Goal: Task Accomplishment & Management: Use online tool/utility

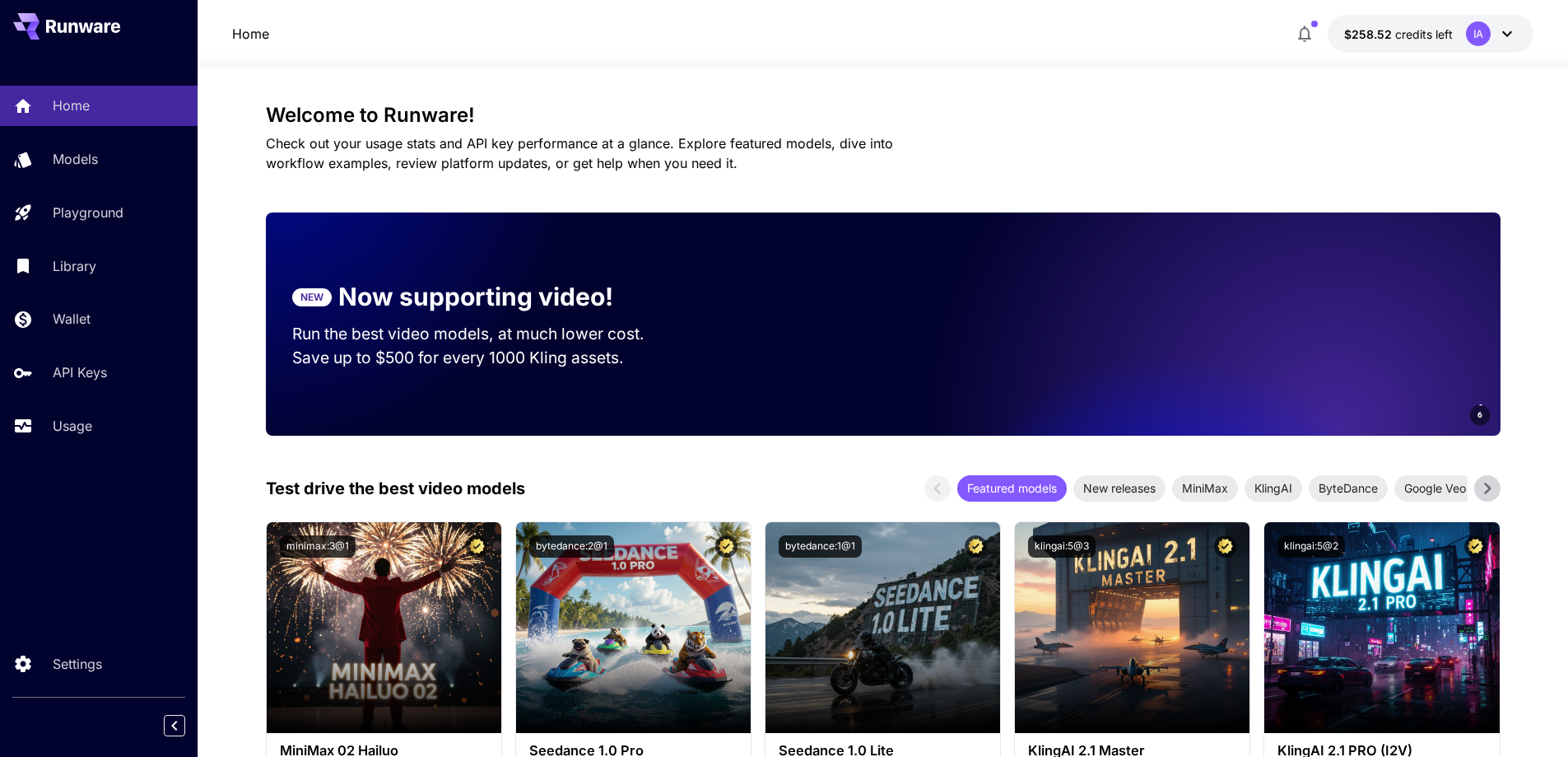
drag, startPoint x: 506, startPoint y: 127, endPoint x: 488, endPoint y: 125, distance: 18.1
click at [74, 159] on p "Models" at bounding box center [78, 159] width 45 height 20
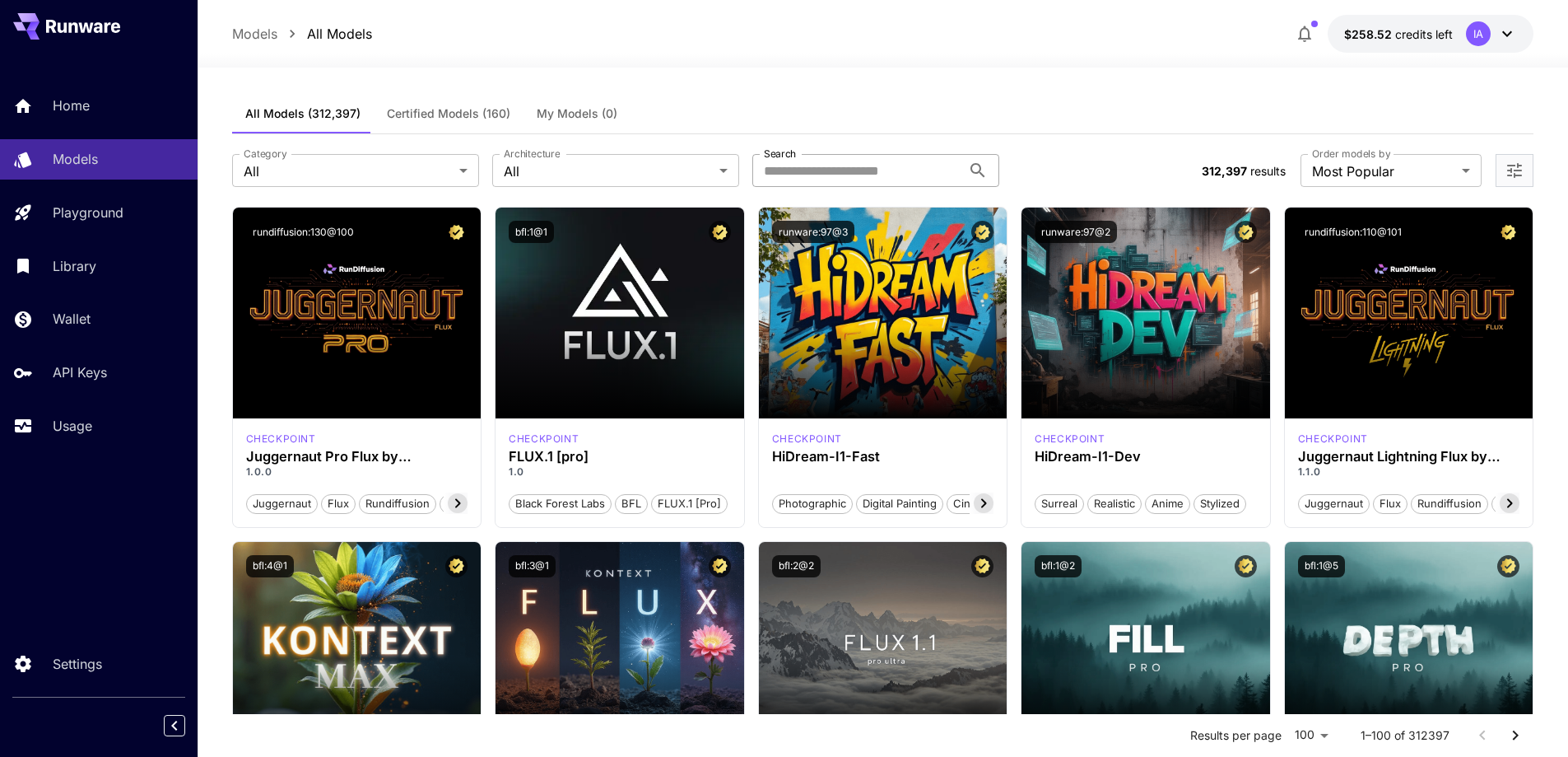
click at [813, 168] on input "Search" at bounding box center [856, 170] width 209 height 33
type input "****"
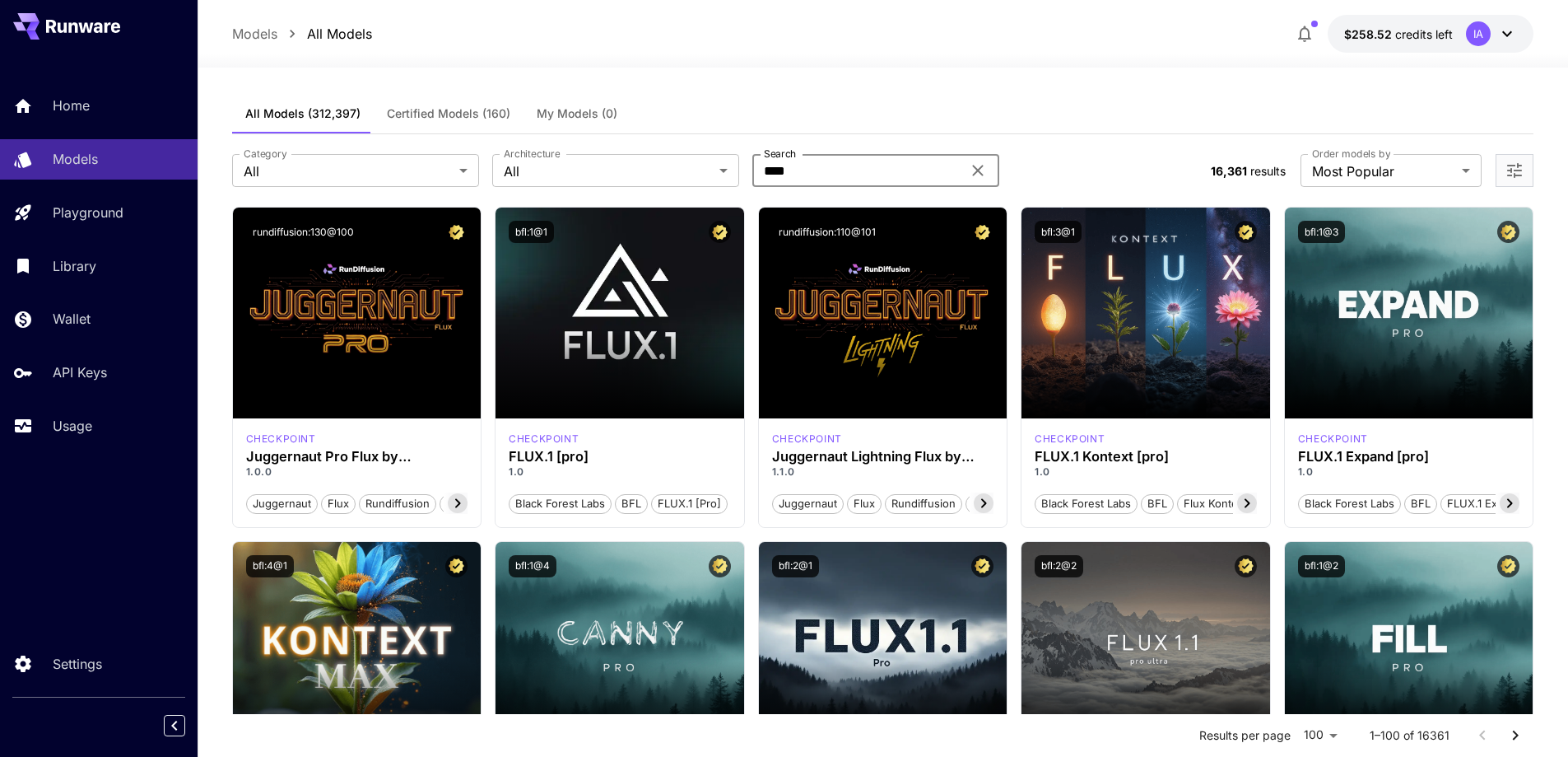
click at [819, 108] on div "All Models (312,397) Certified Models (160) My Models (0)" at bounding box center [883, 114] width 1302 height 40
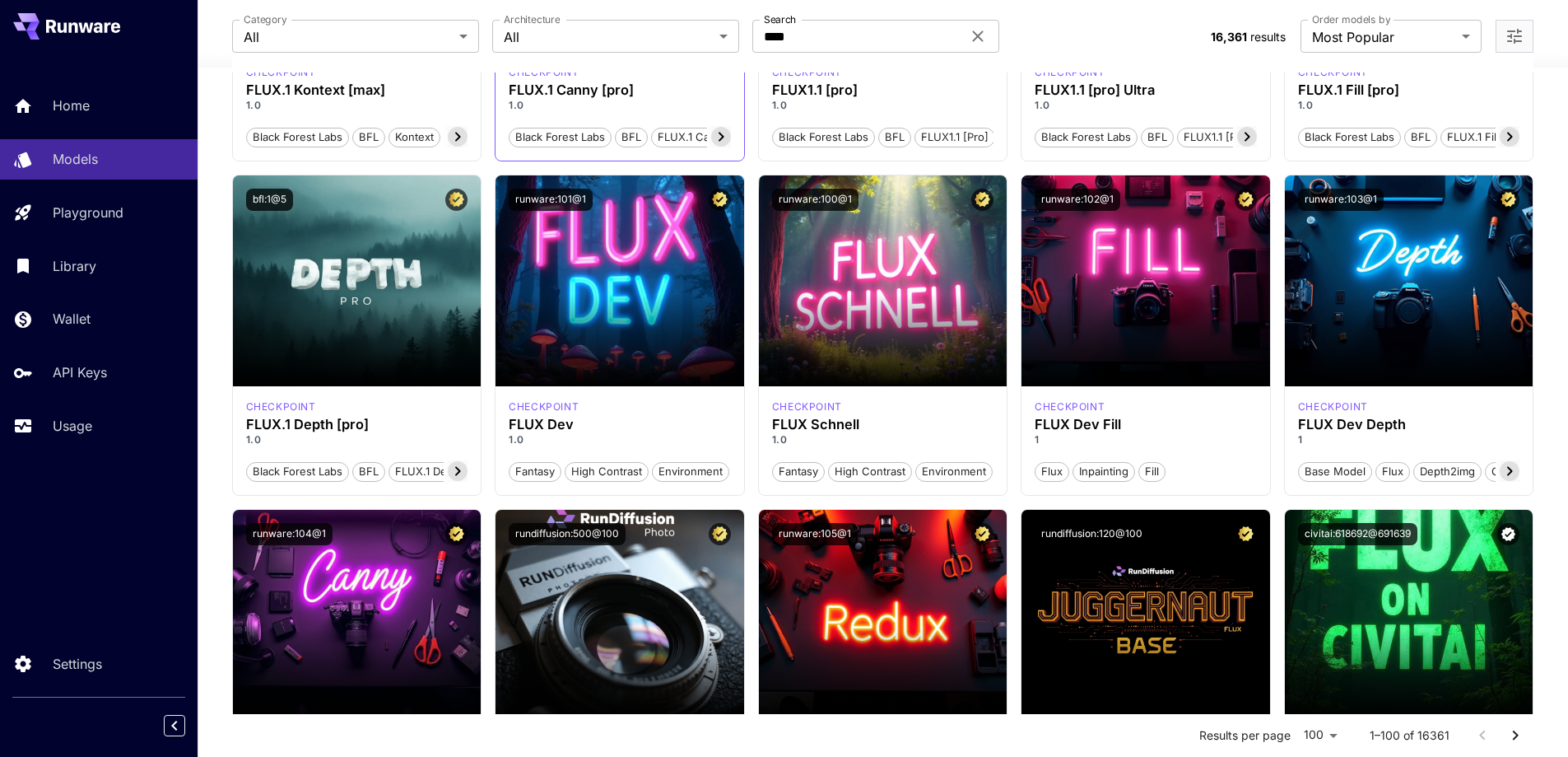
scroll to position [741, 0]
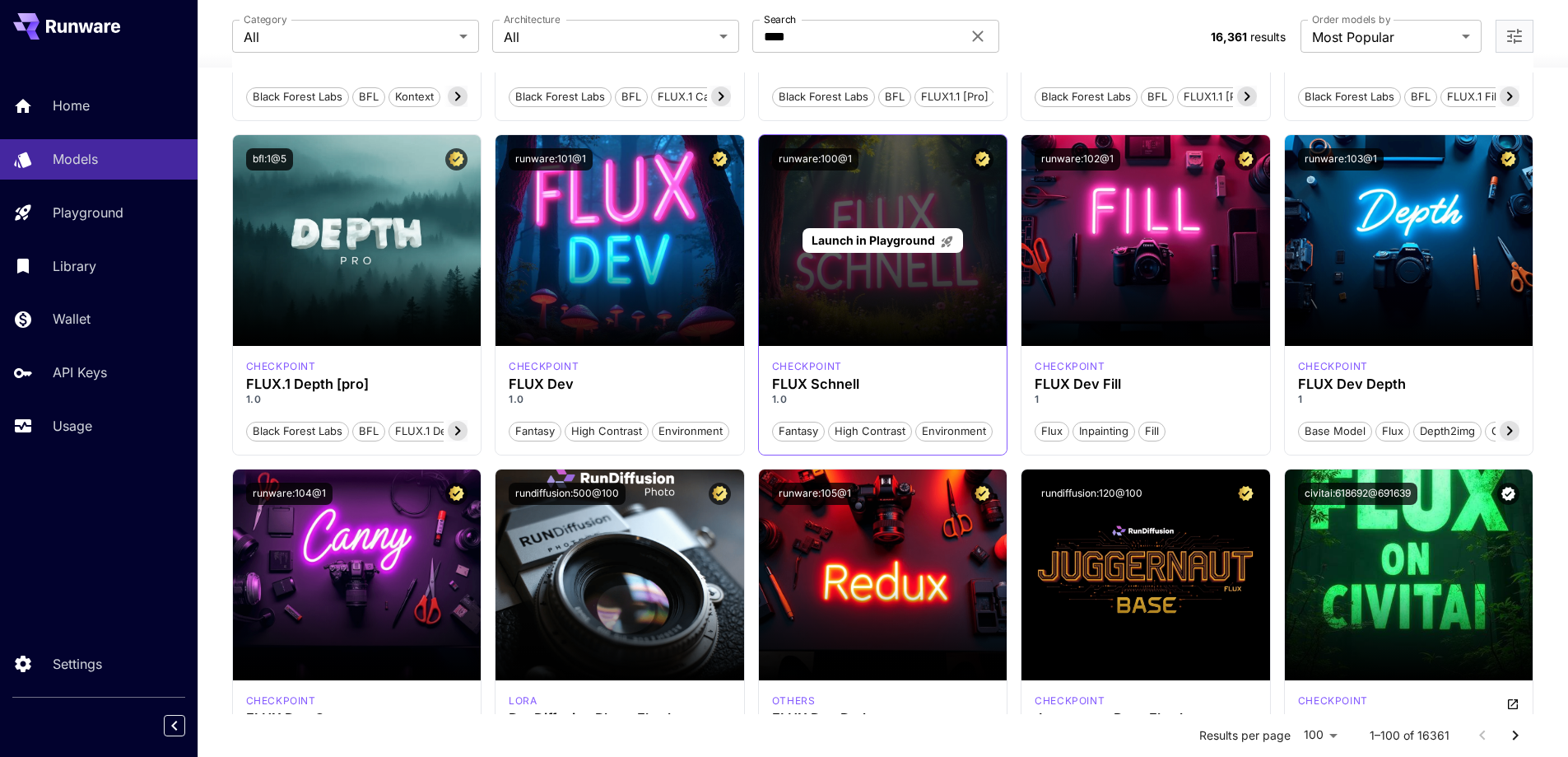
click at [907, 241] on span "Launch in Playground" at bounding box center [873, 240] width 123 height 14
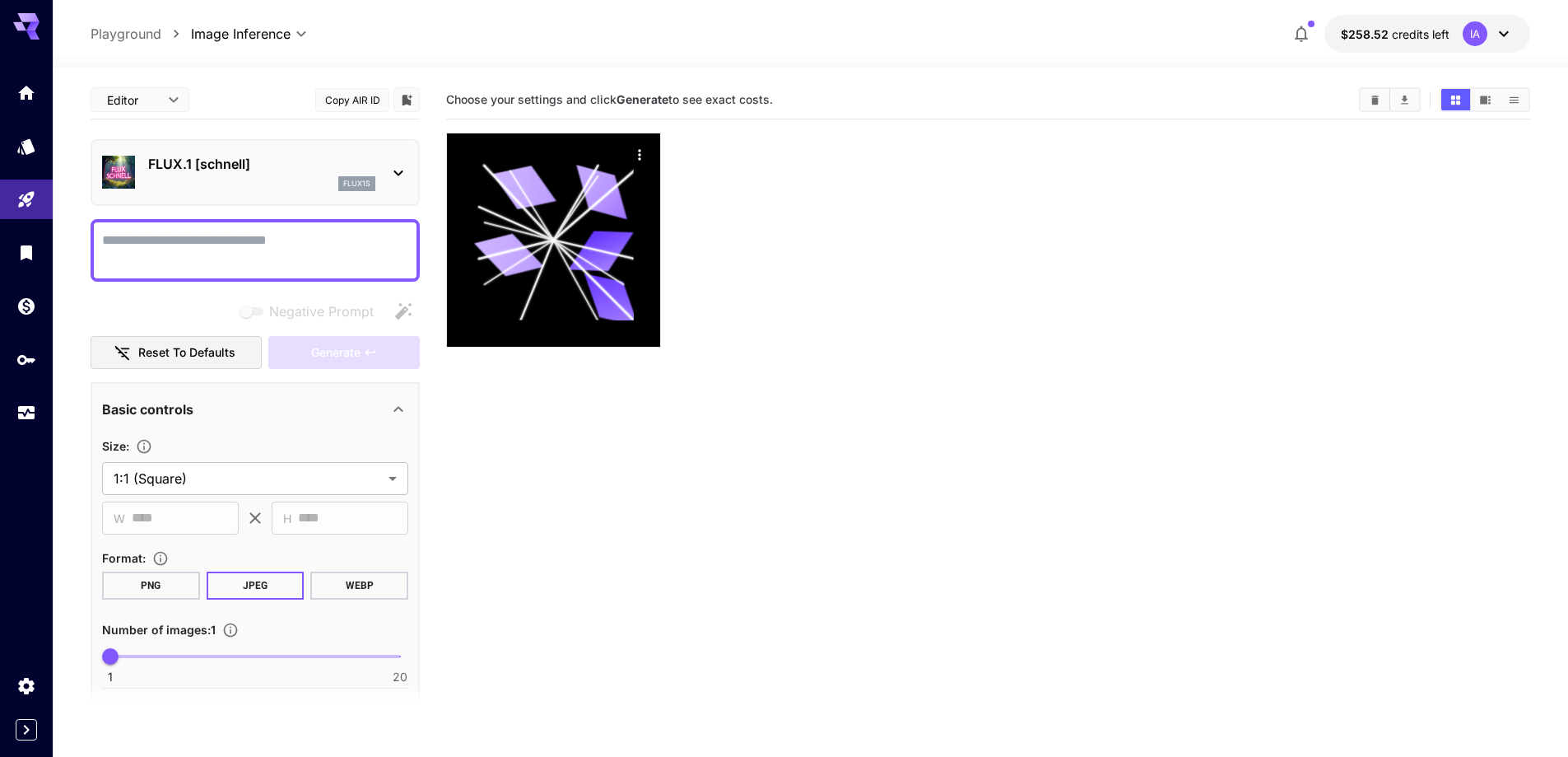
click at [377, 255] on textarea "Negative Prompt" at bounding box center [255, 250] width 306 height 39
type textarea "**********"
click at [226, 253] on textarea "Negative Prompt" at bounding box center [255, 250] width 306 height 39
paste textarea "**********"
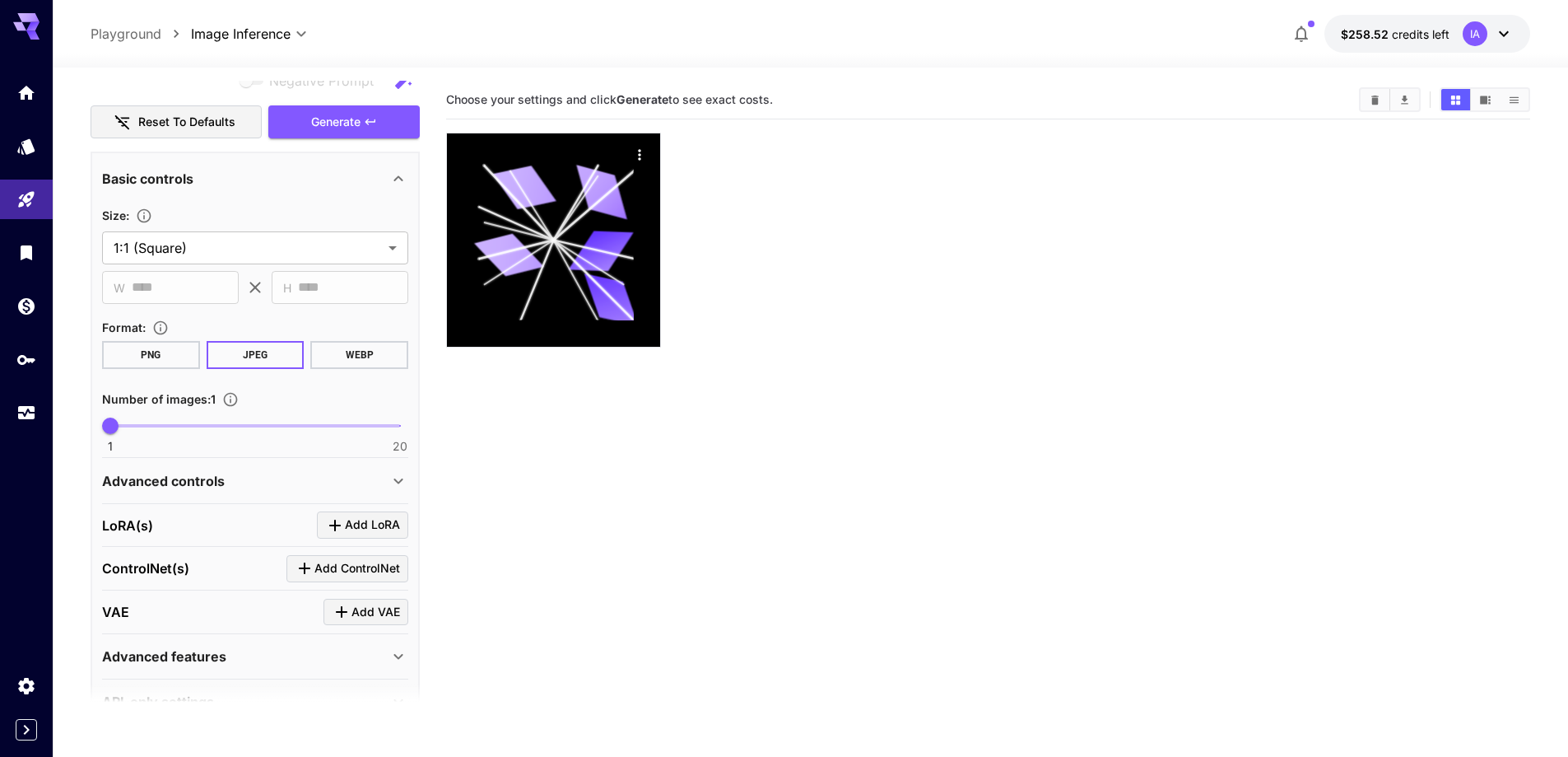
scroll to position [330, 0]
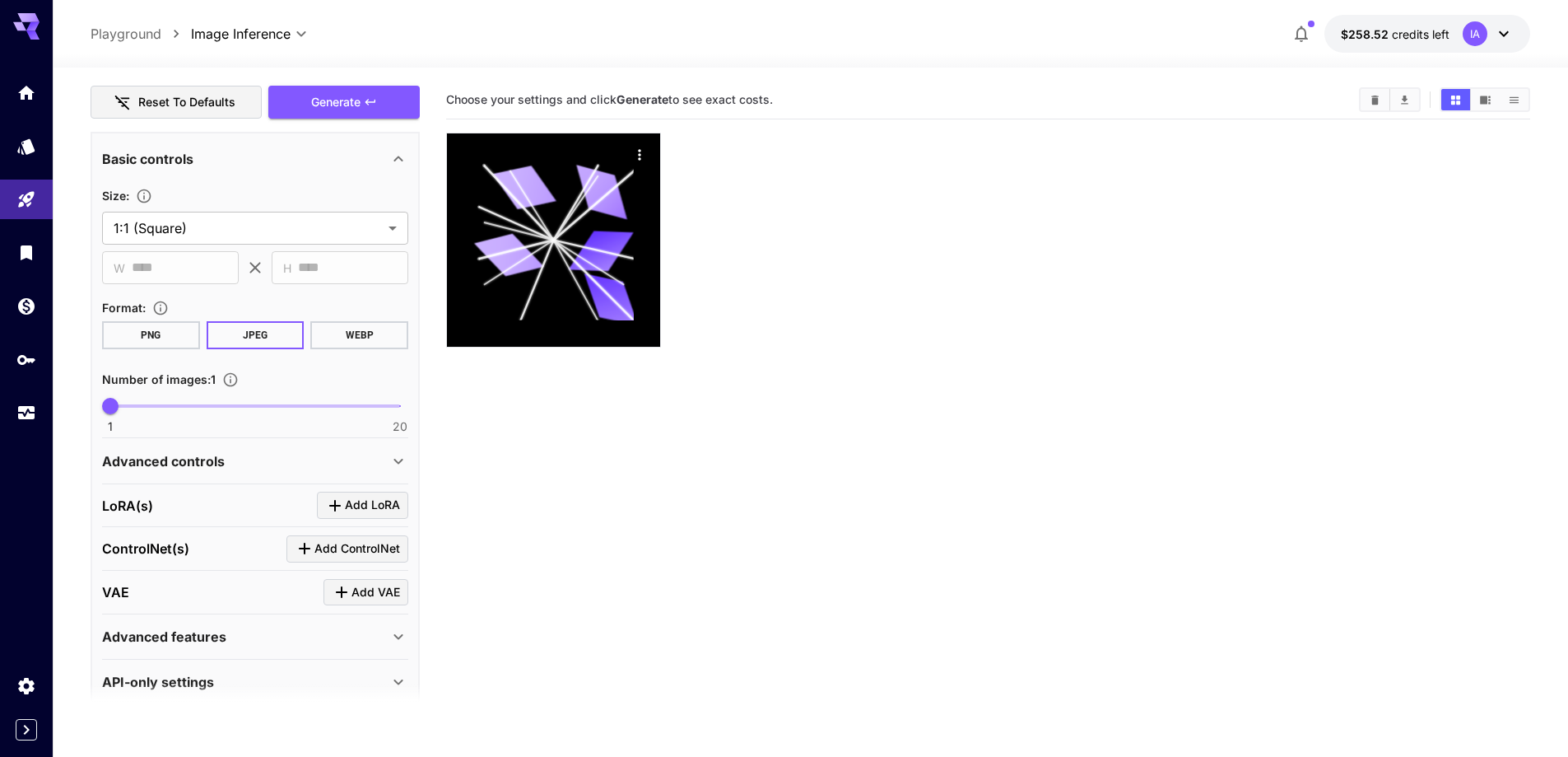
type textarea "**********"
click at [201, 460] on p "Advanced controls" at bounding box center [163, 461] width 123 height 20
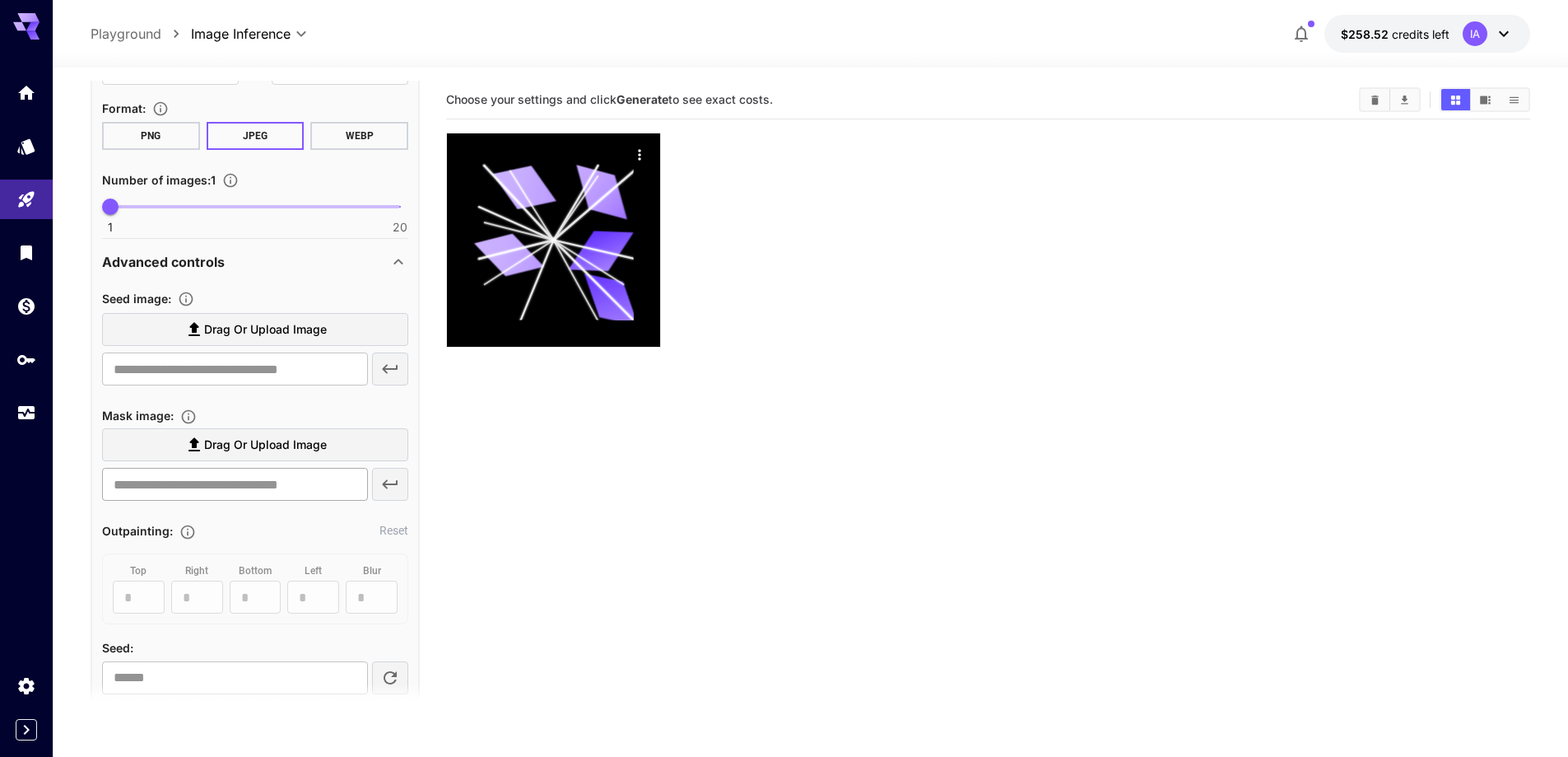
scroll to position [577, 0]
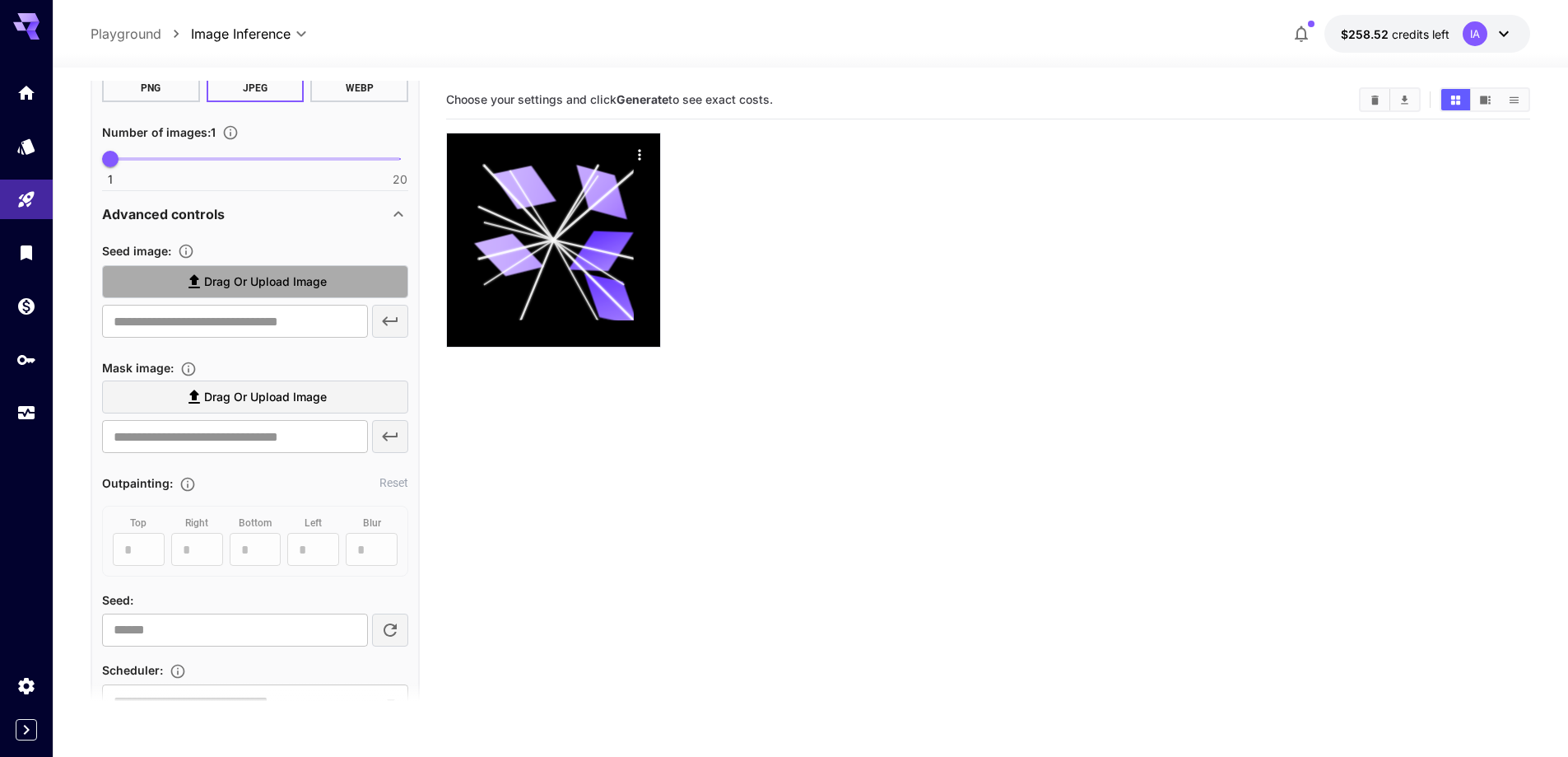
click at [233, 283] on span "Drag or upload image" at bounding box center [266, 282] width 123 height 20
click at [0, 0] on input "Drag or upload image" at bounding box center [0, 0] width 0 height 0
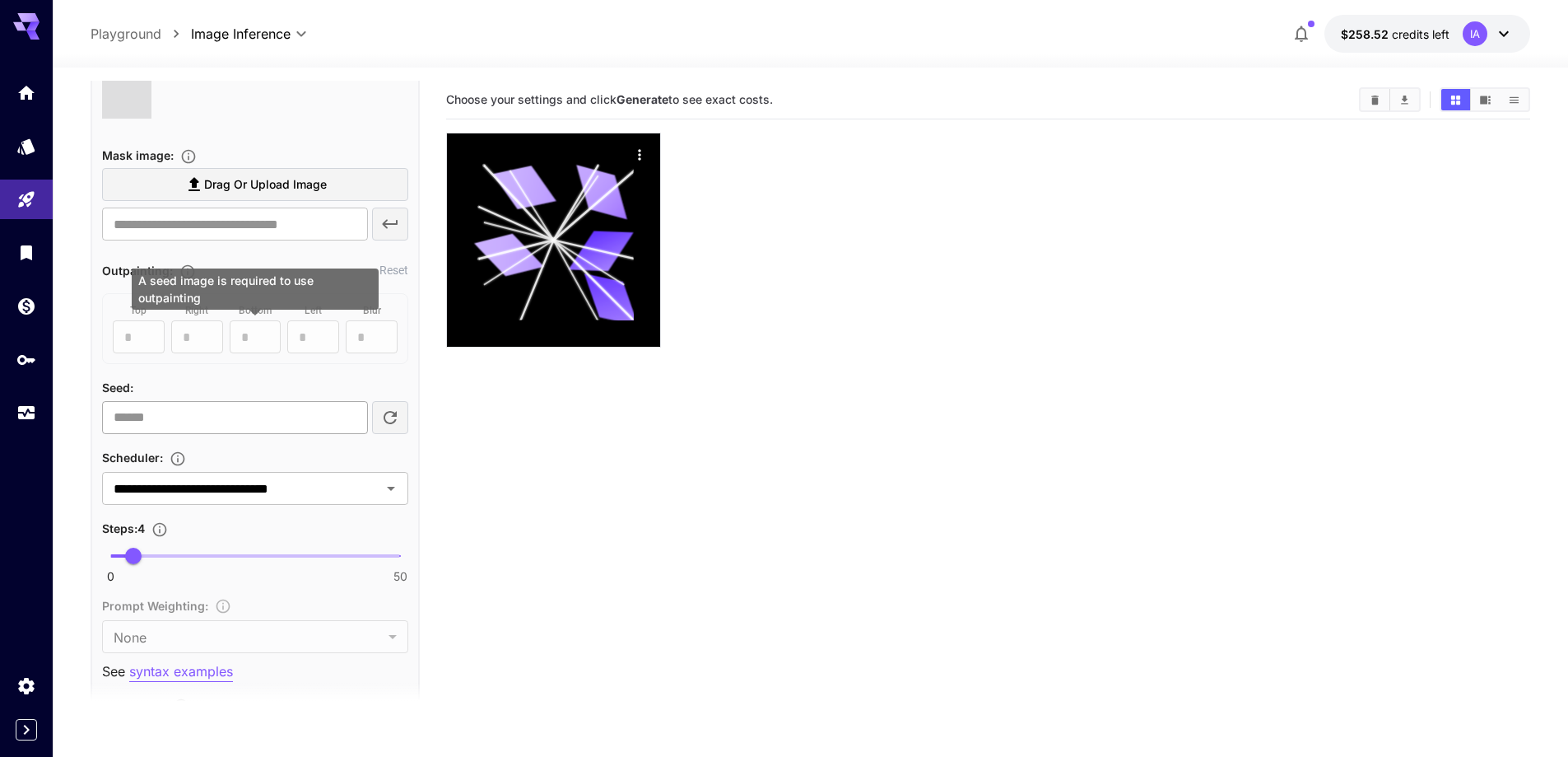
type input "**********"
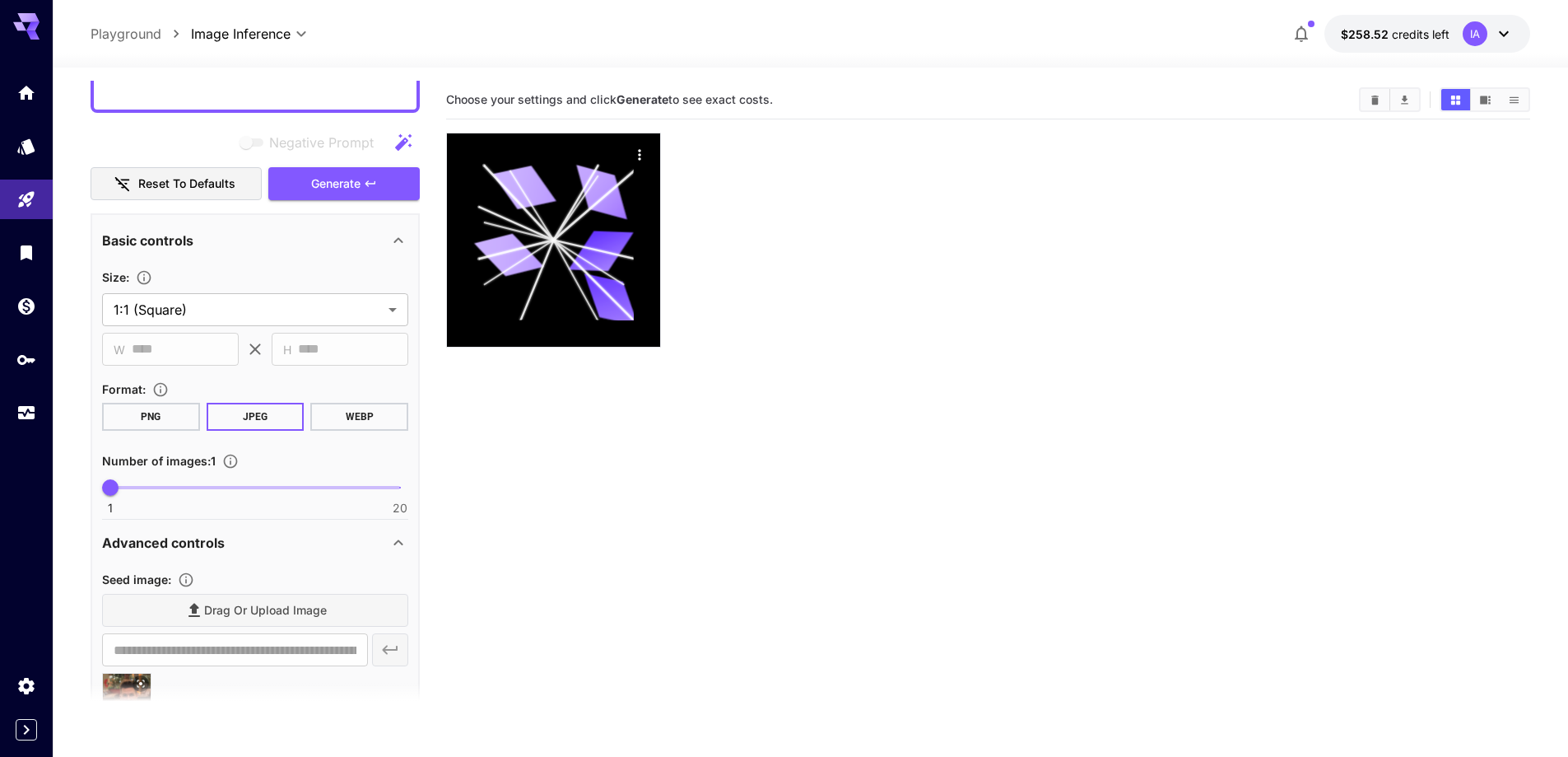
scroll to position [156, 0]
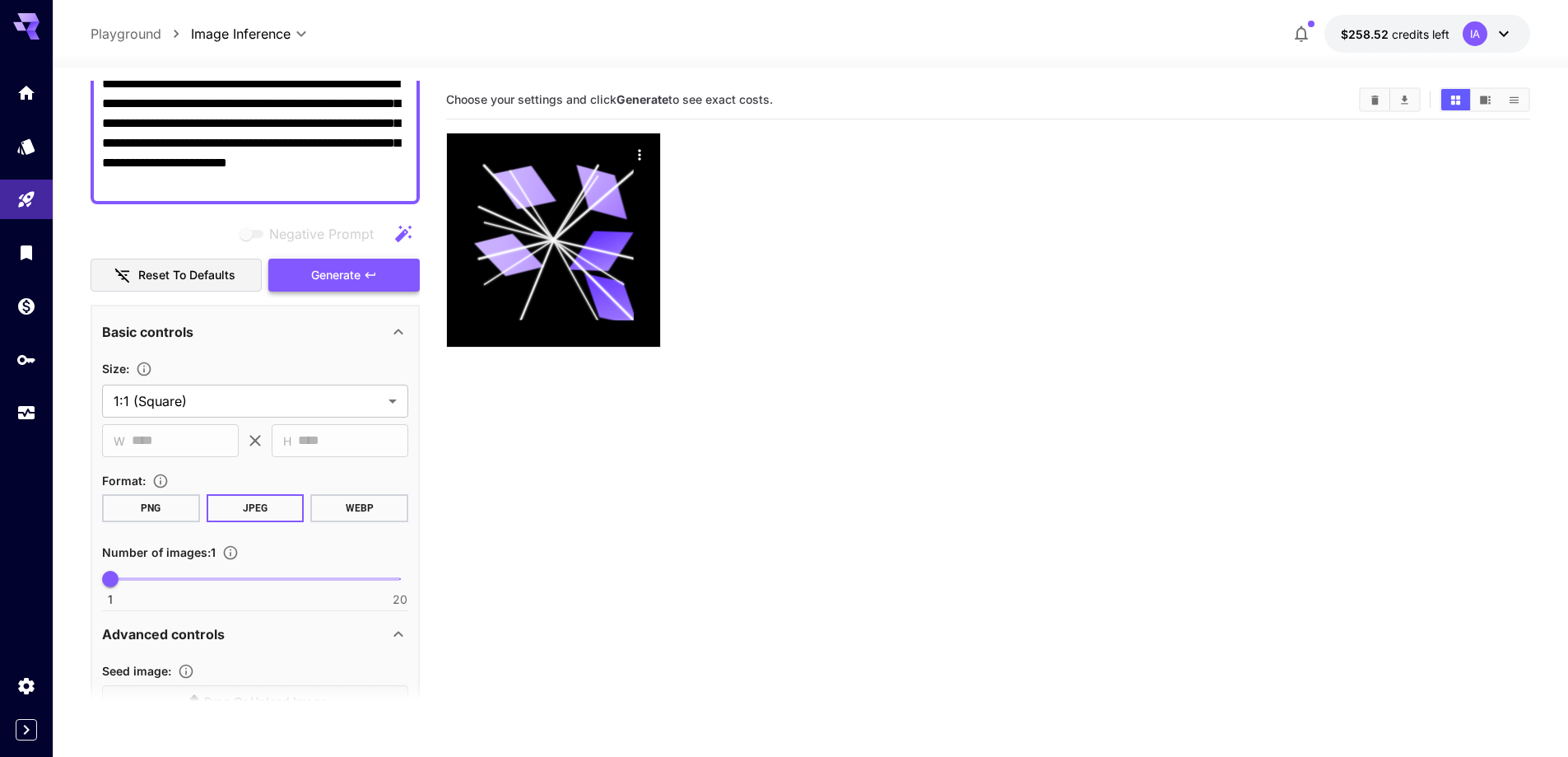
click at [343, 271] on span "Generate" at bounding box center [336, 275] width 50 height 20
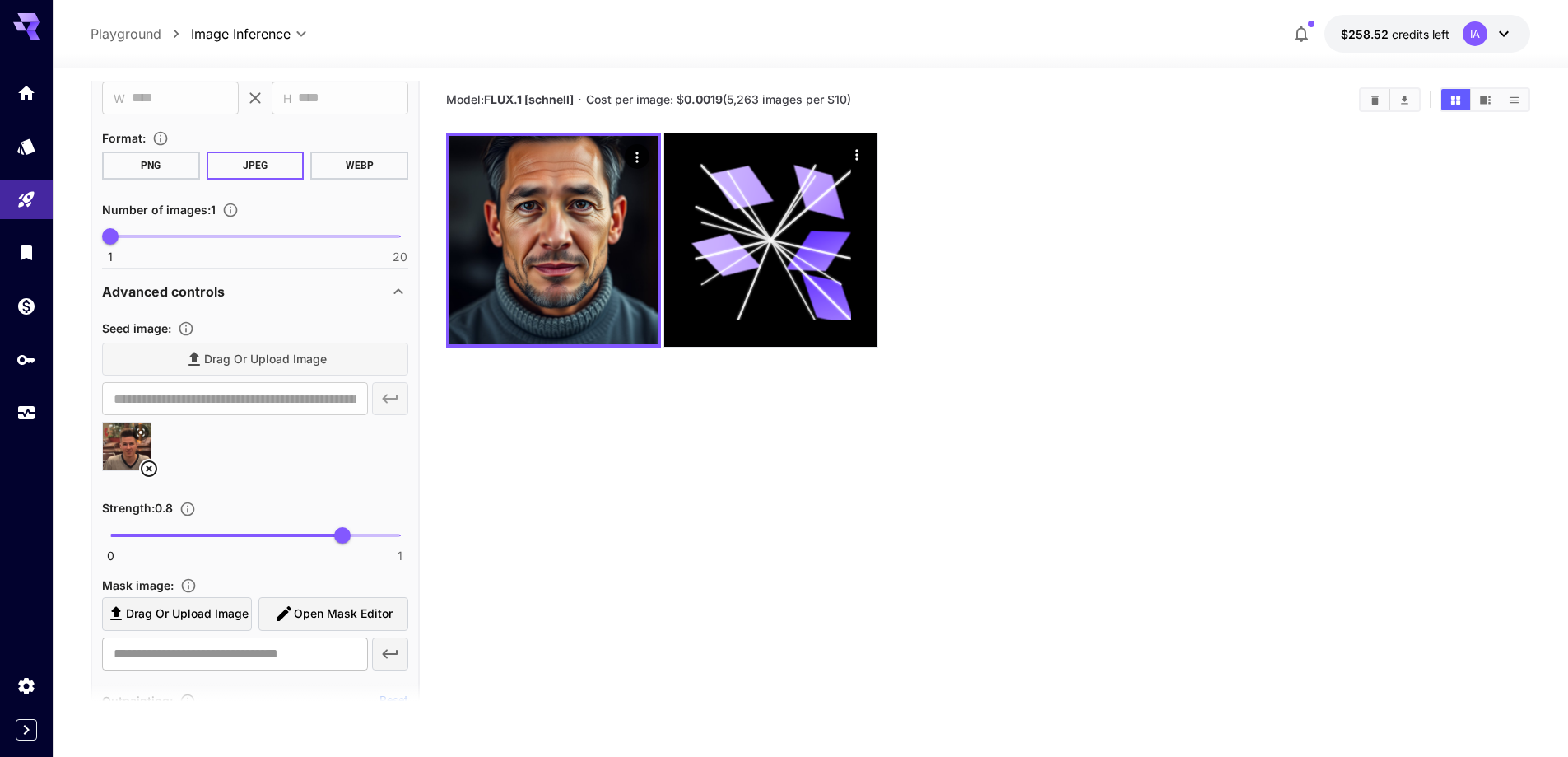
scroll to position [568, 0]
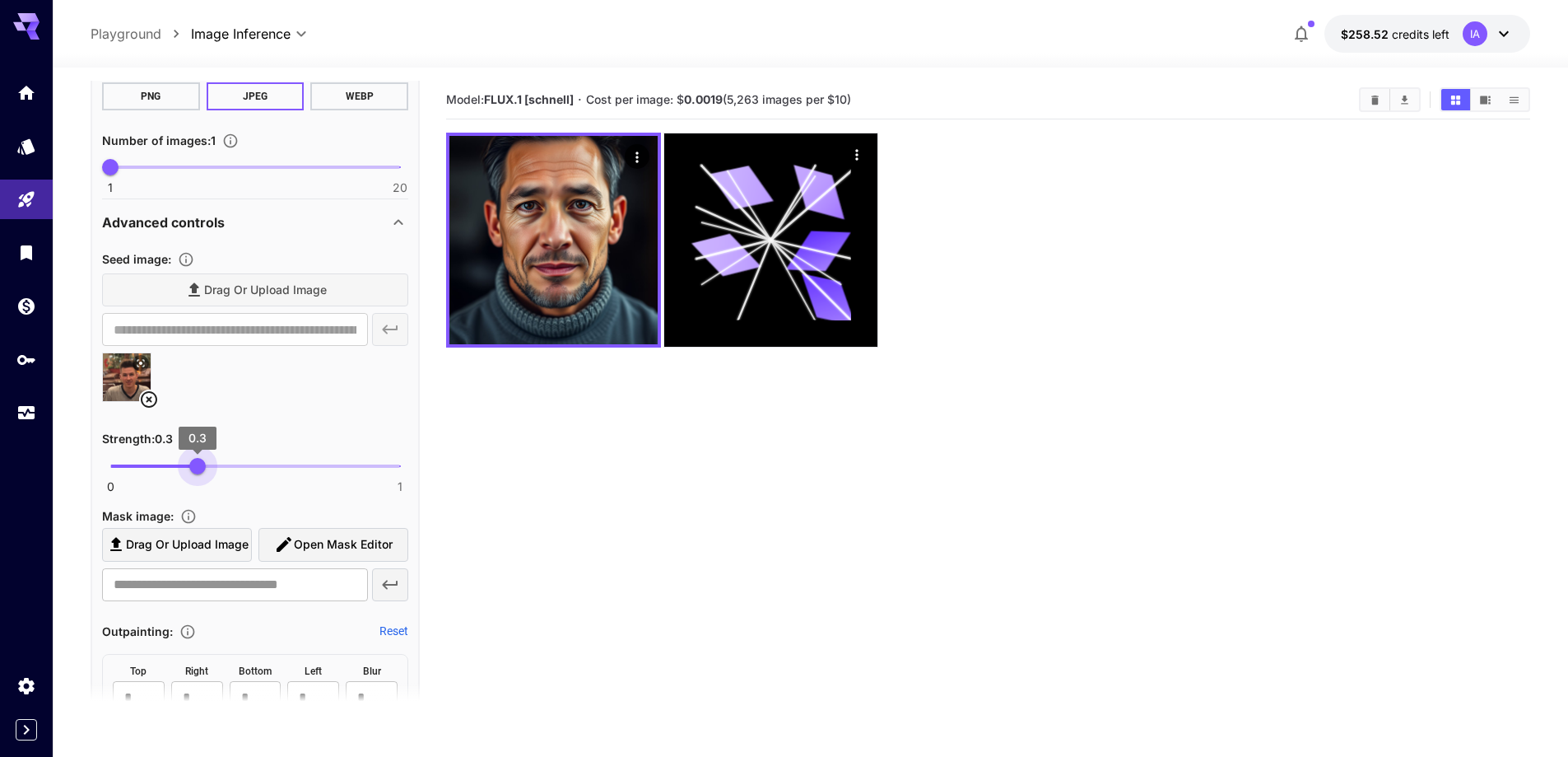
drag, startPoint x: 337, startPoint y: 466, endPoint x: 196, endPoint y: 473, distance: 141.2
click at [196, 473] on span "0.3" at bounding box center [197, 466] width 17 height 17
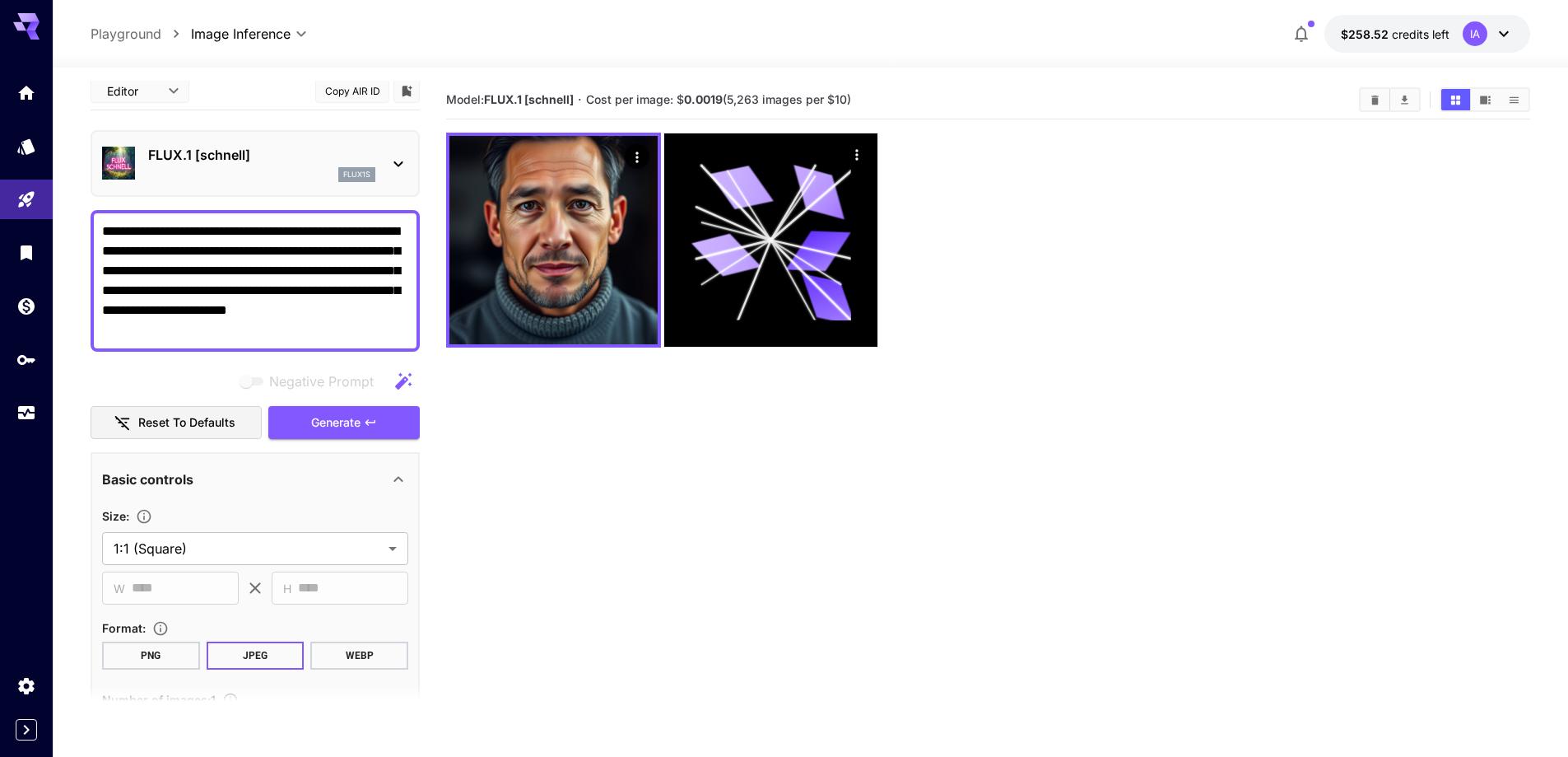
scroll to position [0, 0]
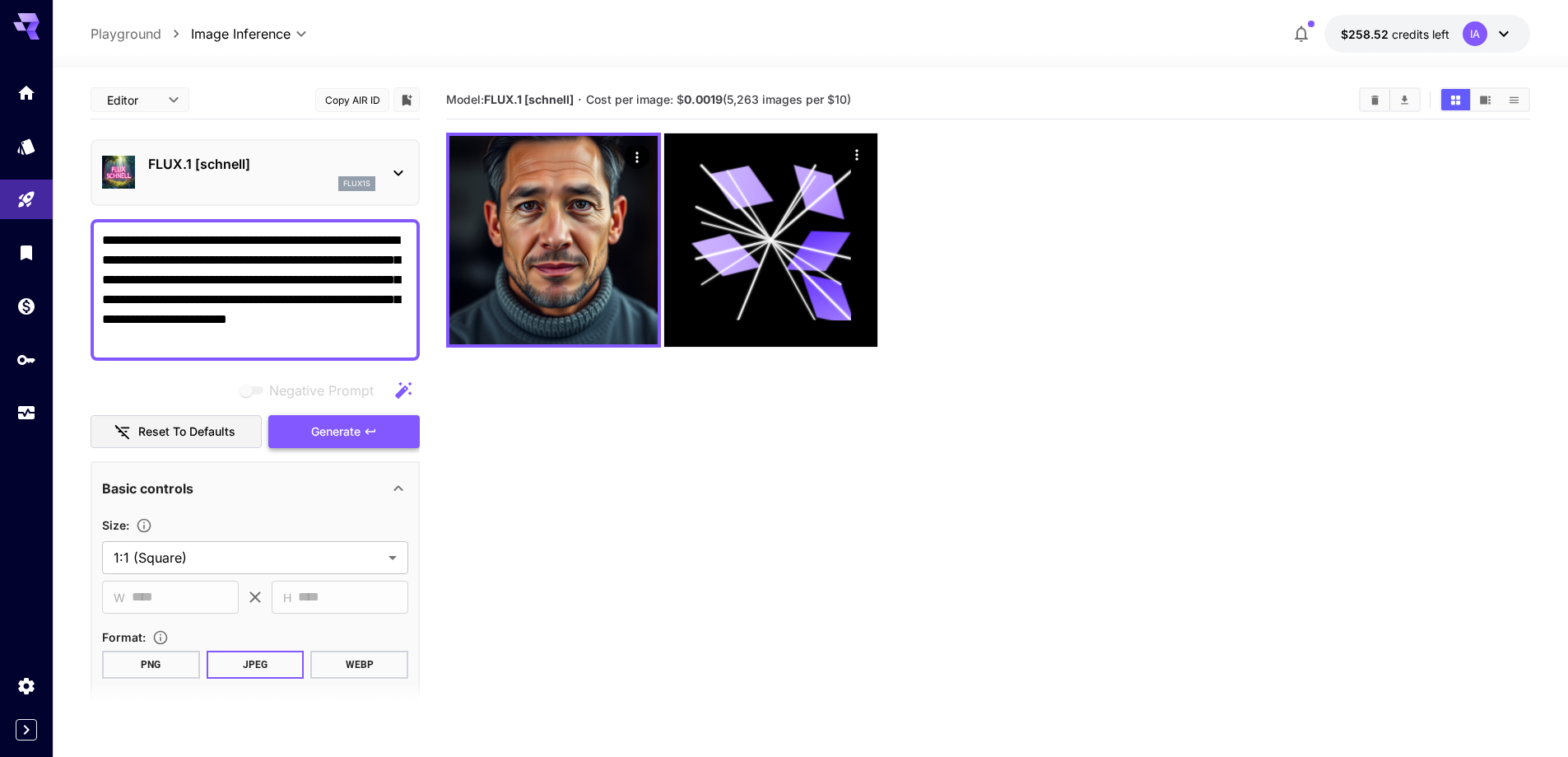
click at [349, 431] on span "Generate" at bounding box center [336, 431] width 50 height 20
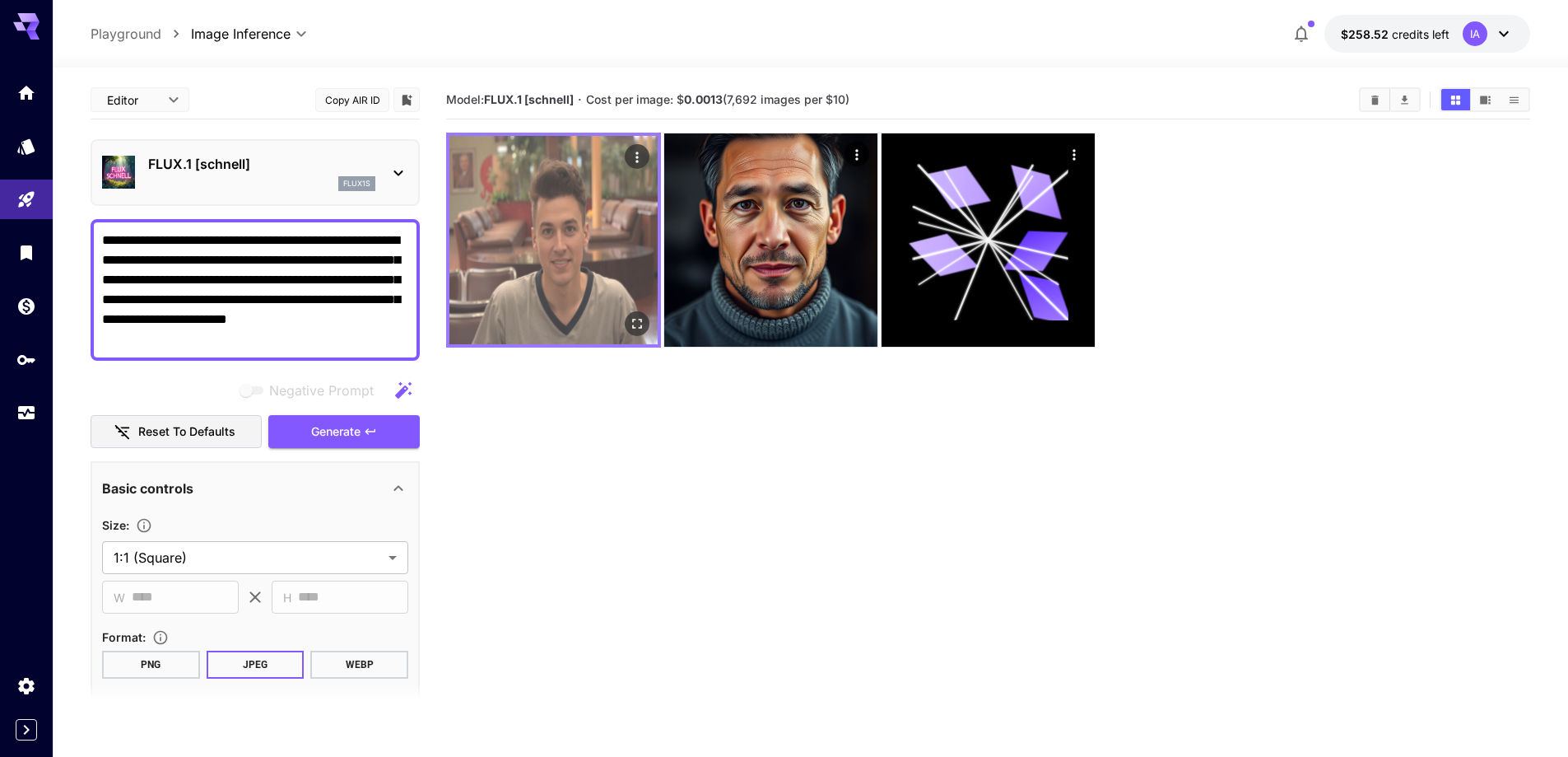
click at [534, 287] on img at bounding box center [553, 240] width 208 height 208
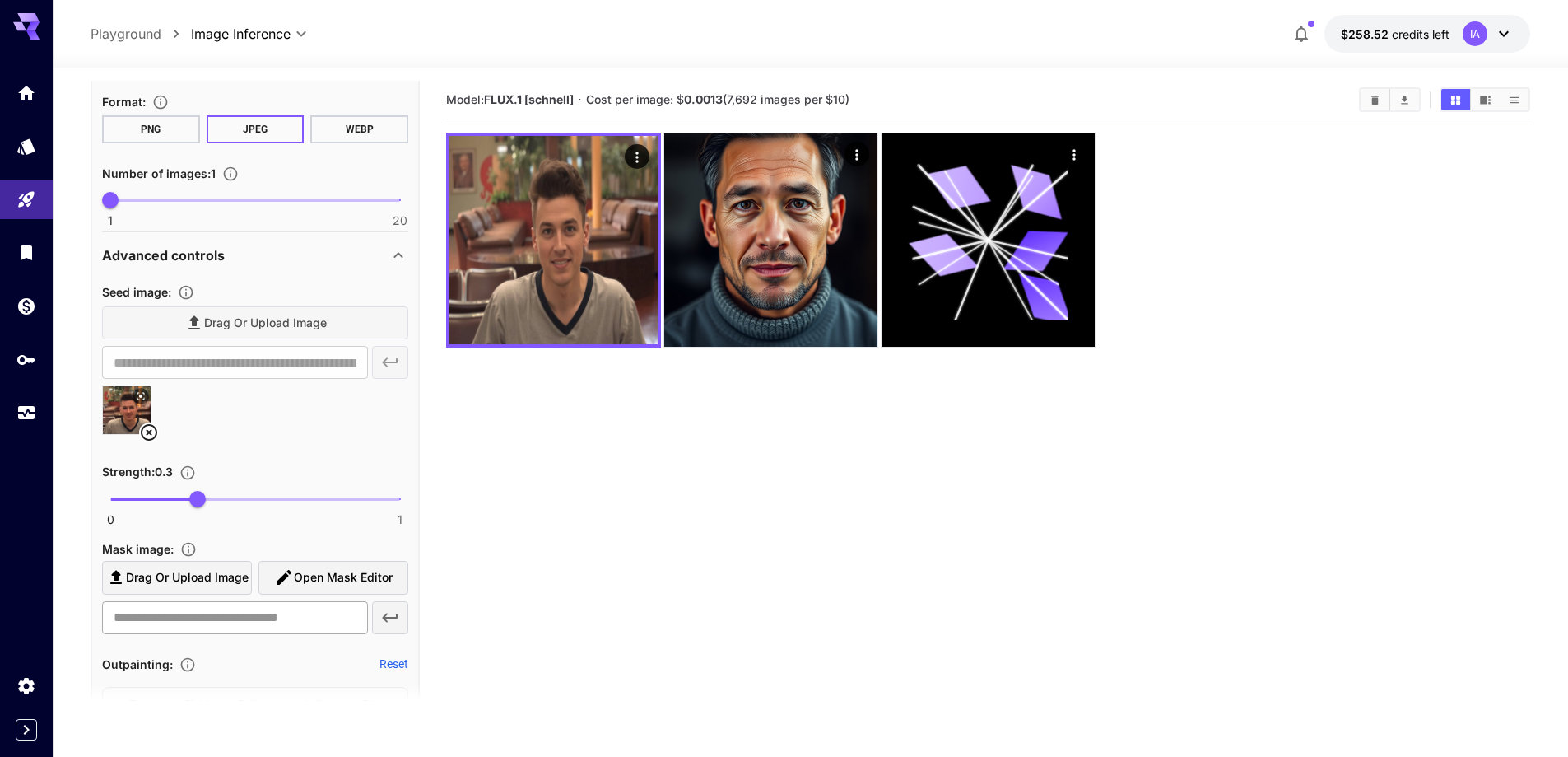
scroll to position [577, 0]
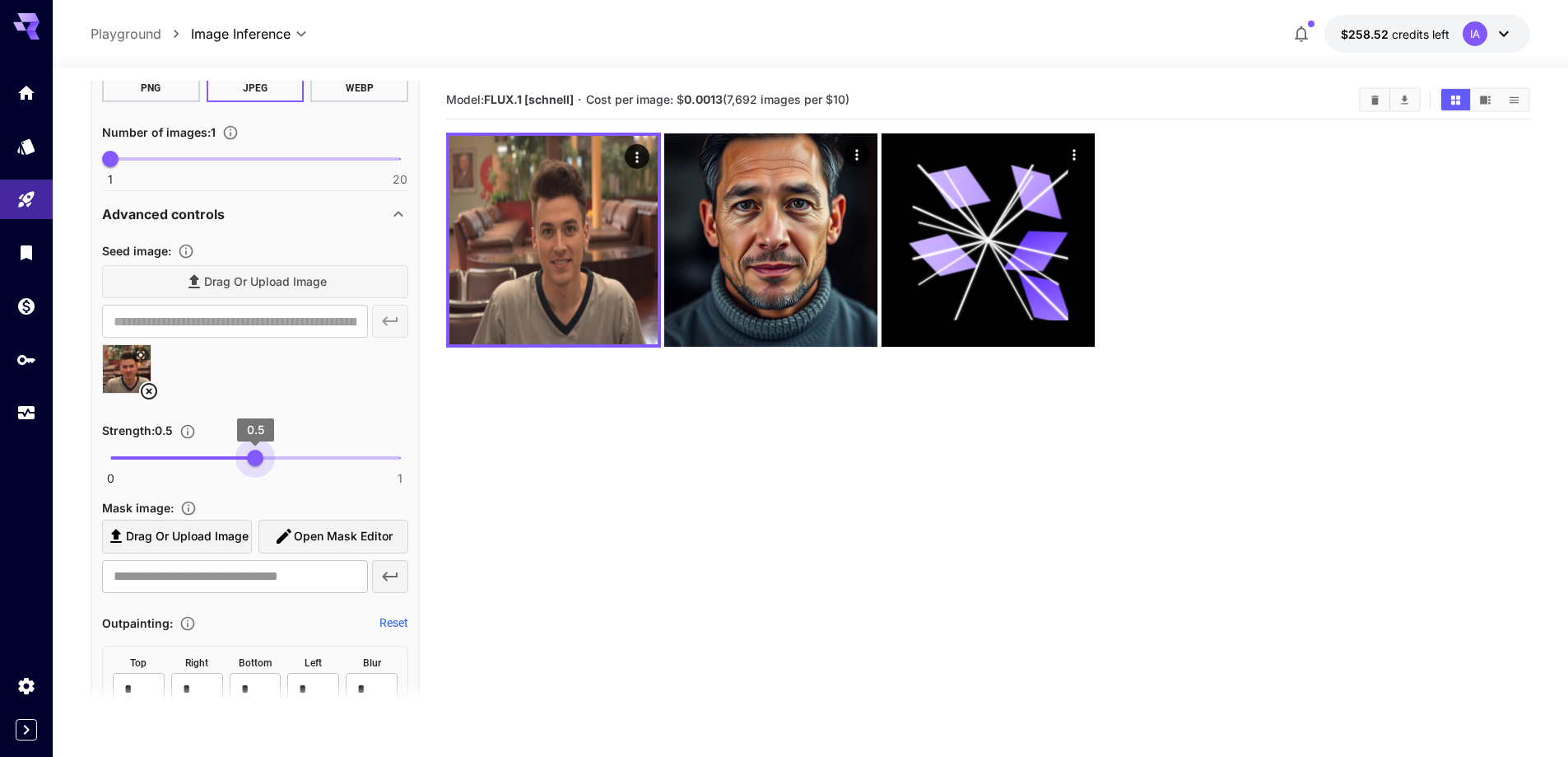
drag, startPoint x: 202, startPoint y: 460, endPoint x: 255, endPoint y: 452, distance: 53.6
click at [255, 452] on span "0.5" at bounding box center [255, 458] width 17 height 17
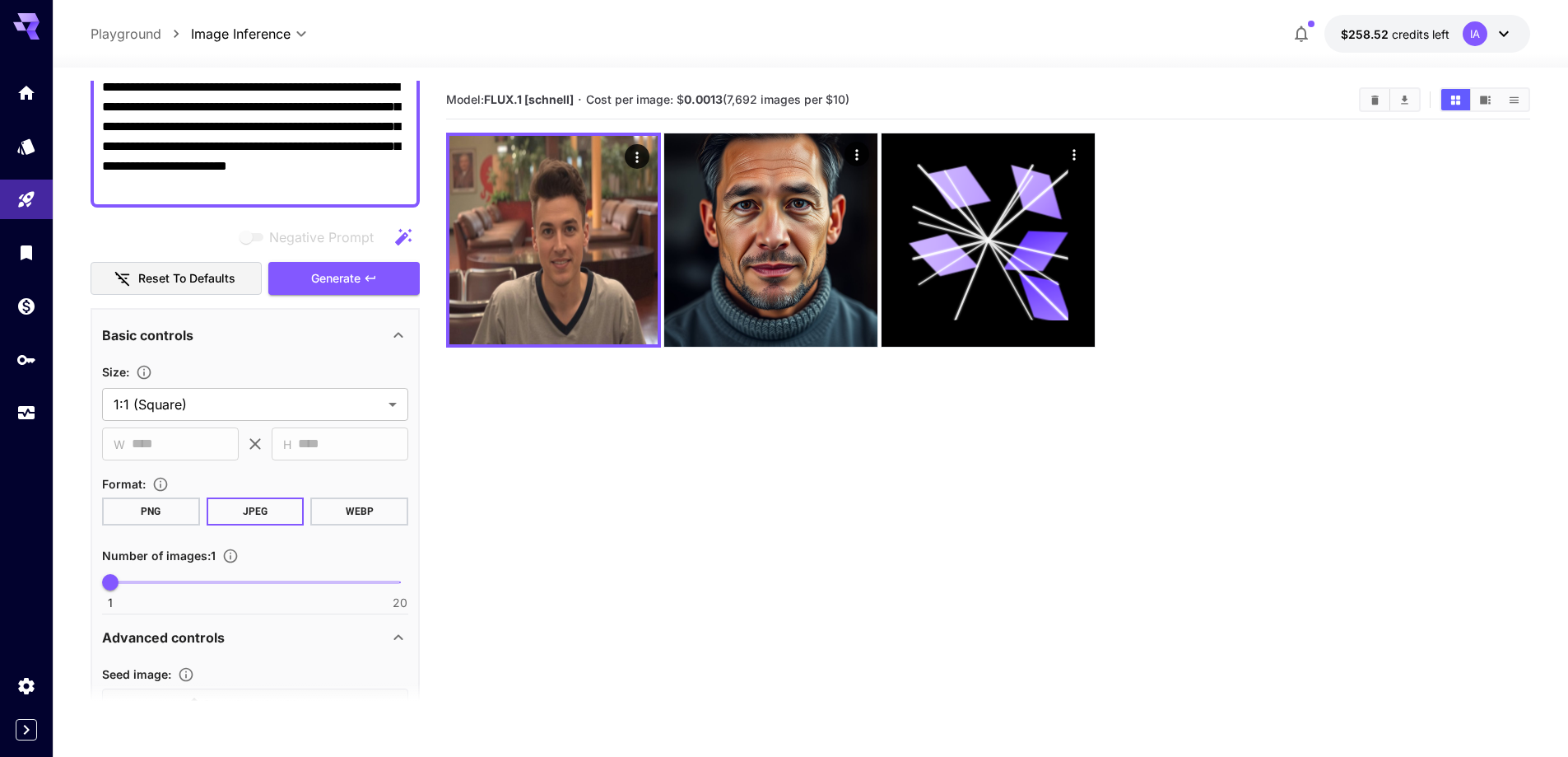
scroll to position [83, 0]
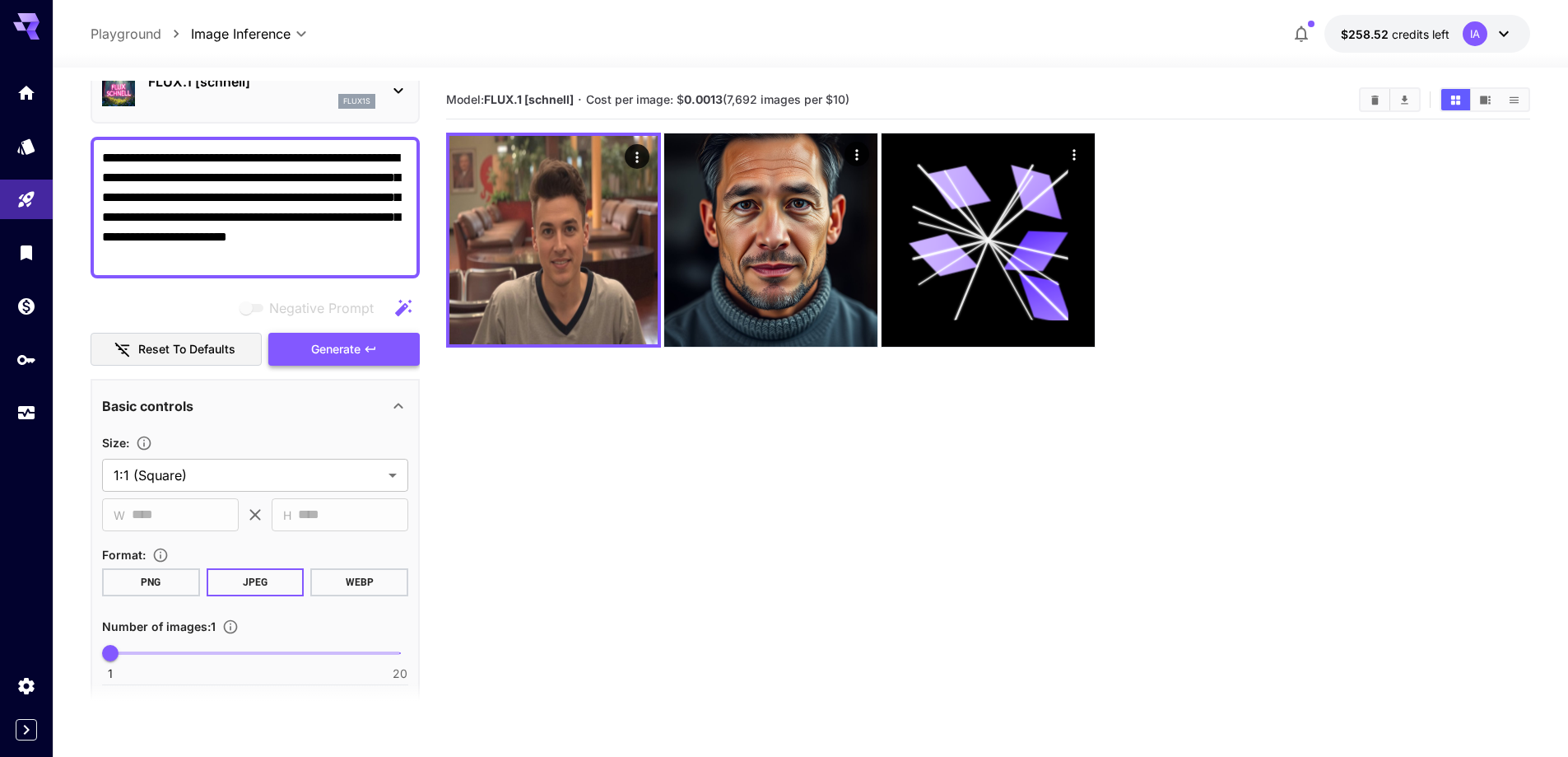
click at [354, 344] on span "Generate" at bounding box center [336, 349] width 50 height 20
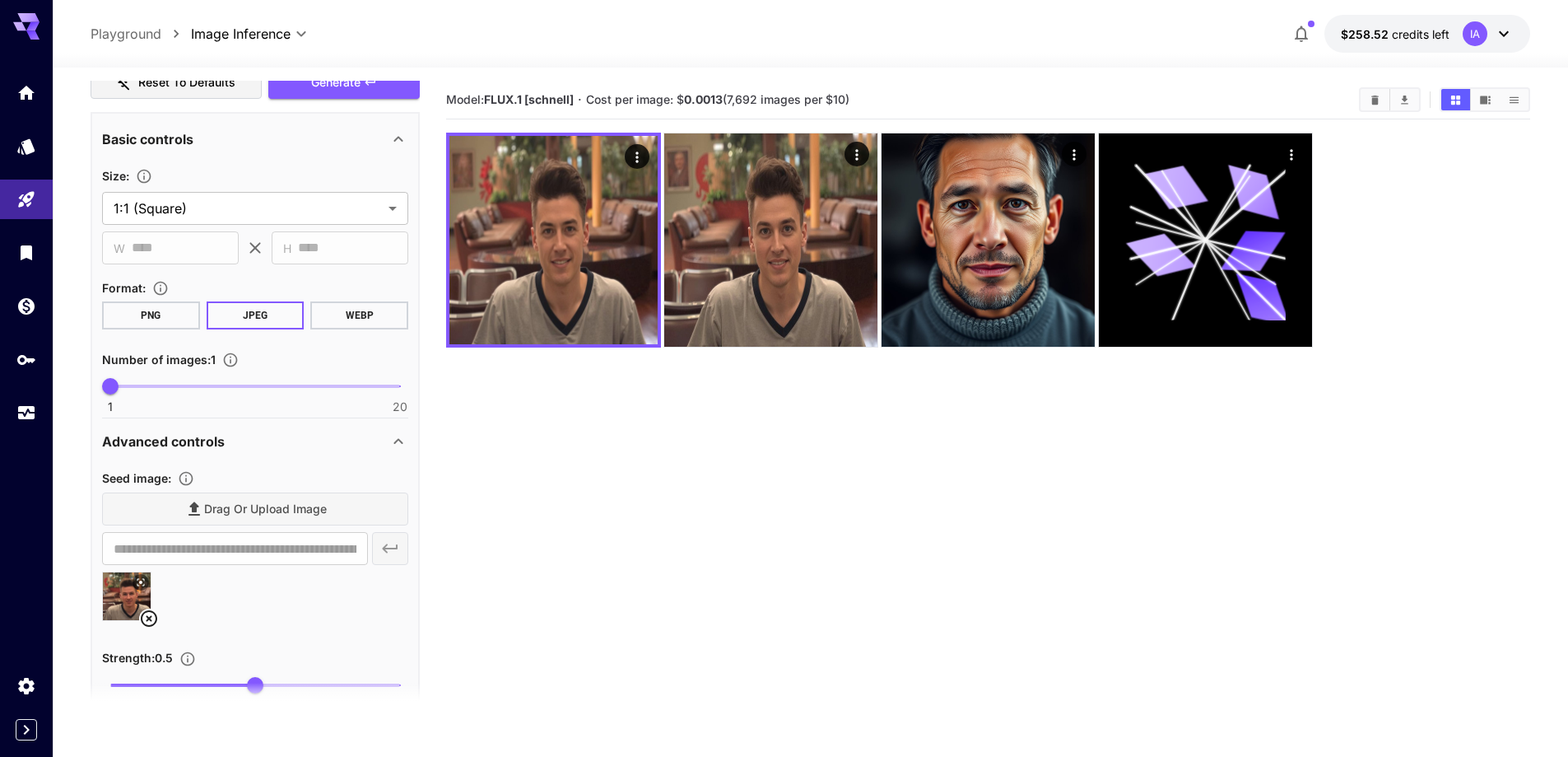
scroll to position [411, 0]
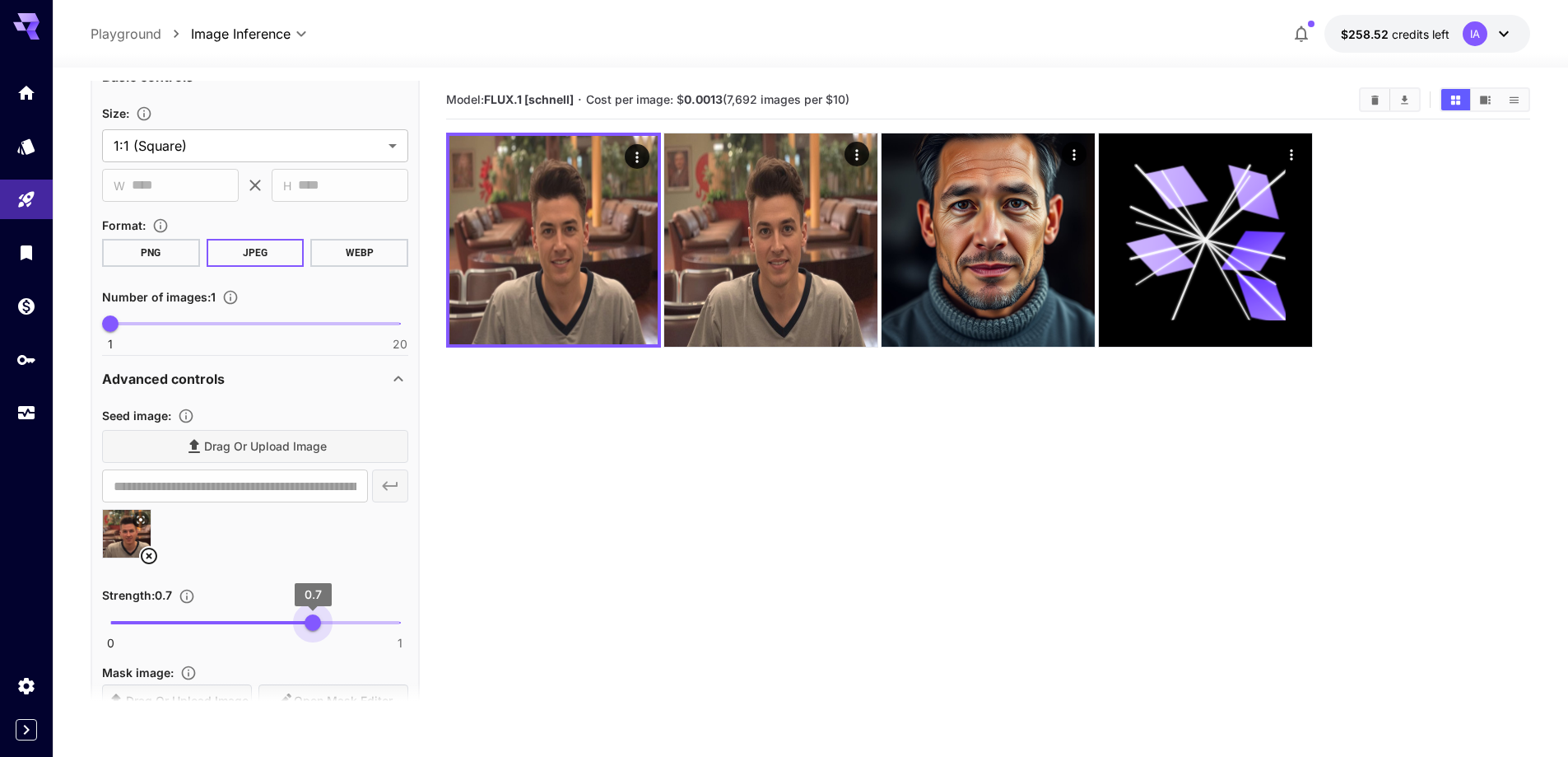
drag, startPoint x: 256, startPoint y: 621, endPoint x: 313, endPoint y: 616, distance: 57.2
click at [313, 616] on span "0.7" at bounding box center [313, 622] width 17 height 17
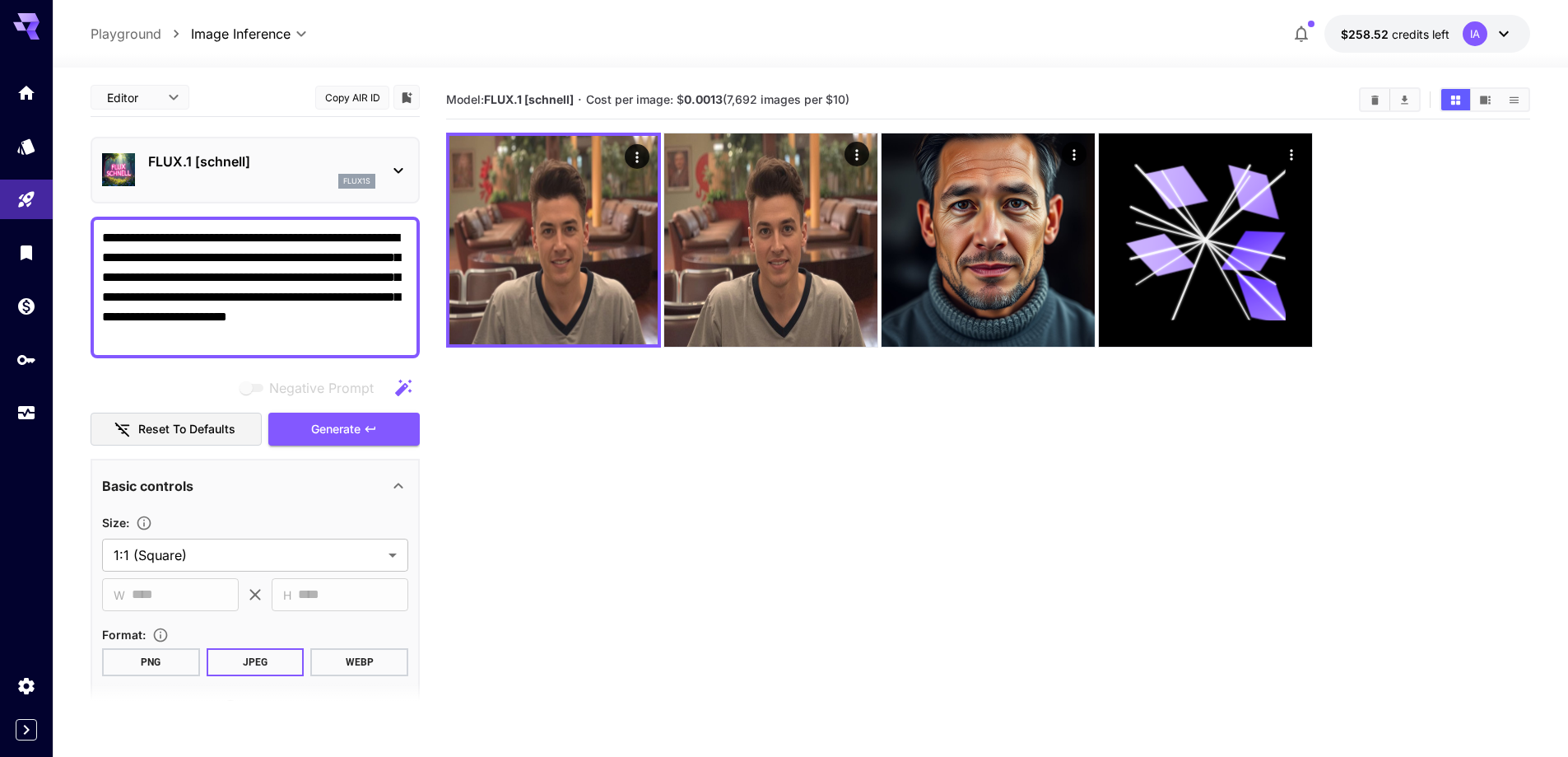
scroll to position [0, 0]
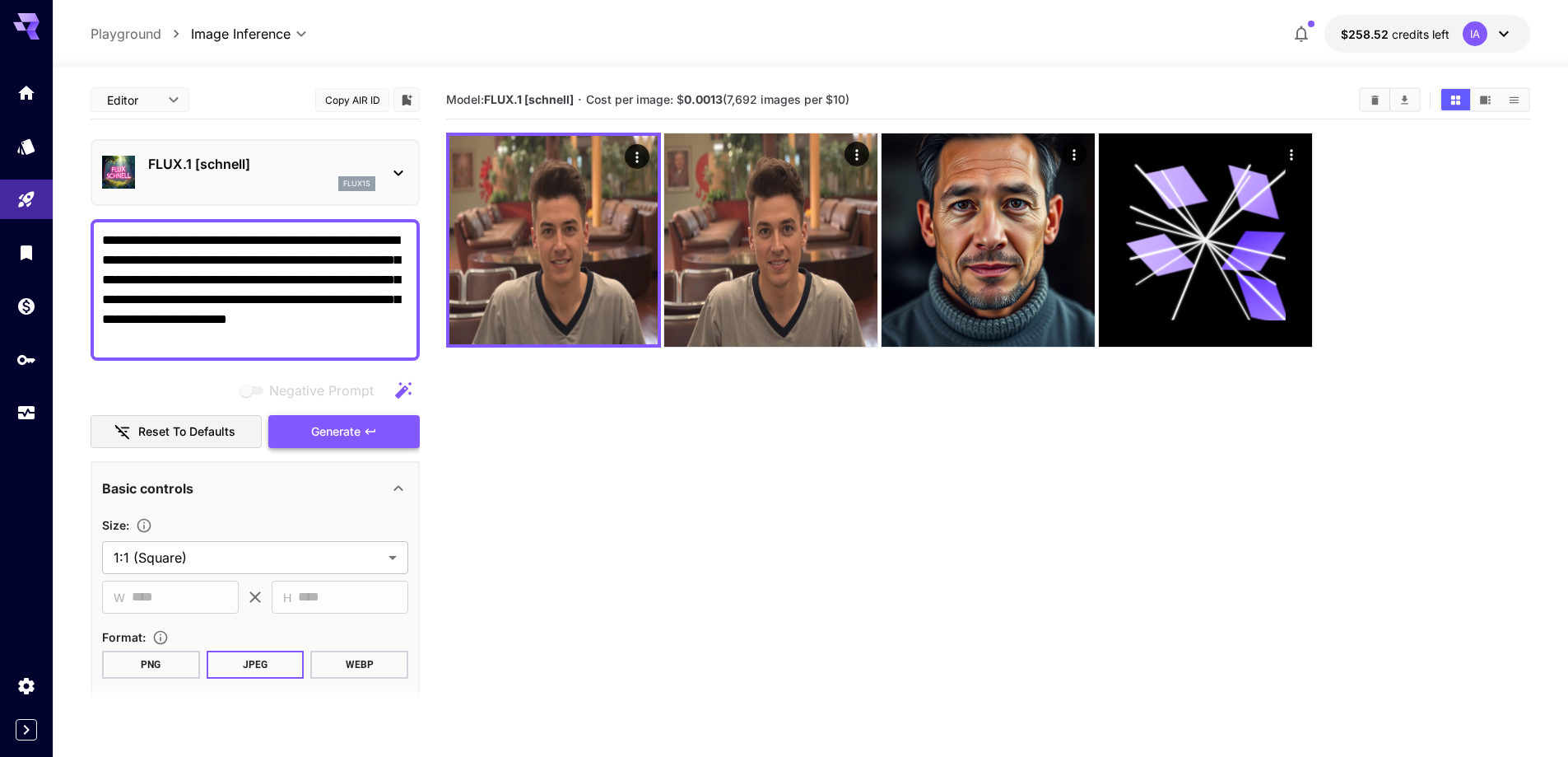
click at [339, 434] on span "Generate" at bounding box center [336, 431] width 50 height 20
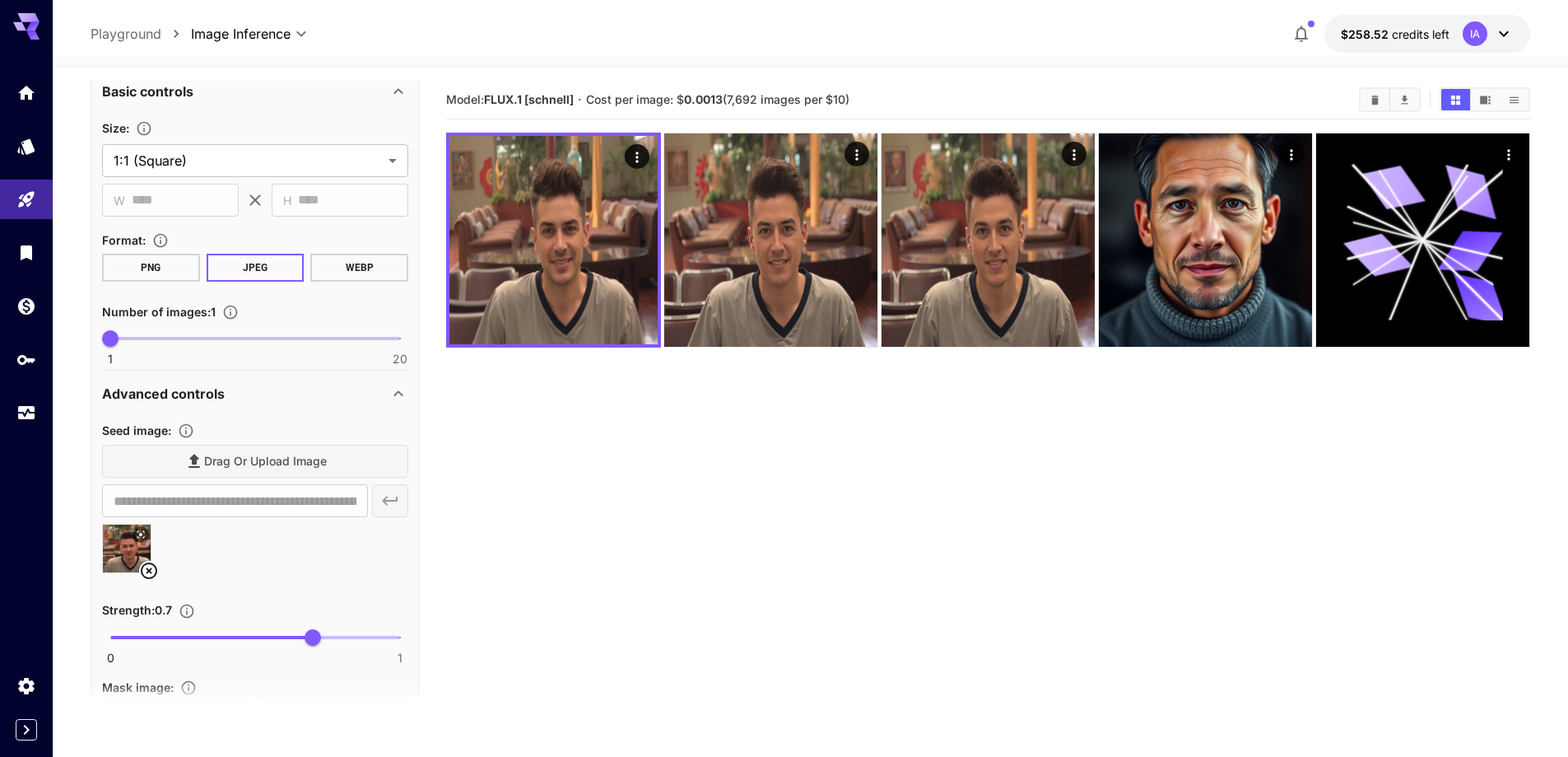
scroll to position [494, 0]
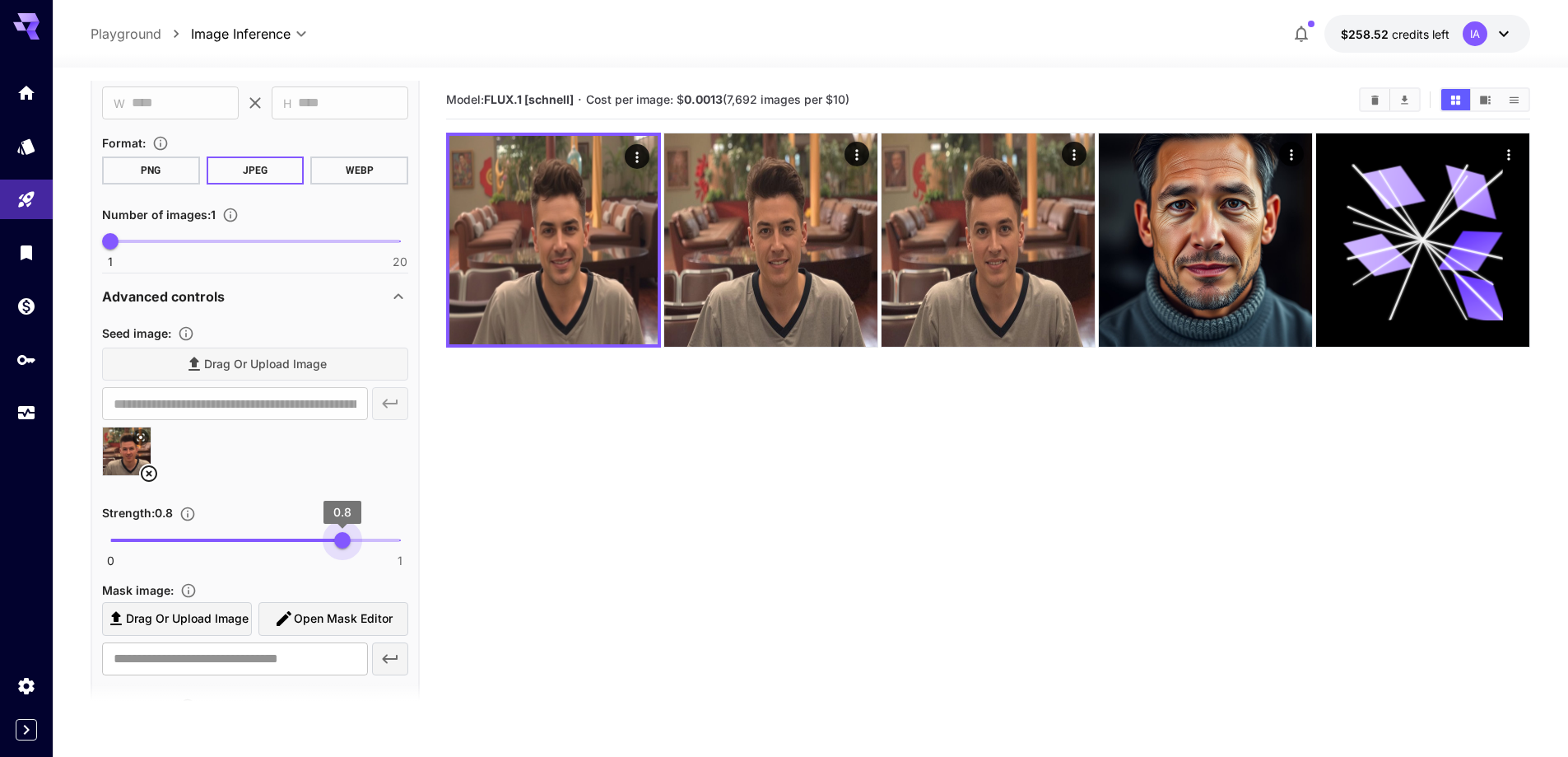
drag, startPoint x: 316, startPoint y: 538, endPoint x: 343, endPoint y: 538, distance: 27.0
click at [343, 538] on span "0.8" at bounding box center [342, 540] width 17 height 17
type input "***"
drag, startPoint x: 343, startPoint y: 547, endPoint x: 314, endPoint y: 543, distance: 29.3
click at [314, 543] on span "0.7" at bounding box center [313, 540] width 17 height 17
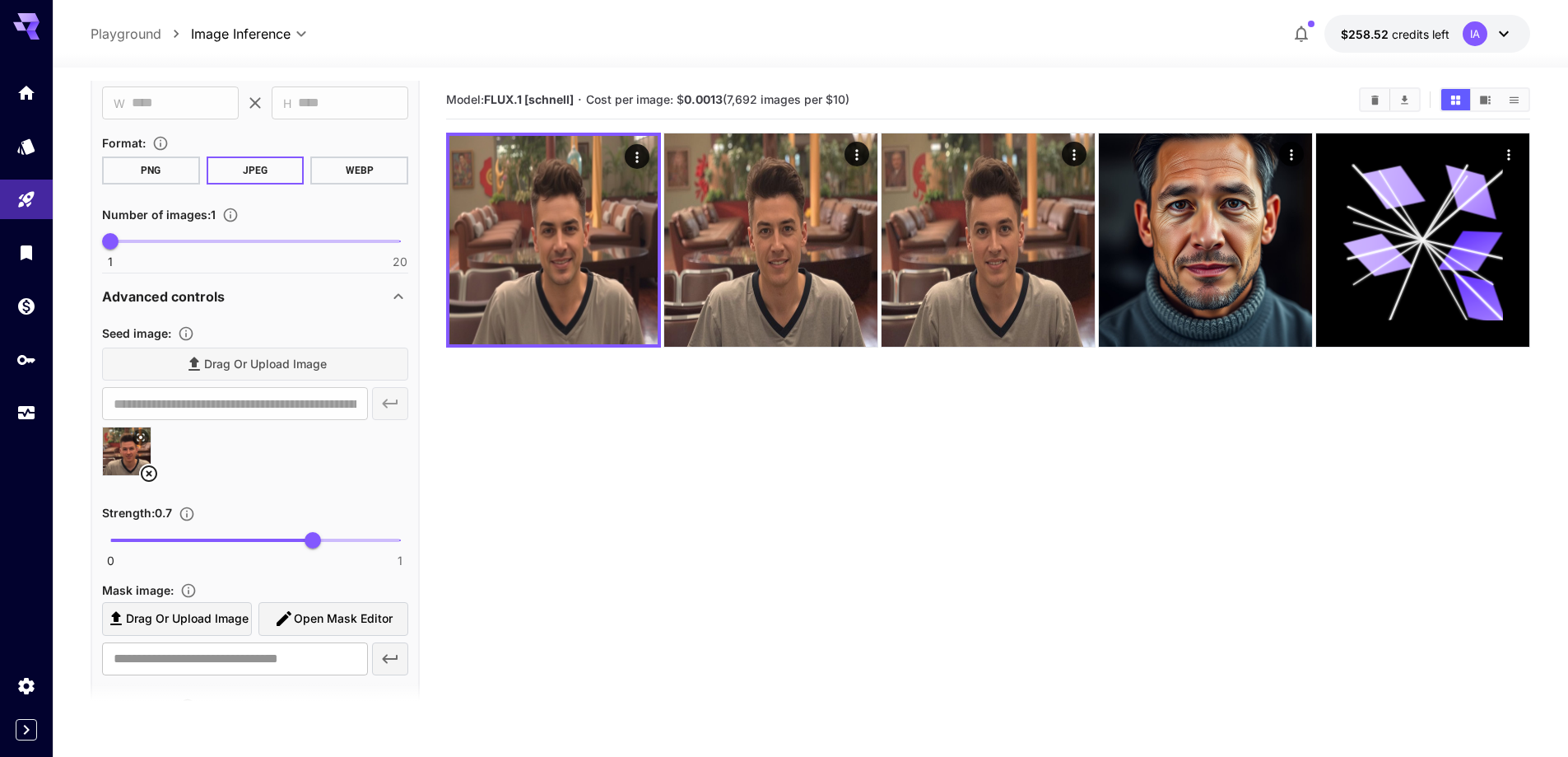
click at [152, 476] on icon at bounding box center [148, 474] width 17 height 17
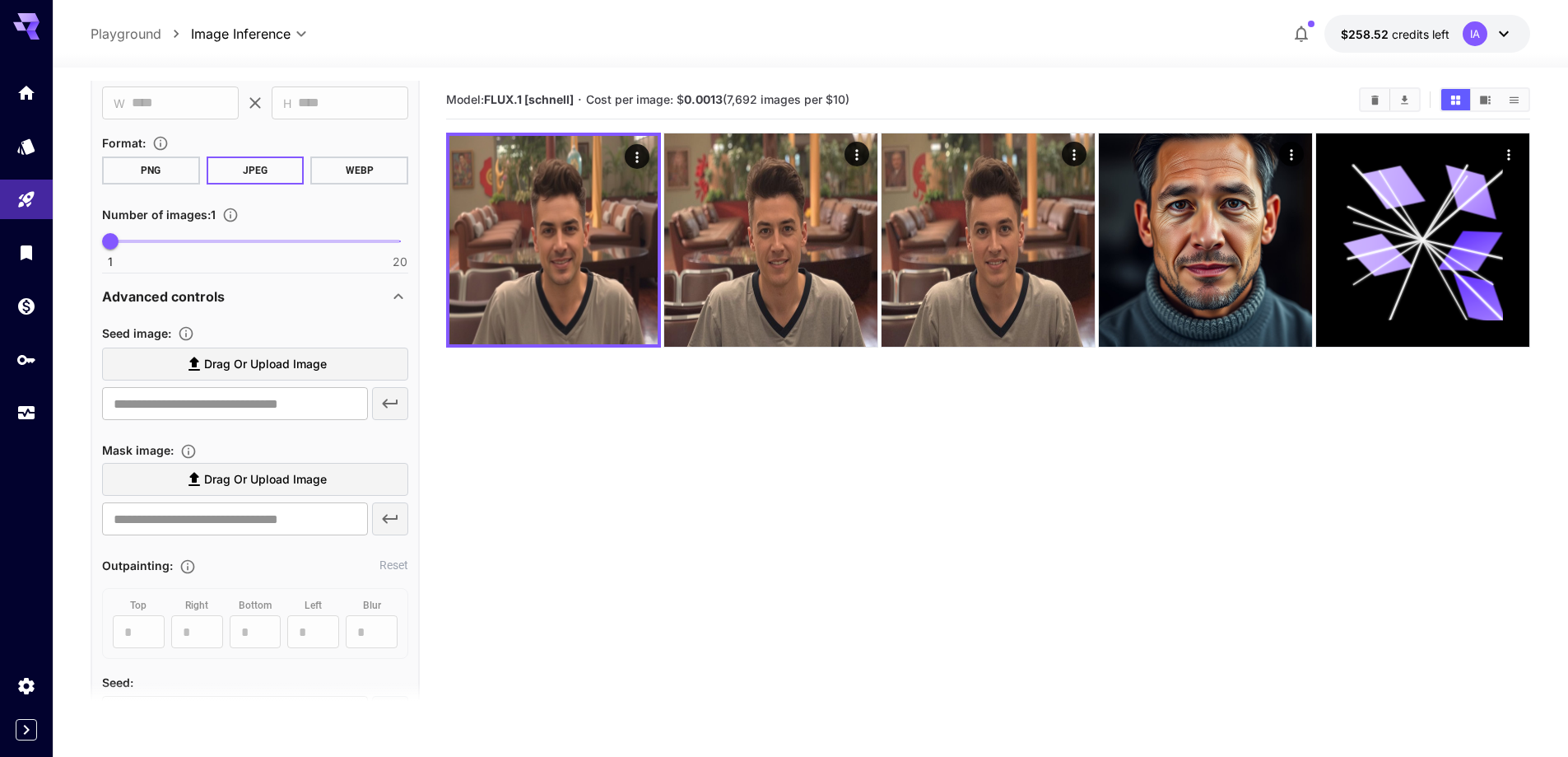
click at [288, 363] on span "Drag or upload image" at bounding box center [266, 364] width 123 height 20
click at [0, 0] on input "Drag or upload image" at bounding box center [0, 0] width 0 height 0
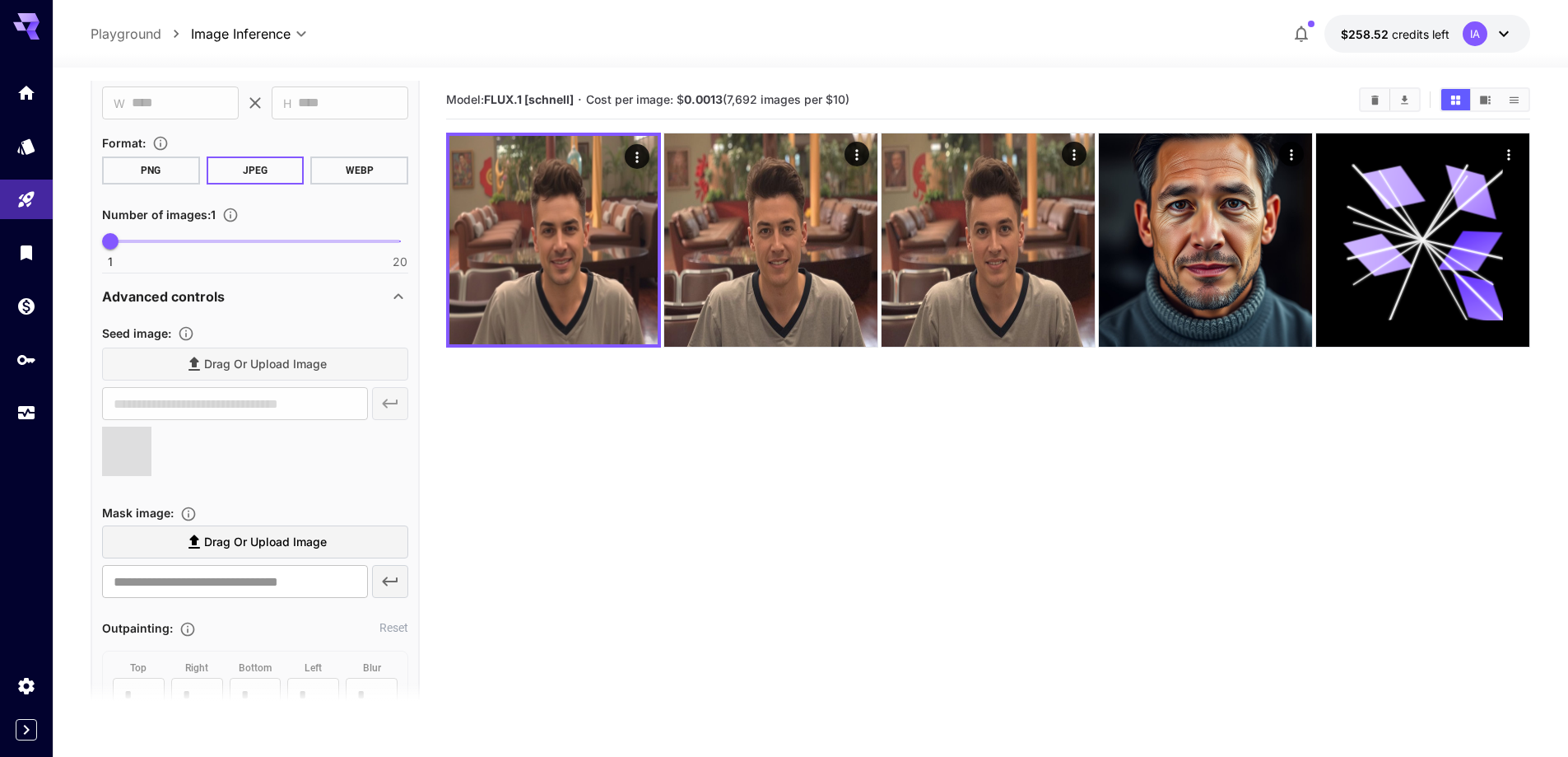
type input "**********"
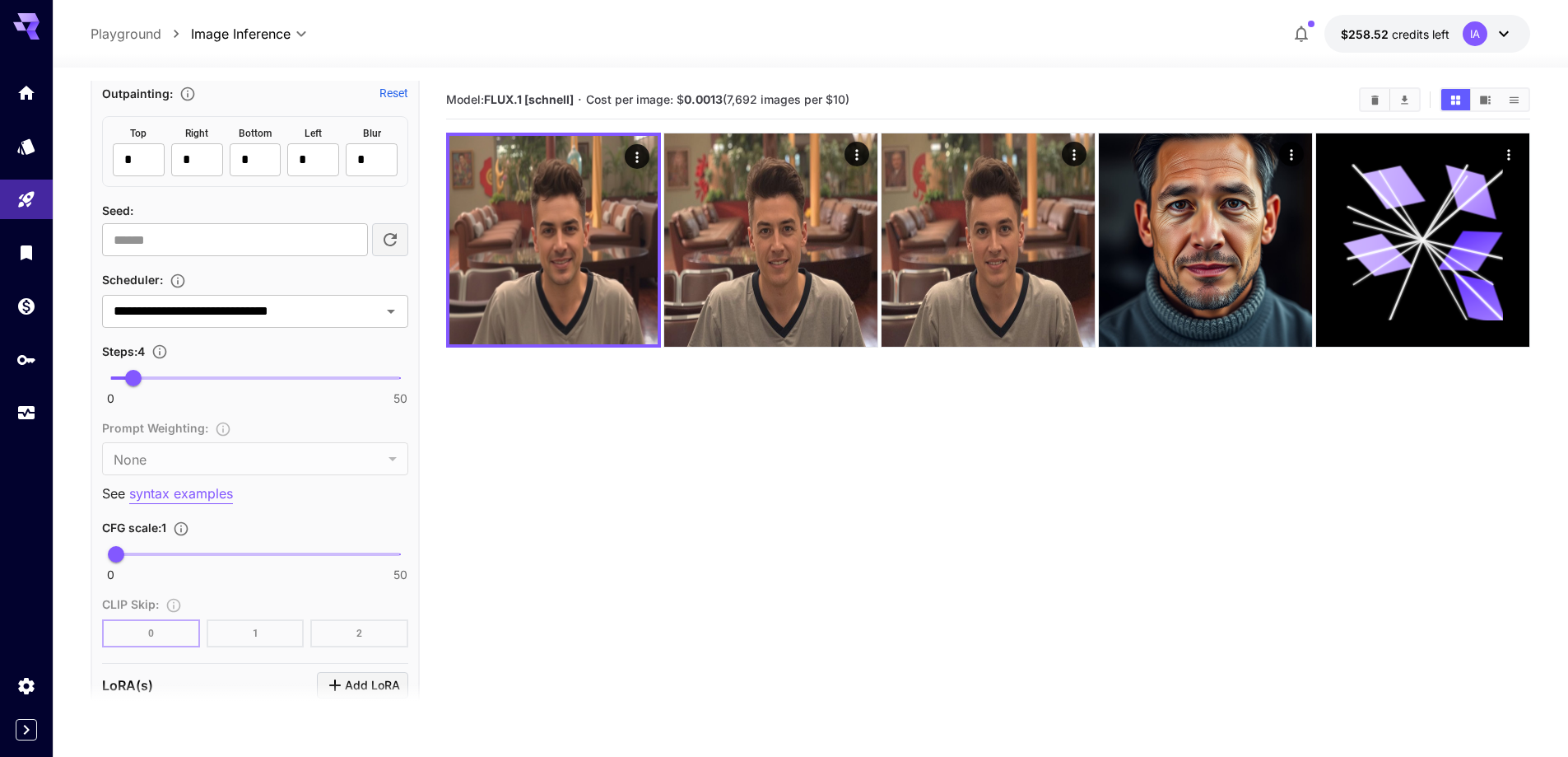
scroll to position [1152, 0]
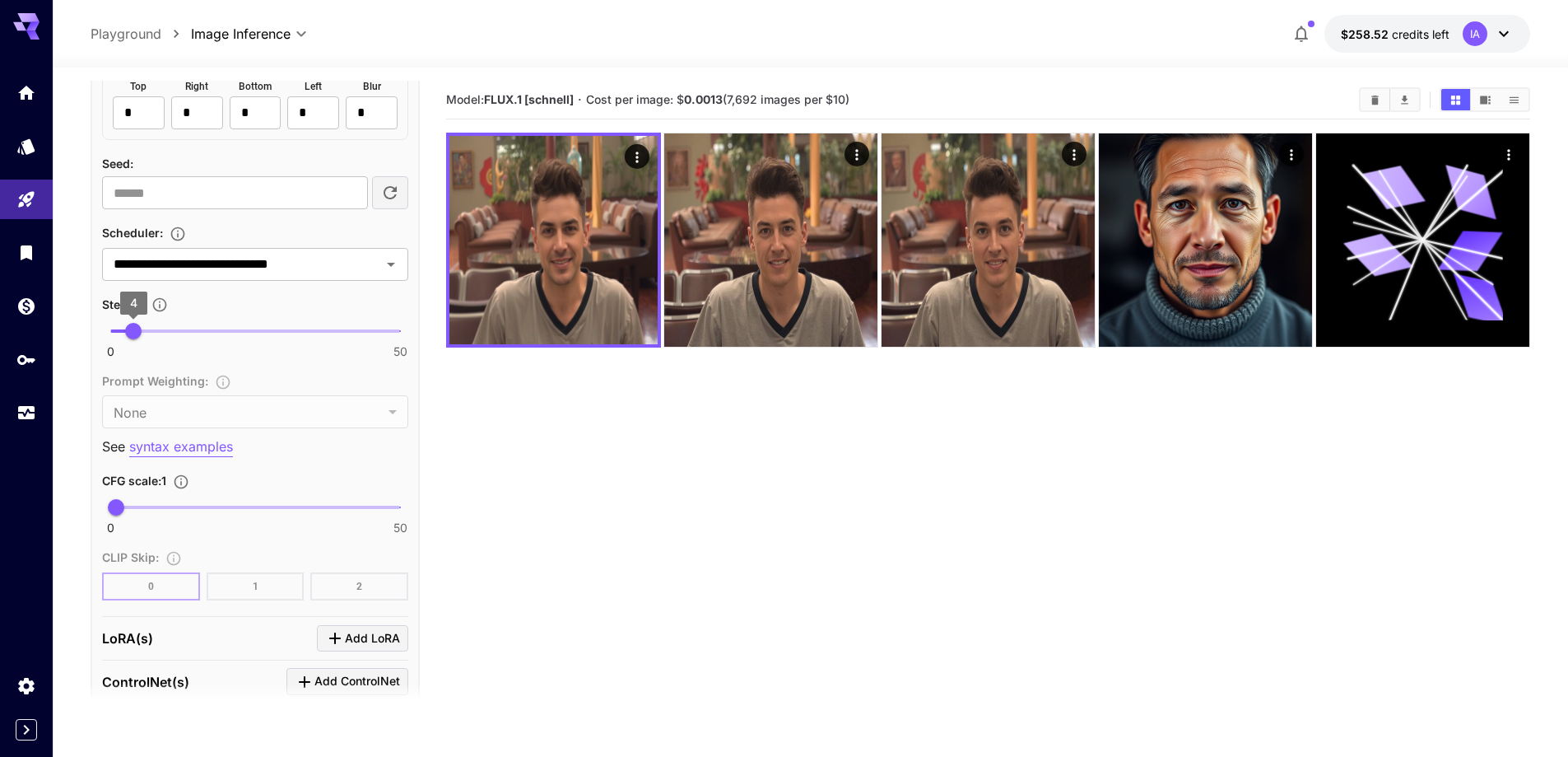
type input "*"
type input "*******"
click at [155, 325] on span "8" at bounding box center [156, 331] width 17 height 17
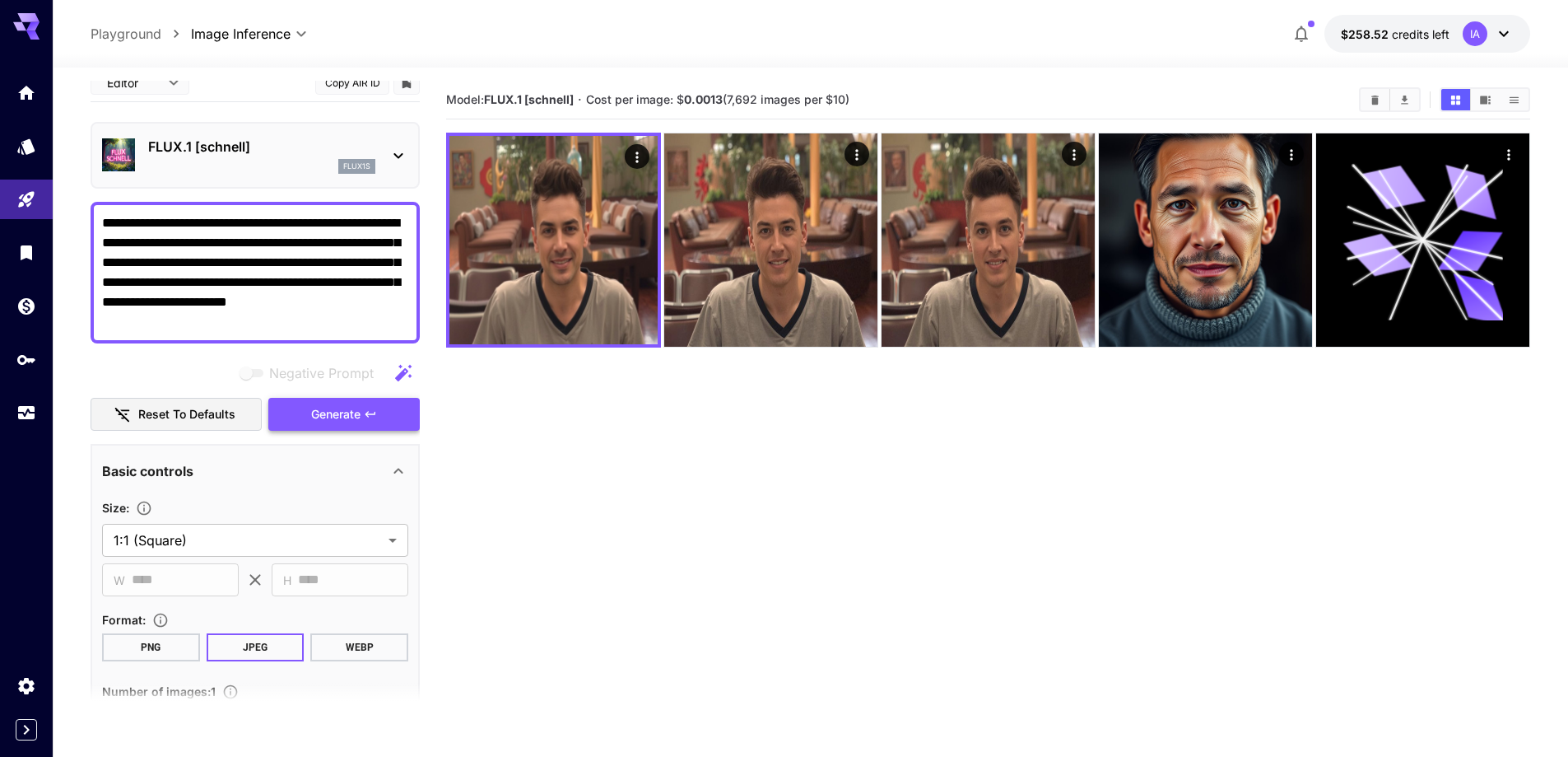
scroll to position [0, 0]
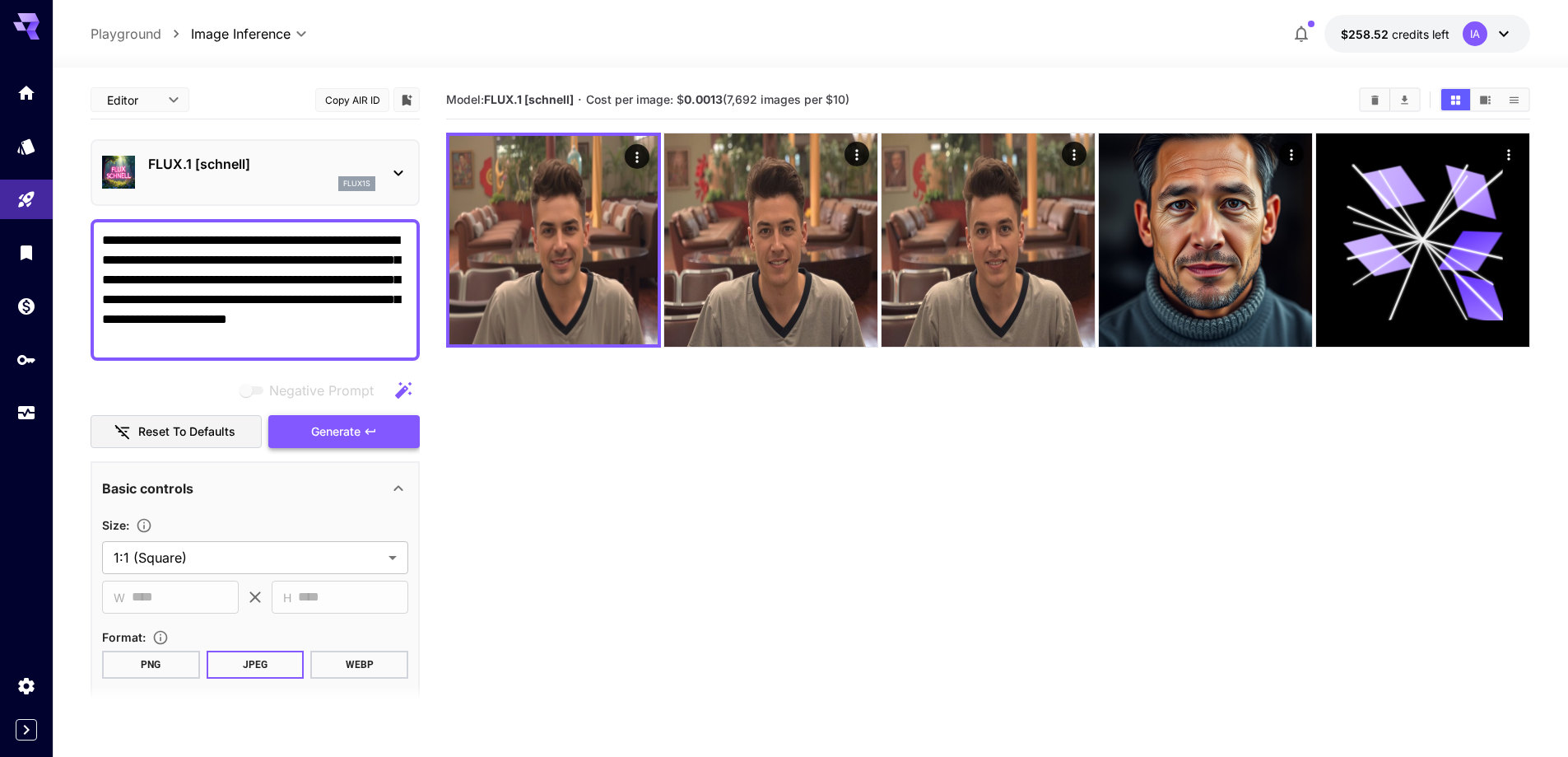
click at [341, 430] on span "Generate" at bounding box center [336, 431] width 50 height 20
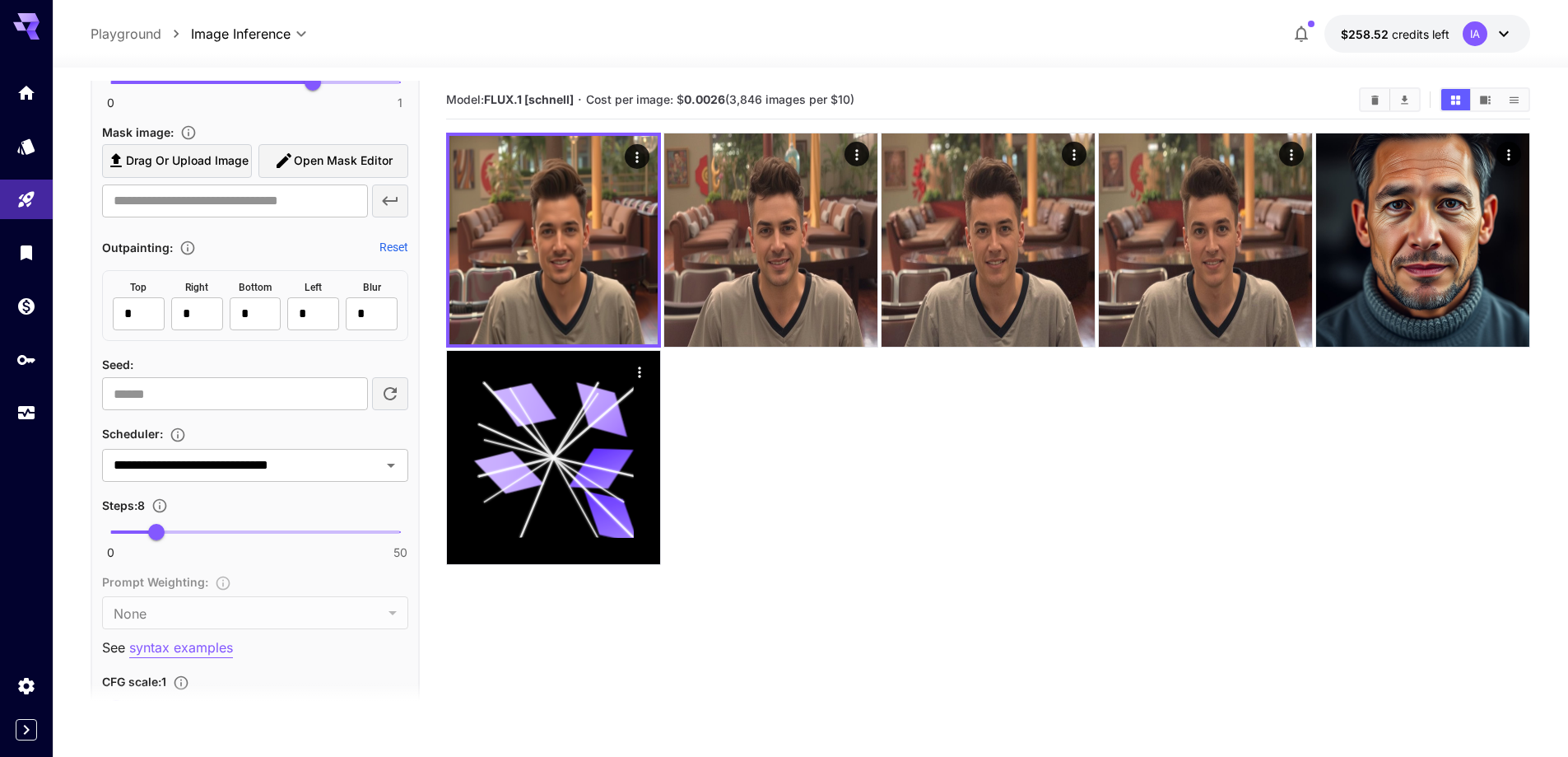
scroll to position [988, 0]
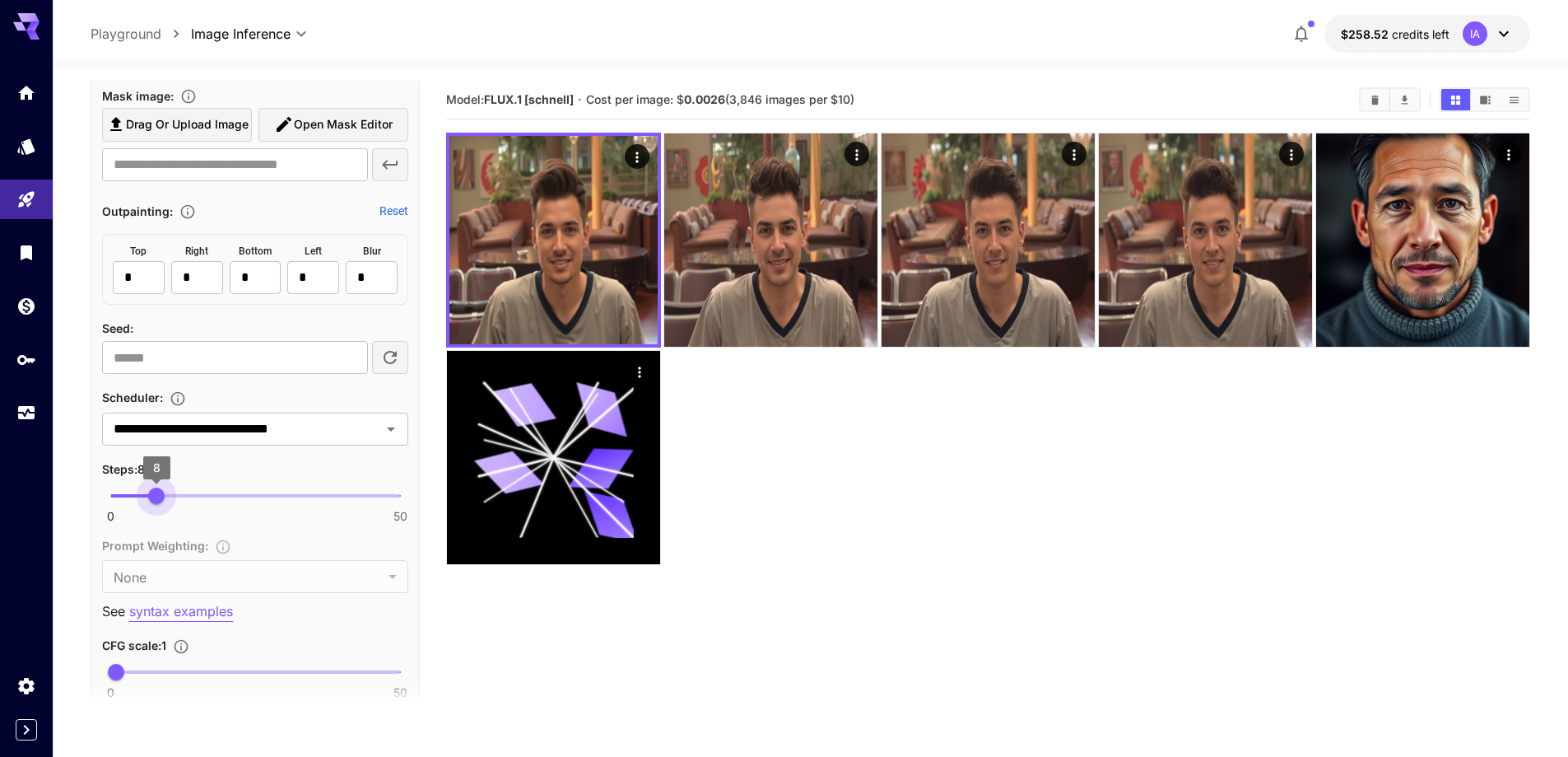
type input "**"
drag, startPoint x: 159, startPoint y: 496, endPoint x: 214, endPoint y: 493, distance: 55.1
click at [214, 493] on span "18" at bounding box center [215, 496] width 17 height 17
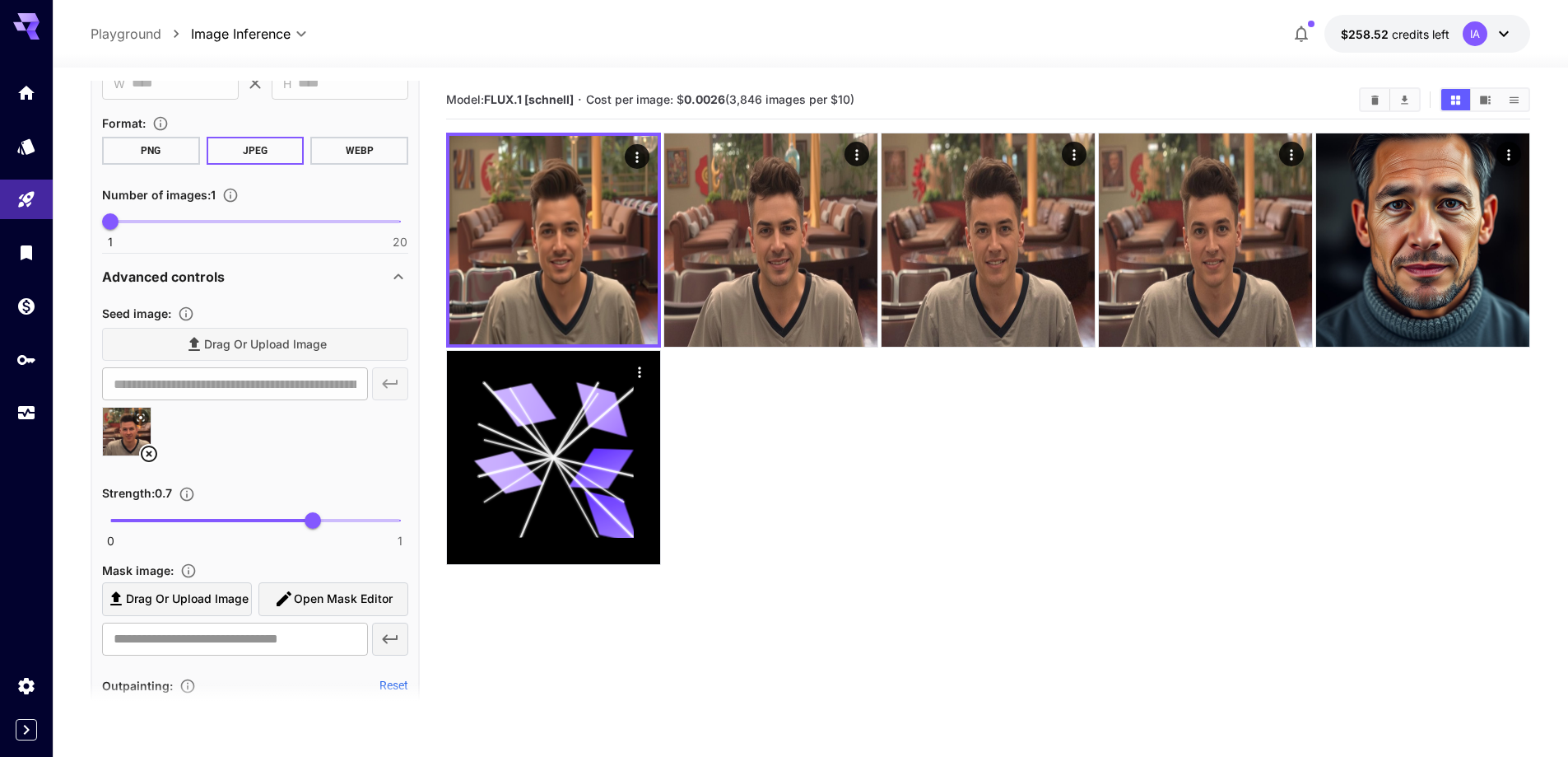
scroll to position [164, 0]
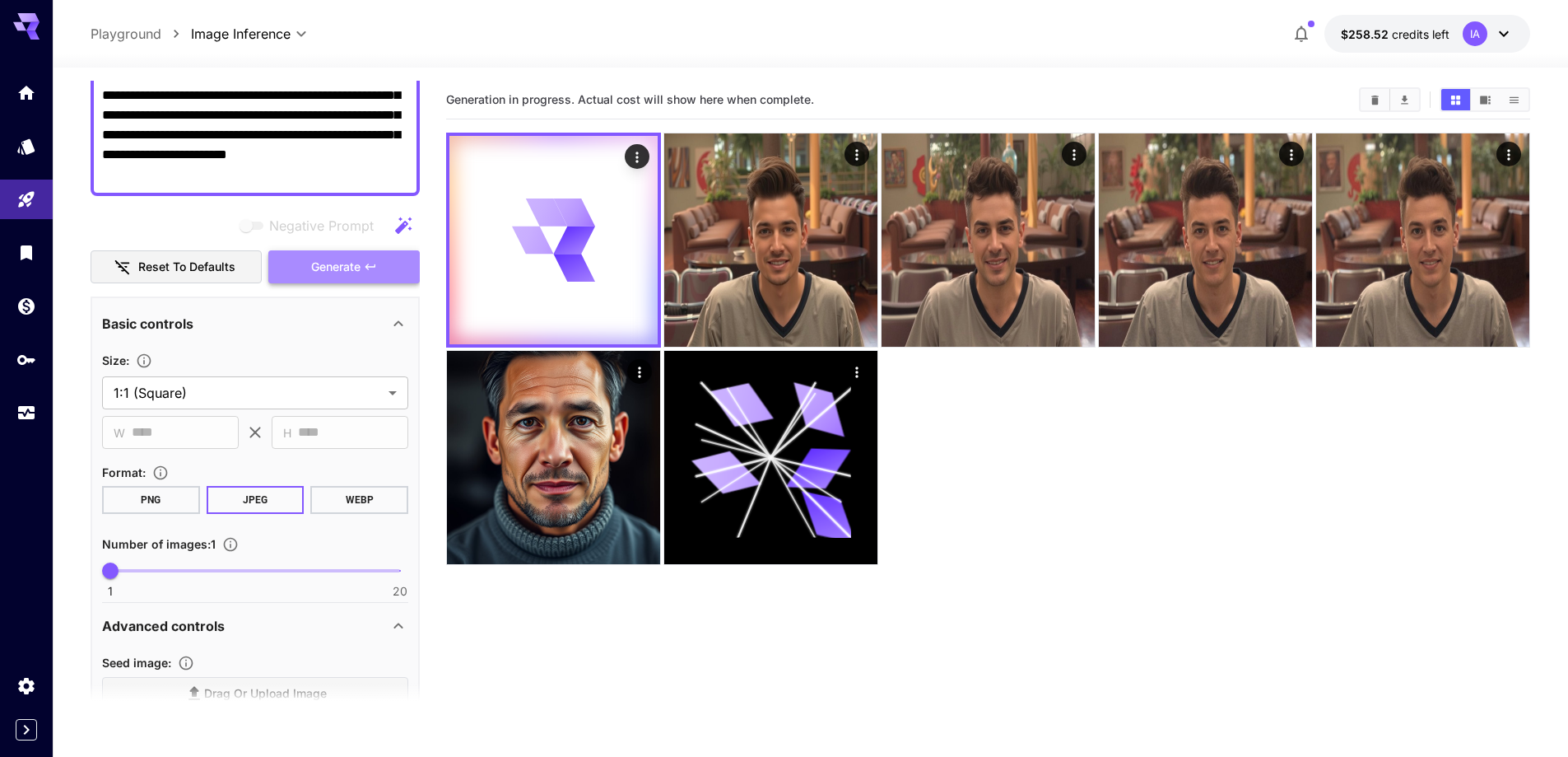
click at [355, 271] on span "Generate" at bounding box center [336, 267] width 50 height 20
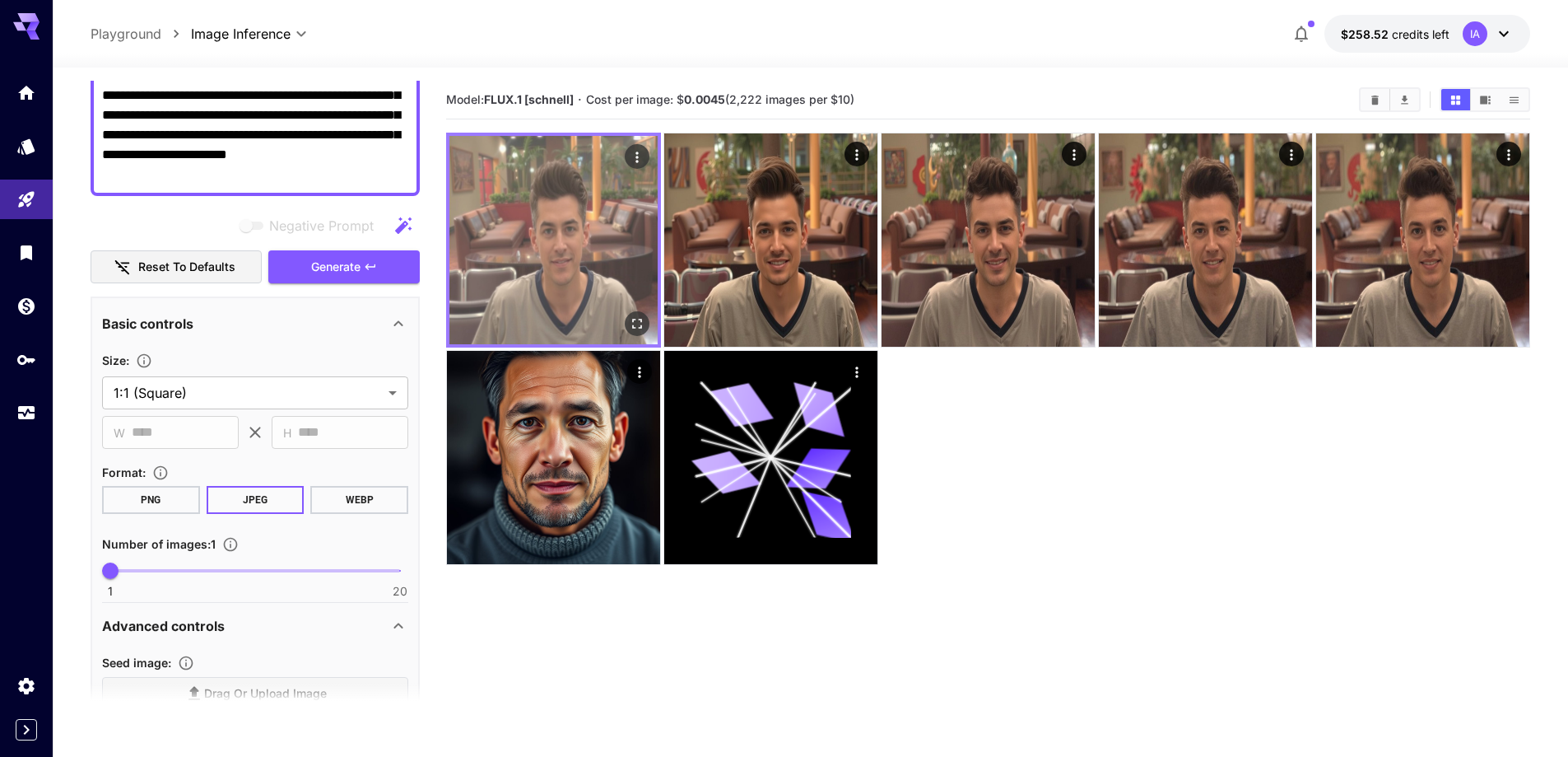
click at [562, 234] on img at bounding box center [553, 240] width 208 height 208
click at [537, 275] on img at bounding box center [553, 240] width 208 height 208
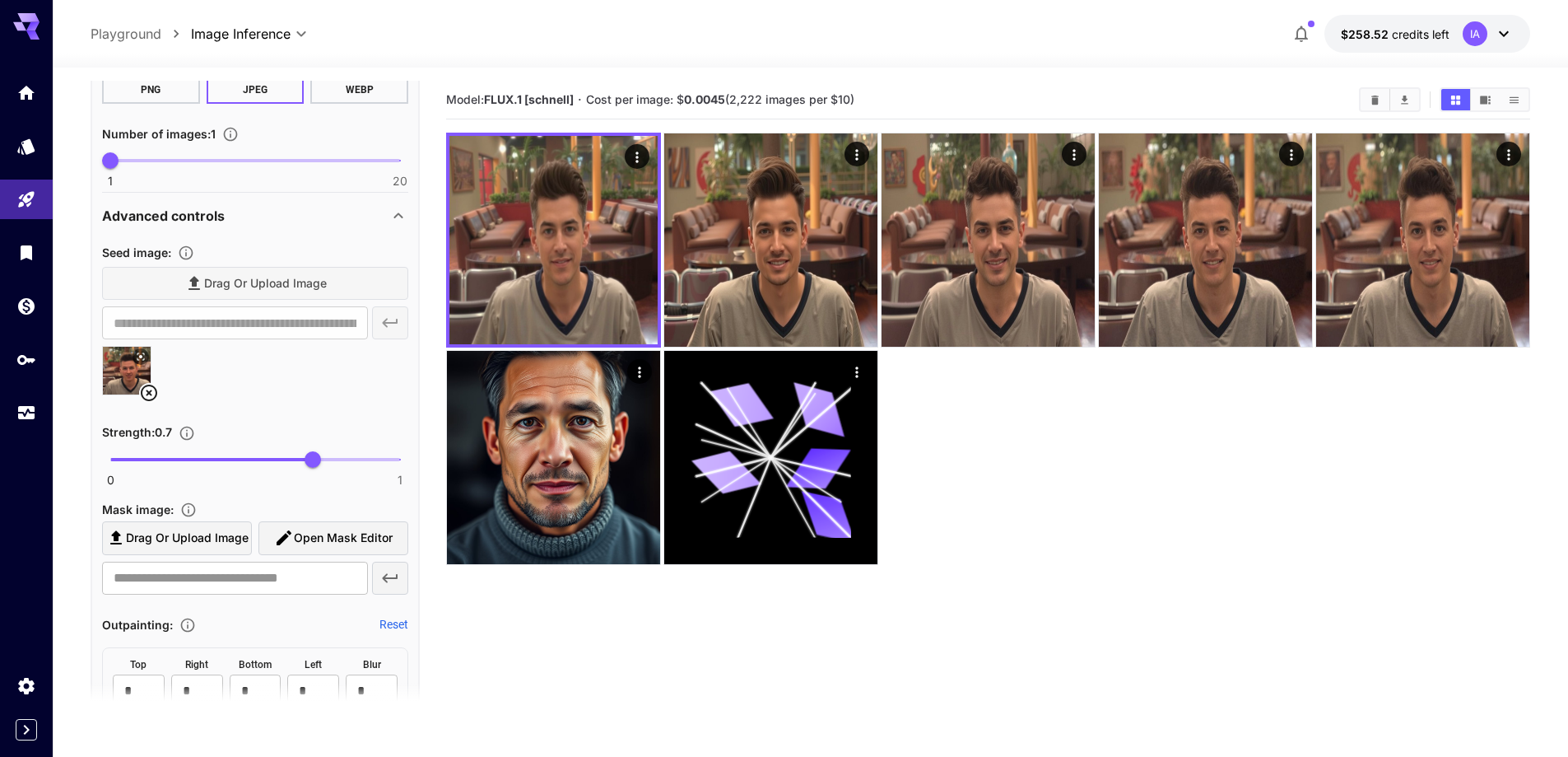
scroll to position [577, 0]
type input "***"
drag, startPoint x: 313, startPoint y: 459, endPoint x: 226, endPoint y: 455, distance: 87.1
click at [226, 455] on span "0.4" at bounding box center [227, 458] width 17 height 17
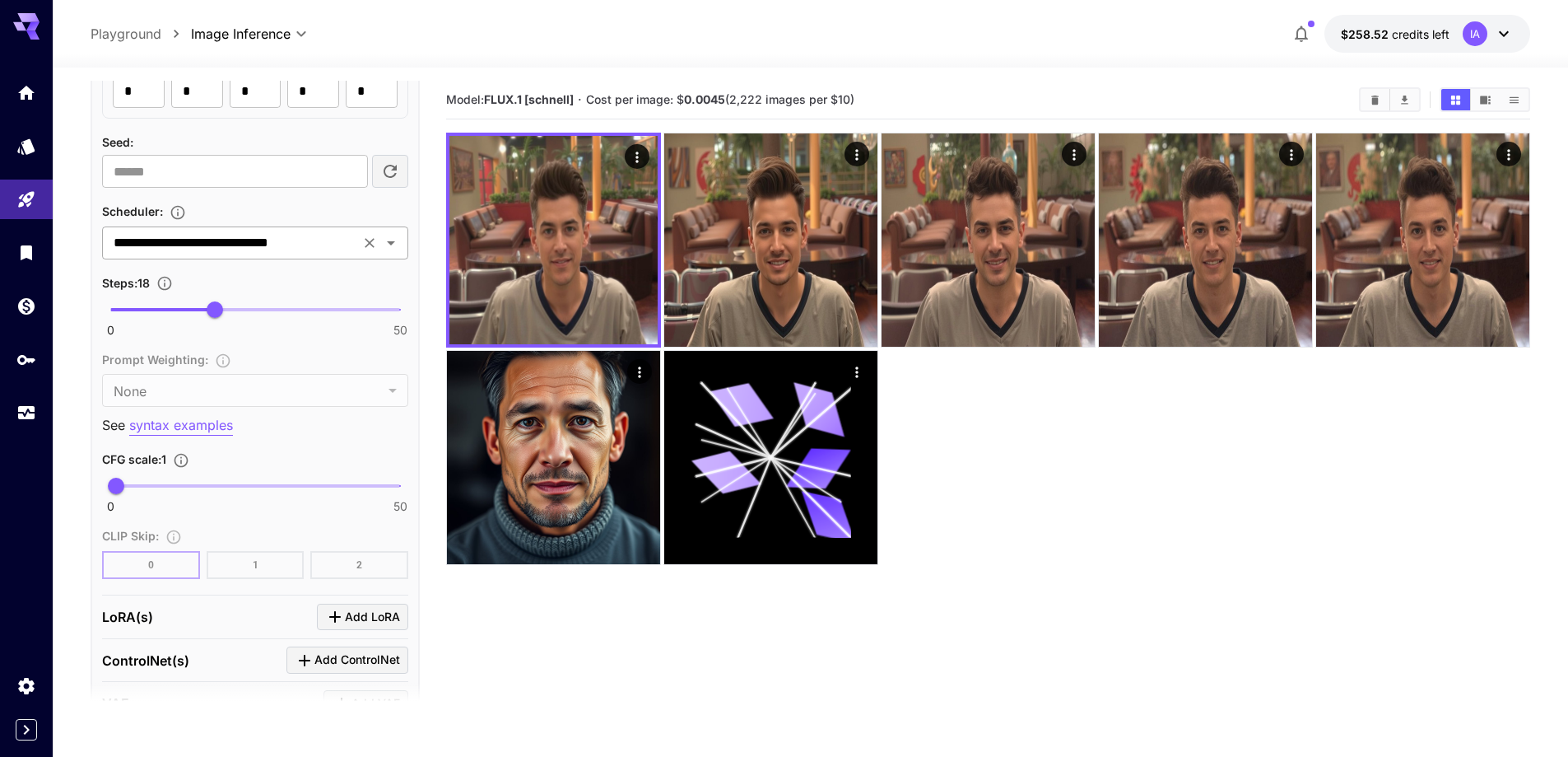
scroll to position [1144, 0]
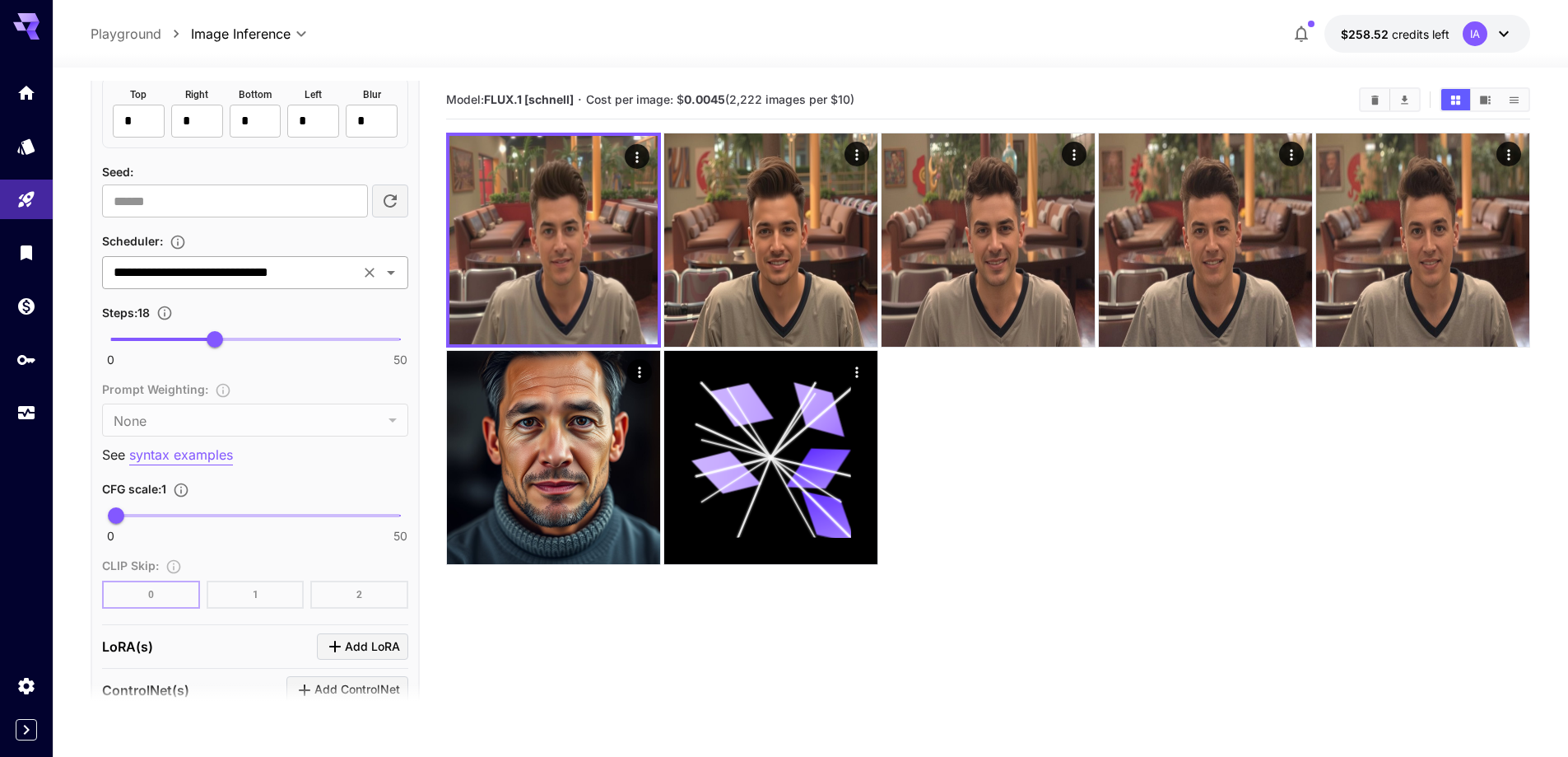
click at [312, 272] on input "**********" at bounding box center [230, 273] width 248 height 23
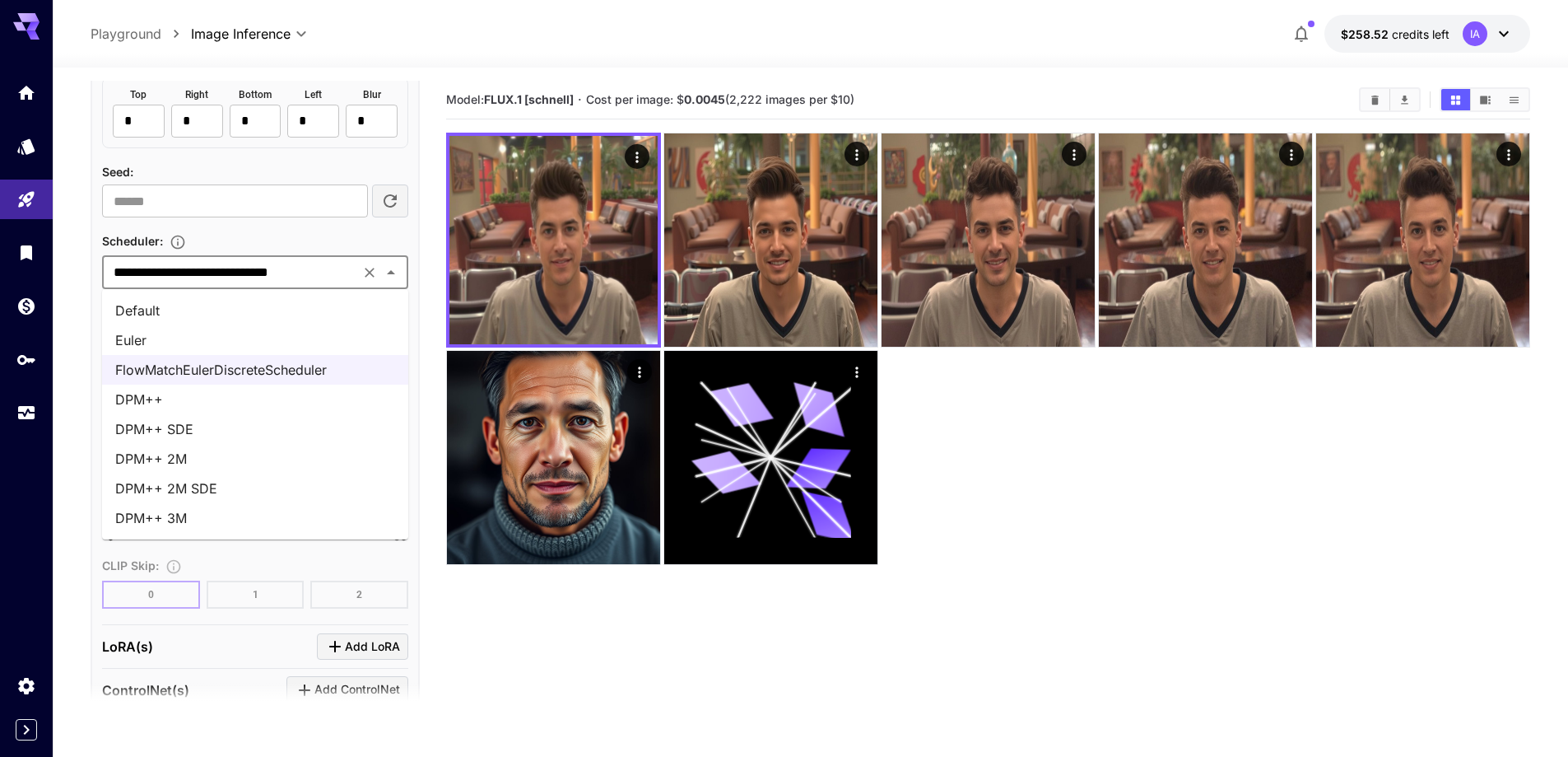
click at [76, 390] on section "**********" at bounding box center [810, 477] width 1516 height 819
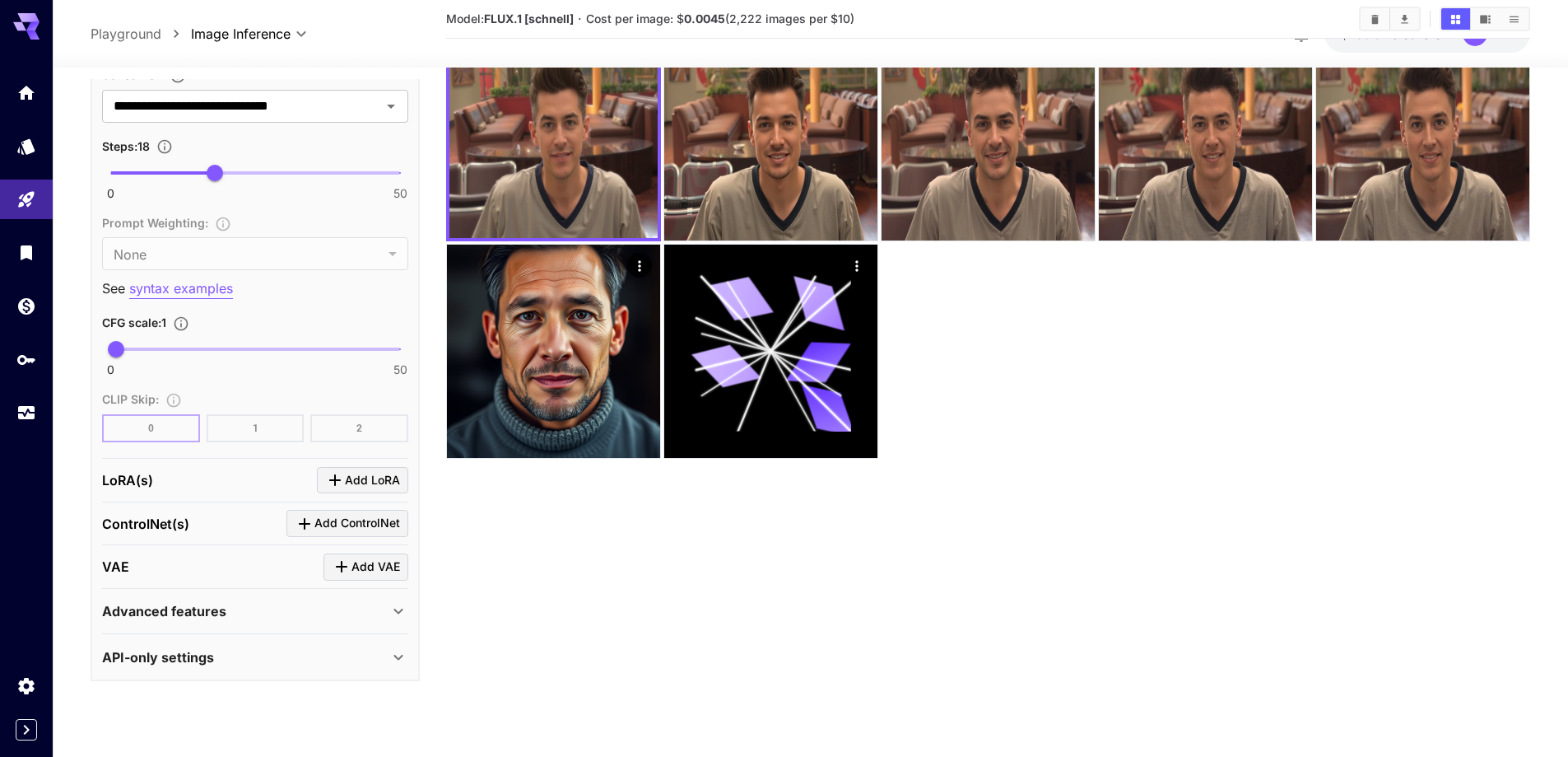
scroll to position [130, 0]
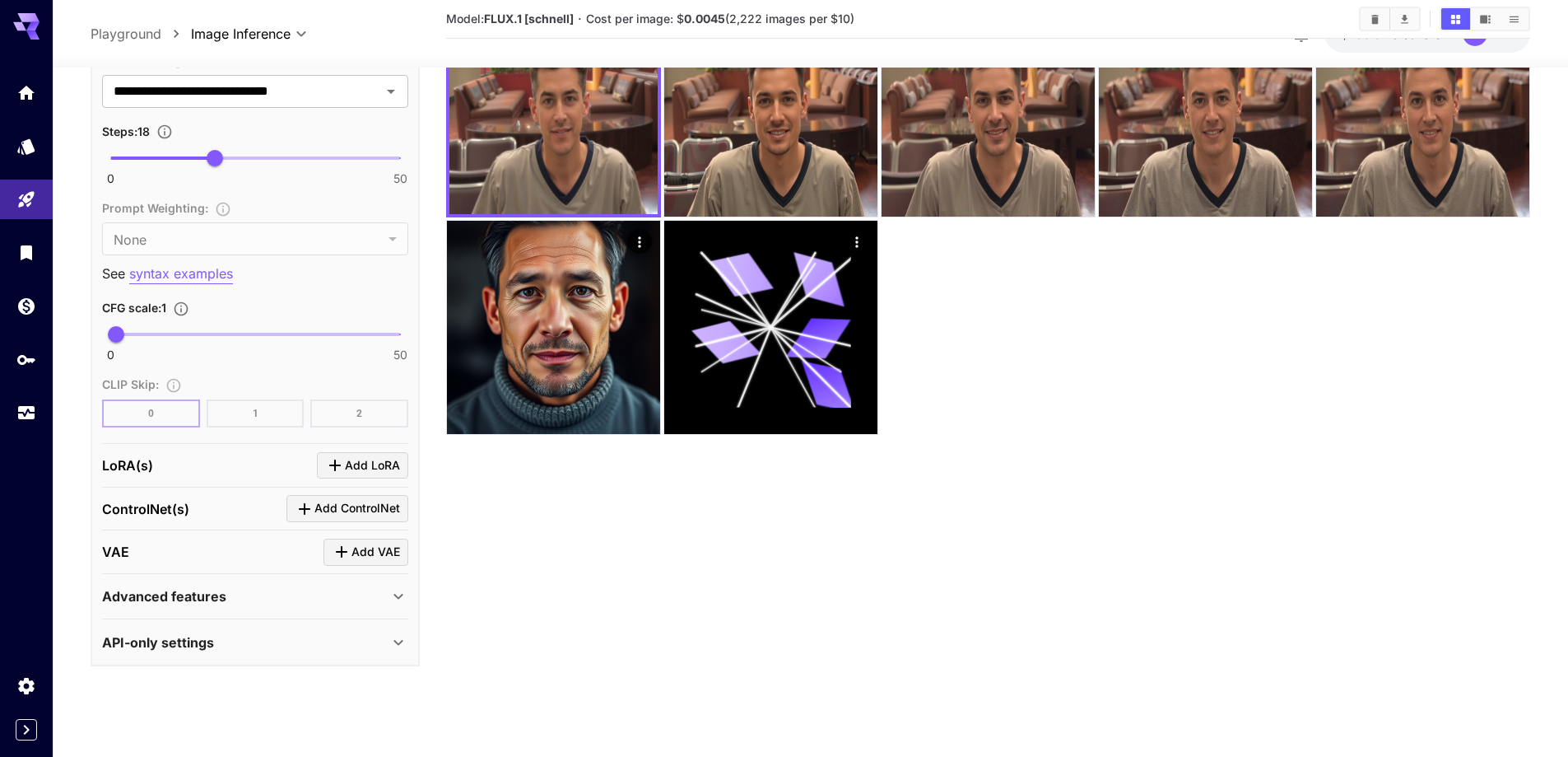
click at [187, 597] on p "Advanced features" at bounding box center [164, 596] width 124 height 20
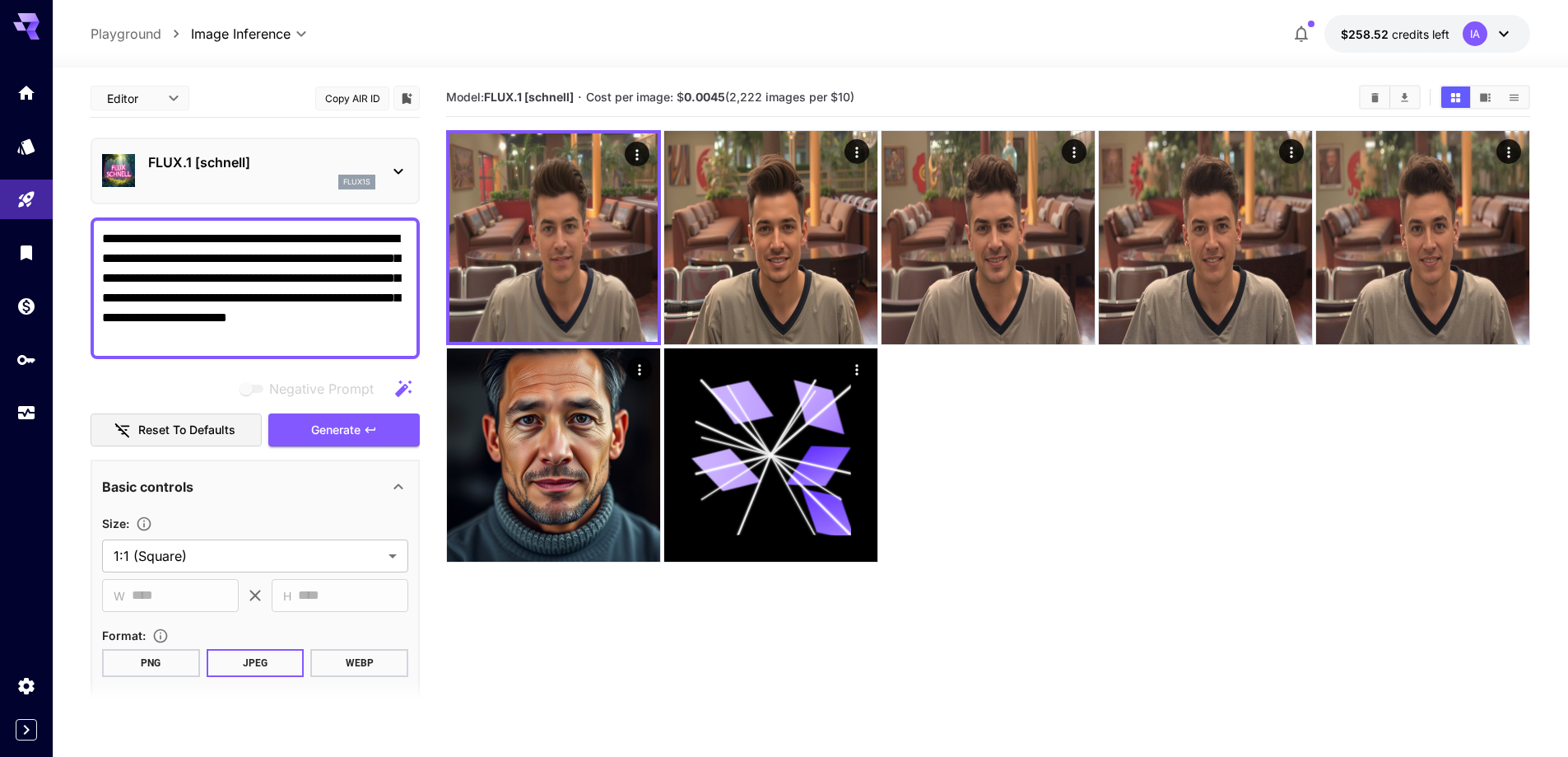
scroll to position [0, 0]
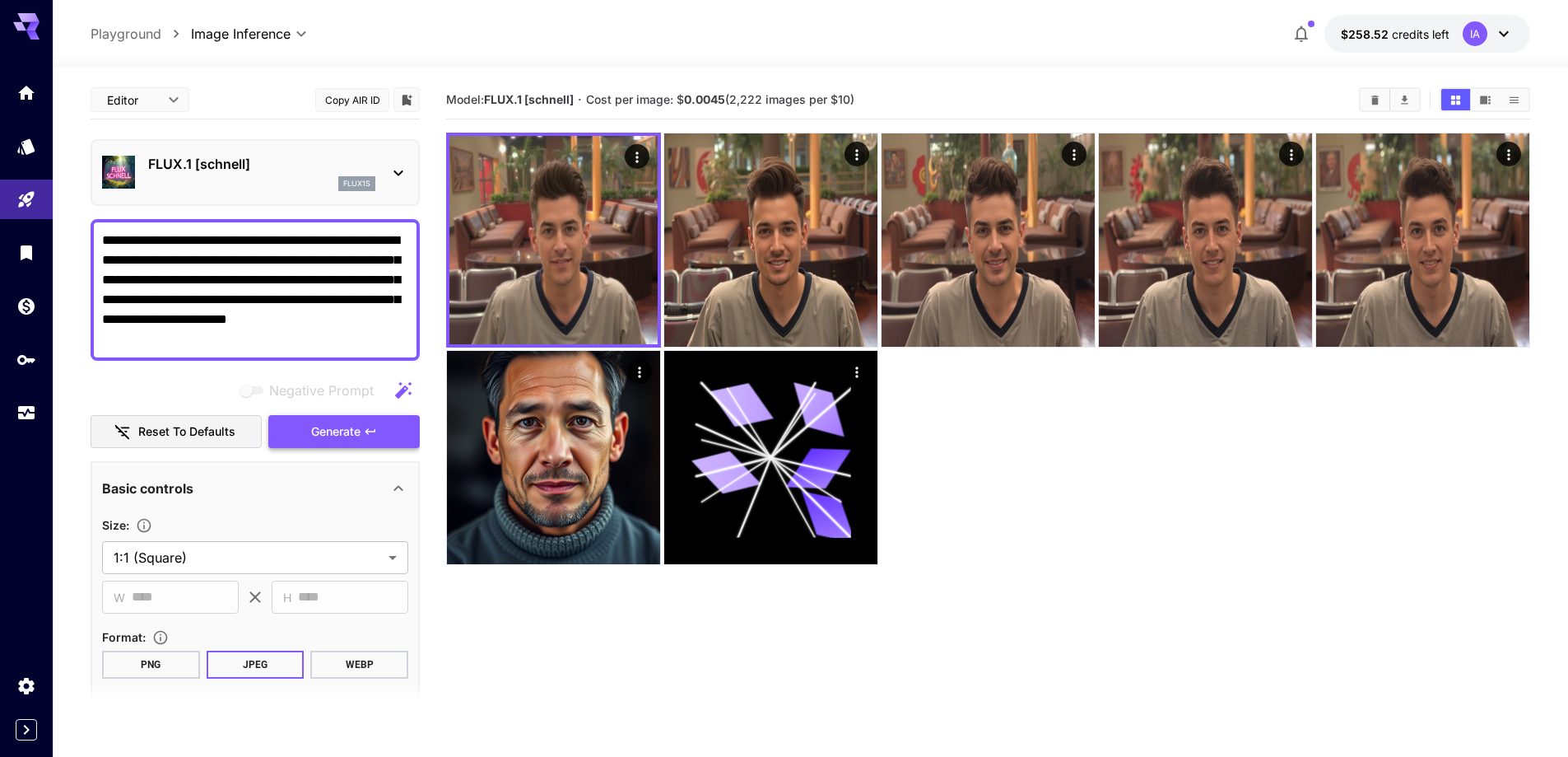
click at [336, 423] on span "Generate" at bounding box center [336, 431] width 50 height 20
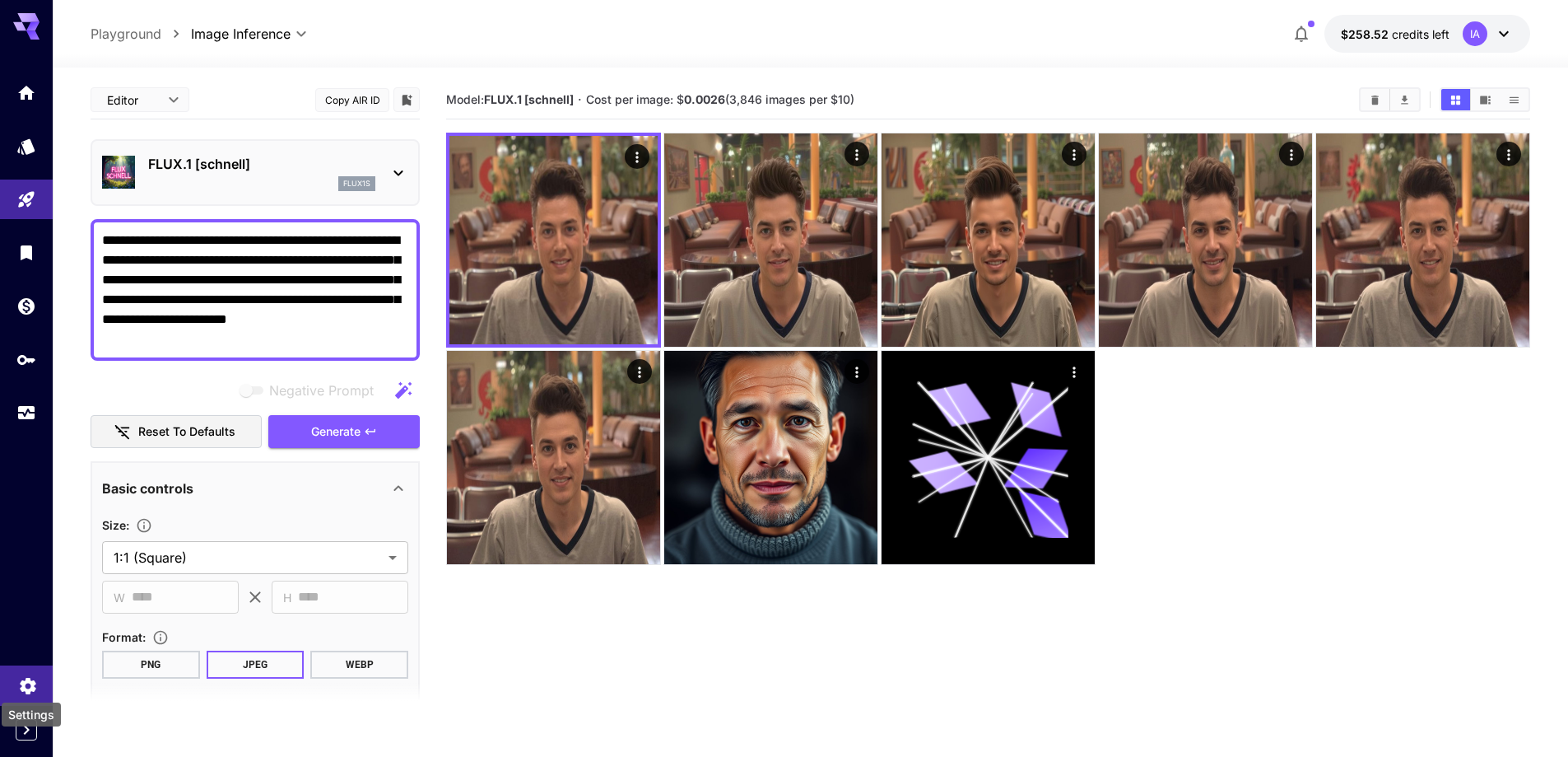
click at [28, 724] on div "Settings" at bounding box center [31, 714] width 60 height 24
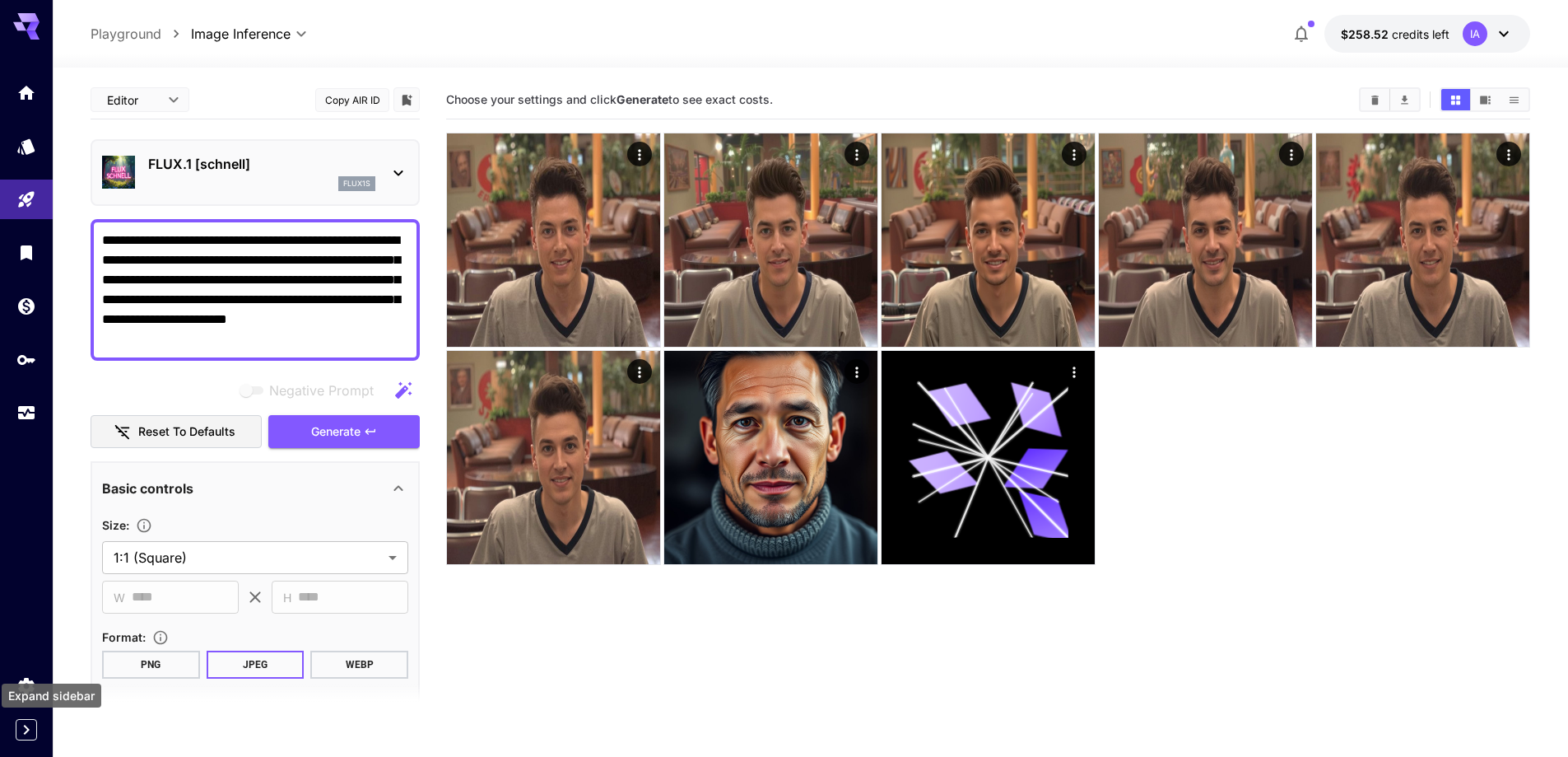
click at [27, 733] on icon "Expand sidebar" at bounding box center [27, 729] width 5 height 10
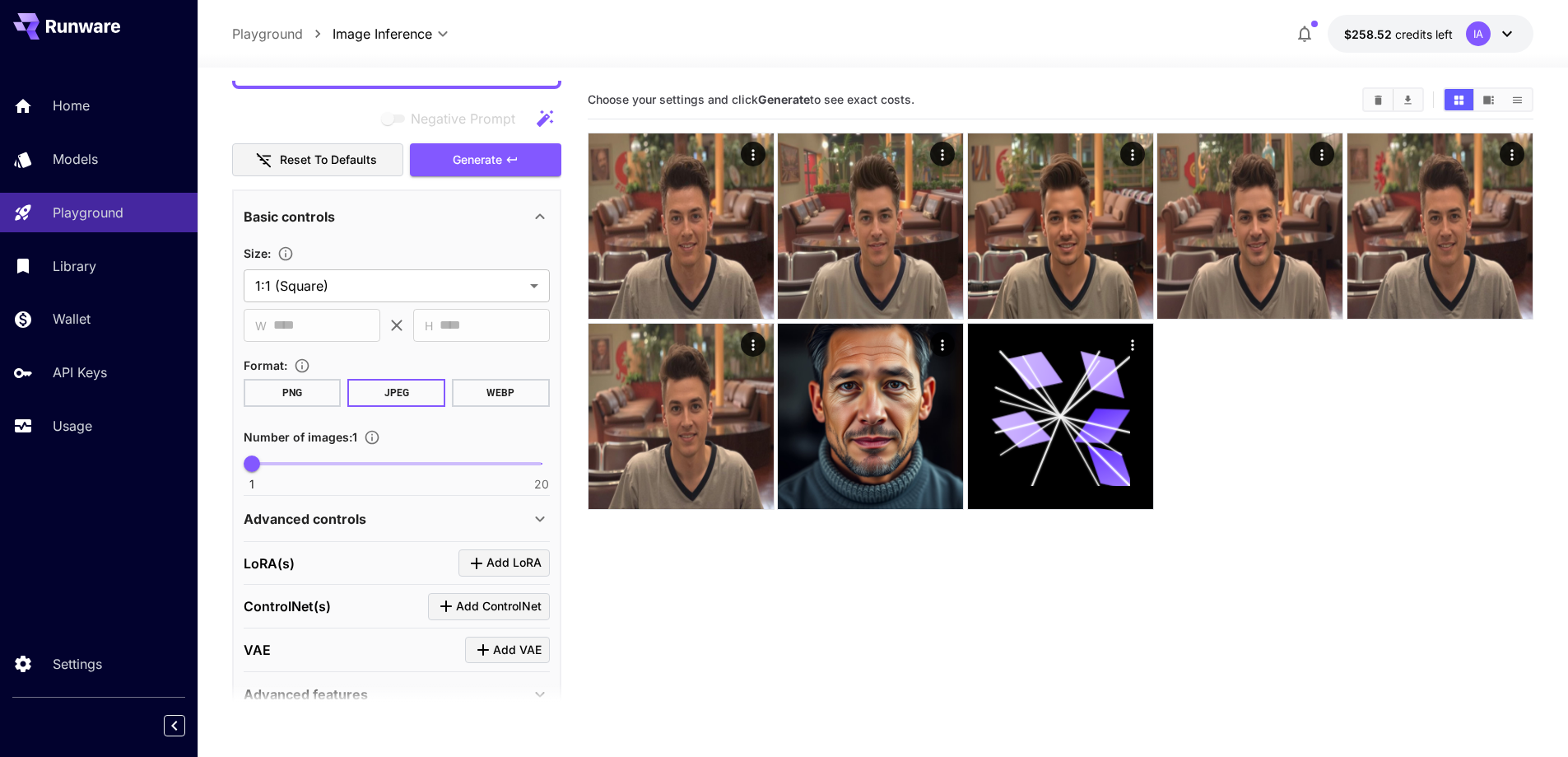
scroll to position [354, 0]
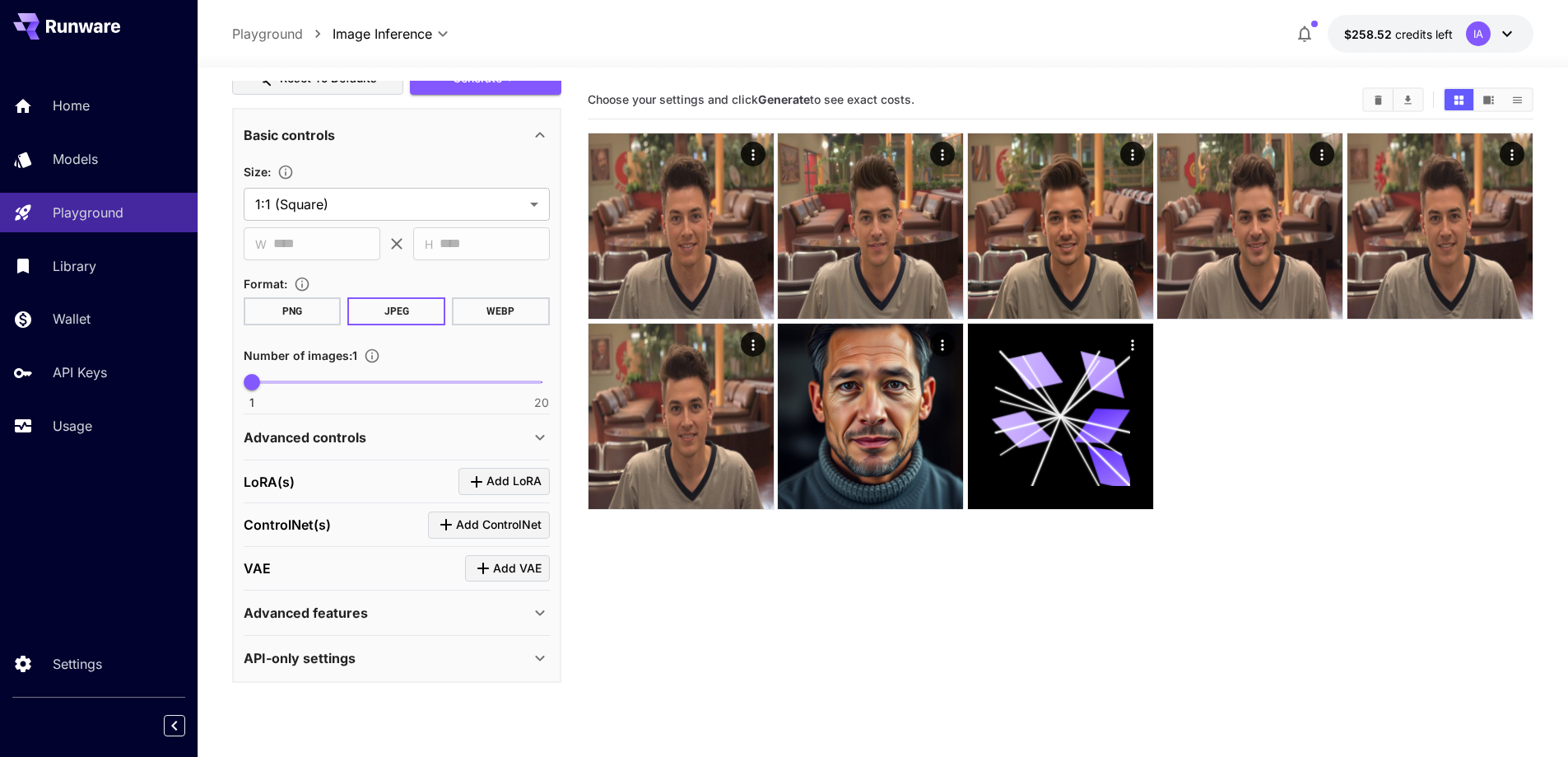
drag, startPoint x: 423, startPoint y: 444, endPoint x: 394, endPoint y: 436, distance: 30.1
click at [423, 444] on div "Advanced controls" at bounding box center [386, 437] width 287 height 20
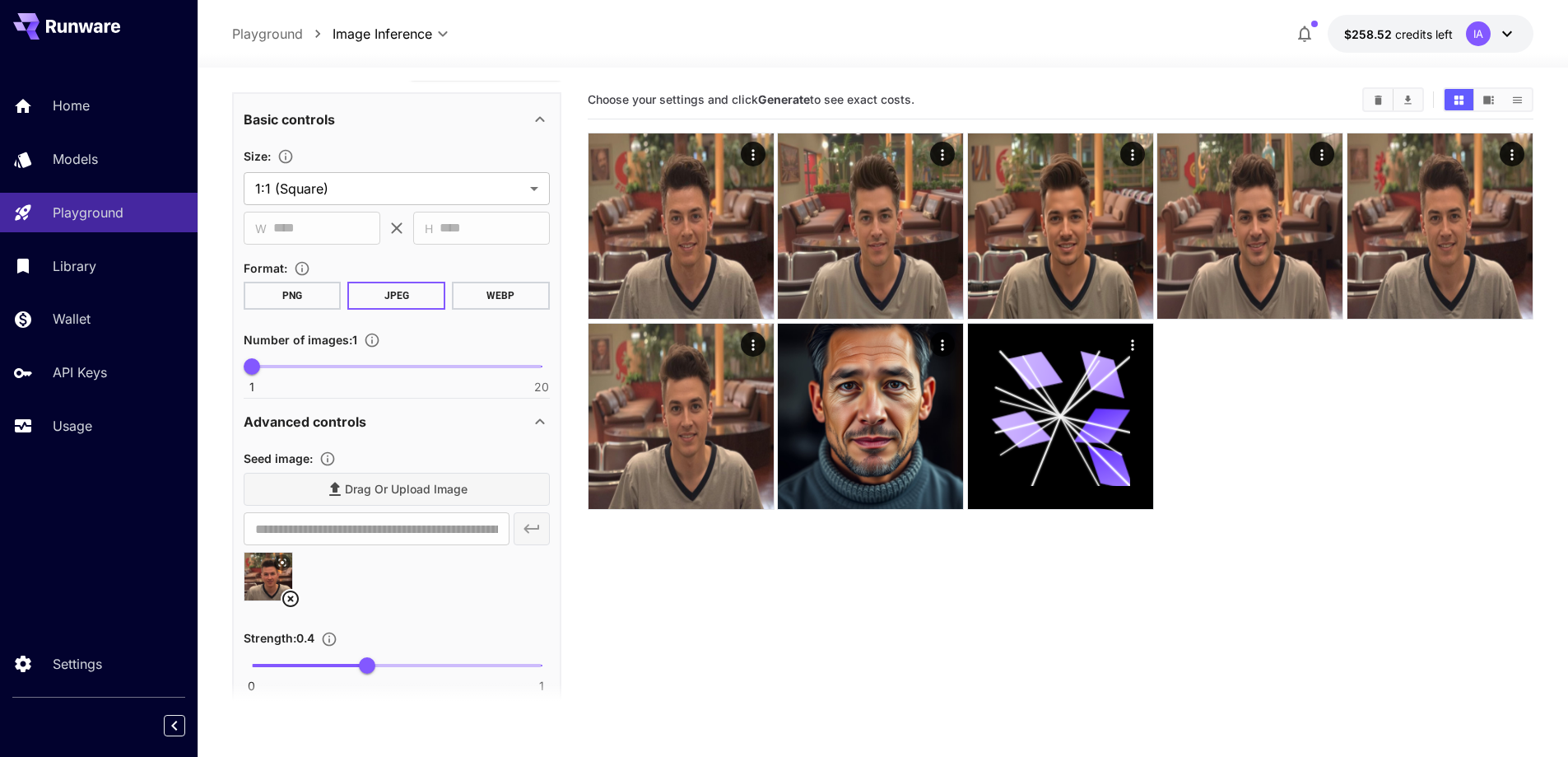
scroll to position [411, 0]
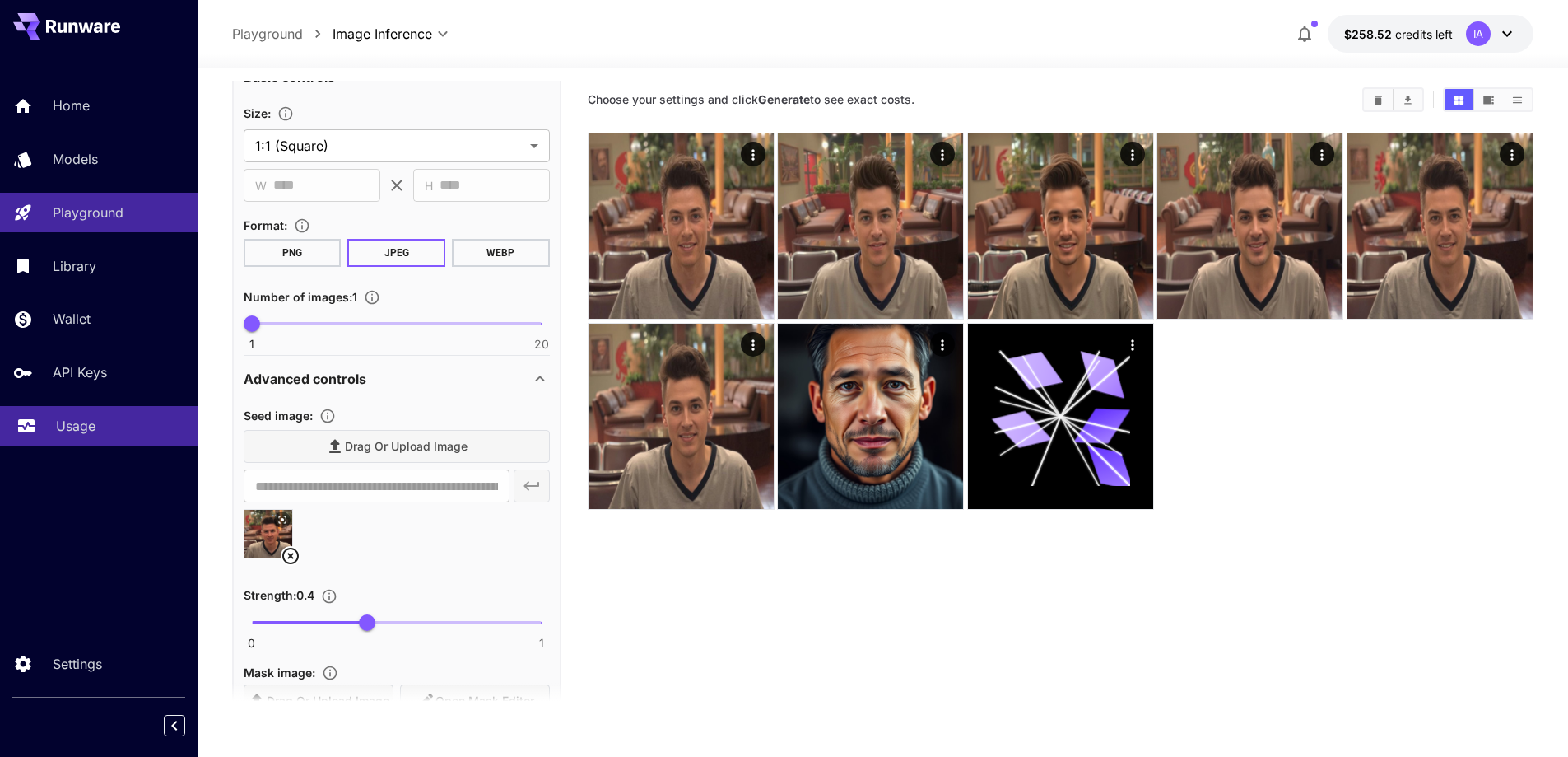
click at [96, 430] on div "Usage" at bounding box center [120, 426] width 129 height 20
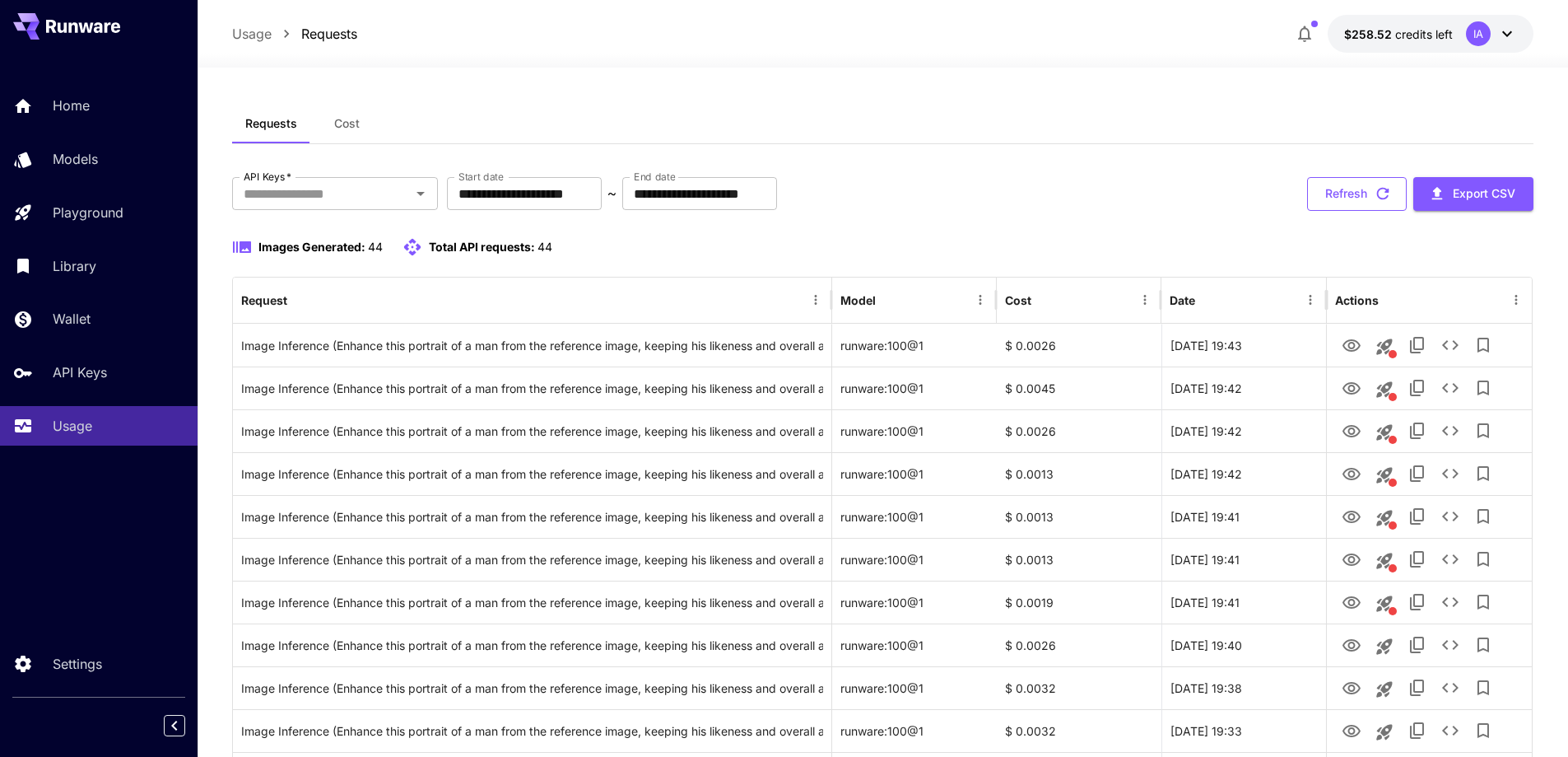
click at [1330, 194] on button "Refresh" at bounding box center [1357, 194] width 99 height 34
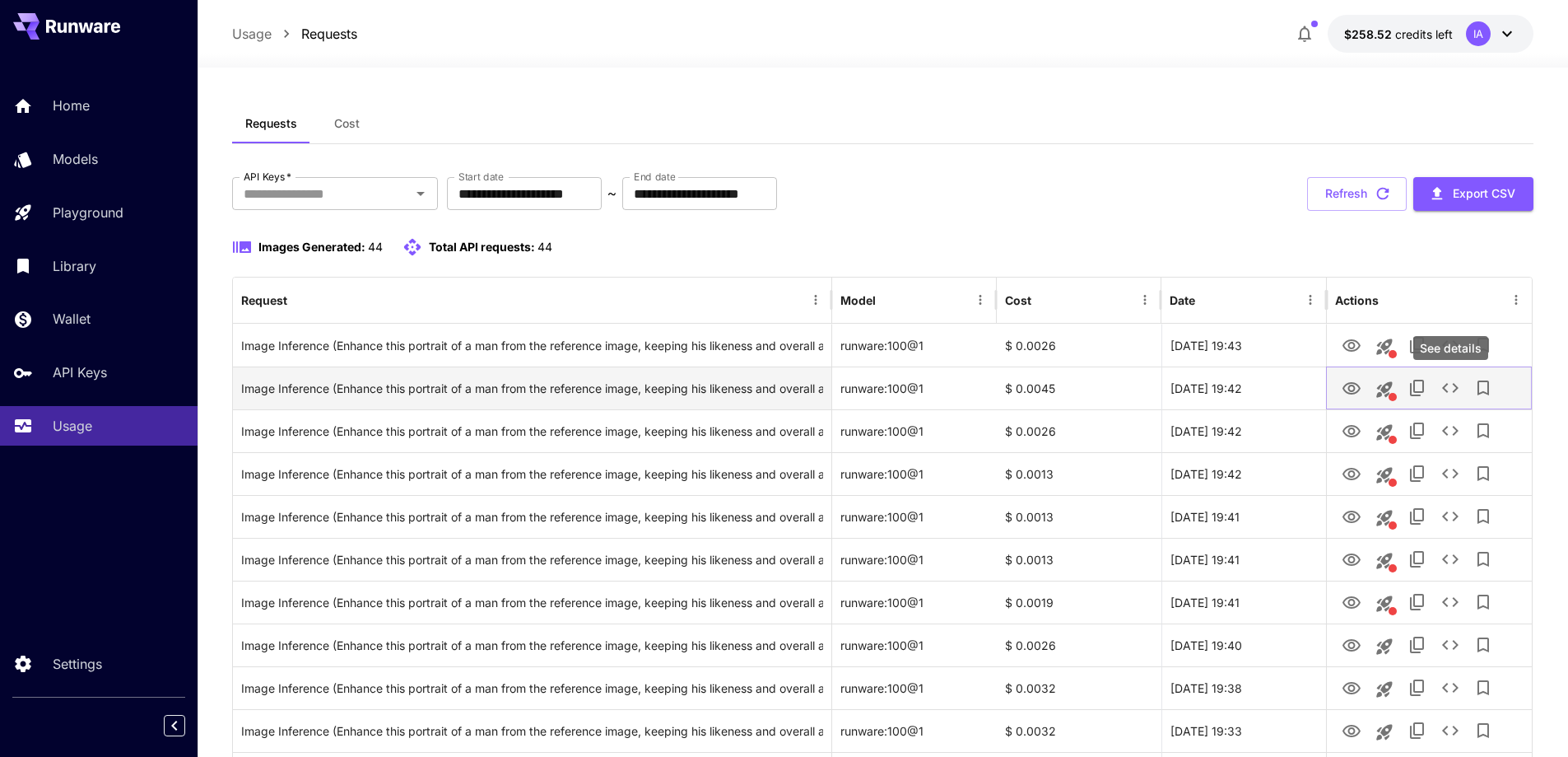
click at [1454, 387] on icon "See details" at bounding box center [1451, 387] width 20 height 20
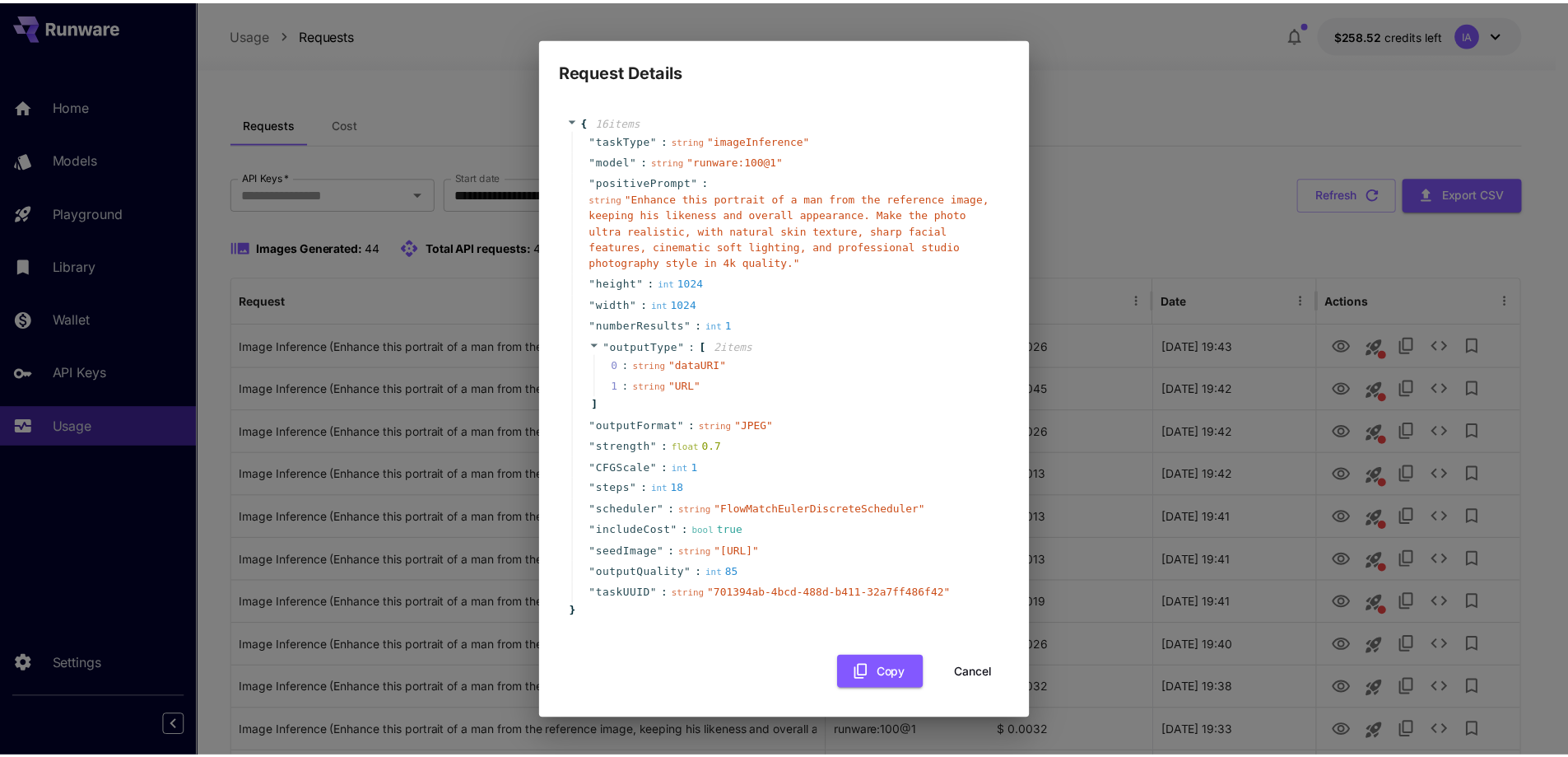
scroll to position [10, 0]
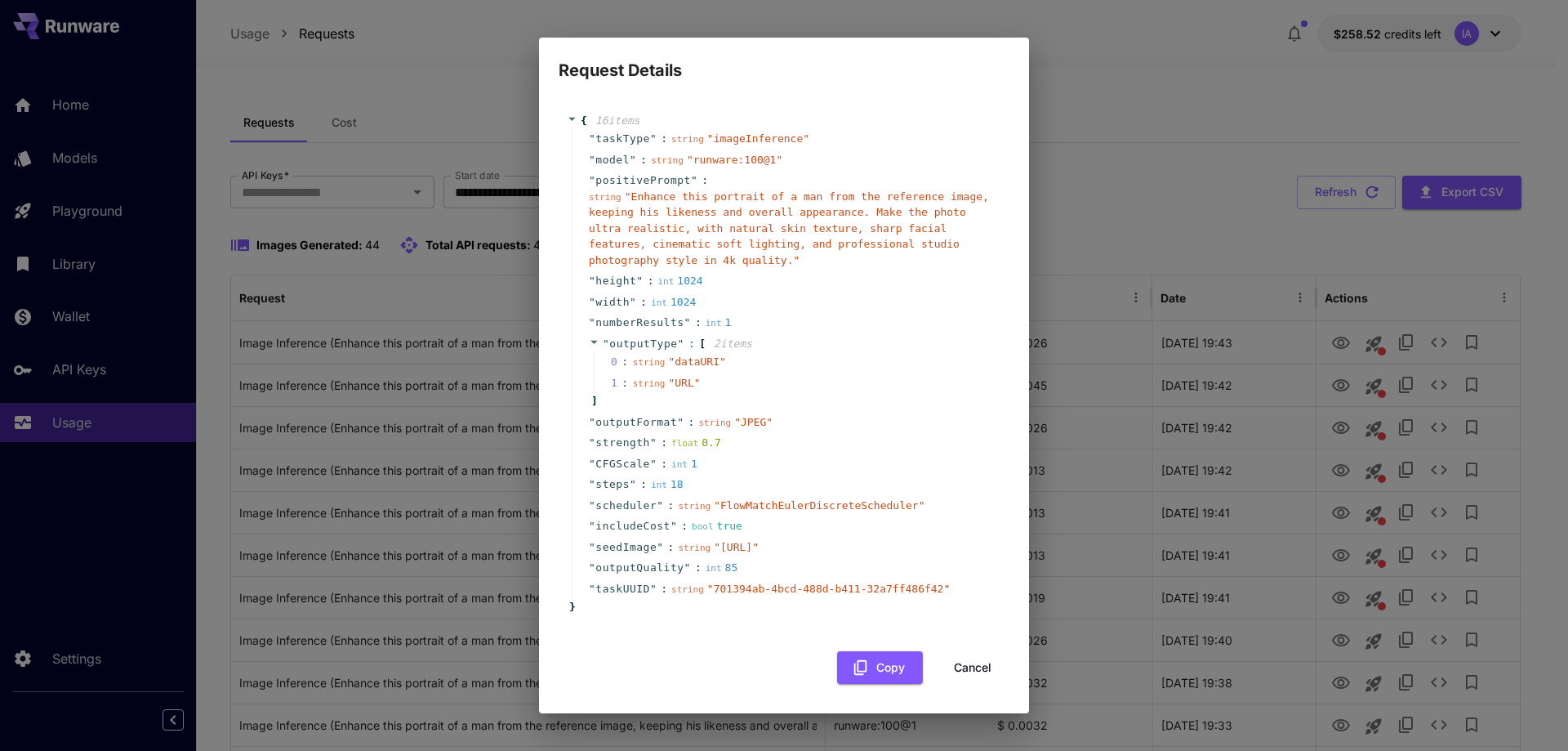
click at [1370, 464] on div "Request Details { 16 item s " taskType " : string " imageInference " " model " …" at bounding box center [784, 376] width 1568 height 751
click at [954, 685] on button "Cancel" at bounding box center [972, 668] width 73 height 33
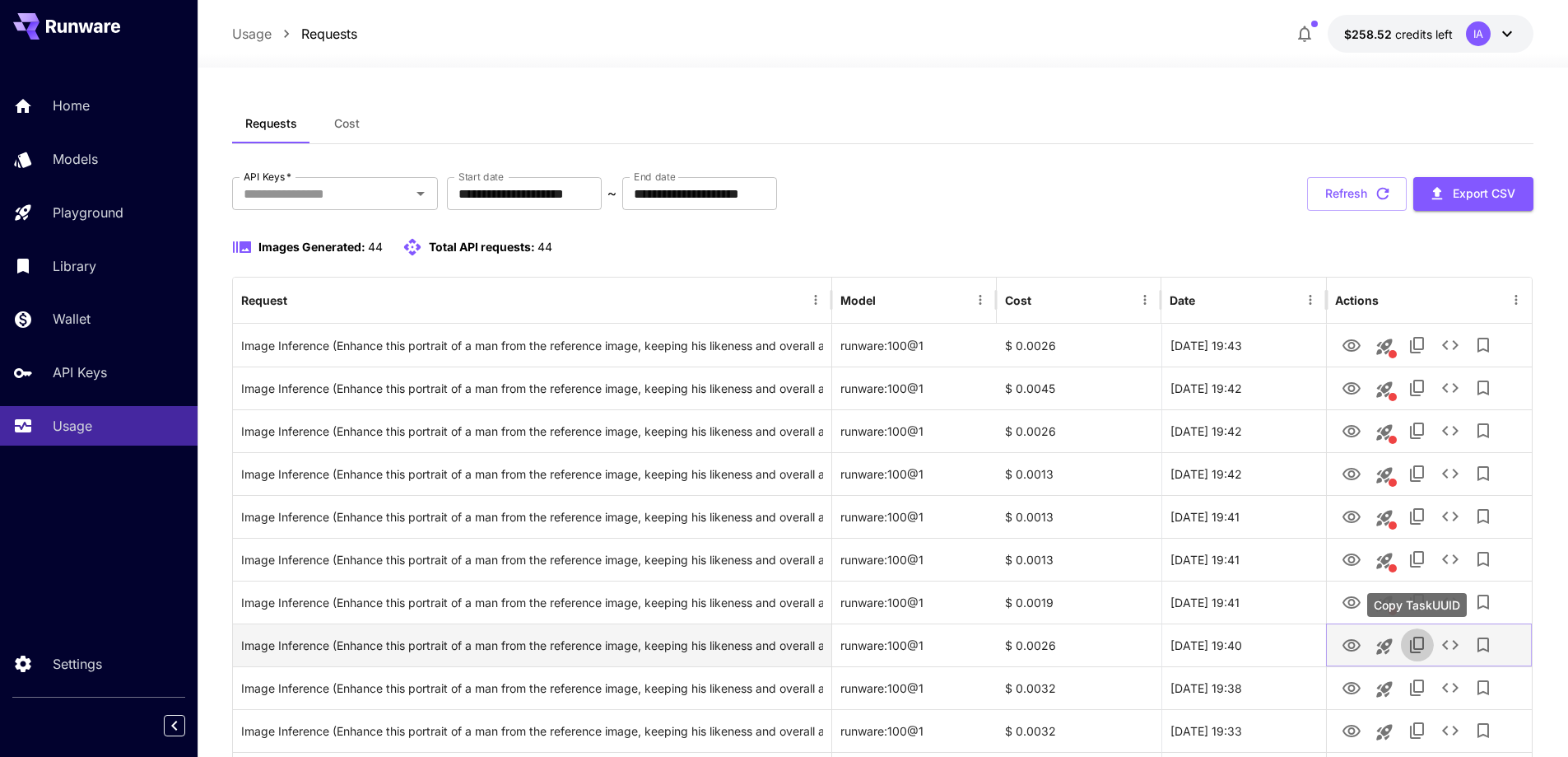
click at [1421, 637] on icon "Copy TaskUUID" at bounding box center [1418, 644] width 14 height 17
click at [1446, 643] on icon "See details" at bounding box center [1451, 645] width 20 height 20
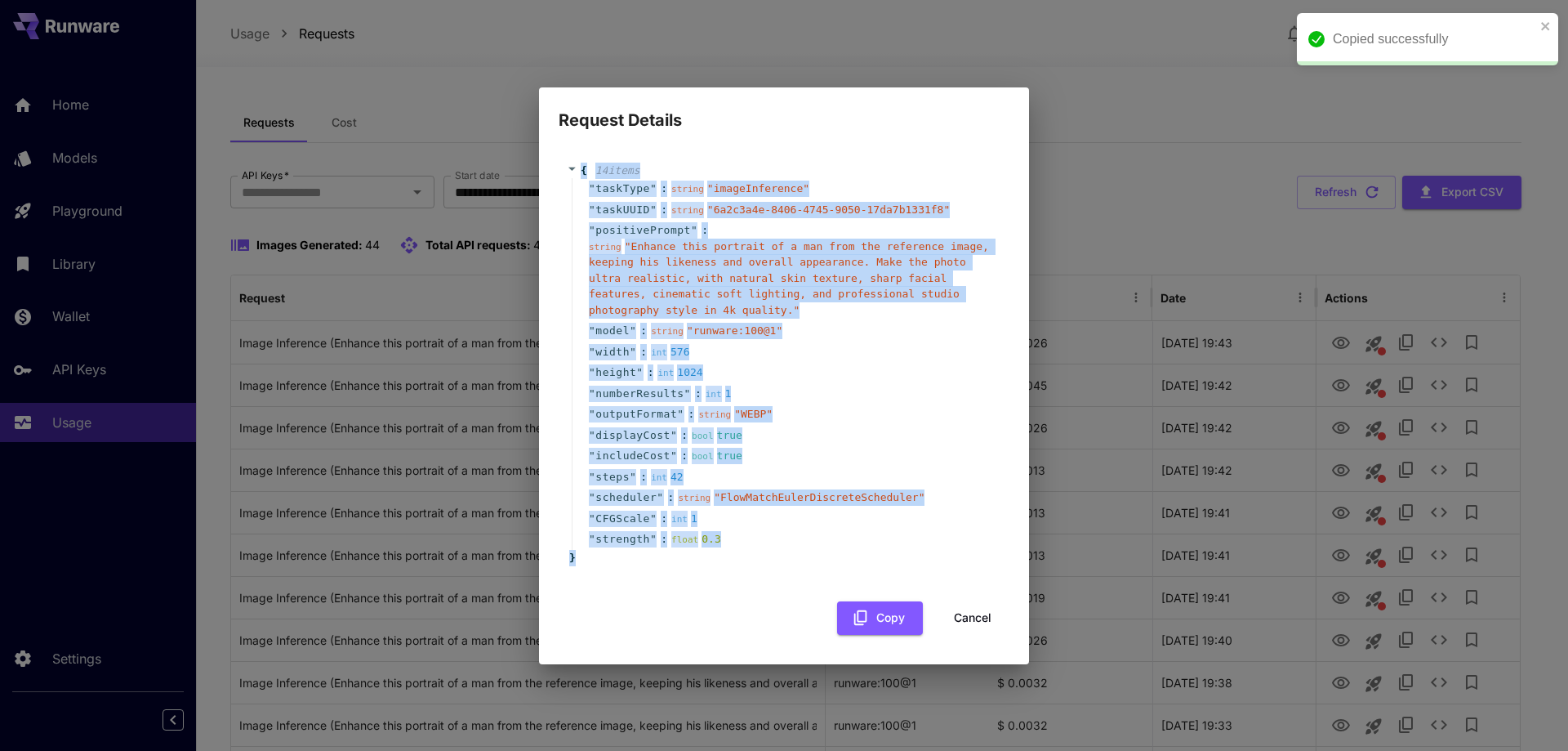
drag, startPoint x: 598, startPoint y: 555, endPoint x: 570, endPoint y: 170, distance: 386.0
click at [570, 170] on div "{ 14 item s " taskType " : string " imageInference " " taskUUID " : string " 6a…" at bounding box center [784, 364] width 435 height 404
copy div "{ 14 item s " taskType " : string " imageInference " " taskUUID " : string " 6a…"
click at [873, 442] on div "" displayCost " : bool true" at bounding box center [786, 435] width 429 height 21
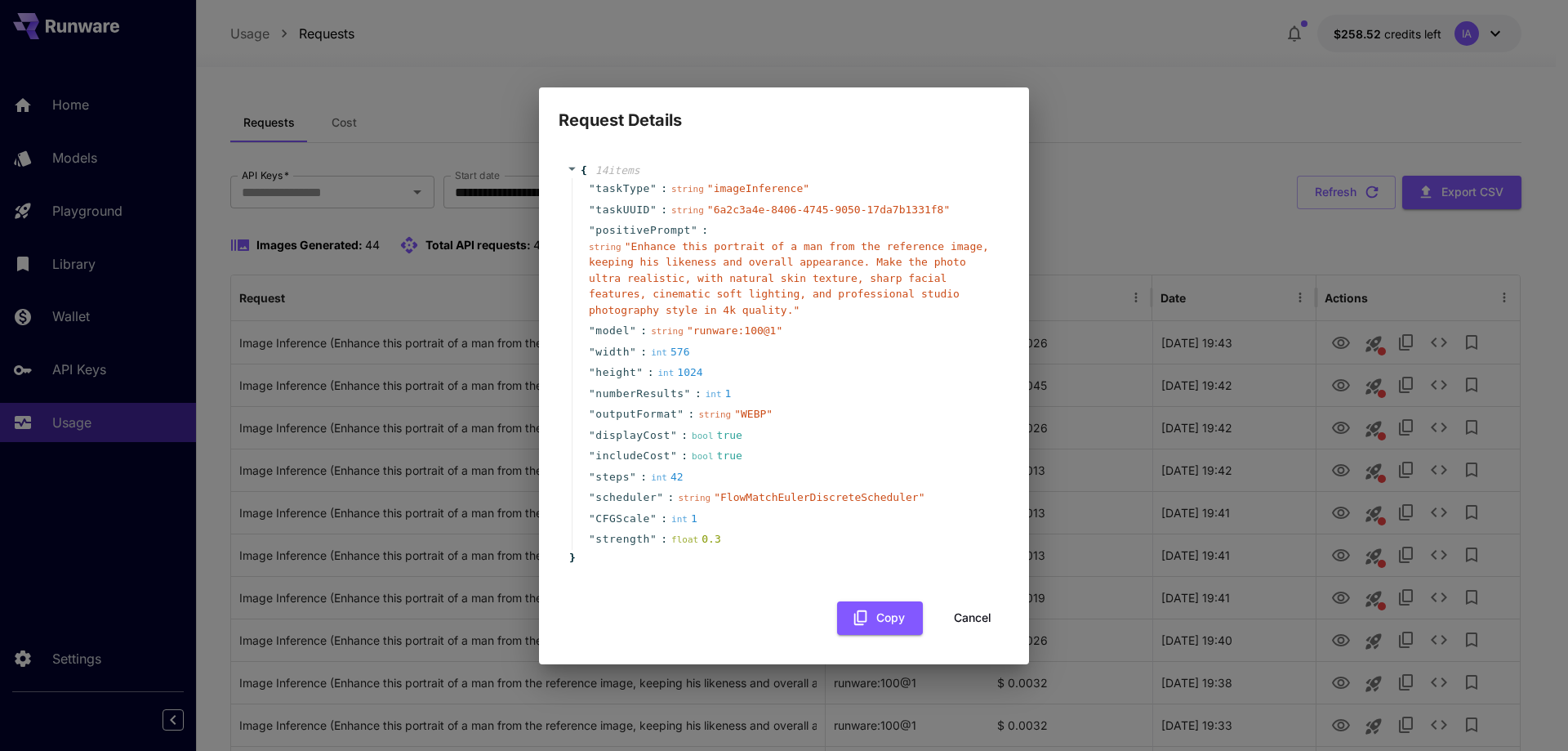
click at [968, 620] on button "Cancel" at bounding box center [972, 618] width 73 height 33
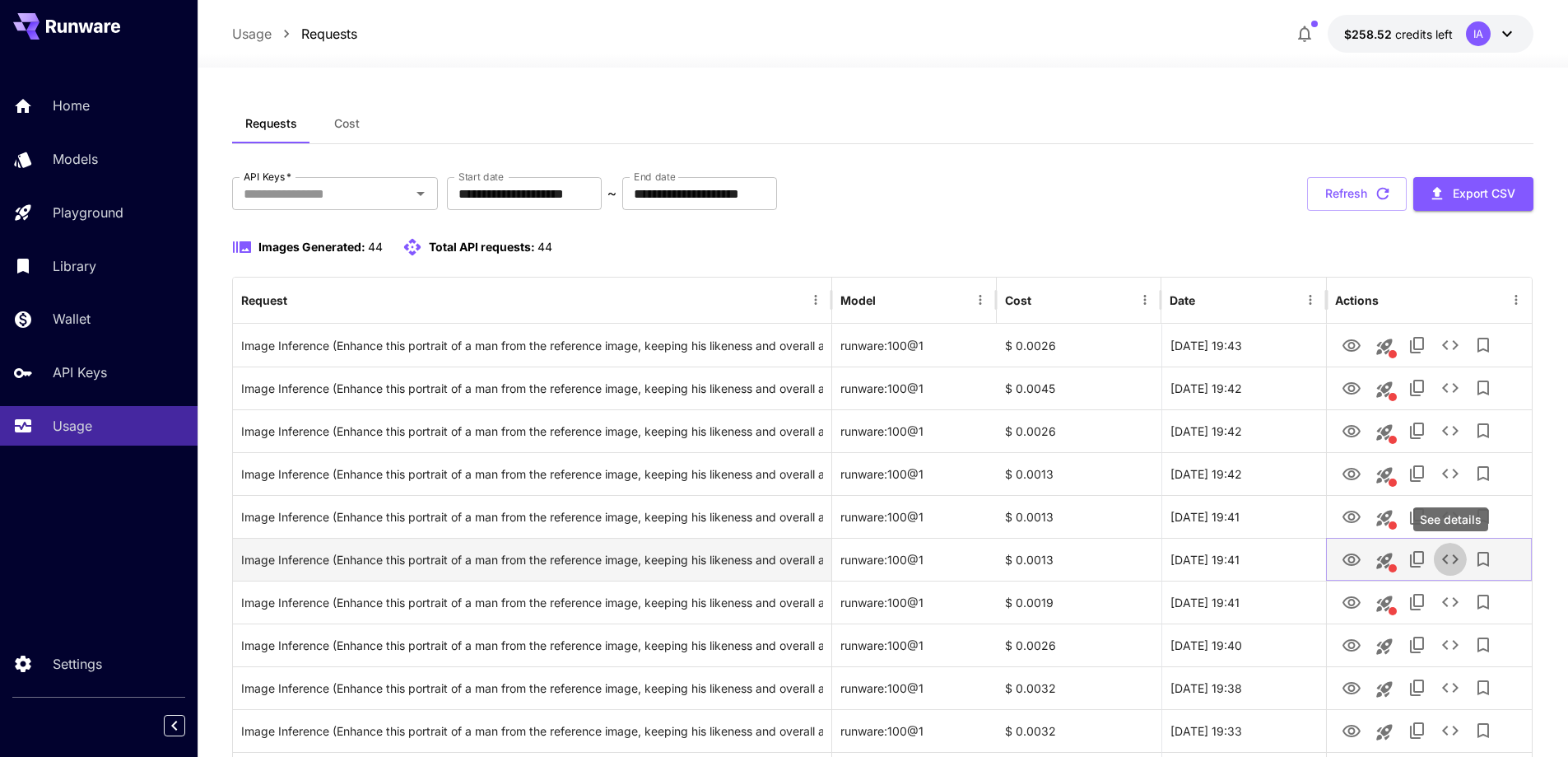
click at [1445, 559] on icon "See details" at bounding box center [1451, 559] width 20 height 20
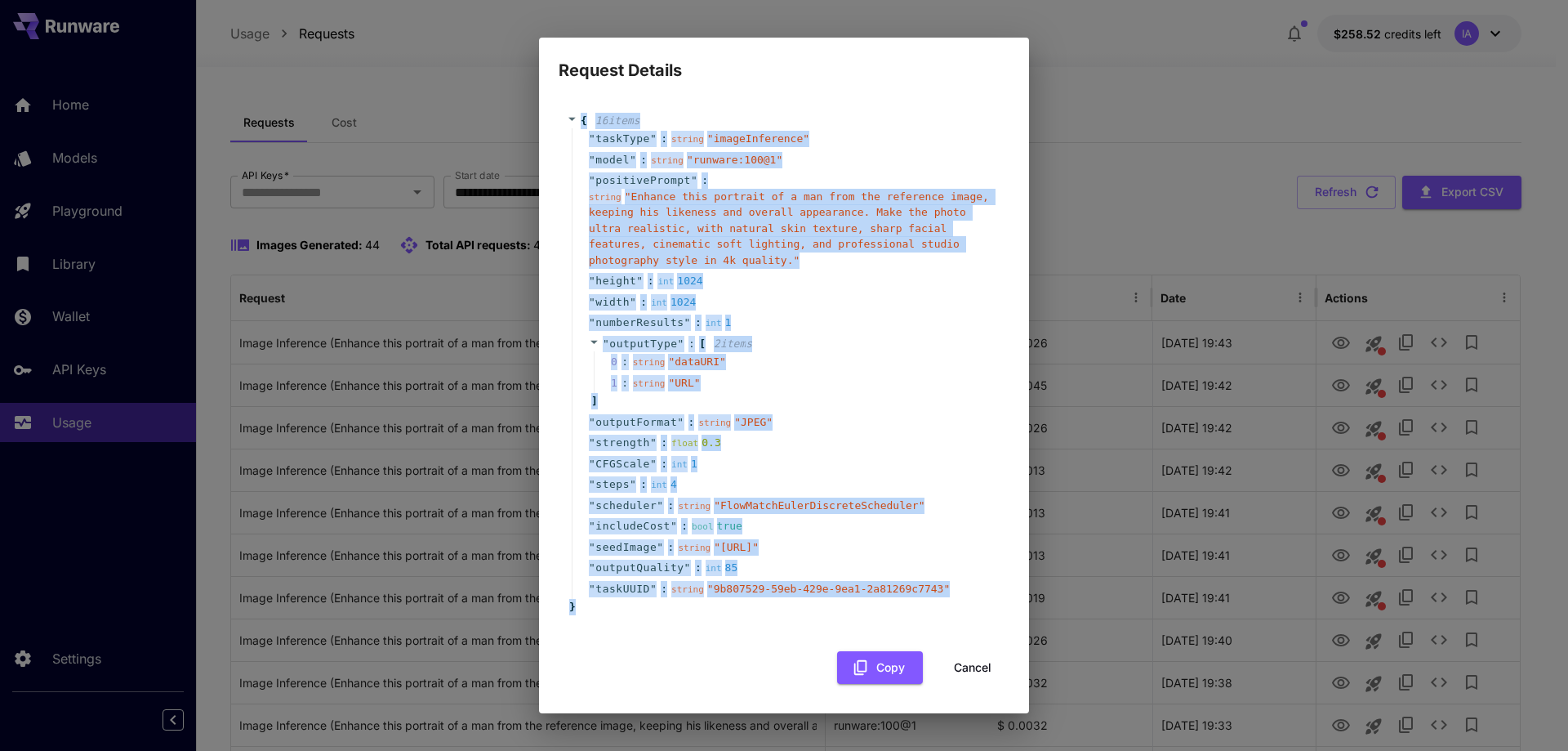
drag, startPoint x: 665, startPoint y: 619, endPoint x: 576, endPoint y: 85, distance: 541.4
click at [576, 96] on div "{ 16 item s " taskType " : string " imageInference " " model " : string " runwa…" at bounding box center [784, 363] width 451 height 535
copy div "{ 16 item s " taskType " : string " imageInference " " model " : string " runwa…"
click at [958, 685] on button "Cancel" at bounding box center [972, 668] width 73 height 33
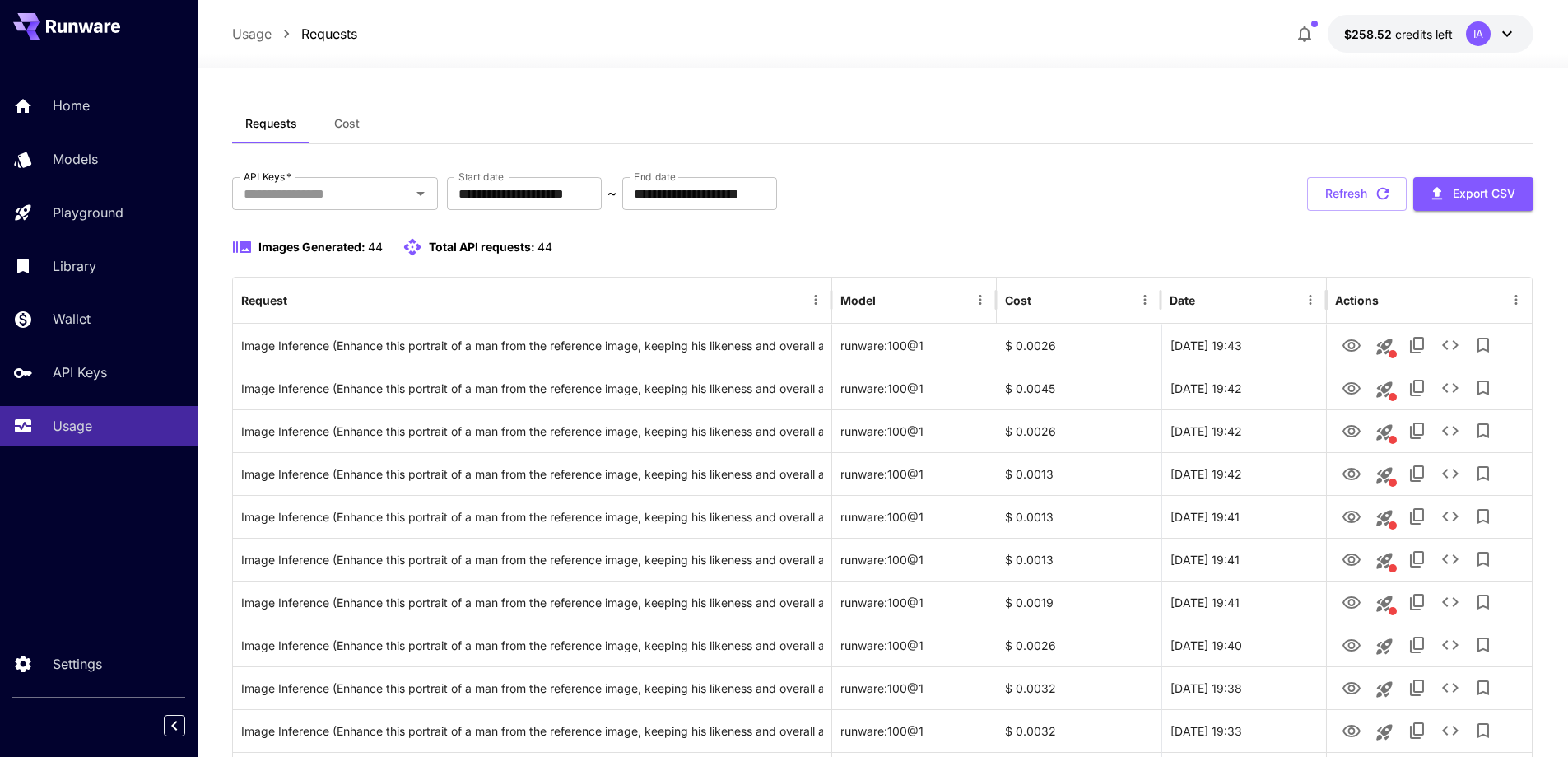
drag, startPoint x: 595, startPoint y: 102, endPoint x: 574, endPoint y: 96, distance: 21.8
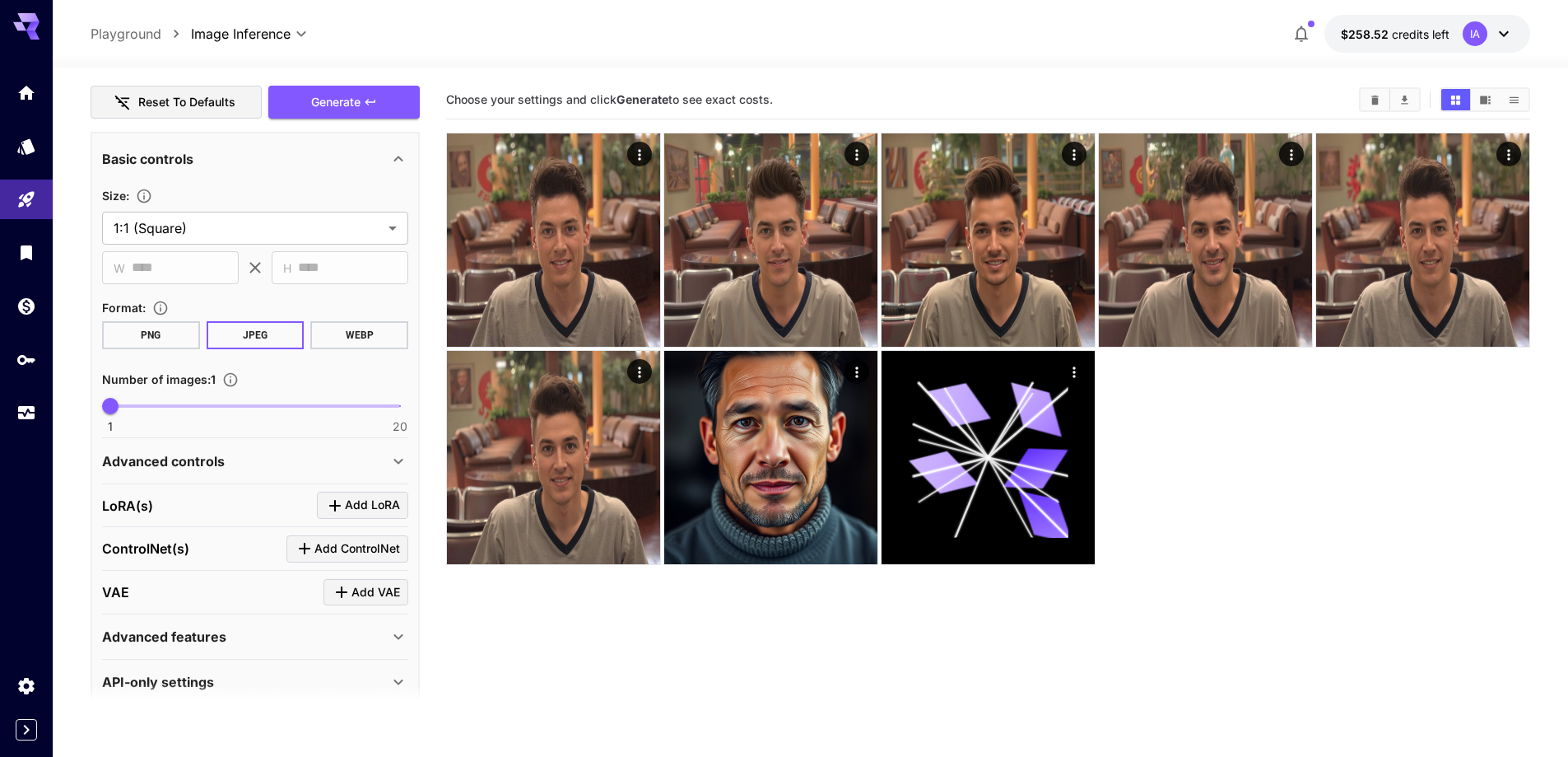
scroll to position [354, 0]
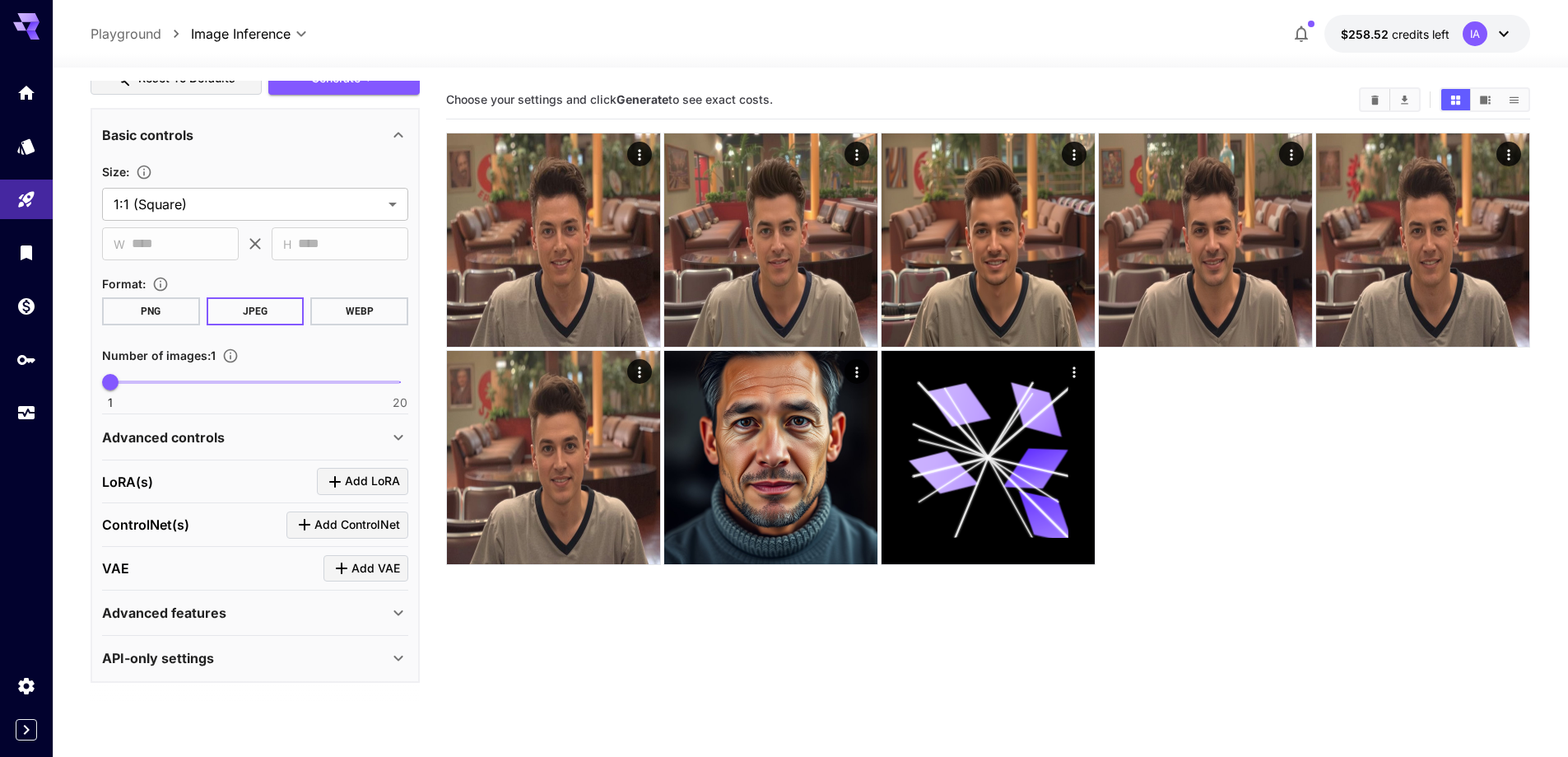
click at [239, 440] on div "Advanced controls" at bounding box center [245, 437] width 287 height 20
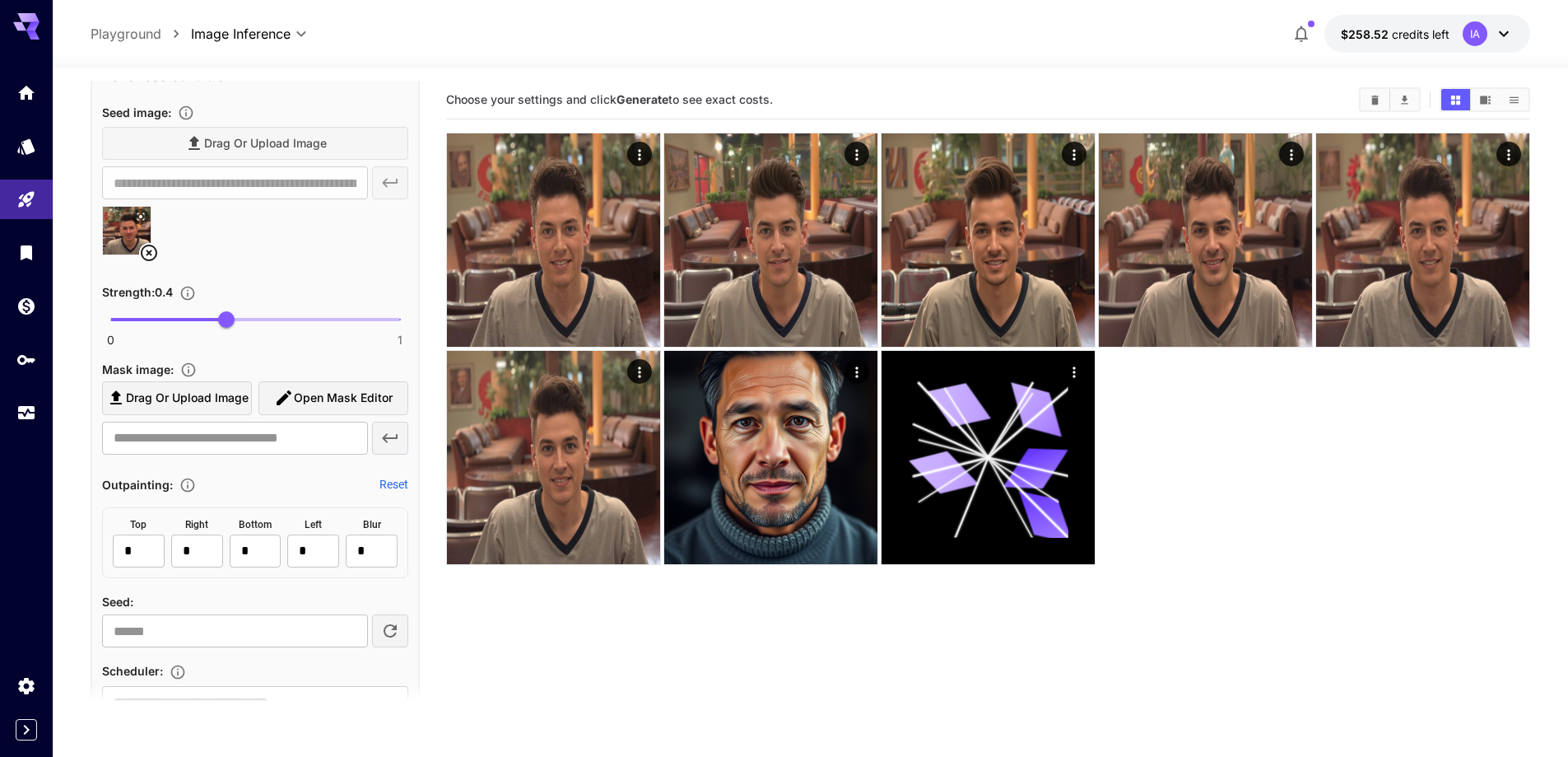
scroll to position [765, 0]
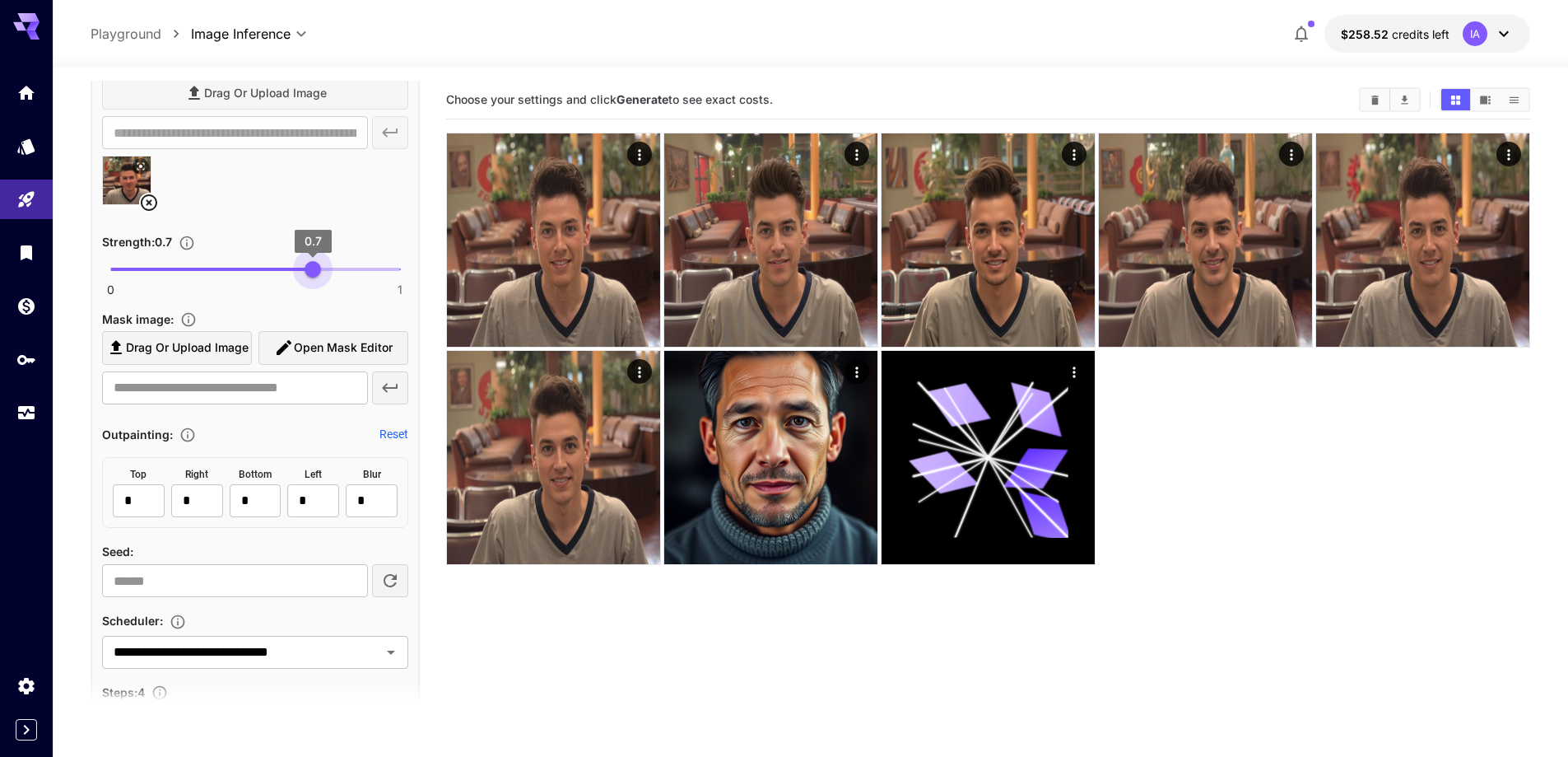
drag, startPoint x: 230, startPoint y: 270, endPoint x: 313, endPoint y: 266, distance: 83.1
click at [313, 266] on span "0.7" at bounding box center [313, 269] width 17 height 17
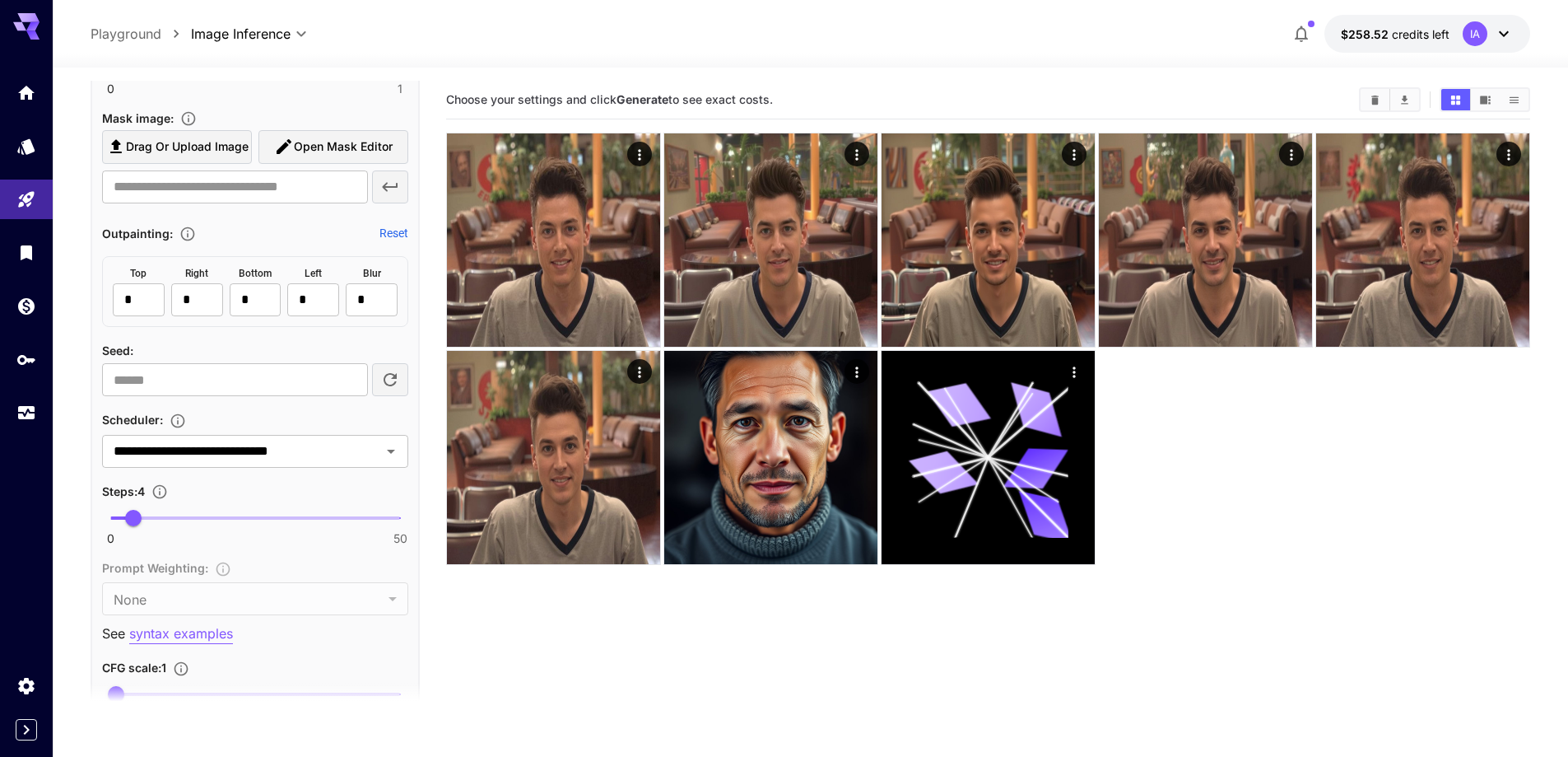
scroll to position [1012, 0]
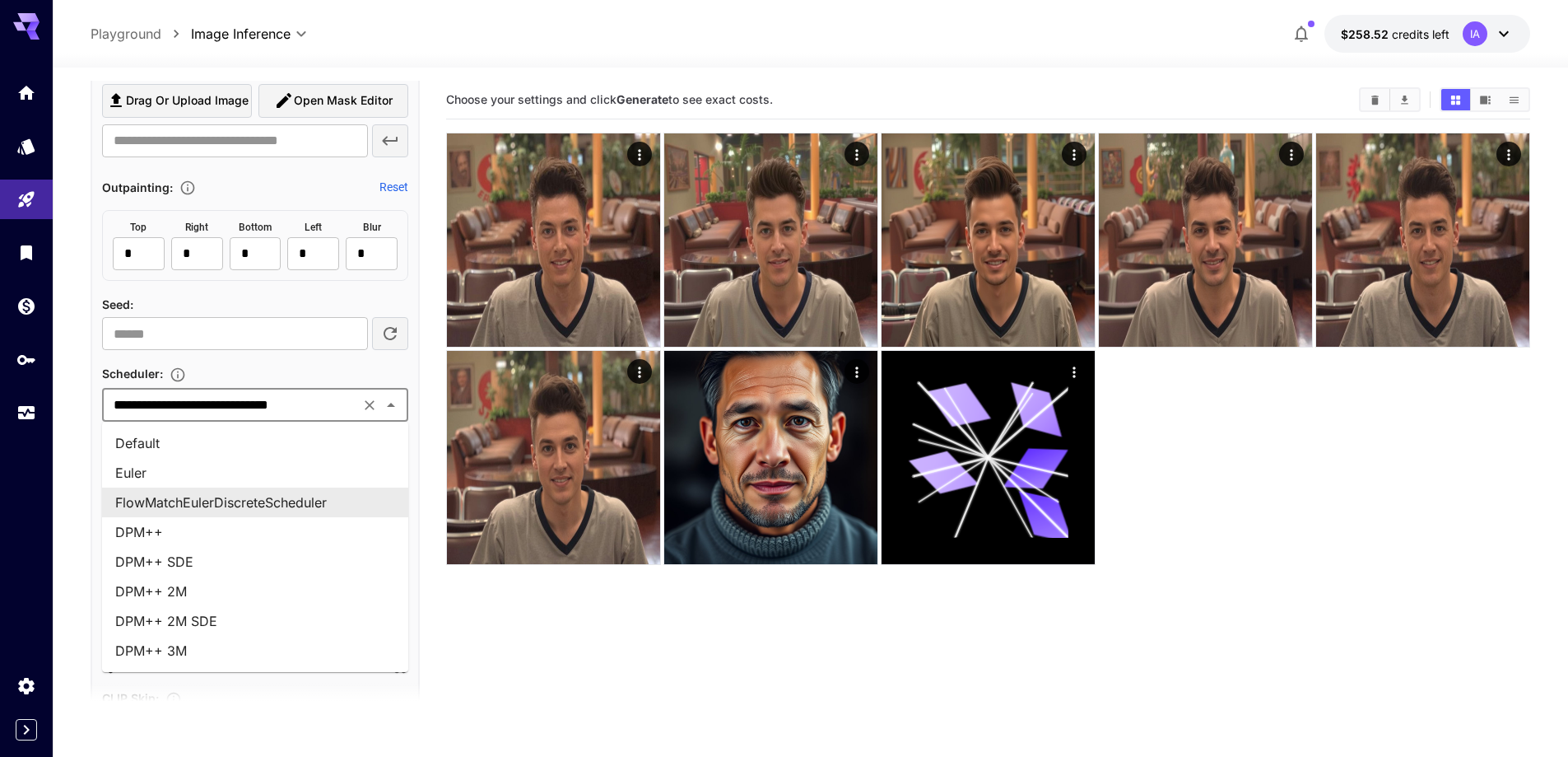
click at [313, 409] on input "**********" at bounding box center [230, 405] width 248 height 23
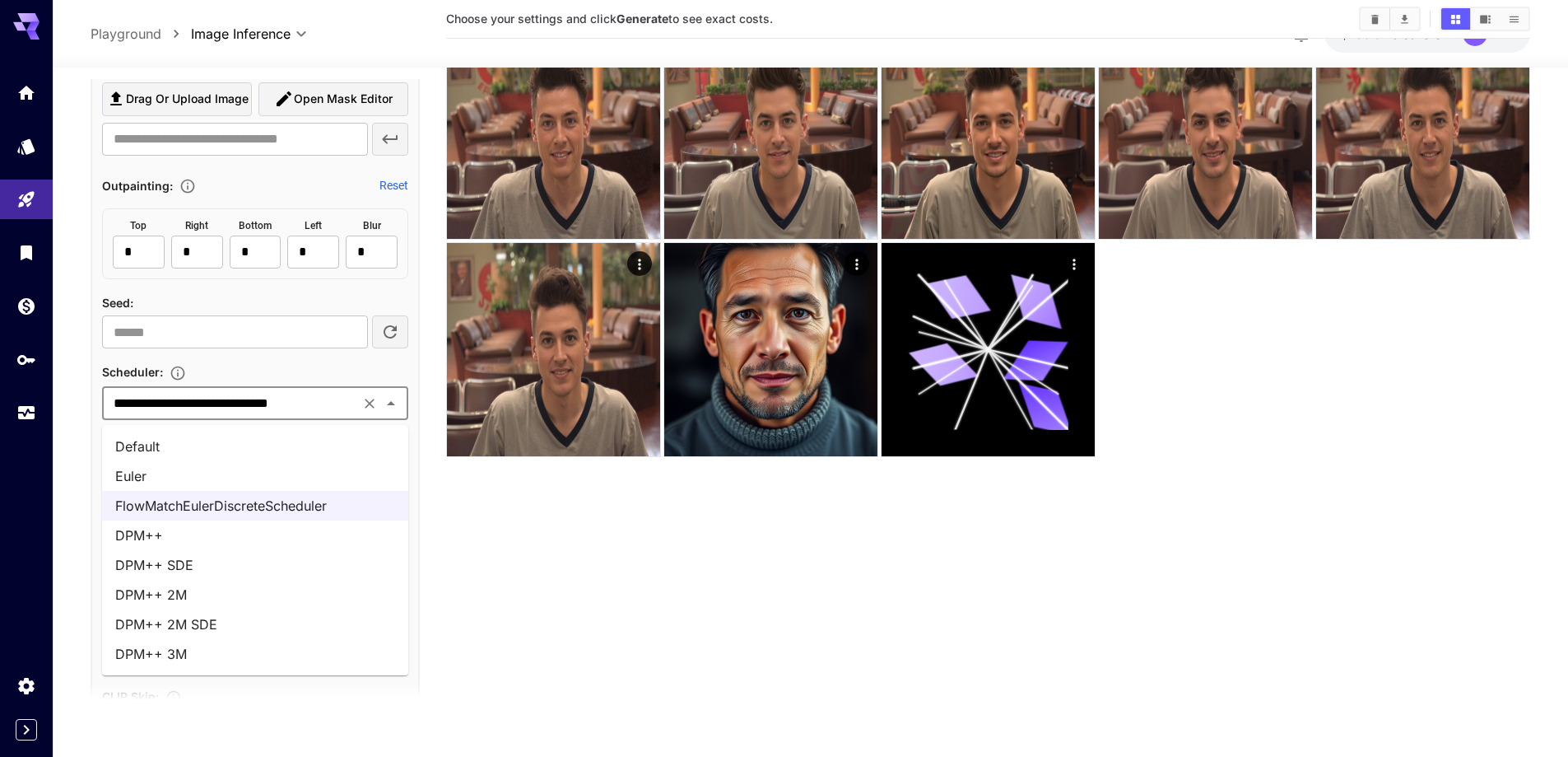
scroll to position [130, 0]
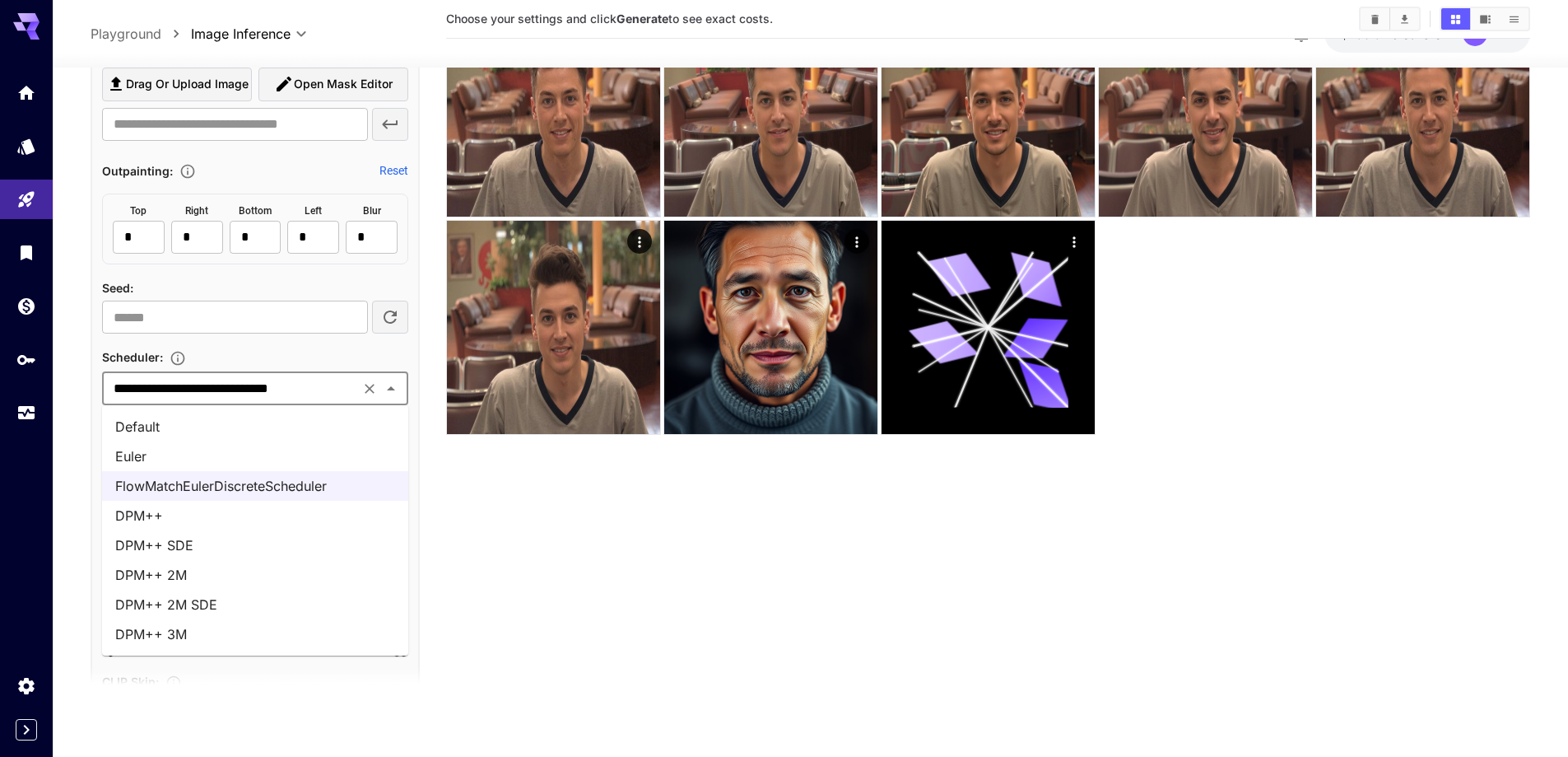
click at [374, 387] on icon "Clear" at bounding box center [370, 388] width 17 height 17
click at [280, 391] on input "text" at bounding box center [241, 388] width 269 height 23
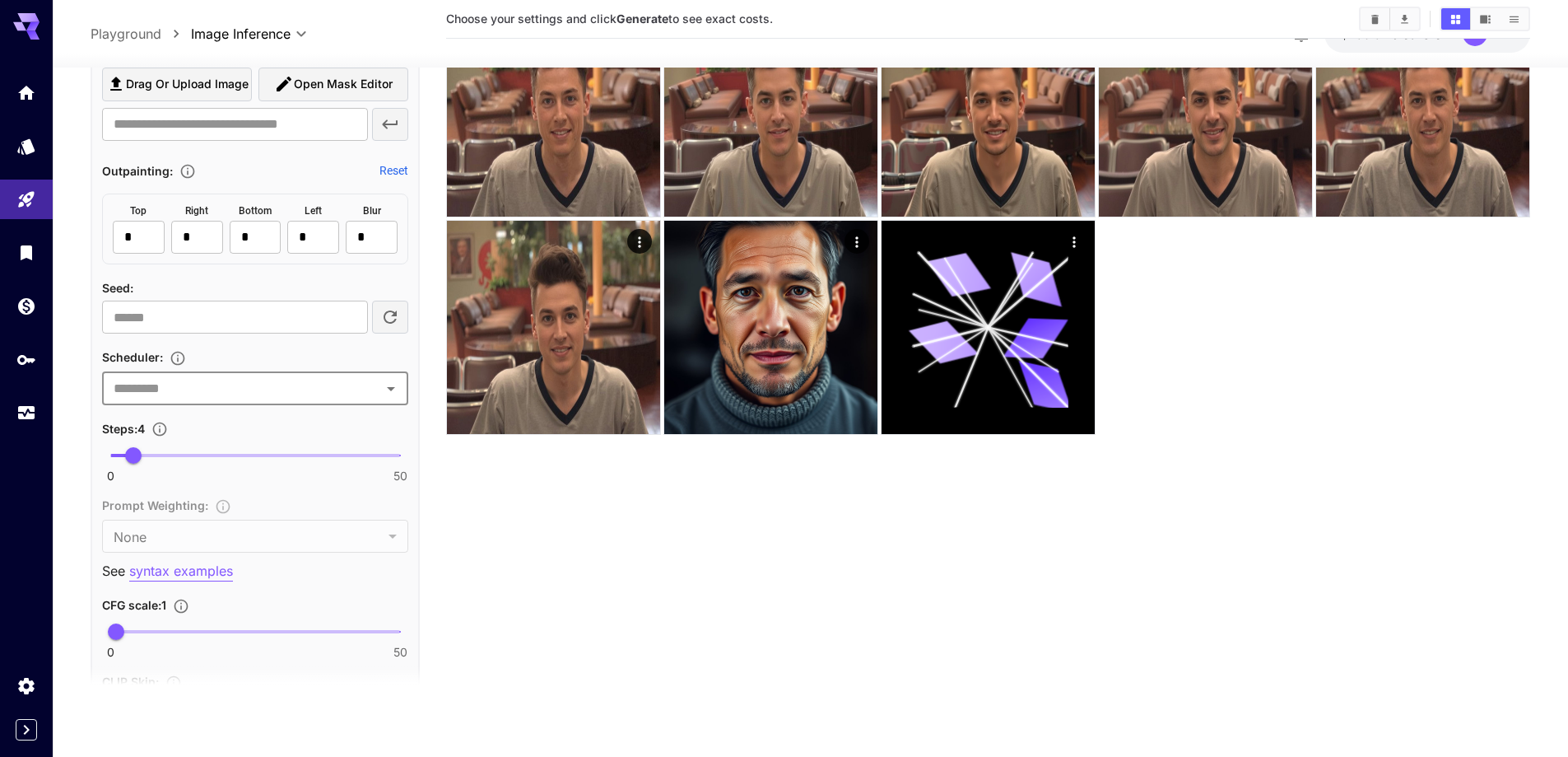
click at [214, 386] on input "text" at bounding box center [241, 388] width 269 height 23
click at [251, 394] on input "text" at bounding box center [241, 388] width 269 height 23
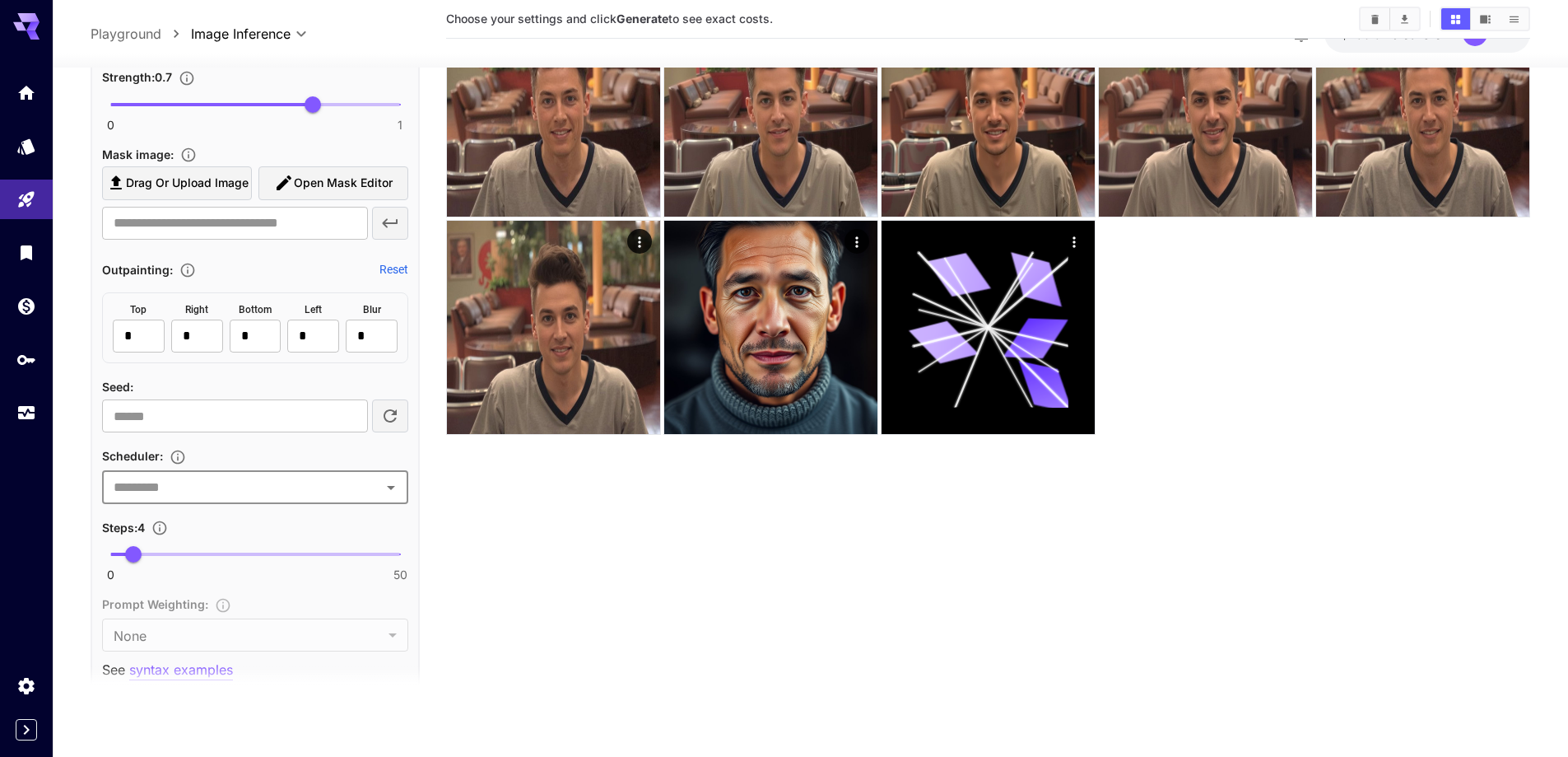
scroll to position [929, 0]
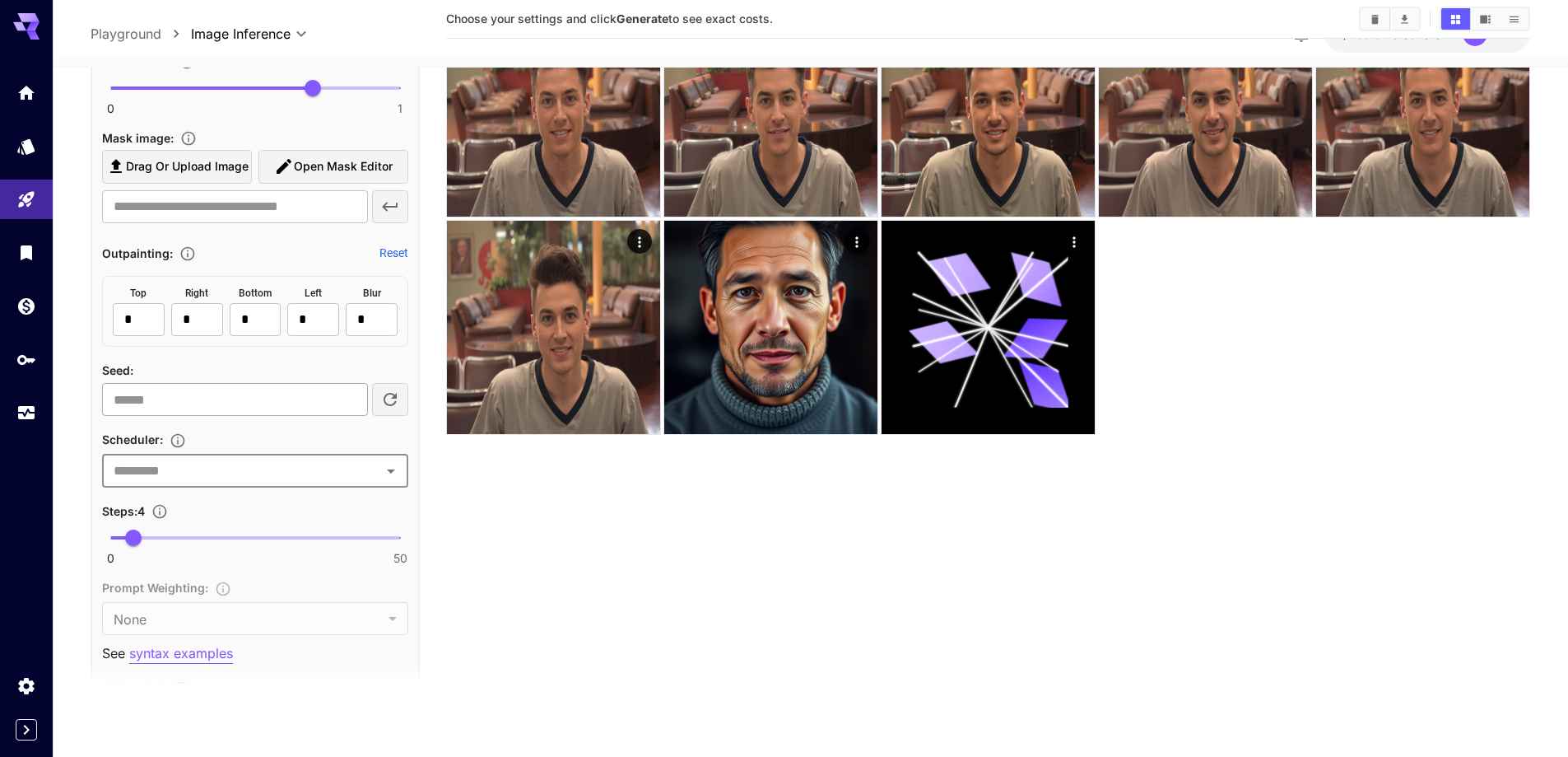
click at [240, 402] on input "number" at bounding box center [235, 399] width 266 height 33
click at [235, 466] on input "text" at bounding box center [241, 471] width 269 height 23
click at [218, 469] on input "text" at bounding box center [241, 471] width 269 height 23
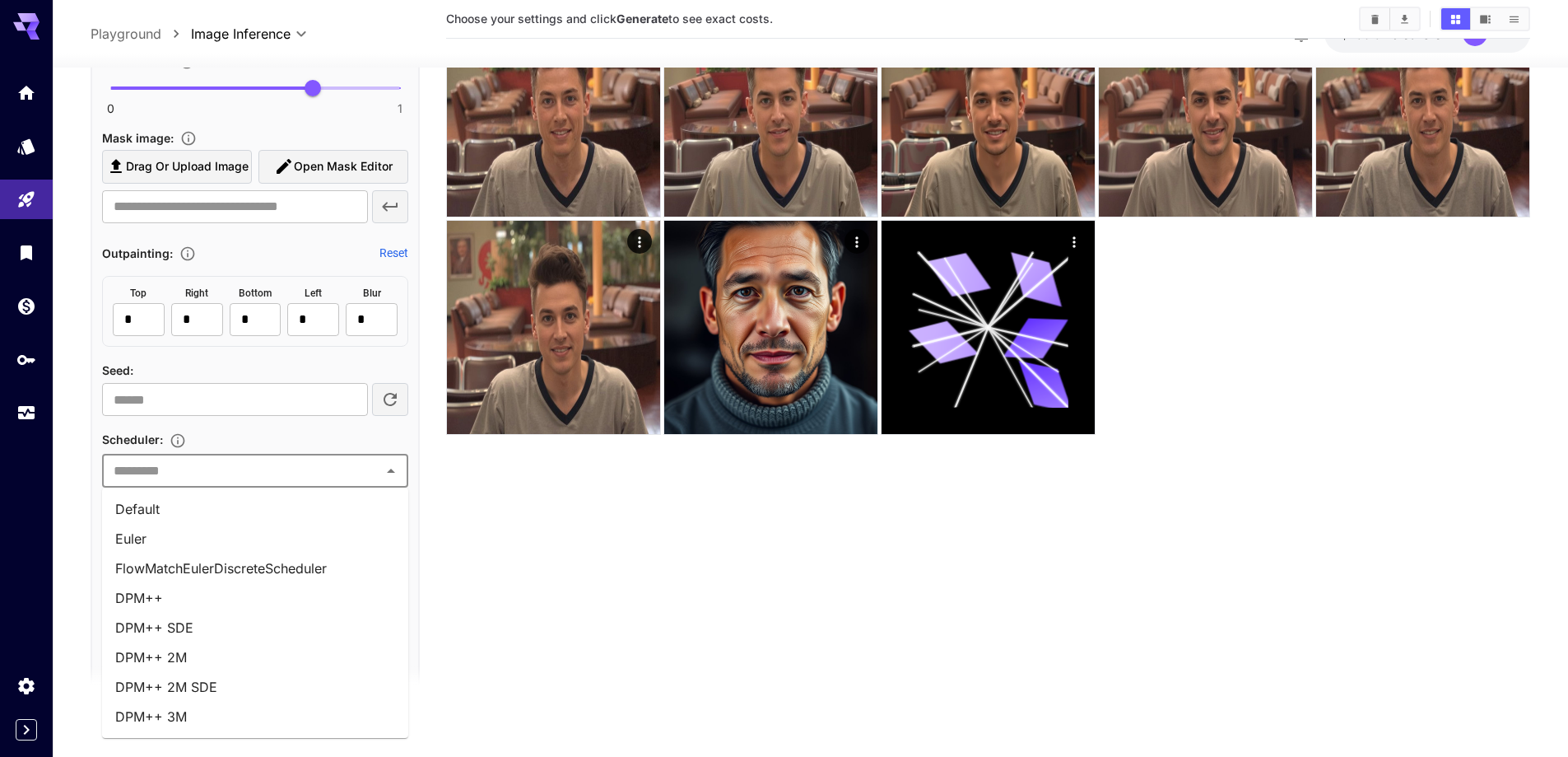
click at [181, 539] on li "Euler" at bounding box center [255, 538] width 306 height 29
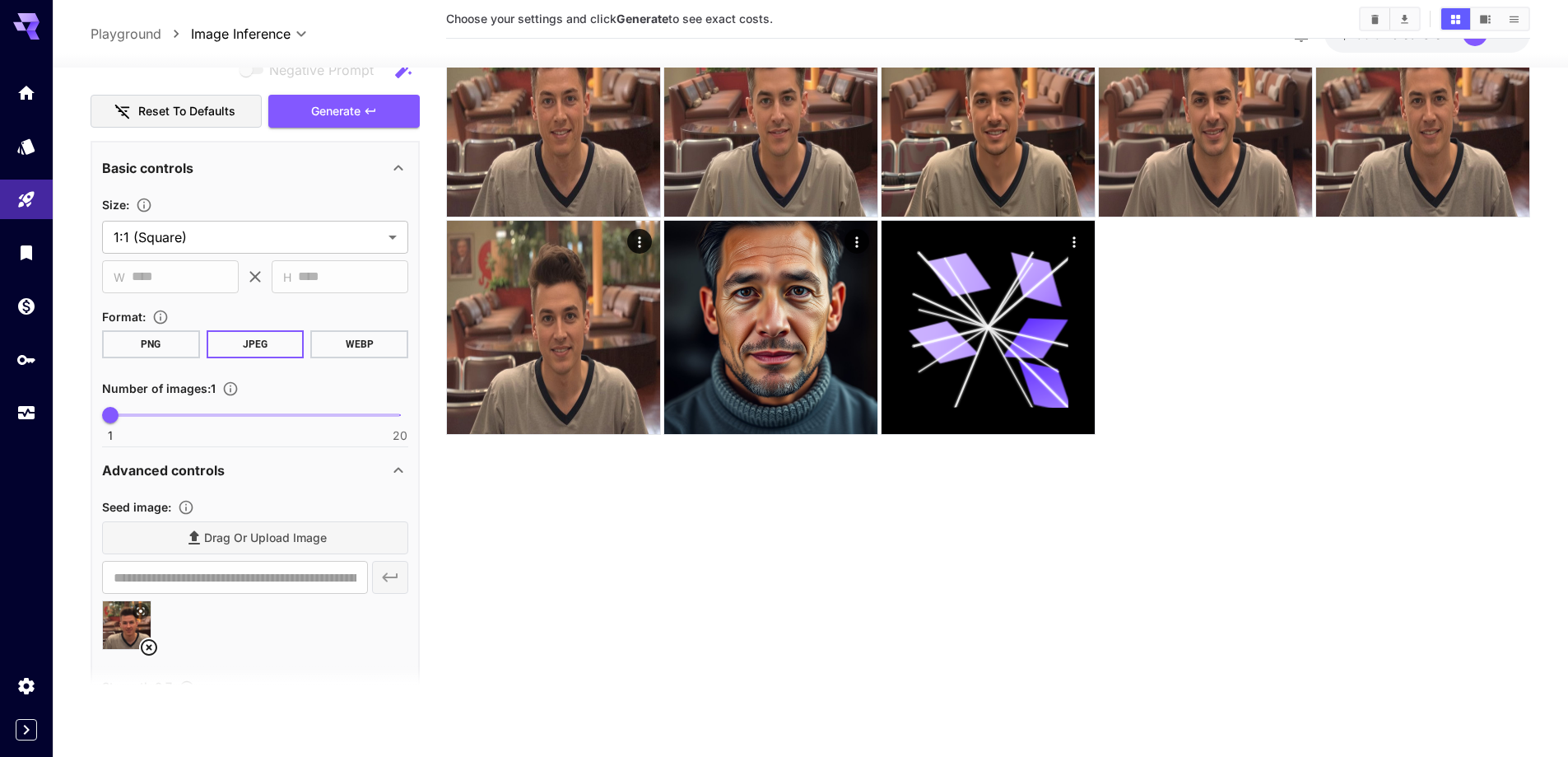
scroll to position [0, 0]
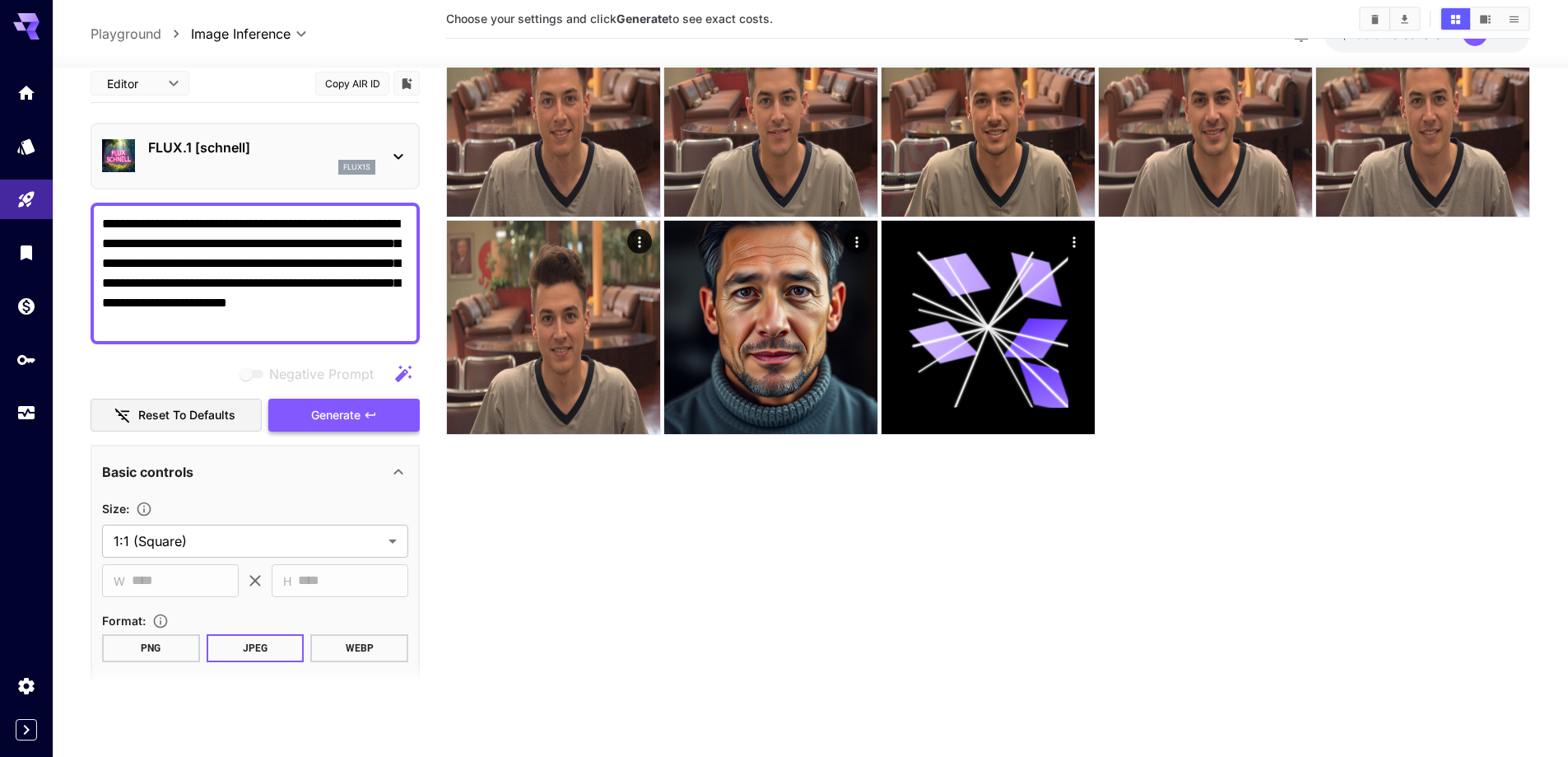
click at [352, 419] on span "Generate" at bounding box center [336, 415] width 50 height 20
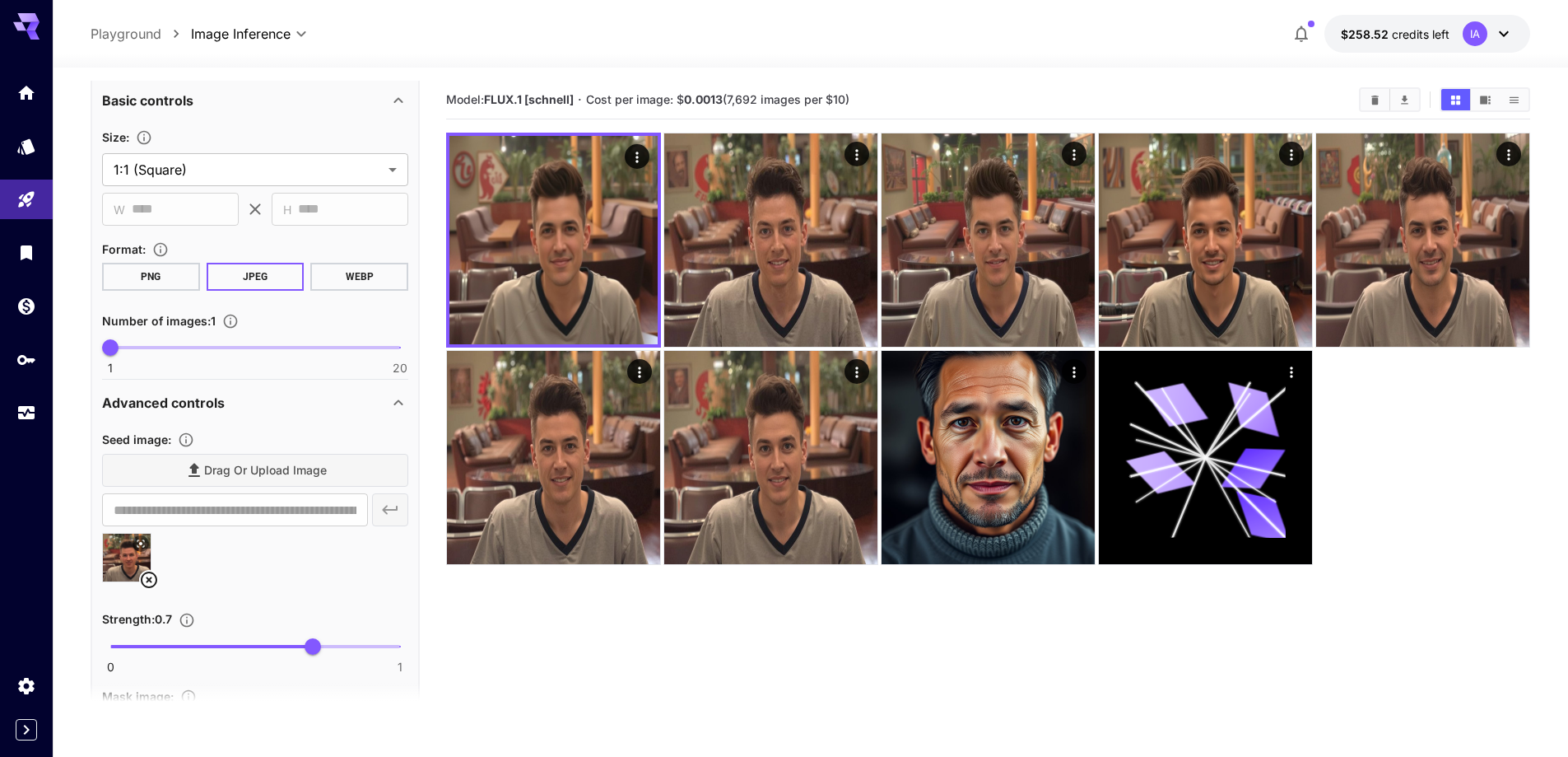
scroll to position [411, 0]
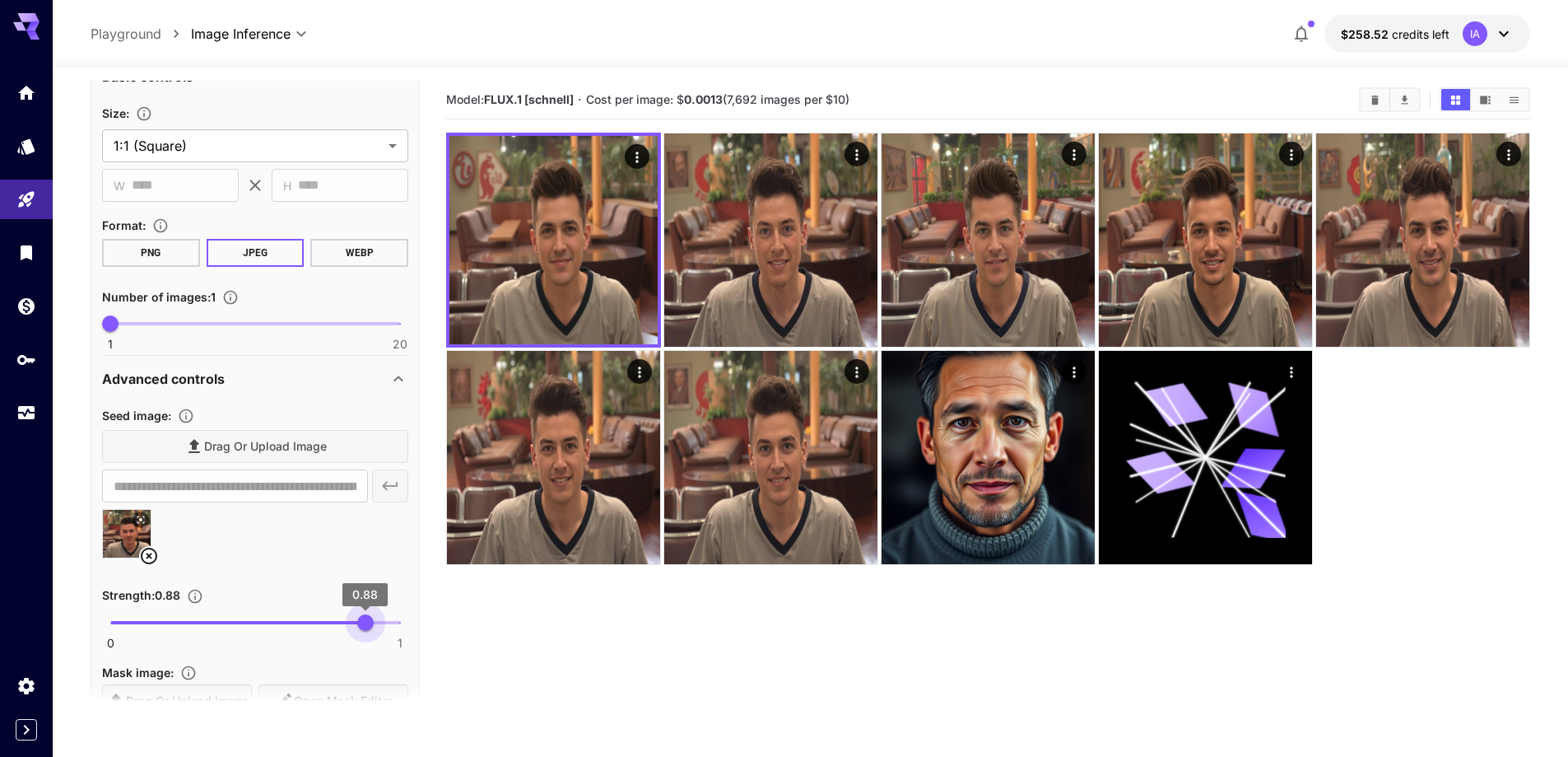
drag, startPoint x: 318, startPoint y: 618, endPoint x: 365, endPoint y: 618, distance: 47.0
click at [365, 618] on span "0.88" at bounding box center [365, 622] width 17 height 17
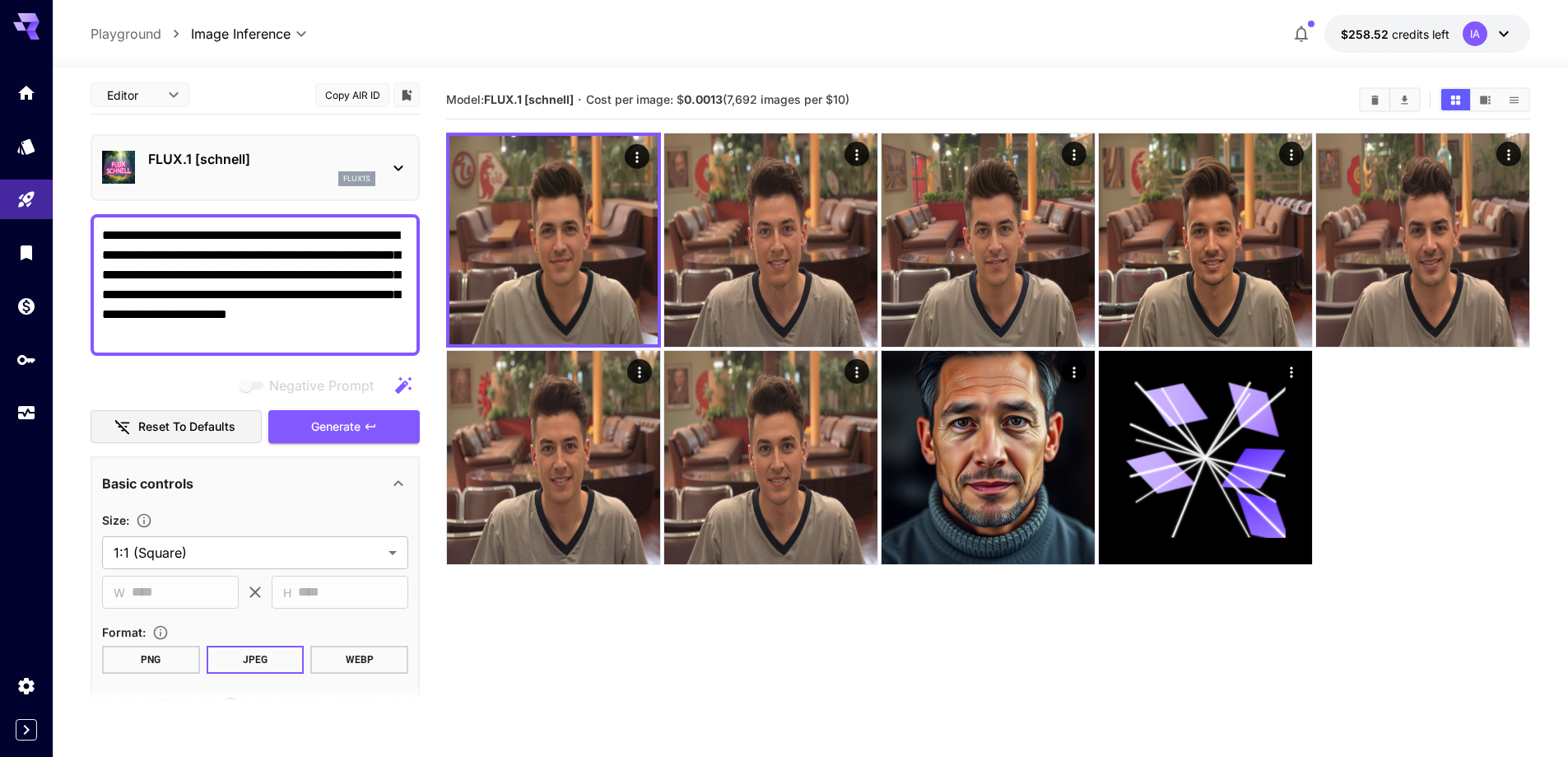
scroll to position [0, 0]
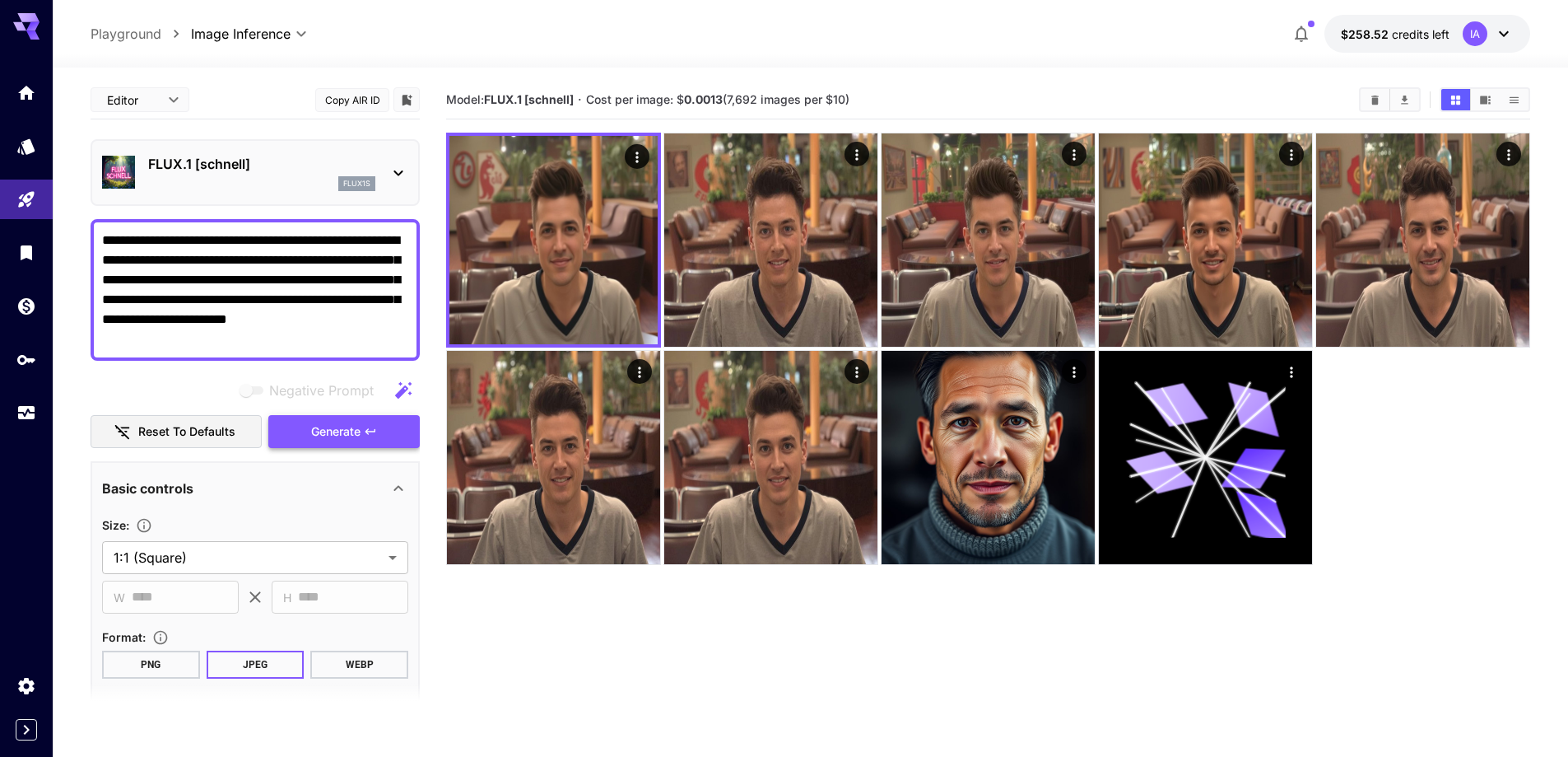
click at [335, 426] on span "Generate" at bounding box center [336, 431] width 50 height 20
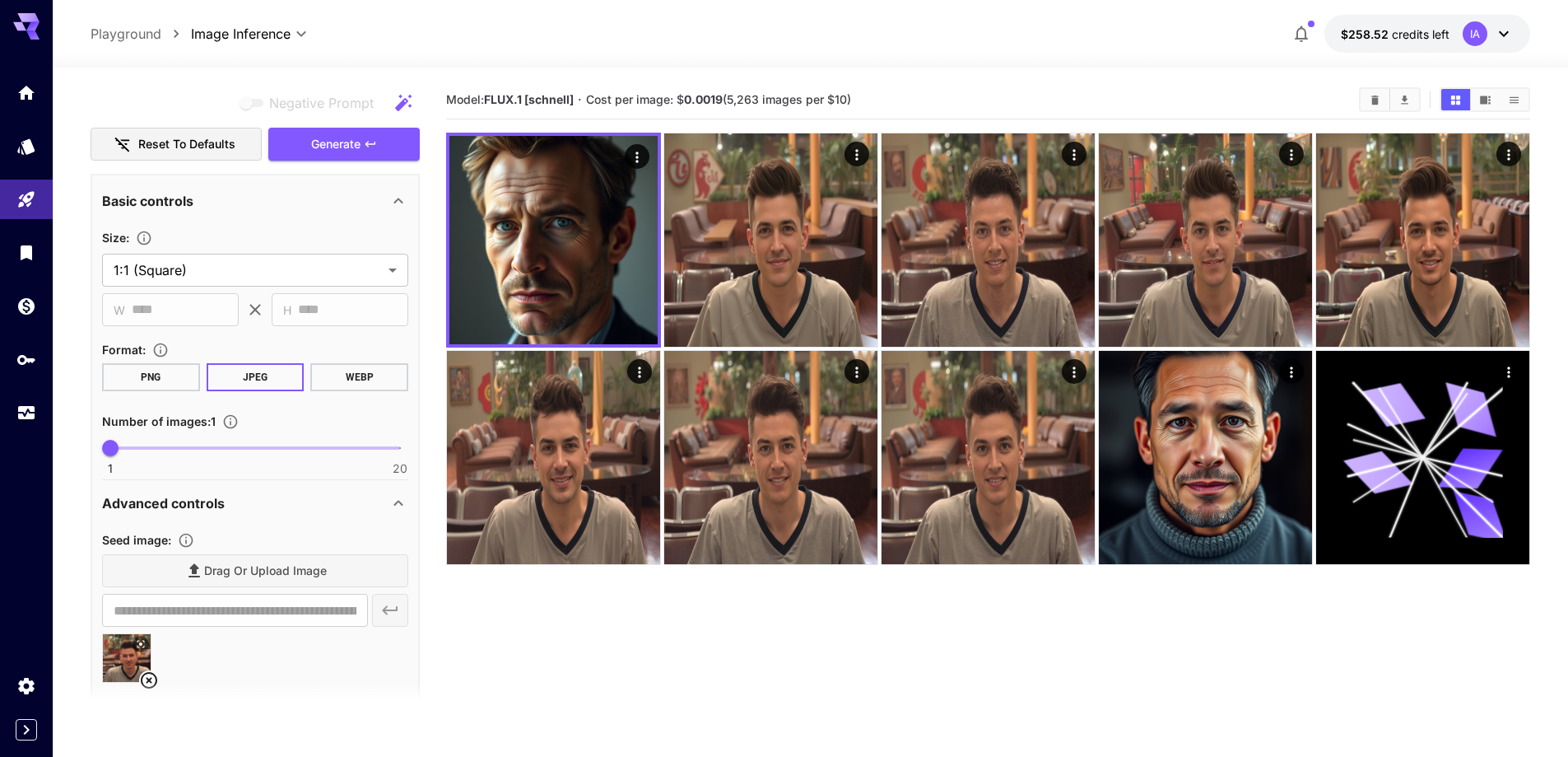
scroll to position [411, 0]
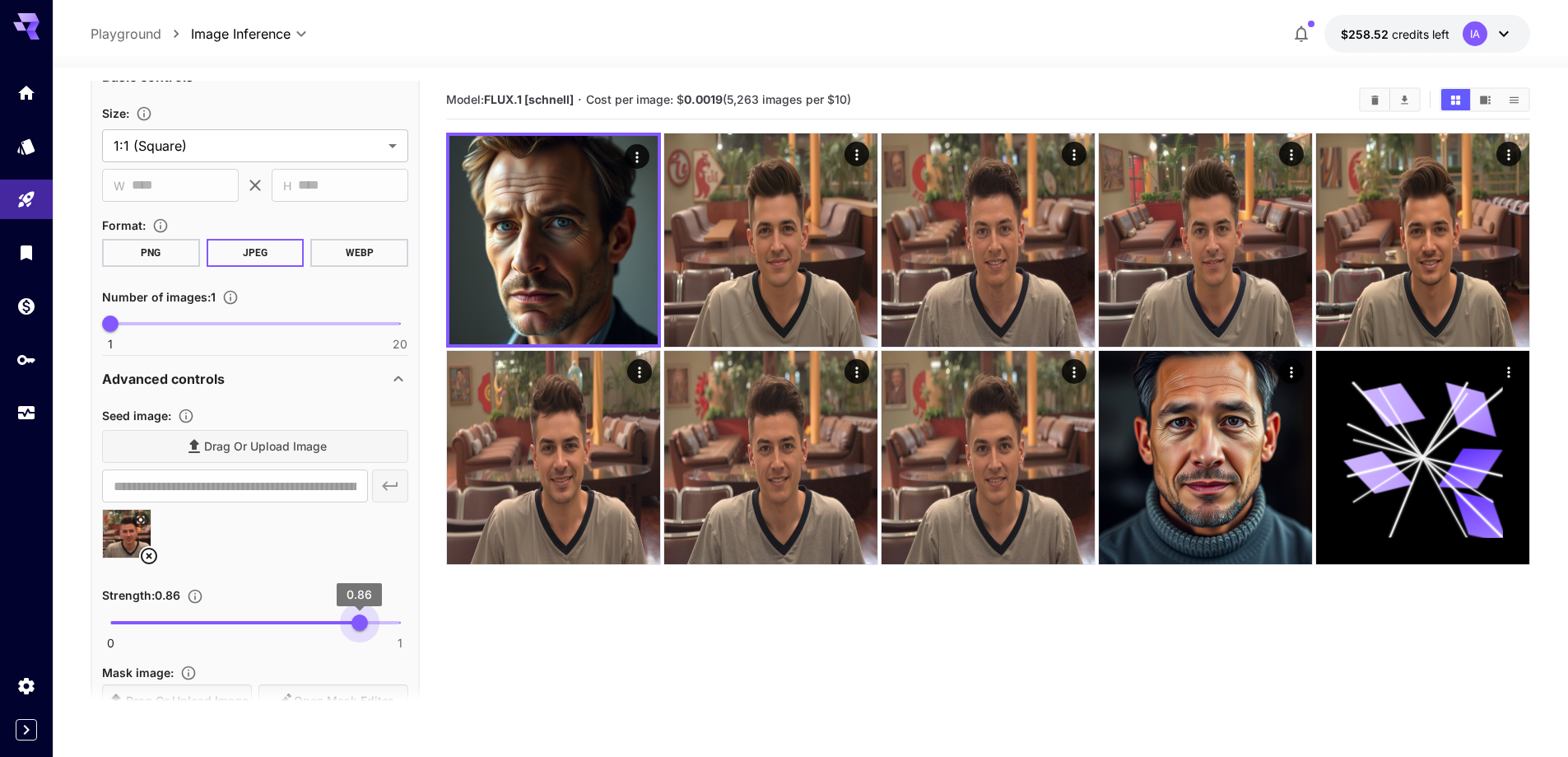
click at [359, 617] on span "0.86" at bounding box center [360, 622] width 17 height 17
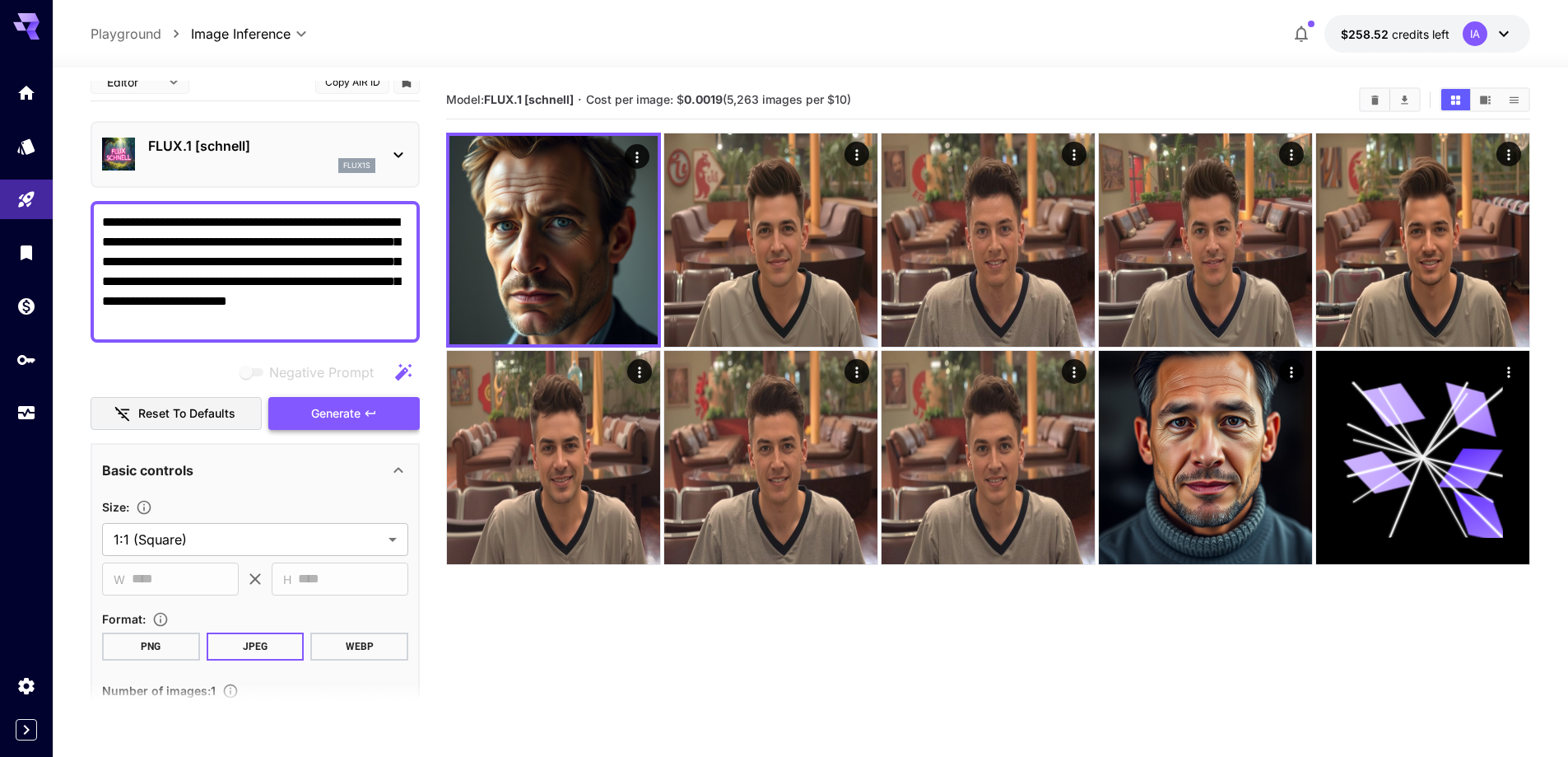
scroll to position [0, 0]
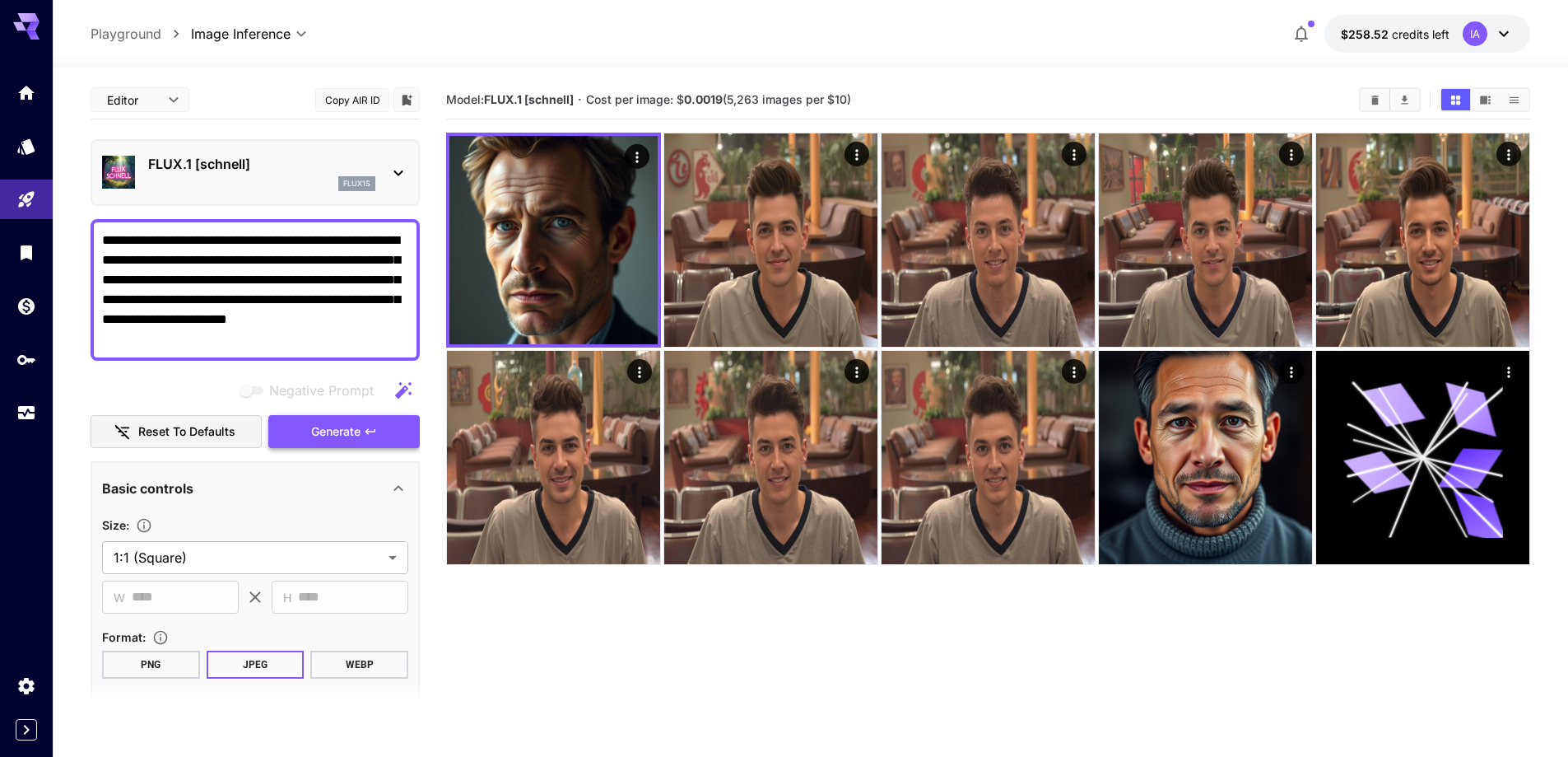
click at [356, 433] on span "Generate" at bounding box center [336, 431] width 50 height 20
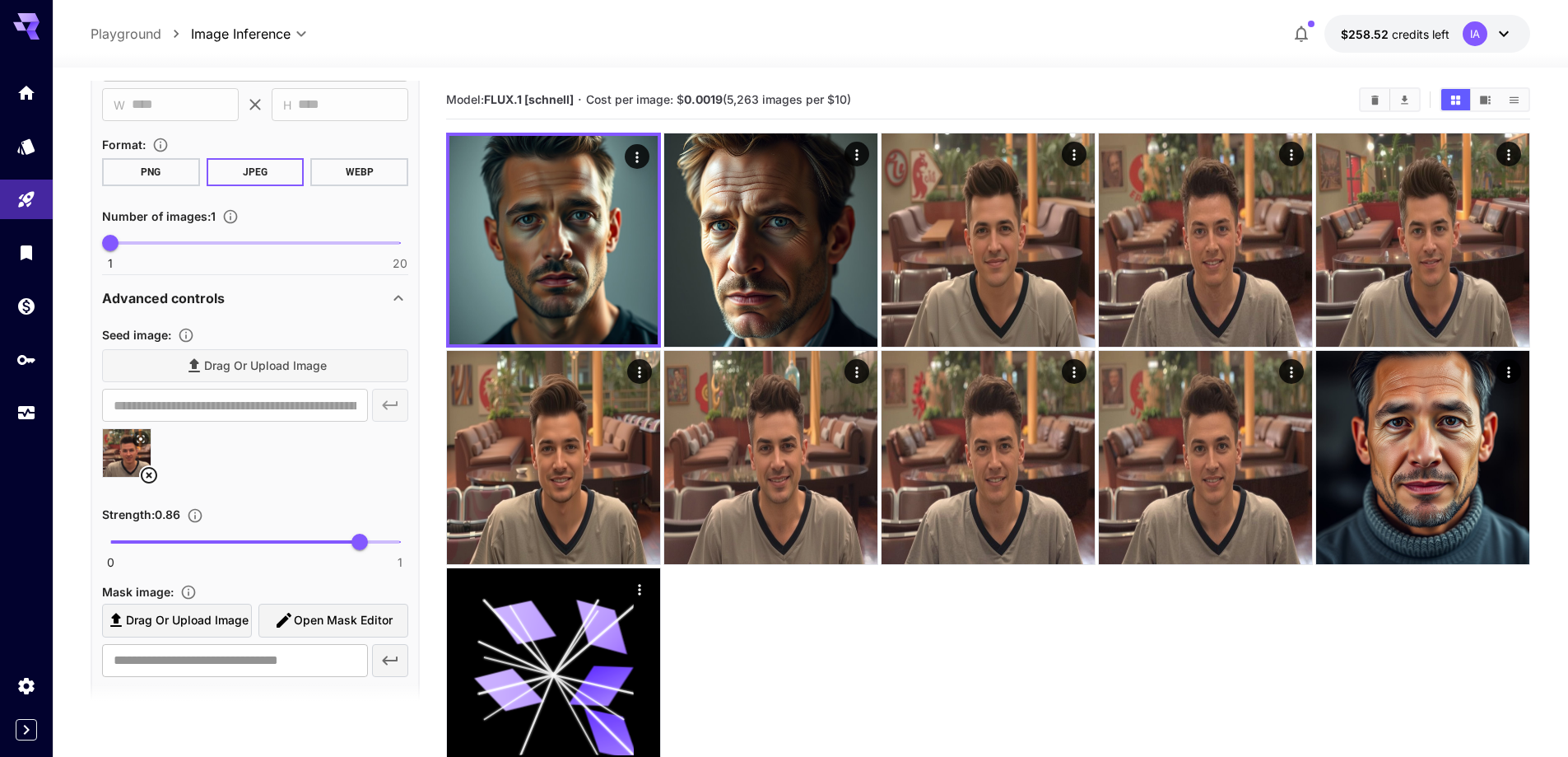
scroll to position [577, 0]
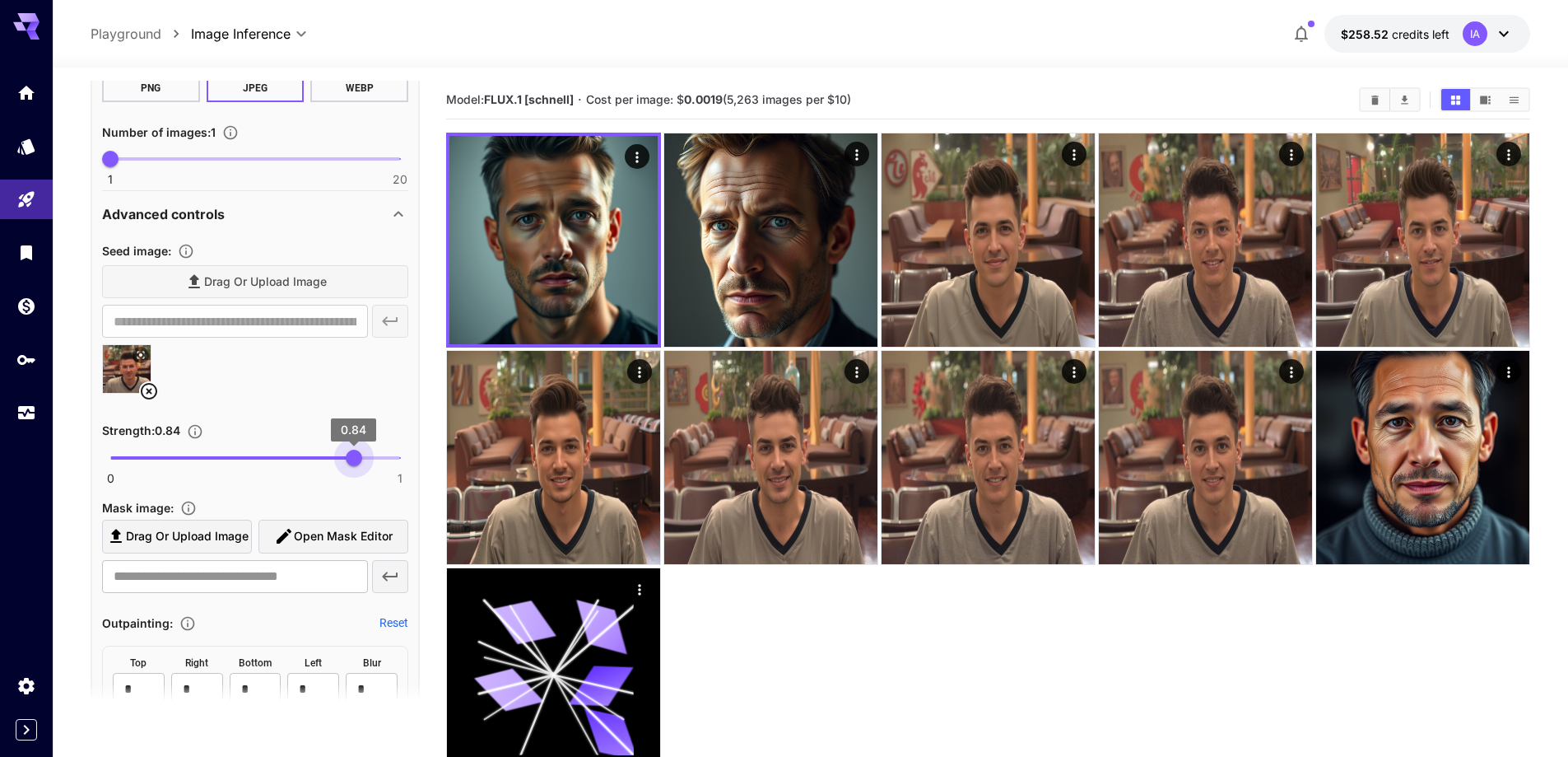
click at [353, 458] on span "0.84" at bounding box center [354, 458] width 17 height 17
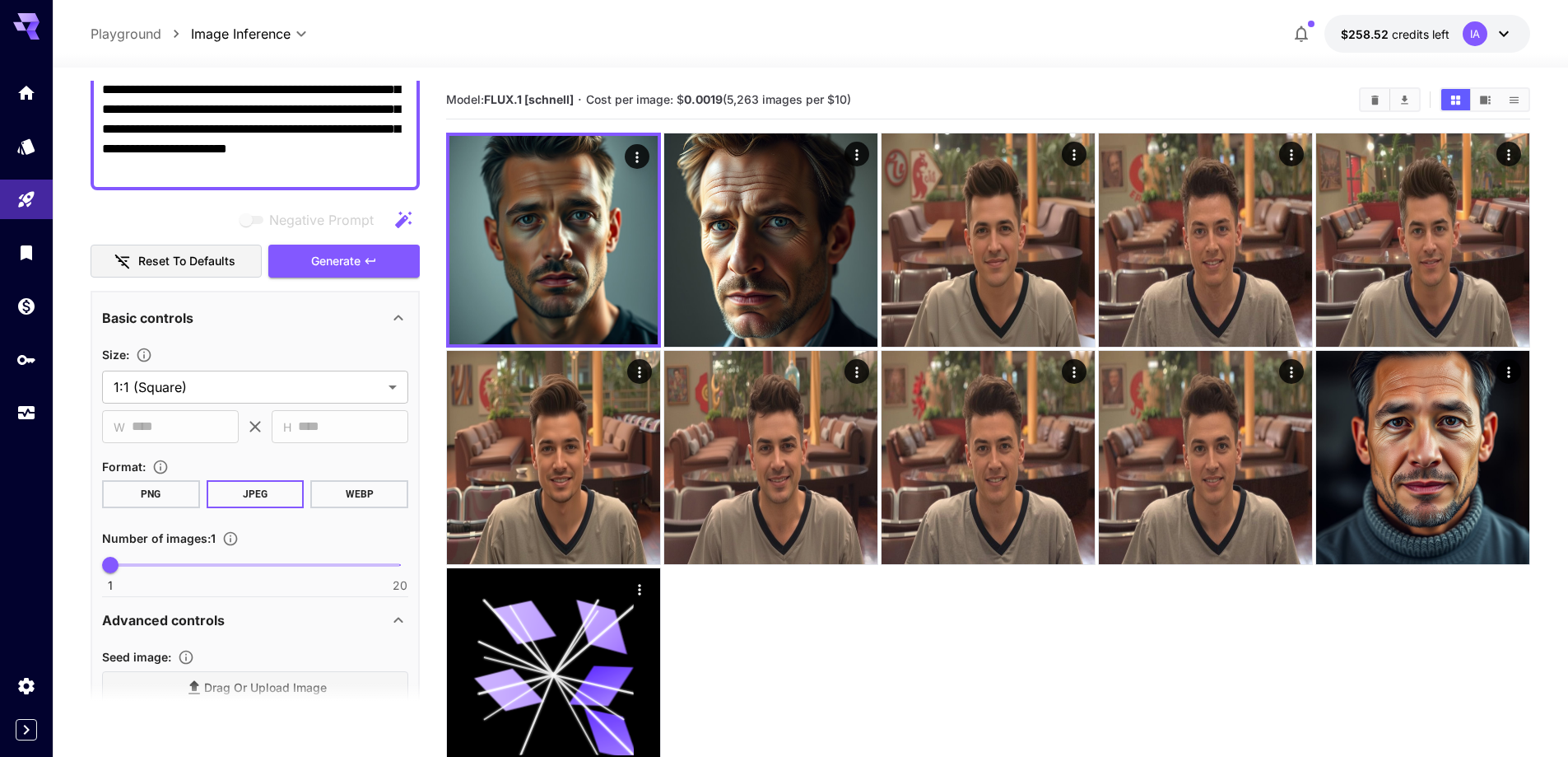
scroll to position [164, 0]
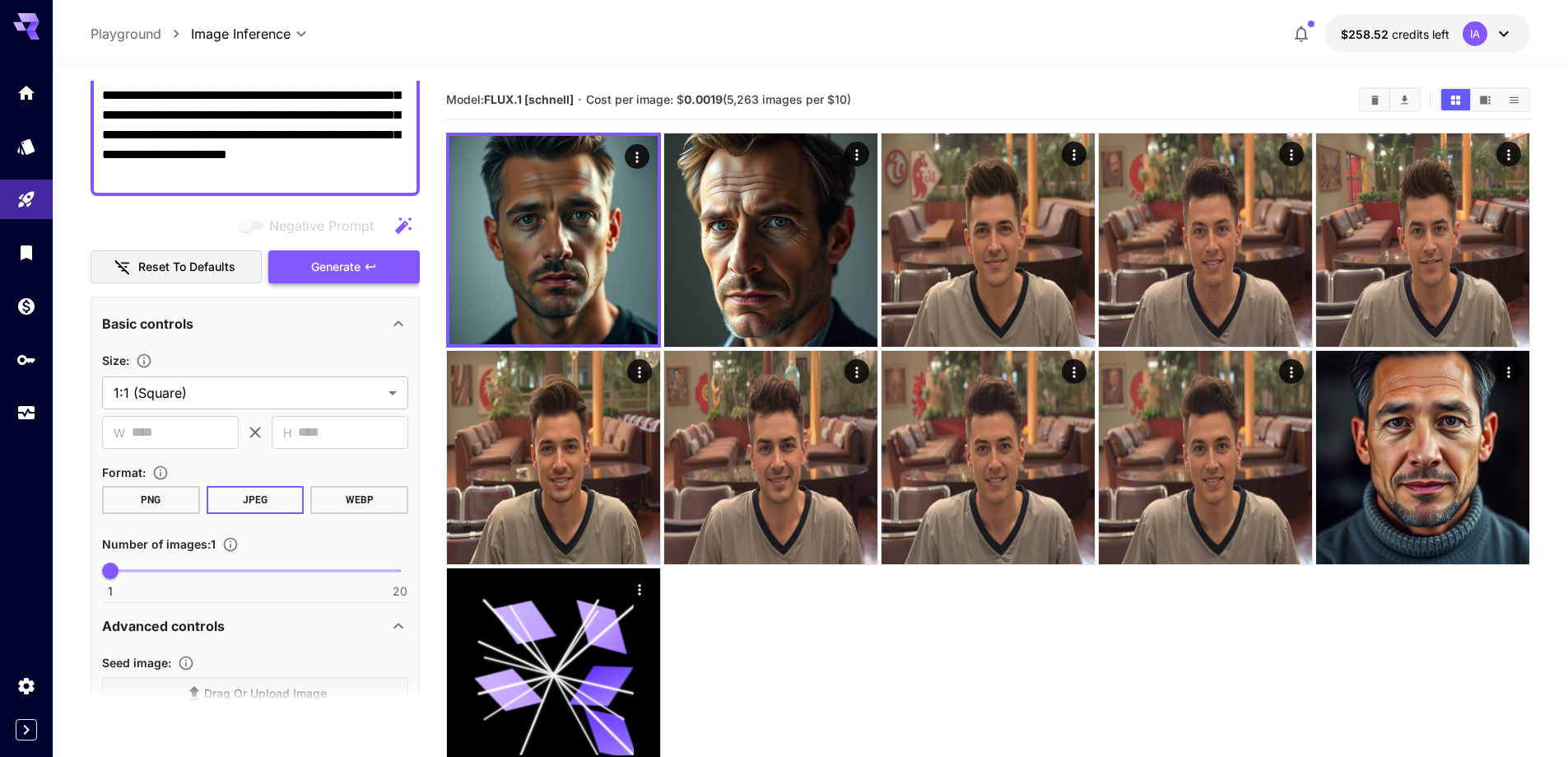
click at [370, 282] on button "Generate" at bounding box center [344, 267] width 152 height 34
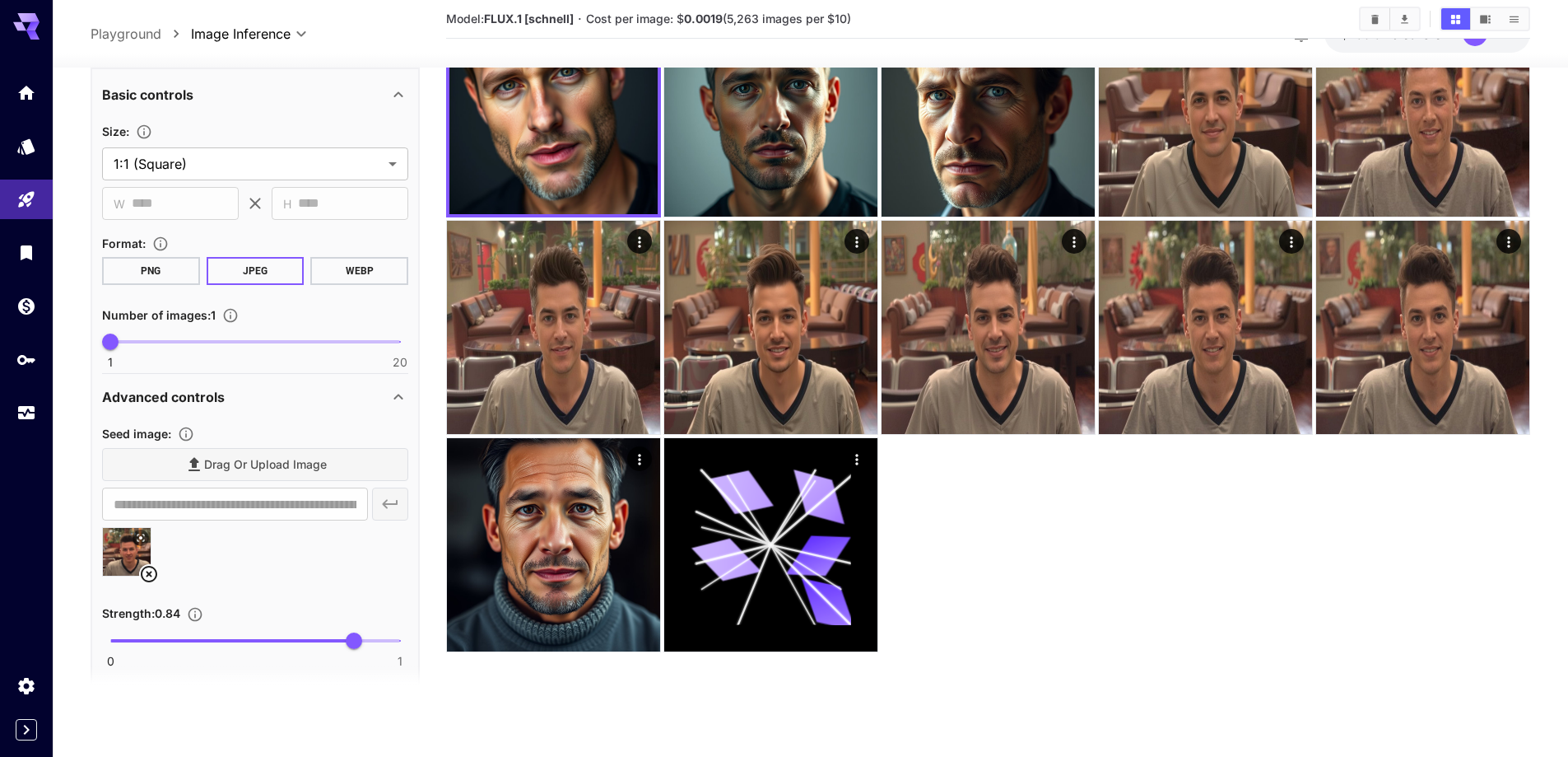
scroll to position [411, 0]
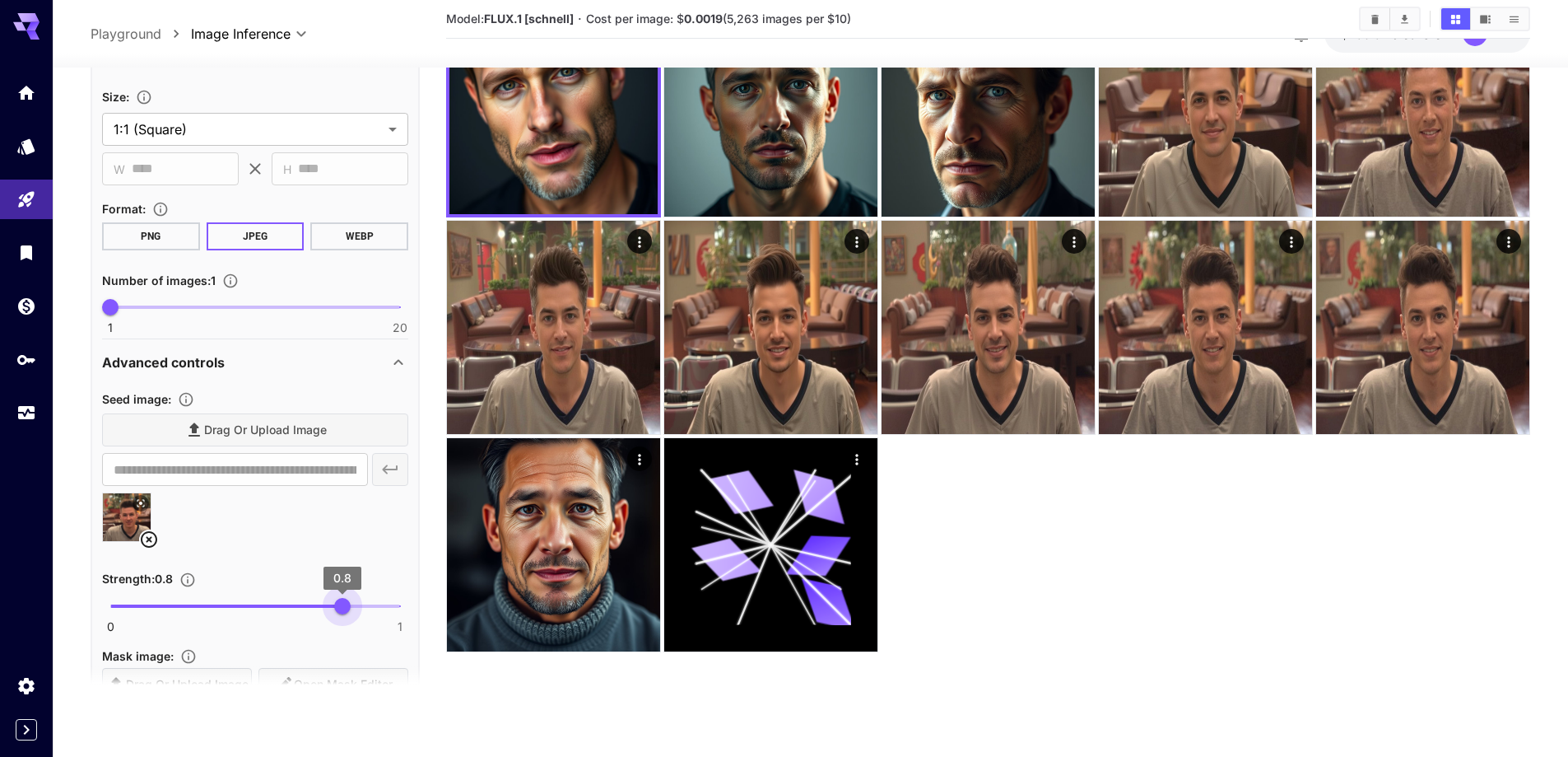
drag, startPoint x: 356, startPoint y: 602, endPoint x: 343, endPoint y: 600, distance: 13.2
click at [343, 600] on span "0.8" at bounding box center [342, 606] width 17 height 17
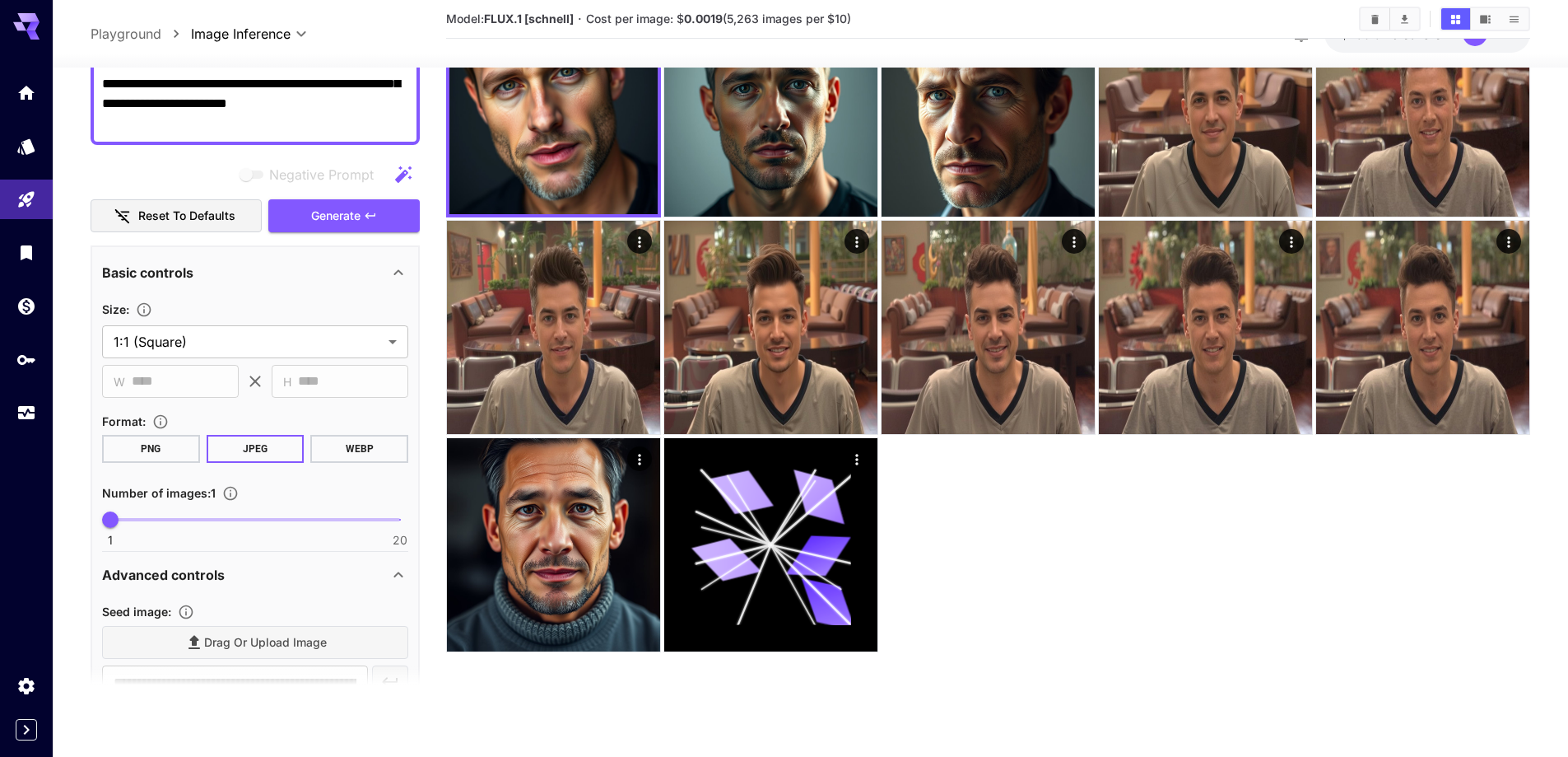
scroll to position [164, 0]
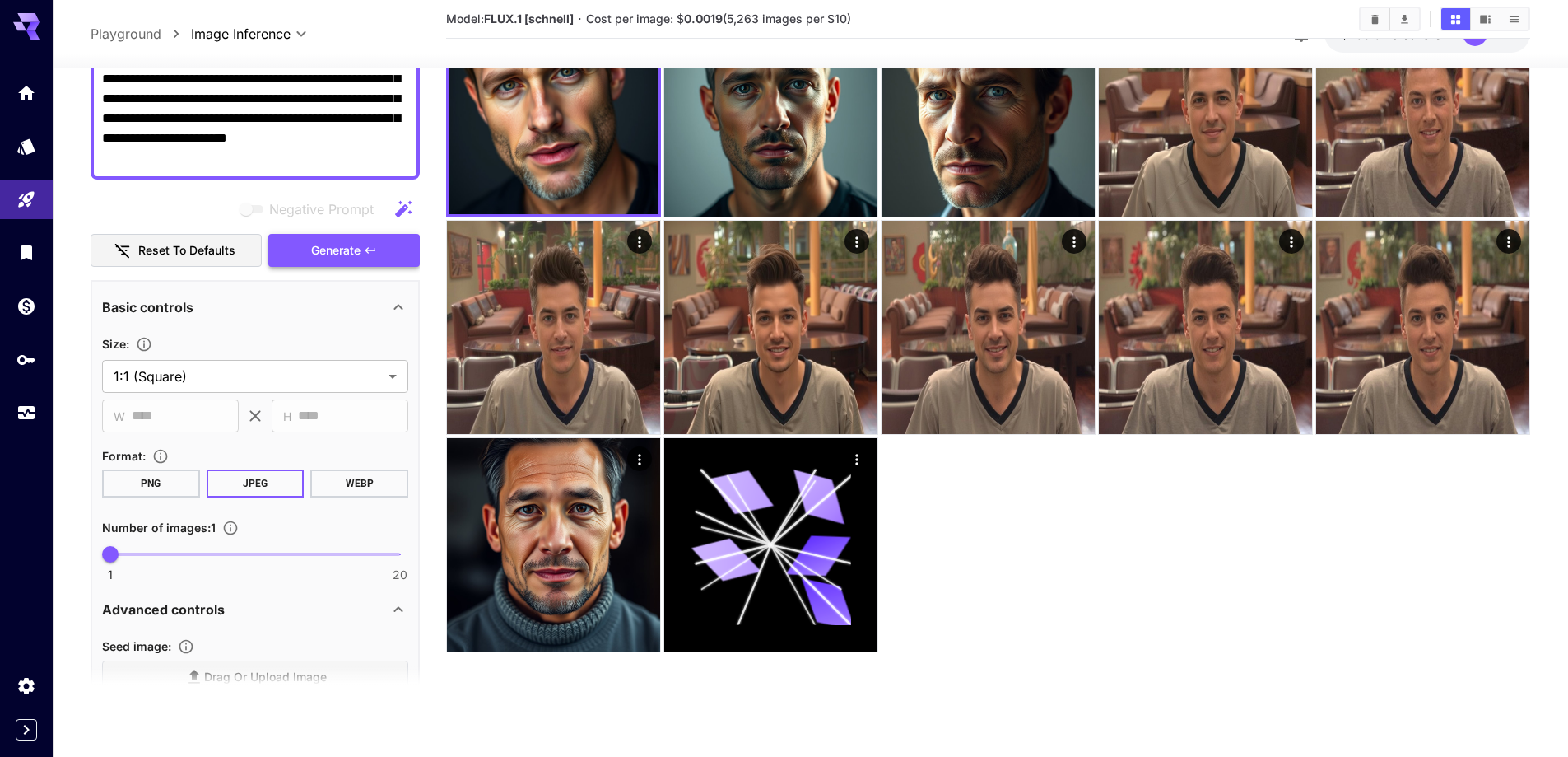
click at [362, 247] on button "Generate" at bounding box center [344, 251] width 152 height 34
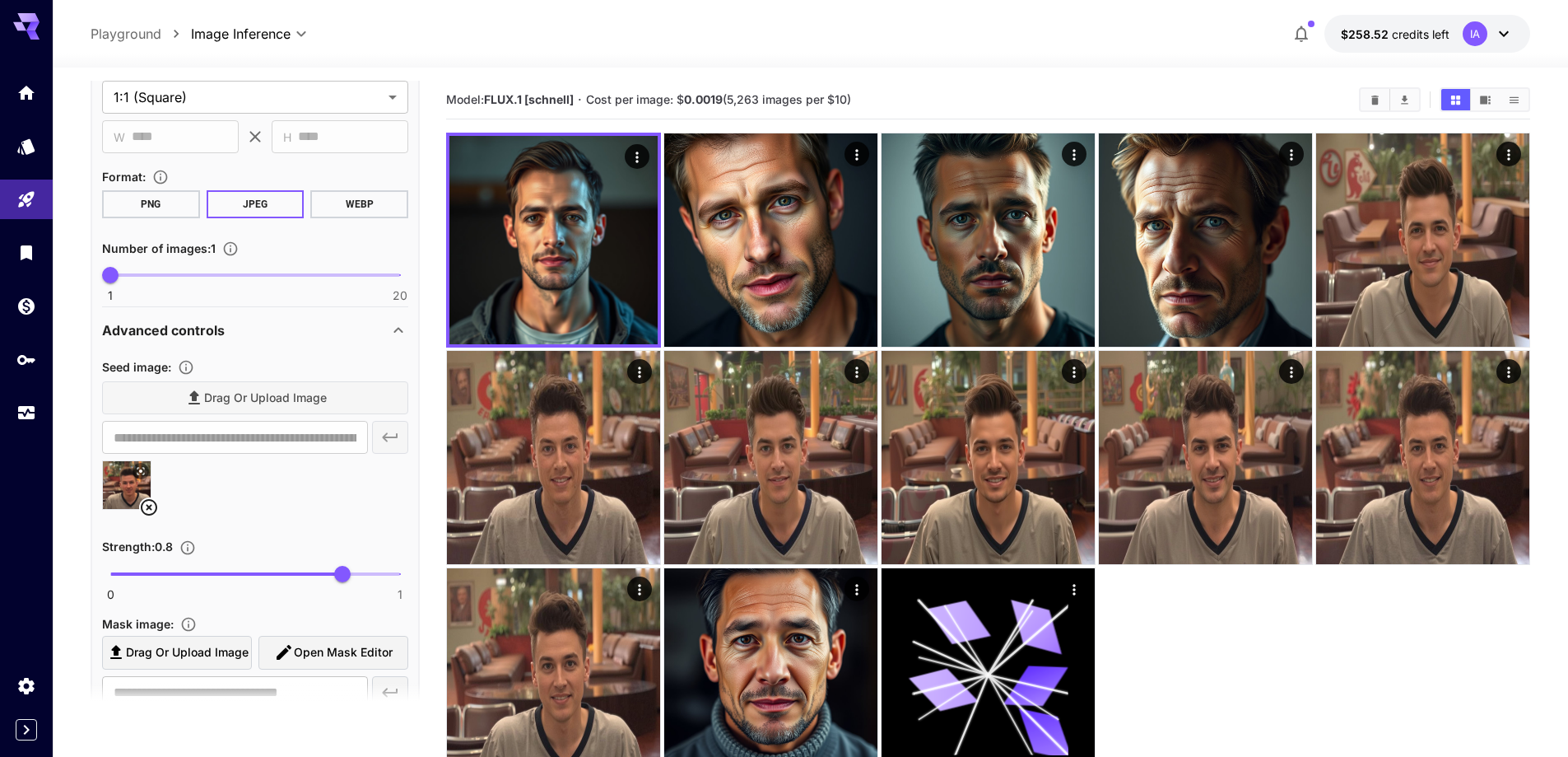
scroll to position [494, 0]
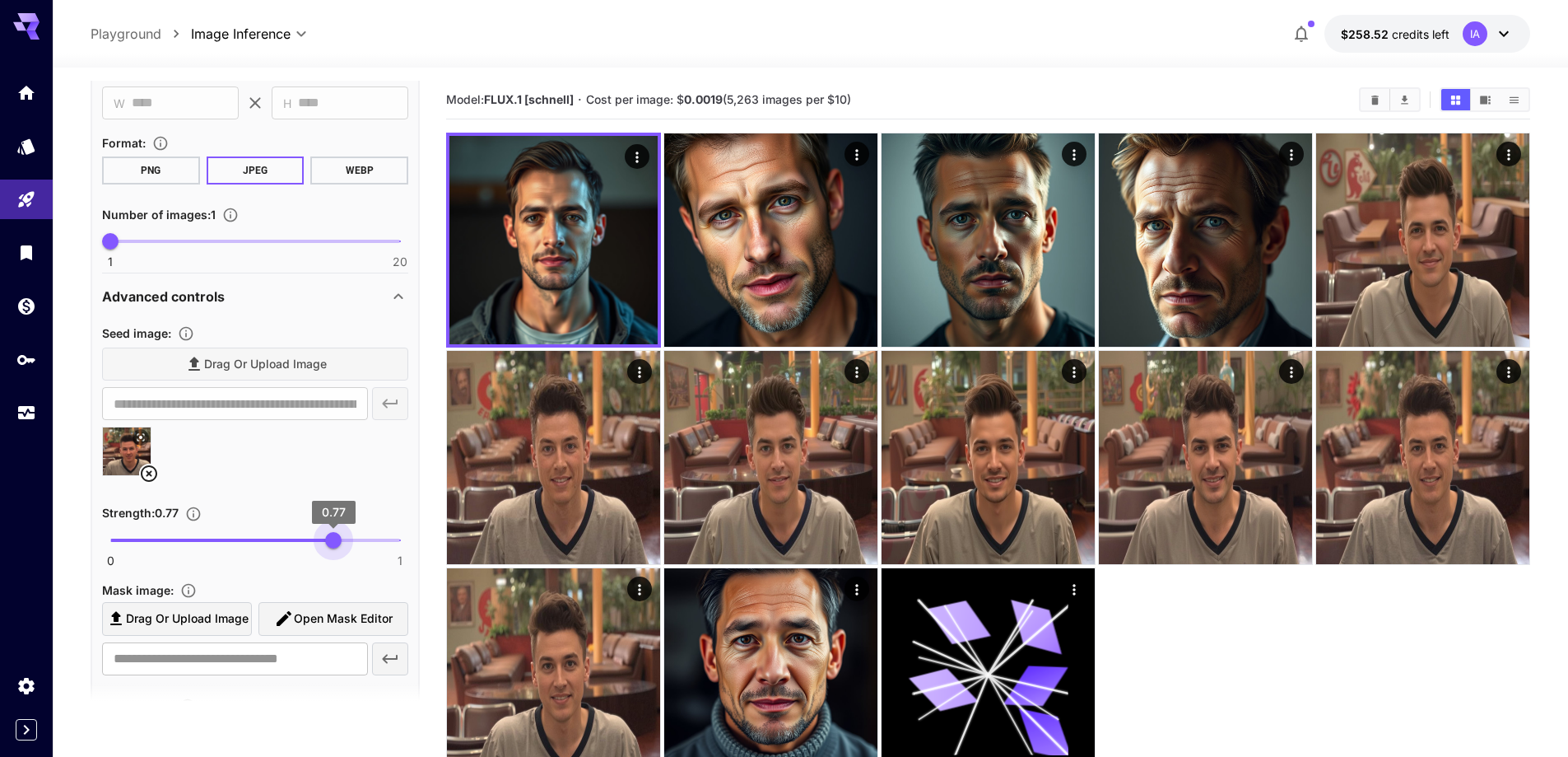
drag, startPoint x: 346, startPoint y: 546, endPoint x: 333, endPoint y: 542, distance: 13.6
click at [333, 542] on span "0.77" at bounding box center [333, 540] width 17 height 17
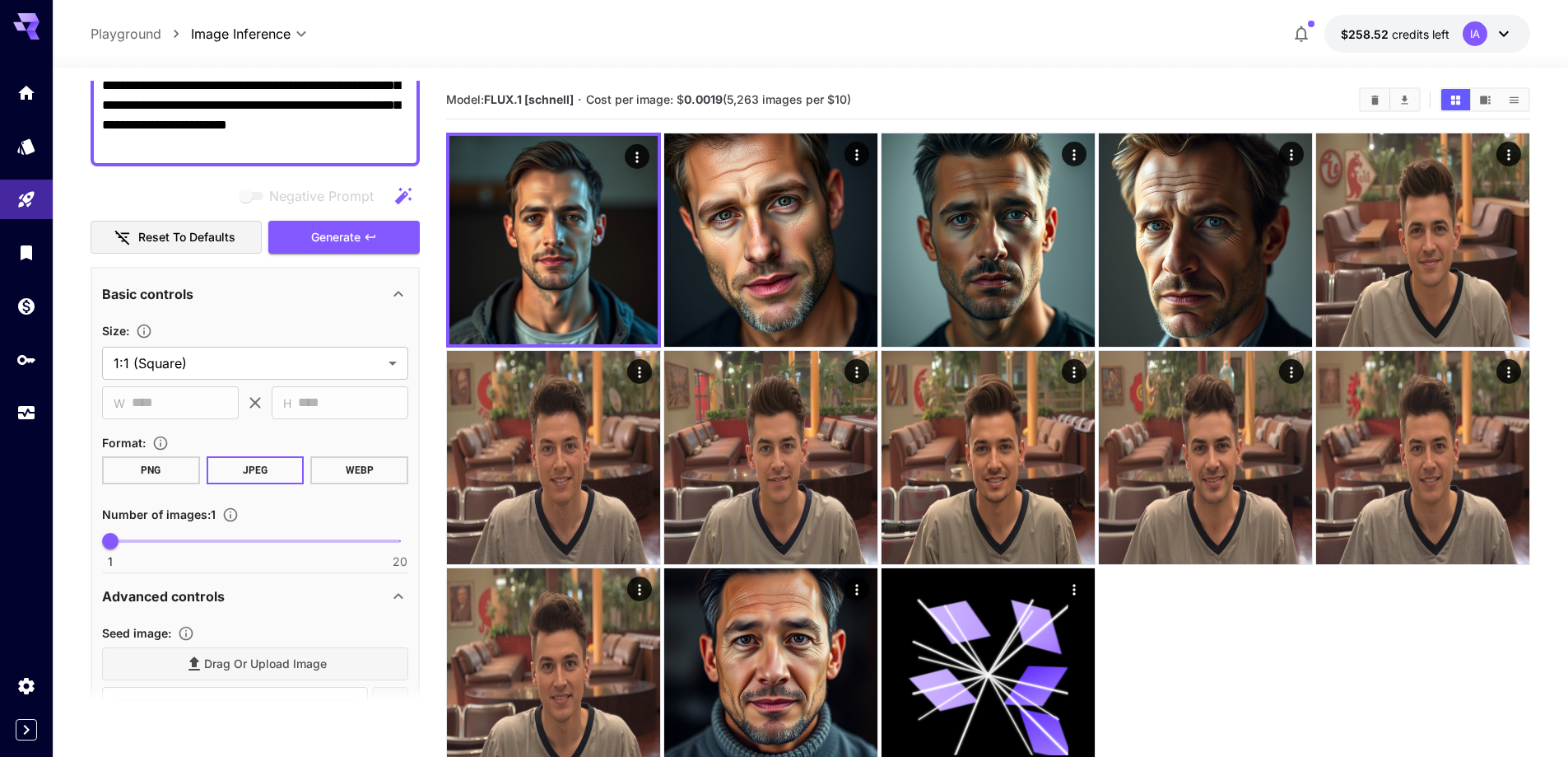
scroll to position [164, 0]
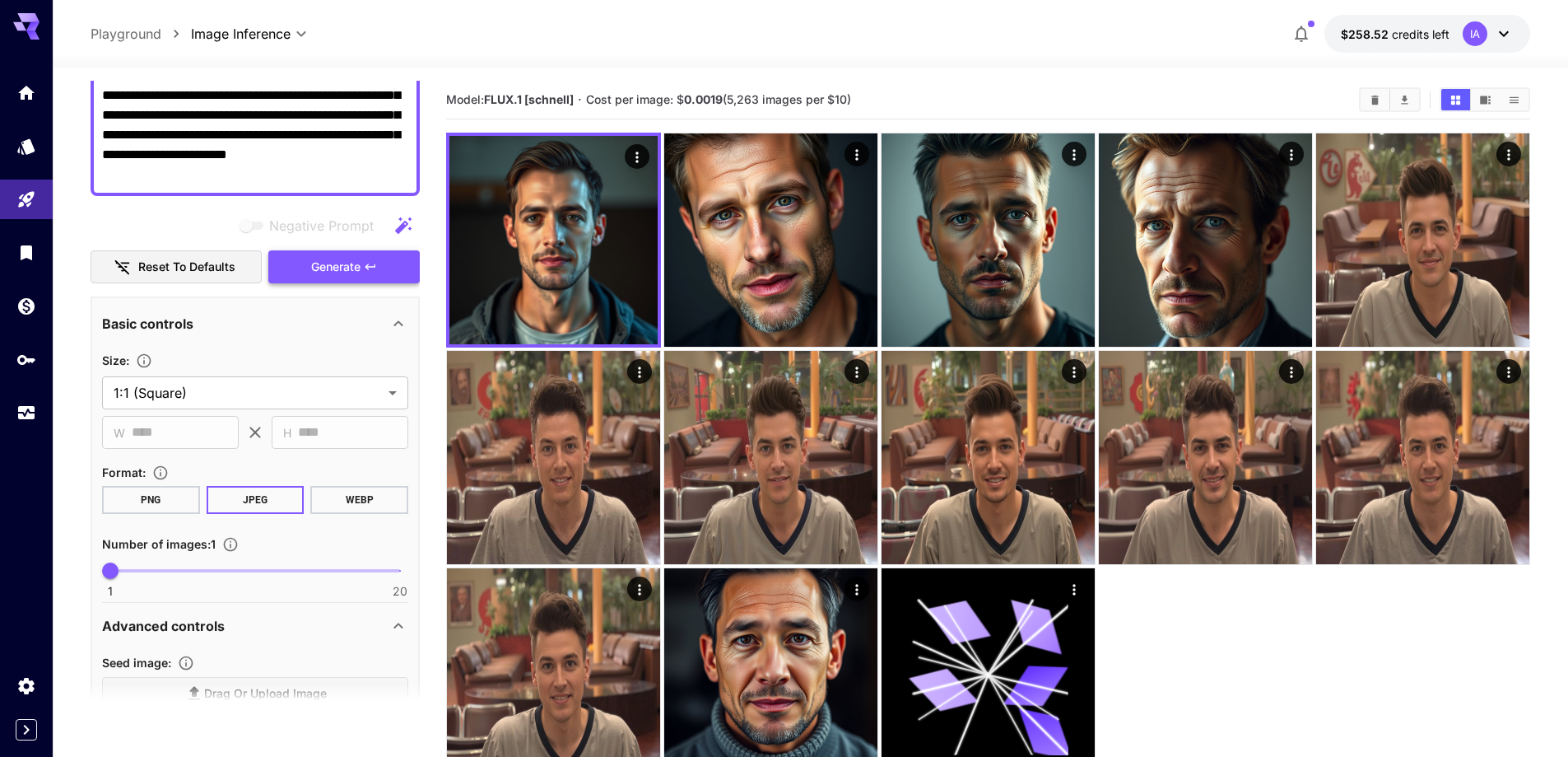
click at [360, 267] on span "Generate" at bounding box center [336, 267] width 50 height 20
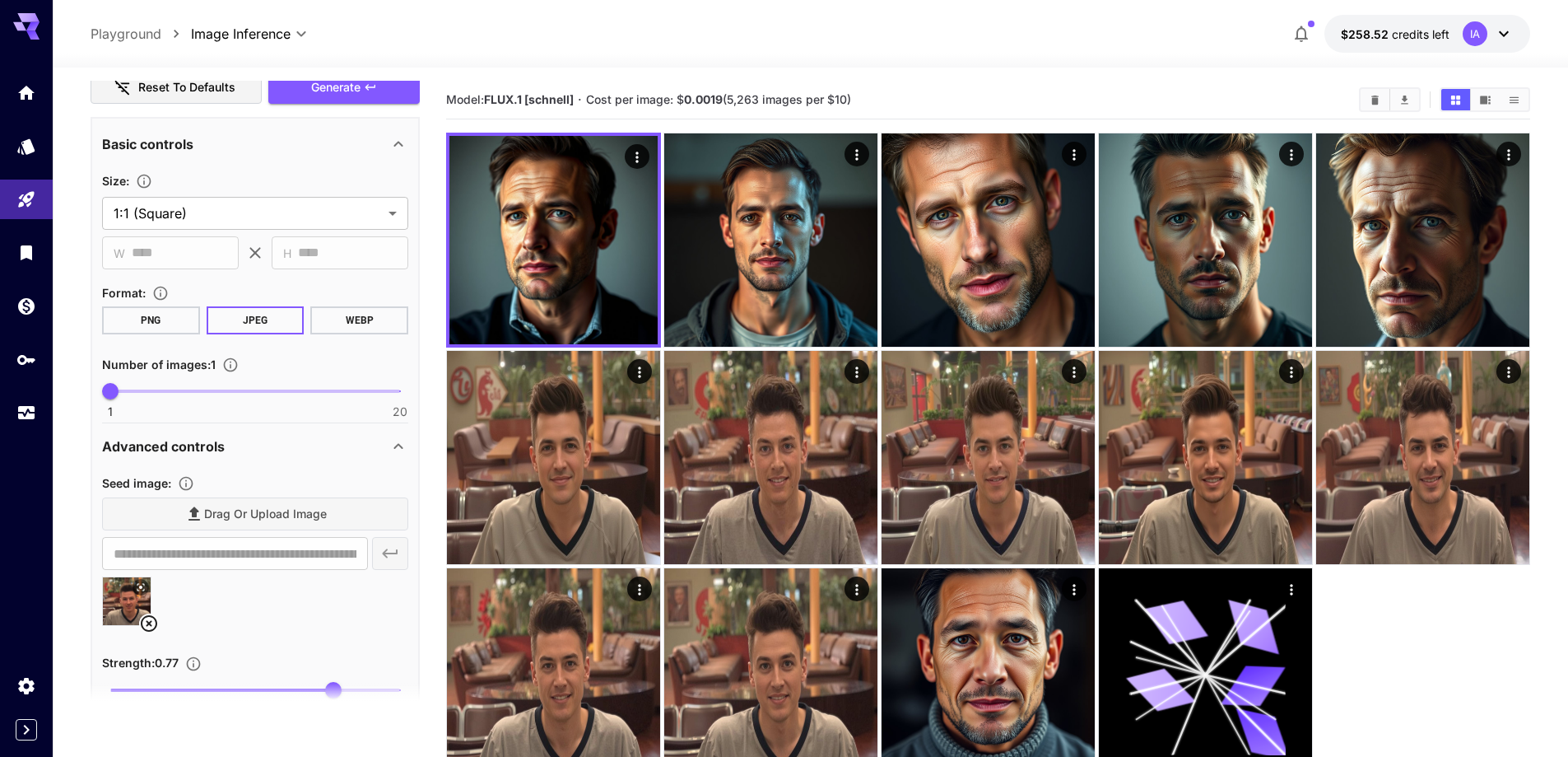
scroll to position [494, 0]
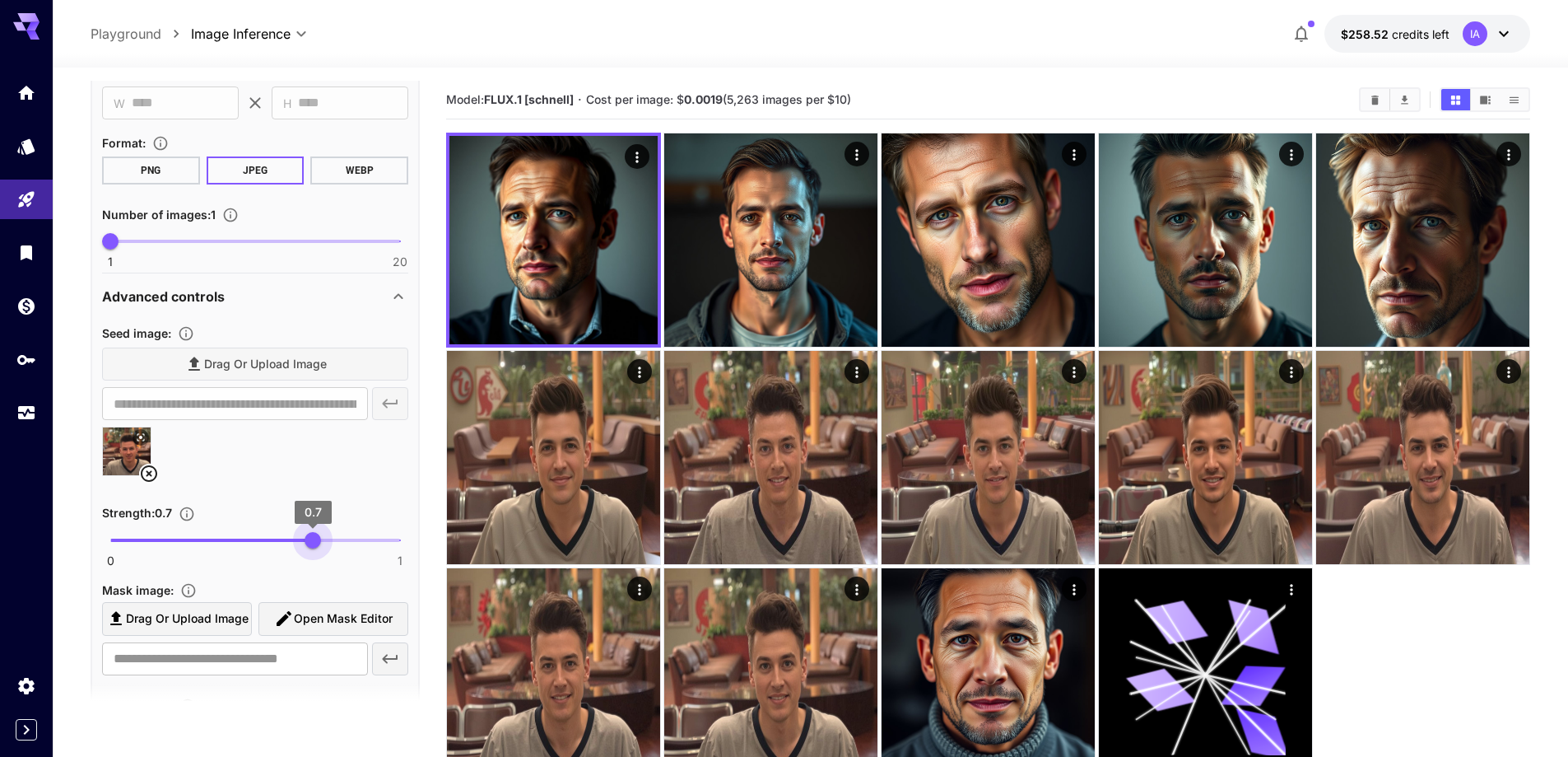
drag, startPoint x: 336, startPoint y: 538, endPoint x: 314, endPoint y: 532, distance: 22.8
click at [314, 532] on span "0.7" at bounding box center [313, 540] width 17 height 17
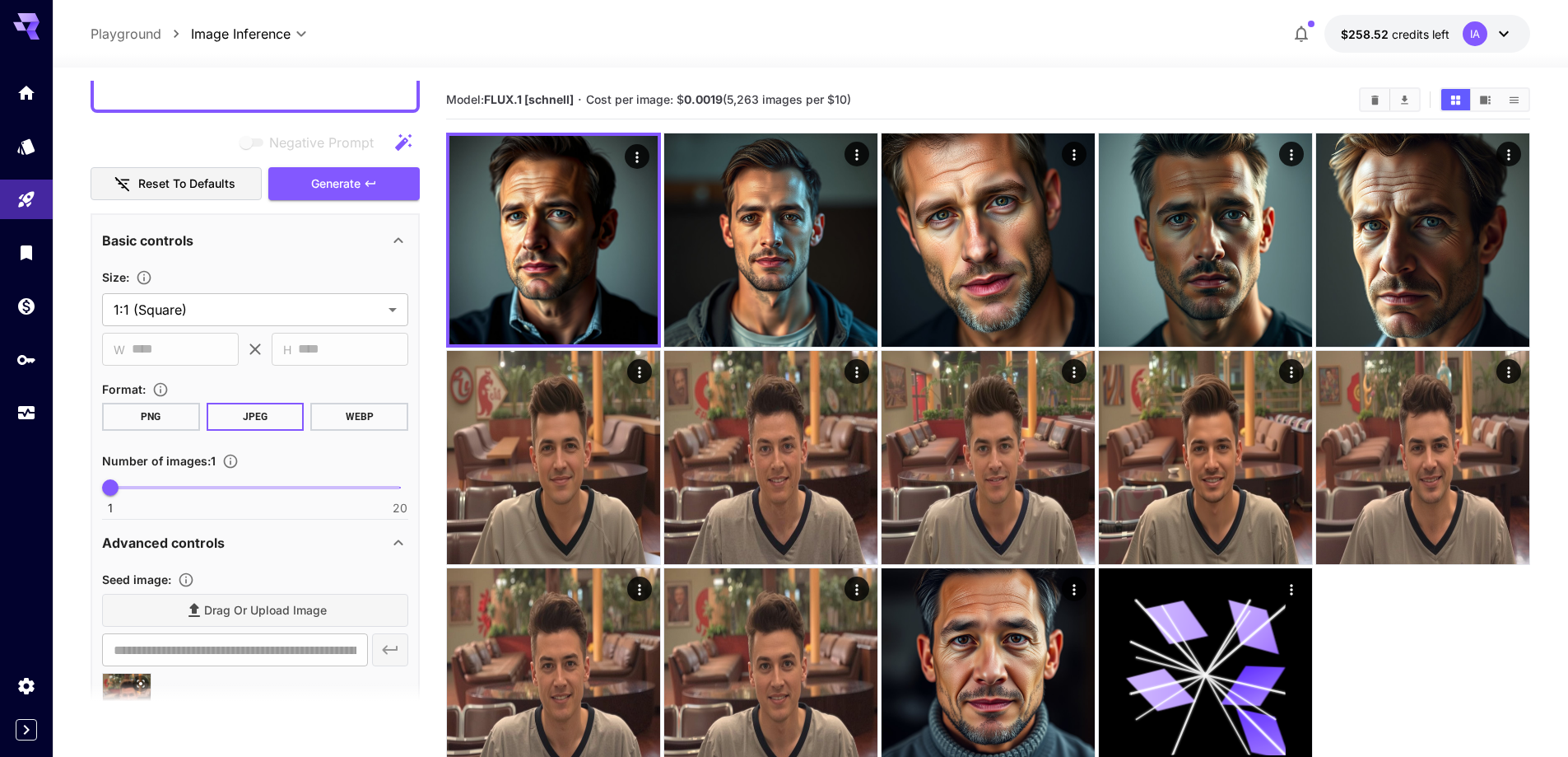
scroll to position [247, 0]
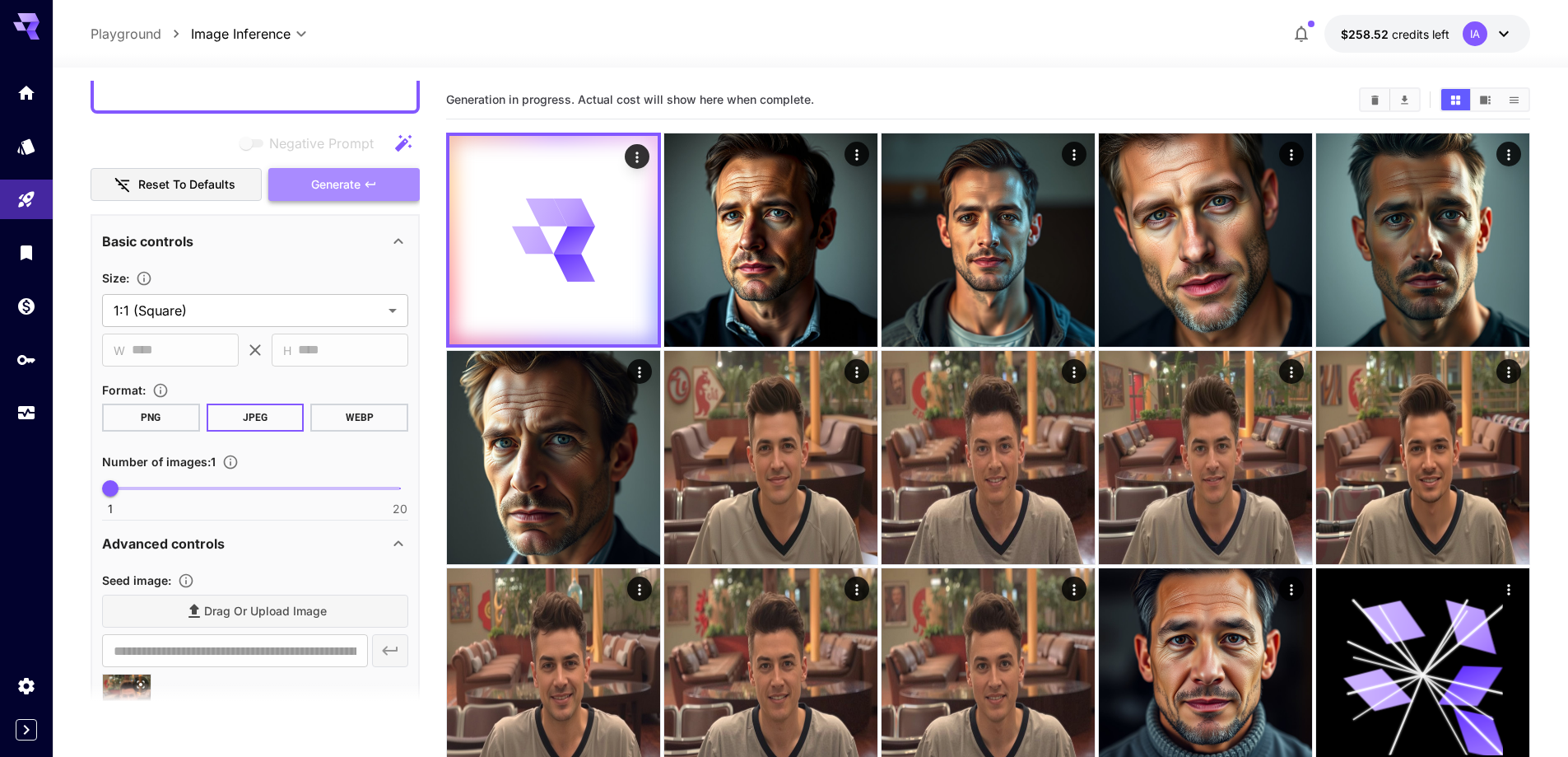
click at [361, 186] on span "Generate" at bounding box center [336, 184] width 50 height 20
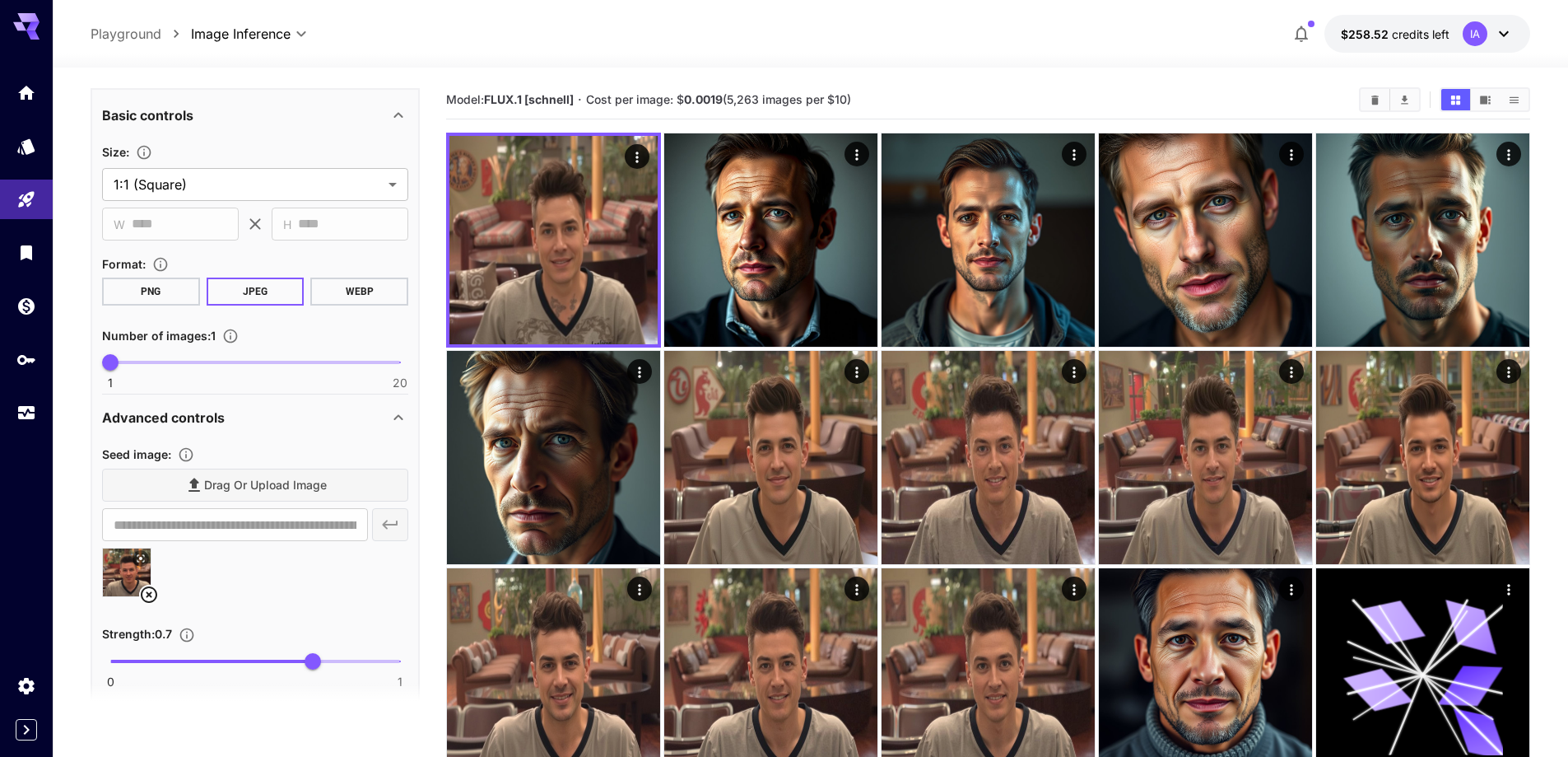
scroll to position [494, 0]
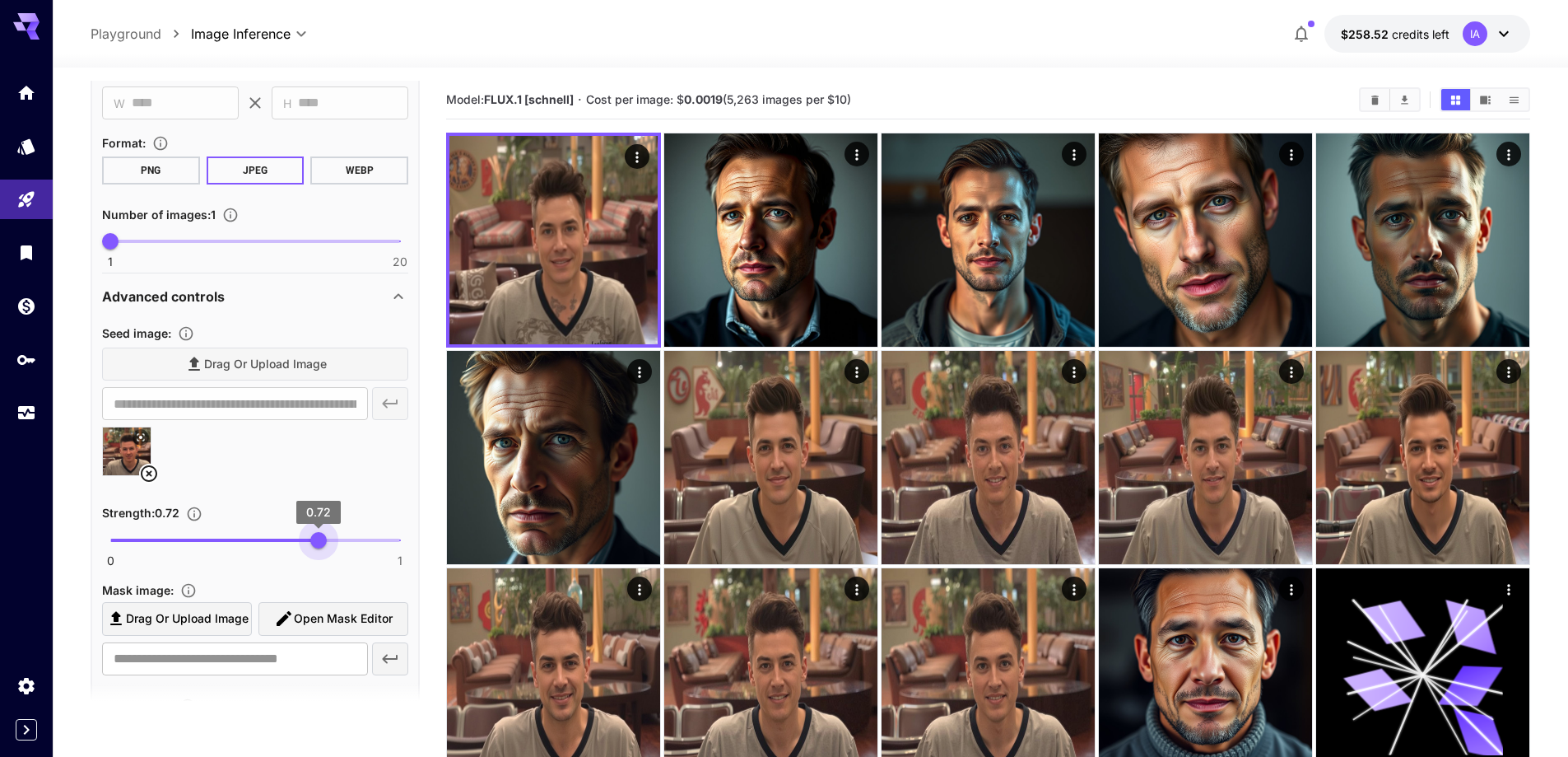
click at [318, 538] on span "0.72" at bounding box center [318, 540] width 17 height 17
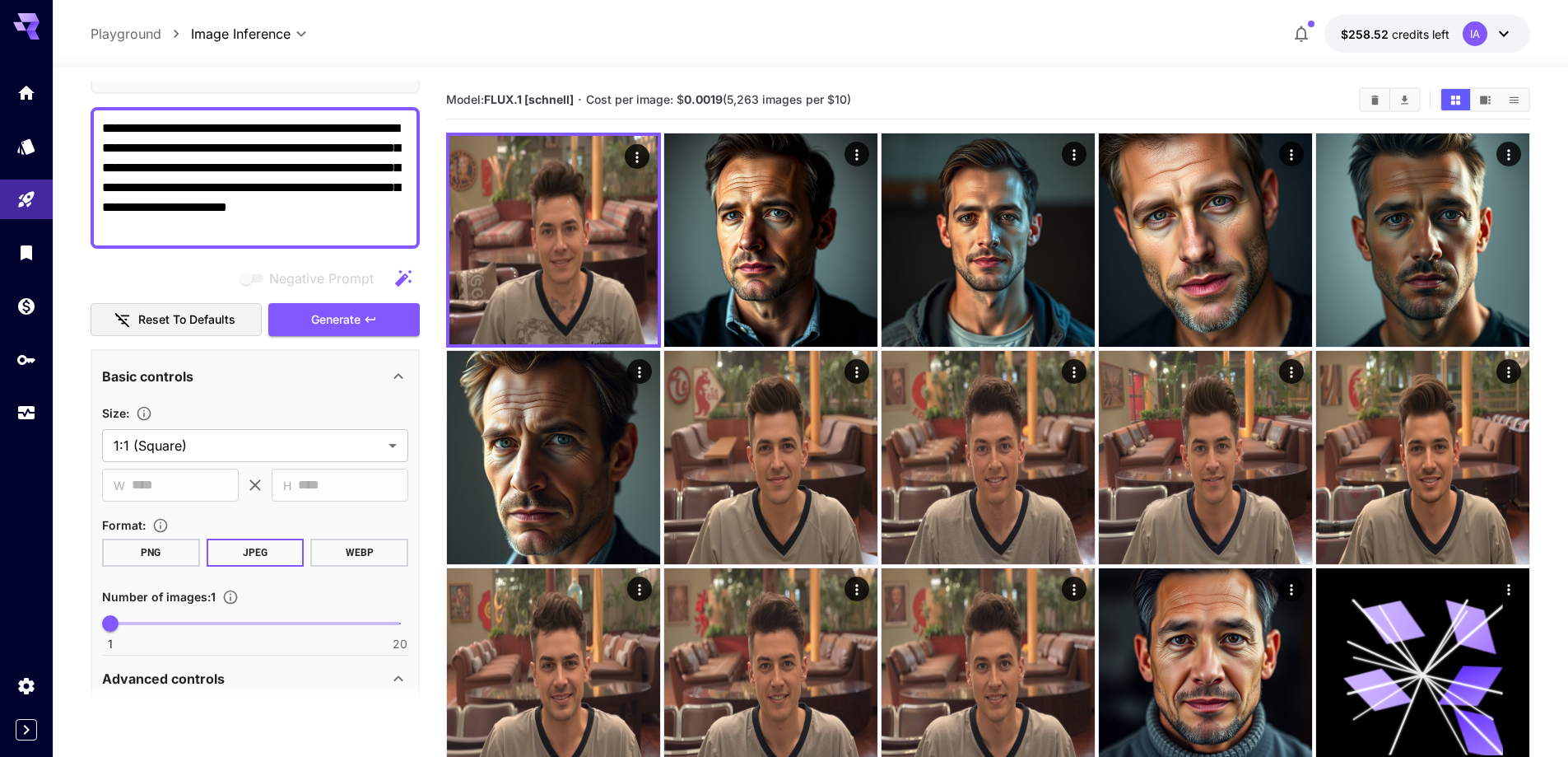
scroll to position [83, 0]
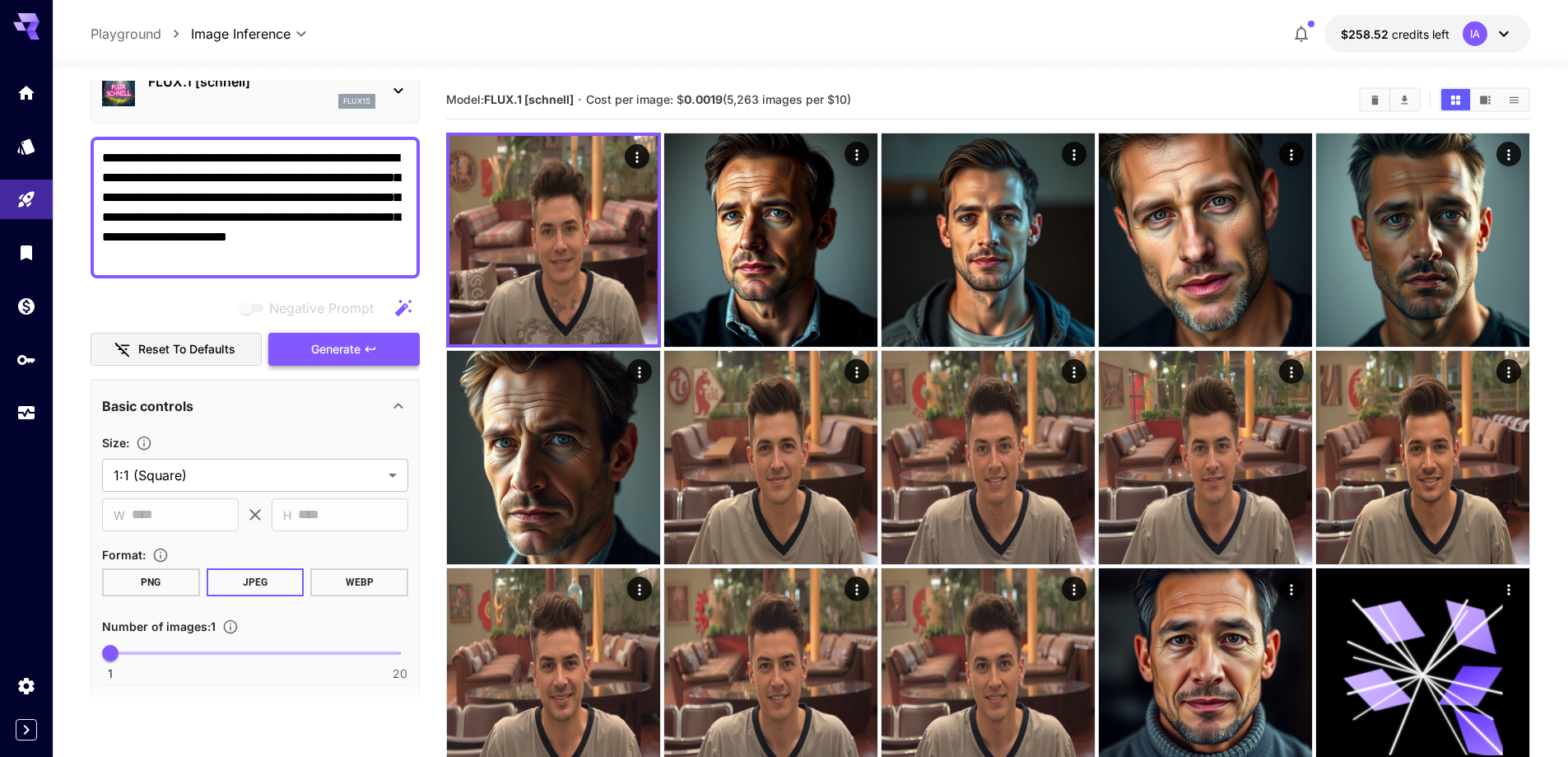
click at [323, 347] on span "Generate" at bounding box center [336, 349] width 50 height 20
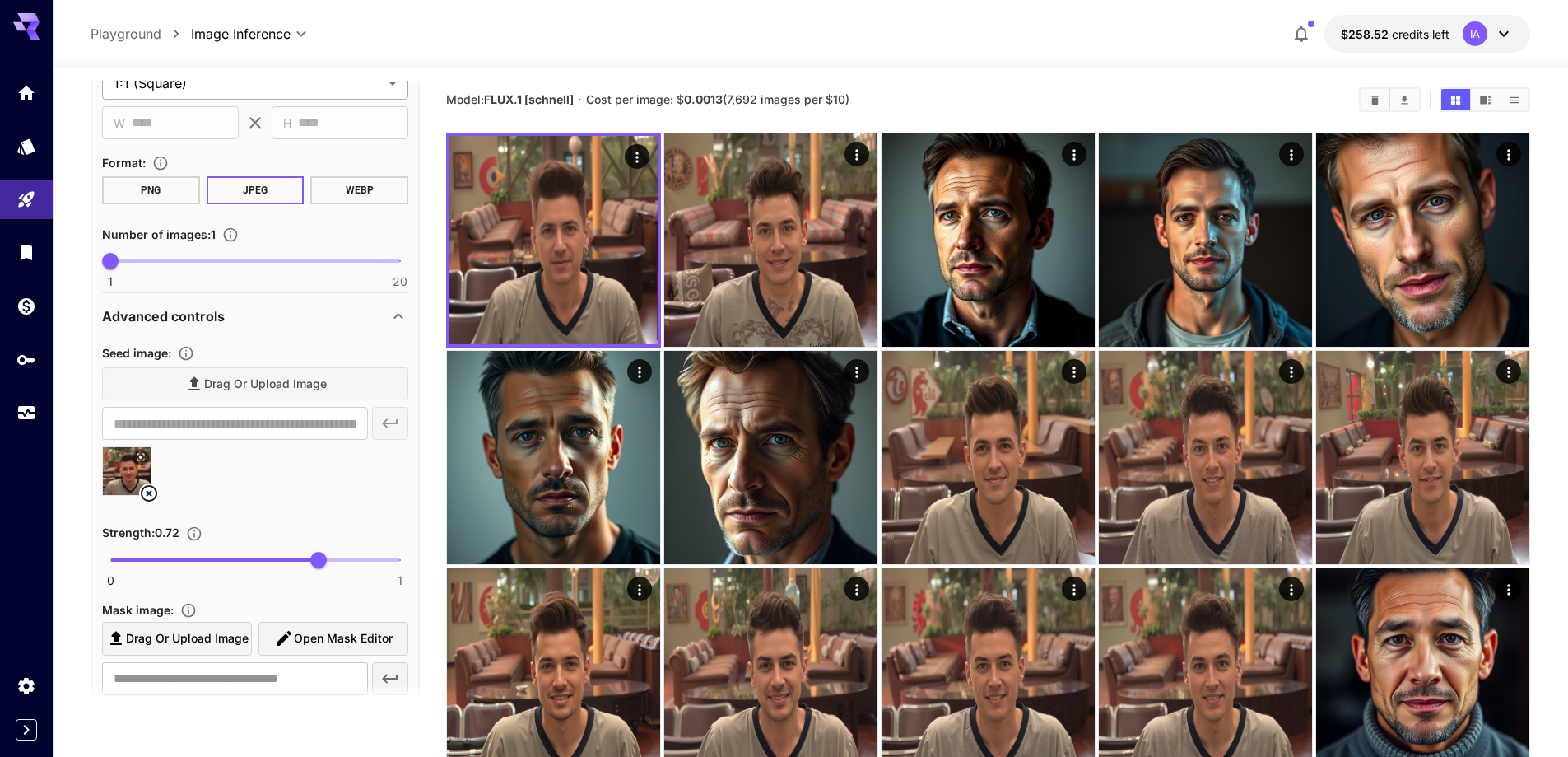
scroll to position [577, 0]
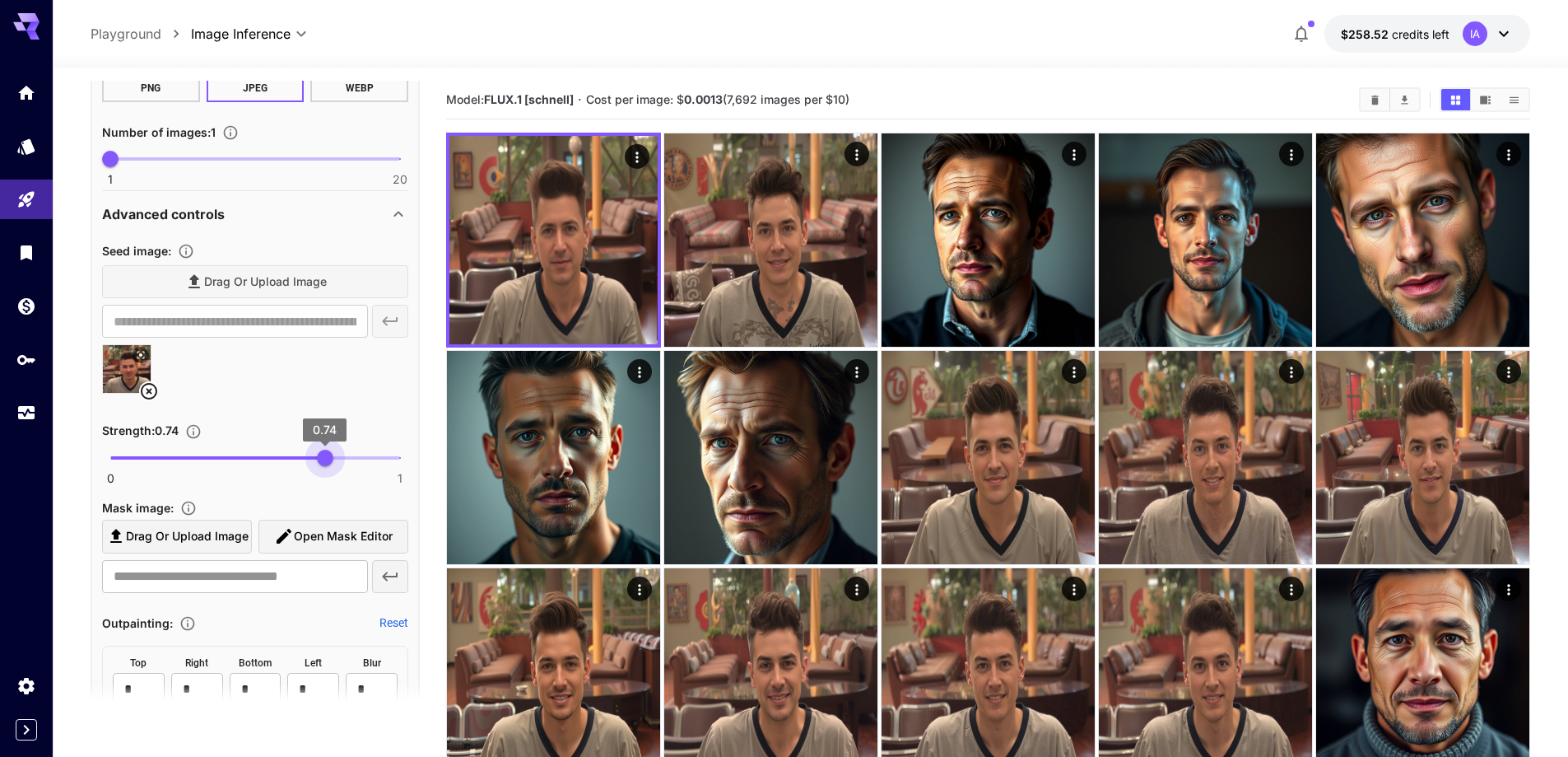
click at [324, 455] on span "0.74" at bounding box center [325, 458] width 17 height 17
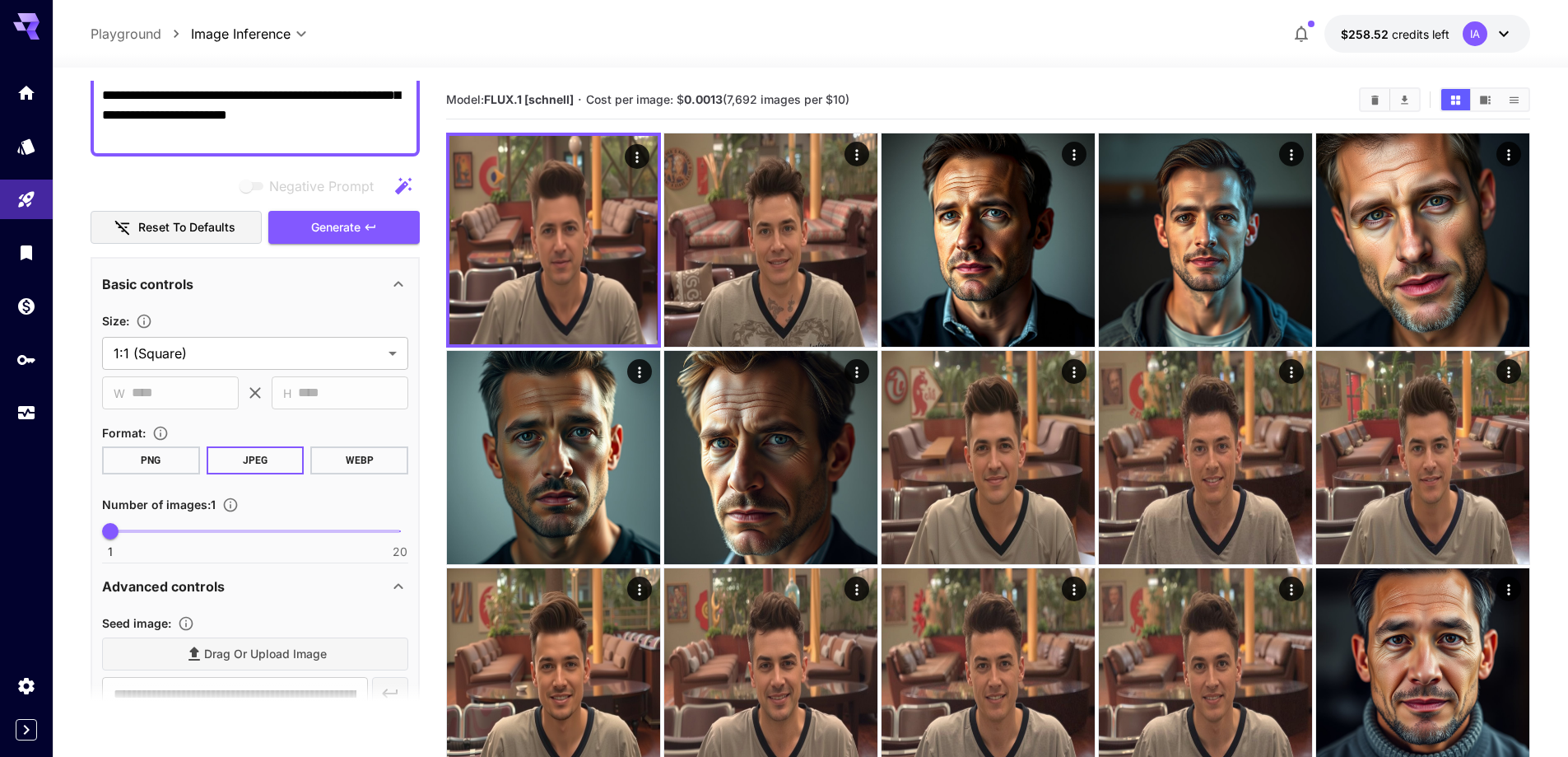
scroll to position [164, 0]
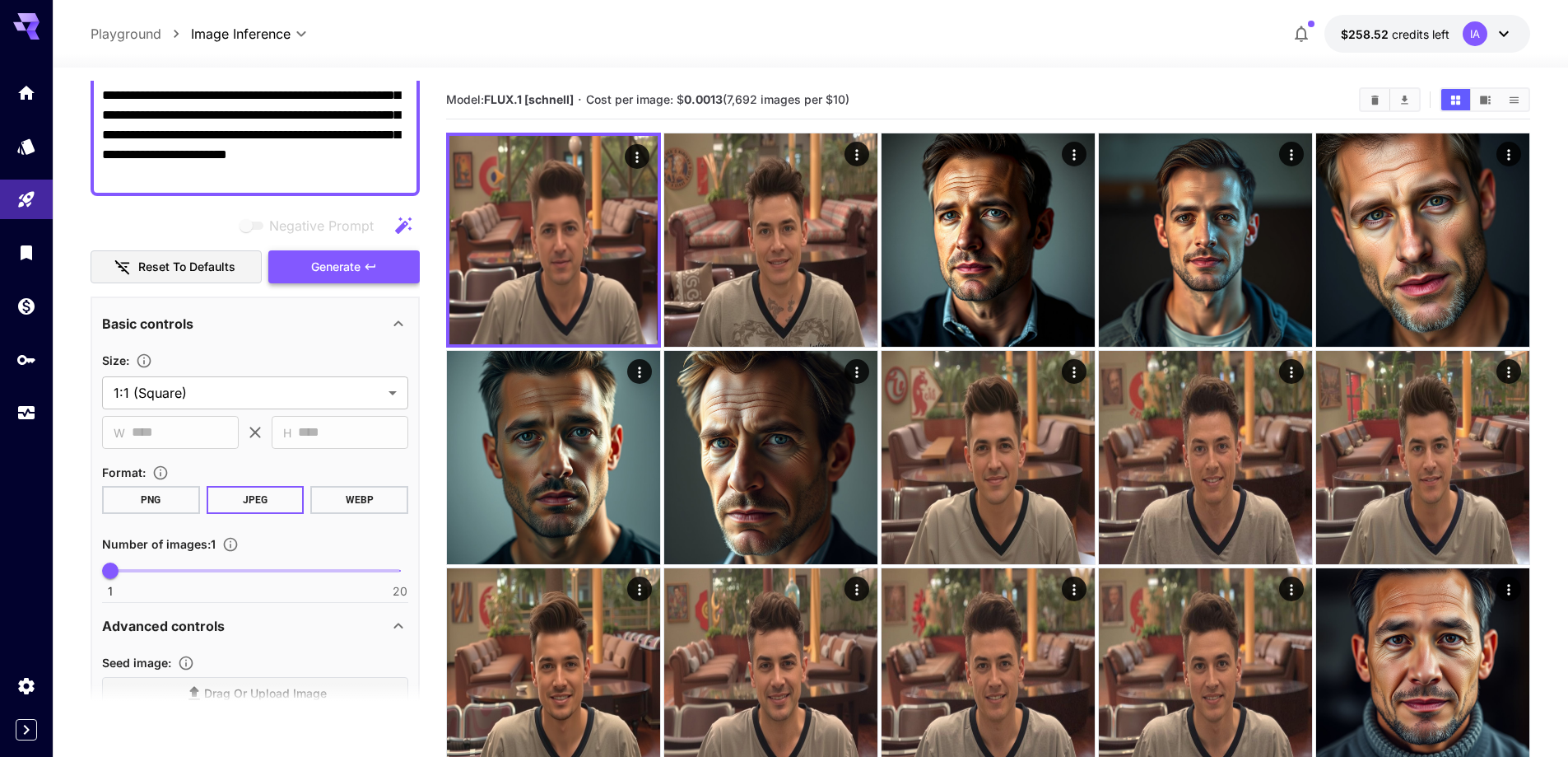
click at [331, 267] on span "Generate" at bounding box center [336, 267] width 50 height 20
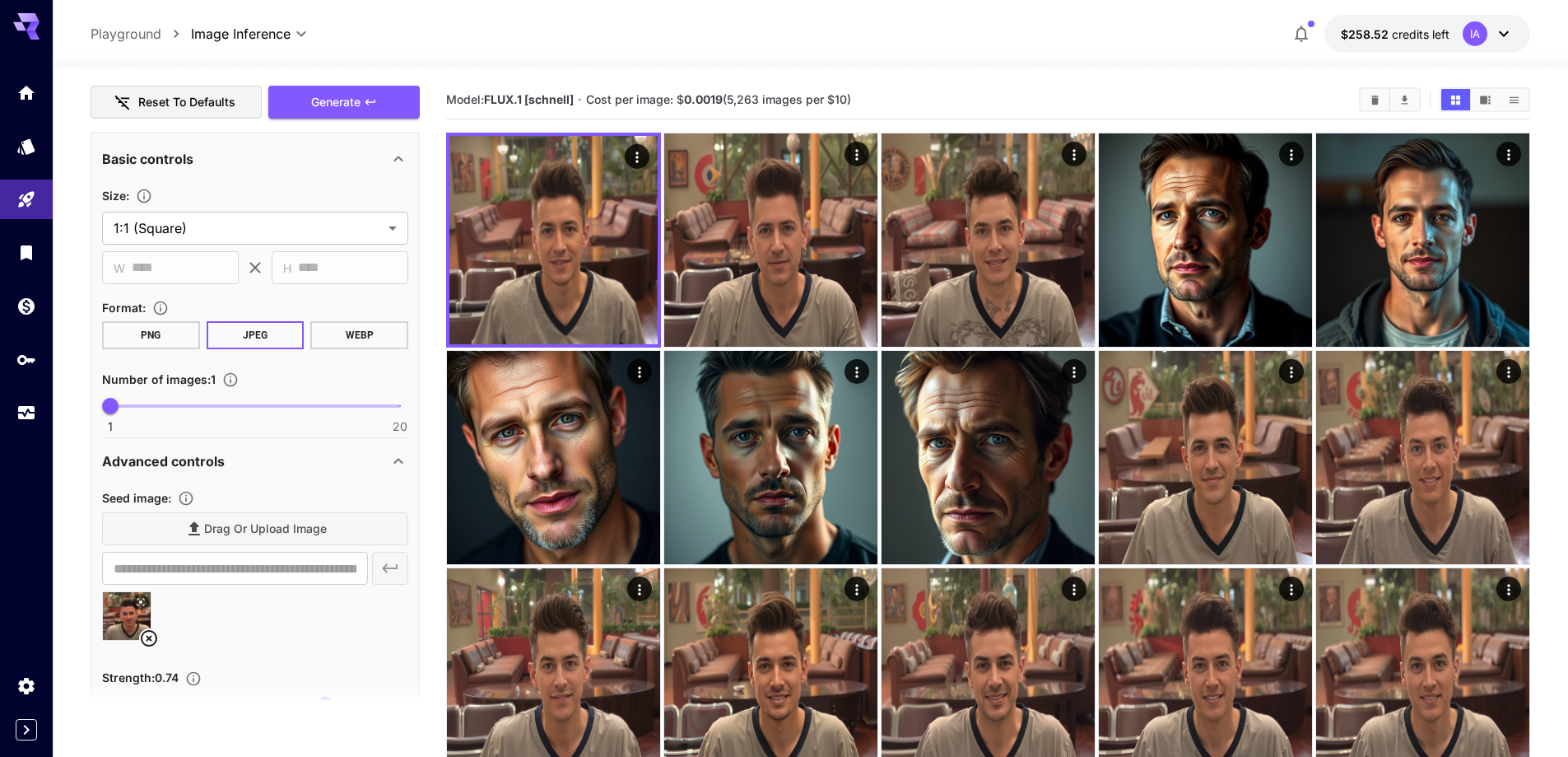
scroll to position [411, 0]
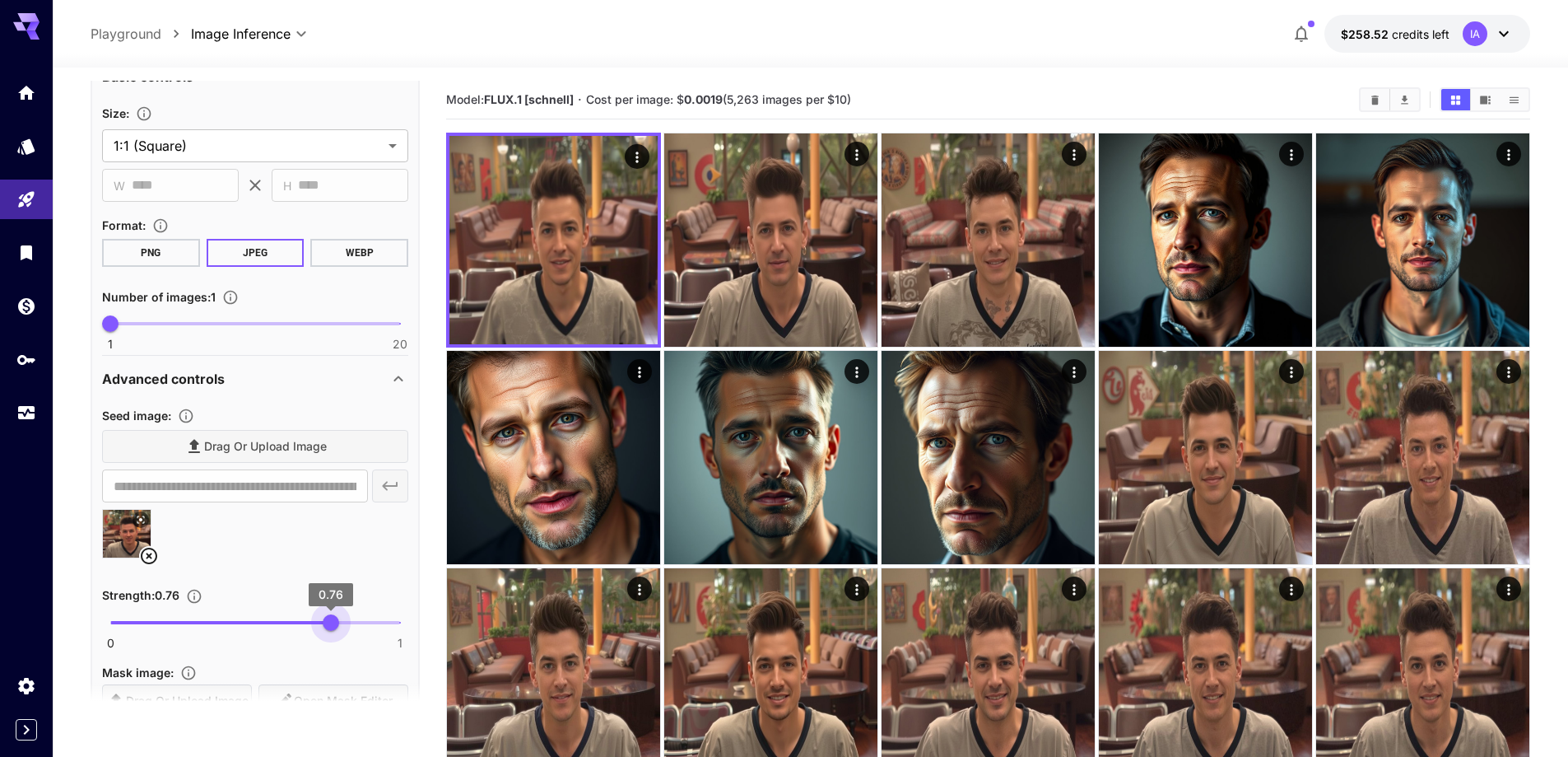
click at [331, 615] on span "0.76" at bounding box center [330, 622] width 17 height 17
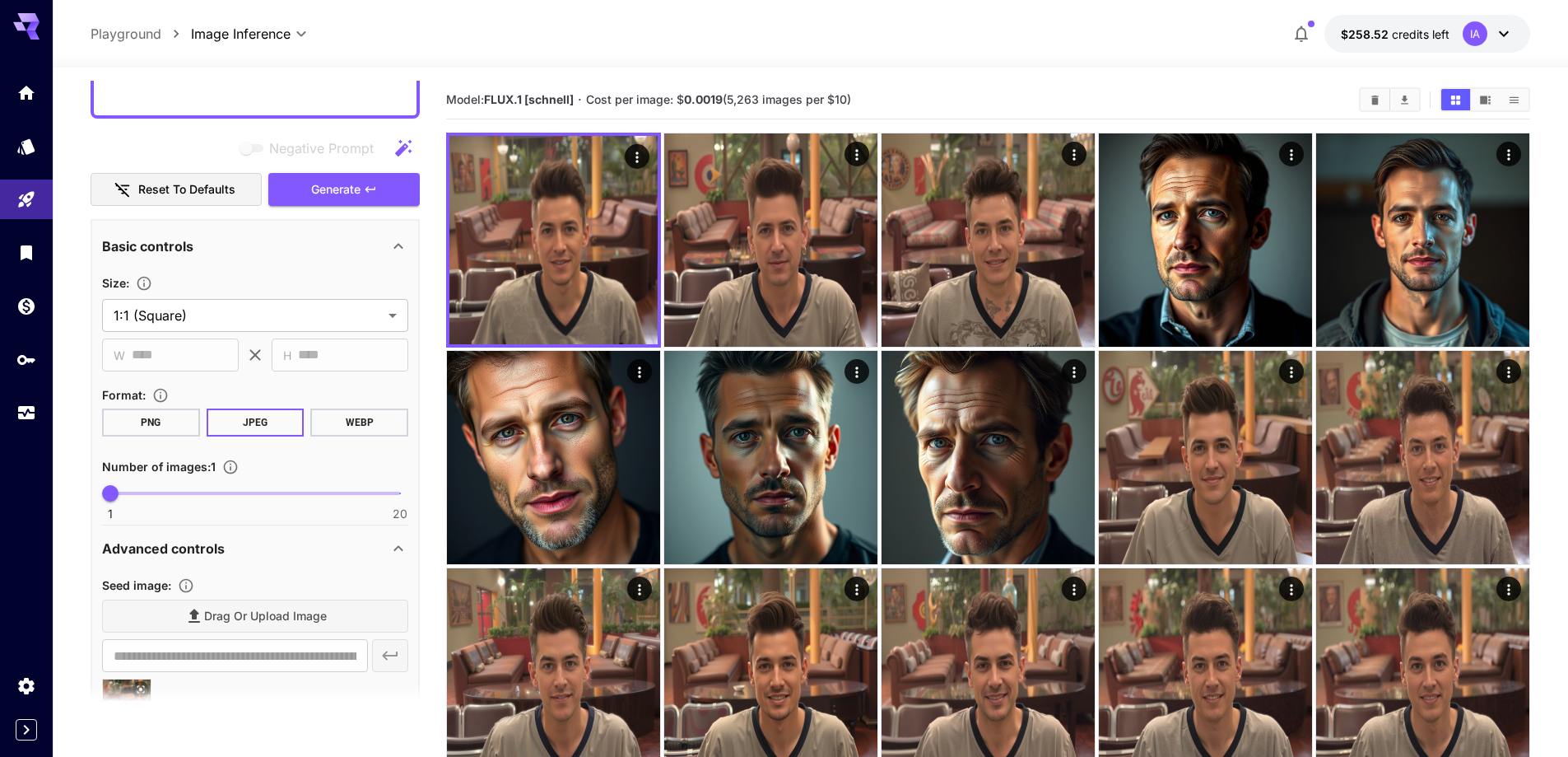
scroll to position [83, 0]
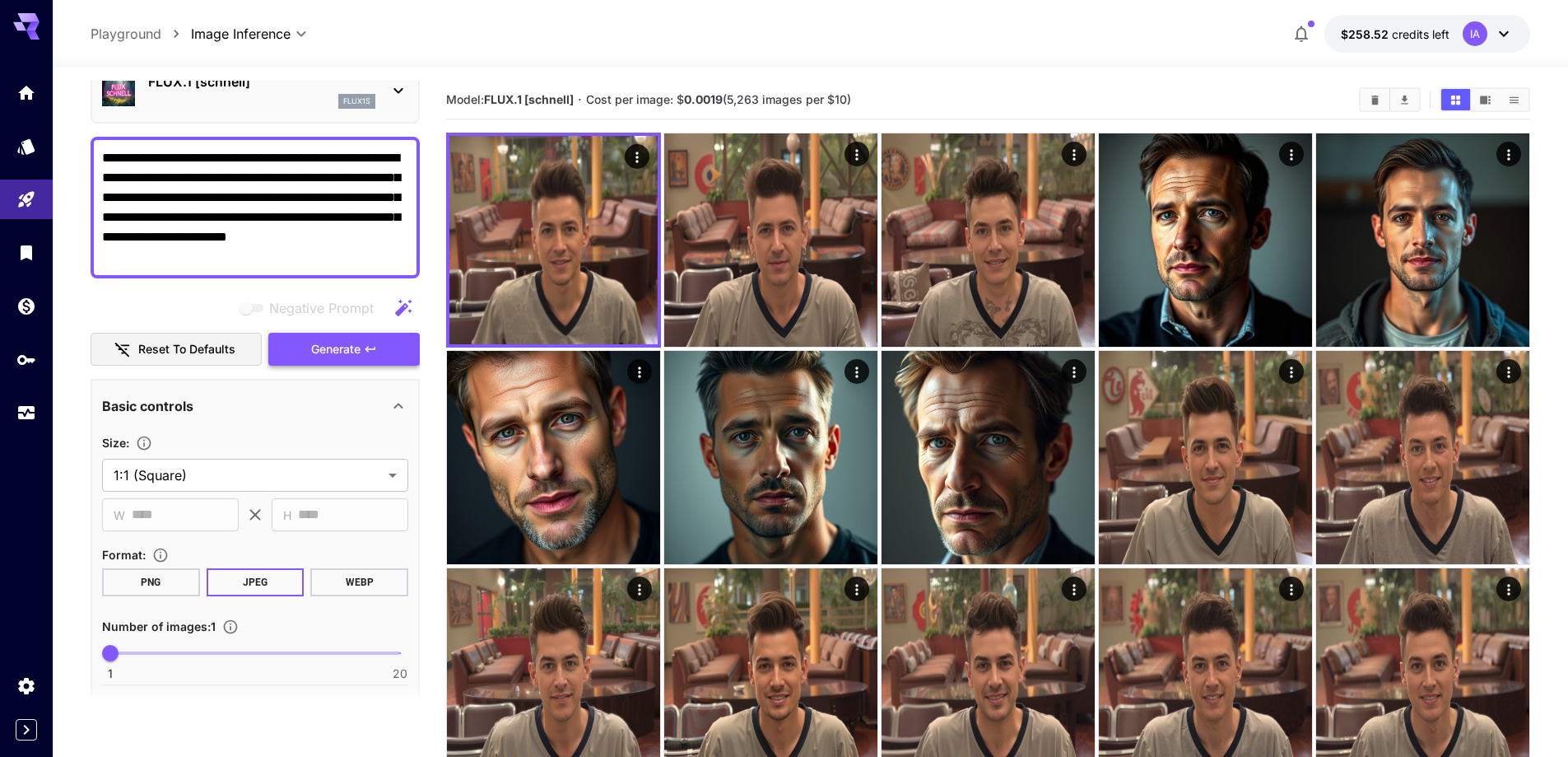
click at [331, 347] on span "Generate" at bounding box center [336, 349] width 50 height 20
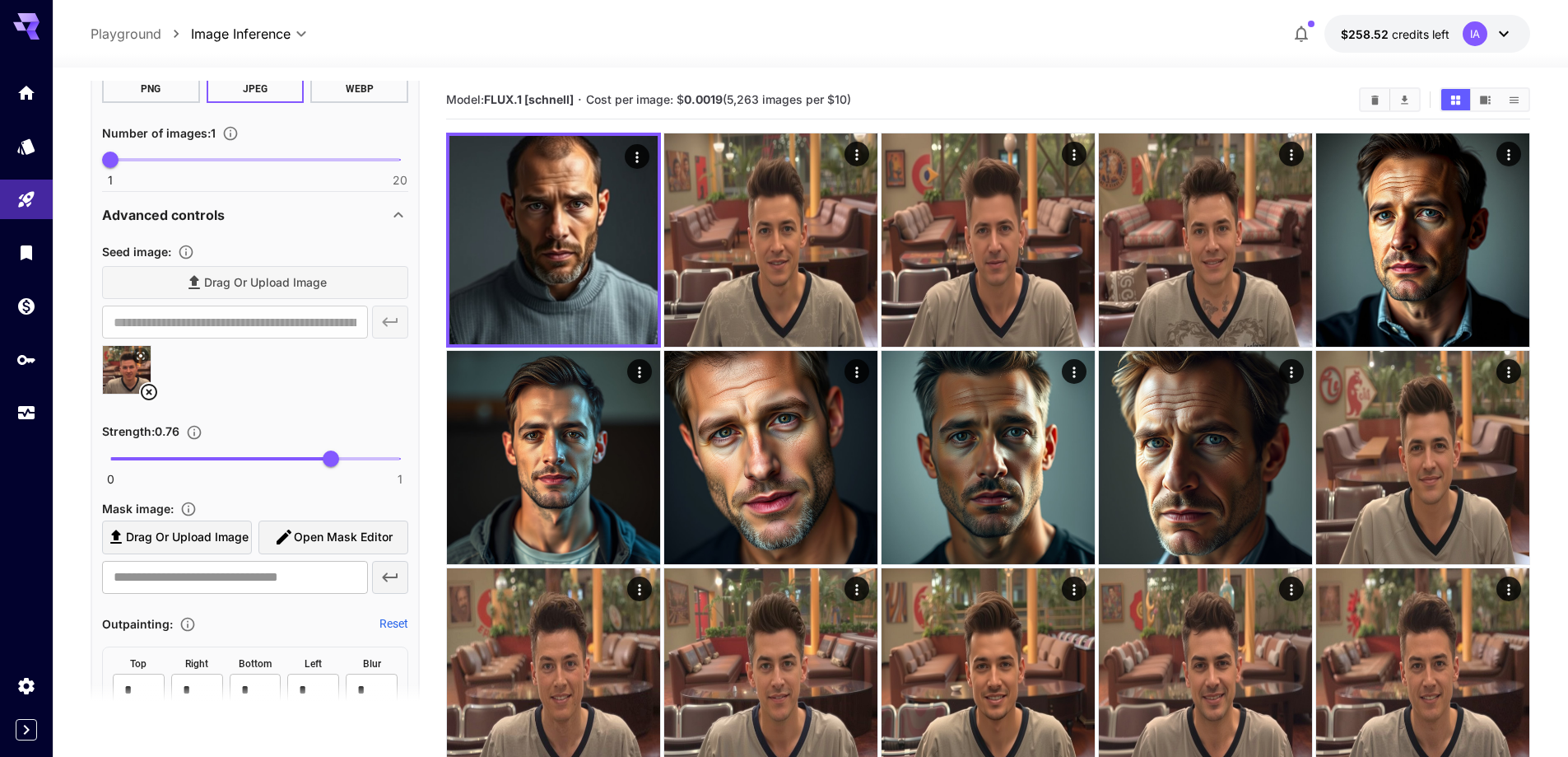
scroll to position [577, 0]
type input "****"
click at [328, 460] on span "0.75" at bounding box center [328, 458] width 17 height 17
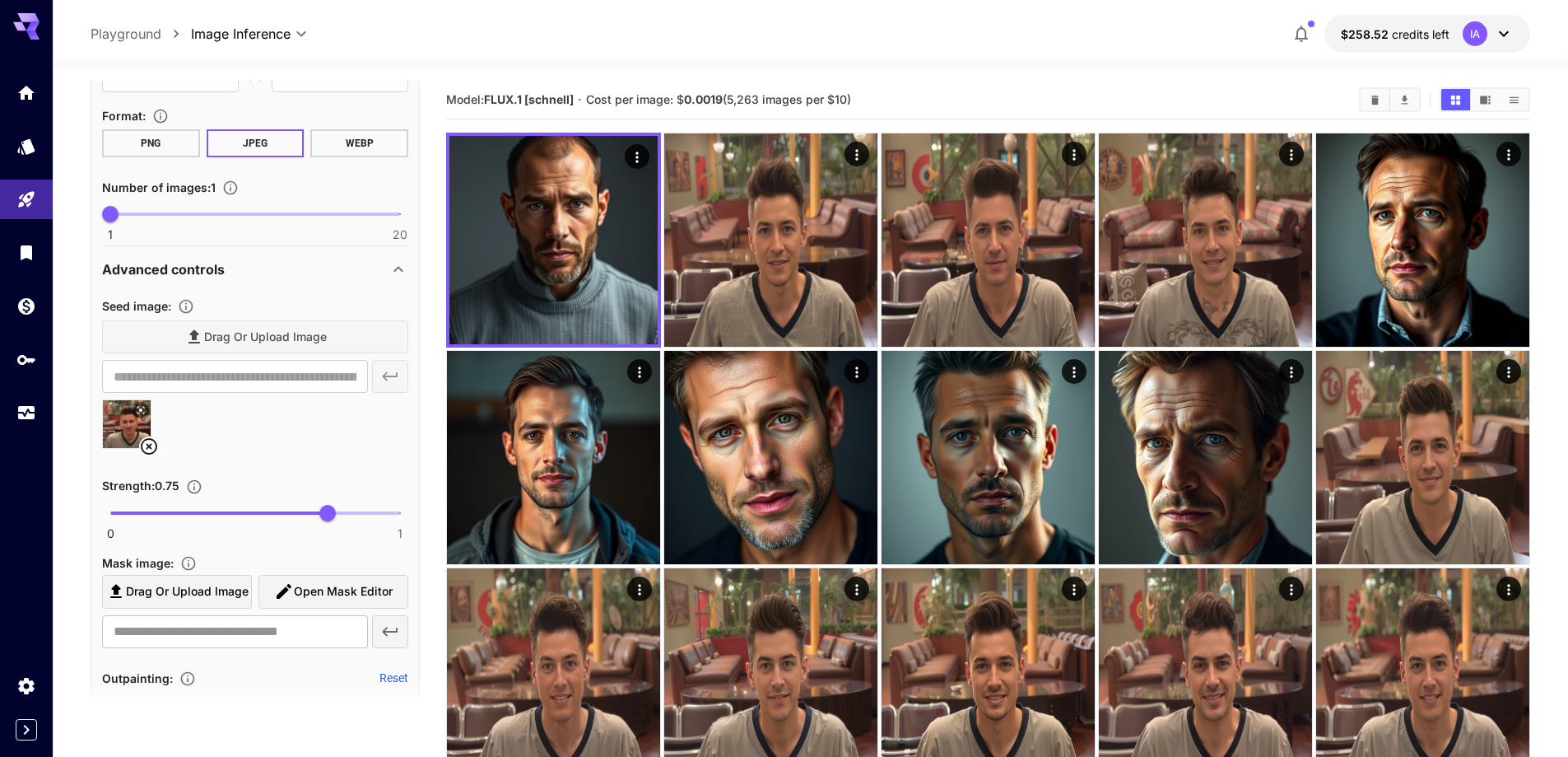
scroll to position [247, 0]
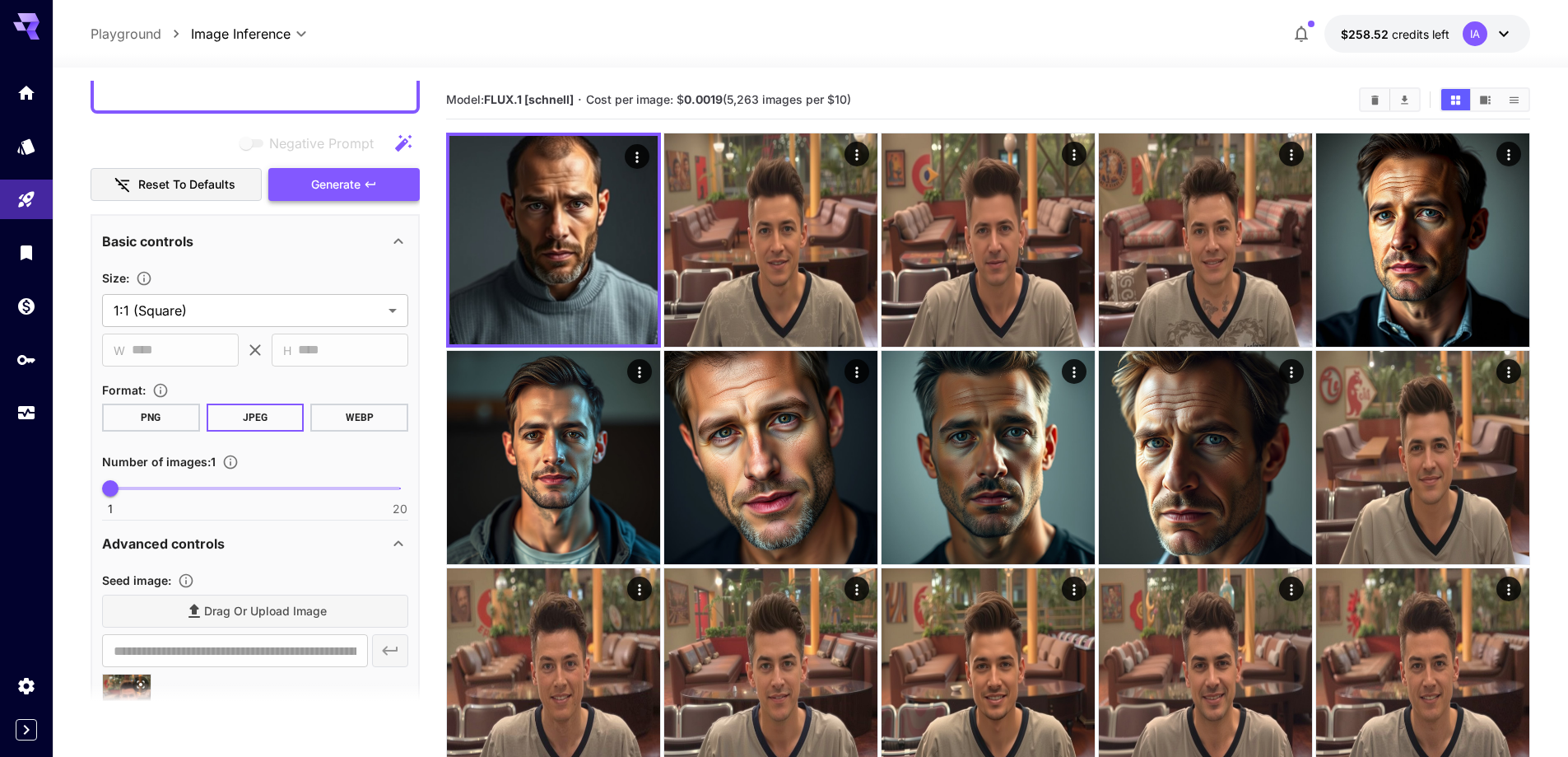
click at [349, 201] on button "Generate" at bounding box center [344, 185] width 152 height 34
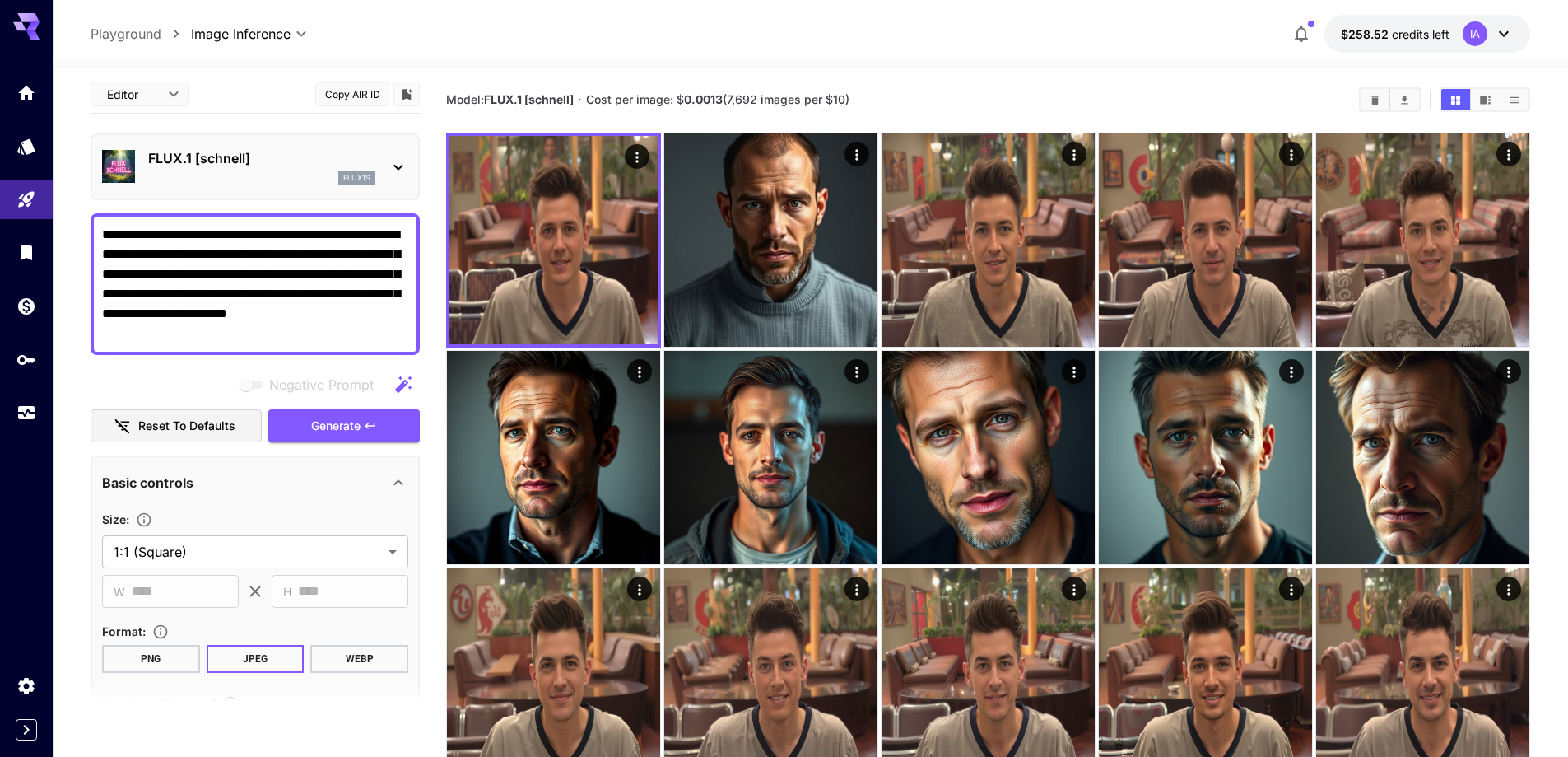
scroll to position [0, 0]
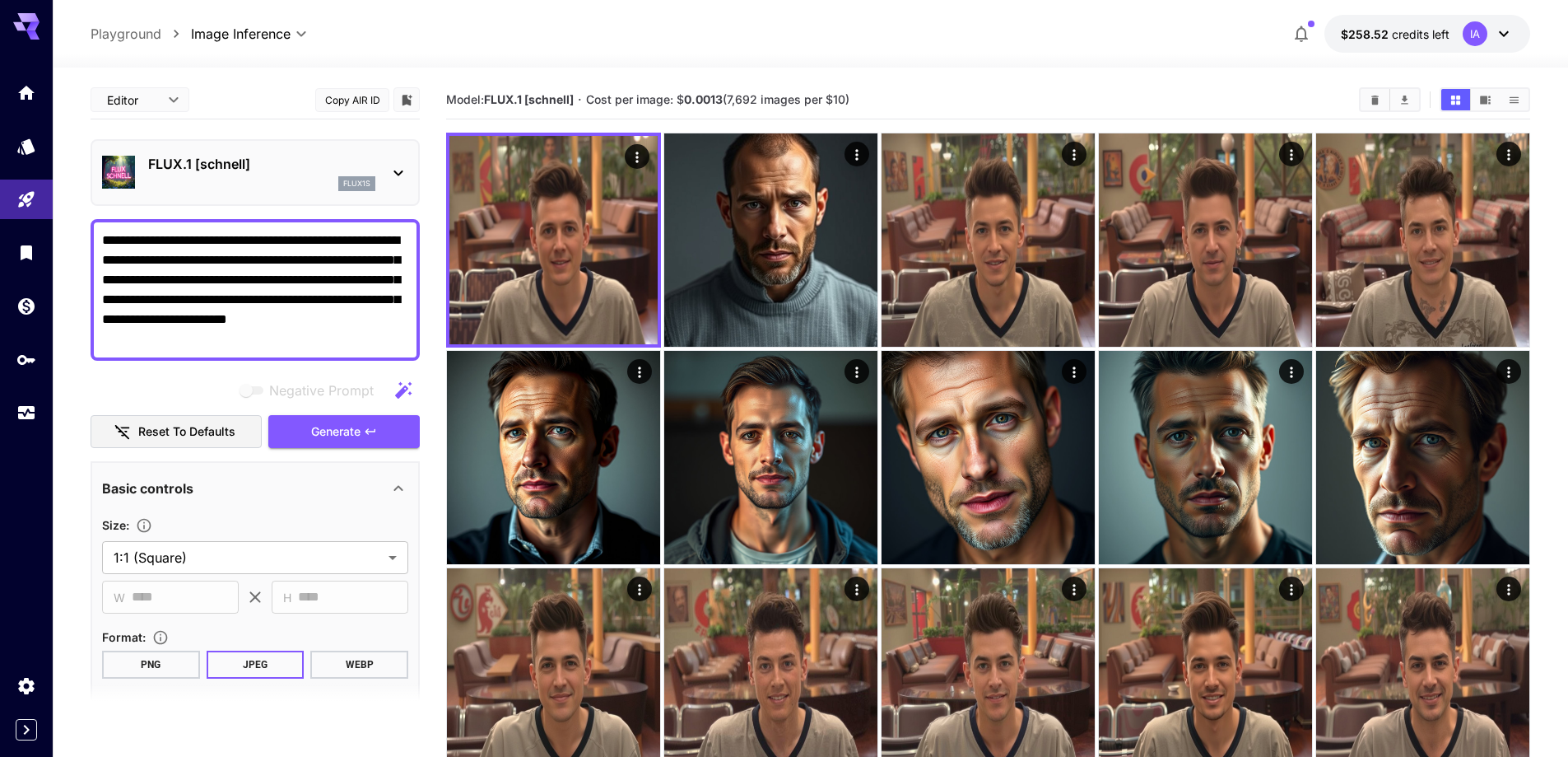
click at [225, 343] on textarea "**********" at bounding box center [255, 289] width 306 height 118
click at [215, 336] on textarea "**********" at bounding box center [255, 289] width 306 height 118
click at [263, 315] on textarea "**********" at bounding box center [255, 289] width 306 height 118
paste textarea "**********"
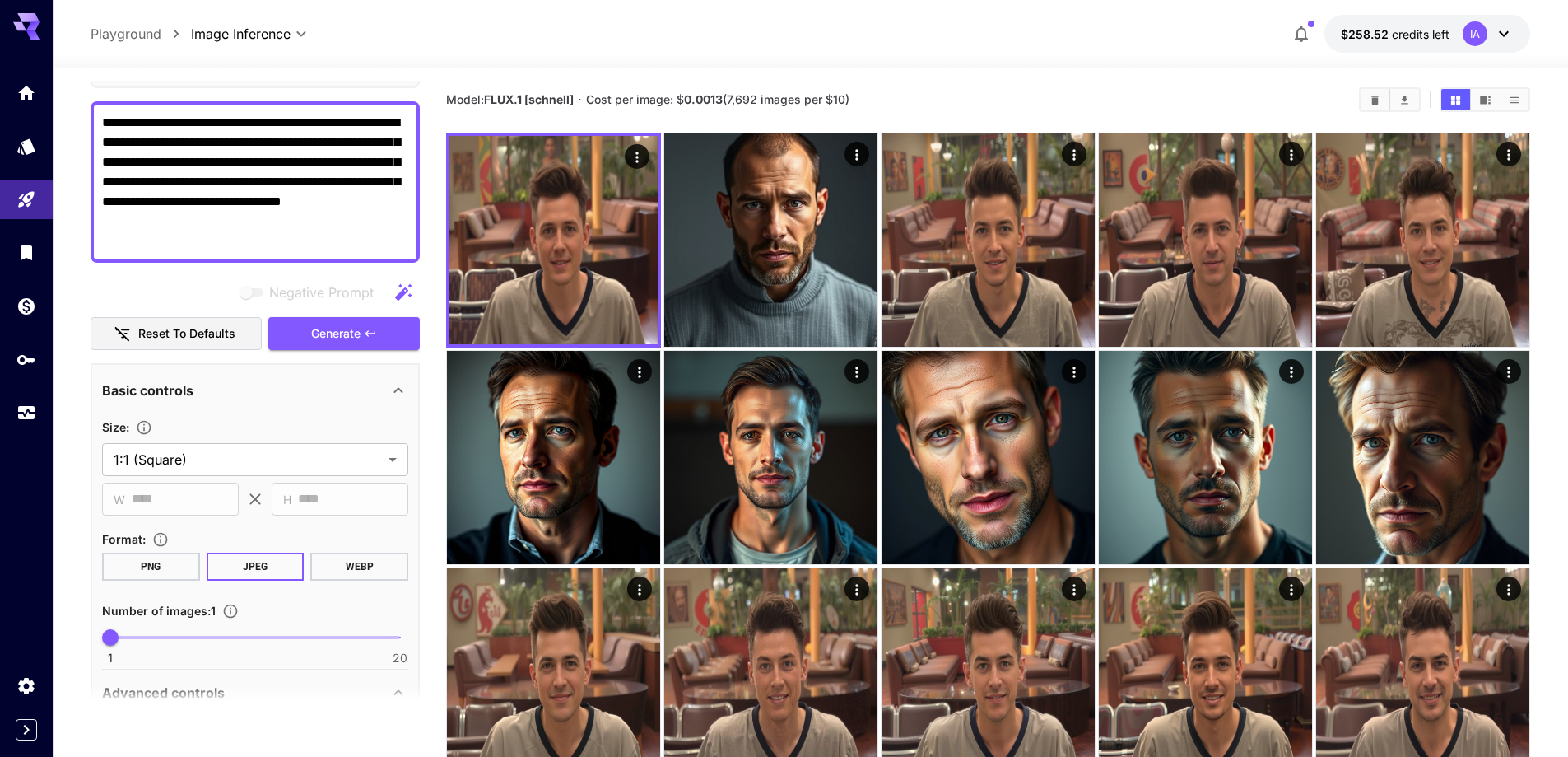
scroll to position [164, 0]
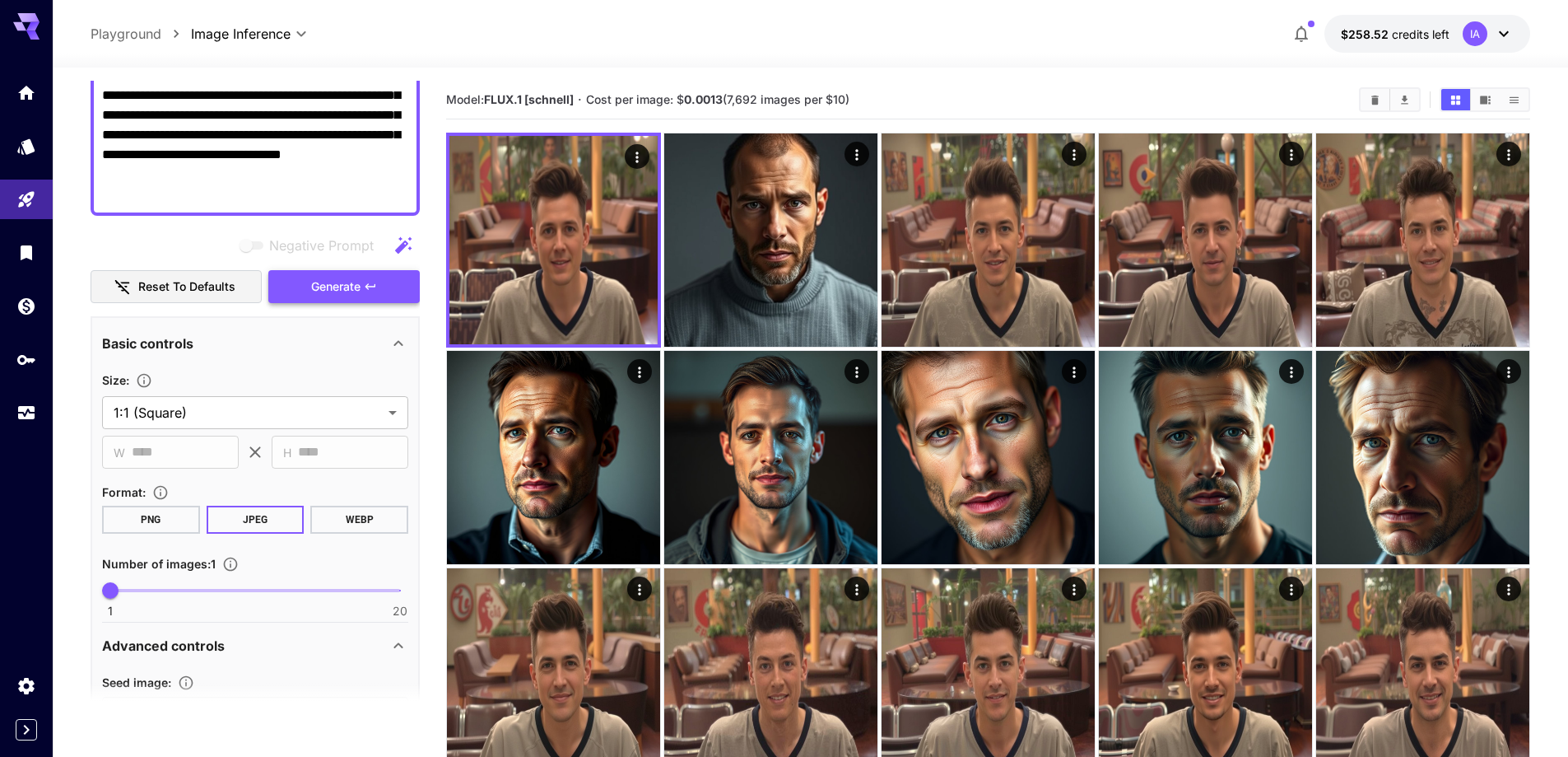
type textarea "**********"
click at [349, 292] on span "Generate" at bounding box center [336, 286] width 50 height 20
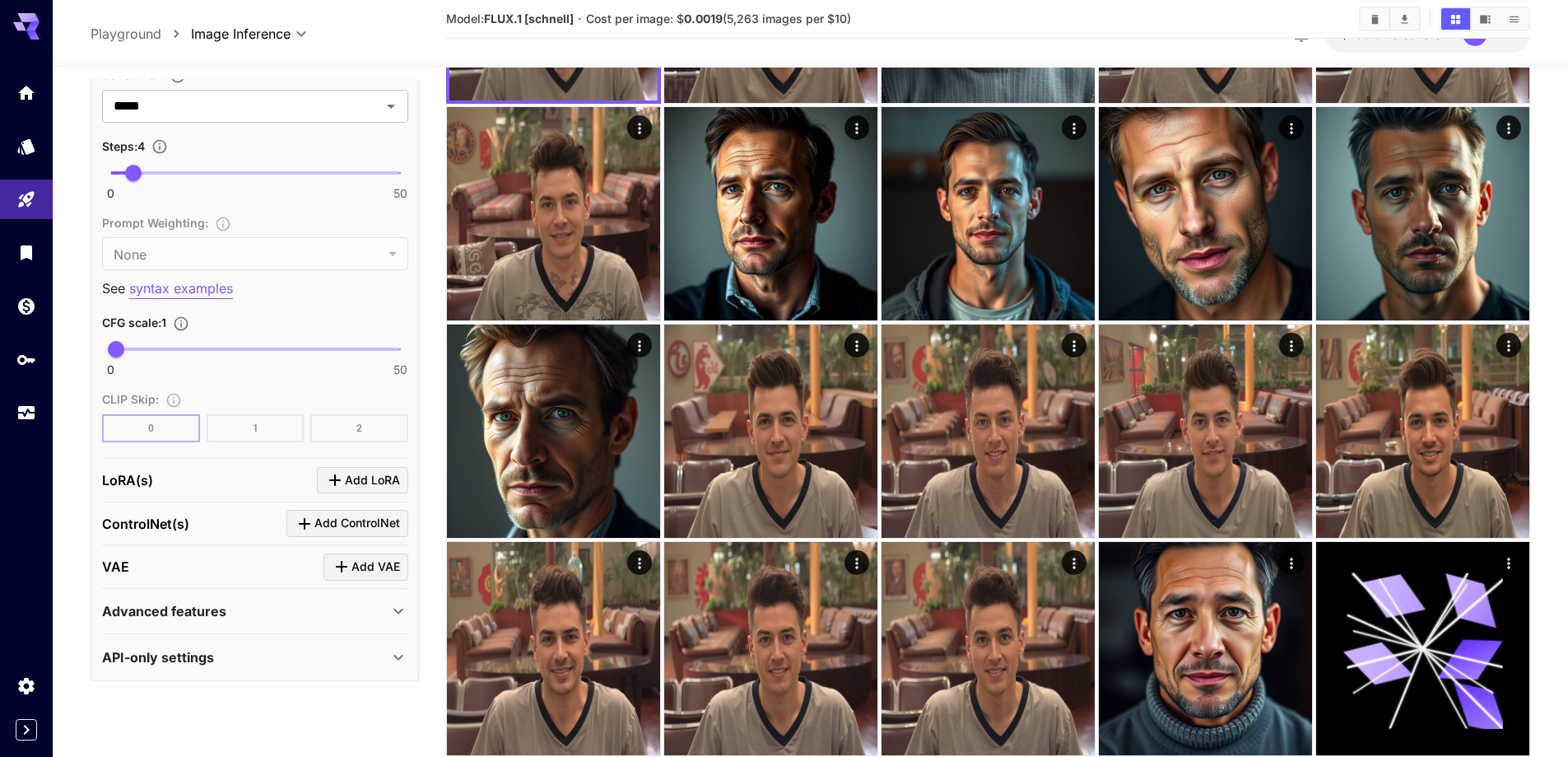
scroll to position [247, 0]
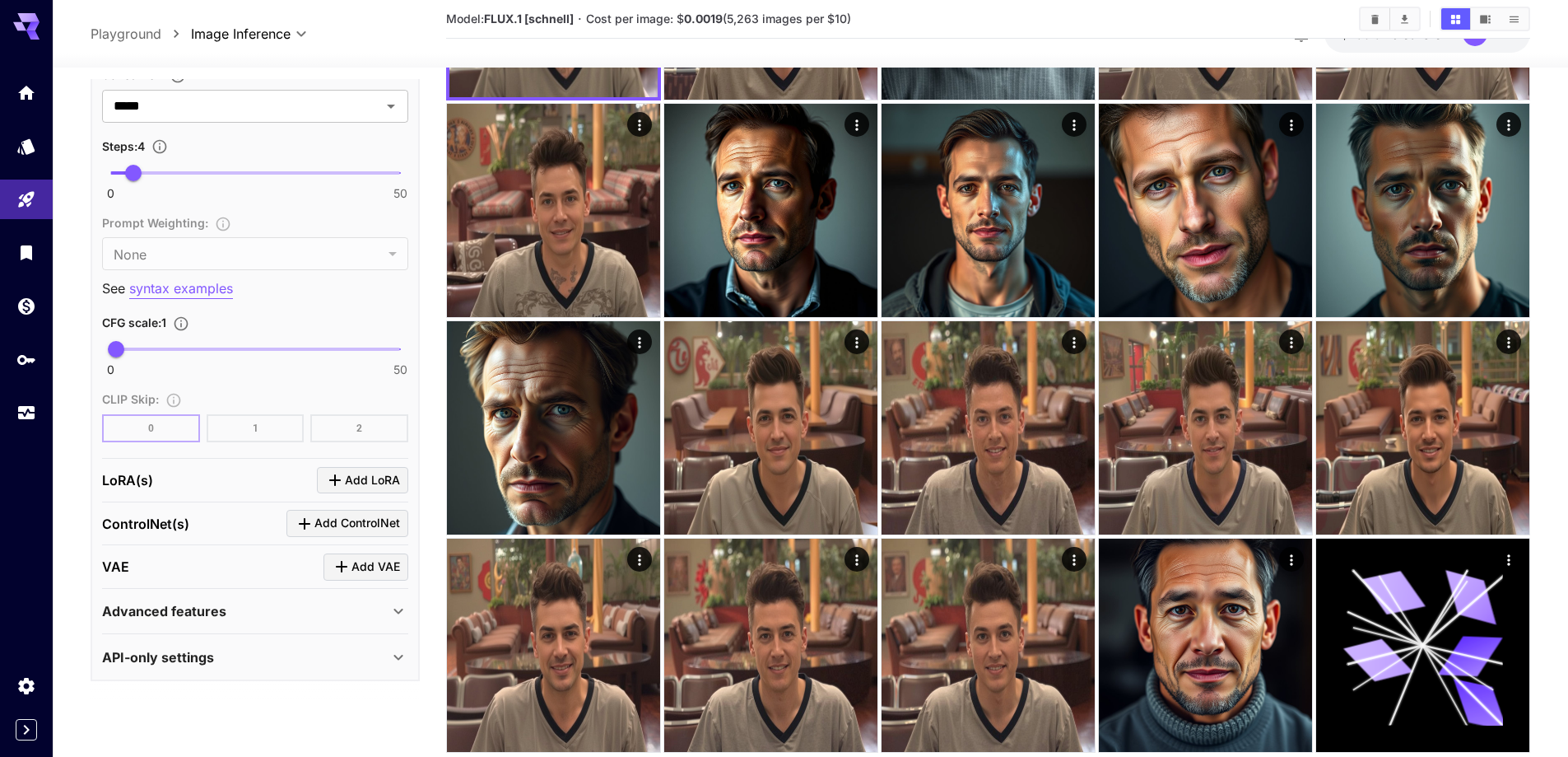
click at [196, 613] on p "Advanced features" at bounding box center [164, 611] width 124 height 20
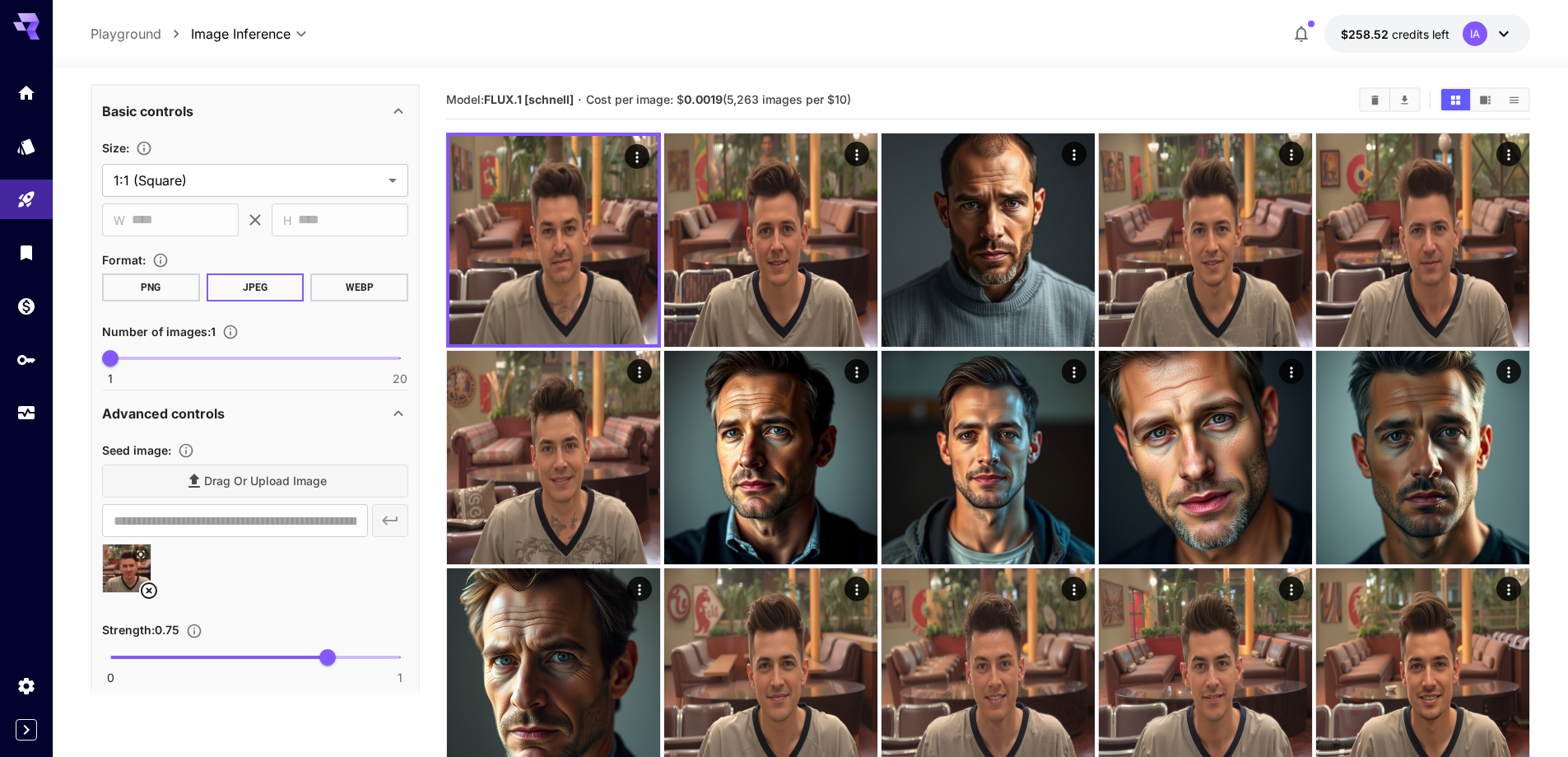
scroll to position [411, 0]
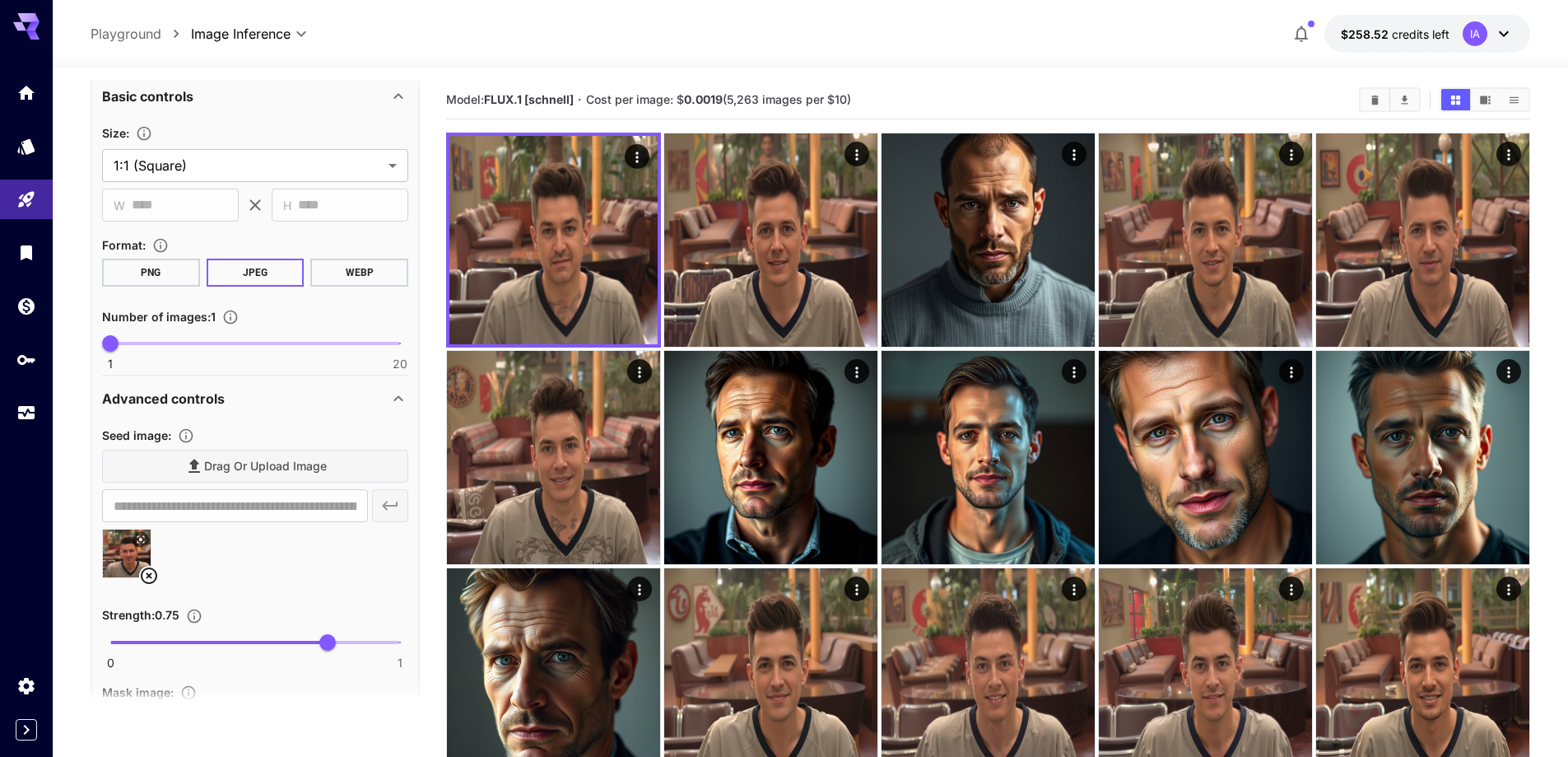
click at [152, 575] on icon at bounding box center [149, 576] width 20 height 20
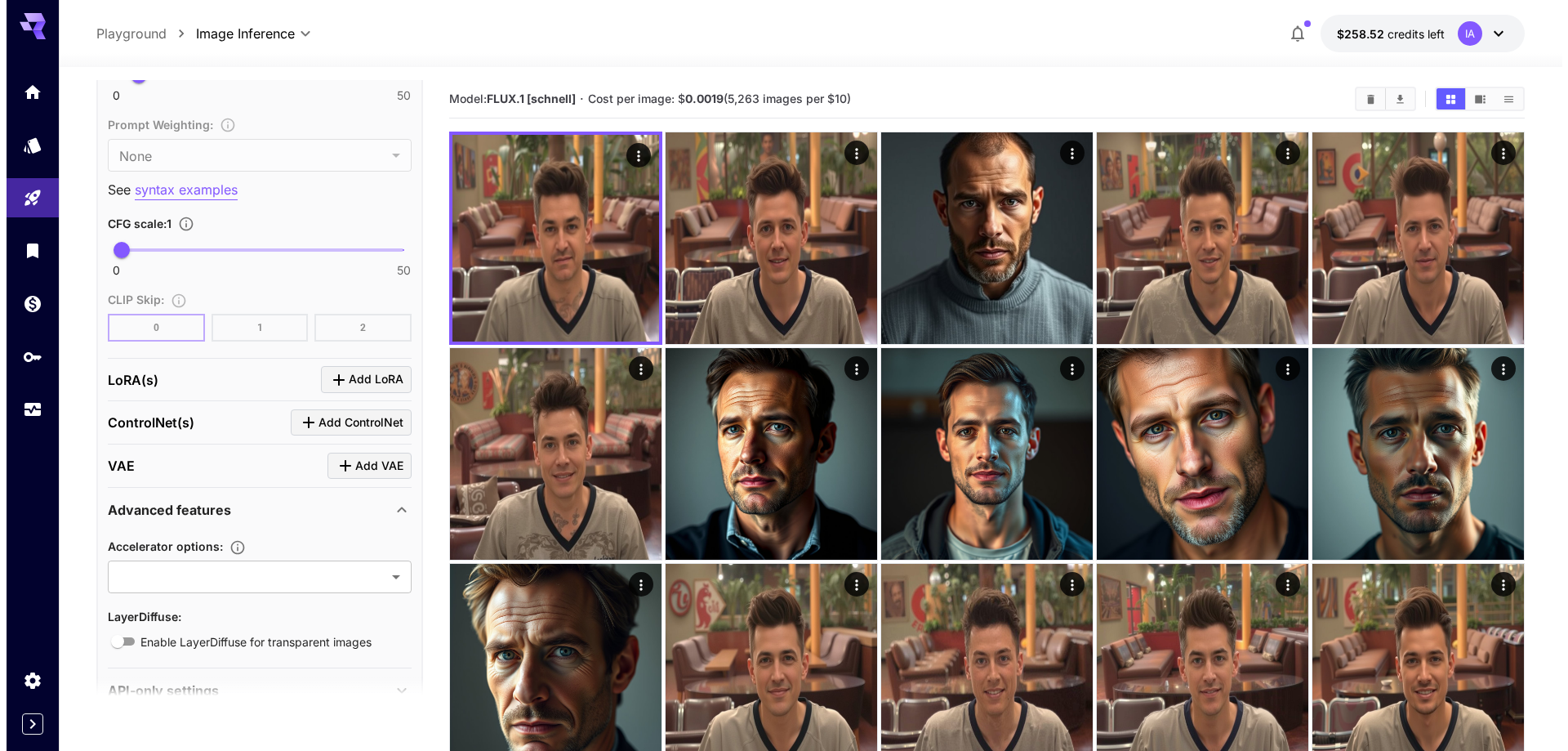
scroll to position [1315, 0]
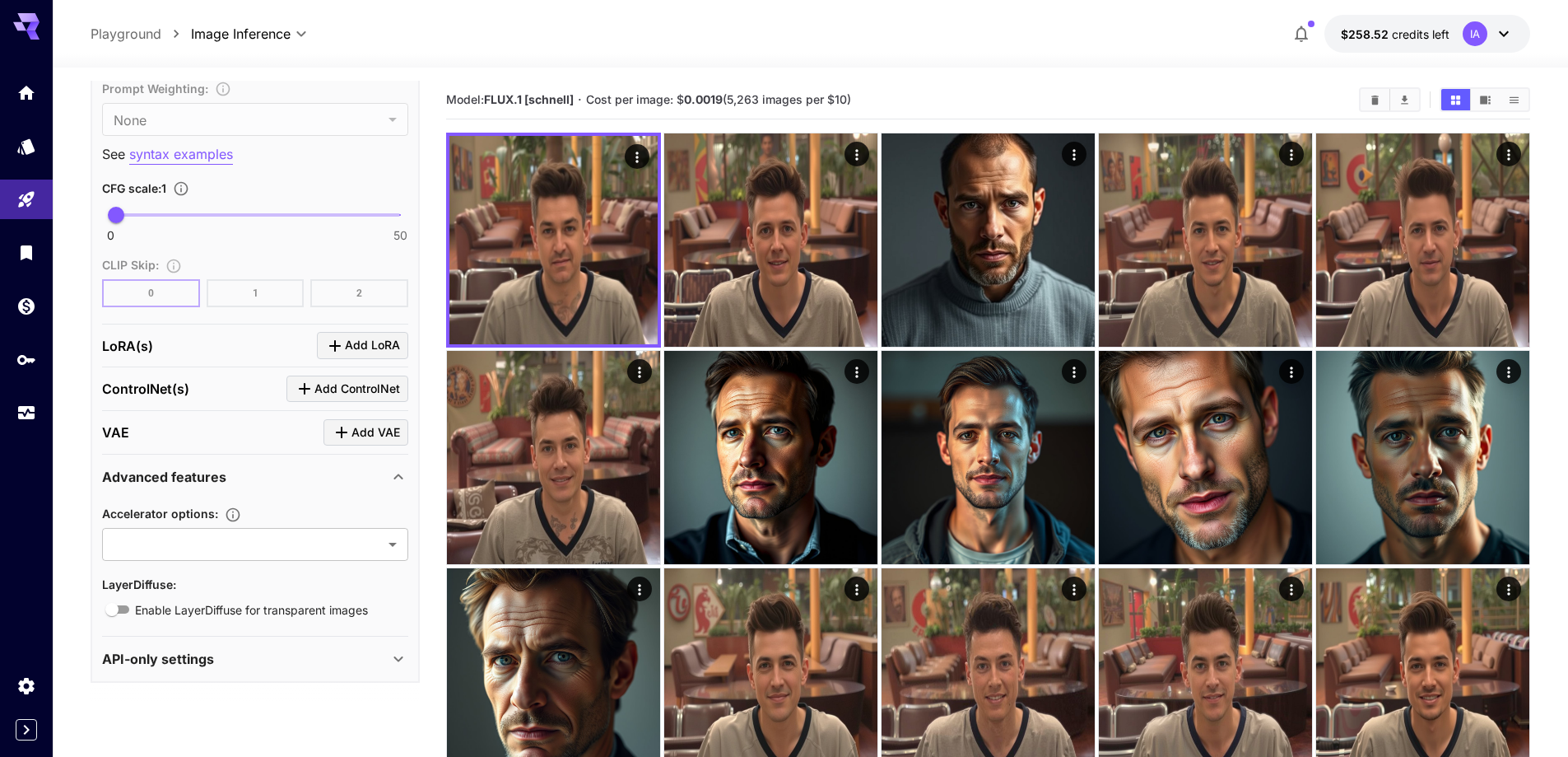
click at [348, 354] on span "Add LoRA" at bounding box center [372, 345] width 55 height 20
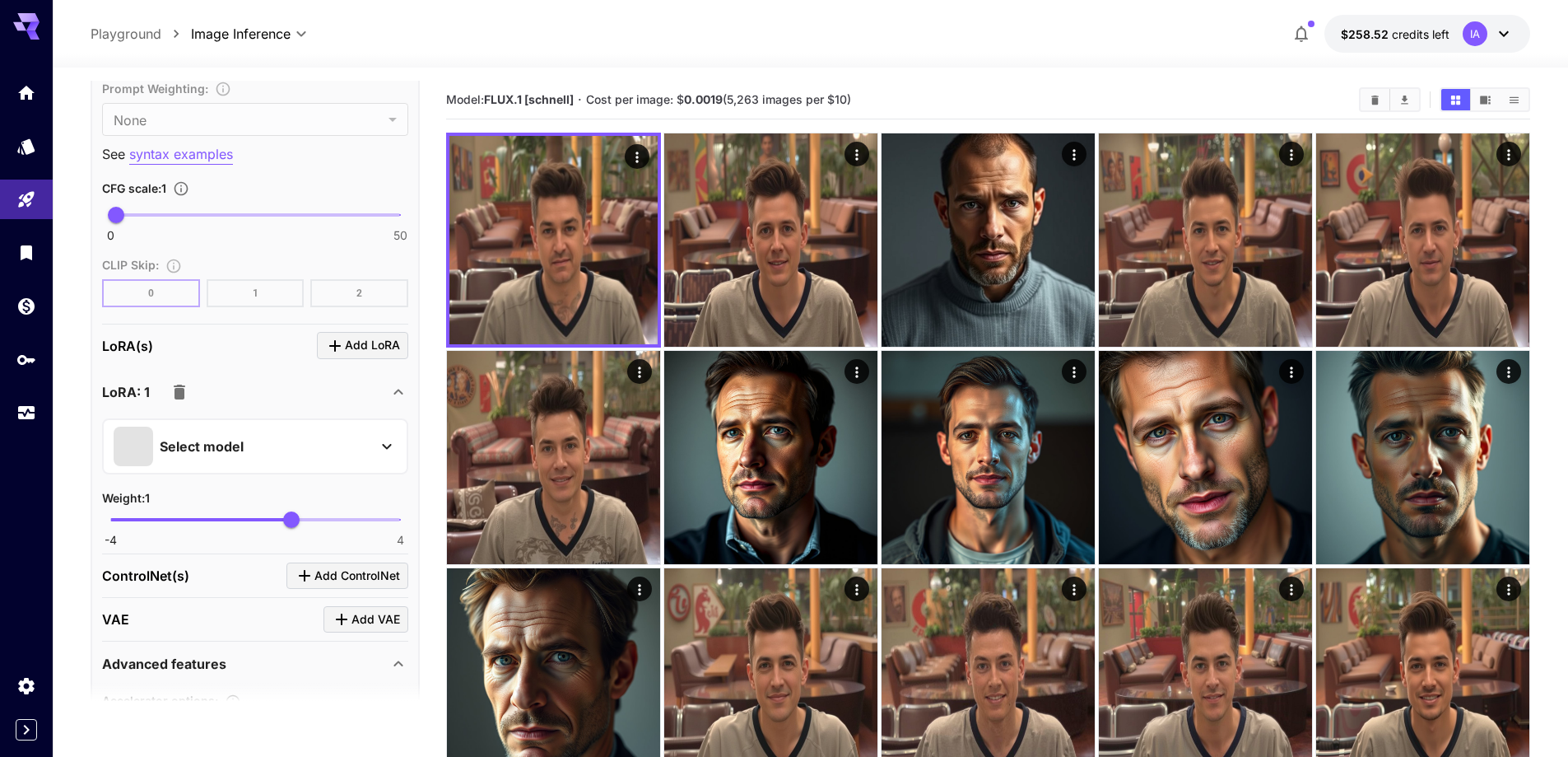
click at [194, 449] on p "Select model" at bounding box center [202, 446] width 84 height 20
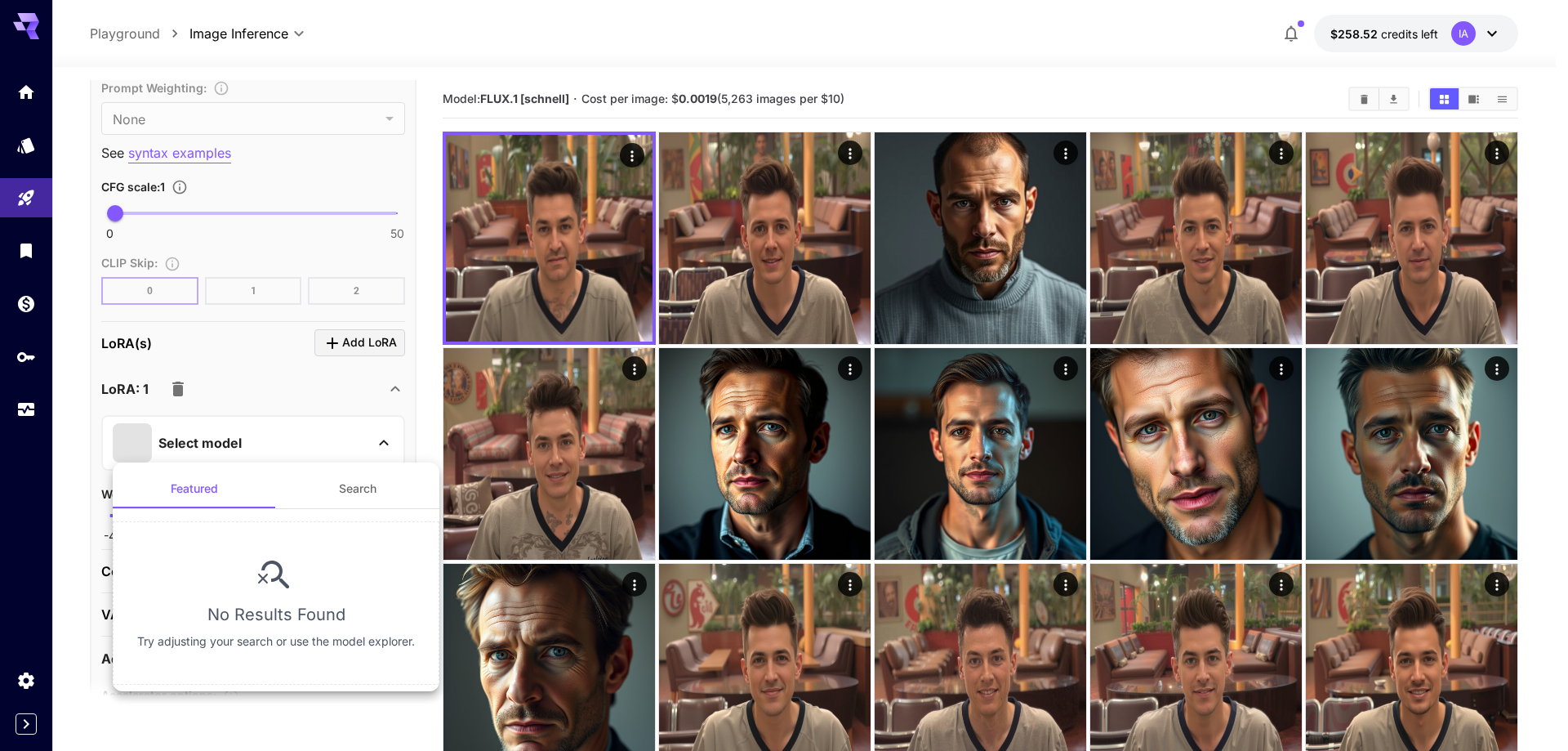
click at [336, 505] on button "Search" at bounding box center [357, 488] width 163 height 39
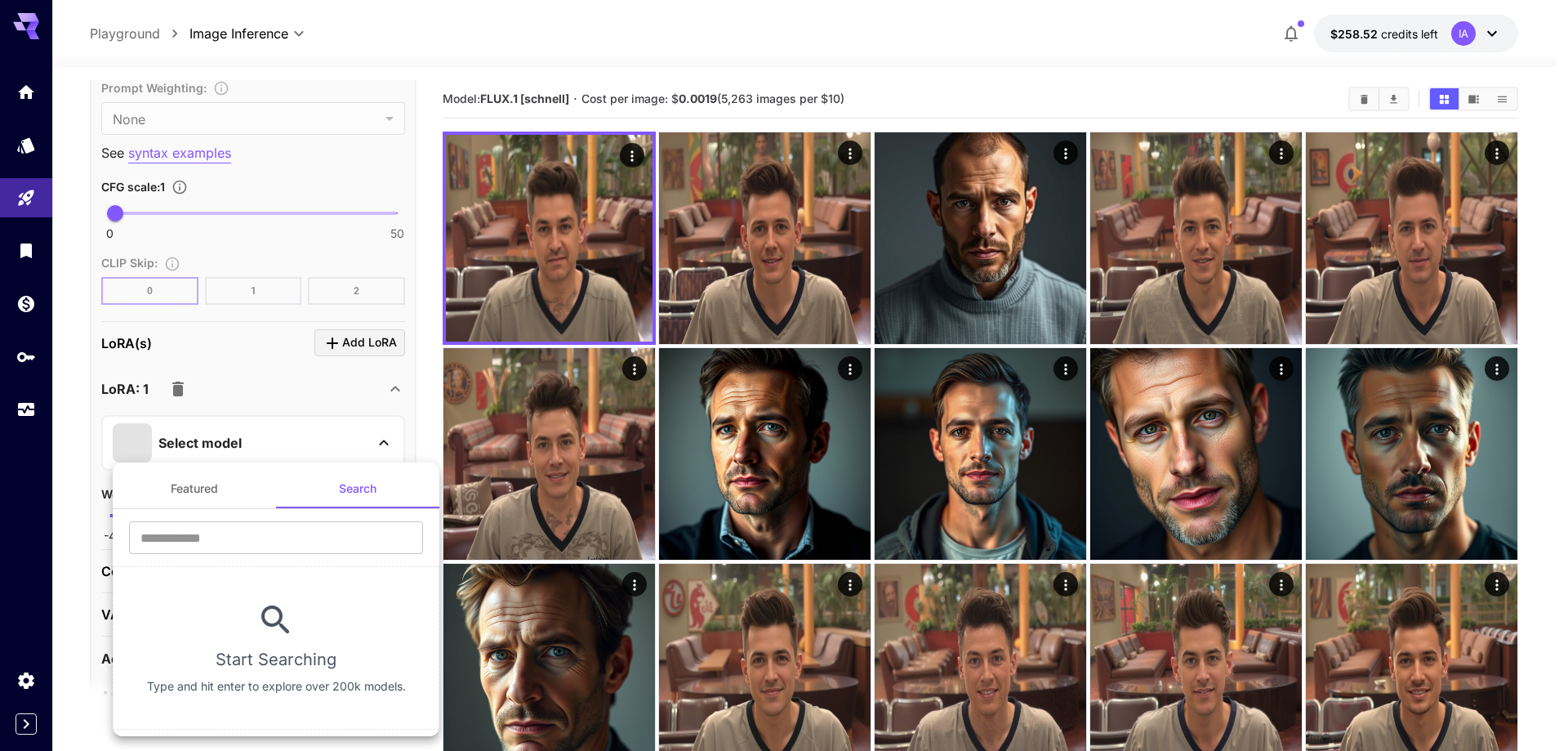
click at [292, 641] on section "Start Searching Type and hit enter to explore over 200k models." at bounding box center [276, 647] width 327 height 163
click at [236, 544] on input "text" at bounding box center [276, 537] width 294 height 33
type input "****"
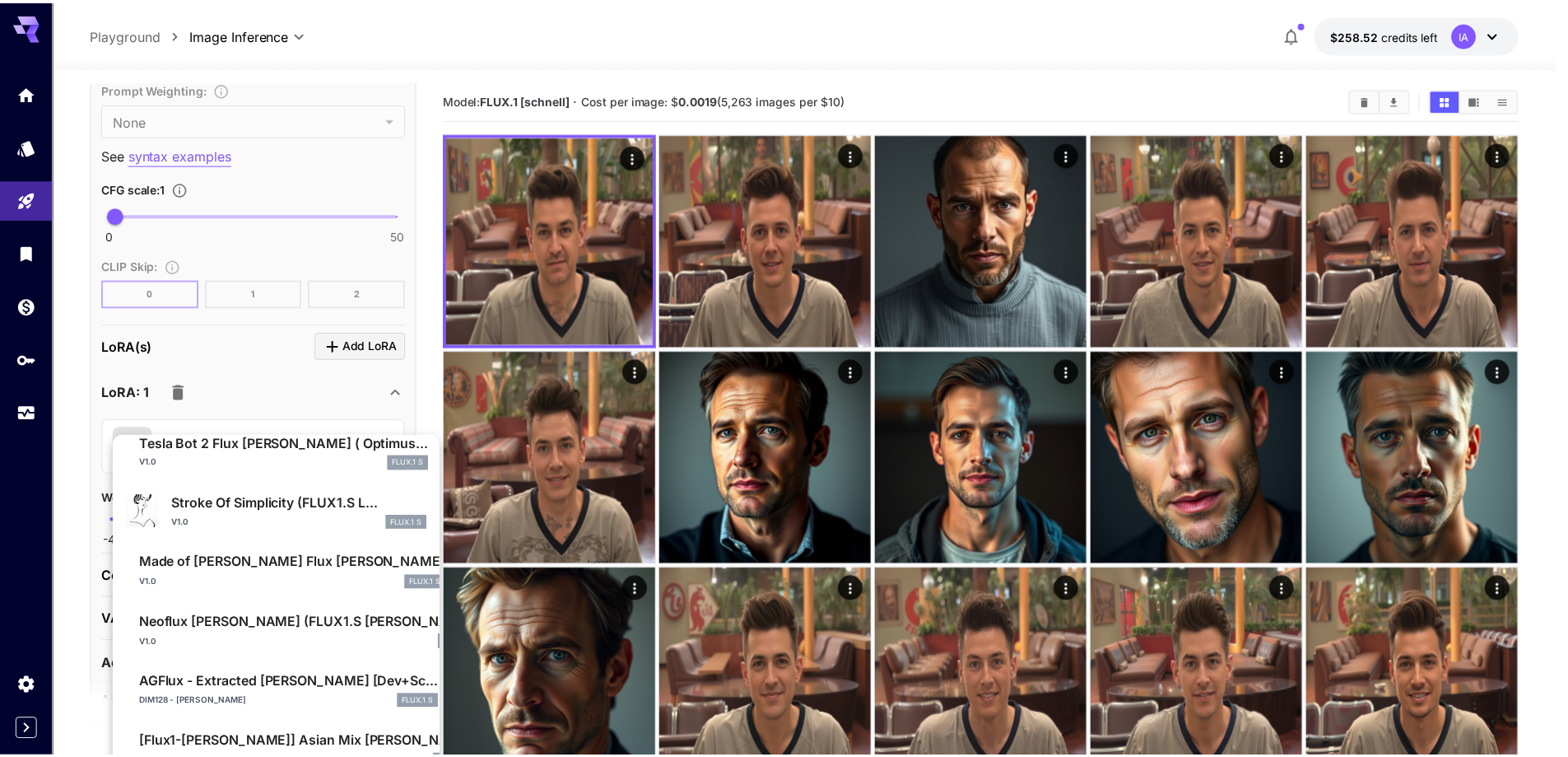
scroll to position [896, 0]
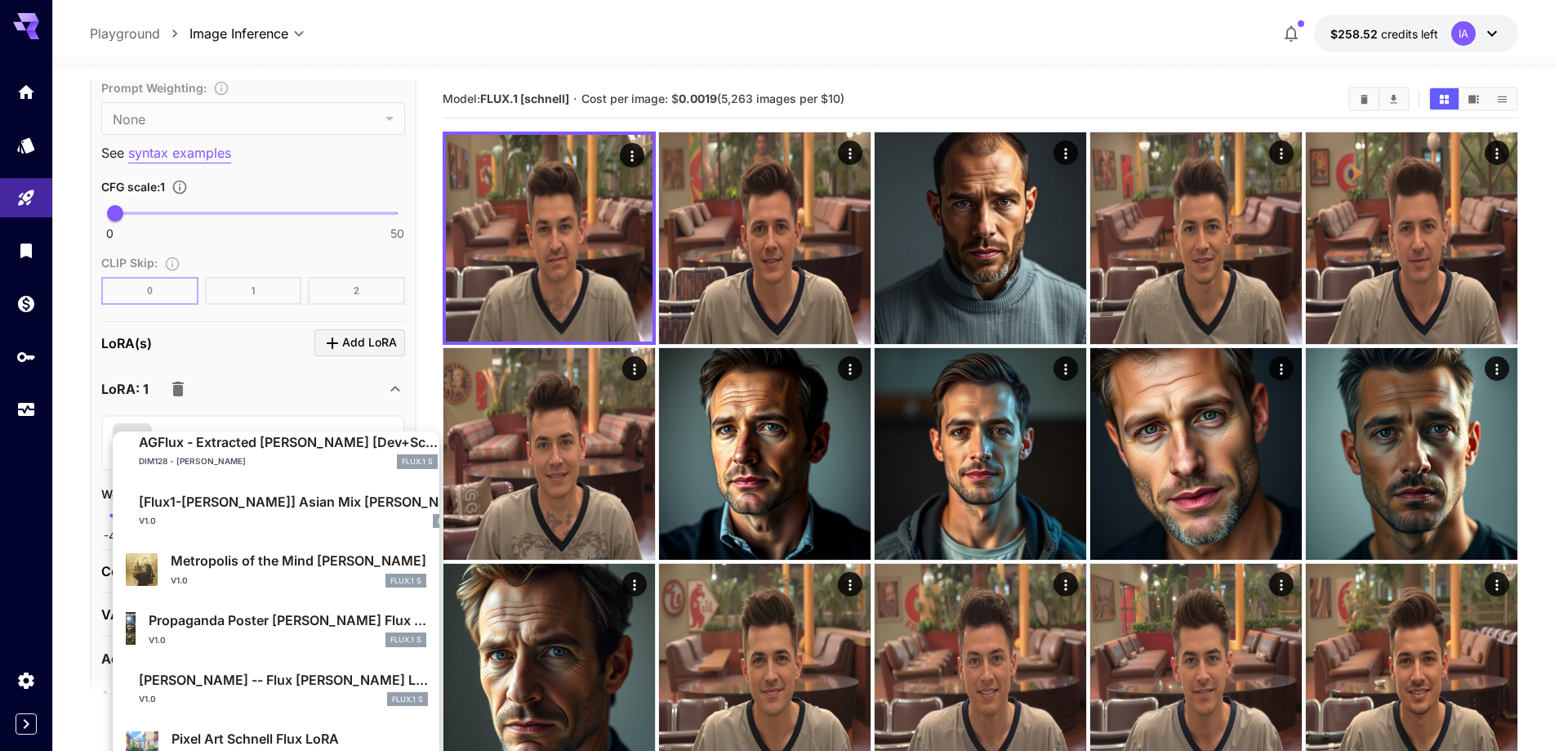
click at [63, 513] on div at bounding box center [784, 376] width 1568 height 751
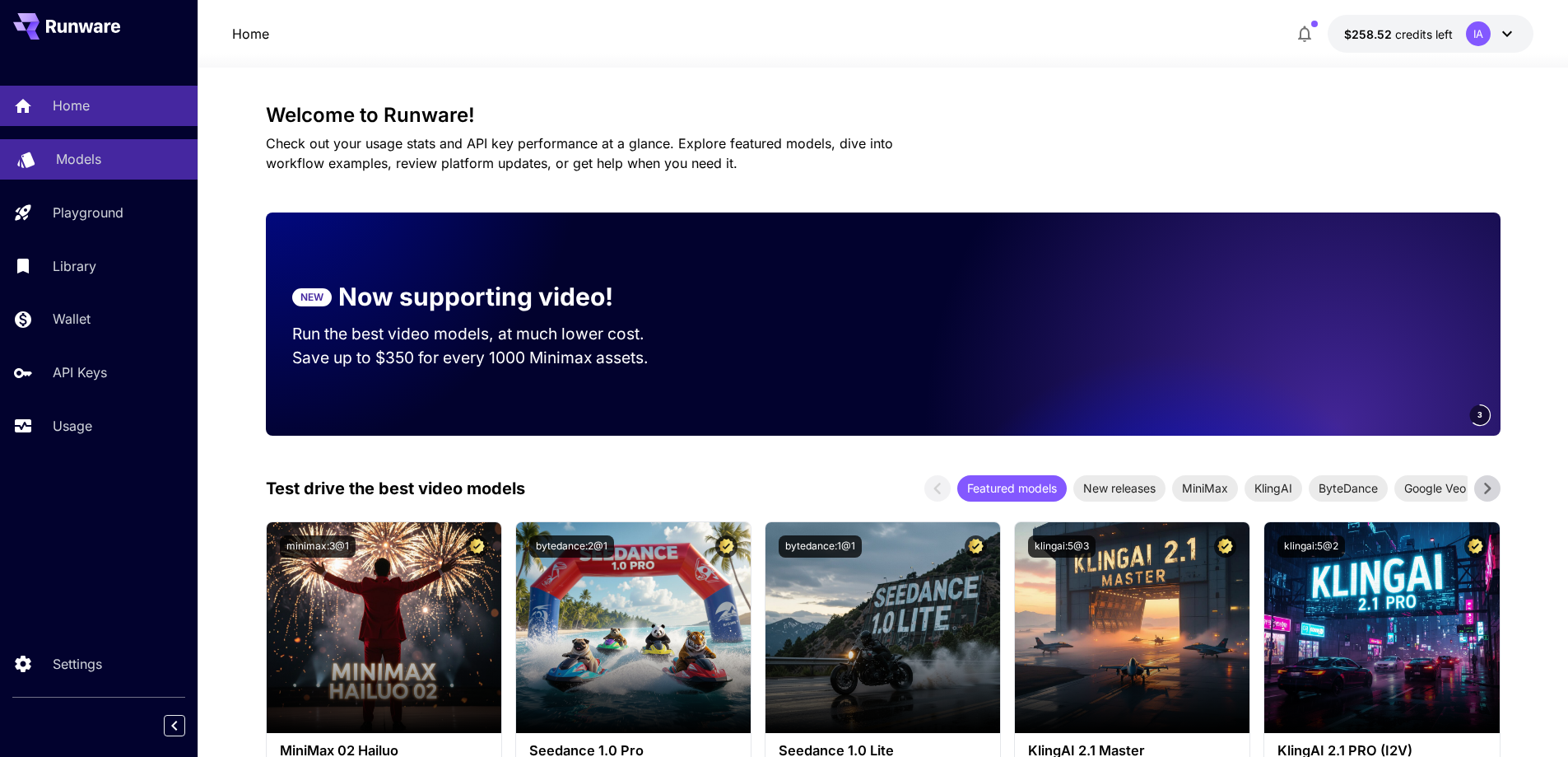
click at [89, 162] on p "Models" at bounding box center [78, 159] width 45 height 20
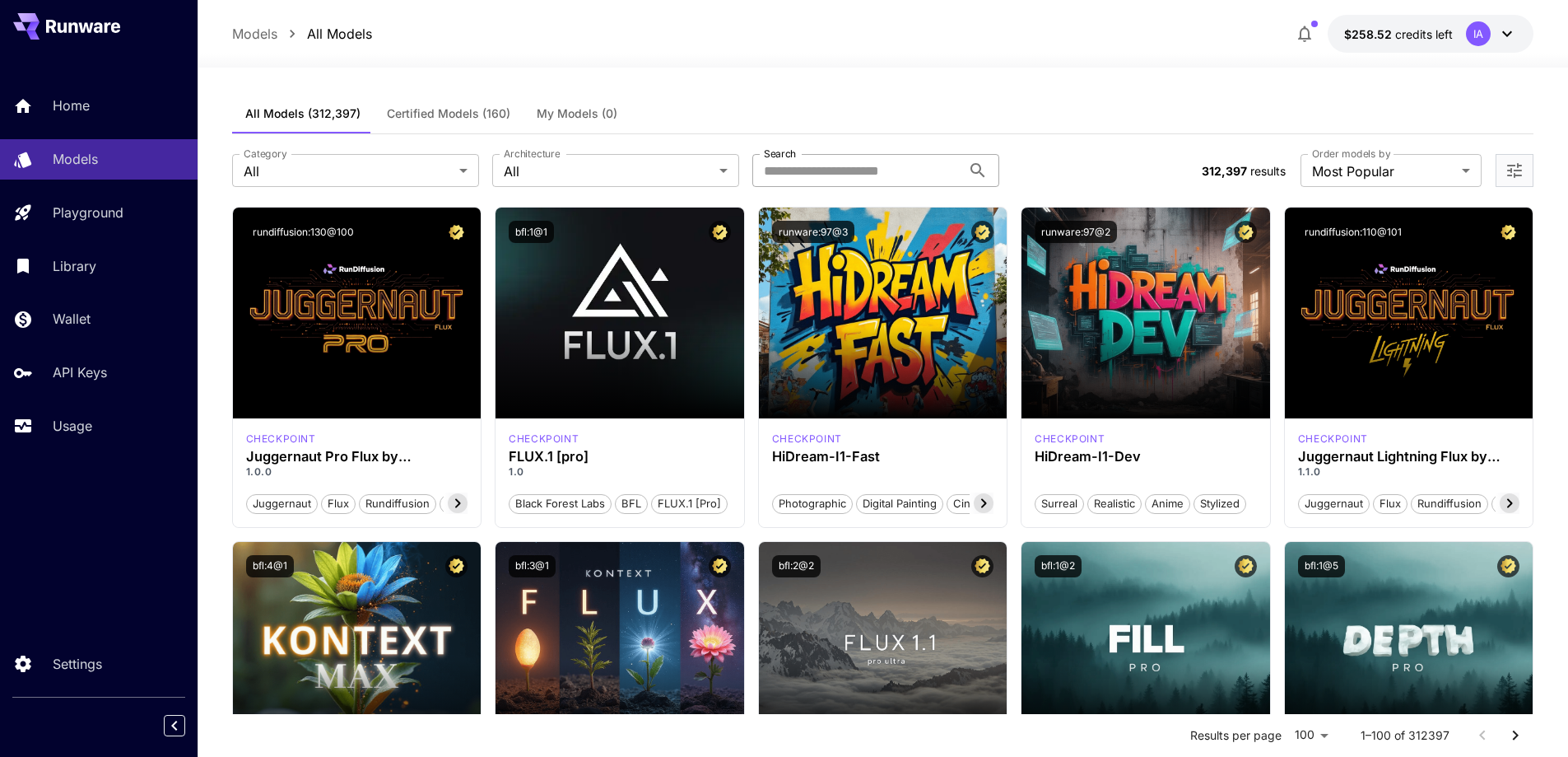
click at [903, 179] on input "Search" at bounding box center [856, 170] width 209 height 33
type input "*******"
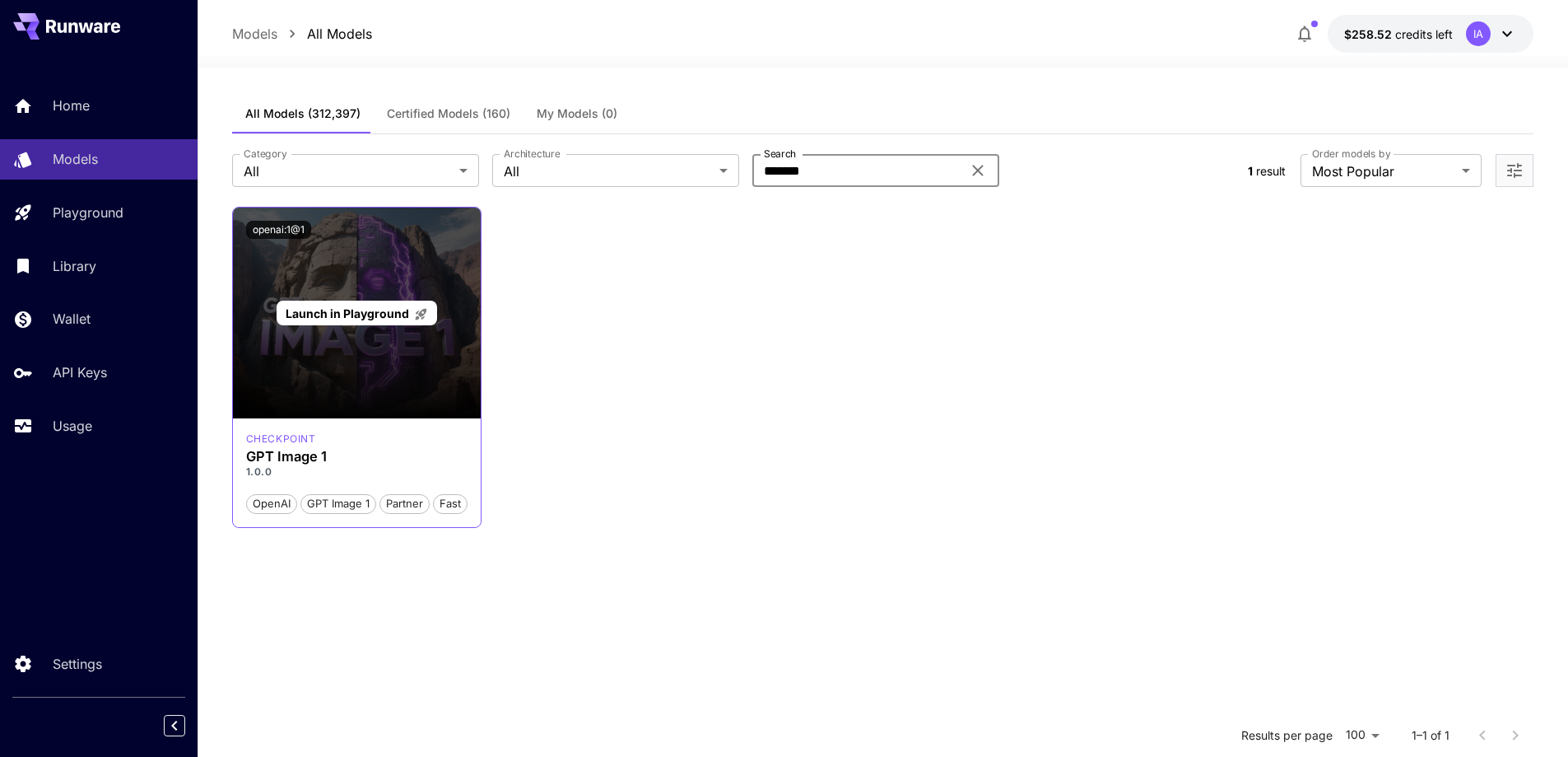
click at [349, 316] on span "Launch in Playground" at bounding box center [347, 314] width 123 height 14
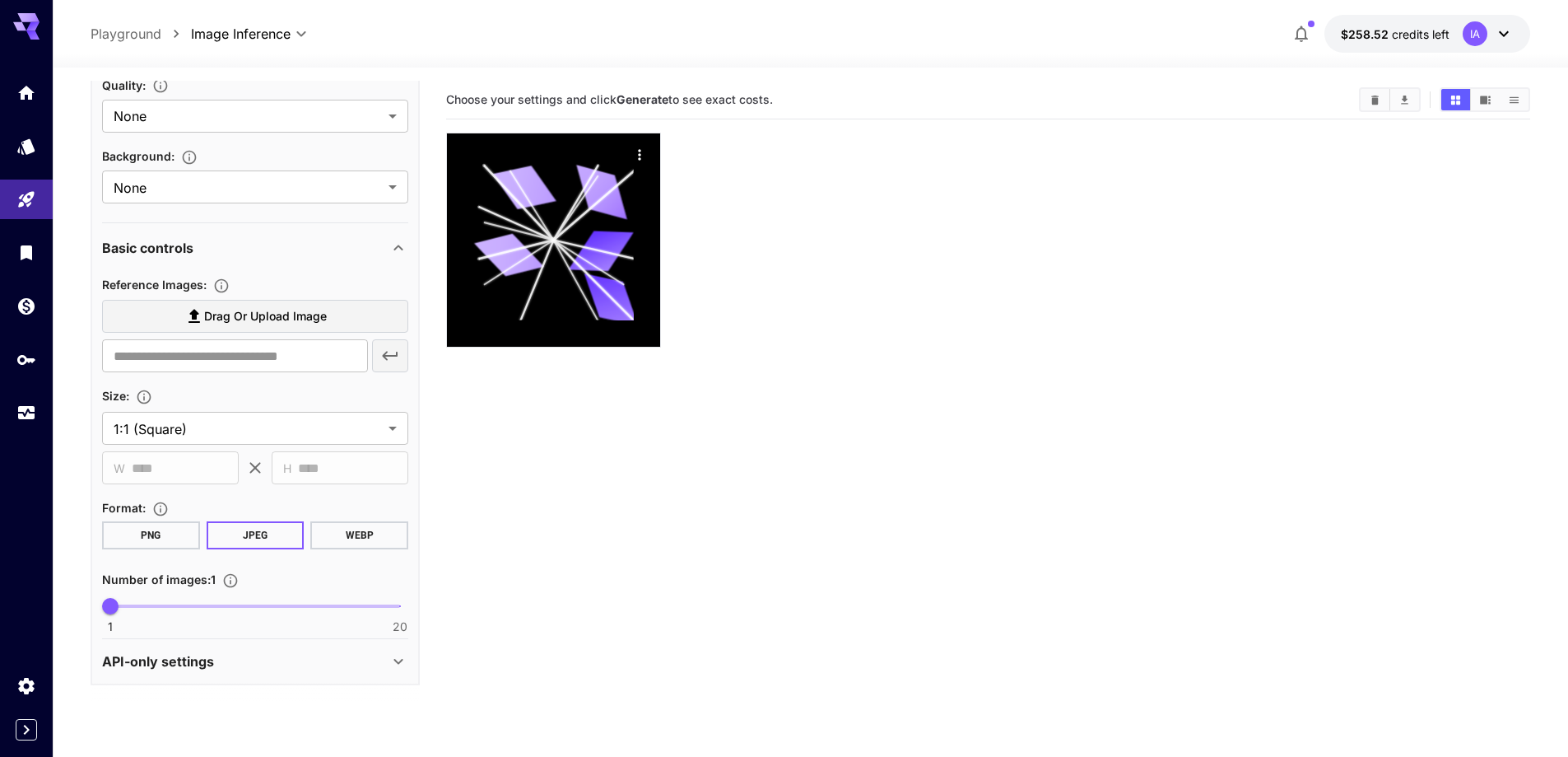
scroll to position [363, 0]
click at [292, 318] on span "Drag or upload image" at bounding box center [266, 314] width 123 height 20
click at [0, 0] on input "Drag or upload image" at bounding box center [0, 0] width 0 height 0
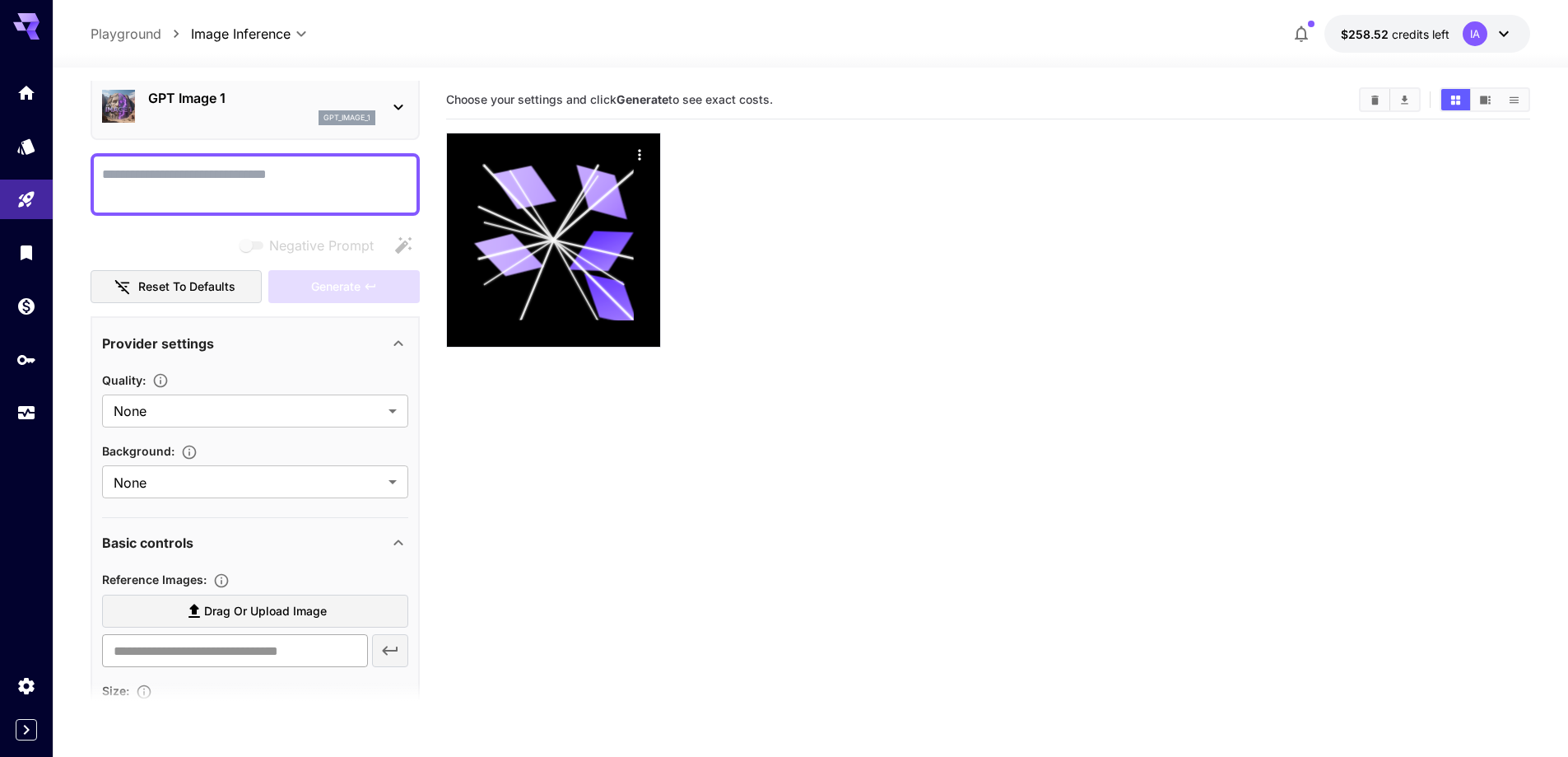
scroll to position [0, 0]
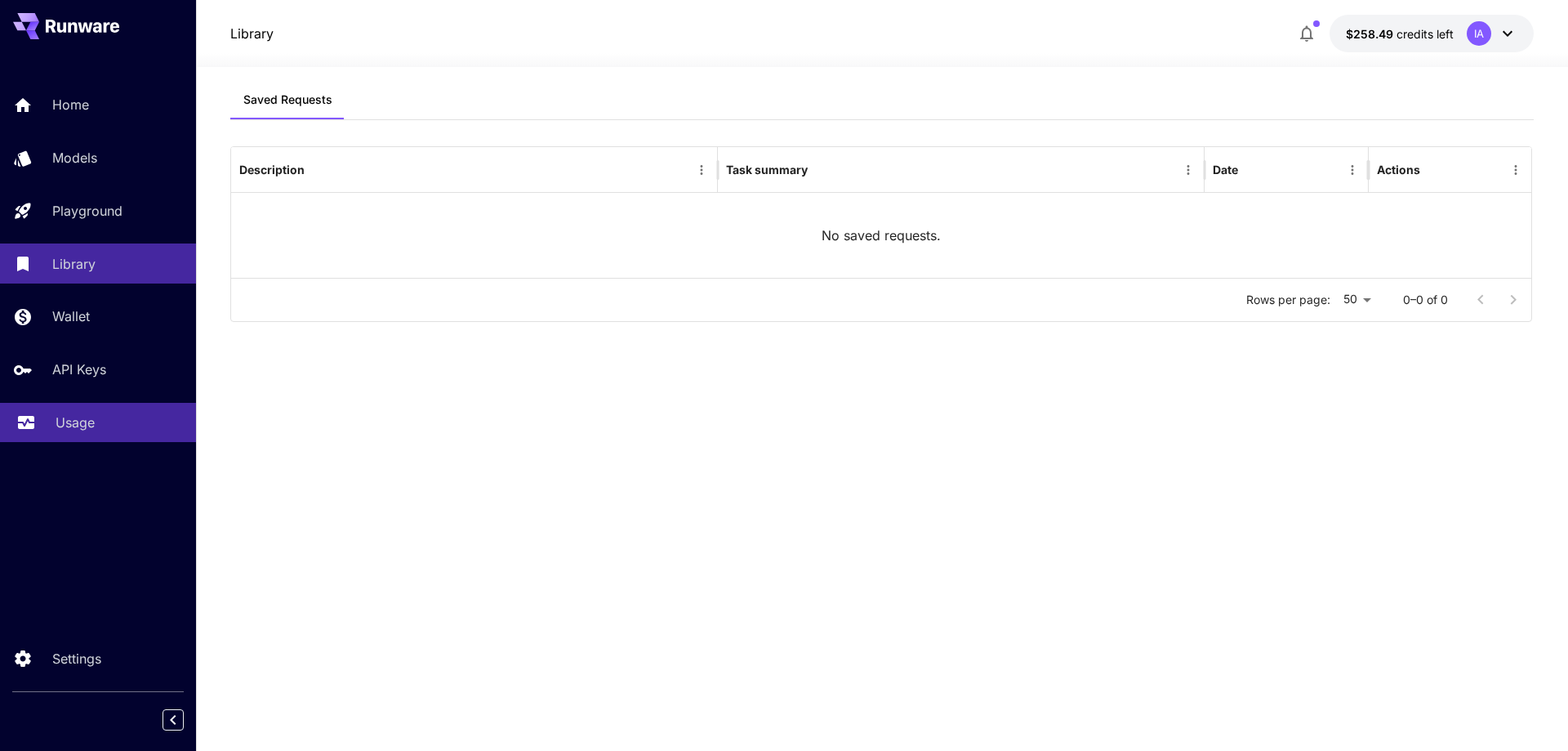
click at [85, 429] on p "Usage" at bounding box center [75, 422] width 39 height 19
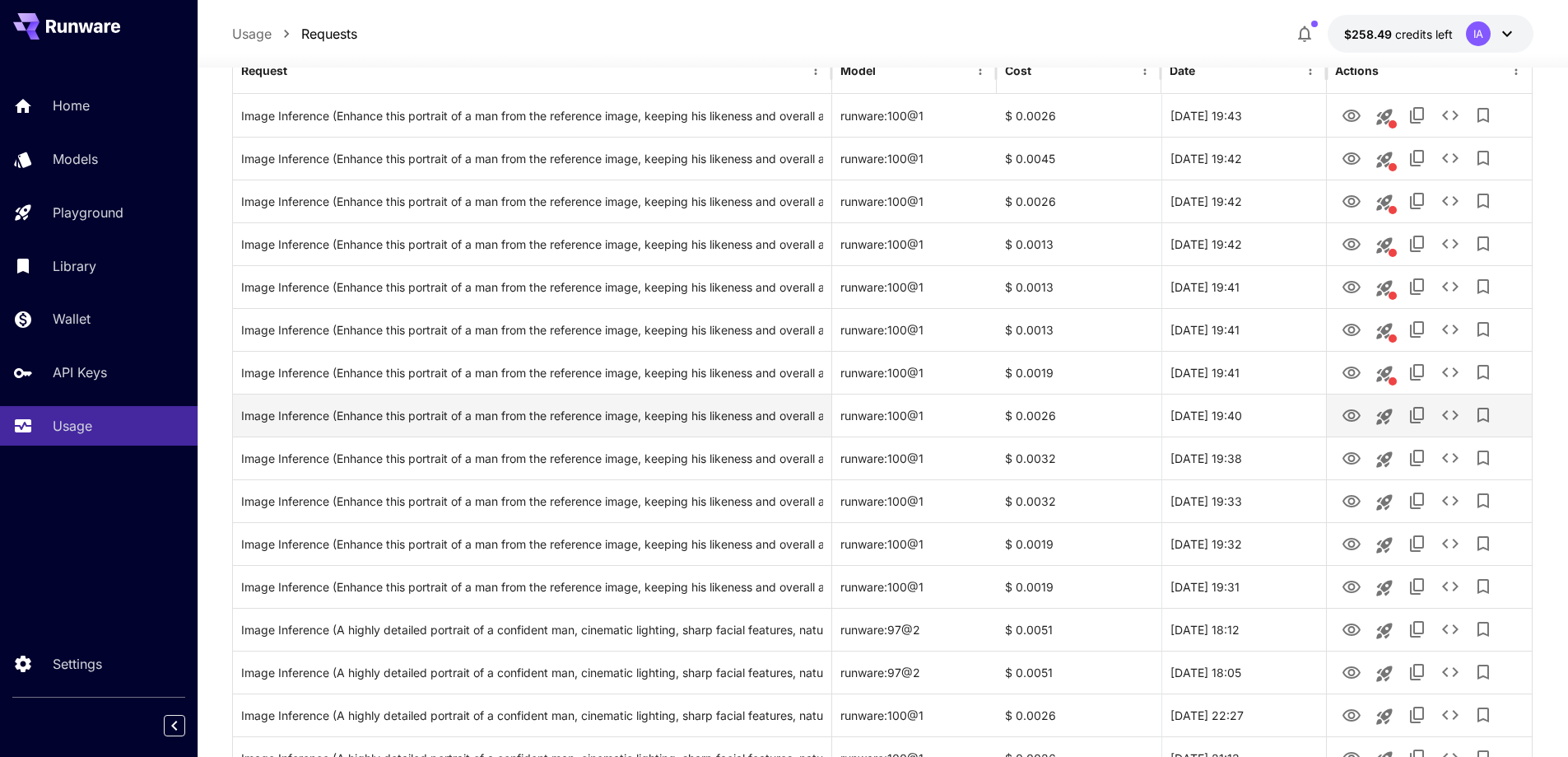
scroll to position [247, 0]
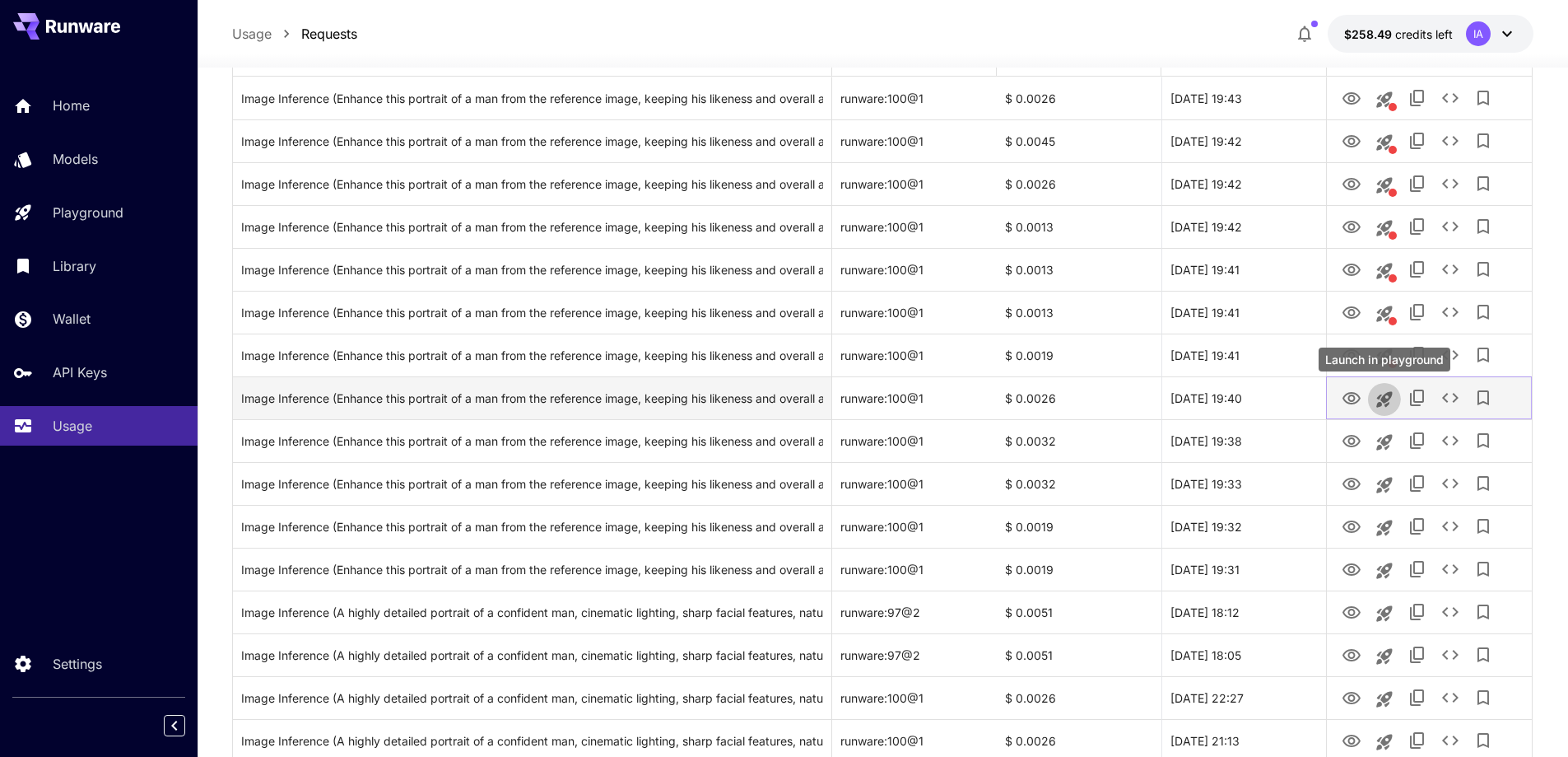
click at [1388, 400] on icon "Launch in playground" at bounding box center [1385, 399] width 16 height 16
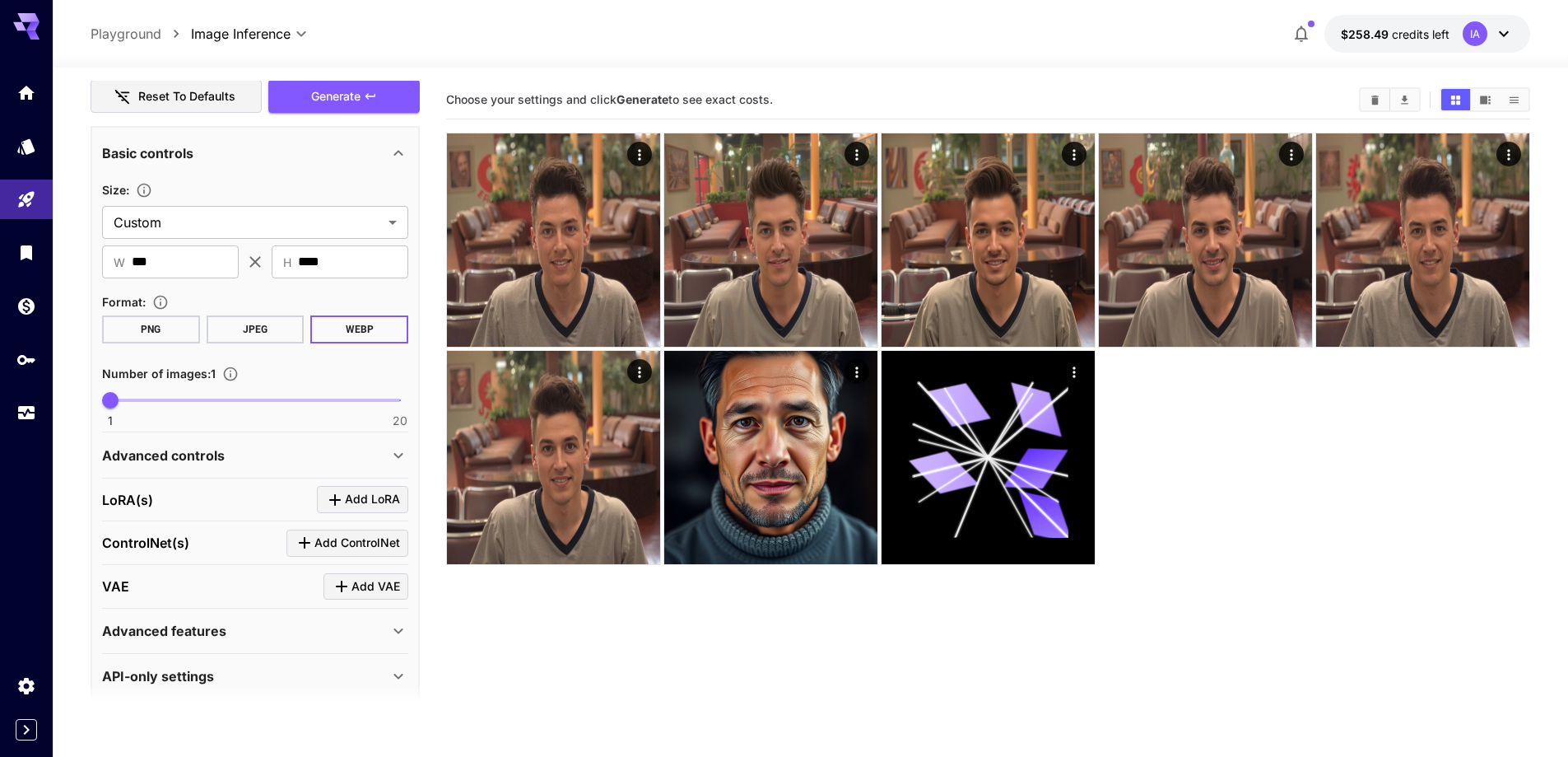
scroll to position [354, 0]
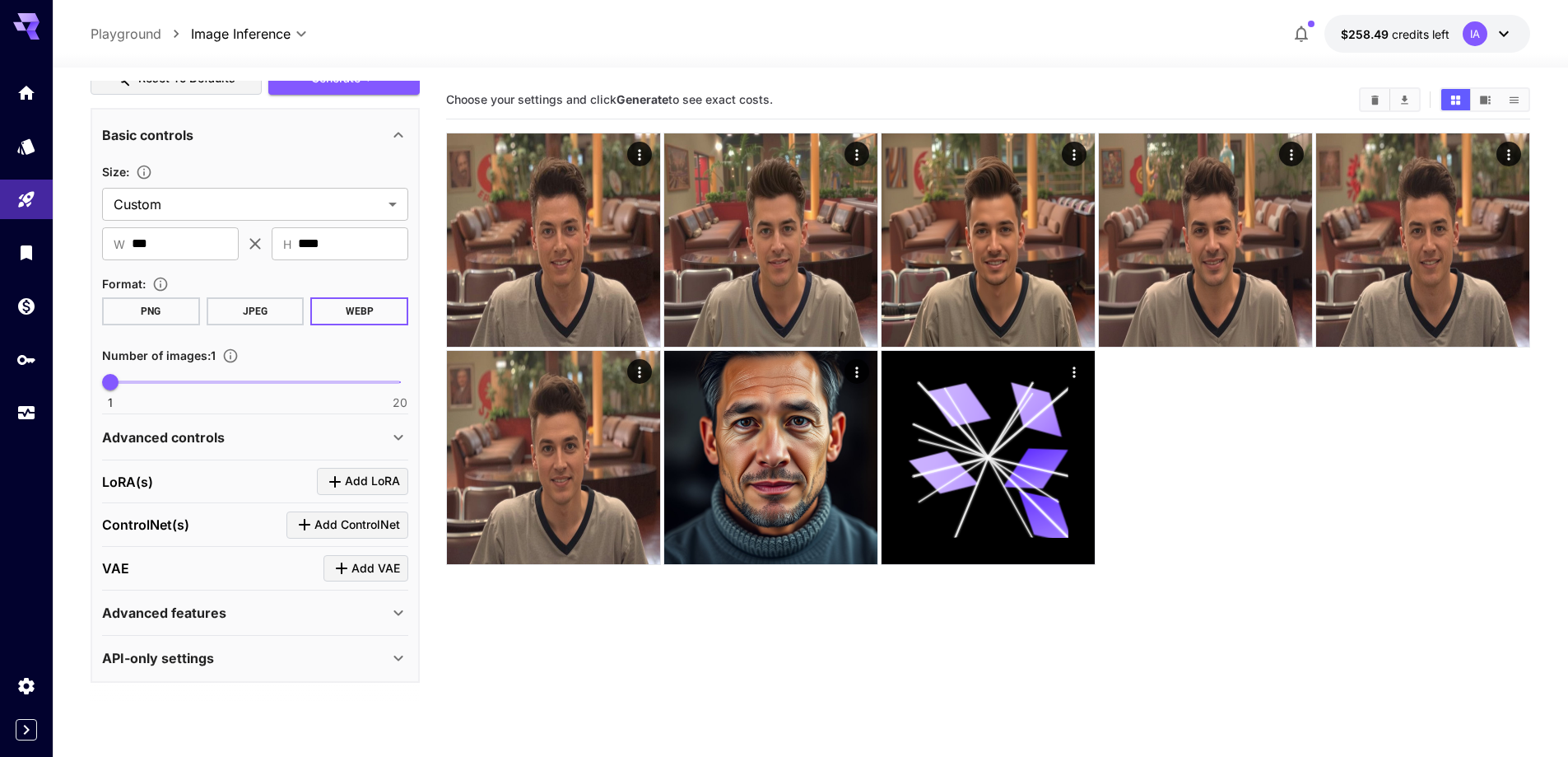
click at [313, 436] on div "Advanced controls" at bounding box center [245, 437] width 287 height 20
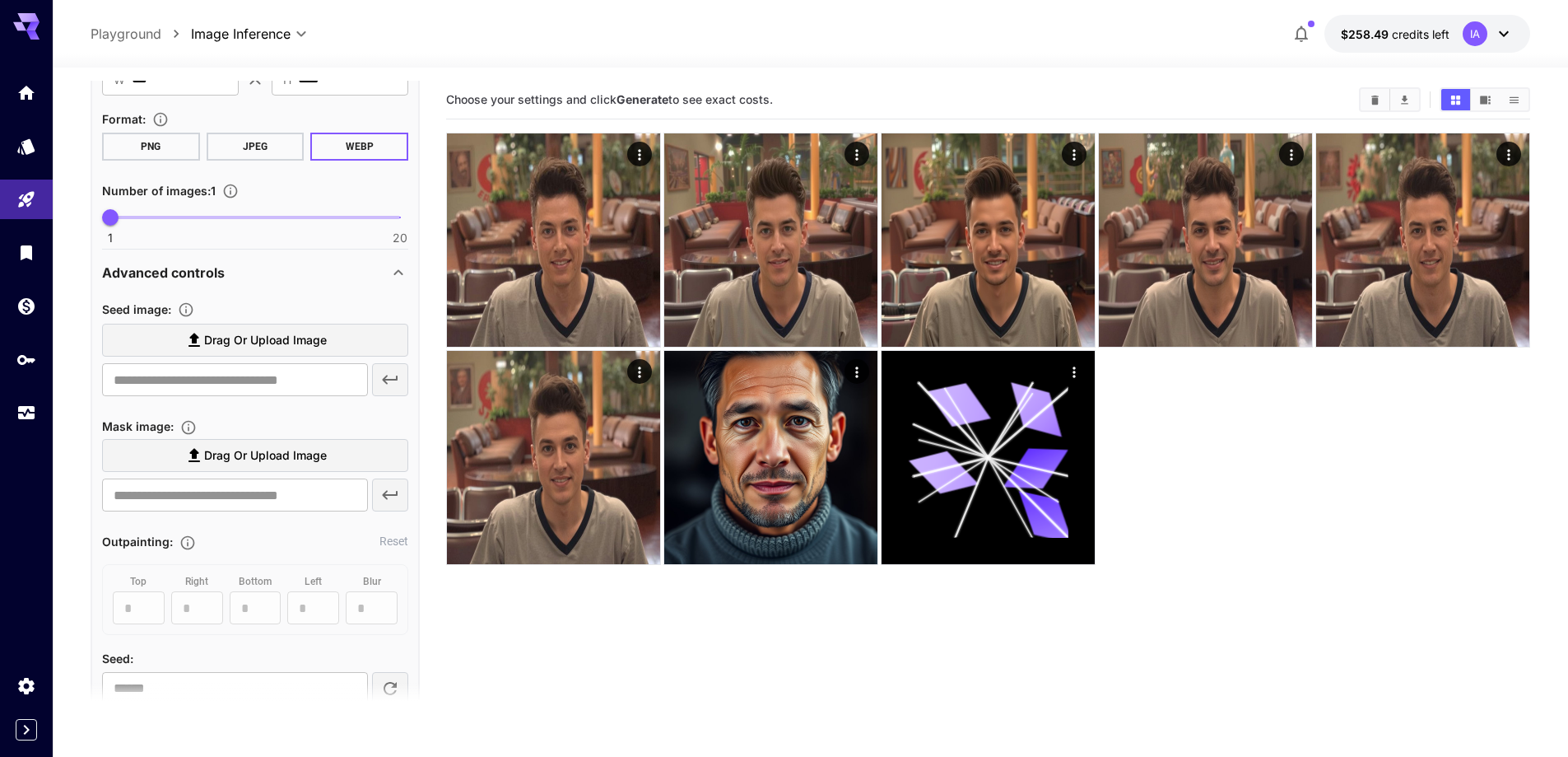
click at [268, 282] on div "Advanced controls" at bounding box center [245, 273] width 287 height 20
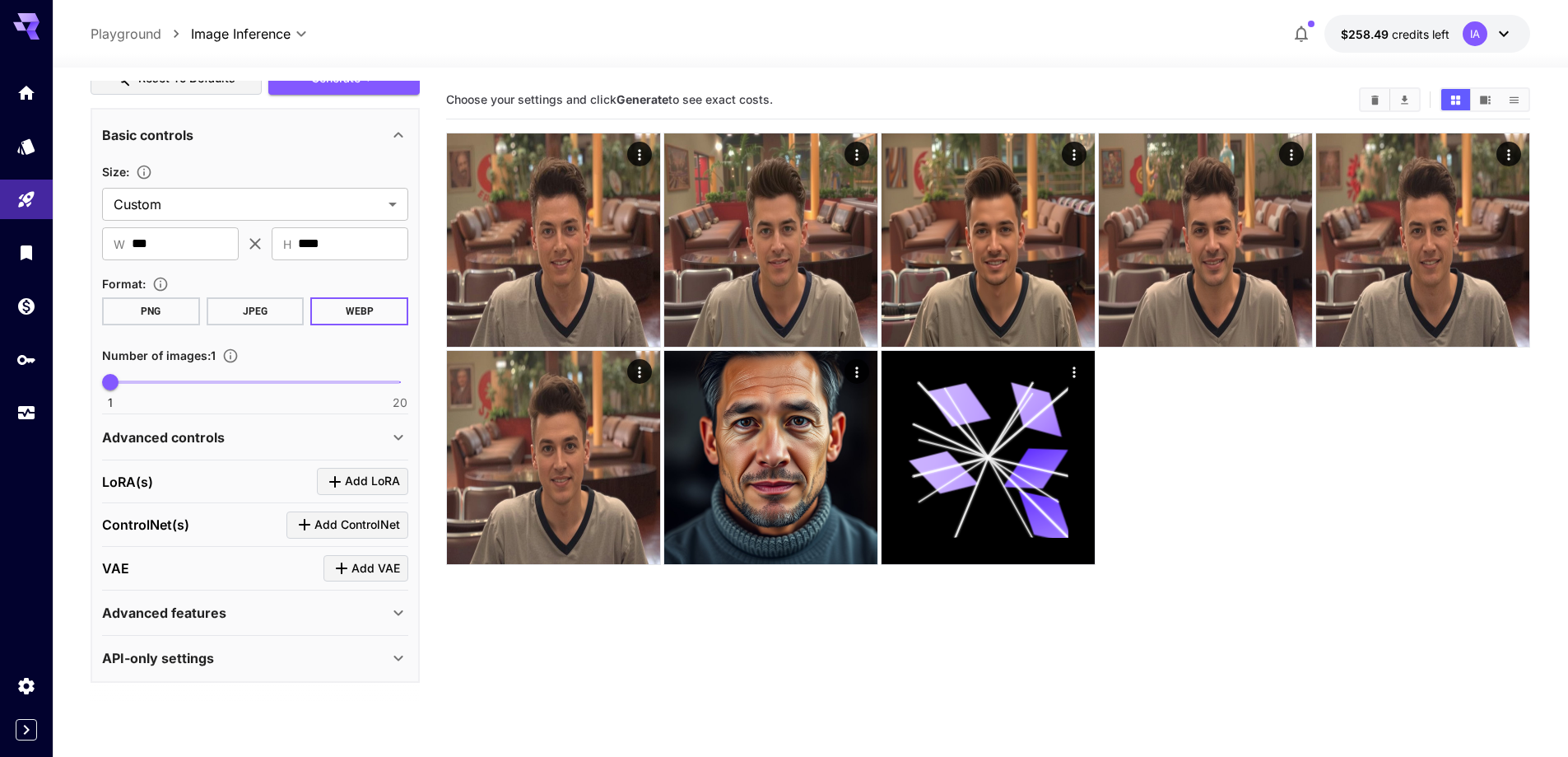
click at [430, 24] on div "**********" at bounding box center [810, 34] width 1440 height 38
click at [34, 729] on icon "Expand sidebar" at bounding box center [27, 729] width 20 height 20
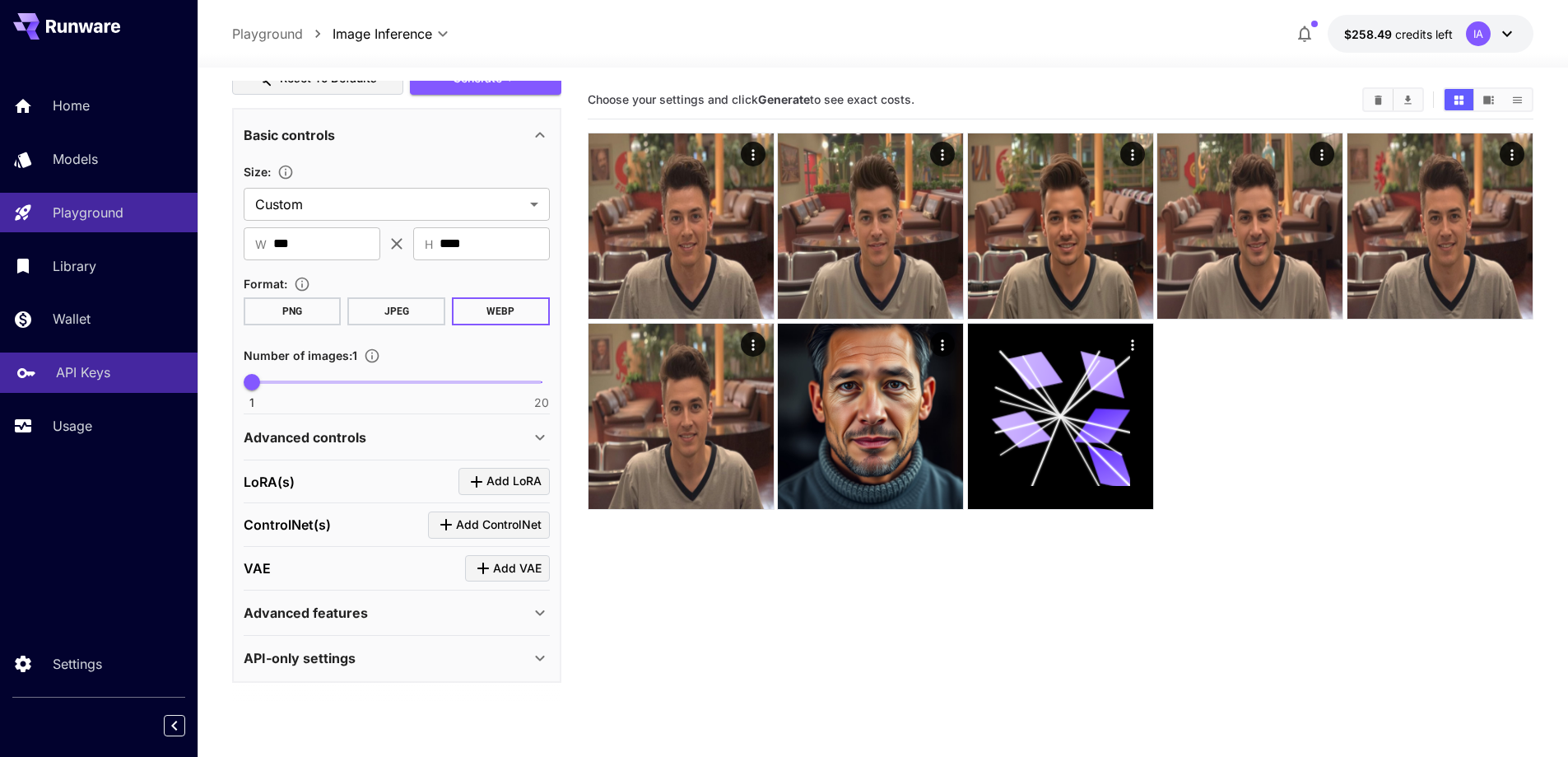
click at [82, 377] on p "API Keys" at bounding box center [83, 372] width 54 height 20
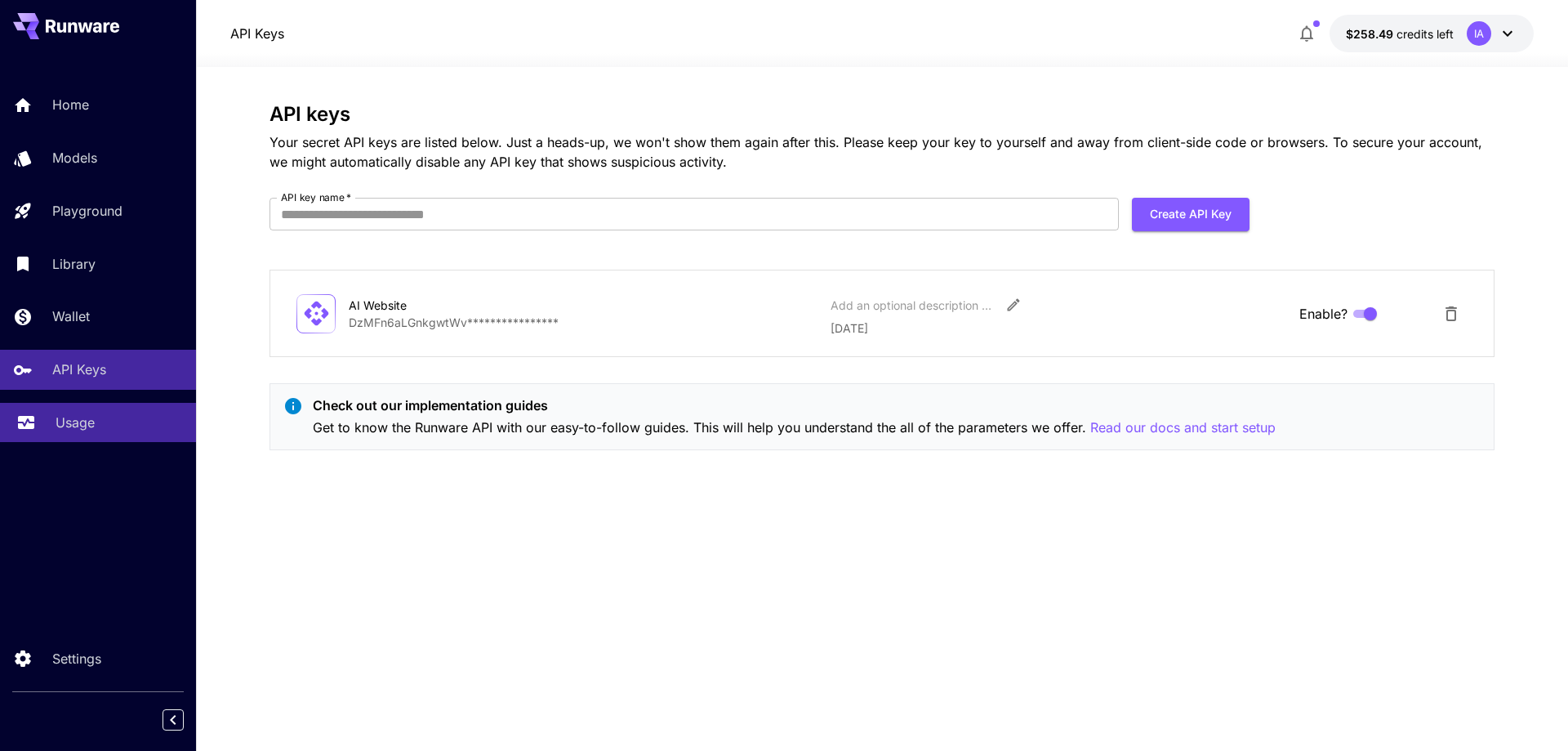
click at [86, 436] on link "Usage" at bounding box center [98, 422] width 196 height 40
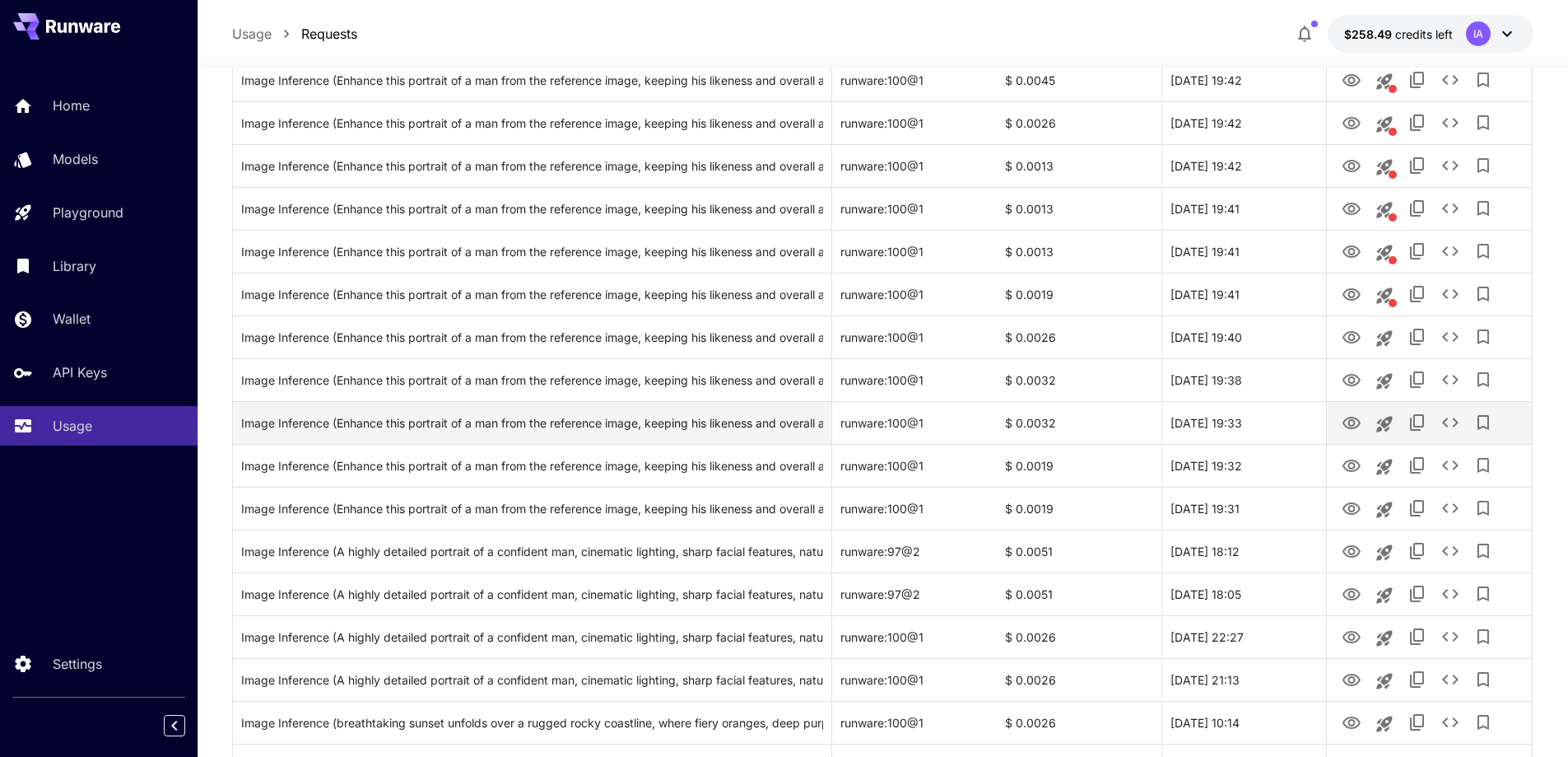
scroll to position [330, 0]
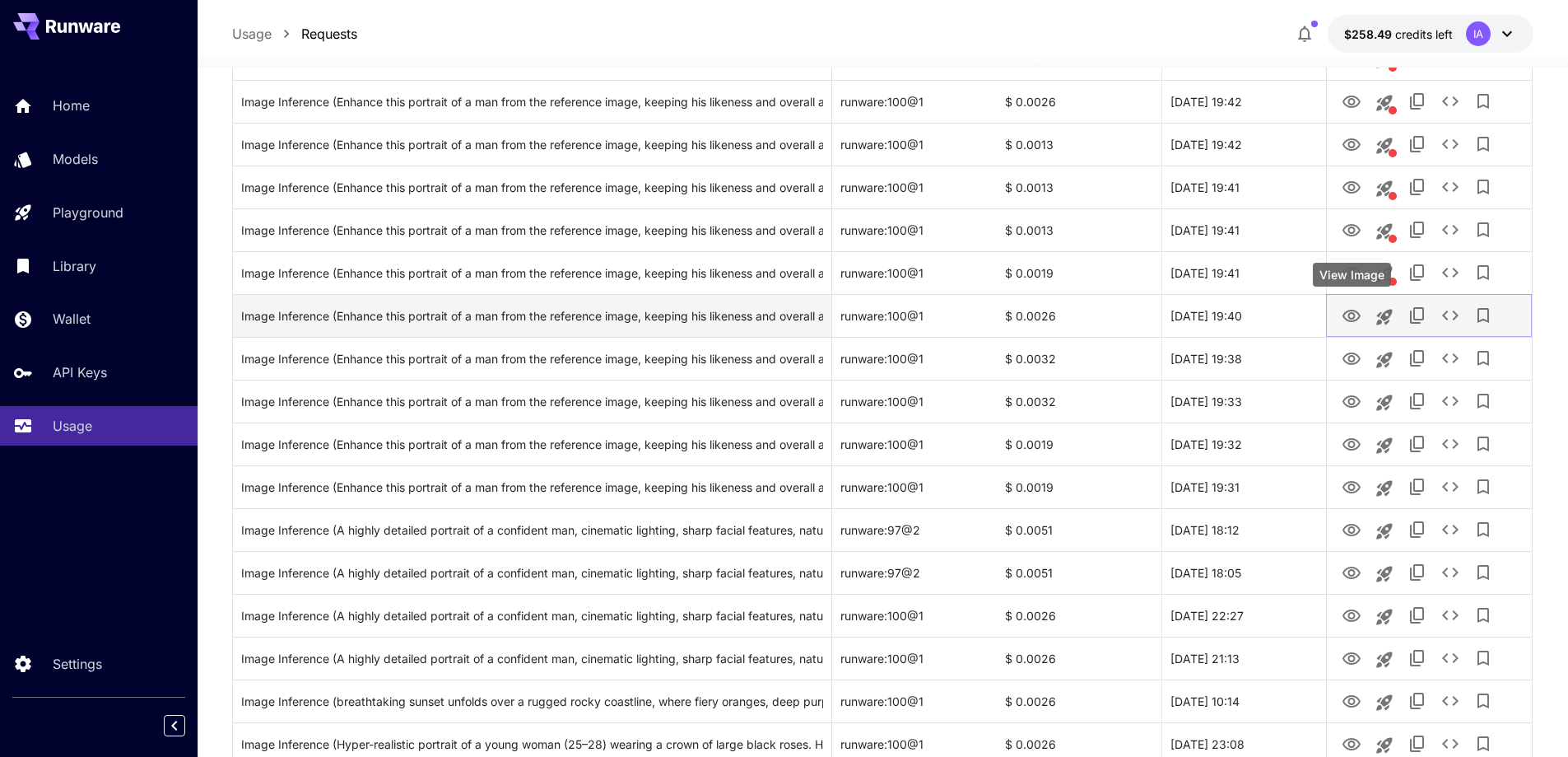
click at [1345, 315] on icon "View Image" at bounding box center [1352, 316] width 20 height 20
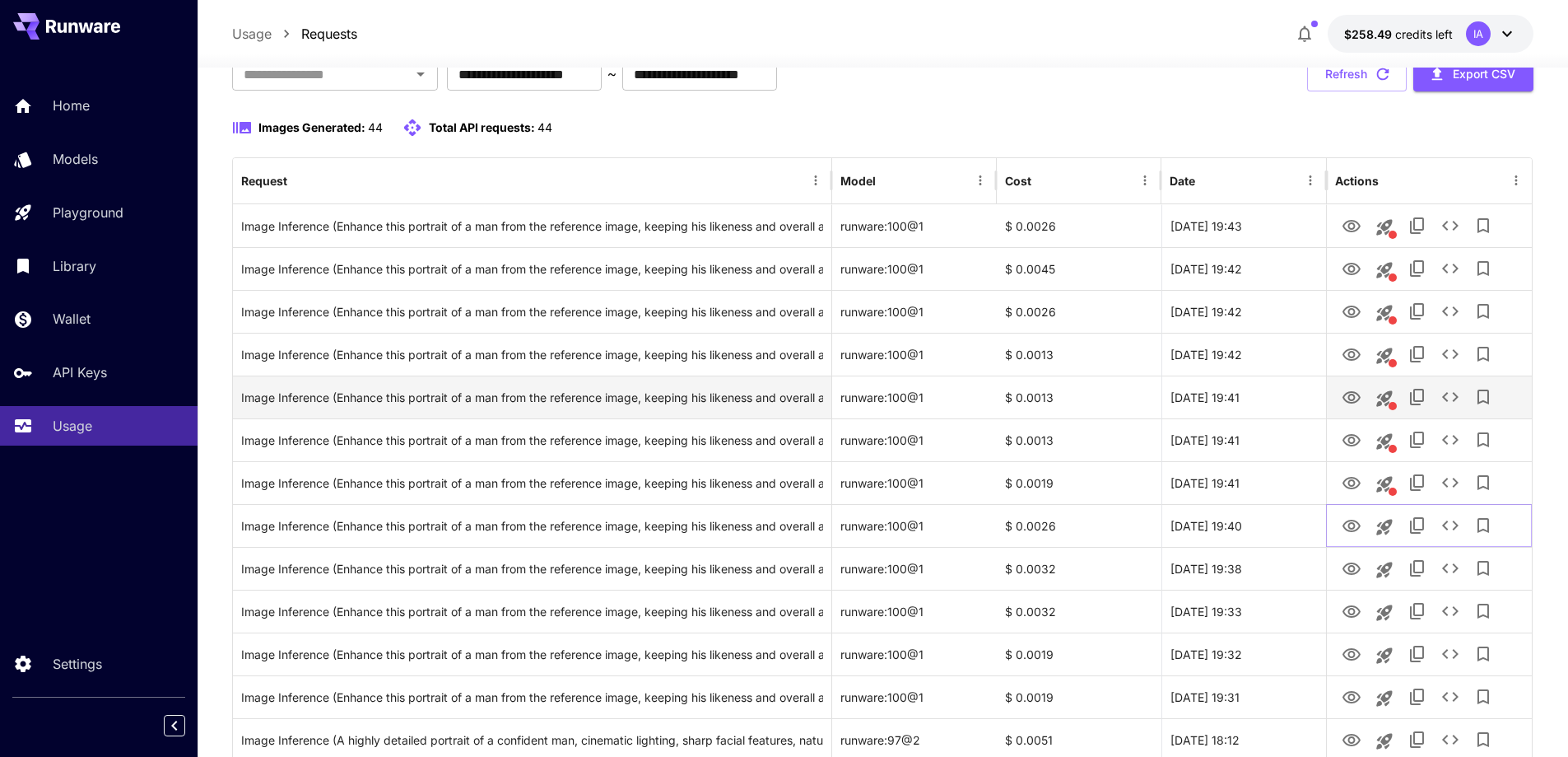
scroll to position [0, 0]
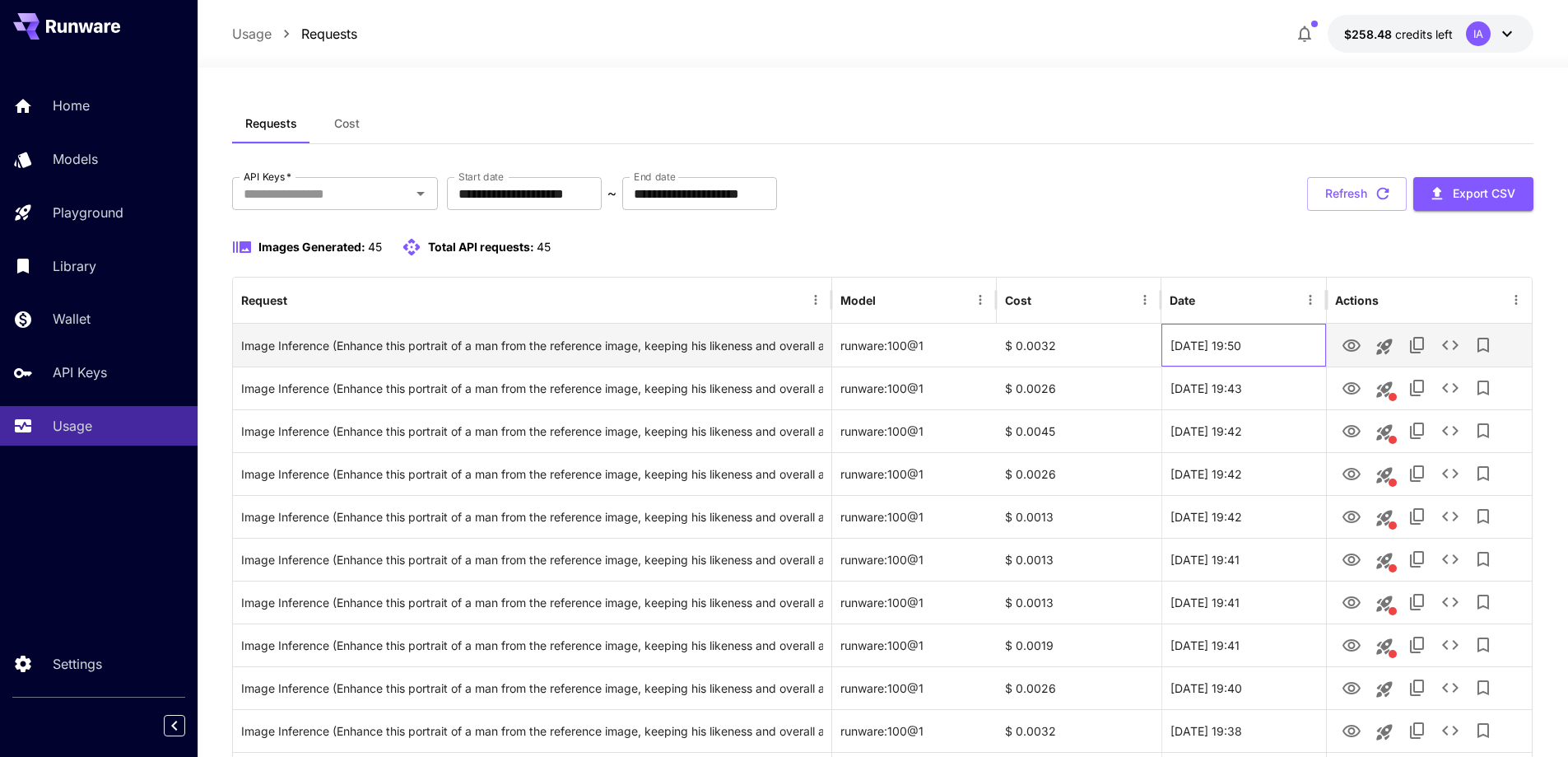
click at [1267, 346] on div "25 Aug, 2025 19:50" at bounding box center [1244, 345] width 164 height 43
click at [1449, 345] on icon "See details" at bounding box center [1451, 345] width 20 height 20
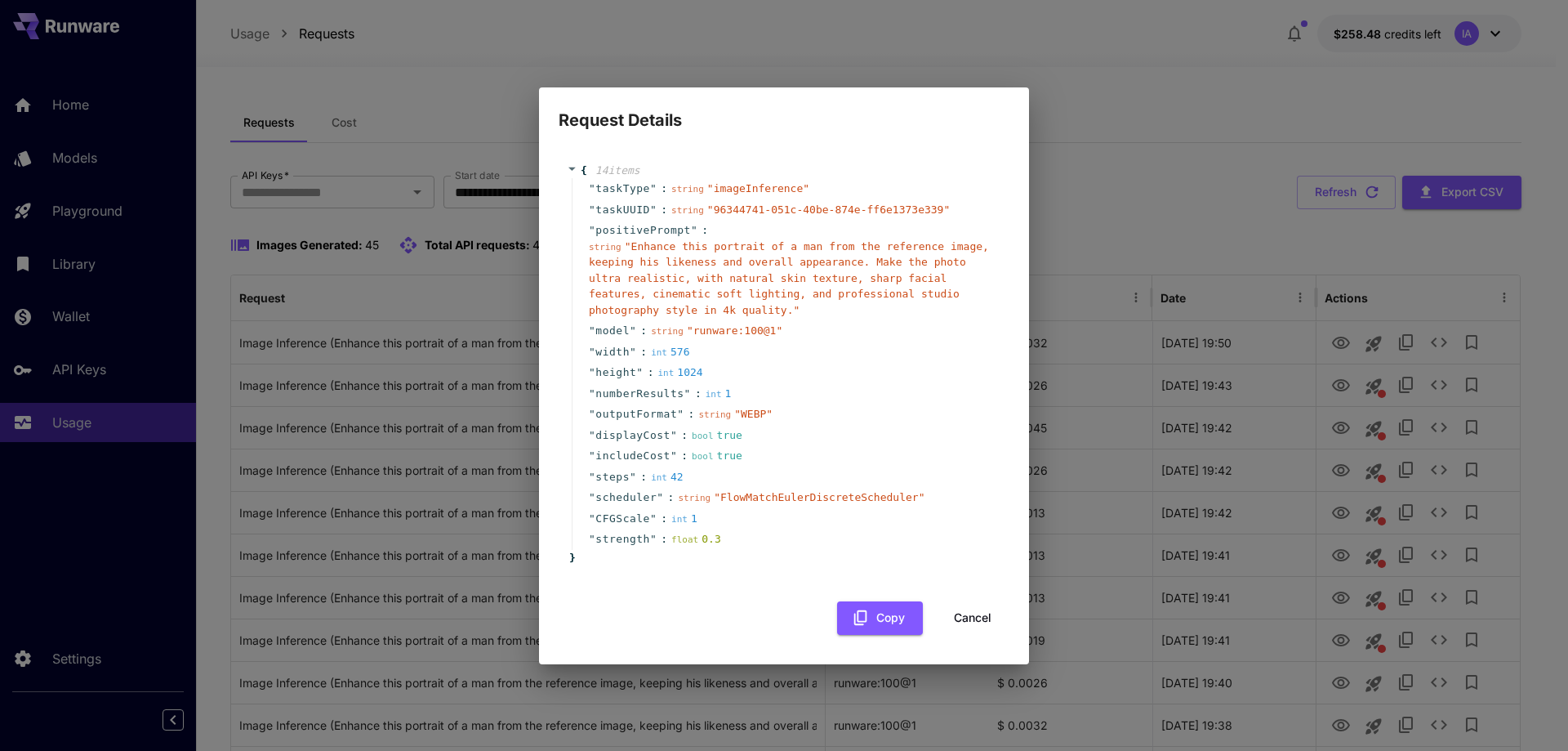
click at [473, 131] on div "Request Details { 14 item s " taskType " : string " imageInference " " taskUUID…" at bounding box center [784, 376] width 1568 height 751
click at [966, 615] on button "Cancel" at bounding box center [972, 618] width 73 height 33
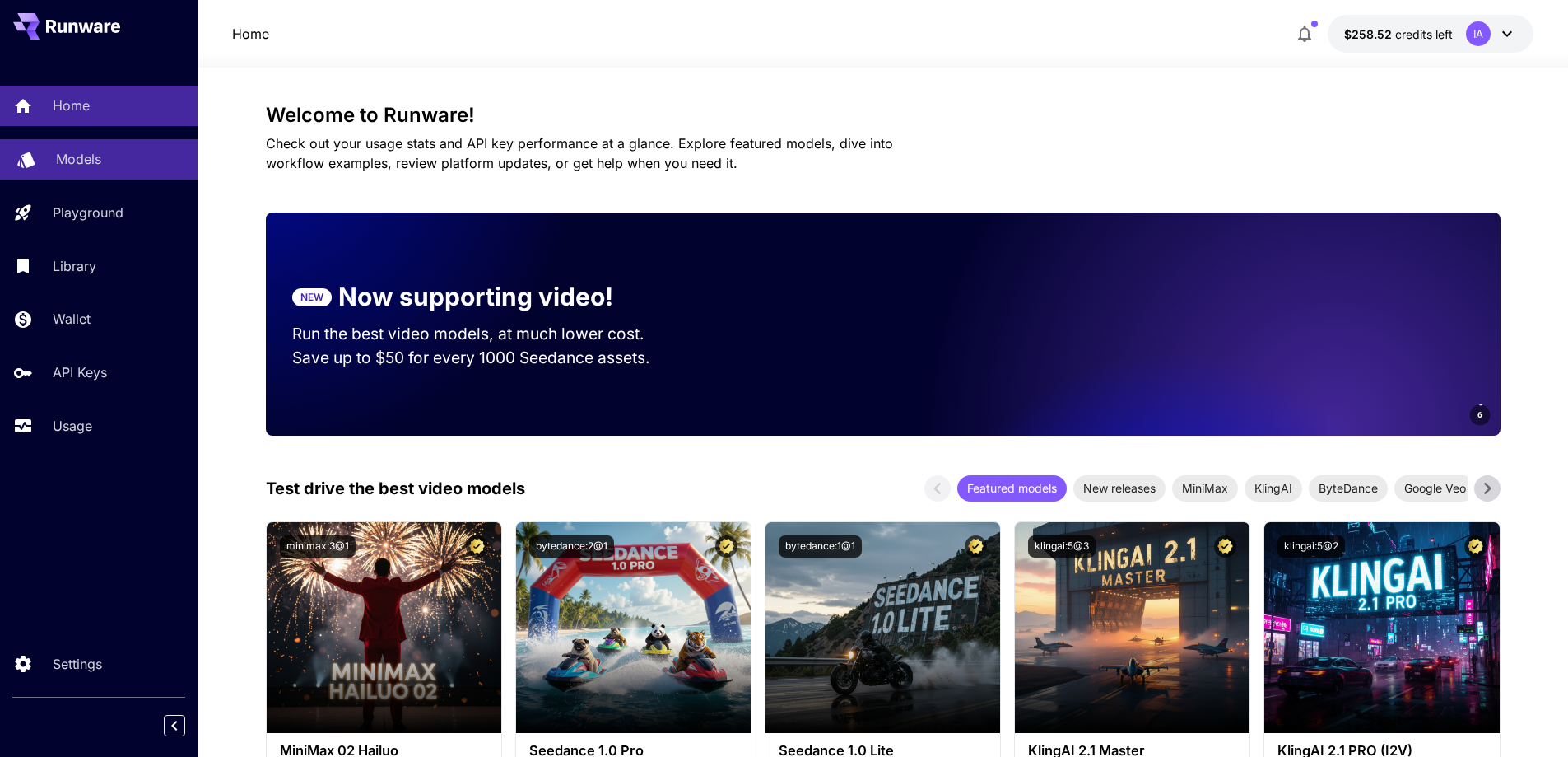
click at [96, 163] on p "Models" at bounding box center [78, 159] width 45 height 20
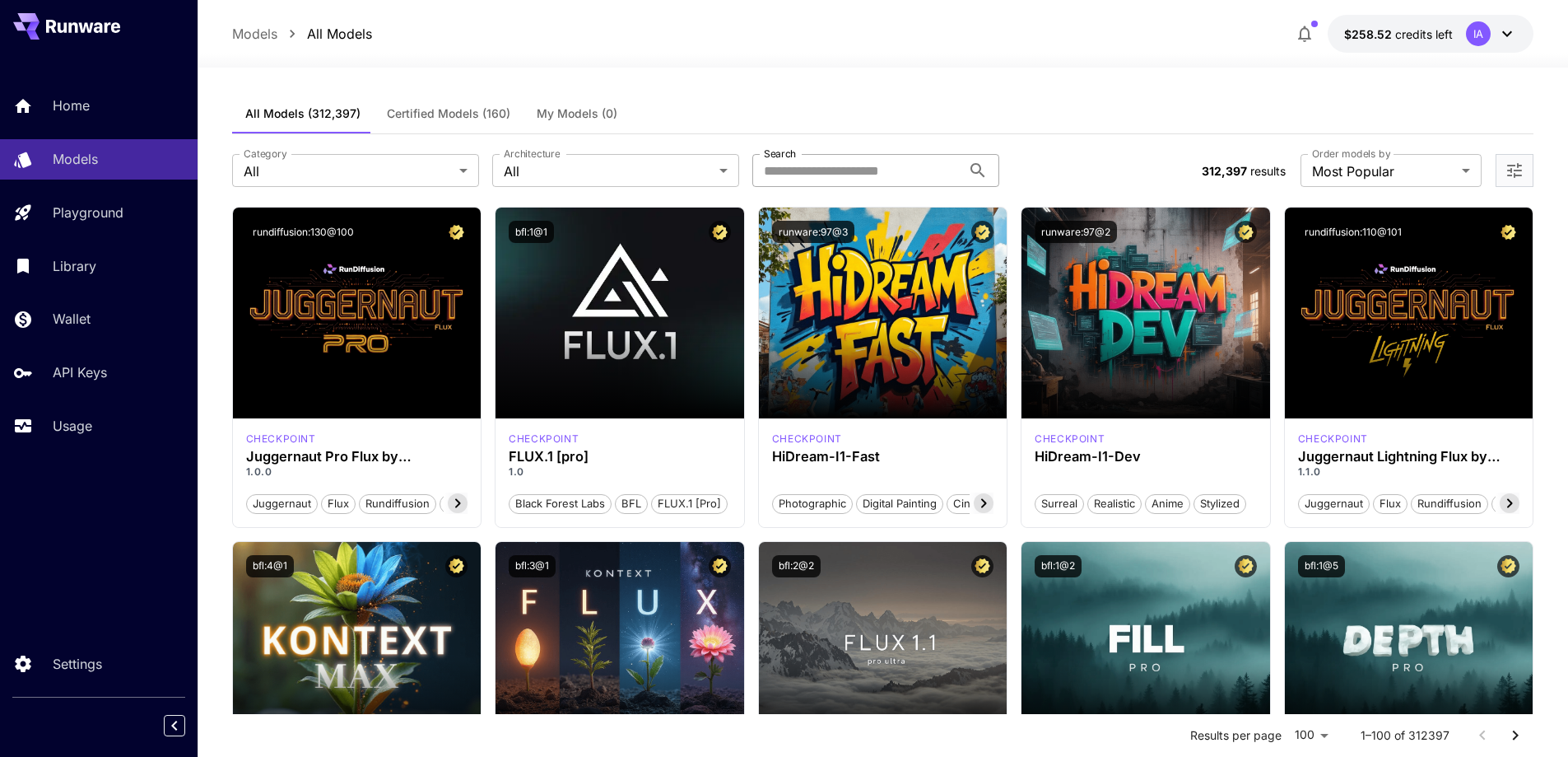
click at [782, 168] on input "Search" at bounding box center [856, 170] width 209 height 33
paste input "**********"
type input "**********"
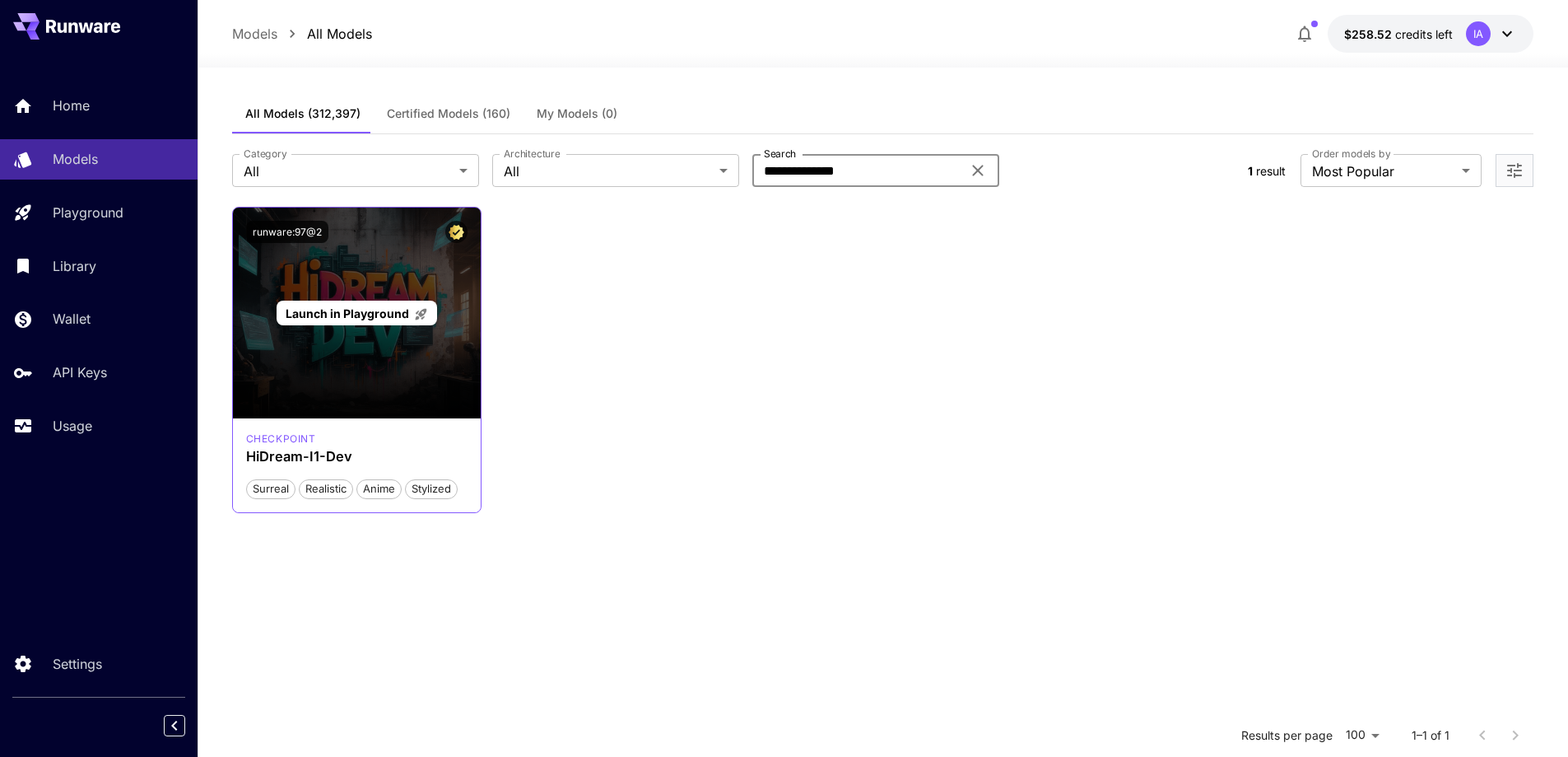
click at [338, 321] on p "Launch in Playground" at bounding box center [357, 313] width 142 height 17
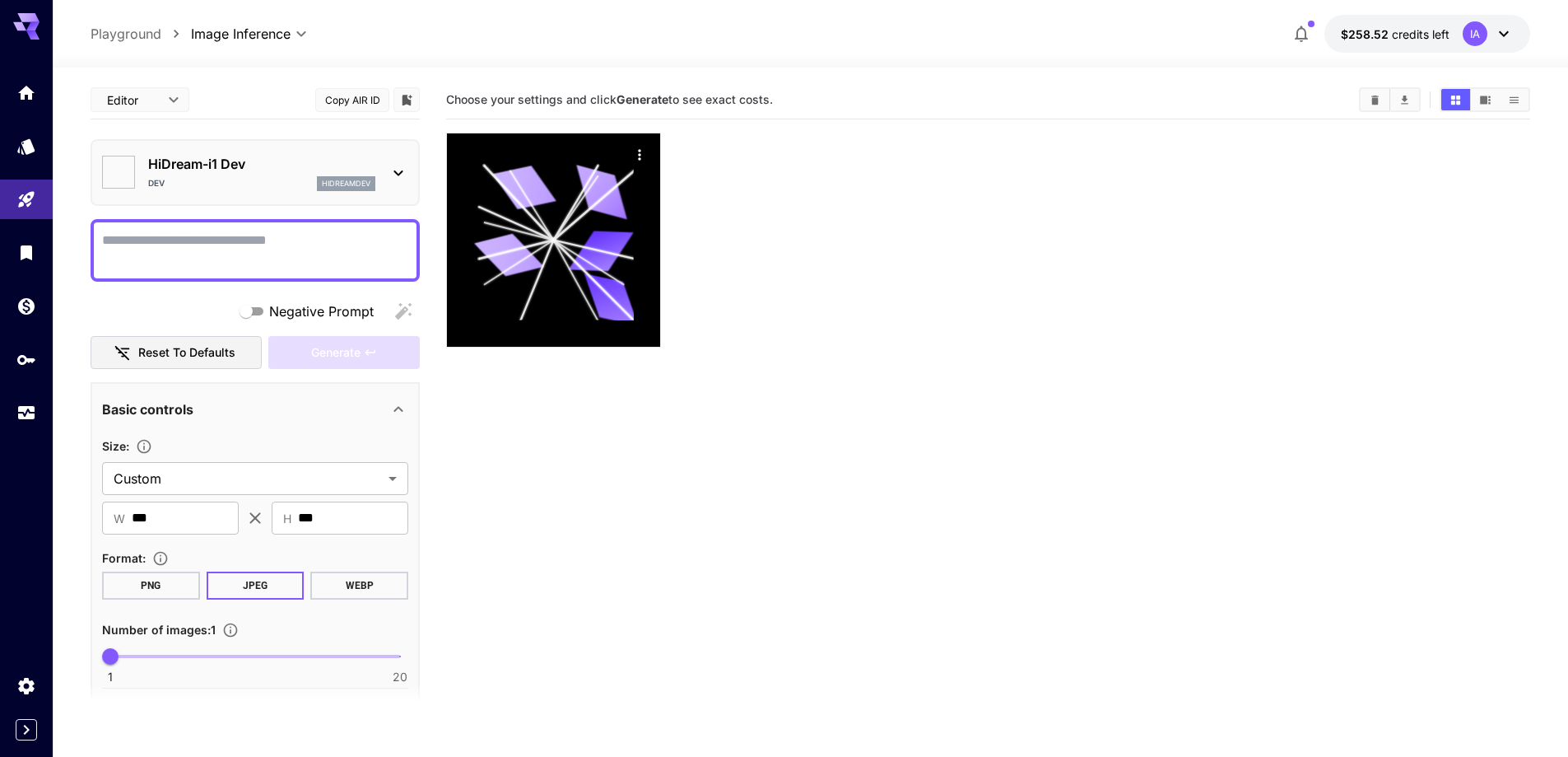
type input "*******"
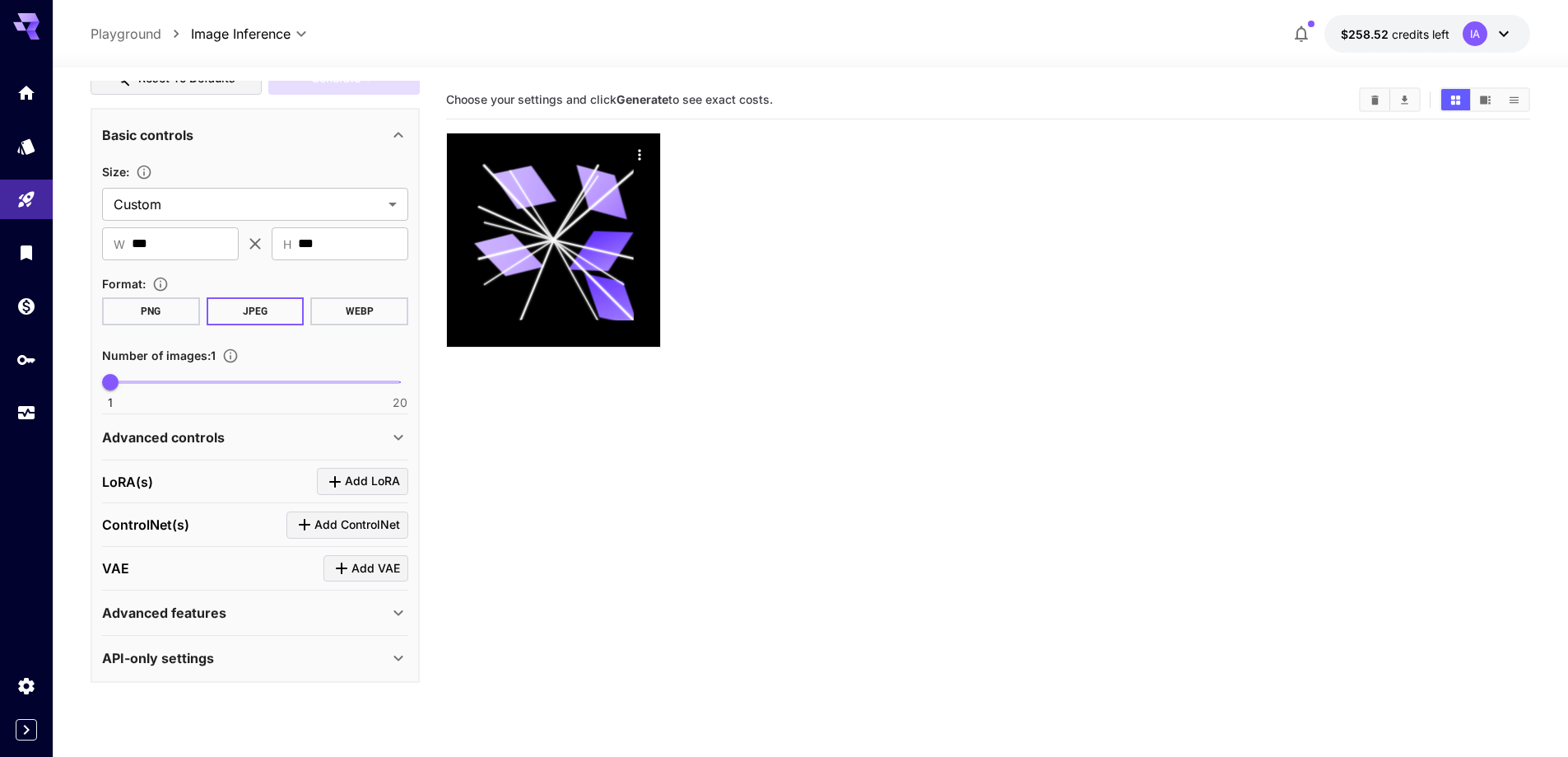
click at [264, 442] on div "Advanced controls" at bounding box center [245, 437] width 287 height 20
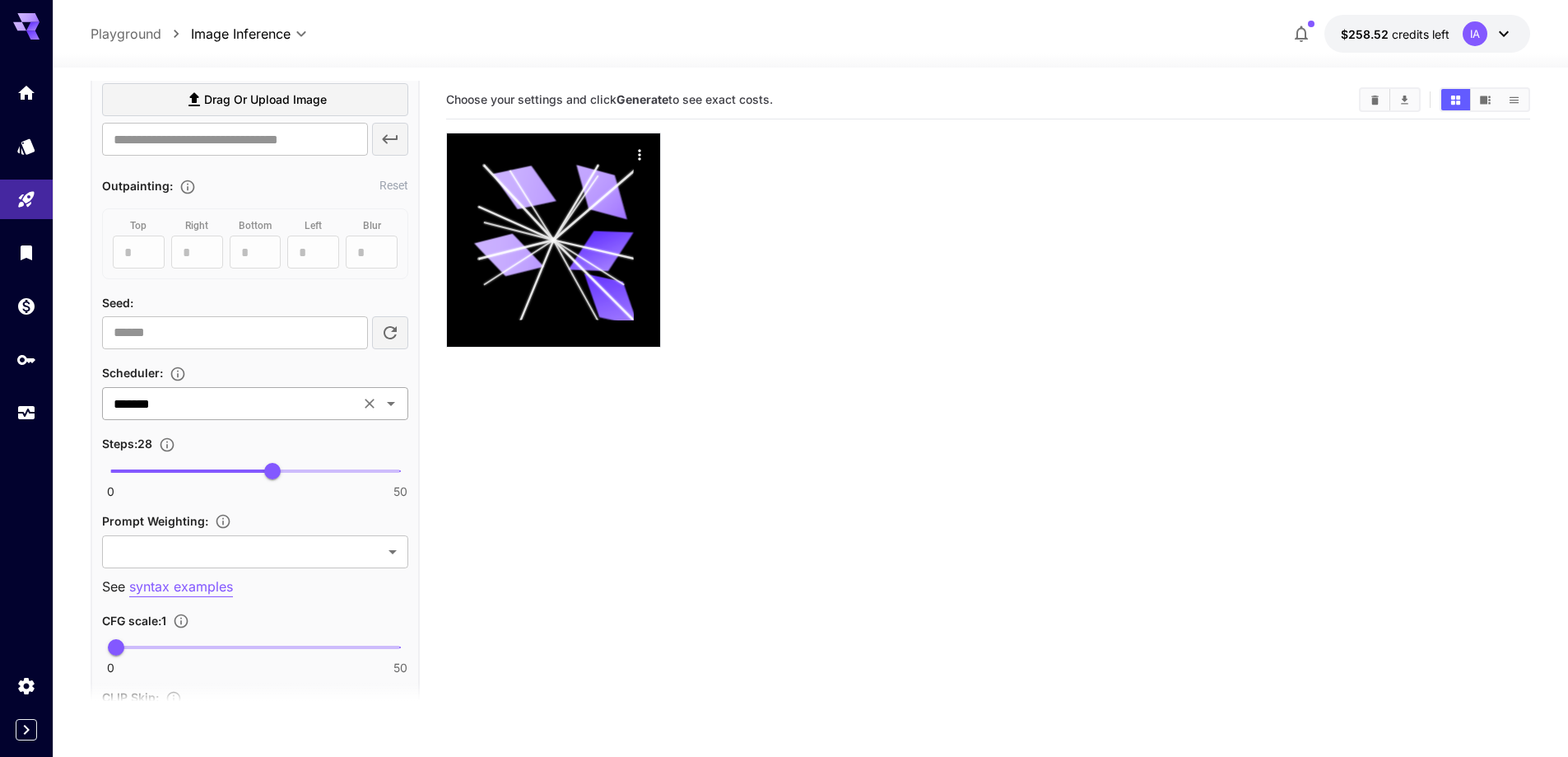
scroll to position [850, 0]
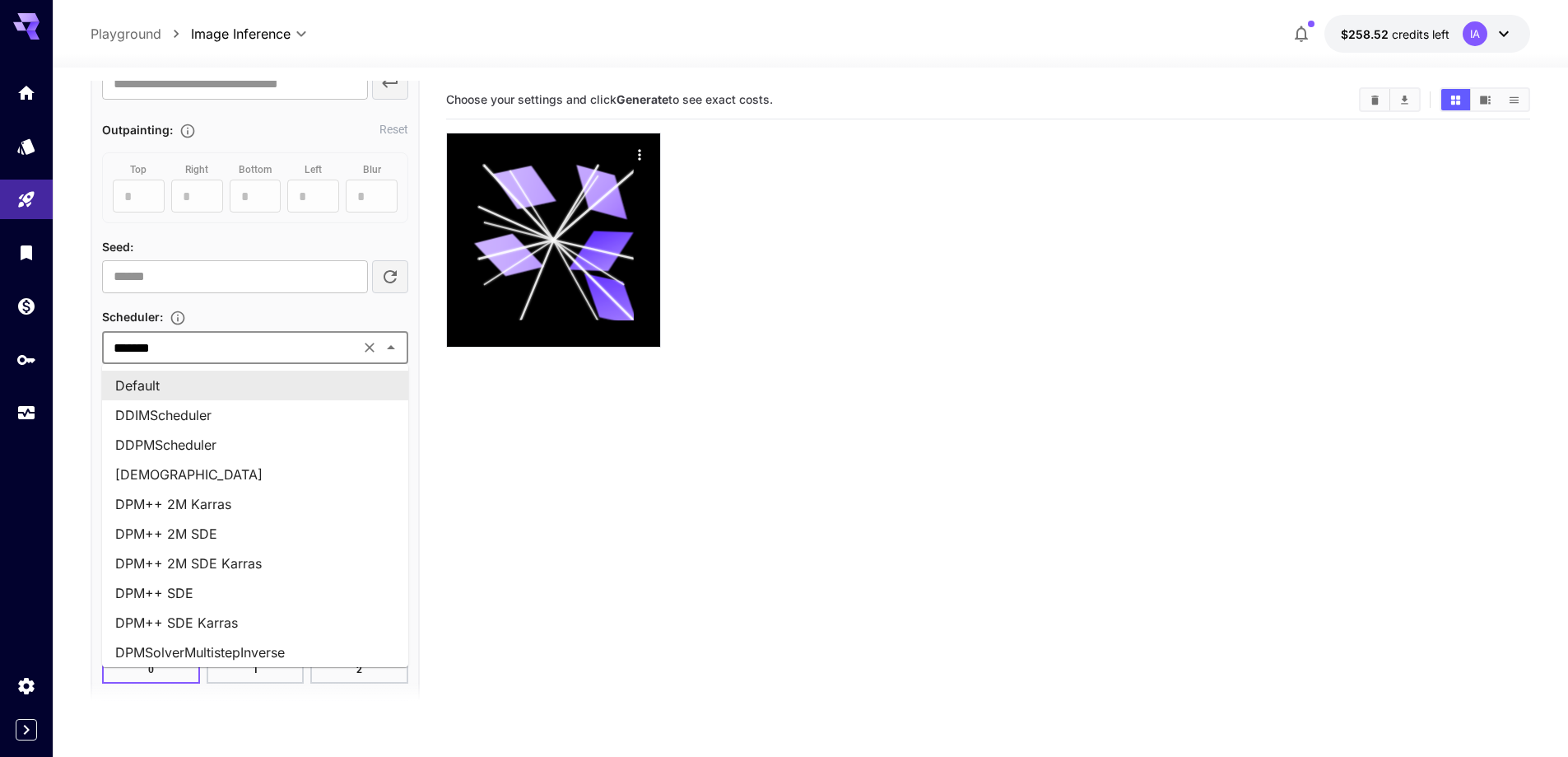
click at [223, 342] on input "*******" at bounding box center [230, 347] width 248 height 23
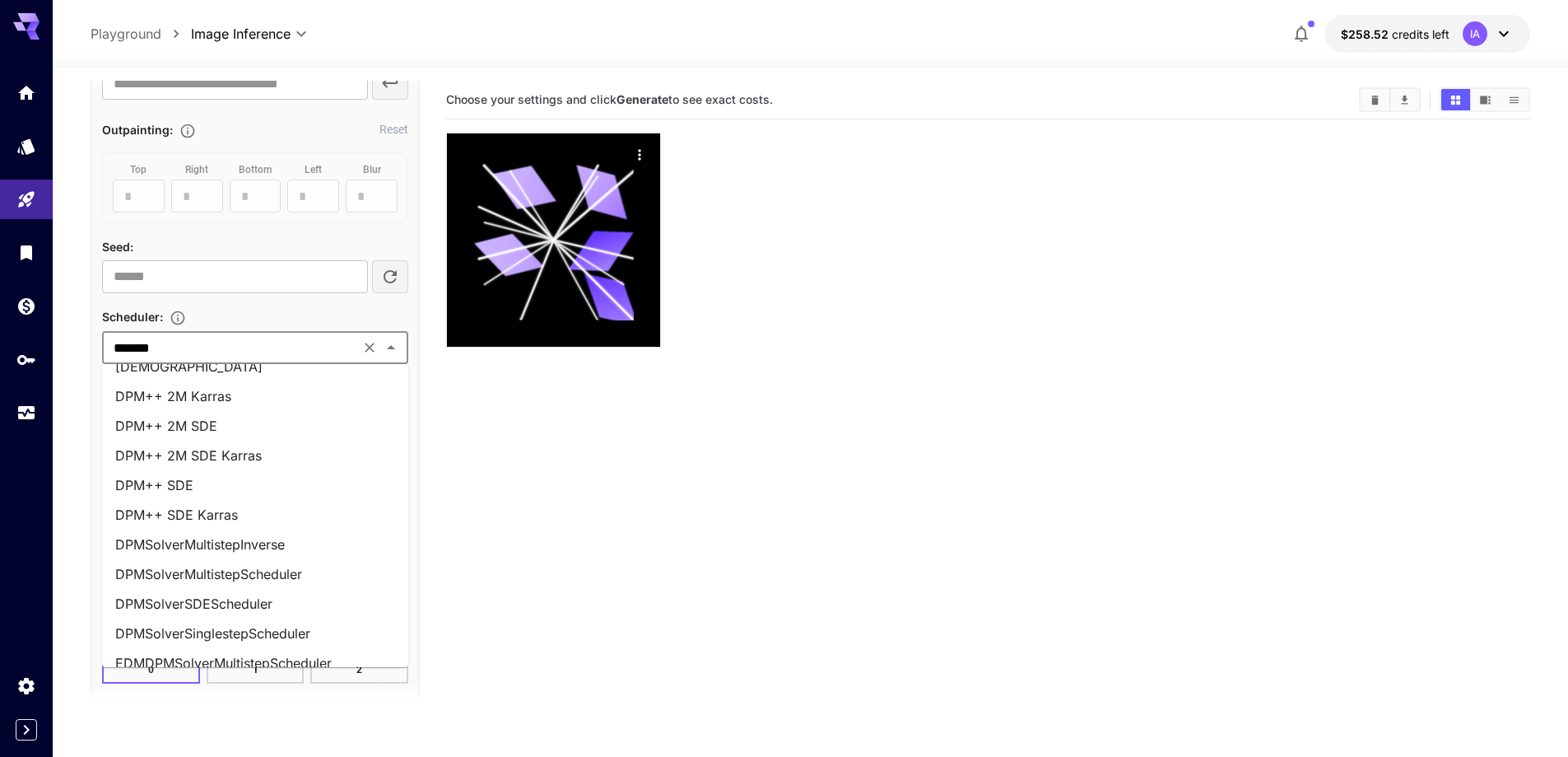
scroll to position [0, 0]
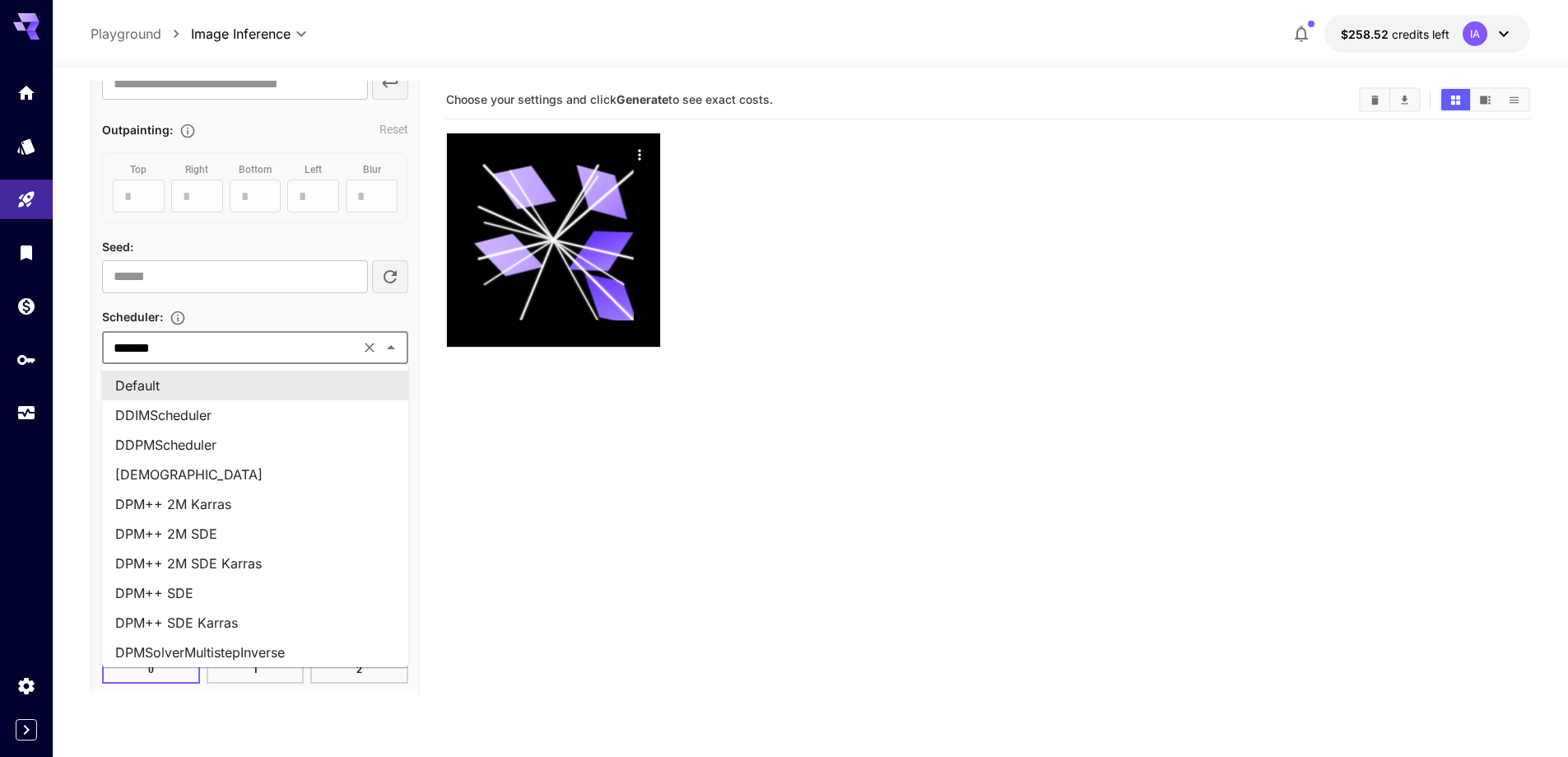
click at [371, 347] on icon "Clear" at bounding box center [370, 347] width 17 height 17
click at [275, 355] on input "text" at bounding box center [241, 347] width 269 height 23
click at [201, 387] on li "Default" at bounding box center [255, 385] width 306 height 29
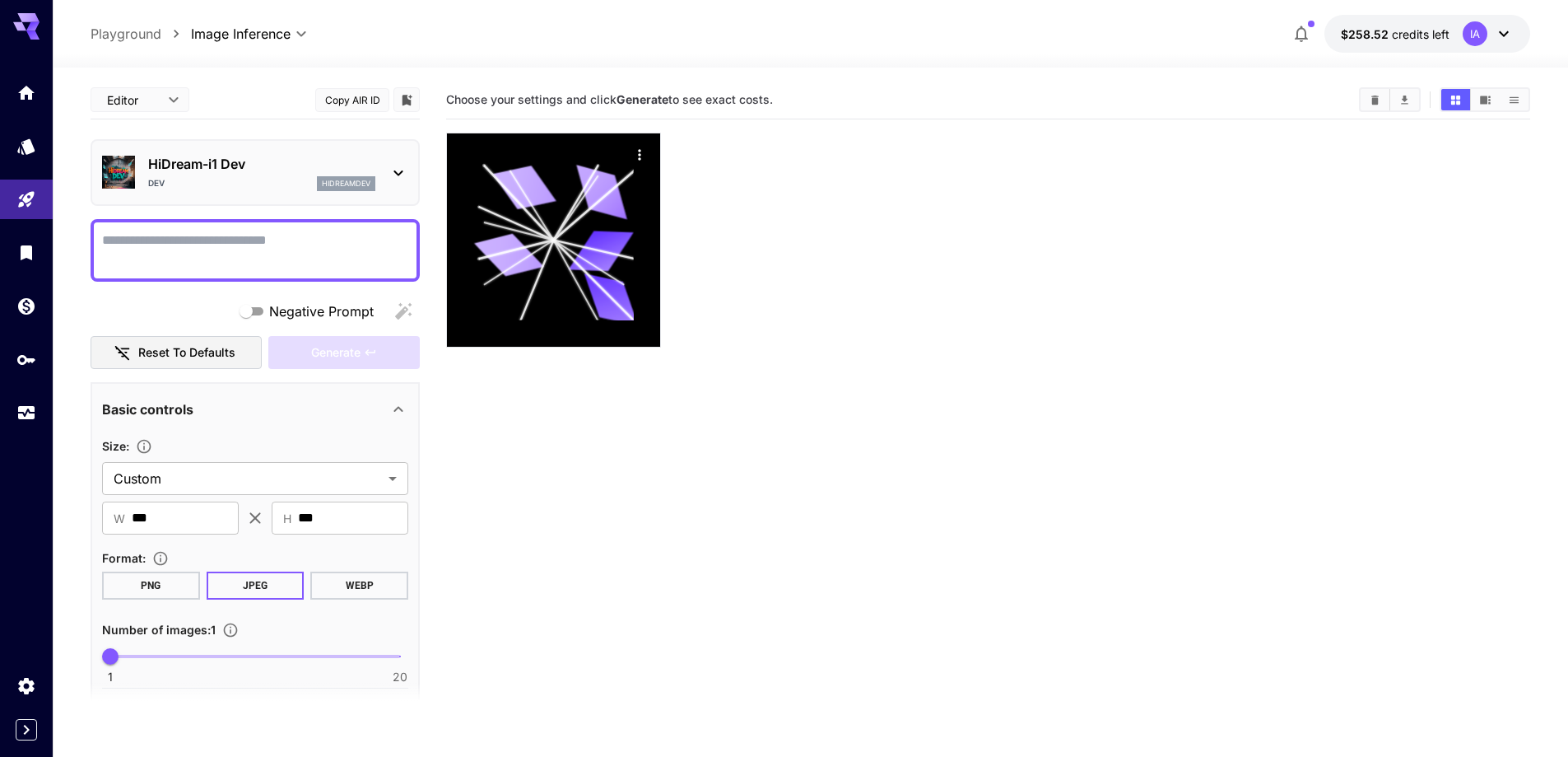
click at [275, 251] on textarea "Negative Prompt" at bounding box center [255, 250] width 306 height 39
paste textarea "**********"
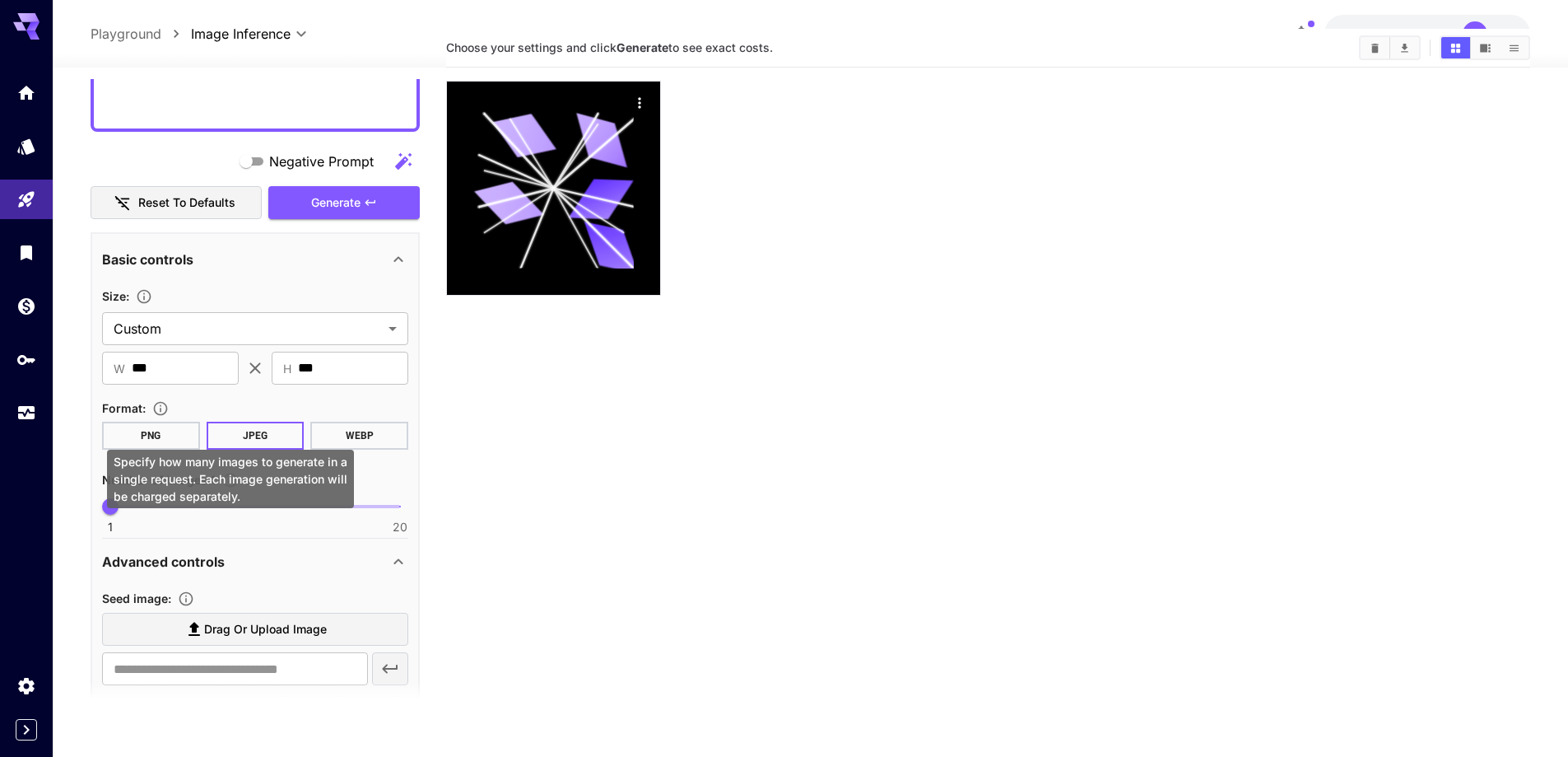
scroll to position [130, 0]
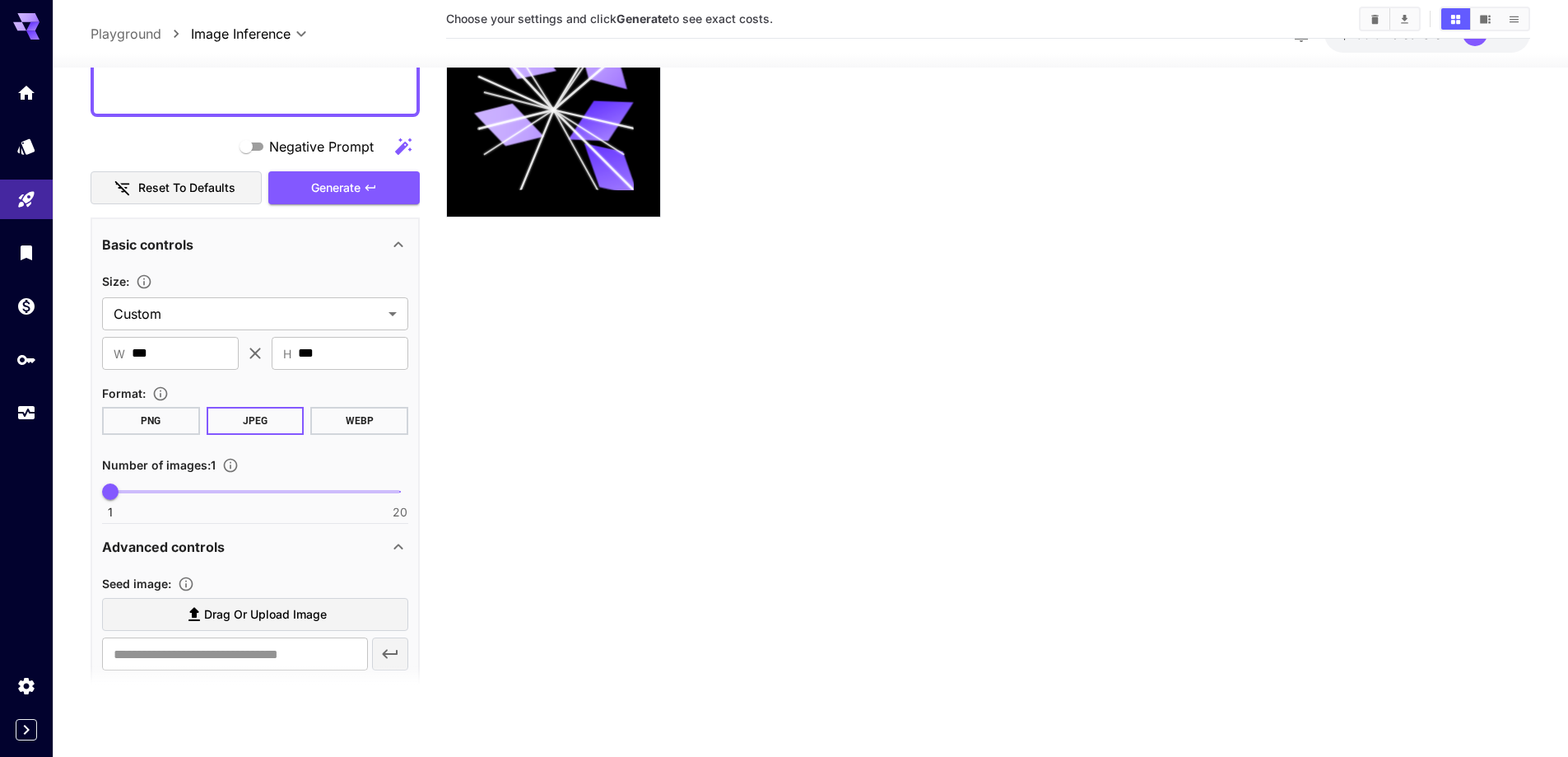
type textarea "**********"
click at [264, 619] on span "Drag or upload image" at bounding box center [266, 614] width 123 height 20
click at [0, 0] on input "Drag or upload image" at bounding box center [0, 0] width 0 height 0
type input "**********"
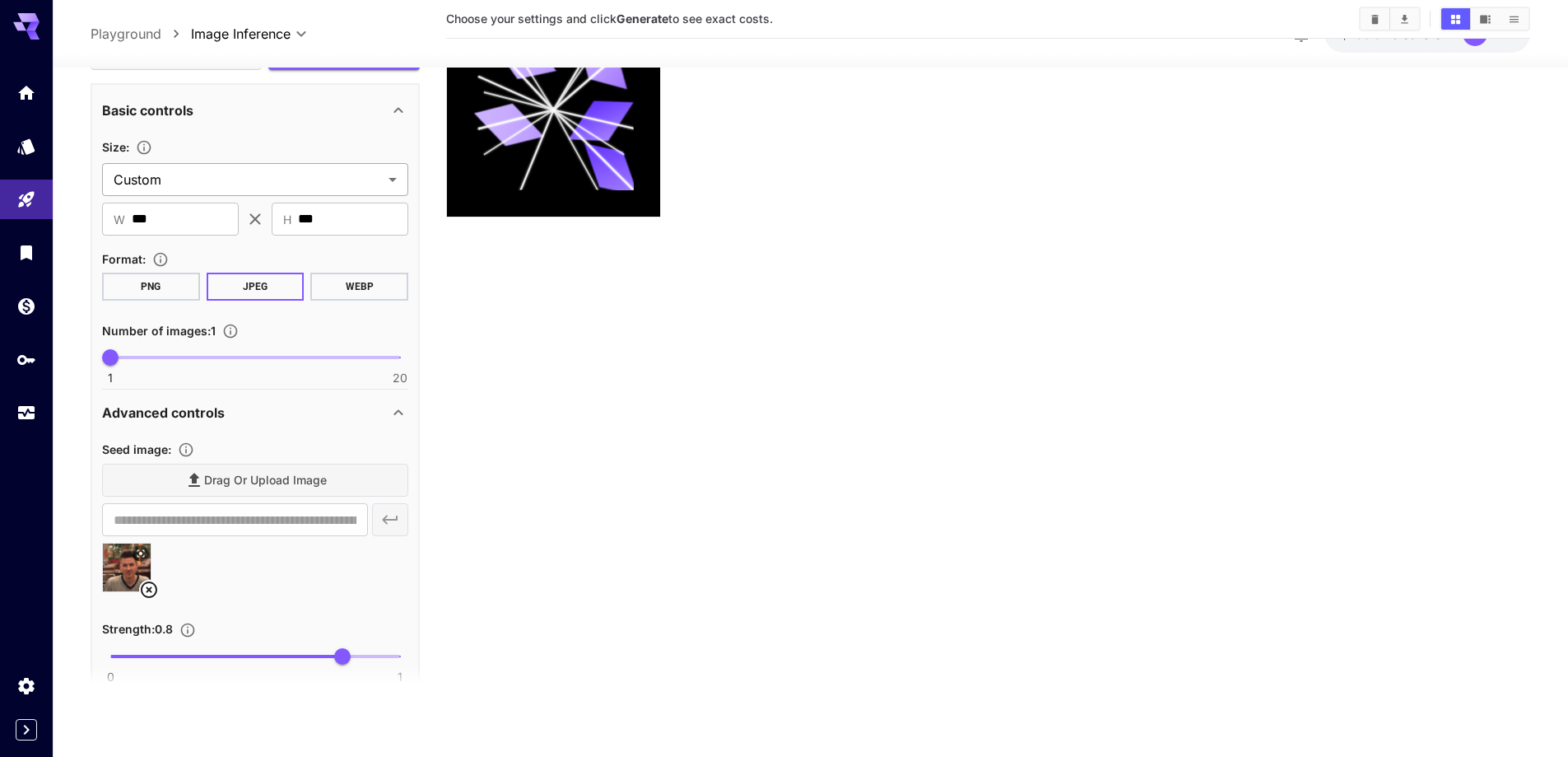
scroll to position [330, 0]
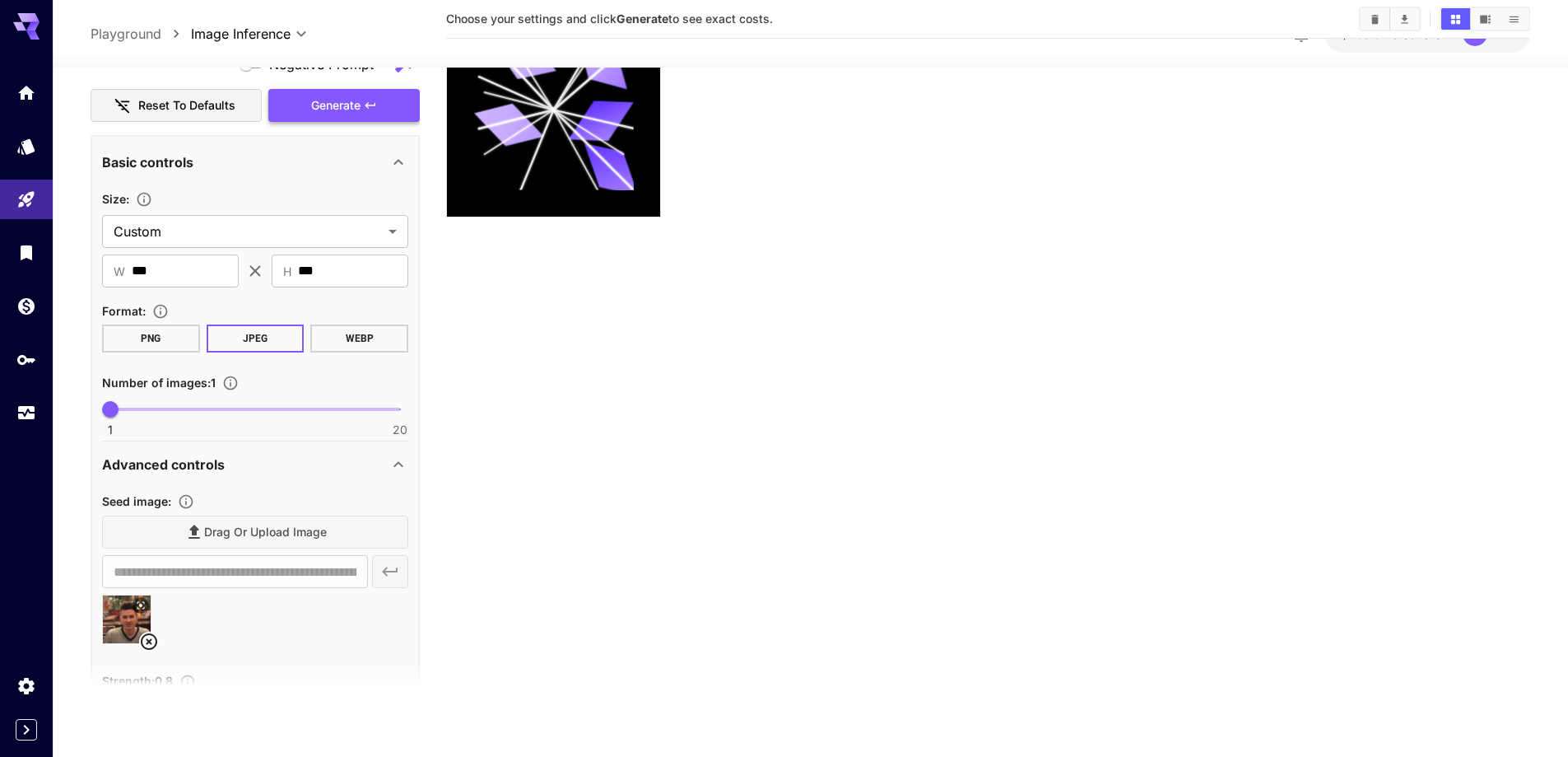
click at [341, 103] on span "Generate" at bounding box center [336, 106] width 50 height 20
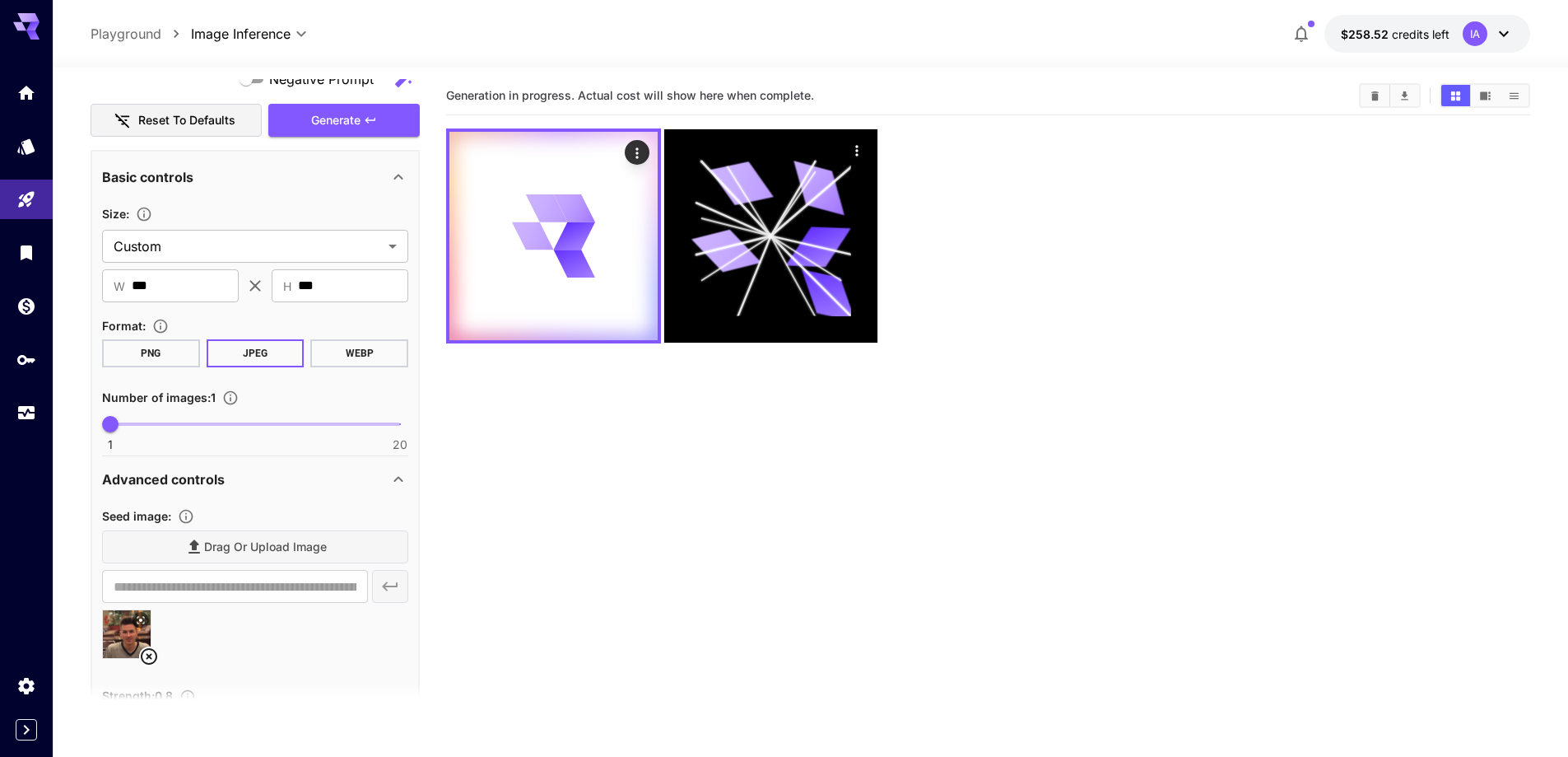
scroll to position [0, 0]
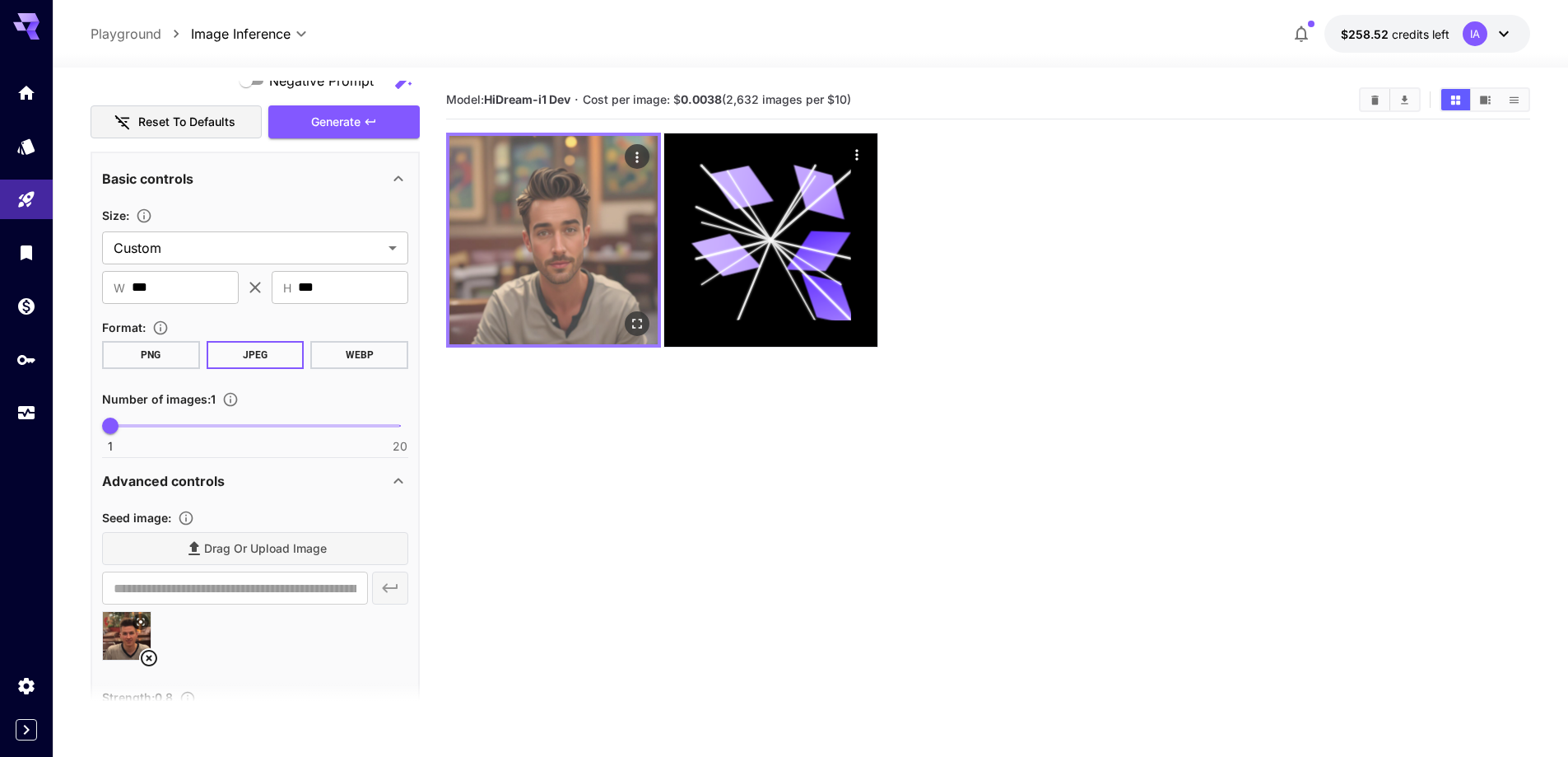
click at [524, 262] on img at bounding box center [553, 240] width 208 height 208
click at [558, 211] on img at bounding box center [553, 240] width 208 height 208
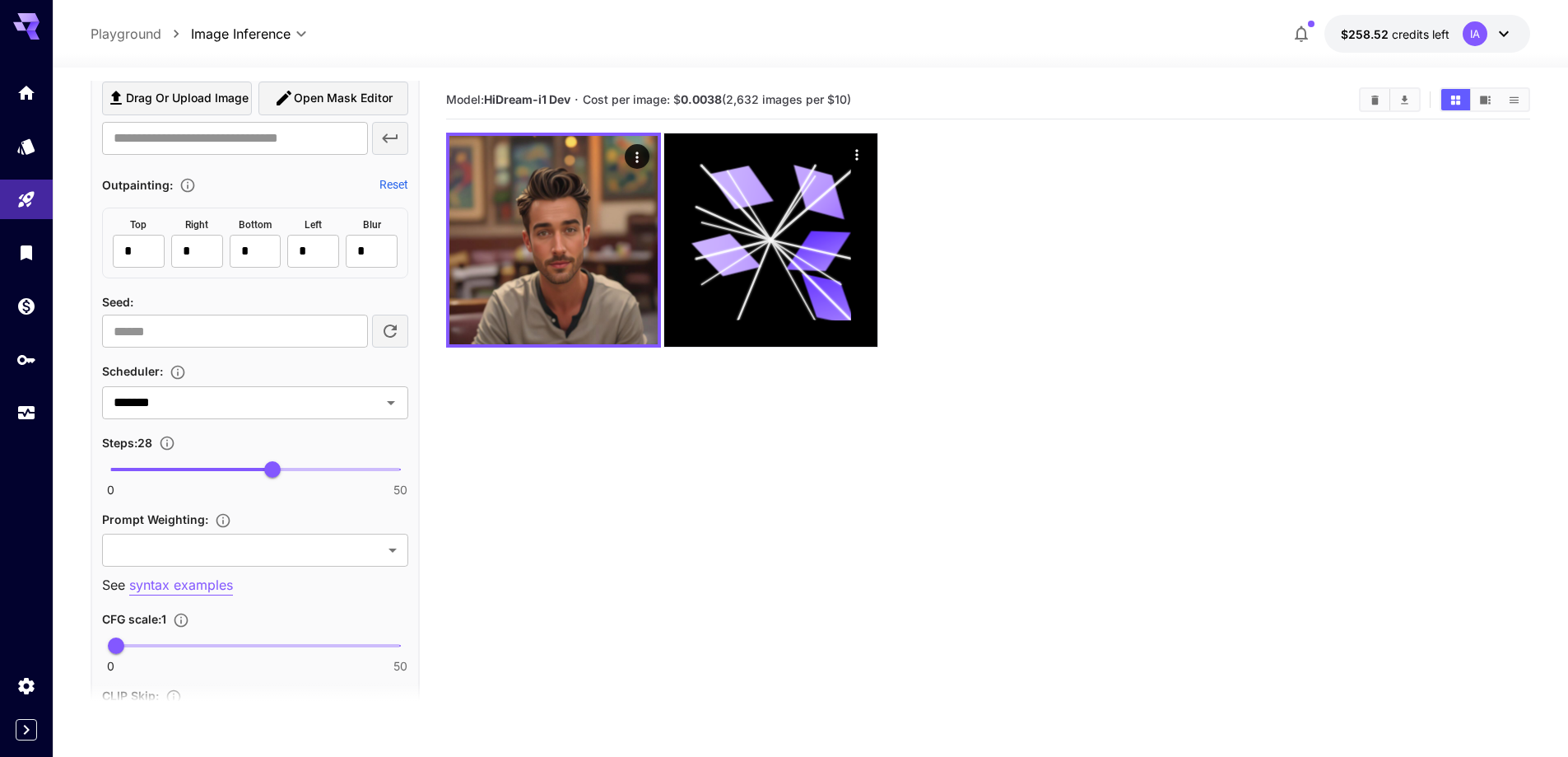
scroll to position [1071, 0]
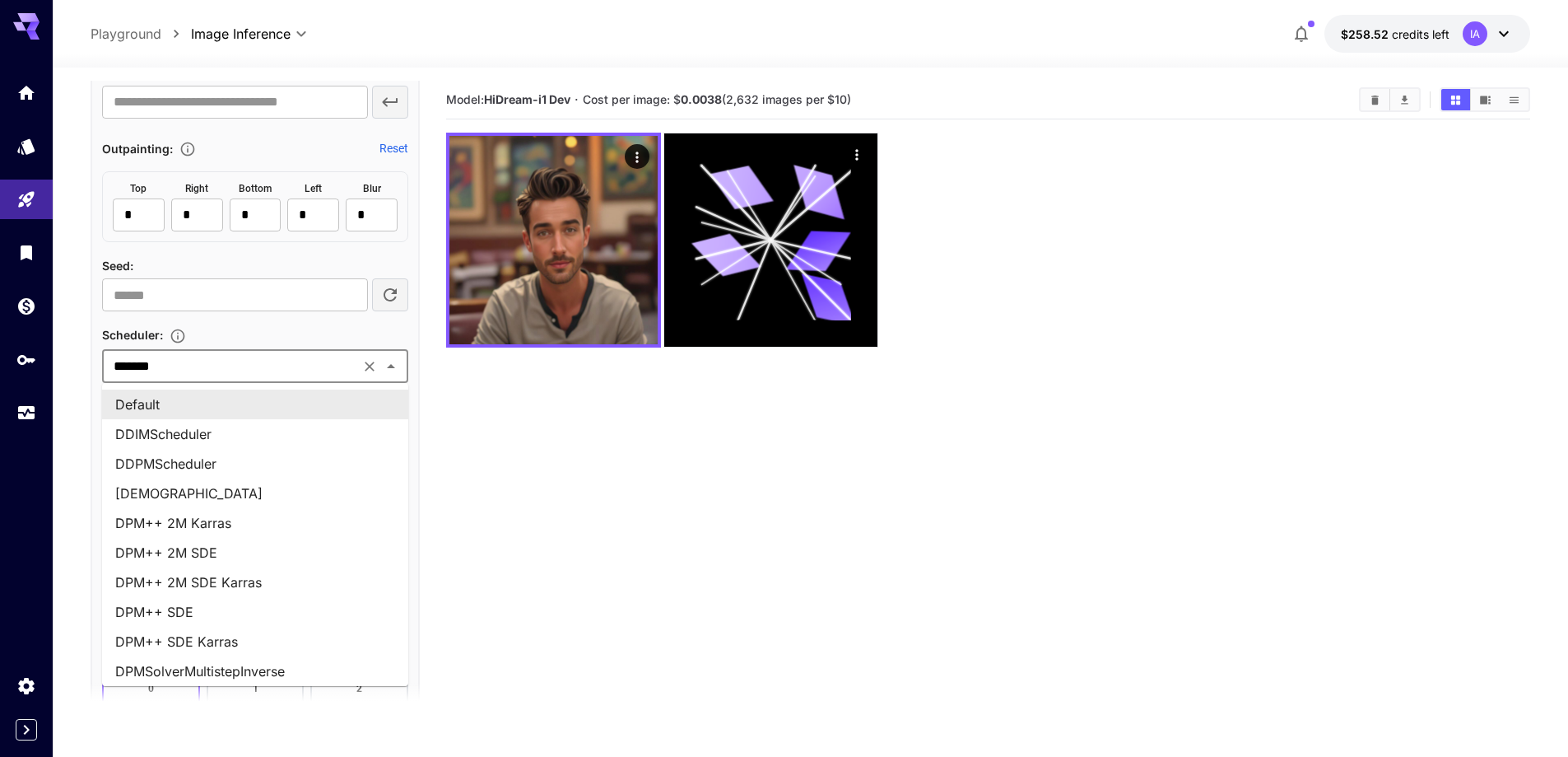
click at [233, 369] on input "*******" at bounding box center [230, 366] width 248 height 23
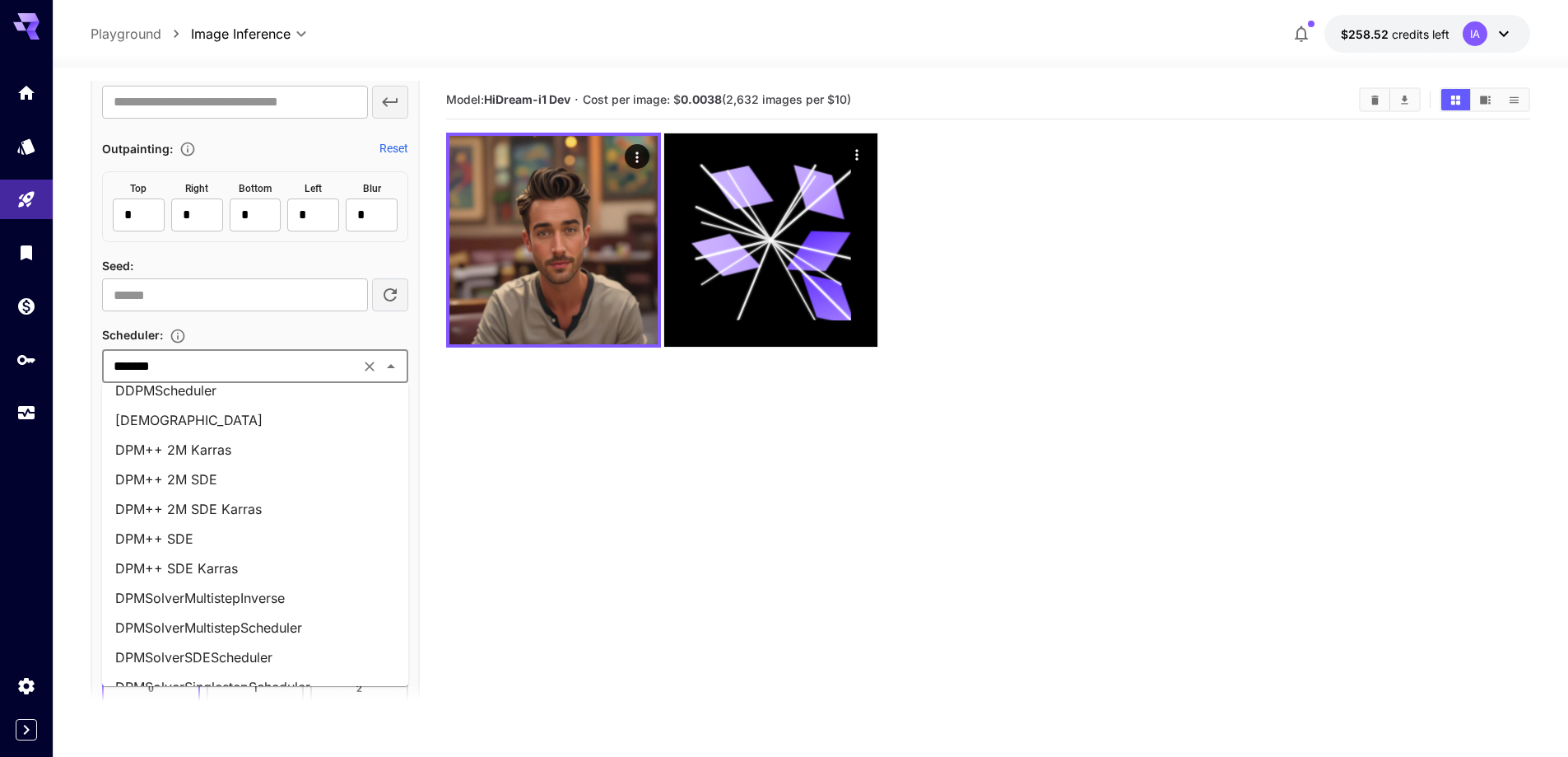
scroll to position [23, 0]
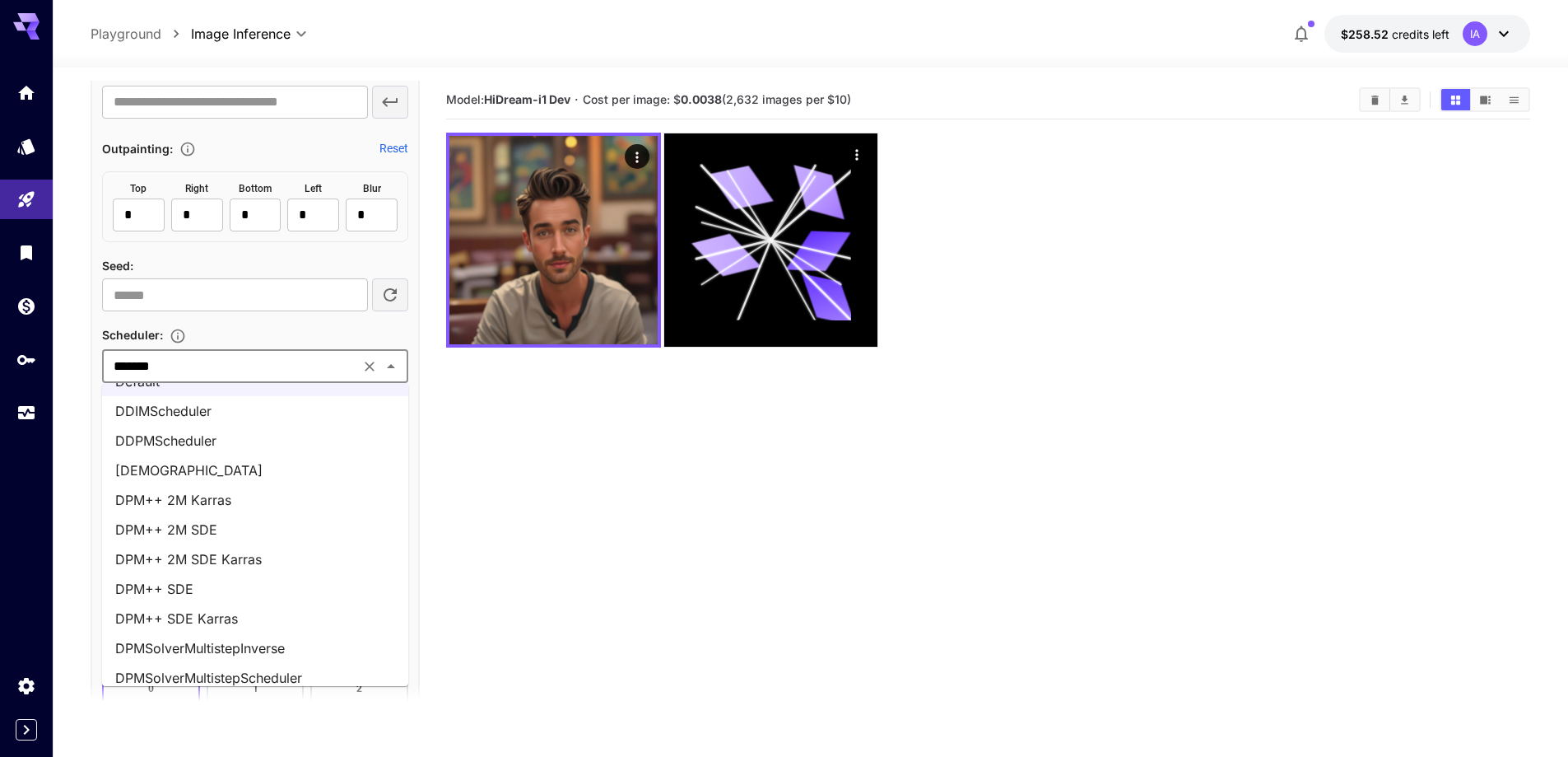
click at [244, 505] on li "DPM++ 2M Karras" at bounding box center [255, 499] width 306 height 29
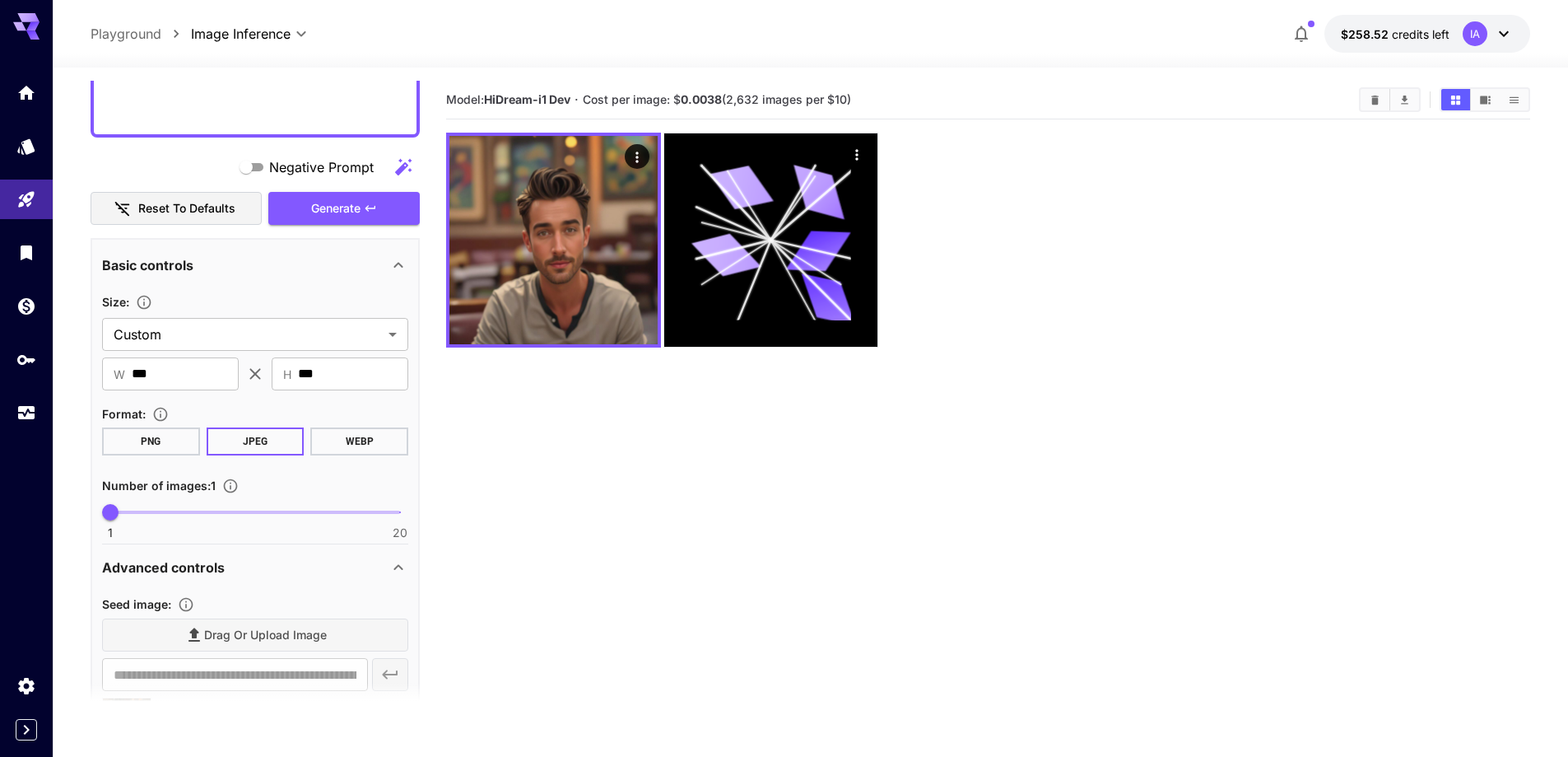
scroll to position [164, 0]
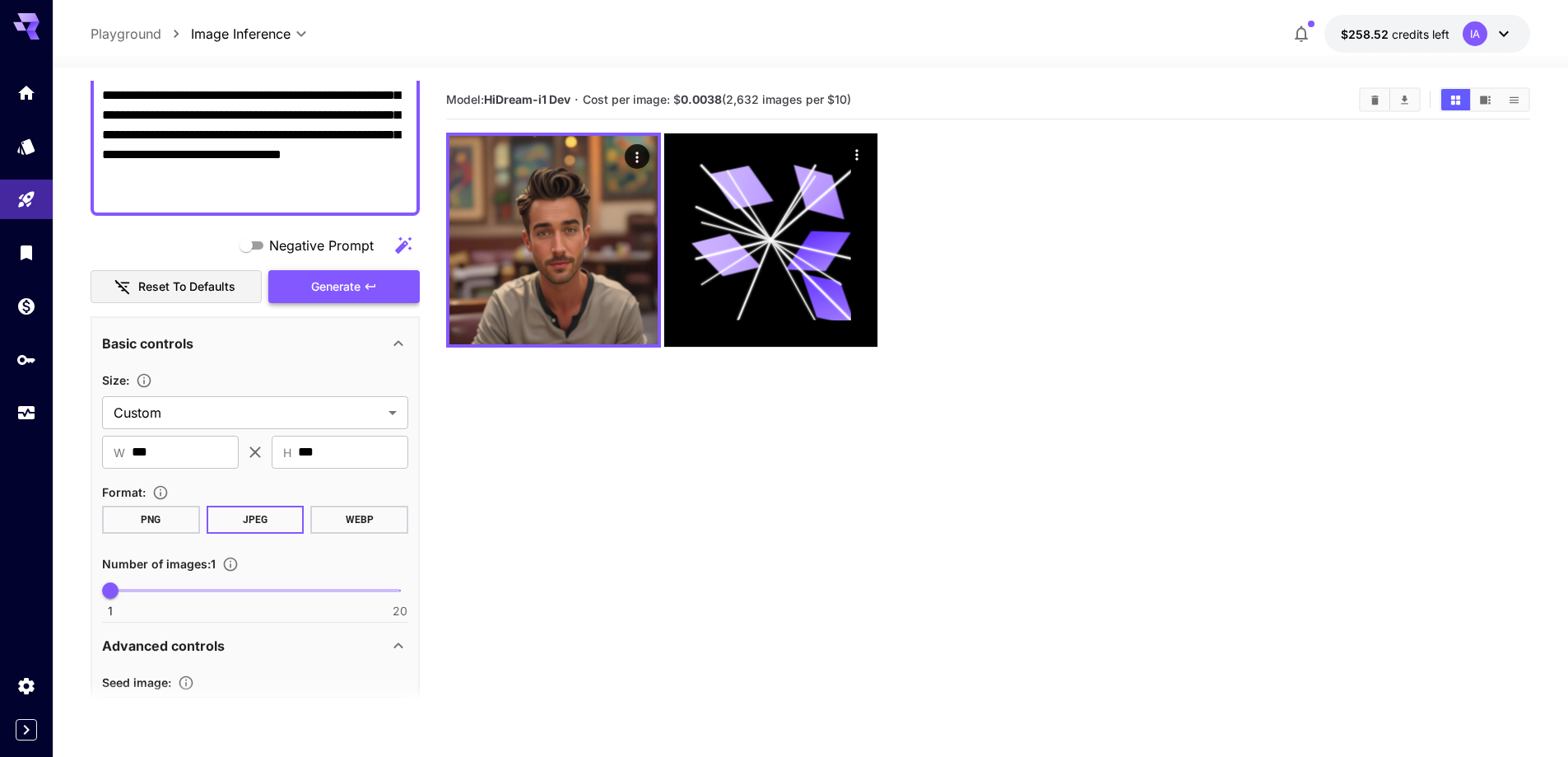
click at [365, 291] on icon "button" at bounding box center [370, 286] width 13 height 13
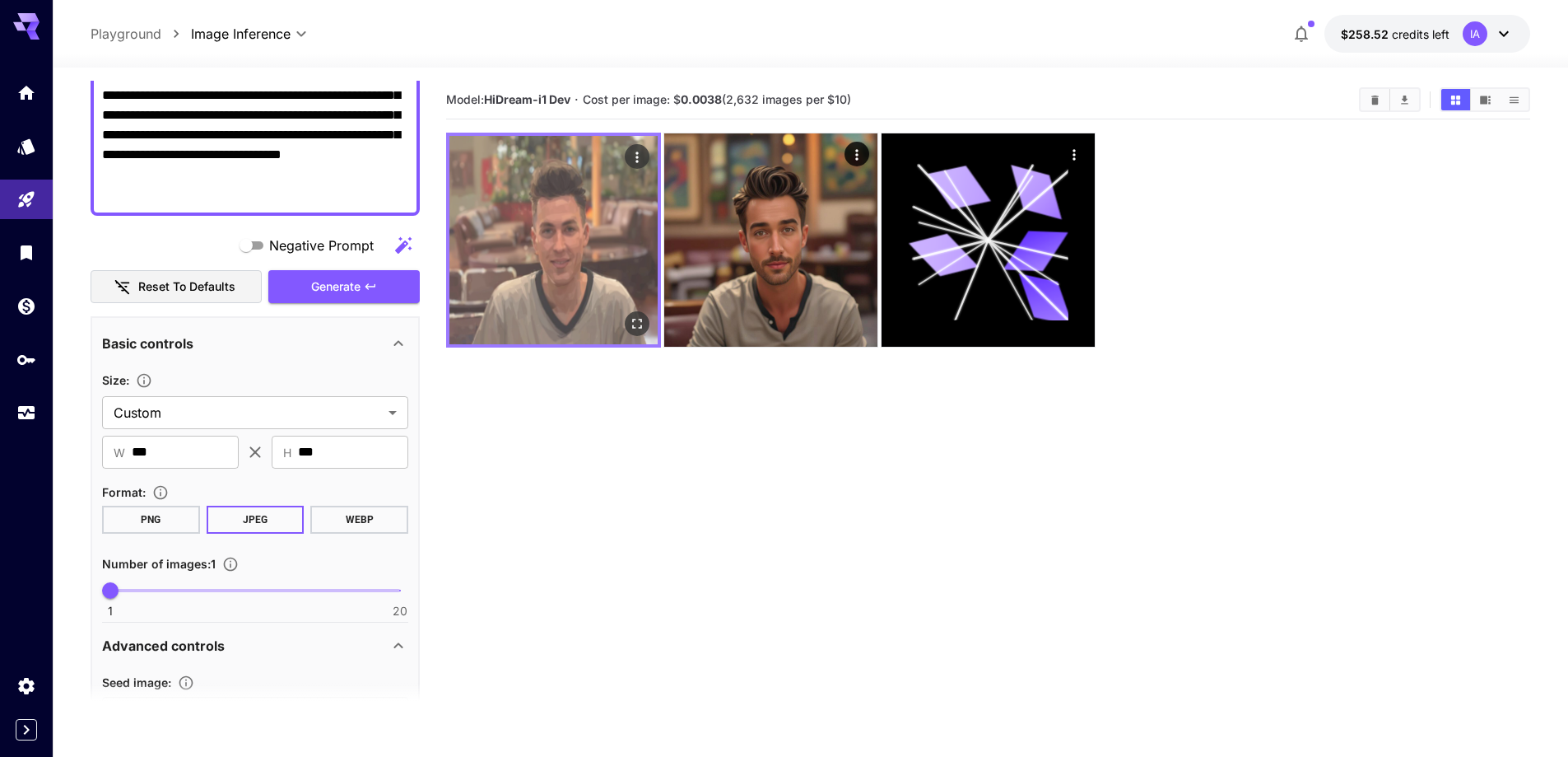
click at [526, 261] on img at bounding box center [553, 240] width 208 height 208
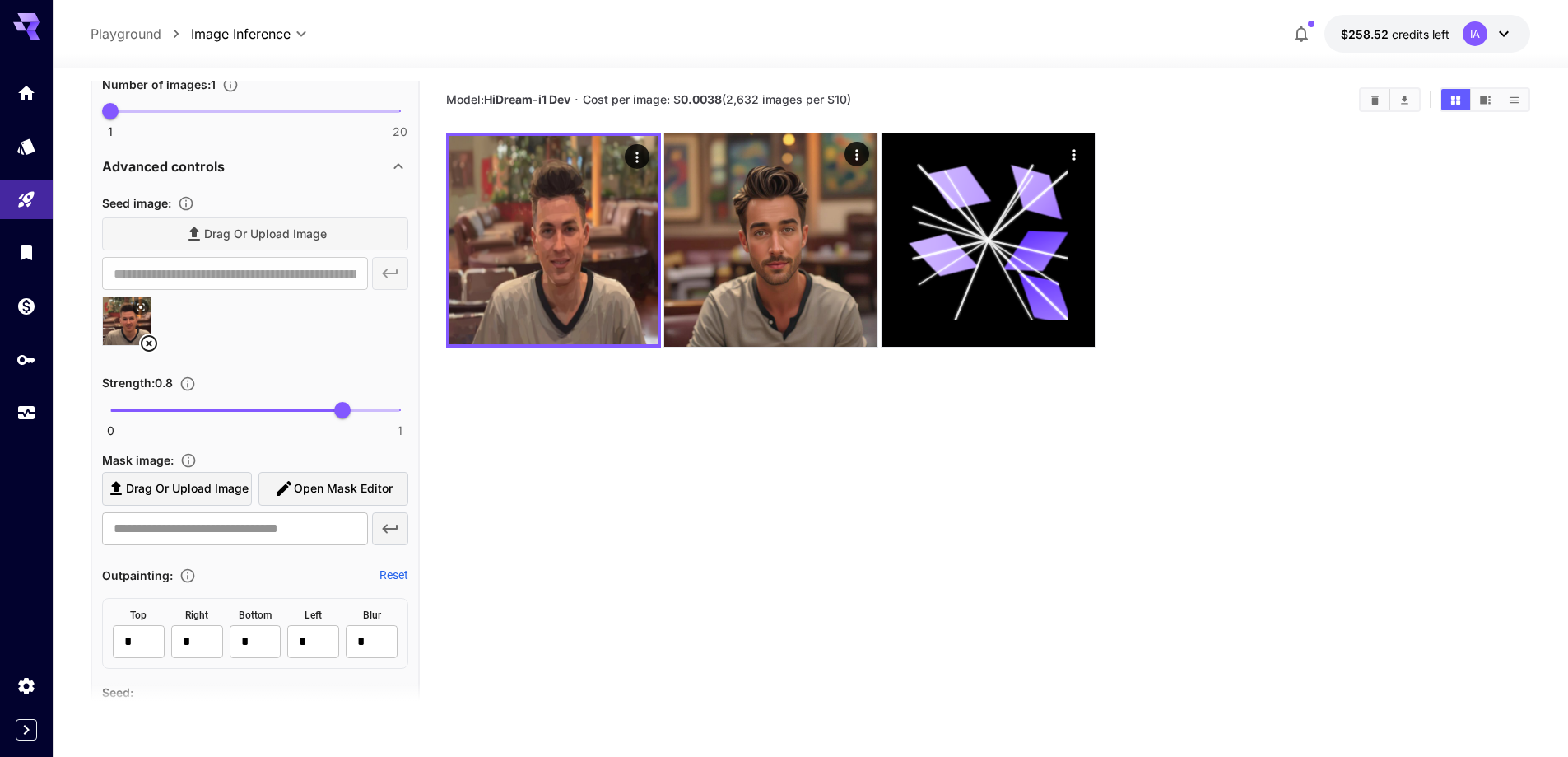
scroll to position [658, 0]
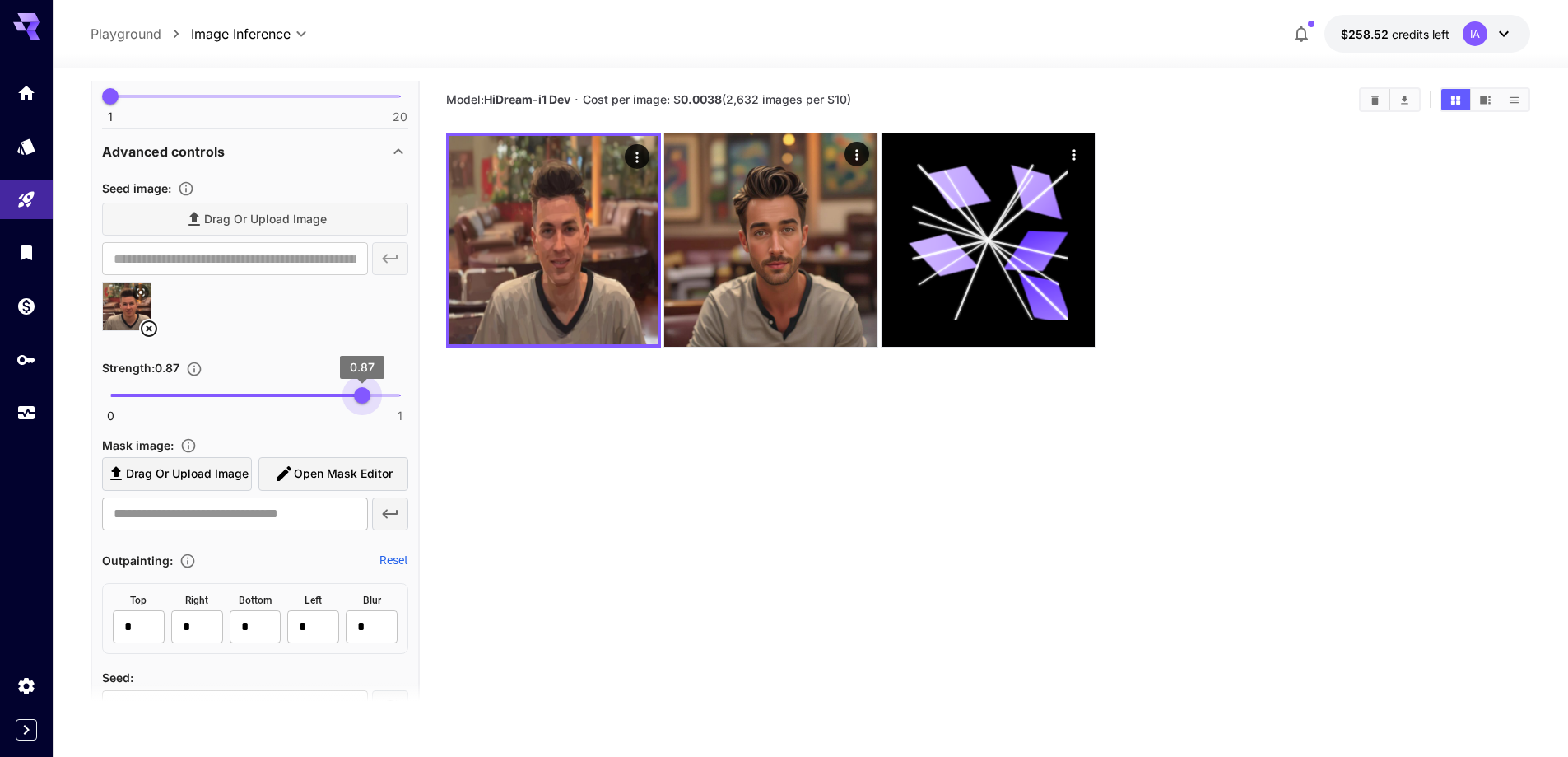
drag, startPoint x: 346, startPoint y: 400, endPoint x: 362, endPoint y: 400, distance: 16.0
click at [362, 400] on span "0.87" at bounding box center [362, 395] width 17 height 17
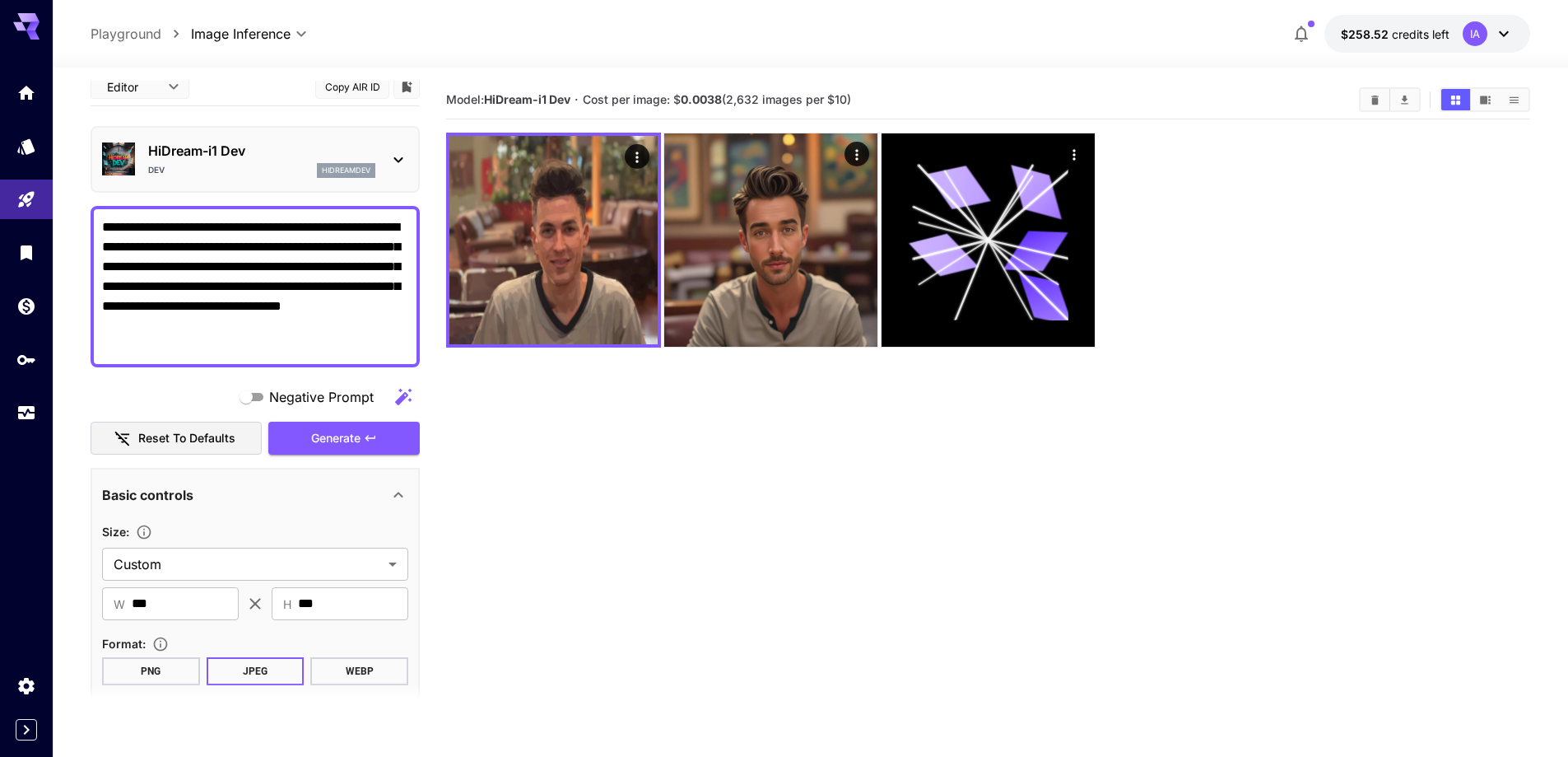
scroll to position [0, 0]
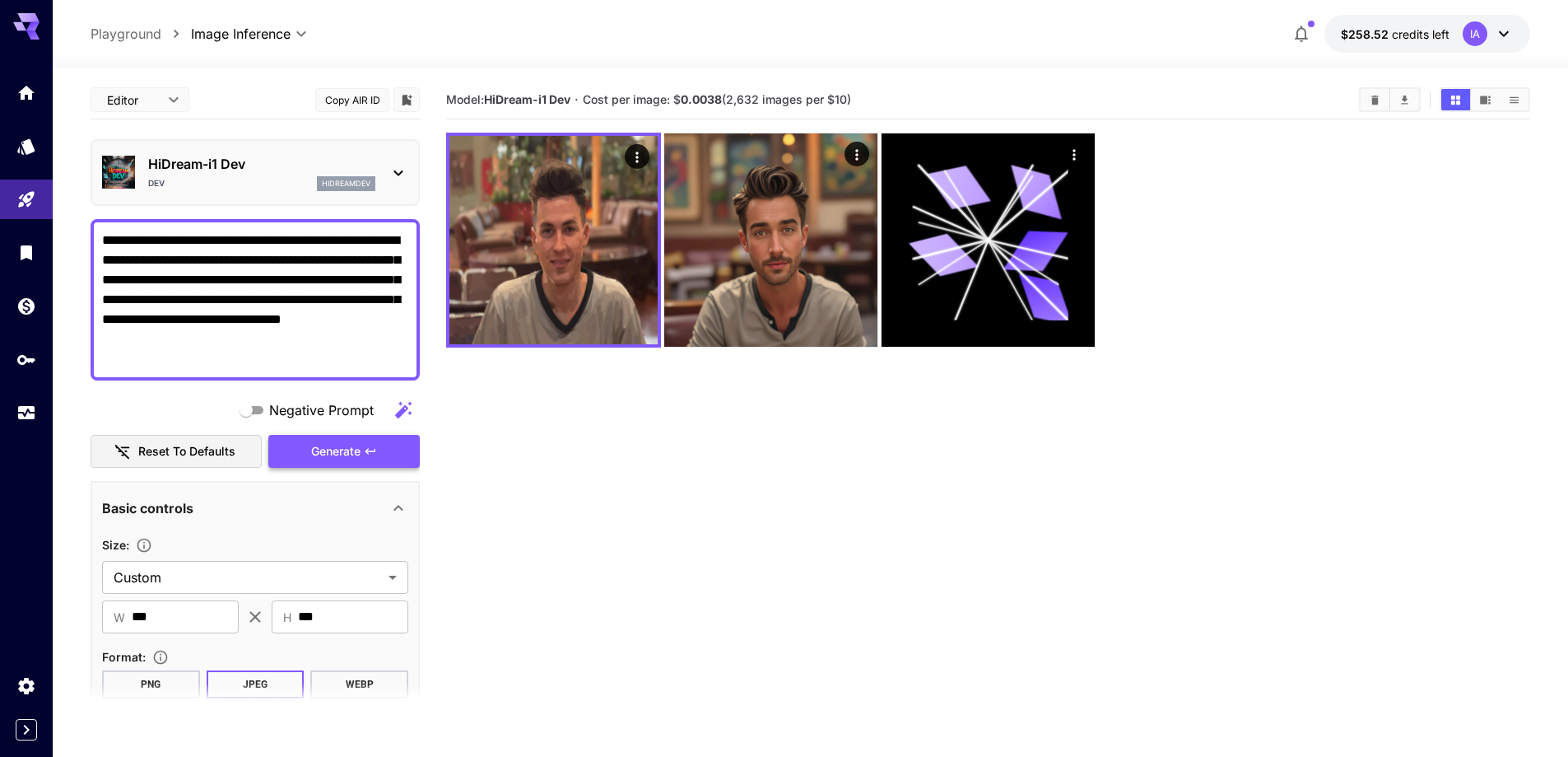
click at [360, 455] on span "Generate" at bounding box center [336, 451] width 50 height 20
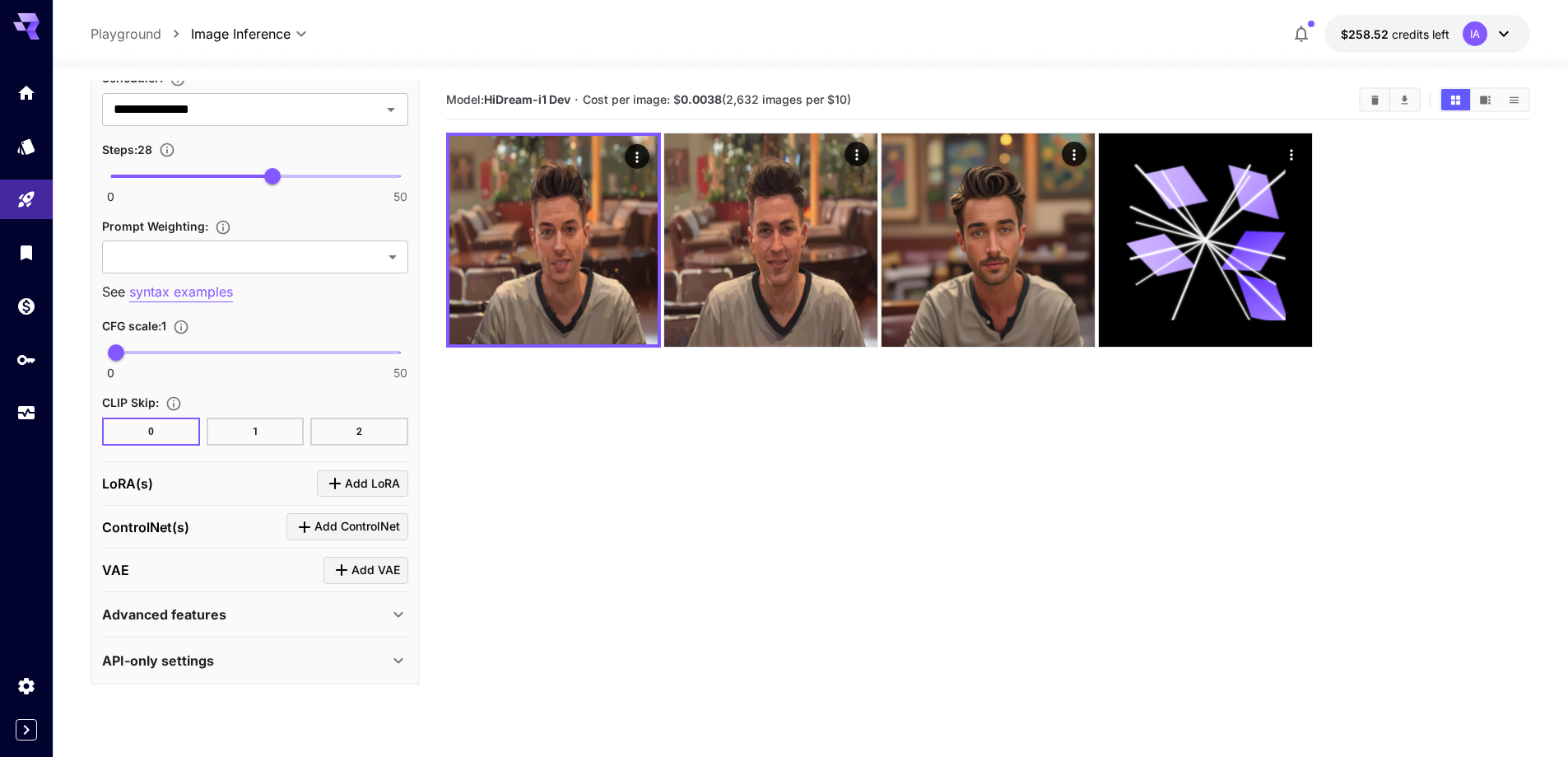
scroll to position [1329, 0]
click at [309, 618] on div "Advanced features" at bounding box center [245, 612] width 287 height 20
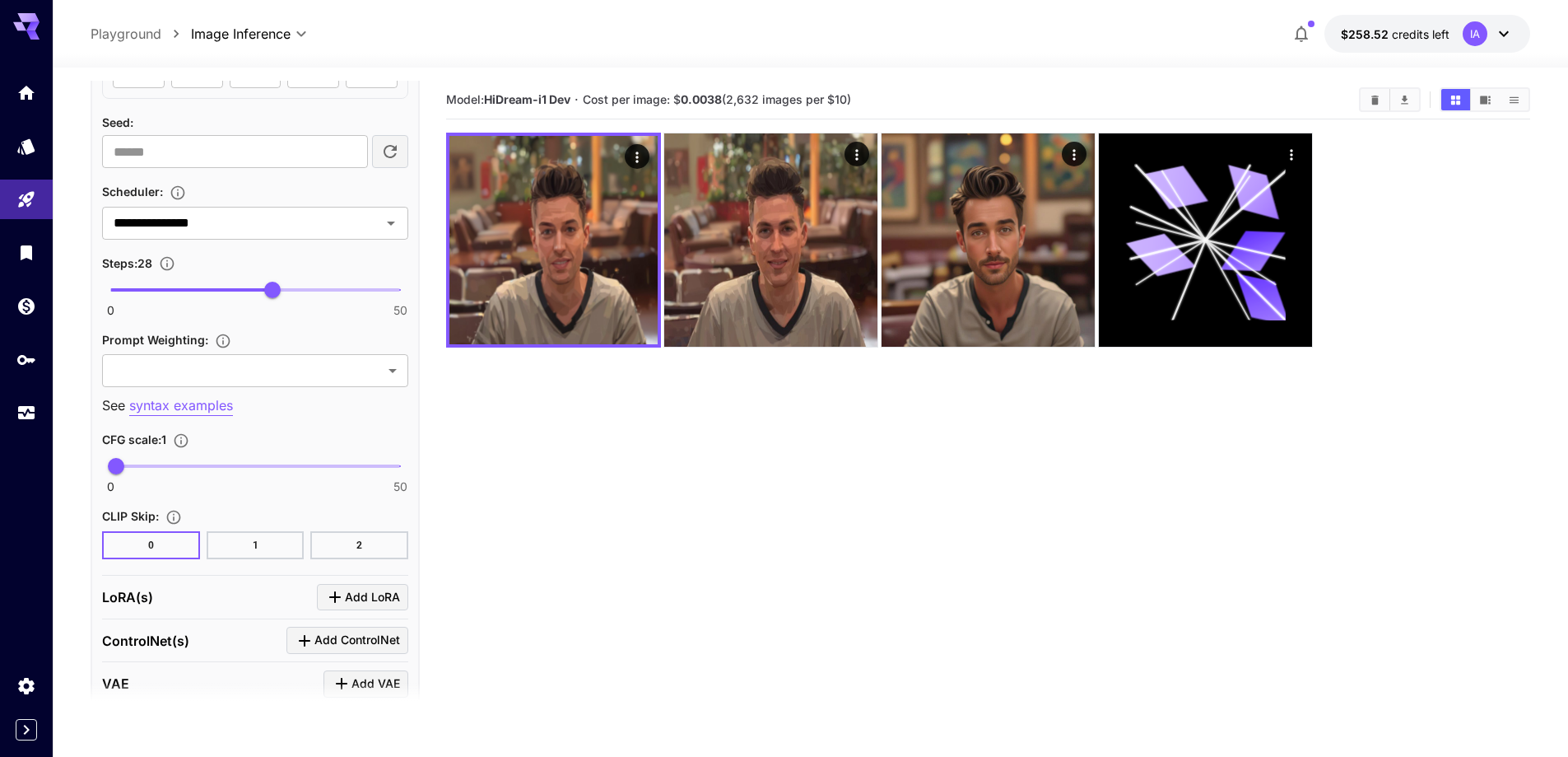
scroll to position [1218, 0]
click at [234, 235] on div "**********" at bounding box center [255, 87] width 306 height 936
click at [241, 225] on input "**********" at bounding box center [230, 219] width 248 height 23
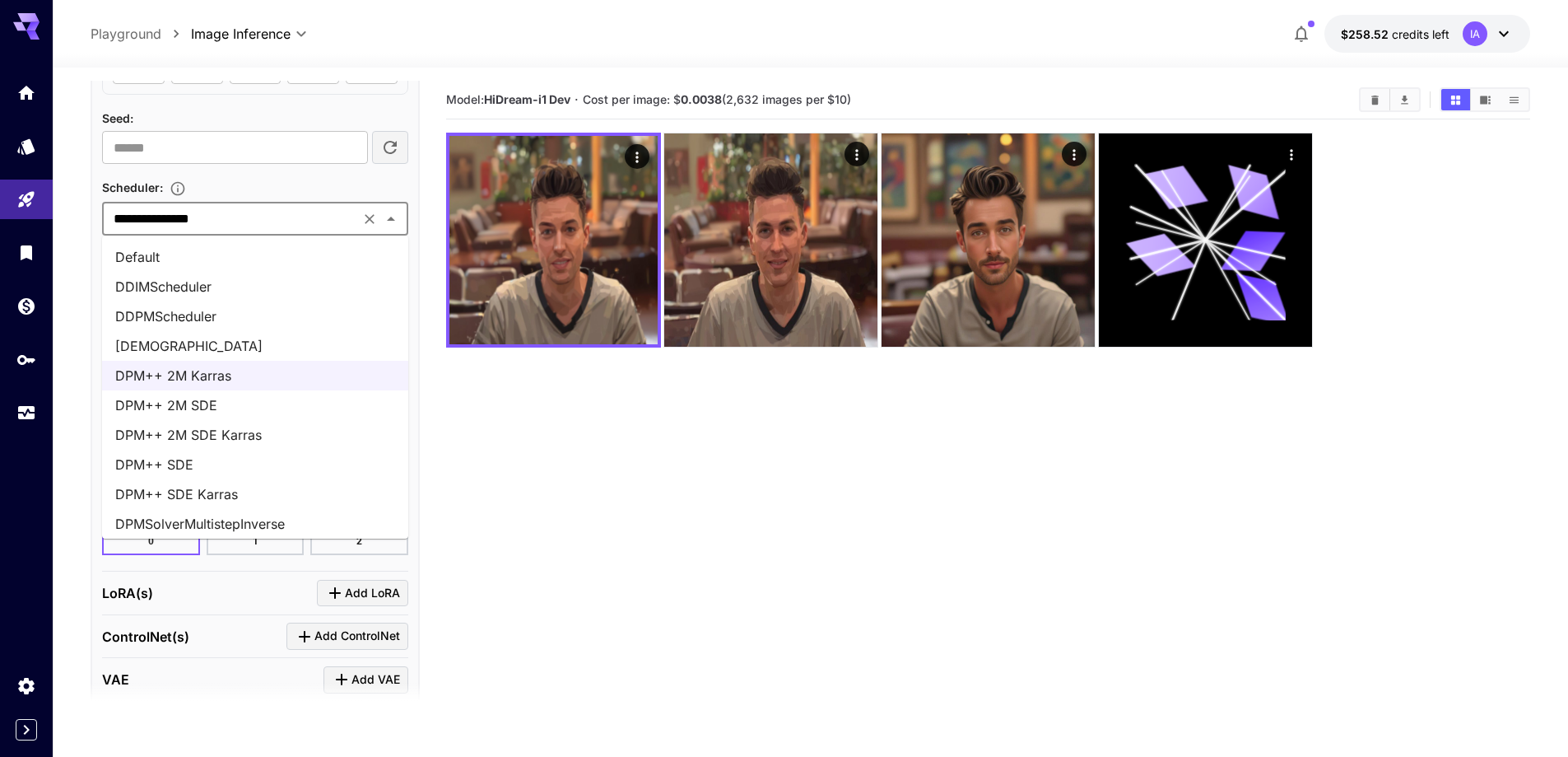
click at [196, 285] on li "DDIMScheduler" at bounding box center [255, 286] width 306 height 29
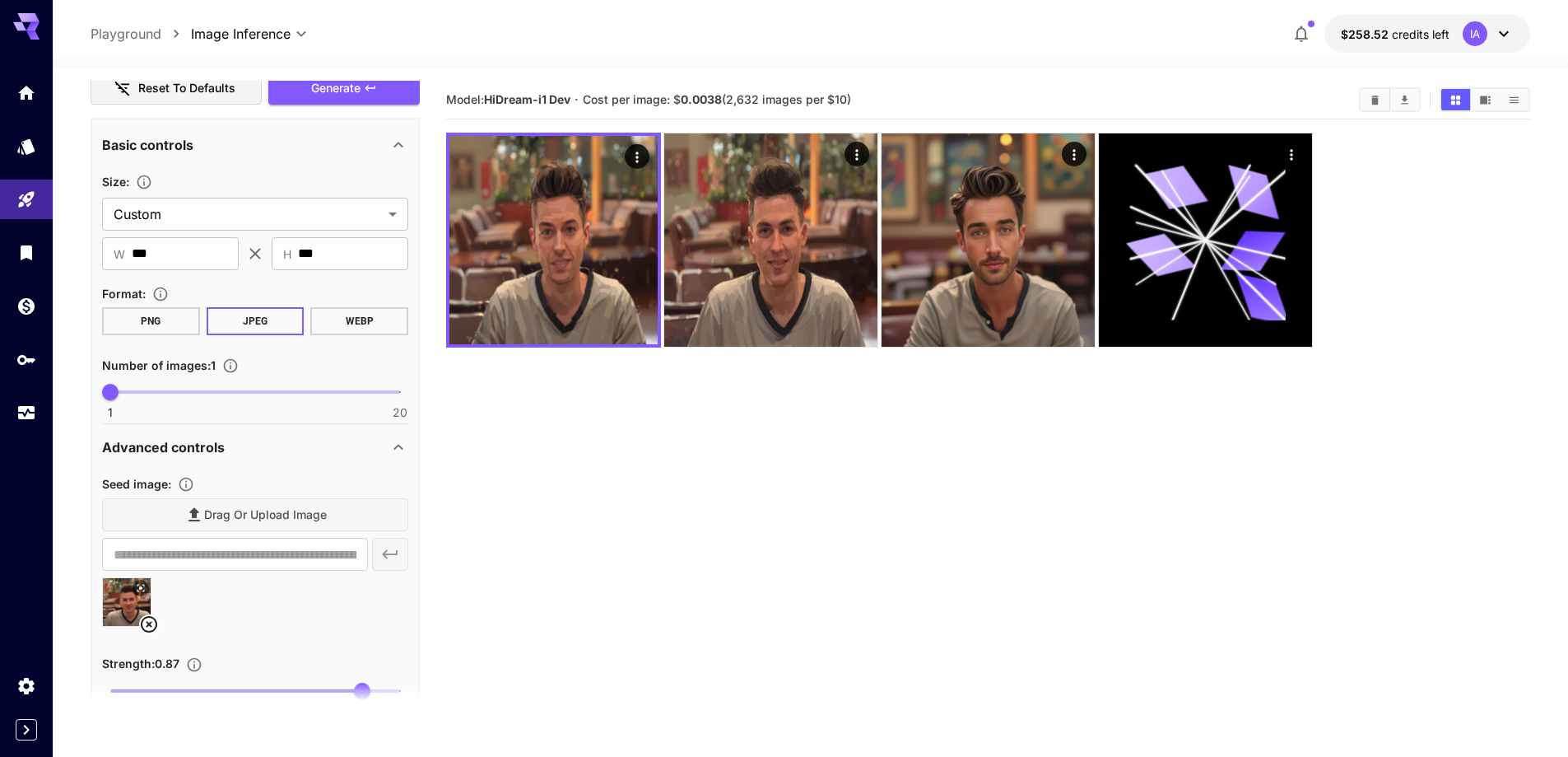
scroll to position [65, 0]
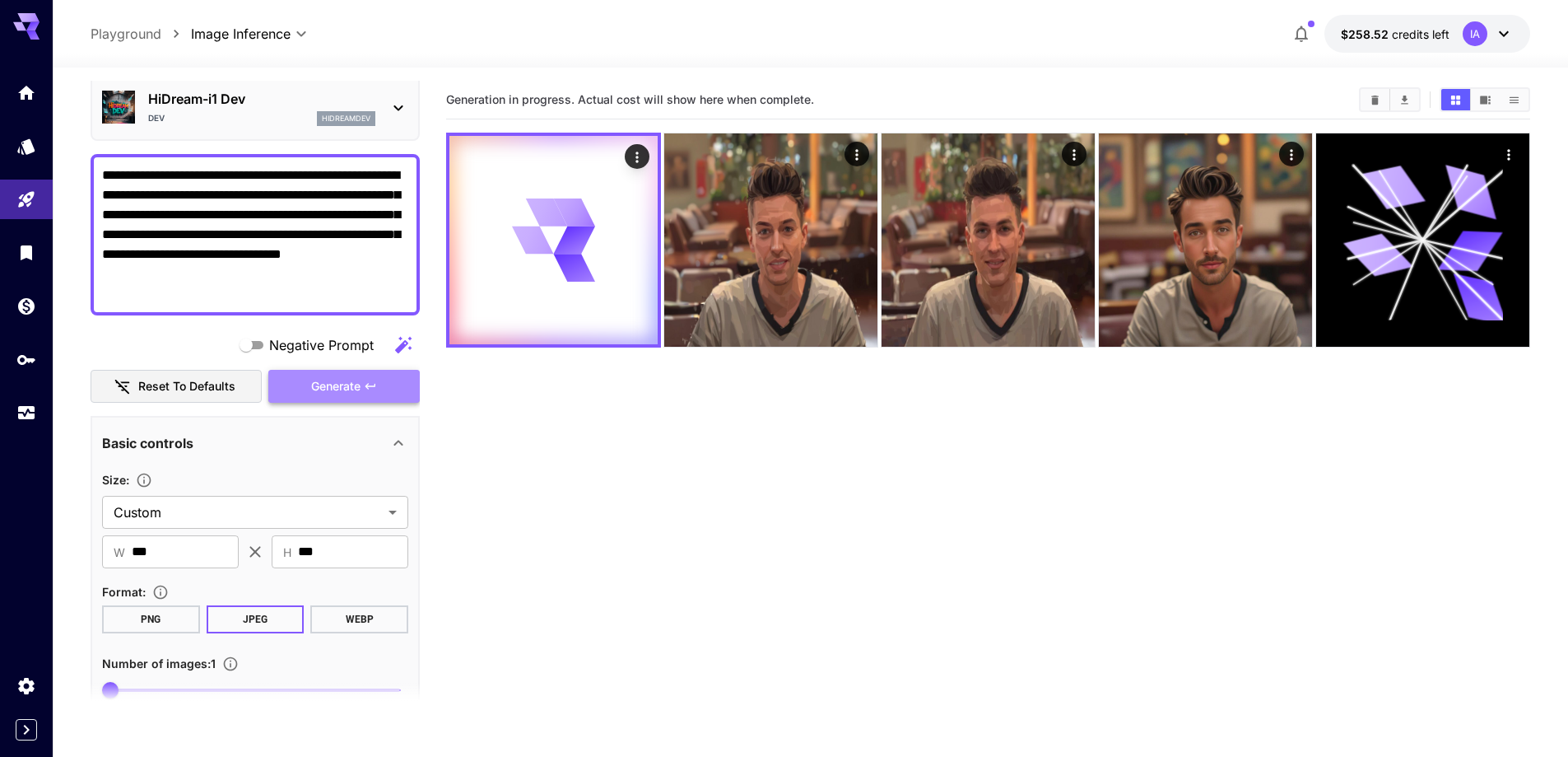
click at [352, 379] on span "Generate" at bounding box center [336, 386] width 50 height 20
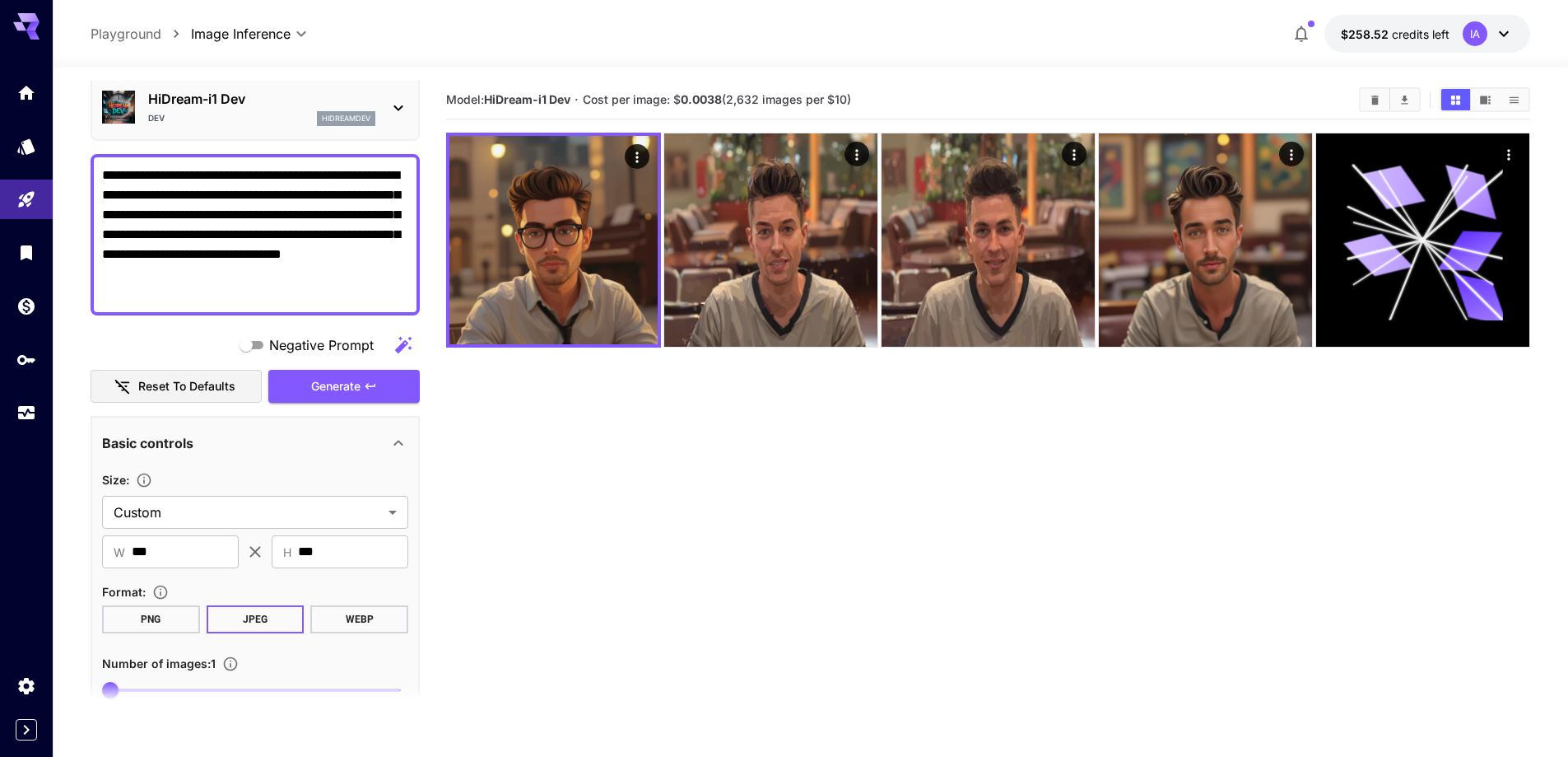
click at [593, 456] on section "Model: HiDream-i1 Dev · Cost per image: $ 0.0038 (2,632 images per $10)" at bounding box center [988, 459] width 1085 height 757
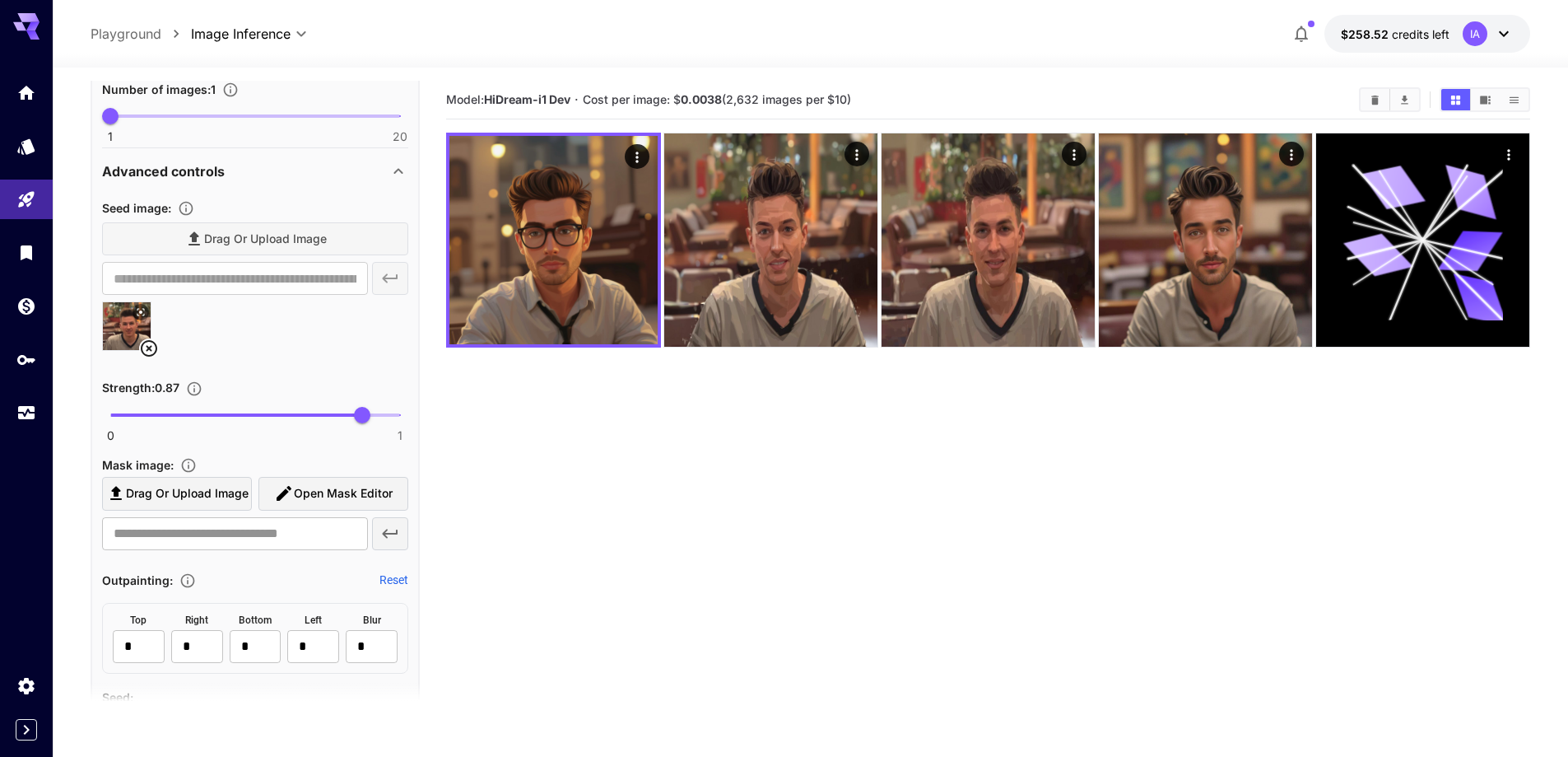
scroll to position [641, 0]
drag, startPoint x: 365, startPoint y: 411, endPoint x: 255, endPoint y: 406, distance: 110.1
click at [255, 406] on span "0.5" at bounding box center [255, 412] width 17 height 17
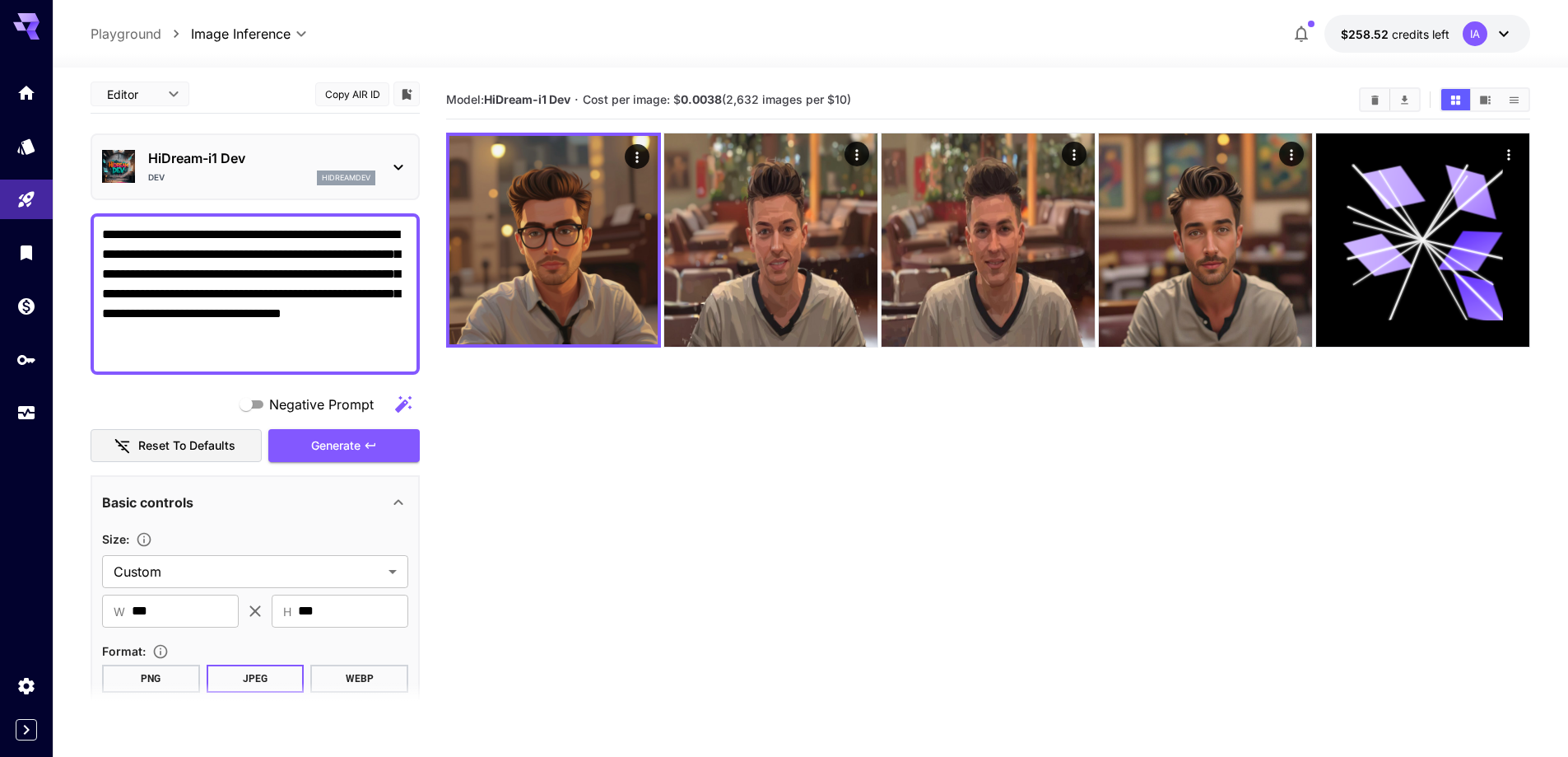
scroll to position [0, 0]
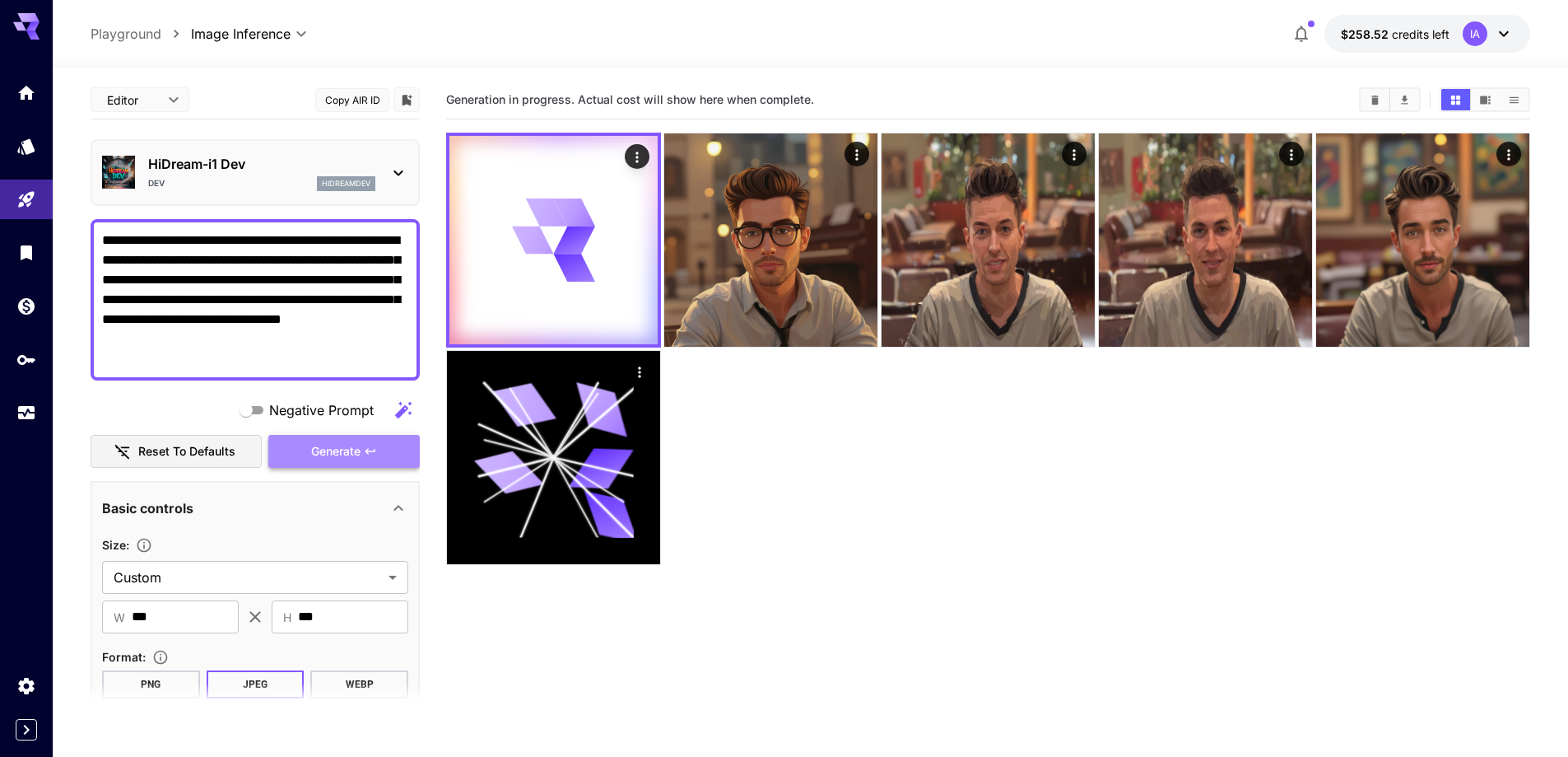
click at [355, 455] on span "Generate" at bounding box center [336, 451] width 50 height 20
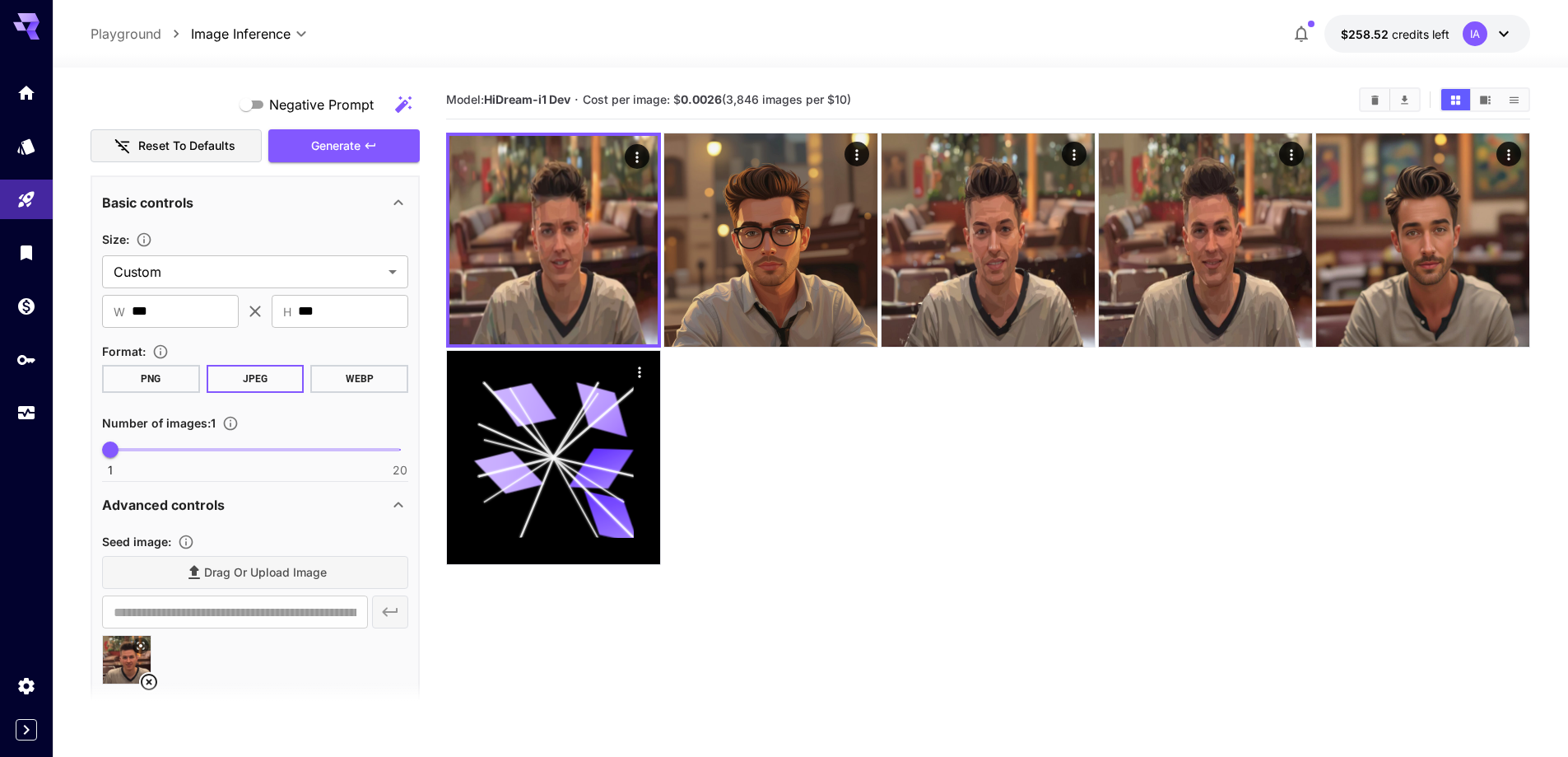
scroll to position [411, 0]
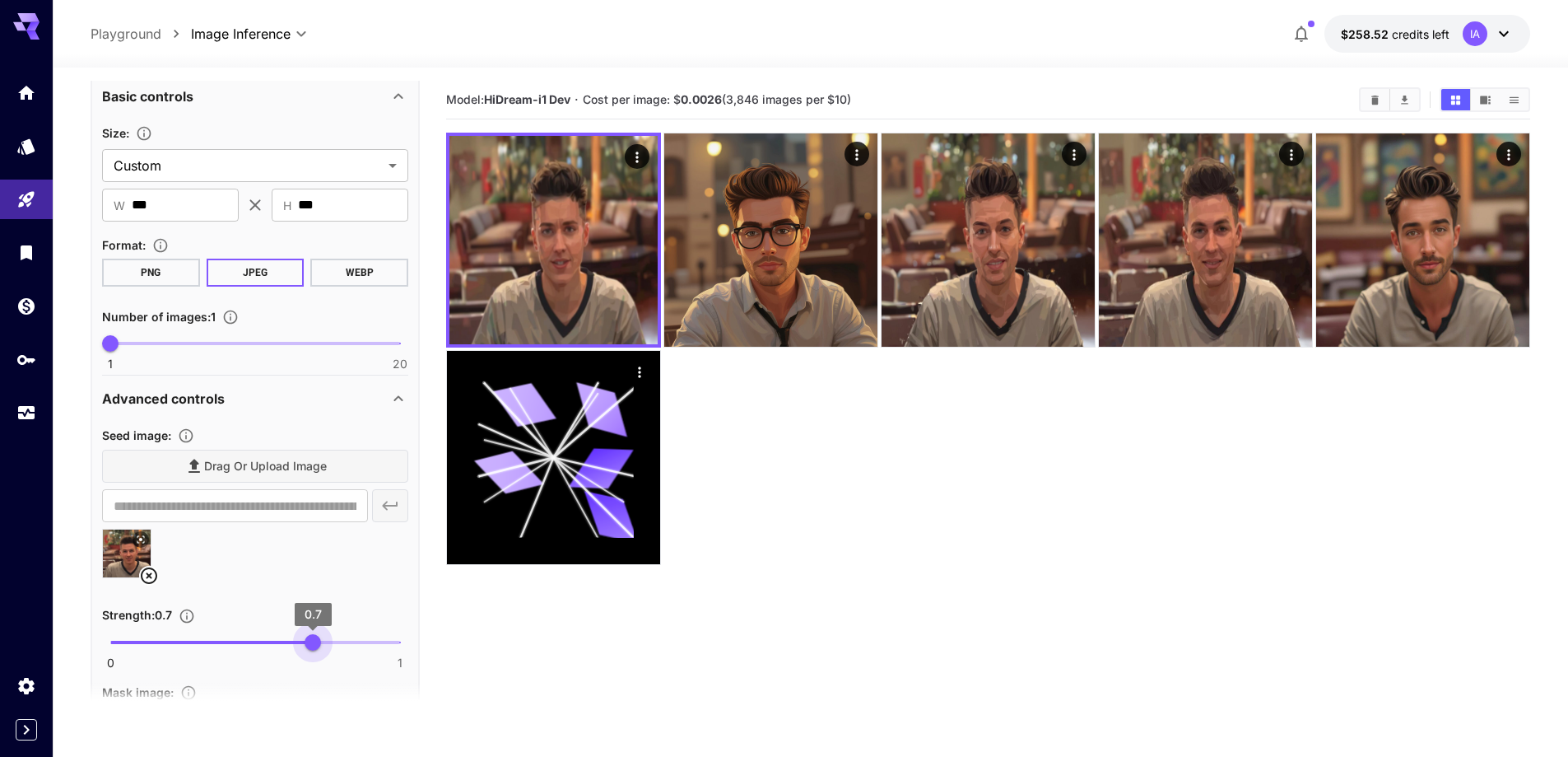
drag, startPoint x: 254, startPoint y: 638, endPoint x: 313, endPoint y: 639, distance: 59.0
click at [313, 639] on span "0.7" at bounding box center [313, 642] width 17 height 17
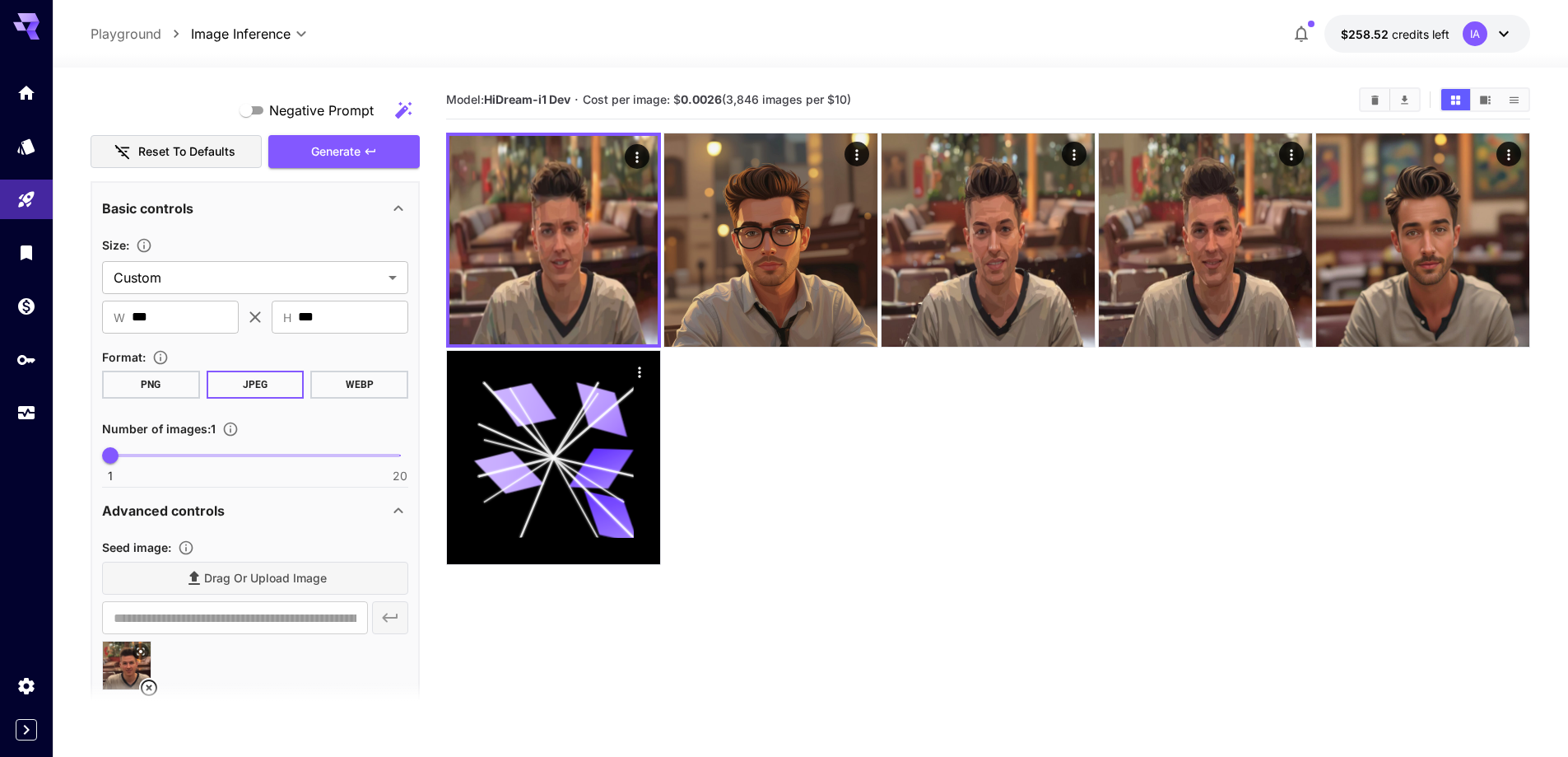
scroll to position [0, 0]
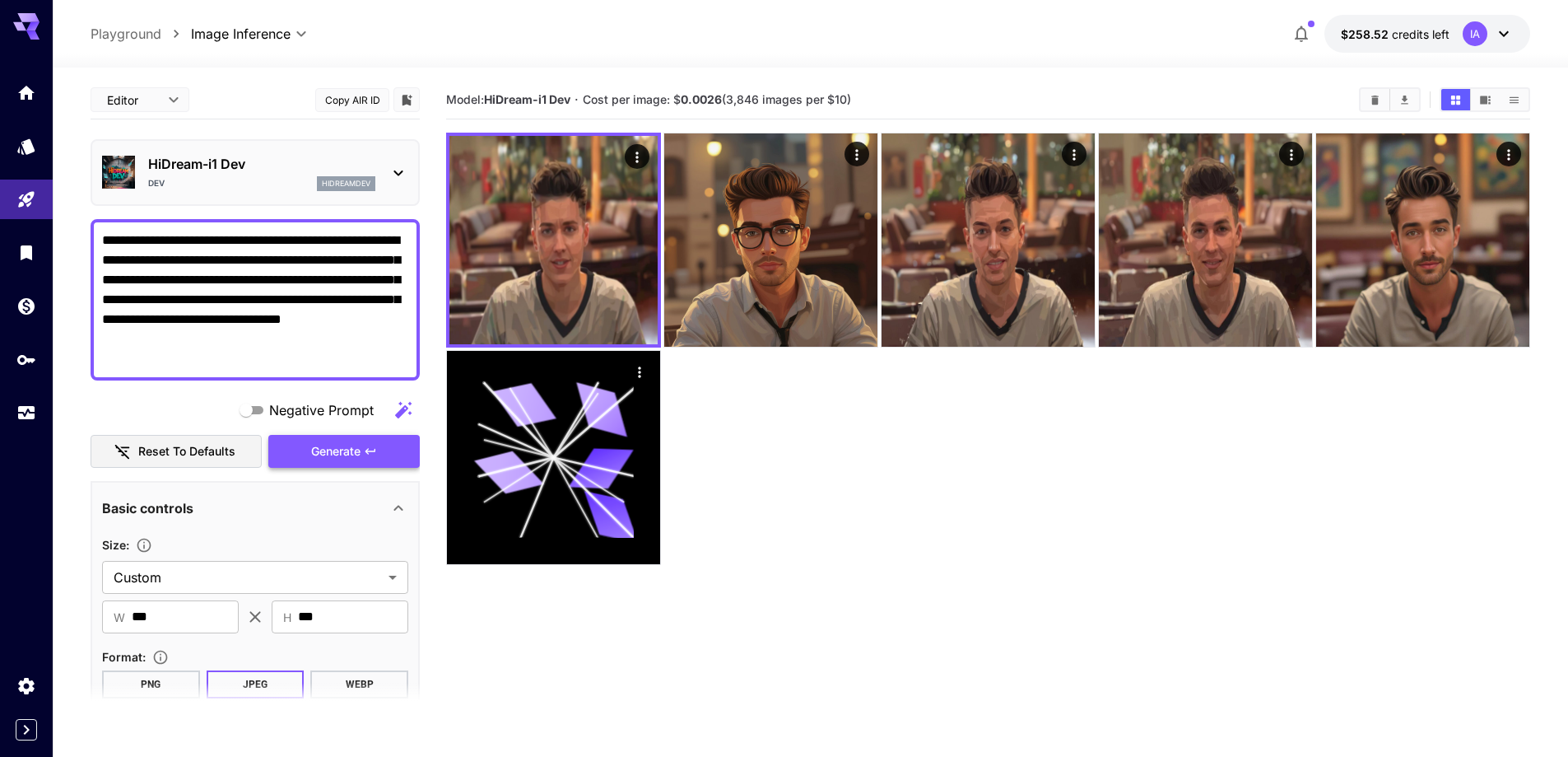
click at [341, 454] on span "Generate" at bounding box center [336, 451] width 50 height 20
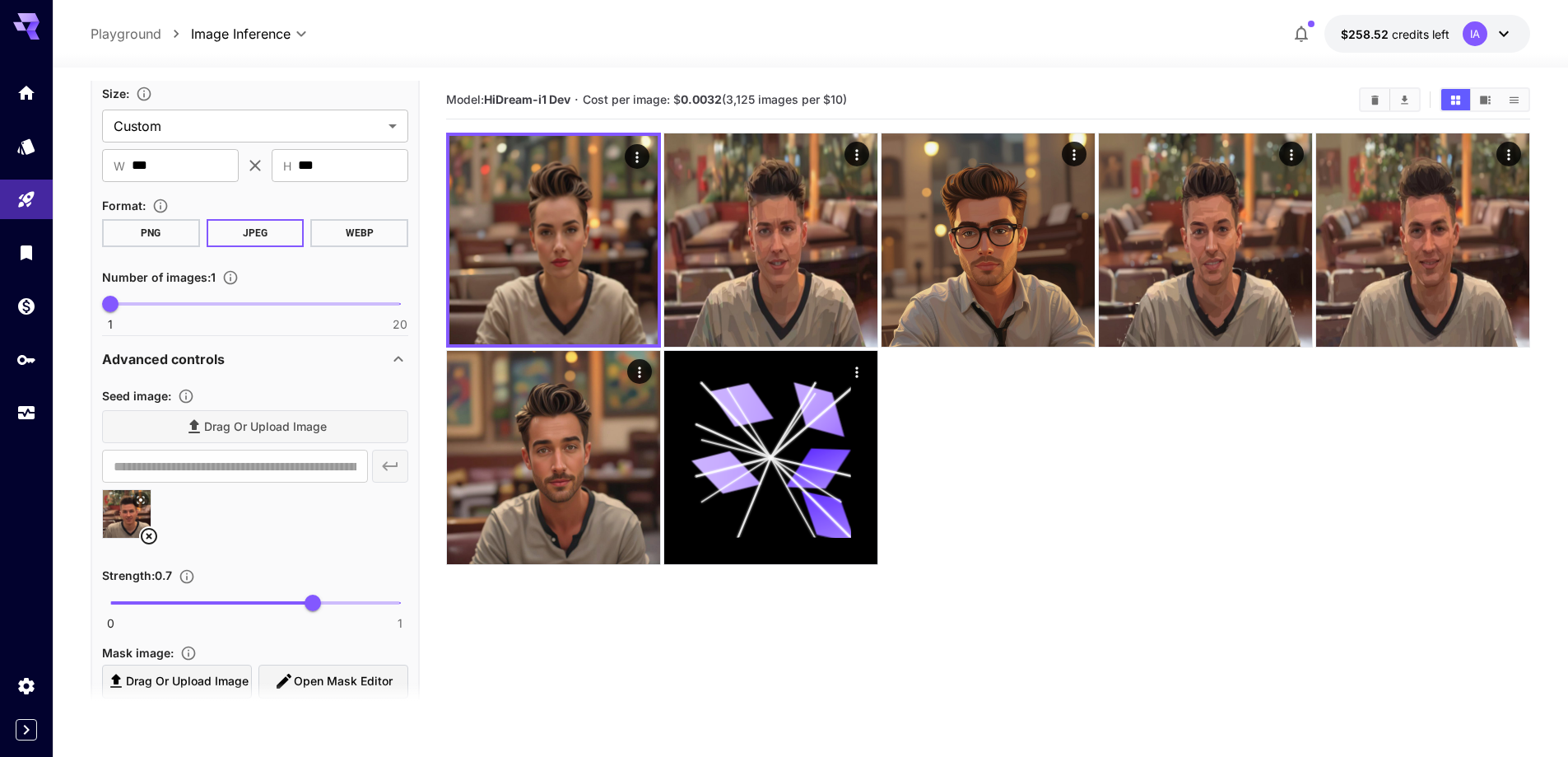
scroll to position [577, 0]
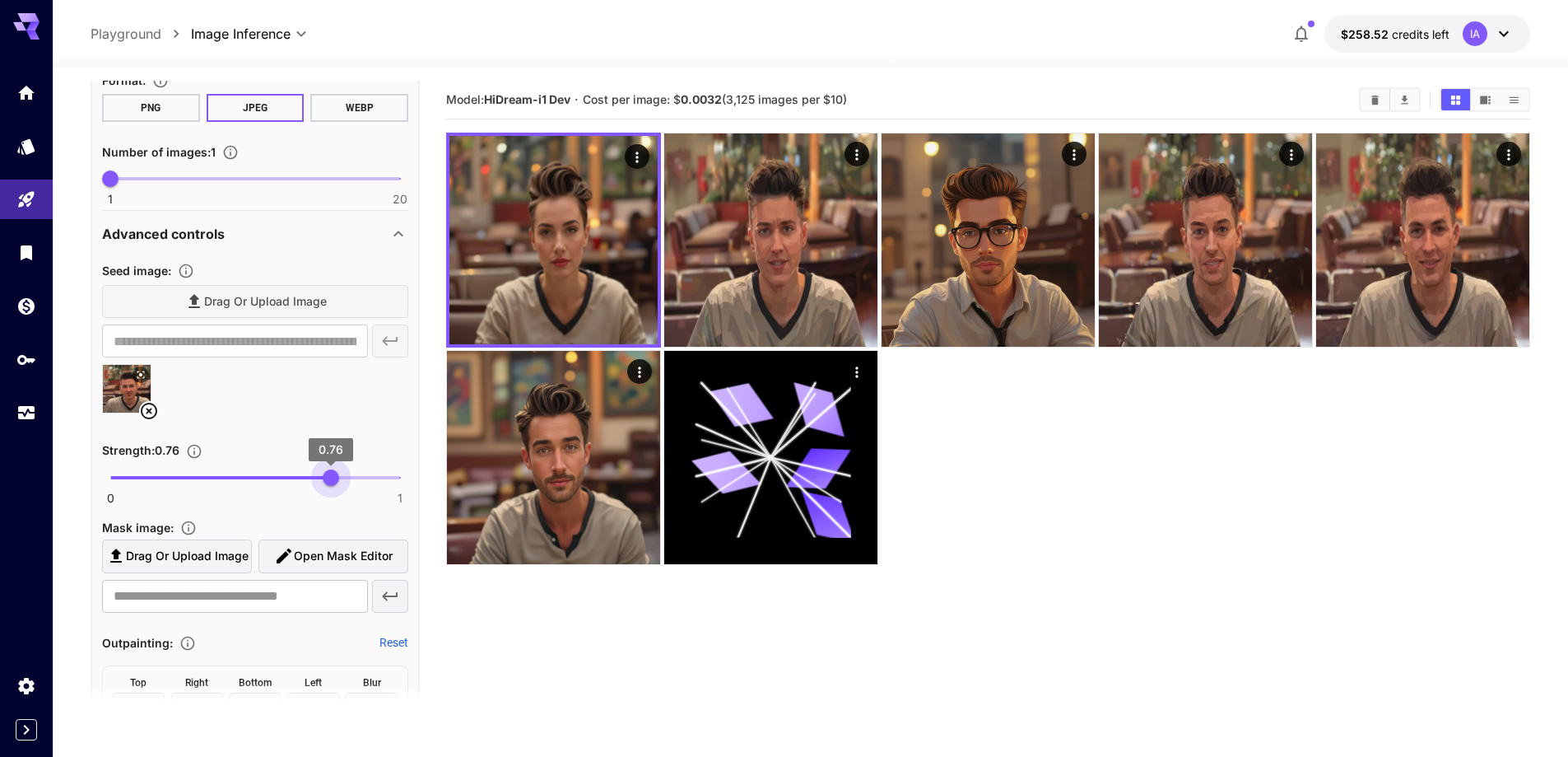
drag, startPoint x: 314, startPoint y: 478, endPoint x: 331, endPoint y: 478, distance: 17.0
click at [331, 478] on span "0.76" at bounding box center [330, 477] width 17 height 17
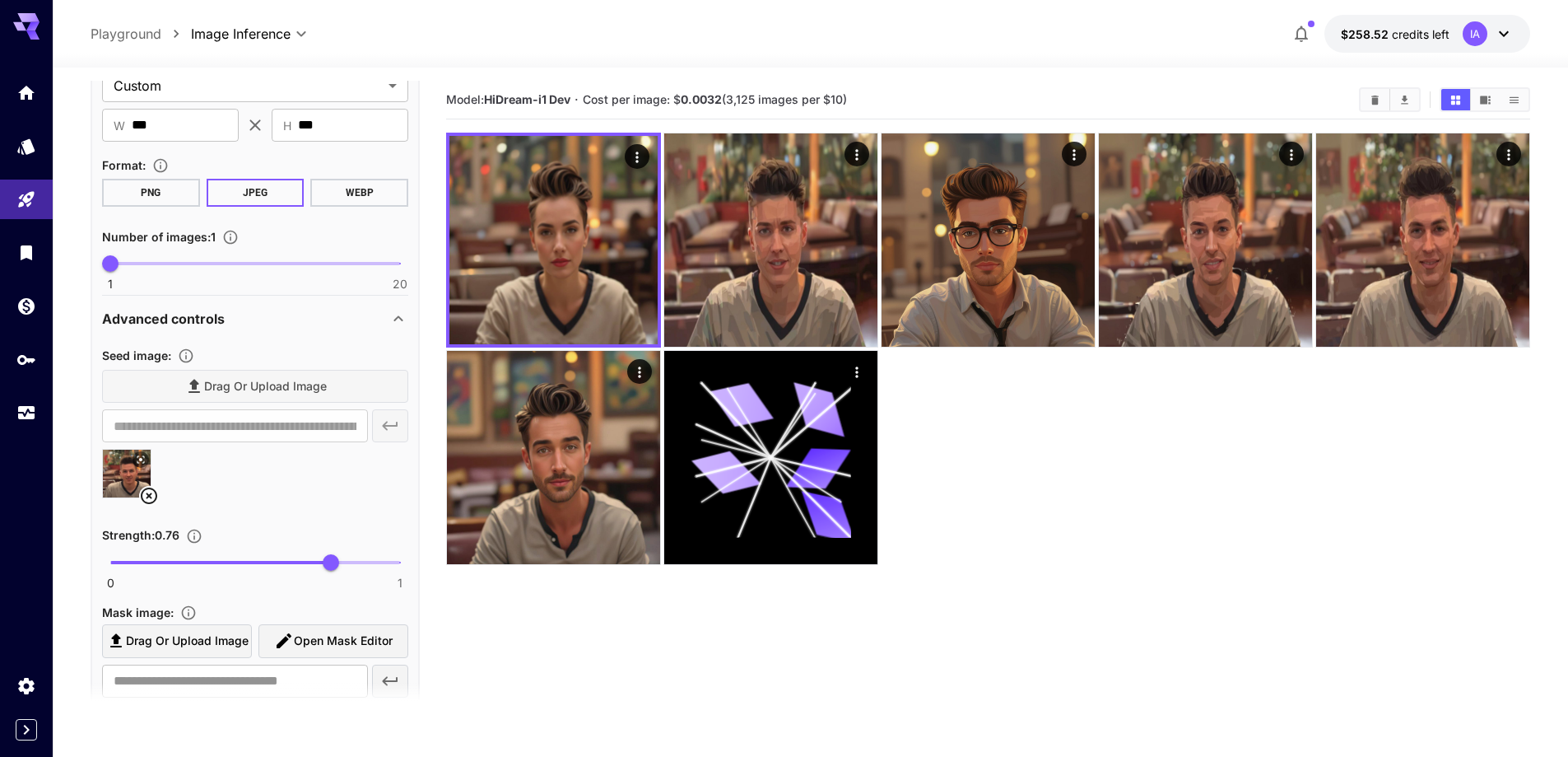
scroll to position [164, 0]
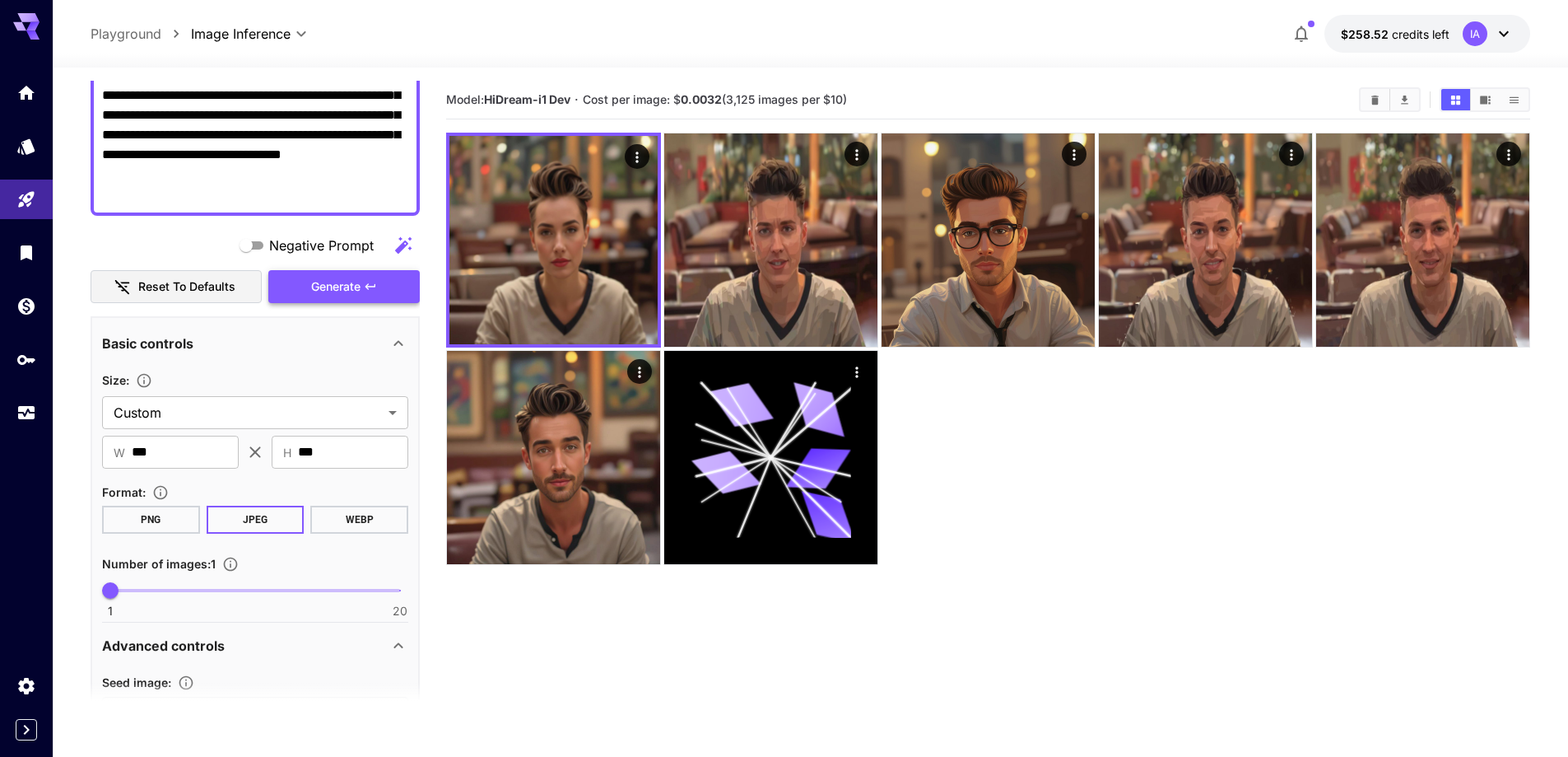
click at [329, 291] on span "Generate" at bounding box center [336, 286] width 50 height 20
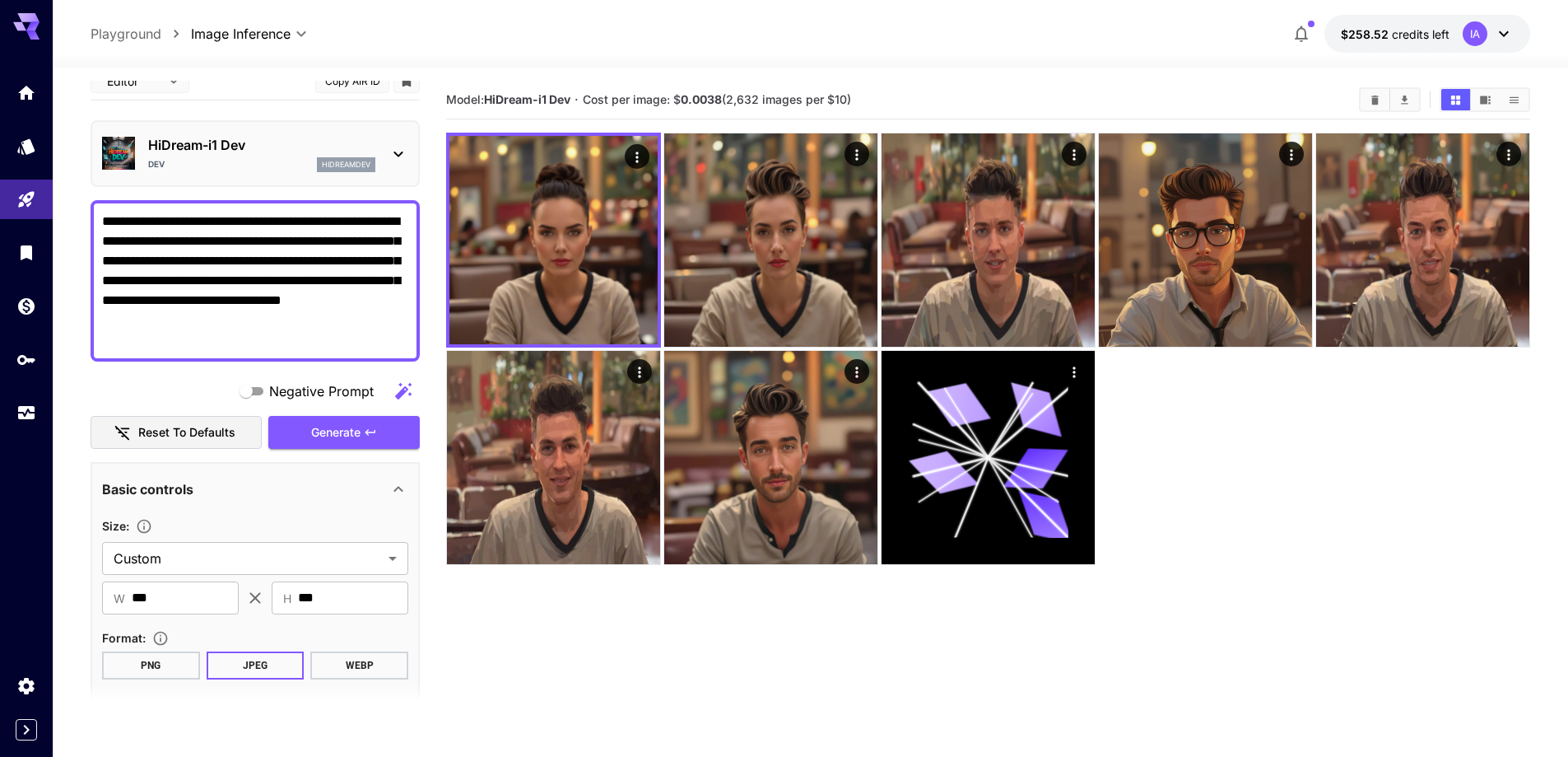
scroll to position [0, 0]
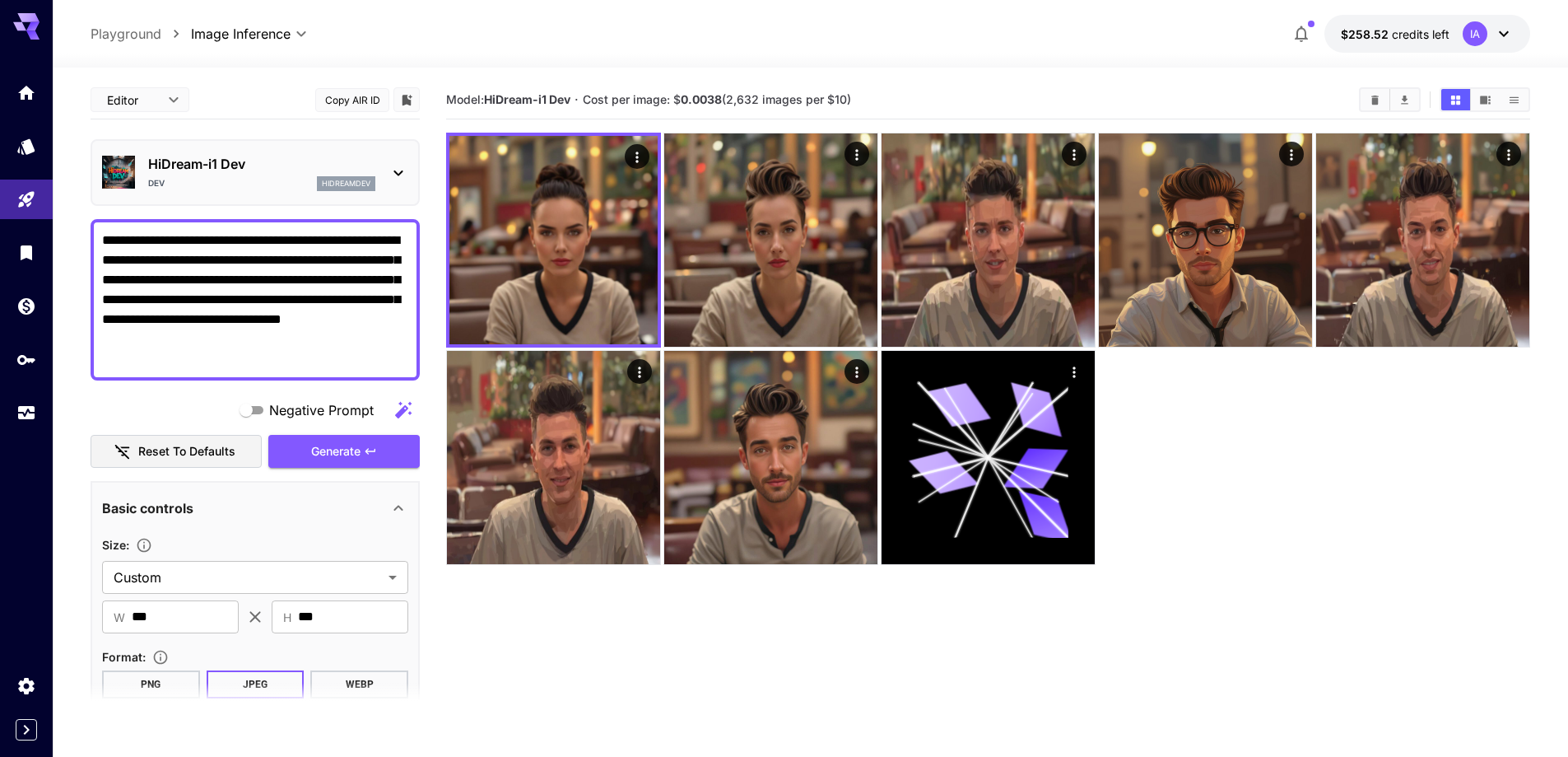
drag, startPoint x: 100, startPoint y: 233, endPoint x: 311, endPoint y: 316, distance: 226.7
click at [311, 316] on div "**********" at bounding box center [255, 300] width 330 height 162
drag, startPoint x: 99, startPoint y: 239, endPoint x: 199, endPoint y: 290, distance: 112.3
click at [199, 288] on div "**********" at bounding box center [255, 300] width 330 height 162
drag, startPoint x: 103, startPoint y: 237, endPoint x: 278, endPoint y: 360, distance: 213.9
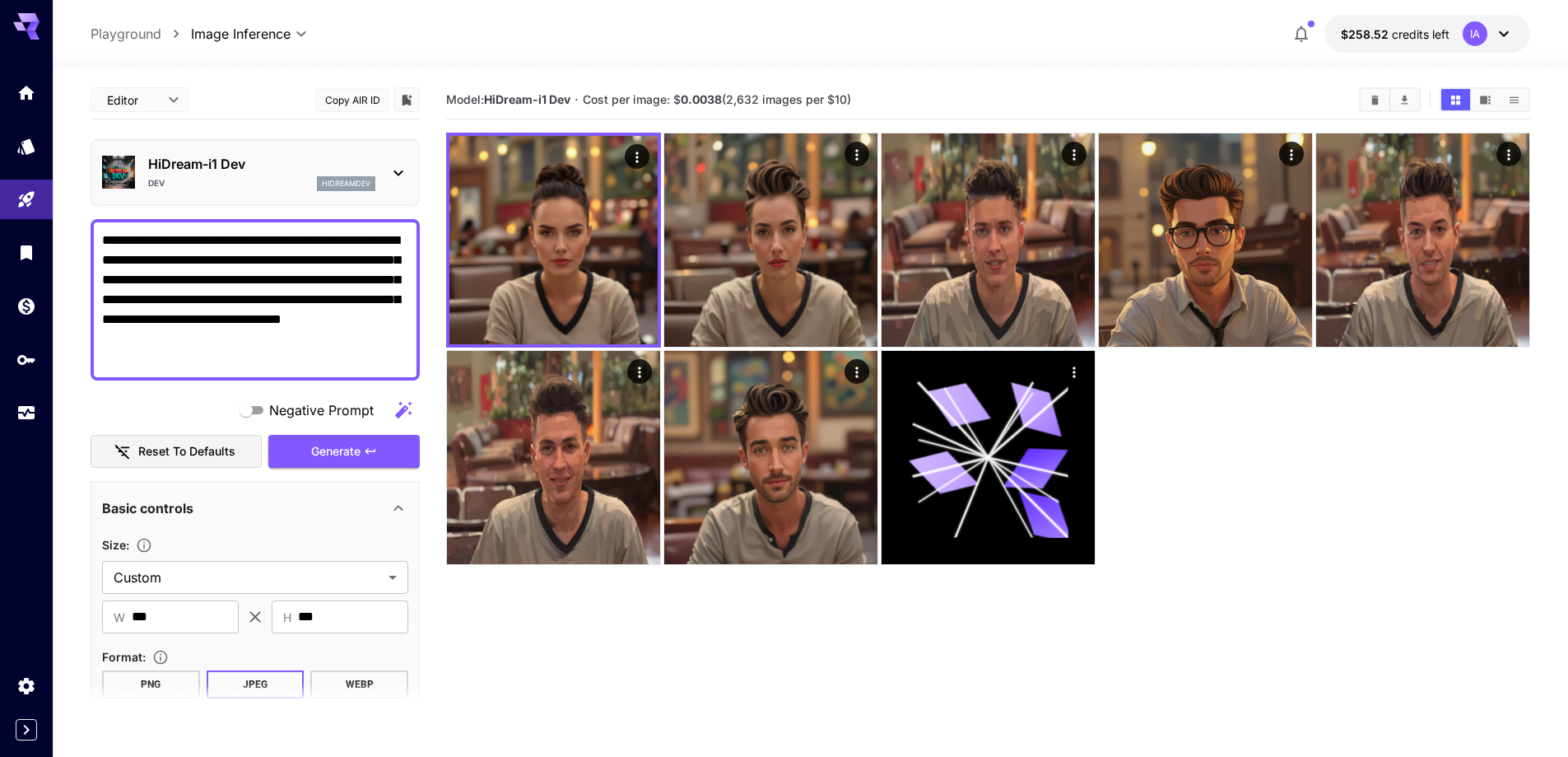
click at [278, 360] on textarea "**********" at bounding box center [255, 299] width 306 height 139
click at [267, 343] on textarea "**********" at bounding box center [255, 299] width 306 height 139
drag, startPoint x: 261, startPoint y: 347, endPoint x: 53, endPoint y: 211, distance: 248.5
click at [53, 211] on section "**********" at bounding box center [810, 477] width 1516 height 819
click at [284, 340] on textarea "**********" at bounding box center [255, 299] width 306 height 139
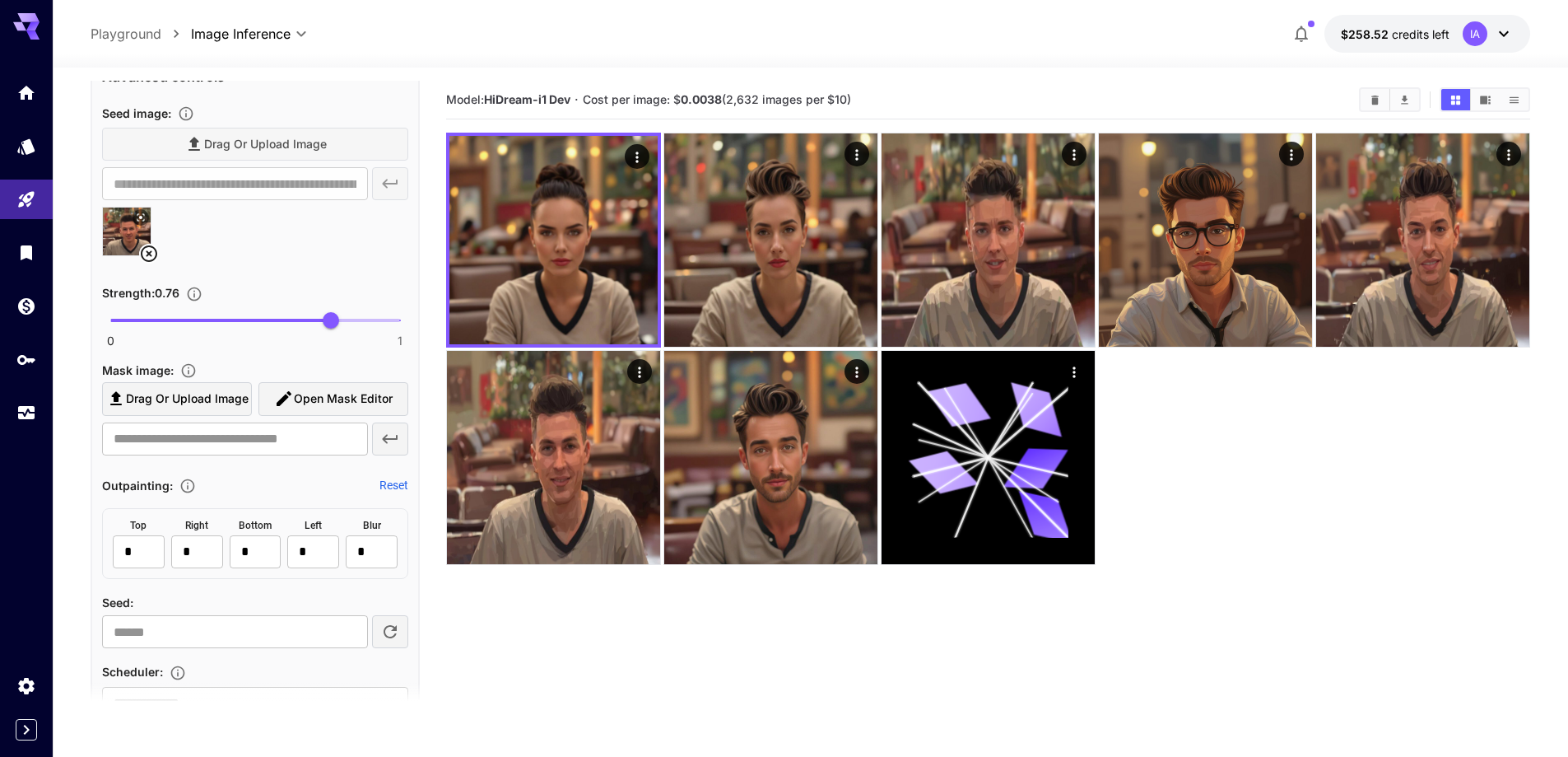
scroll to position [741, 0]
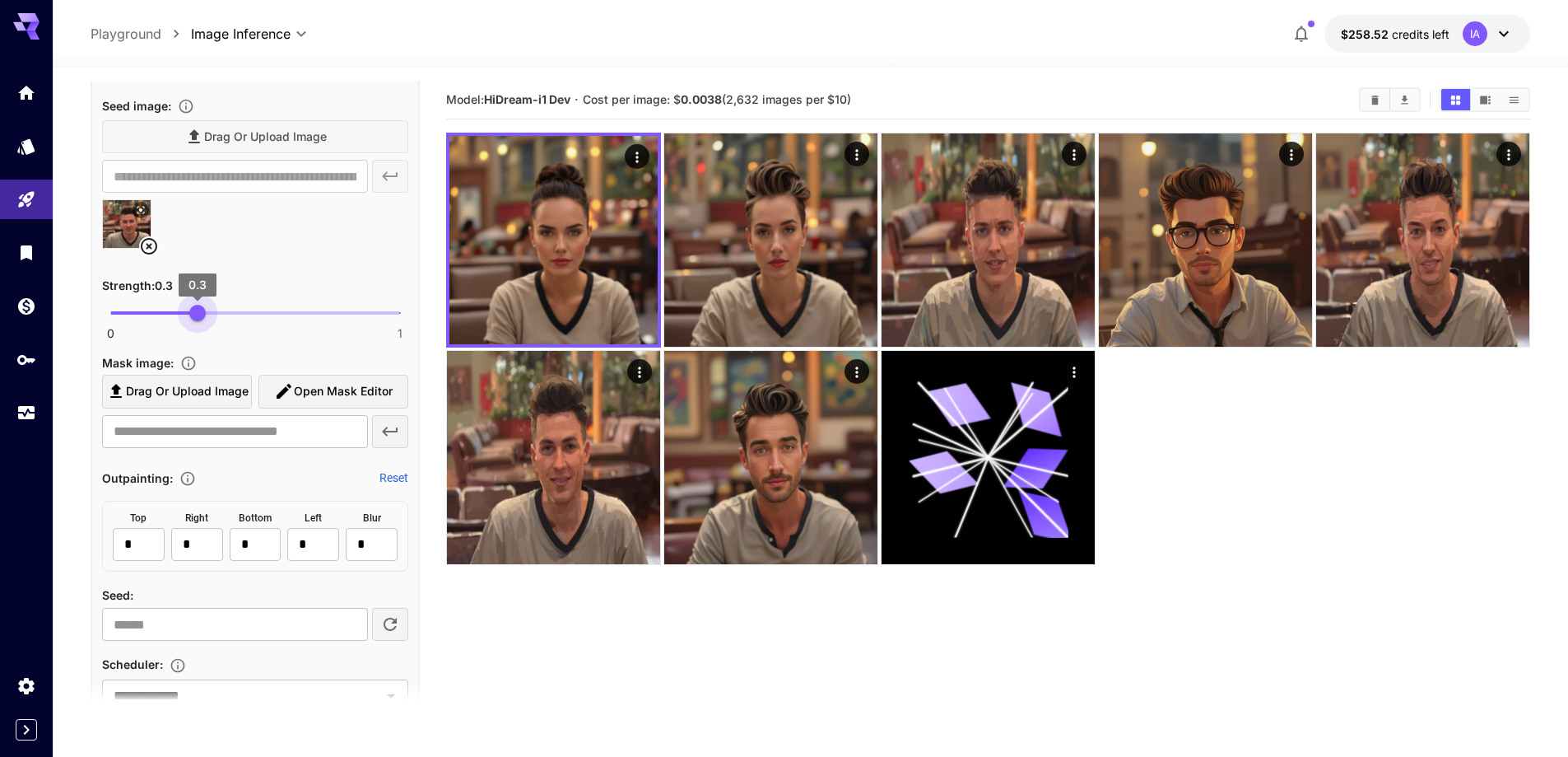
drag, startPoint x: 328, startPoint y: 315, endPoint x: 198, endPoint y: 323, distance: 130.2
click at [198, 321] on span "0.3" at bounding box center [197, 313] width 17 height 17
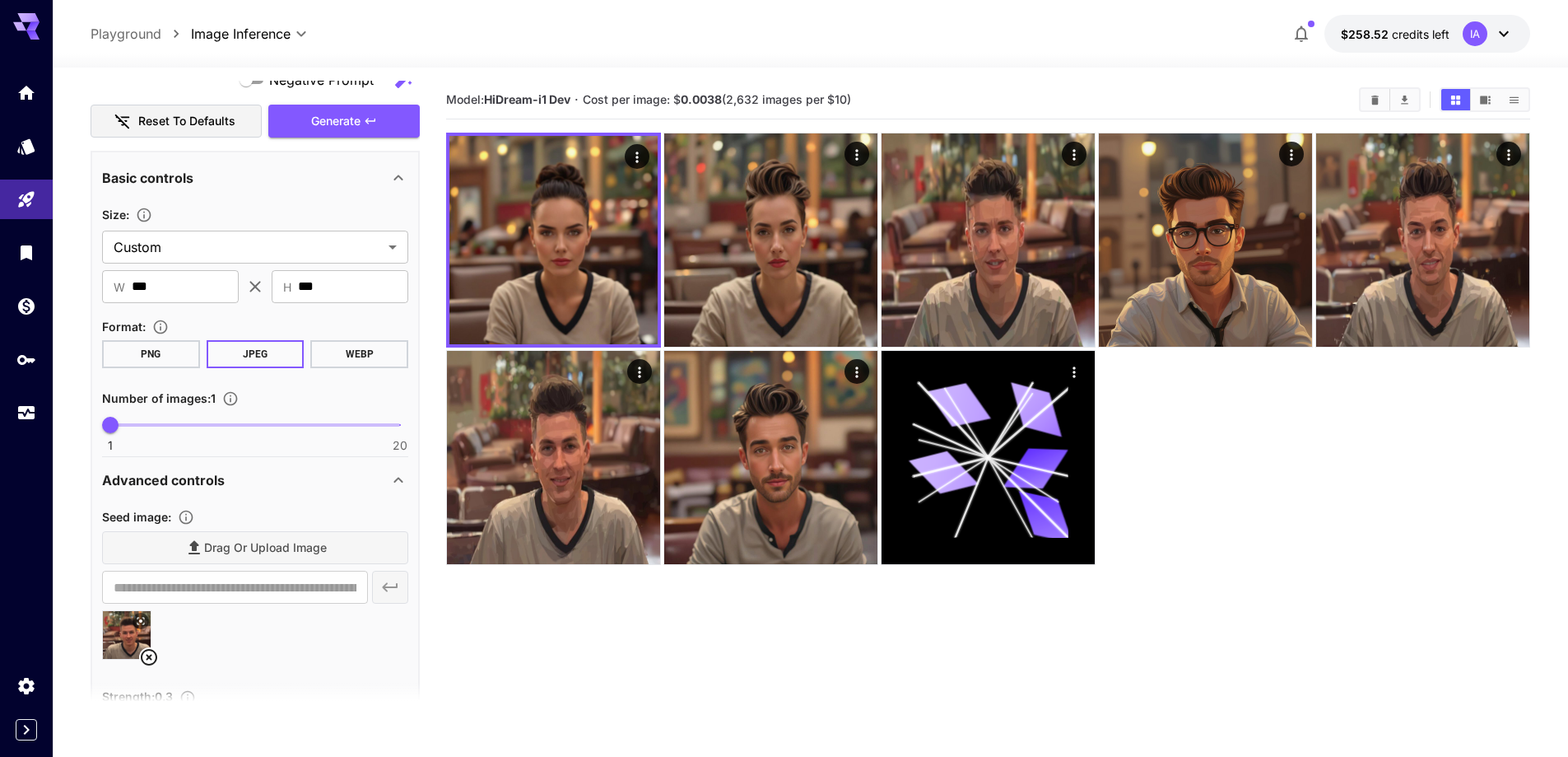
scroll to position [330, 0]
click at [333, 128] on span "Generate" at bounding box center [336, 122] width 50 height 20
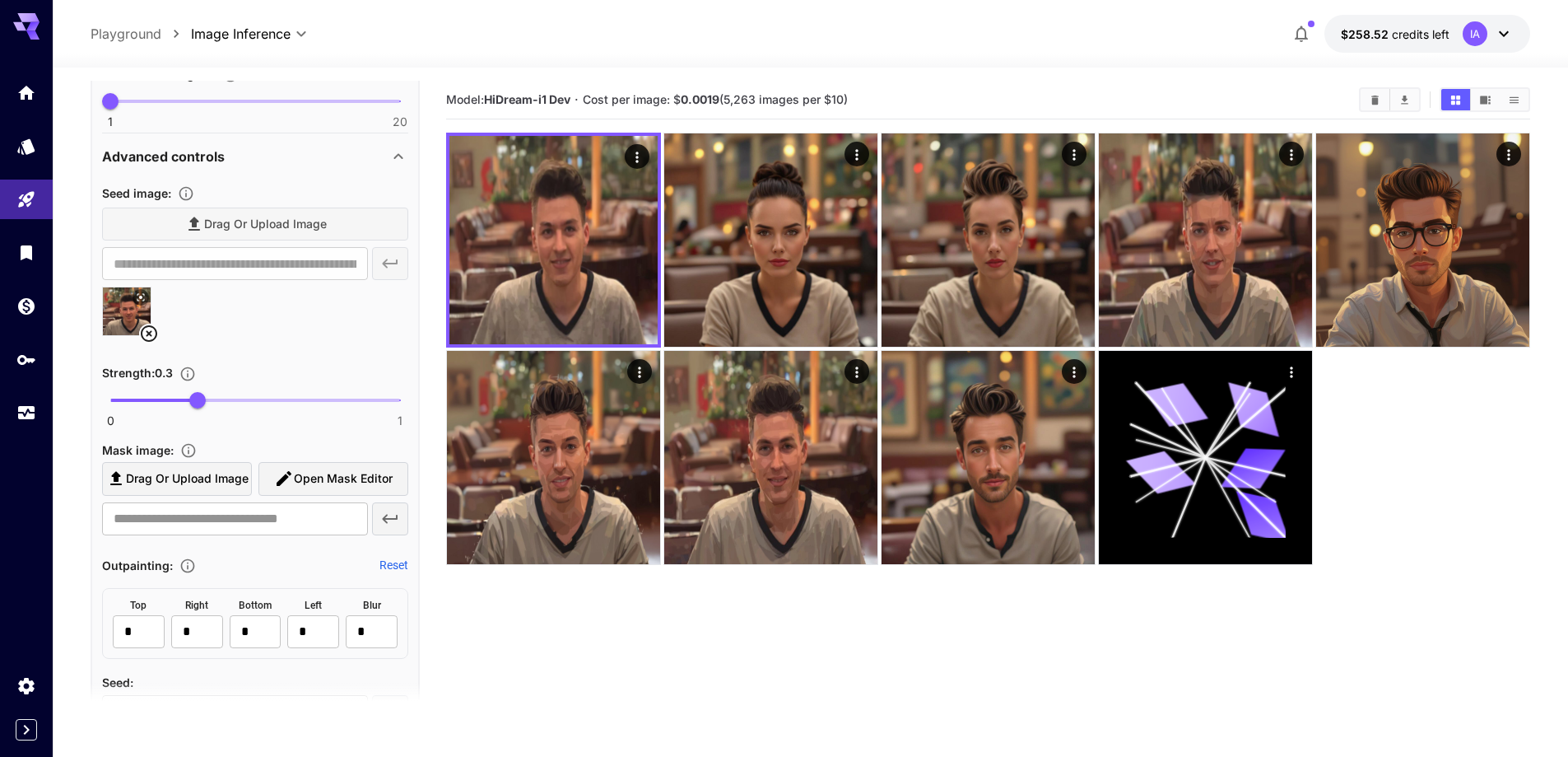
scroll to position [577, 0]
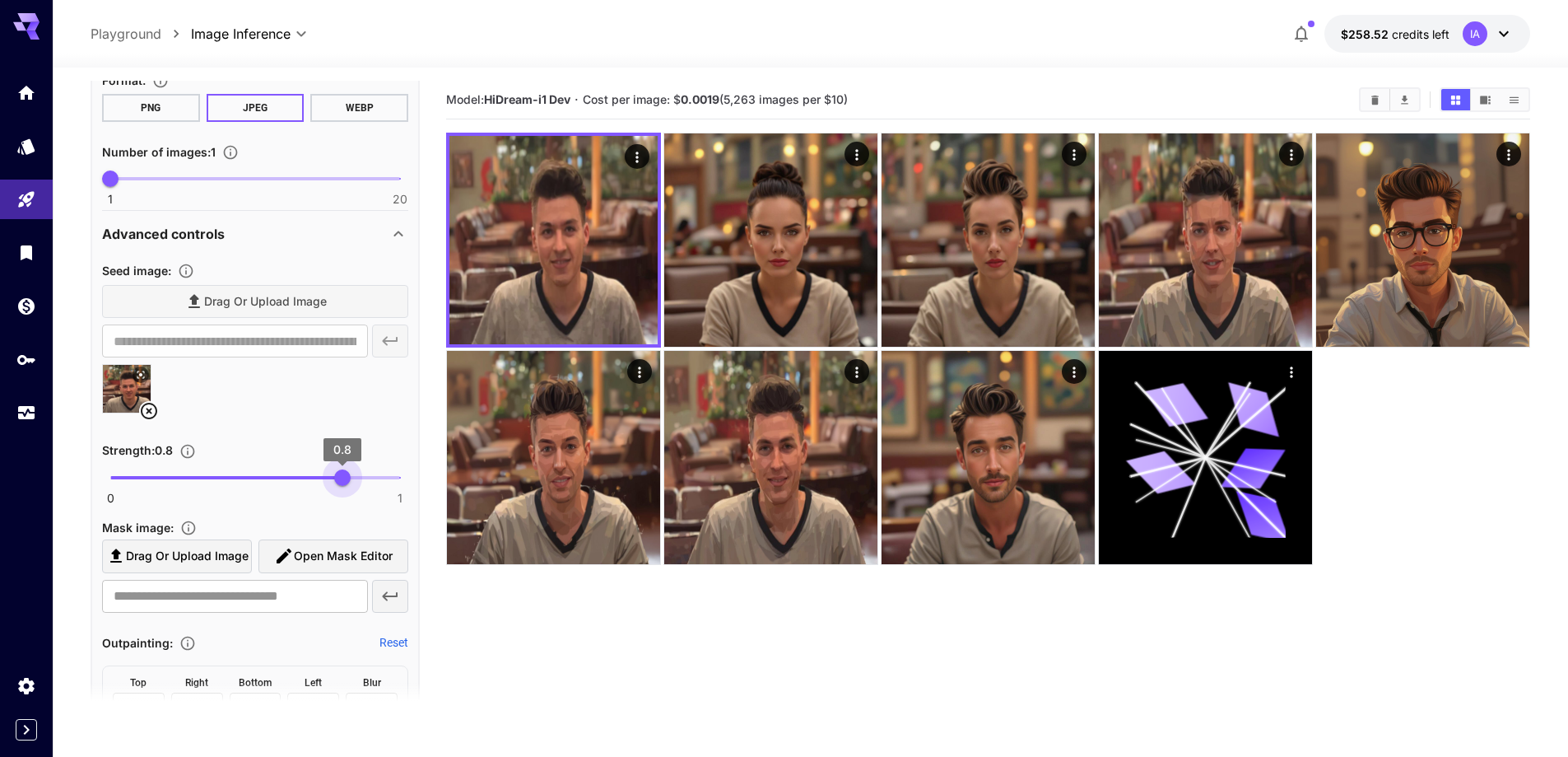
drag, startPoint x: 199, startPoint y: 478, endPoint x: 343, endPoint y: 473, distance: 144.1
click at [343, 473] on span "0.8" at bounding box center [342, 477] width 17 height 17
type input "****"
click at [346, 473] on span "0.82" at bounding box center [348, 477] width 17 height 17
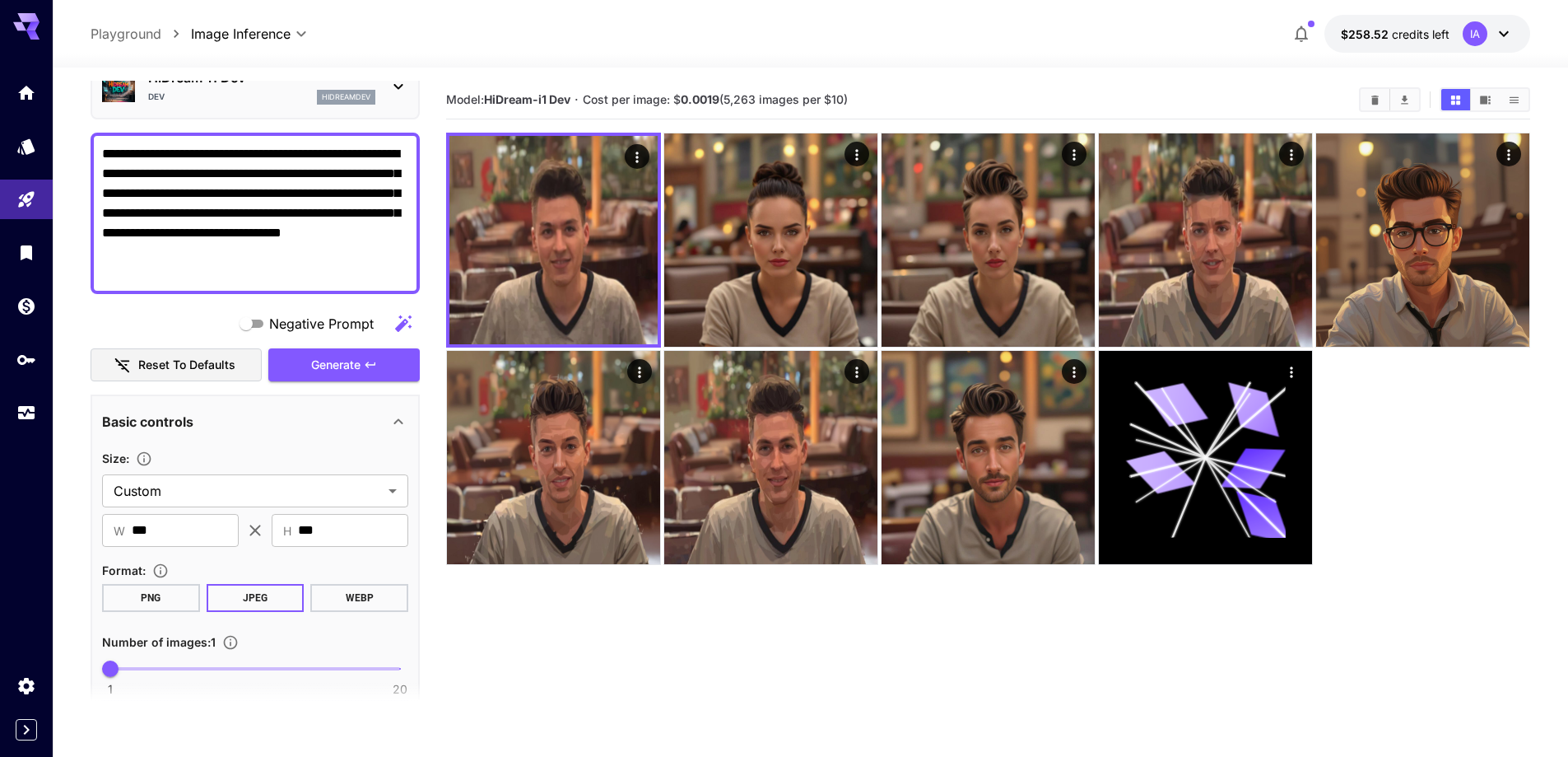
scroll to position [83, 0]
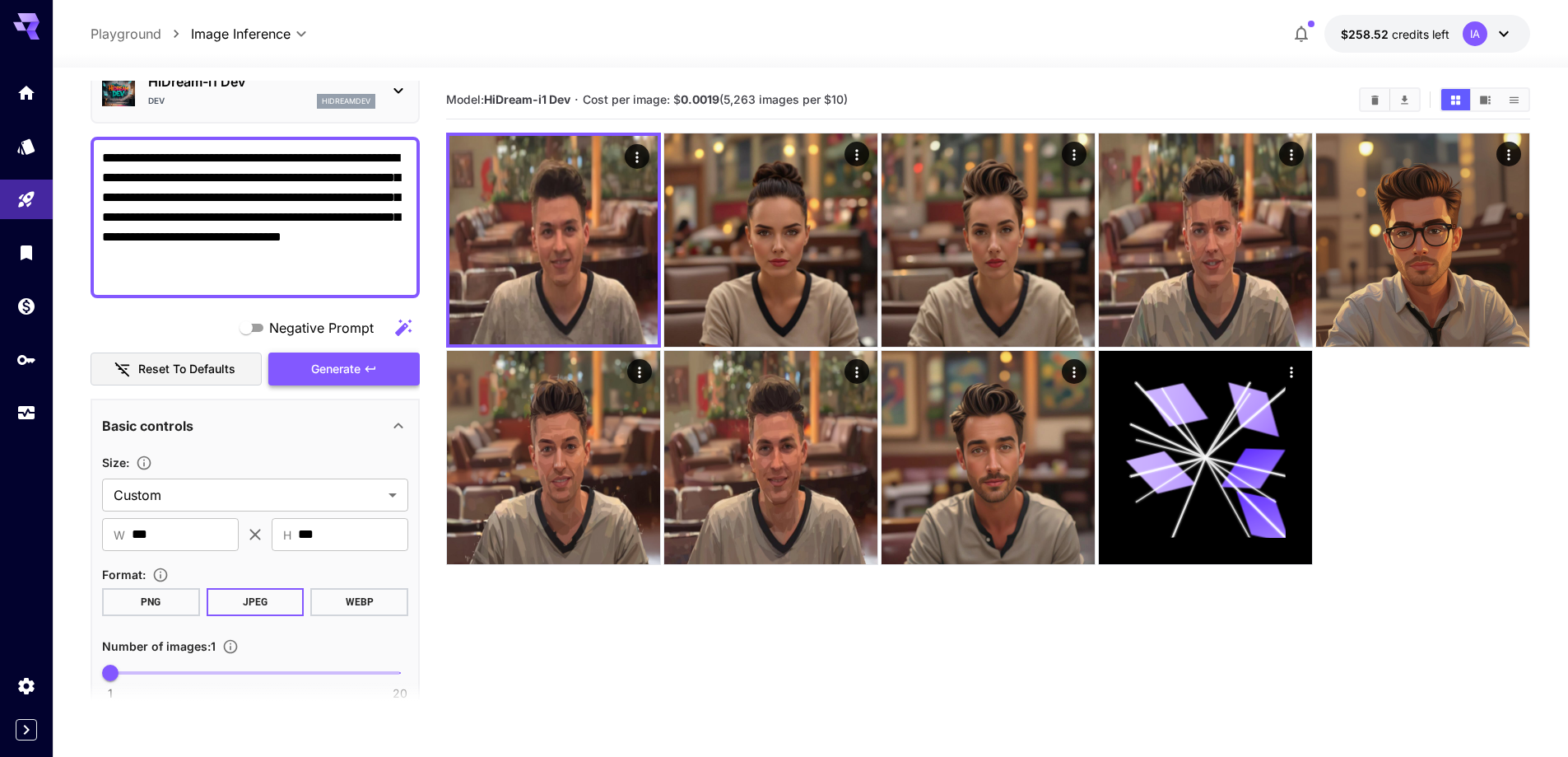
click at [350, 364] on span "Generate" at bounding box center [336, 369] width 50 height 20
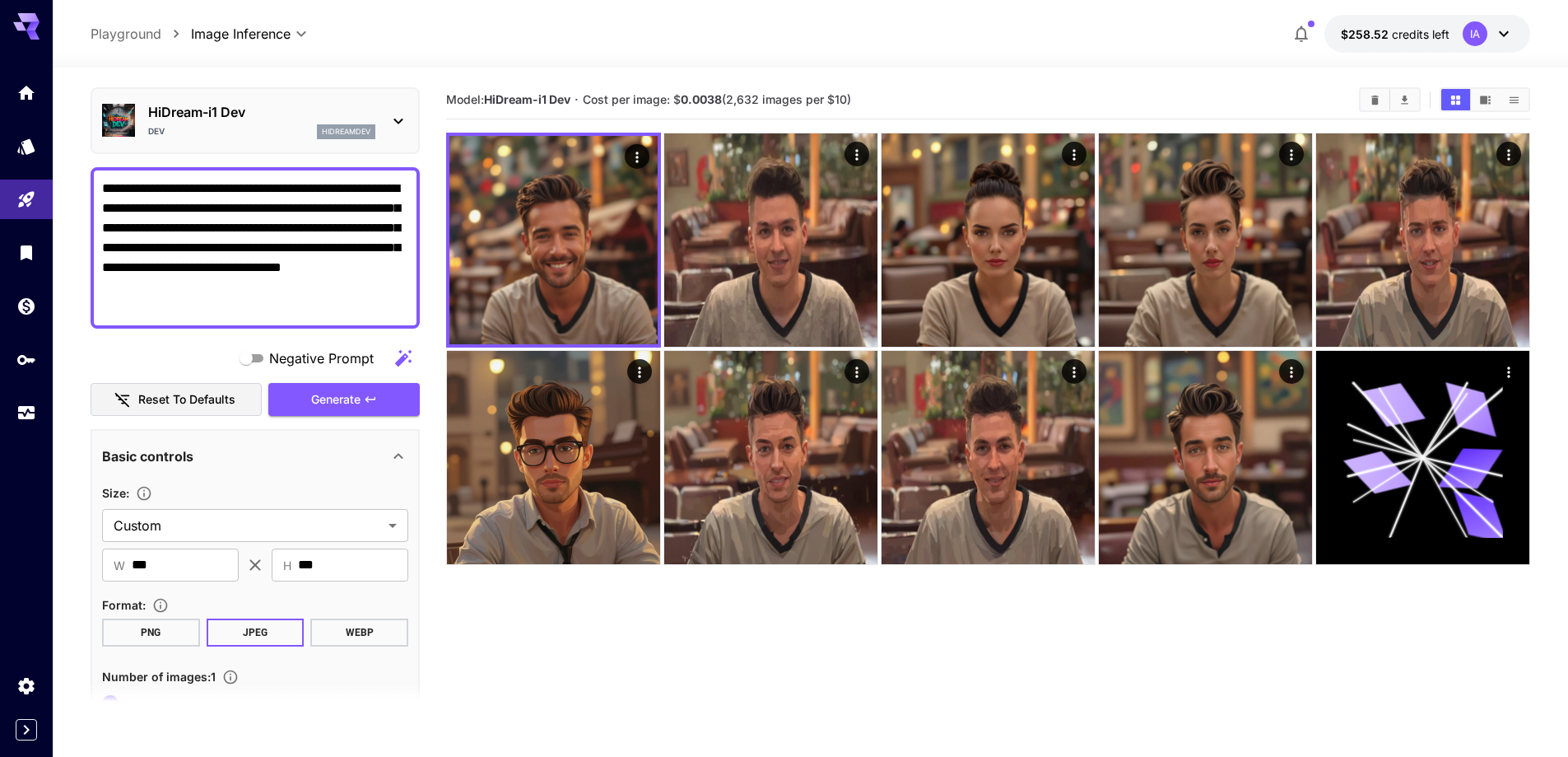
scroll to position [0, 0]
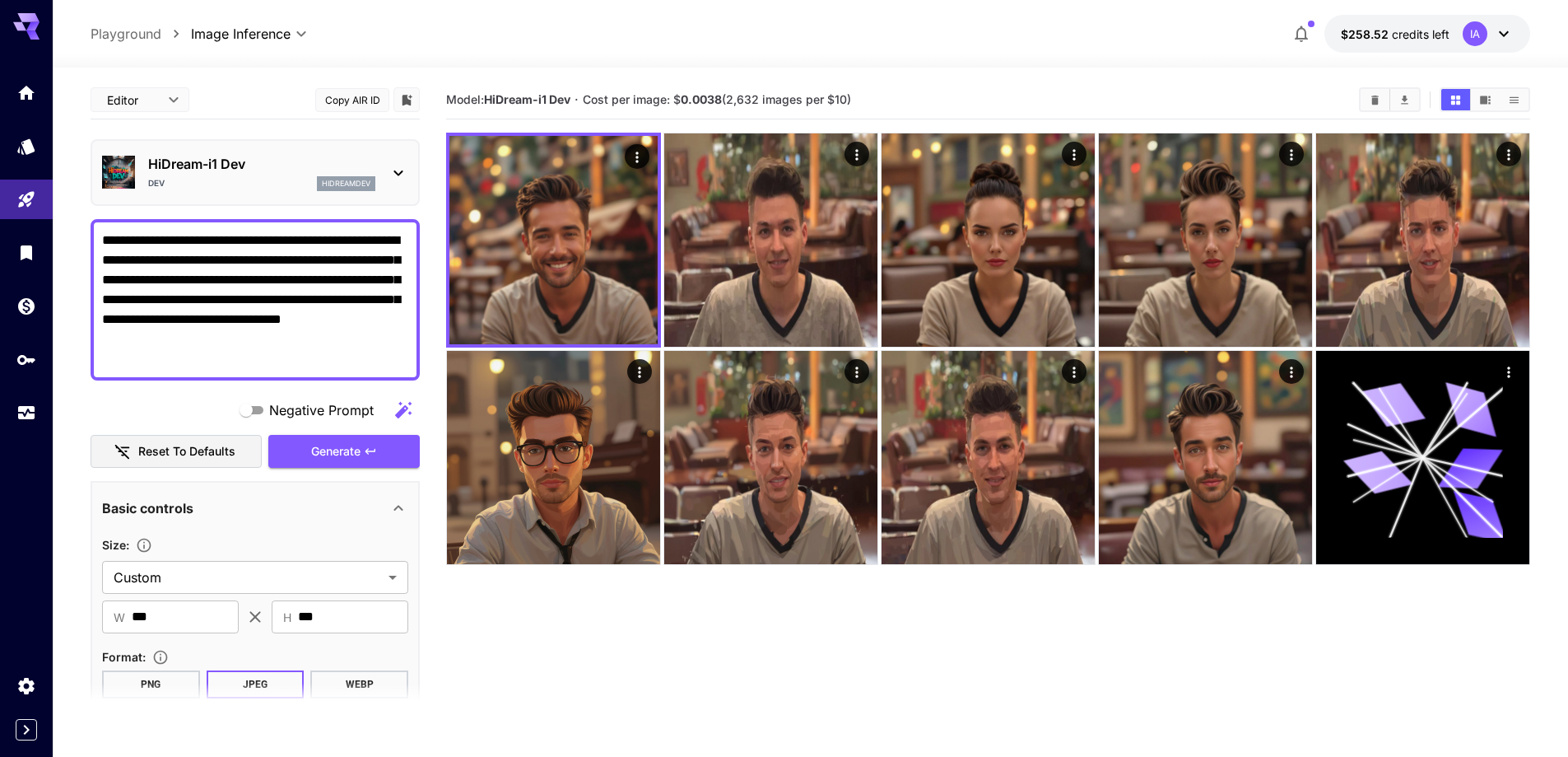
click at [314, 264] on textarea "**********" at bounding box center [255, 299] width 306 height 139
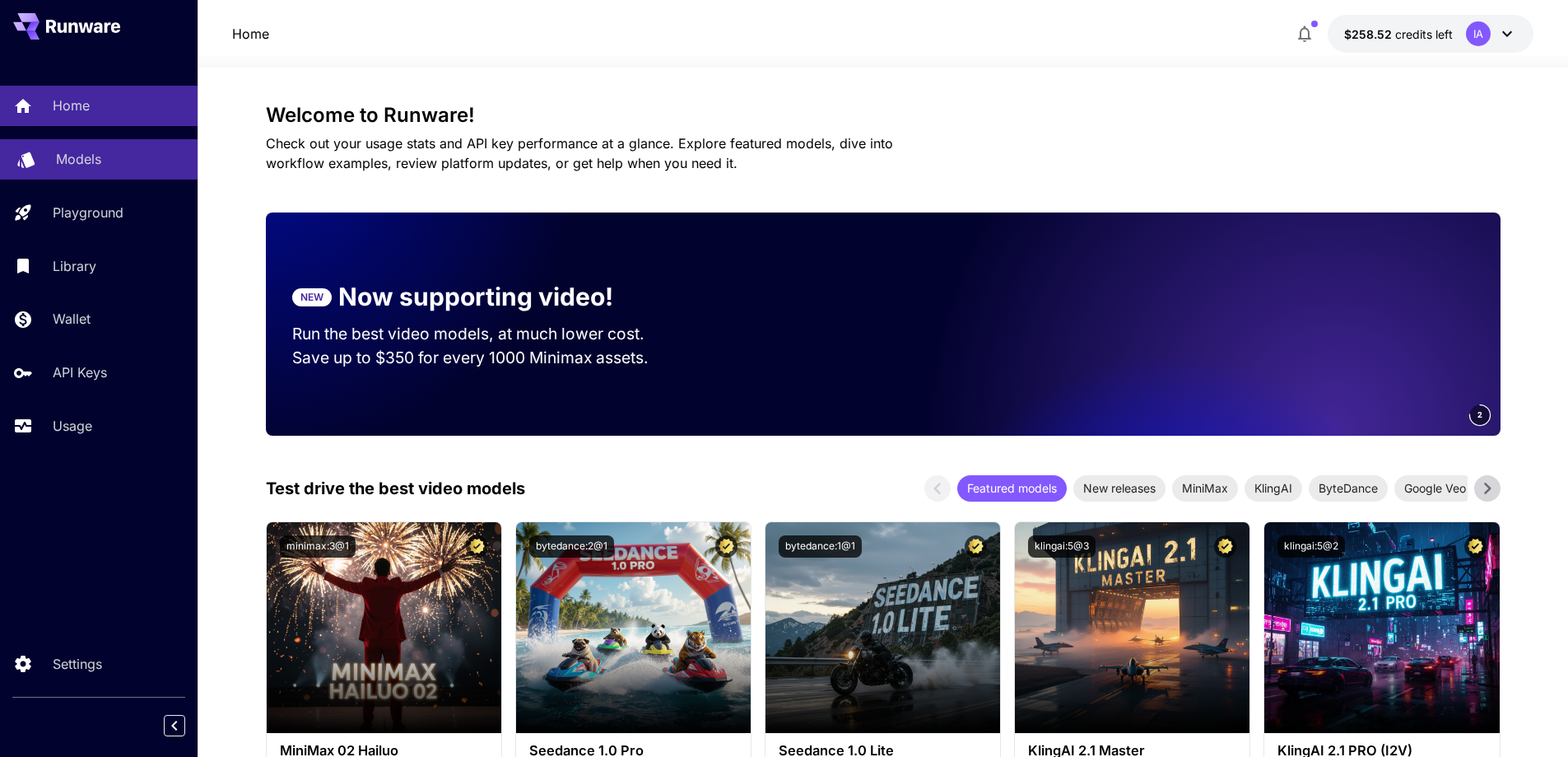
click at [107, 153] on div "Models" at bounding box center [120, 159] width 129 height 20
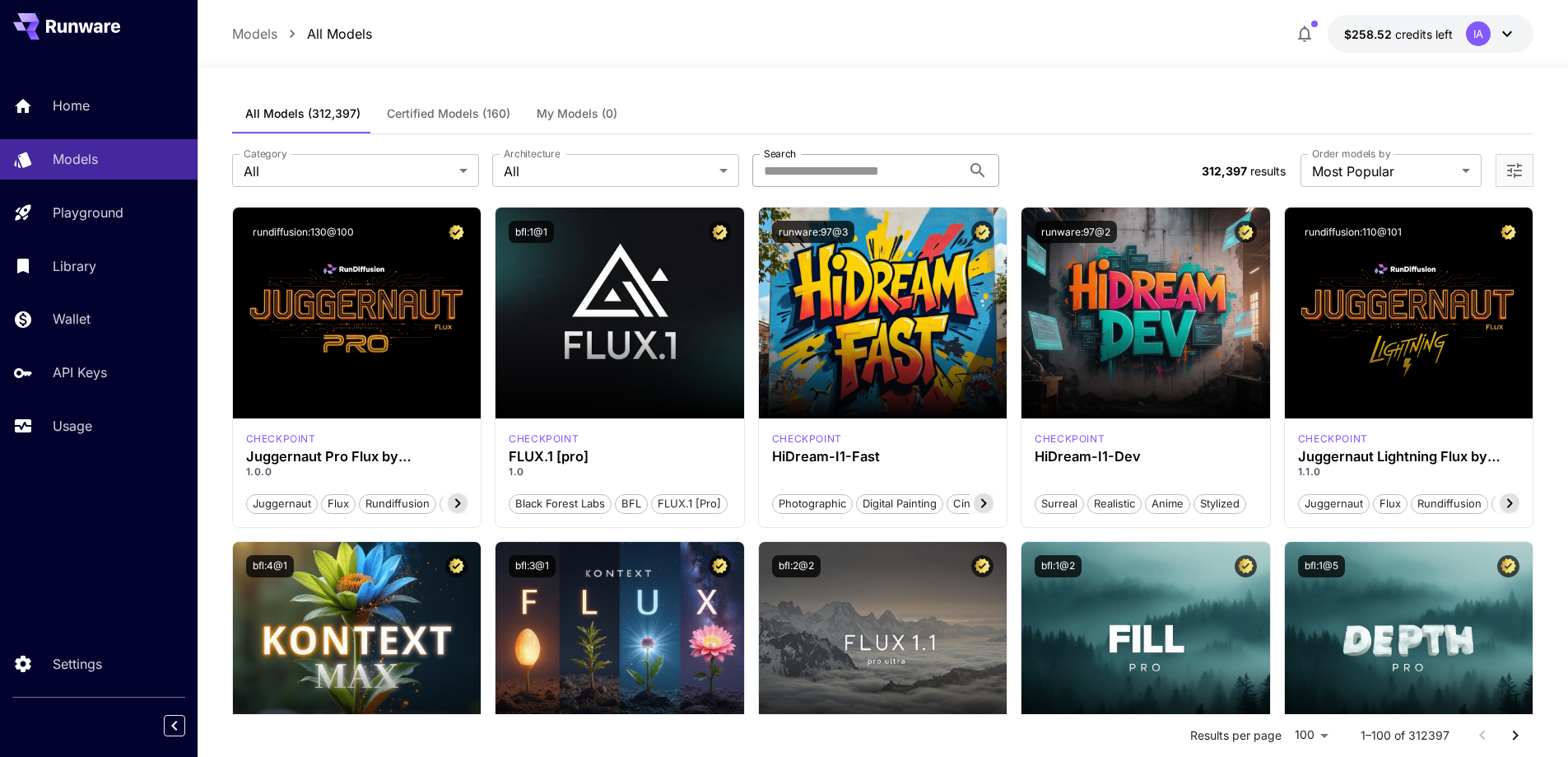
click at [916, 166] on input "Search" at bounding box center [856, 170] width 209 height 33
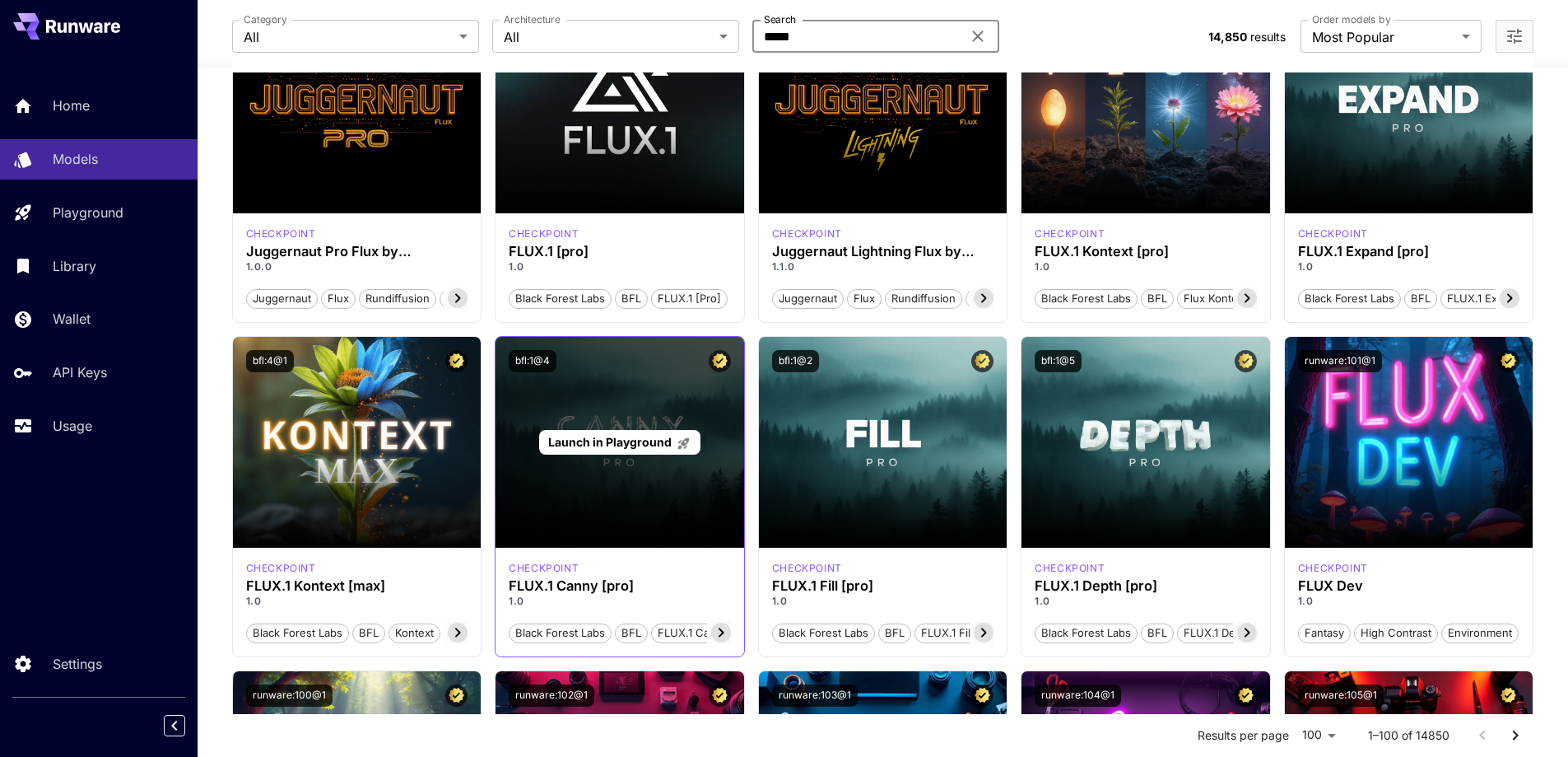
scroll to position [247, 0]
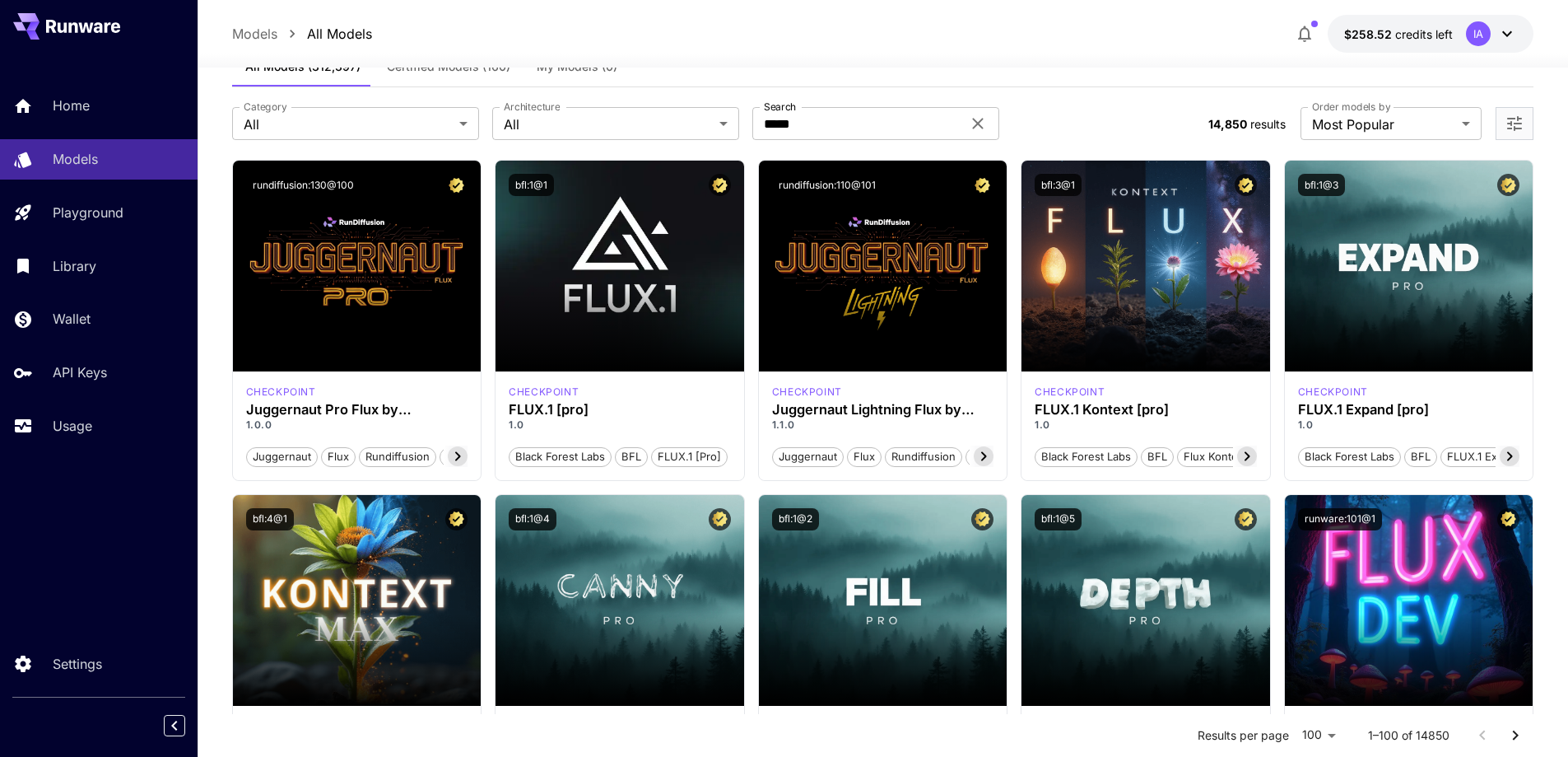
scroll to position [0, 0]
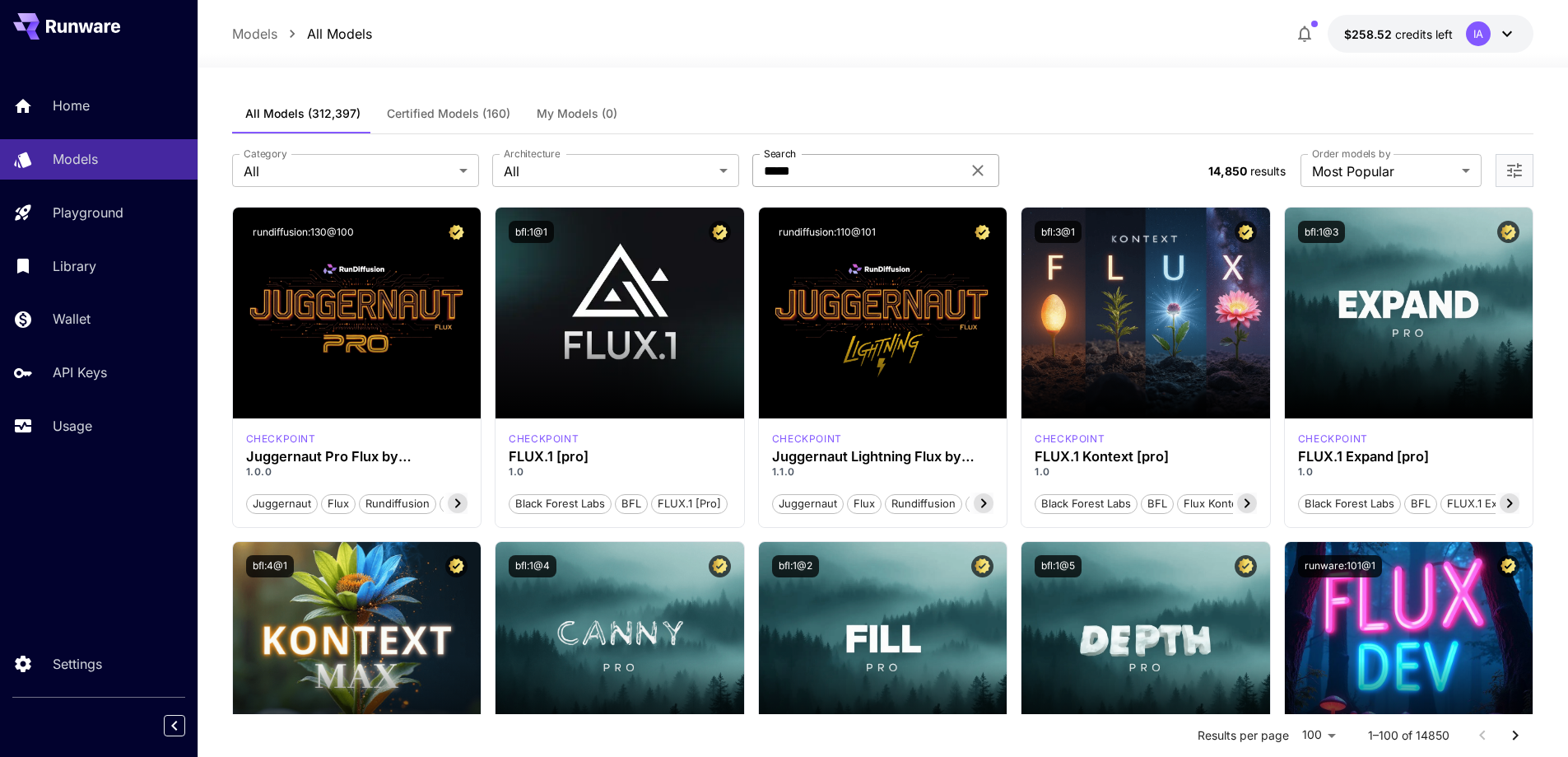
click at [824, 174] on input "*****" at bounding box center [856, 170] width 209 height 33
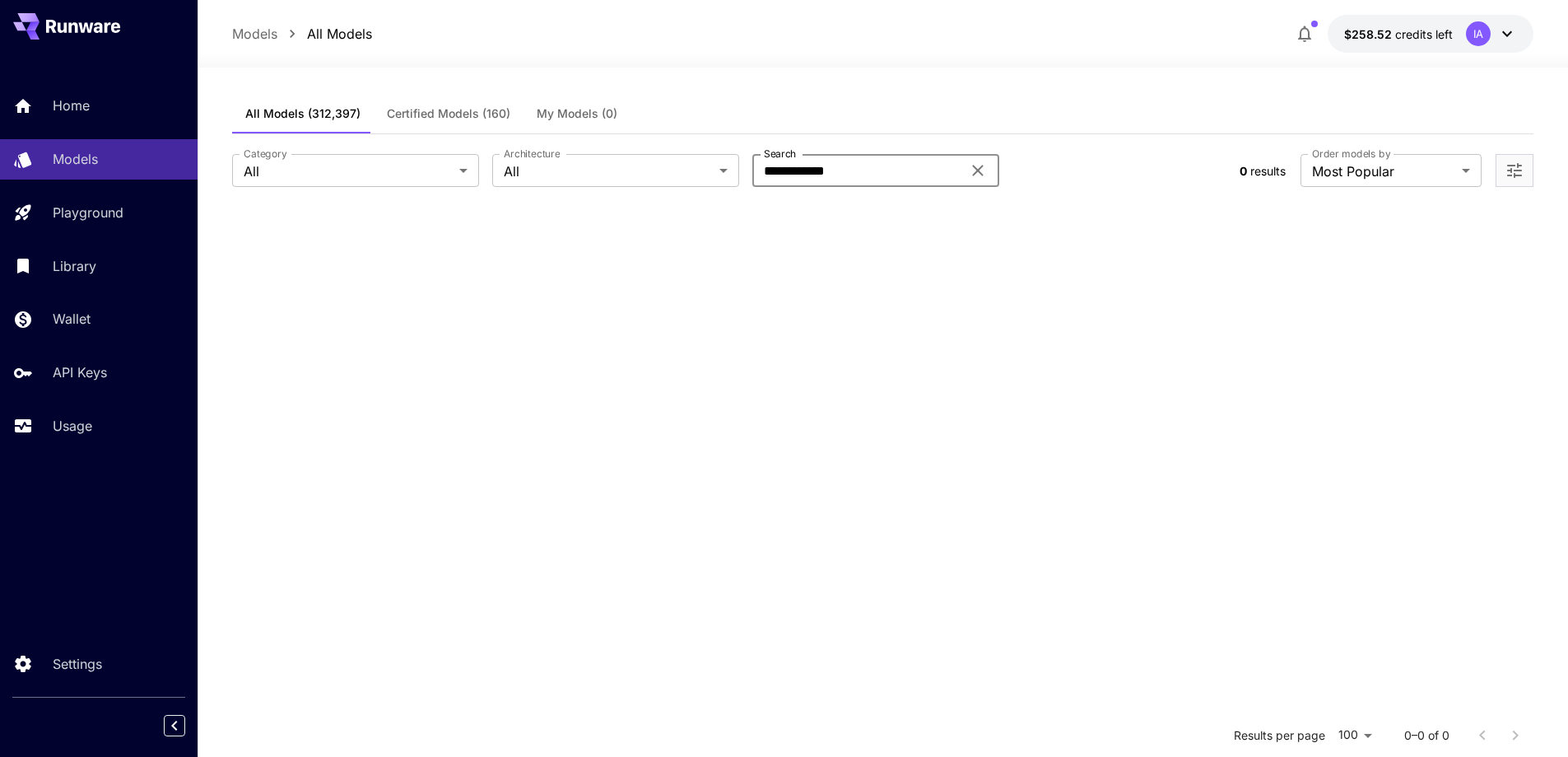
drag, startPoint x: 852, startPoint y: 171, endPoint x: 792, endPoint y: 175, distance: 60.1
click at [792, 175] on input "**********" at bounding box center [856, 170] width 209 height 33
type input "****"
click at [863, 62] on div at bounding box center [882, 58] width 1371 height 20
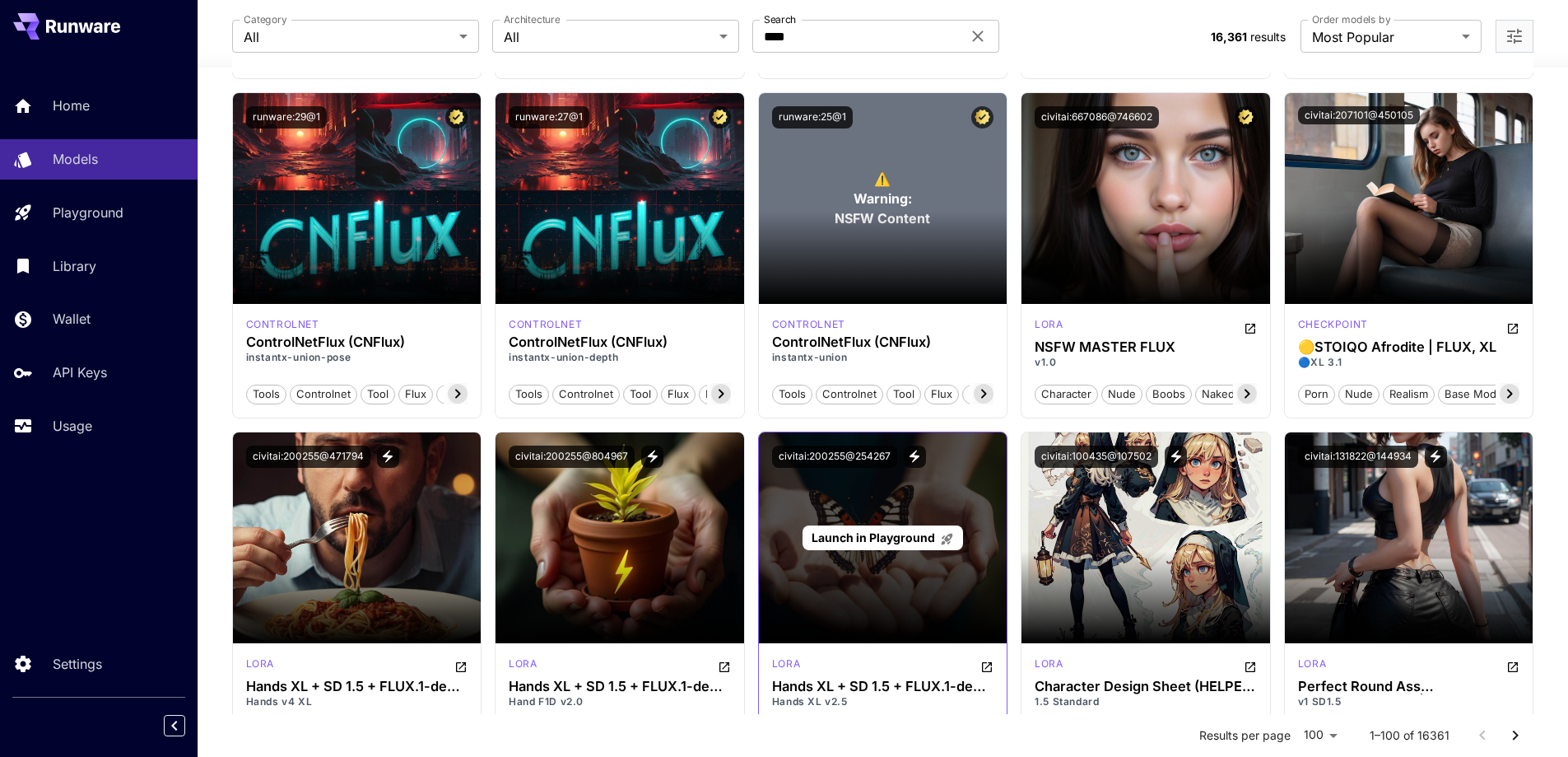
scroll to position [1451, 0]
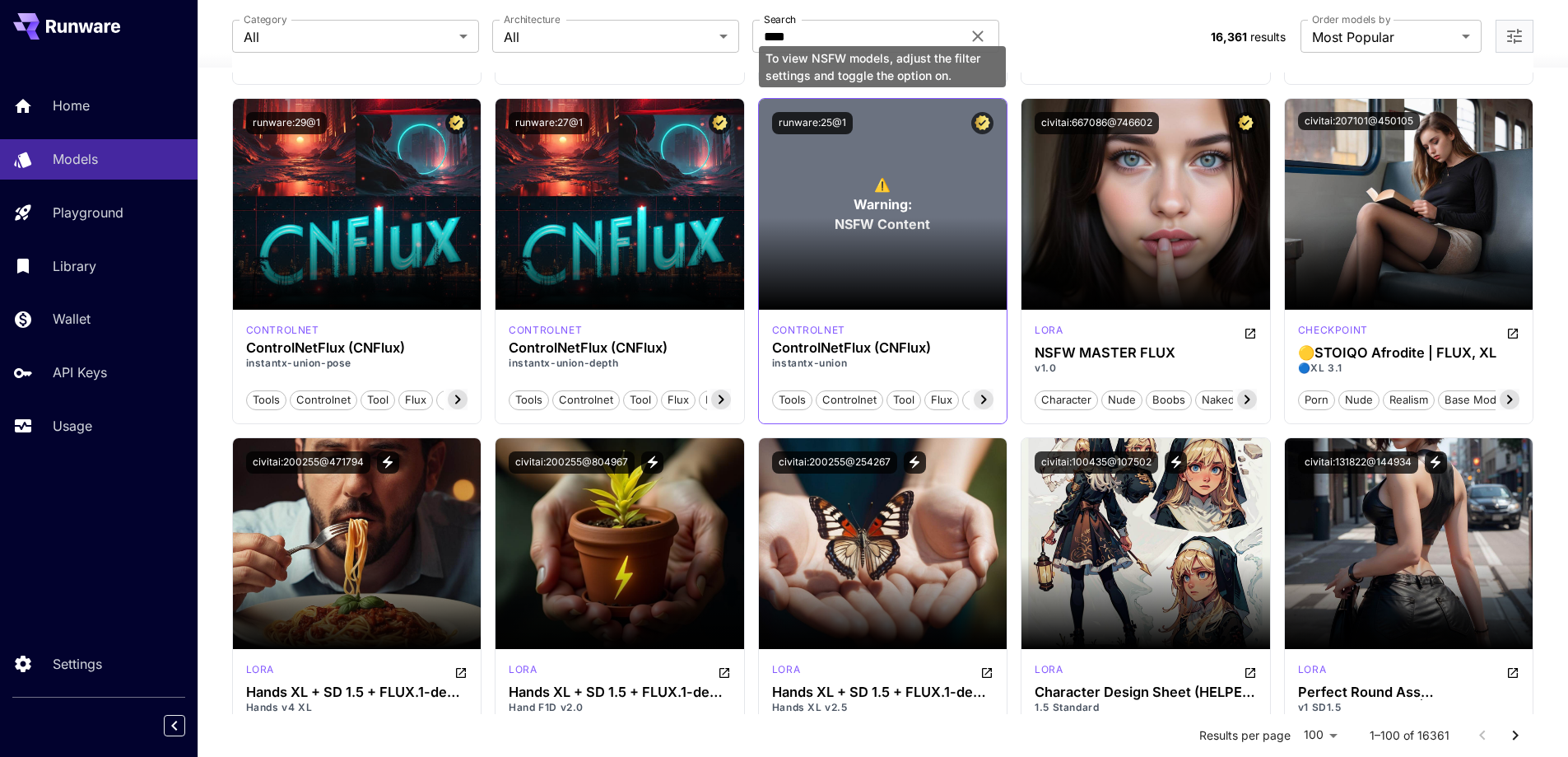
click at [889, 203] on span "Warning:" at bounding box center [883, 204] width 59 height 20
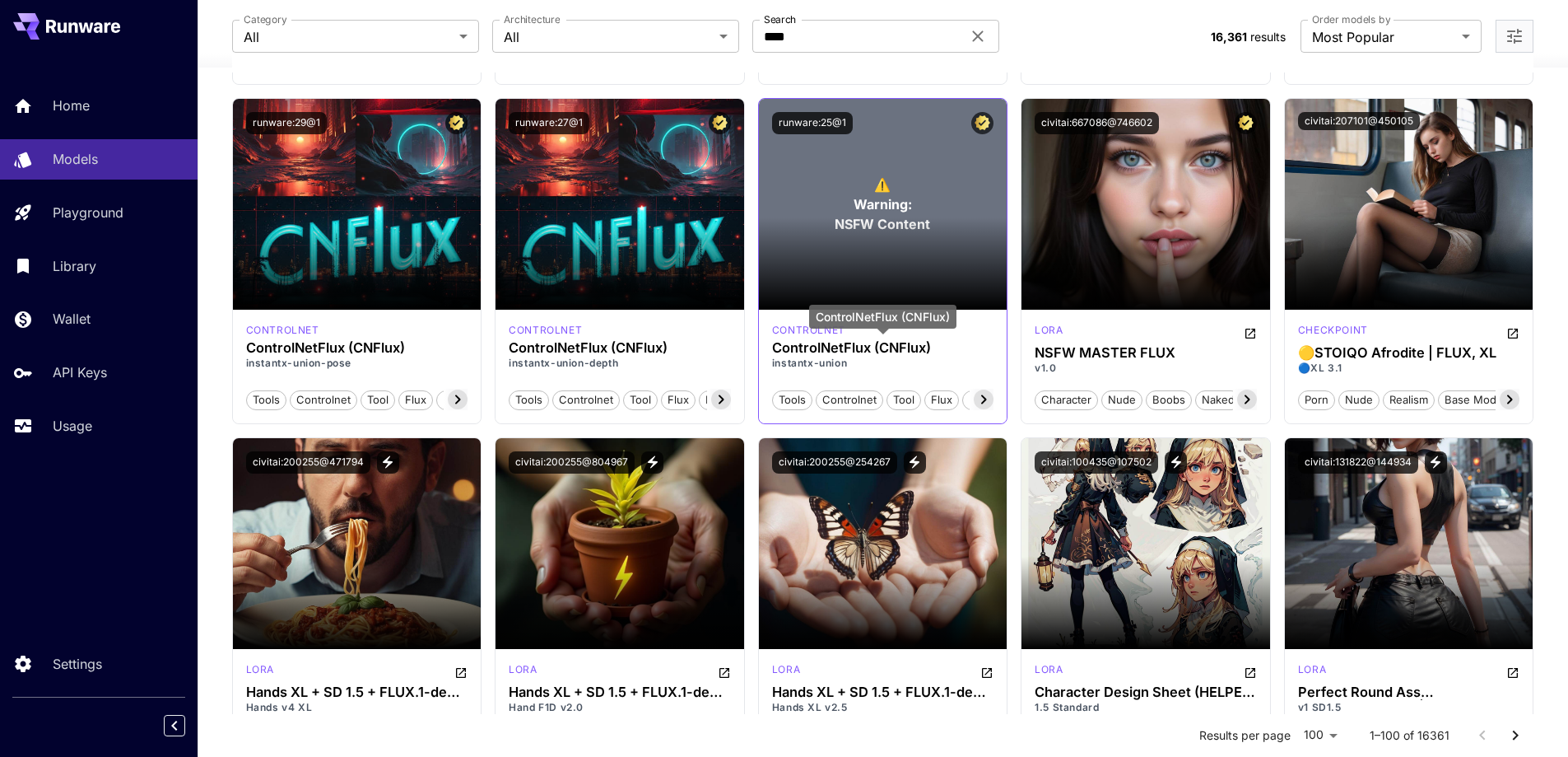
click at [868, 350] on h3 "ControlNetFlux (CNFlux)" at bounding box center [883, 348] width 222 height 16
click at [987, 404] on icon at bounding box center [983, 399] width 20 height 20
click at [781, 395] on icon at bounding box center [782, 399] width 20 height 20
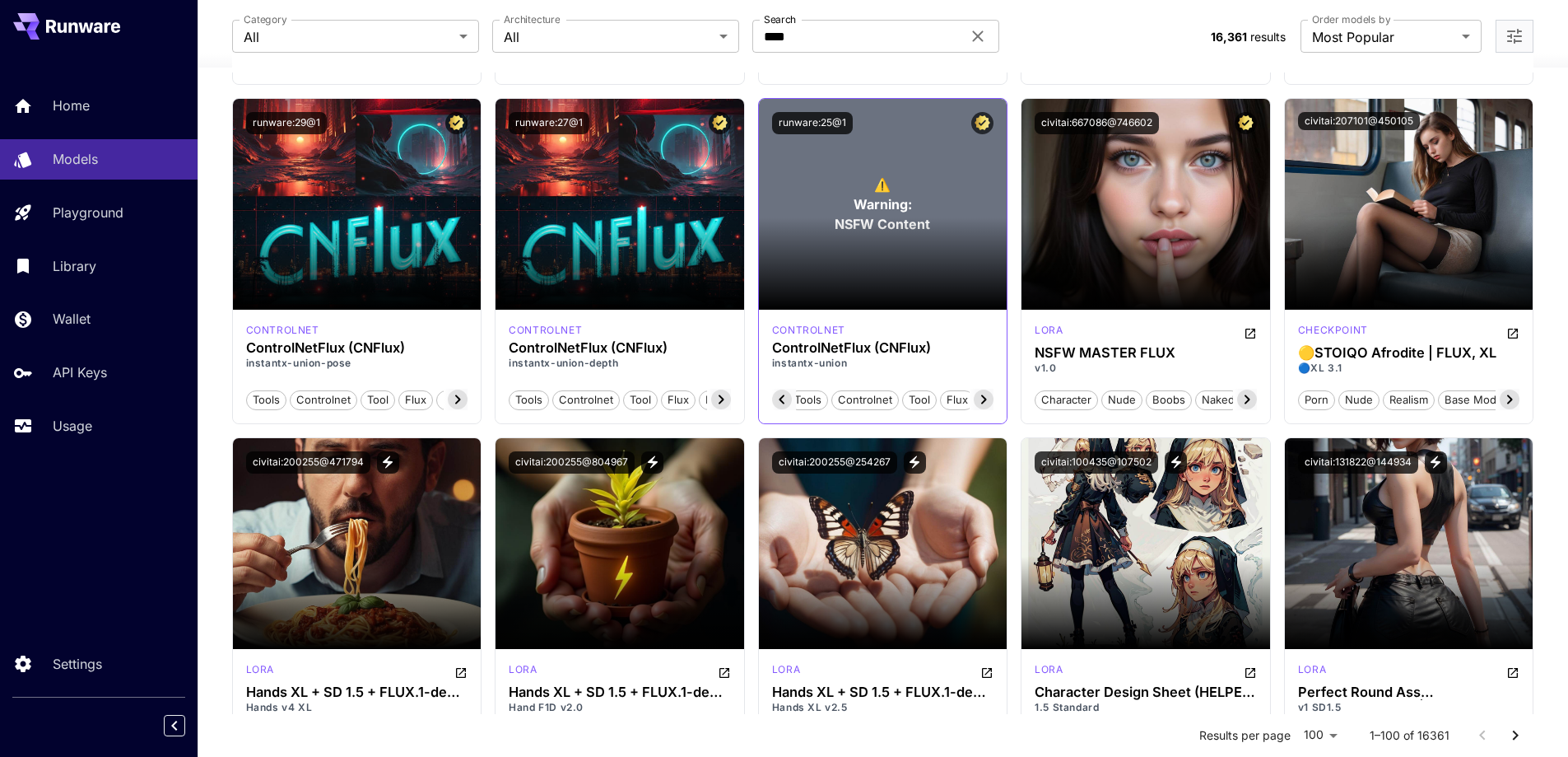
scroll to position [0, 6]
click at [784, 397] on icon at bounding box center [782, 399] width 20 height 20
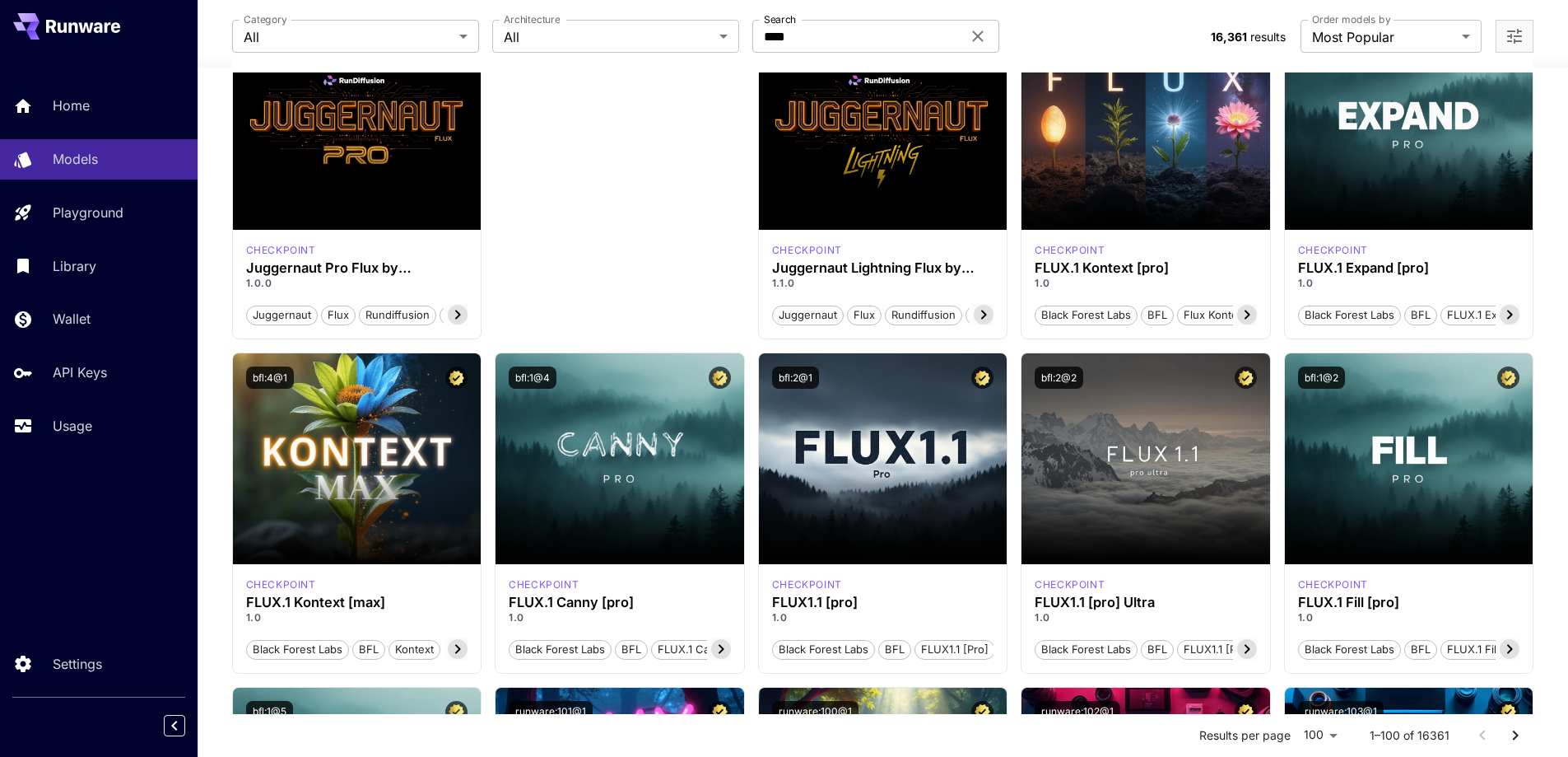
scroll to position [83, 0]
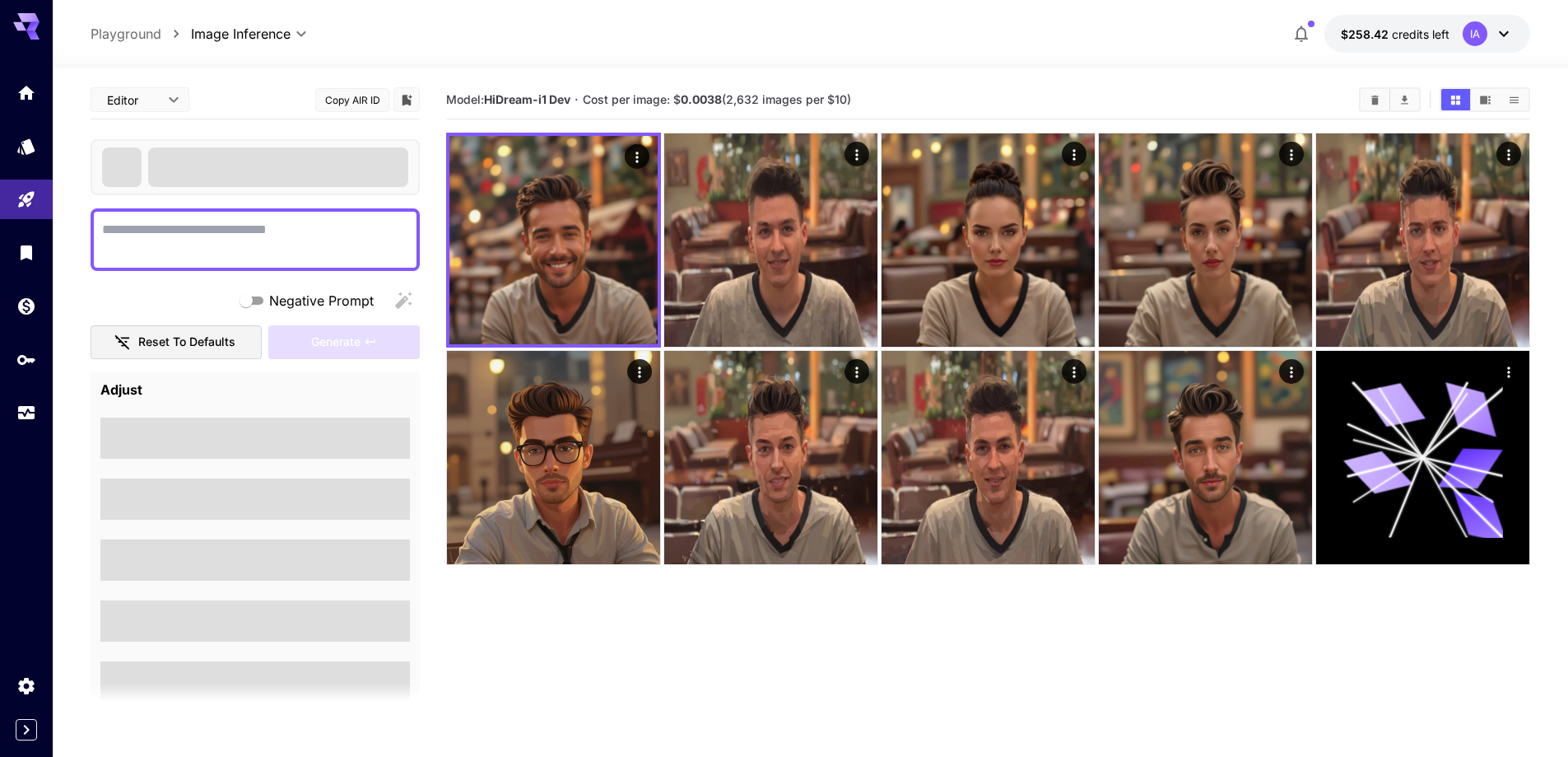
click at [432, 260] on main "Editor **** ​ Copy AIR ID Negative Prompt Reset to defaults Generate Adjust Mod…" at bounding box center [810, 466] width 1440 height 770
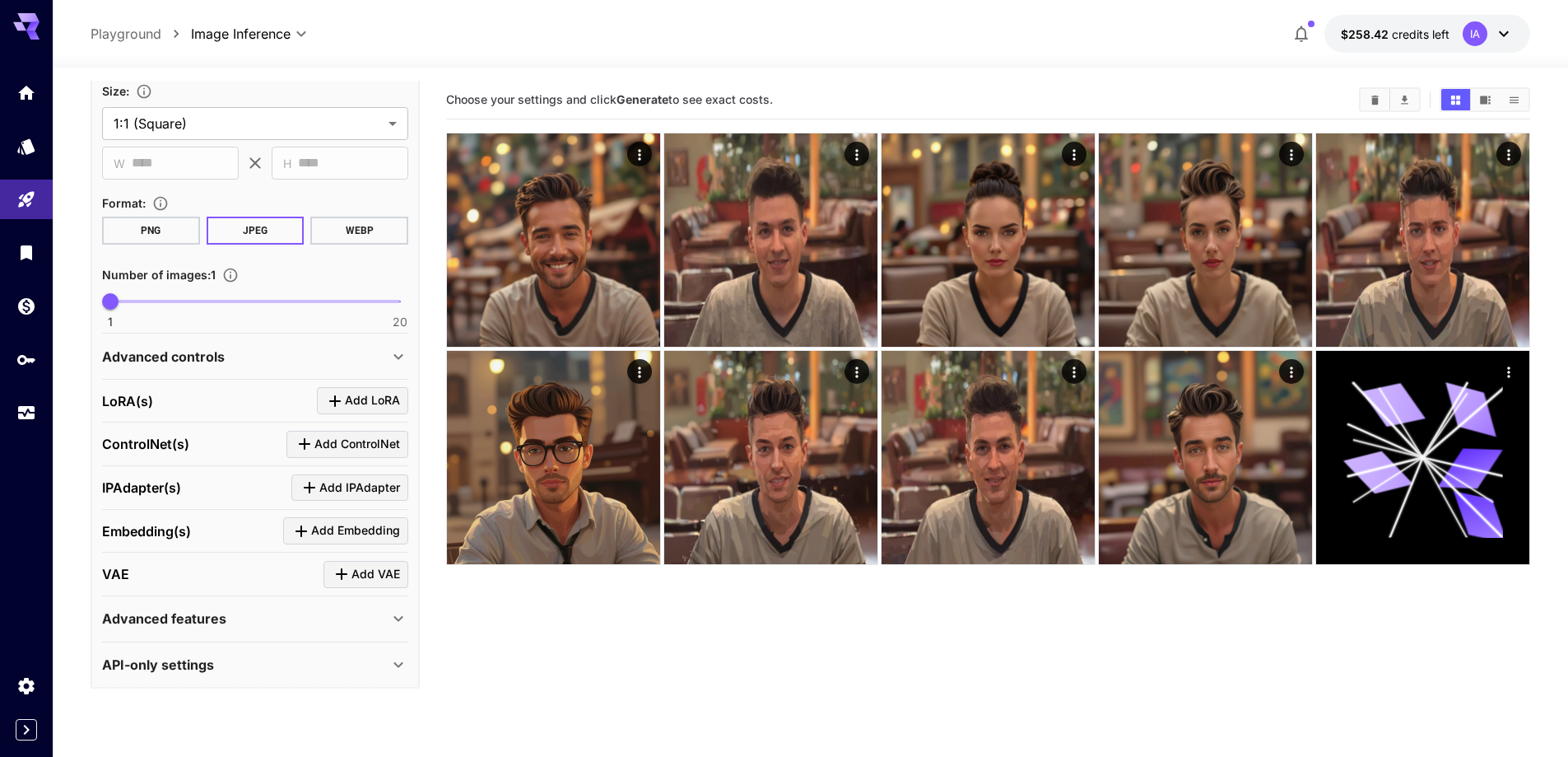
scroll to position [361, 0]
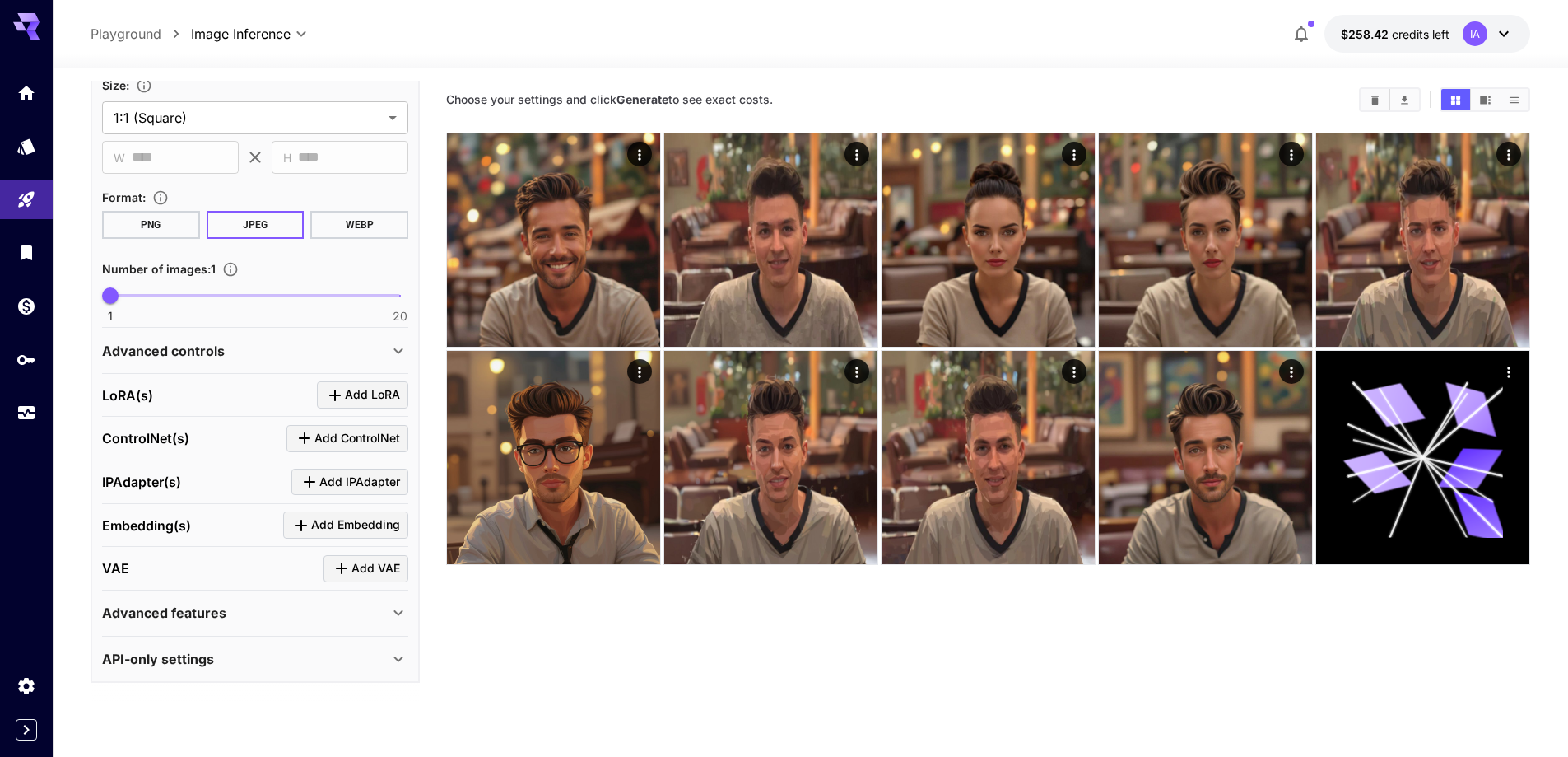
click at [230, 392] on div "[PERSON_NAME](s) Add [PERSON_NAME]" at bounding box center [255, 394] width 306 height 28
click at [161, 432] on p "ControlNet(s)" at bounding box center [146, 438] width 87 height 20
click at [226, 355] on div "Advanced controls" at bounding box center [245, 351] width 287 height 20
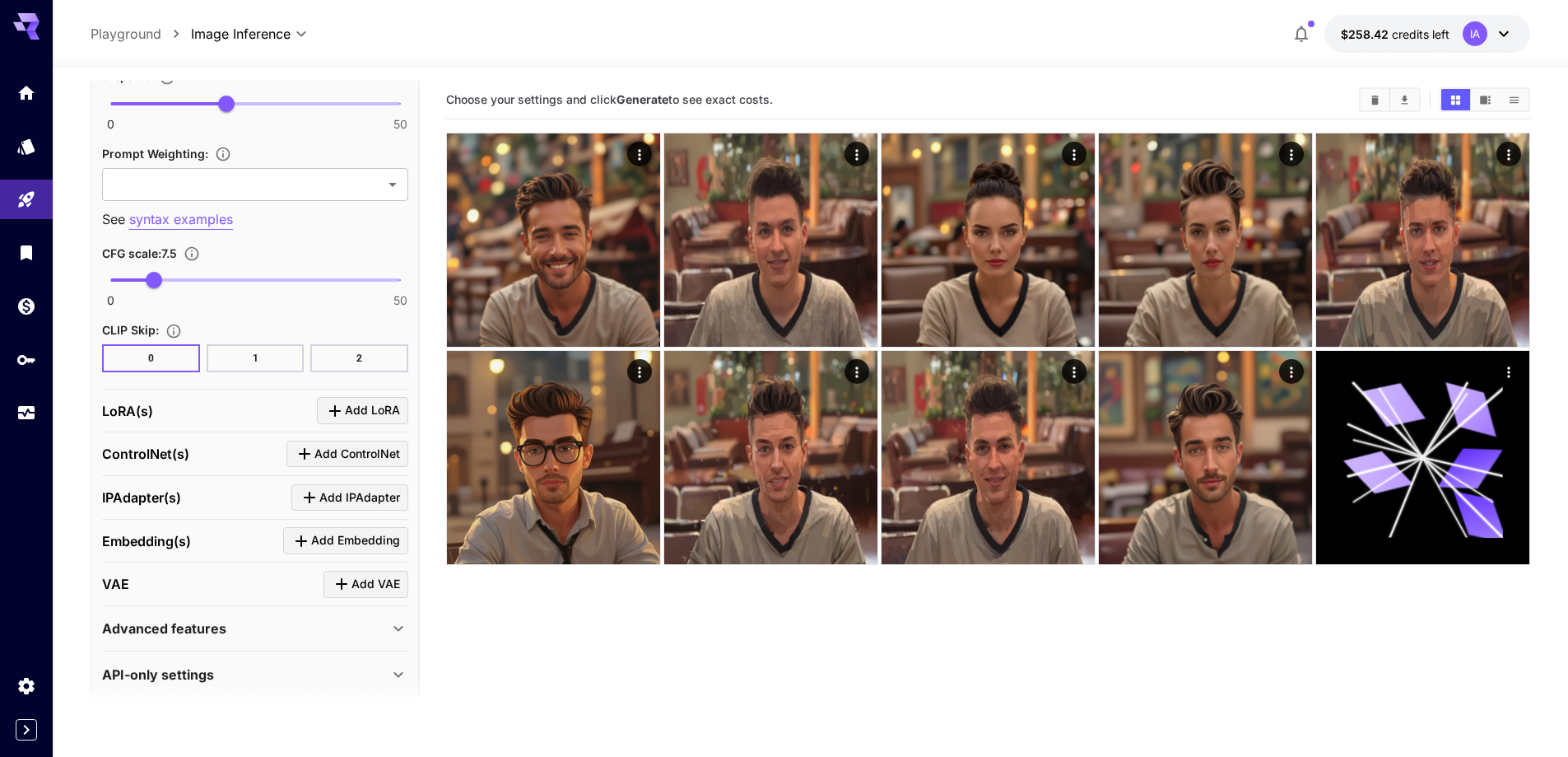
scroll to position [1177, 0]
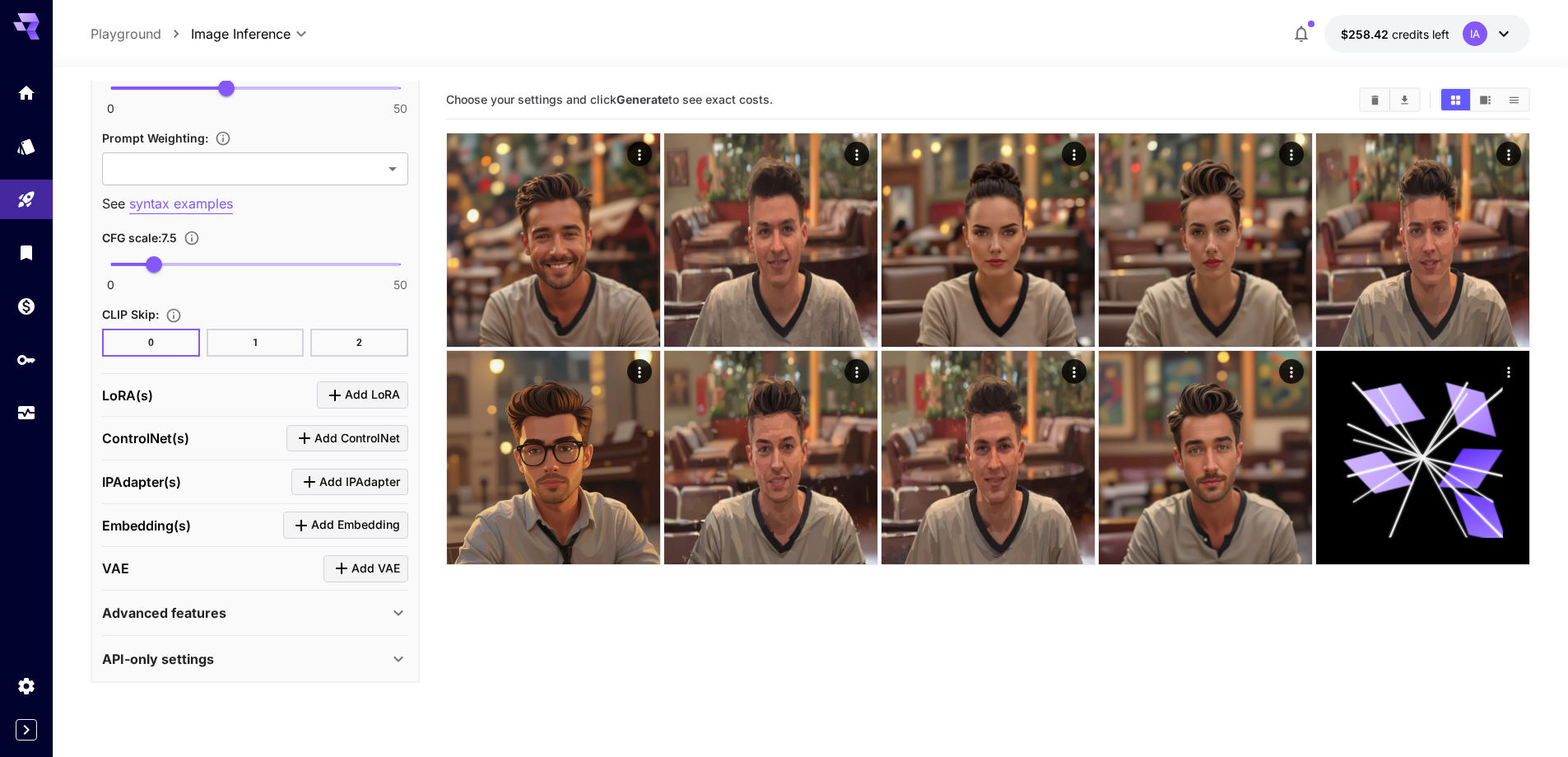
click at [285, 612] on div "Advanced features" at bounding box center [245, 612] width 287 height 20
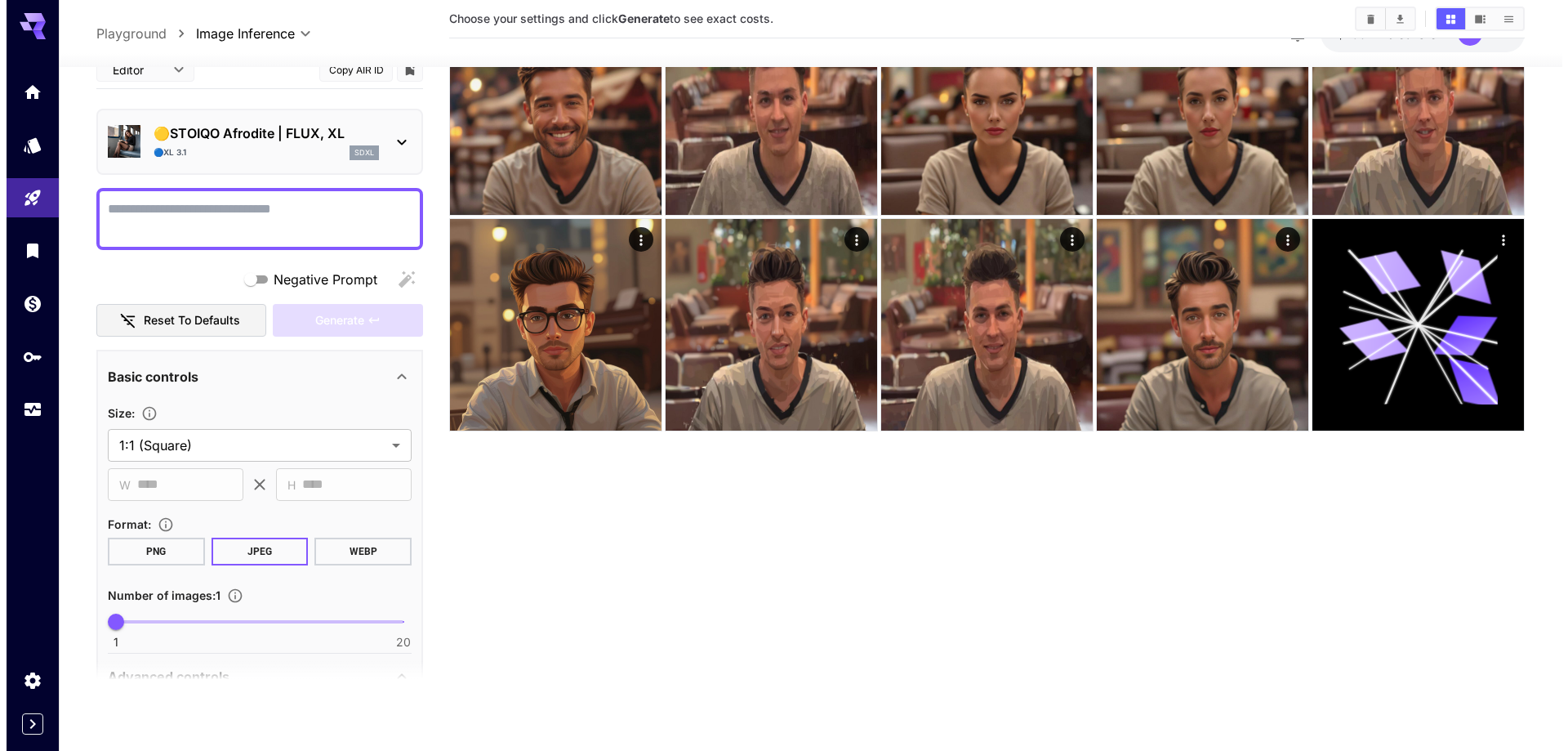
scroll to position [0, 0]
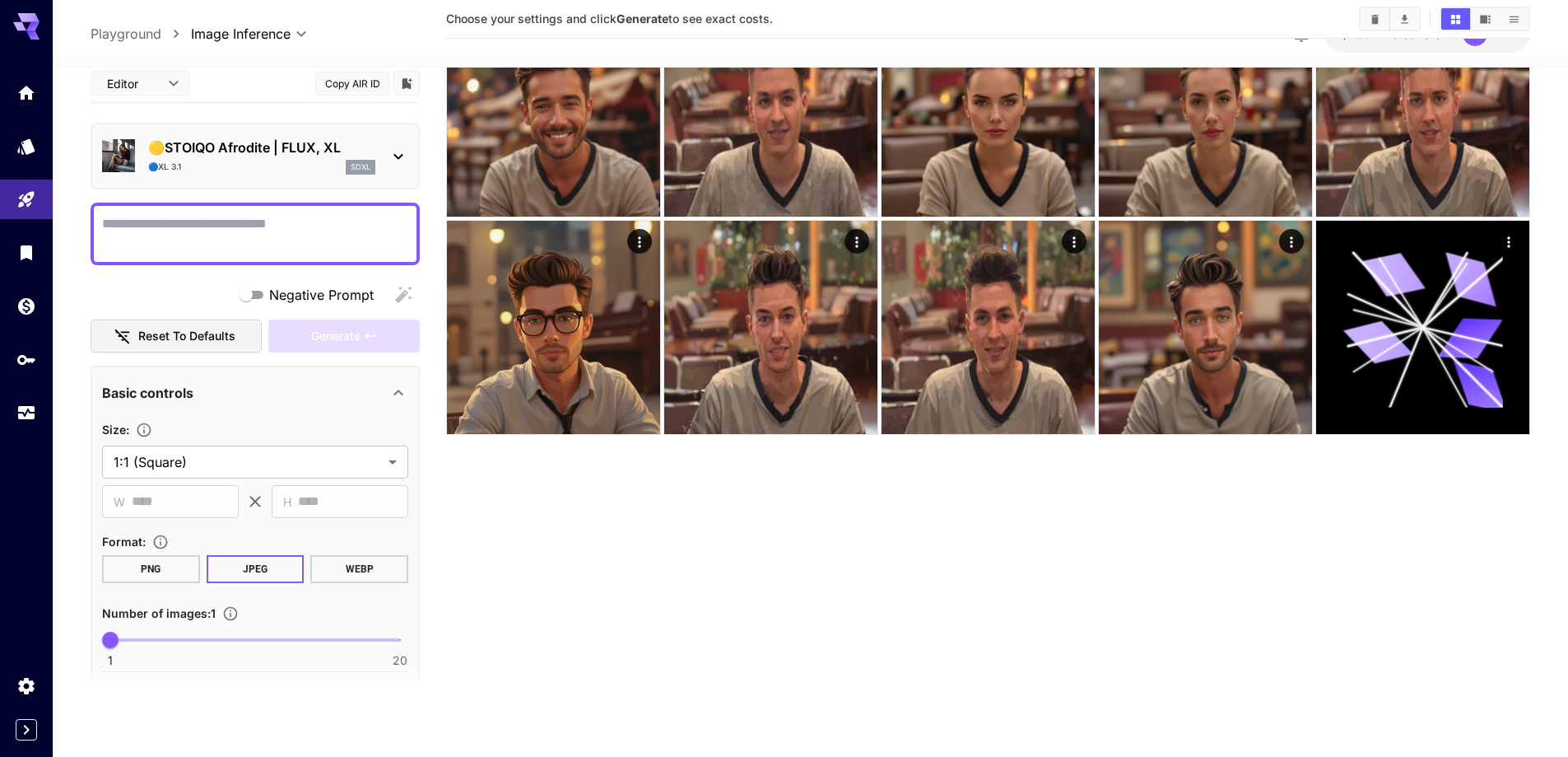
click at [397, 151] on icon at bounding box center [398, 156] width 20 height 20
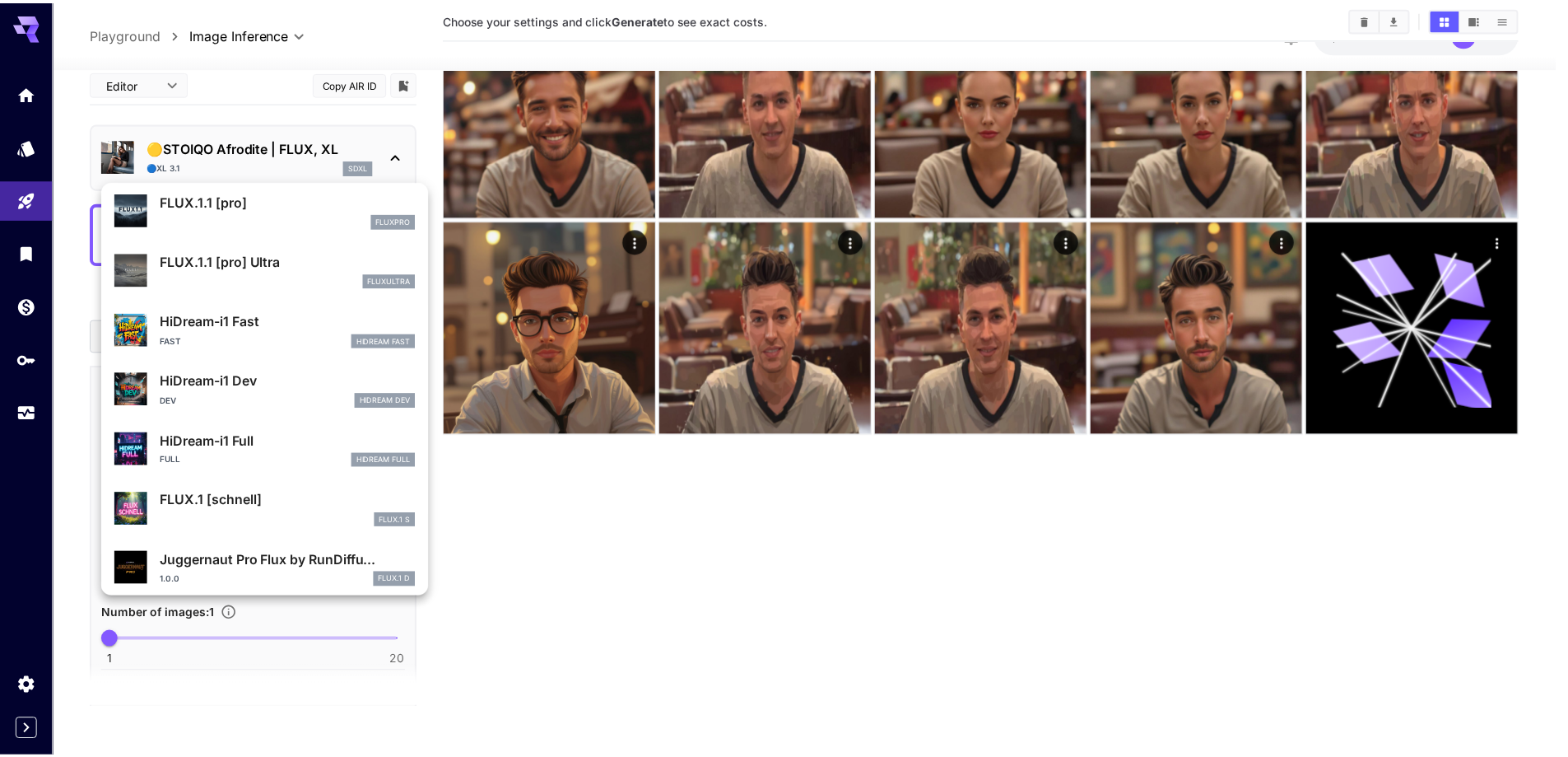
scroll to position [1212, 0]
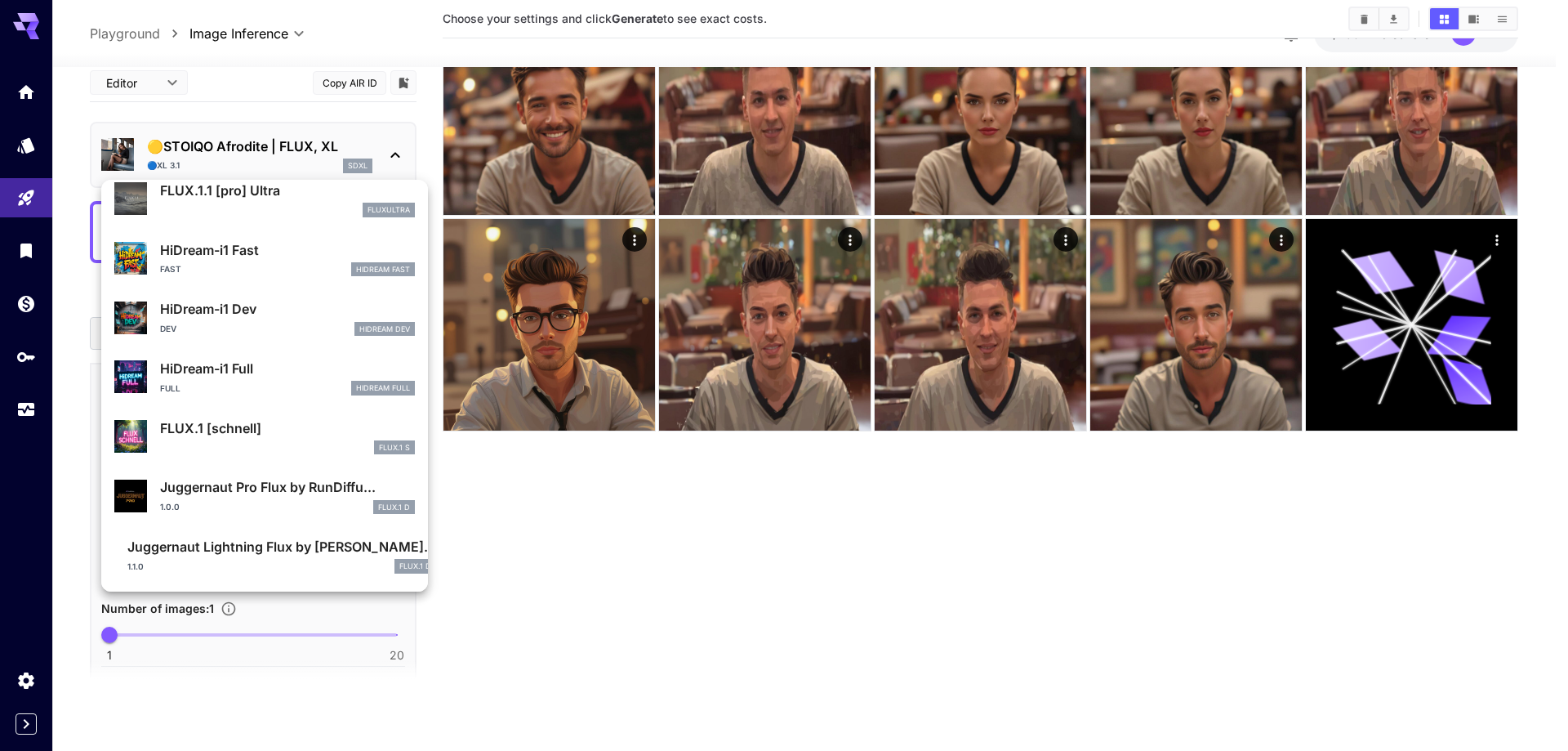
click at [590, 543] on div at bounding box center [784, 376] width 1568 height 751
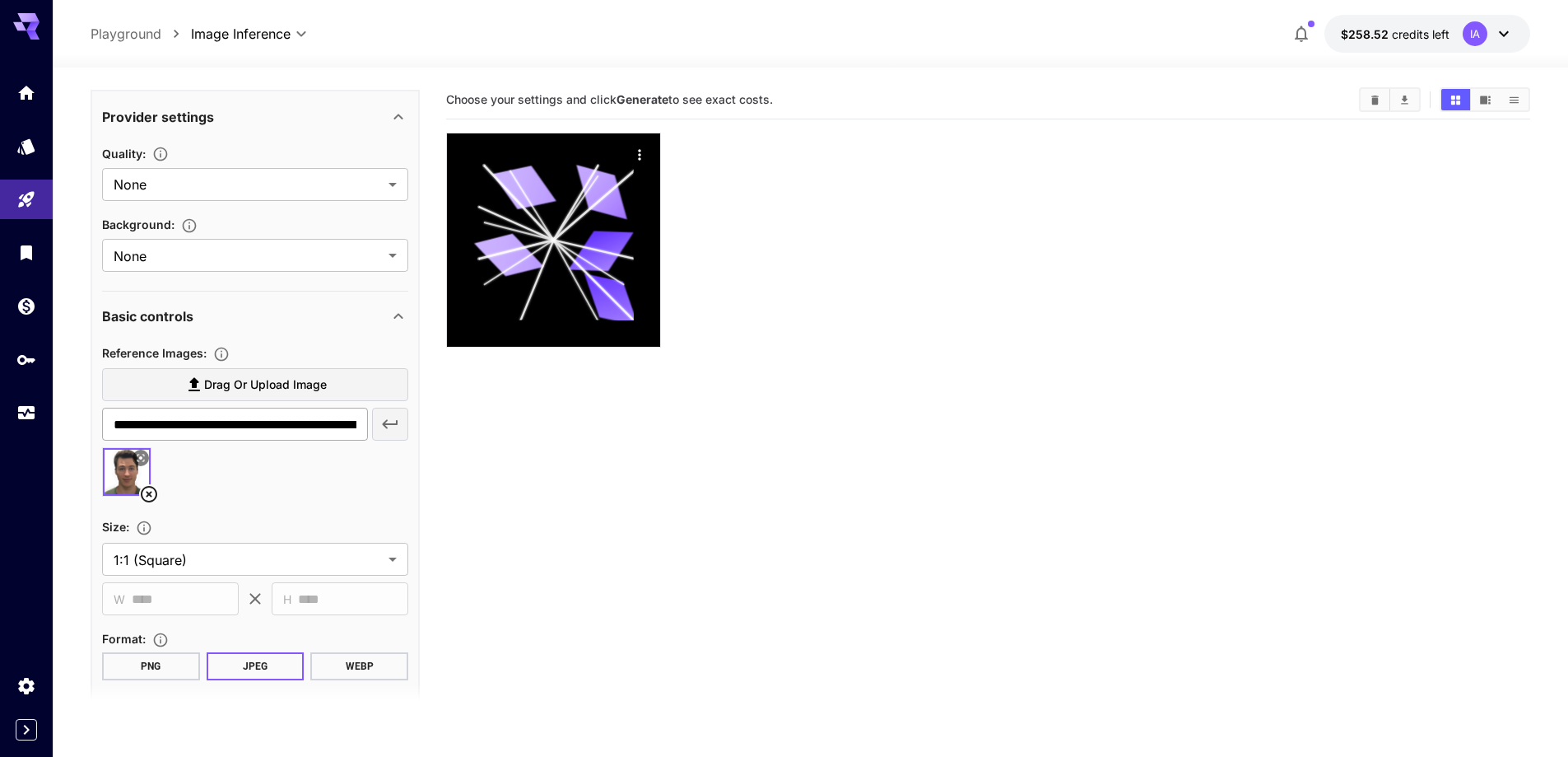
scroll to position [330, 0]
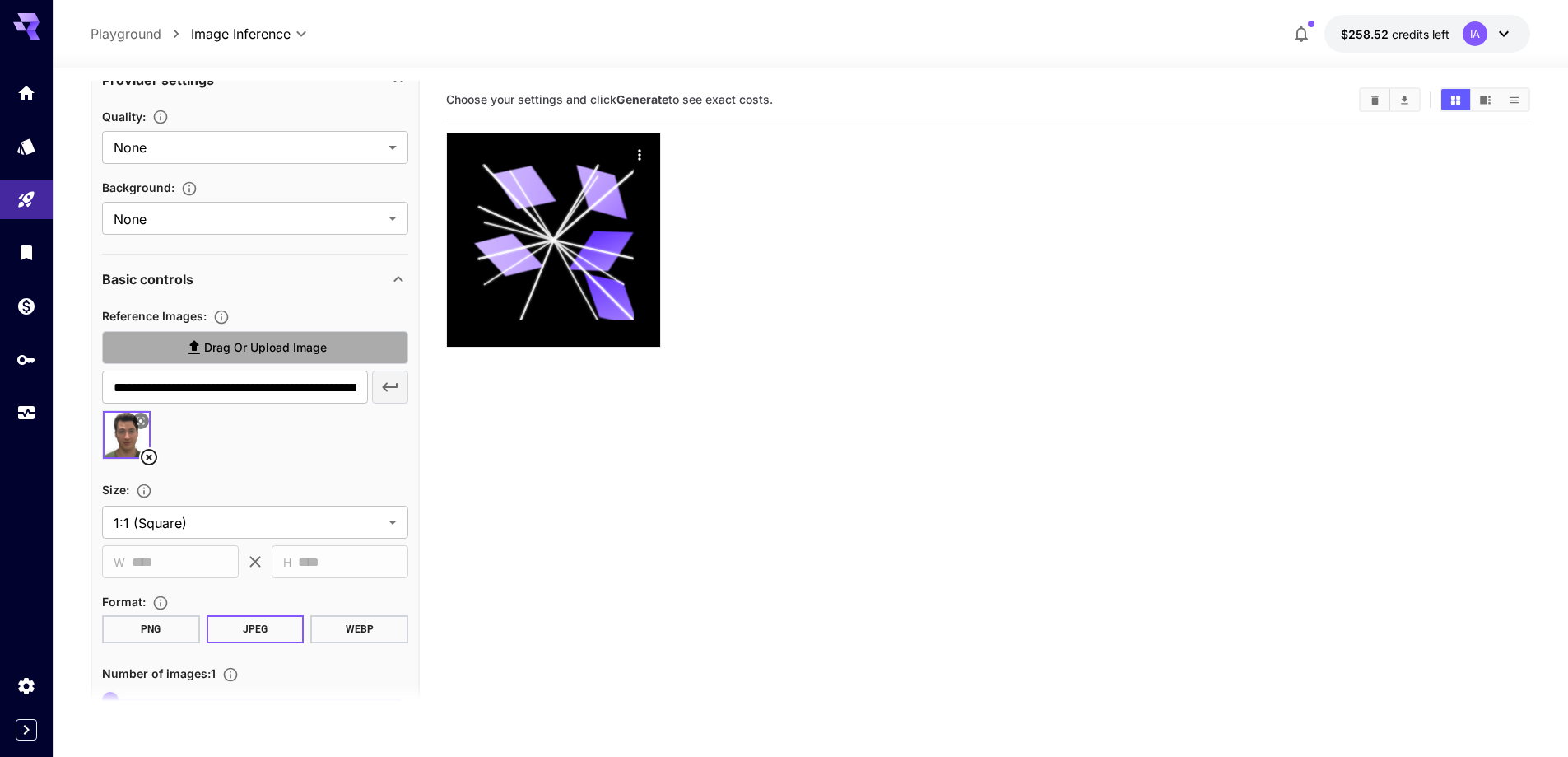
click at [269, 345] on span "Drag or upload image" at bounding box center [266, 347] width 123 height 20
click at [0, 0] on input "Drag or upload image" at bounding box center [0, 0] width 0 height 0
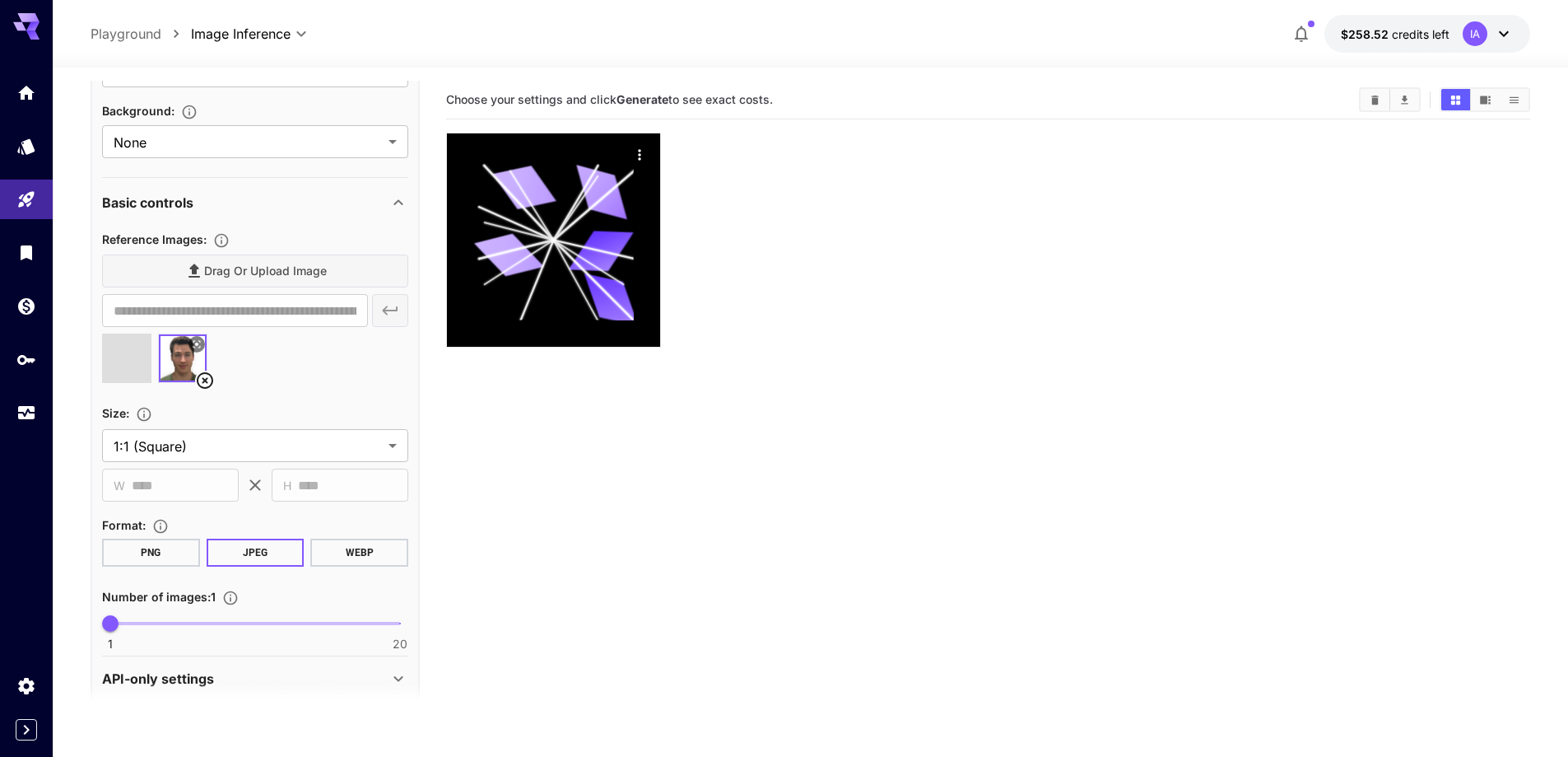
scroll to position [426, 0]
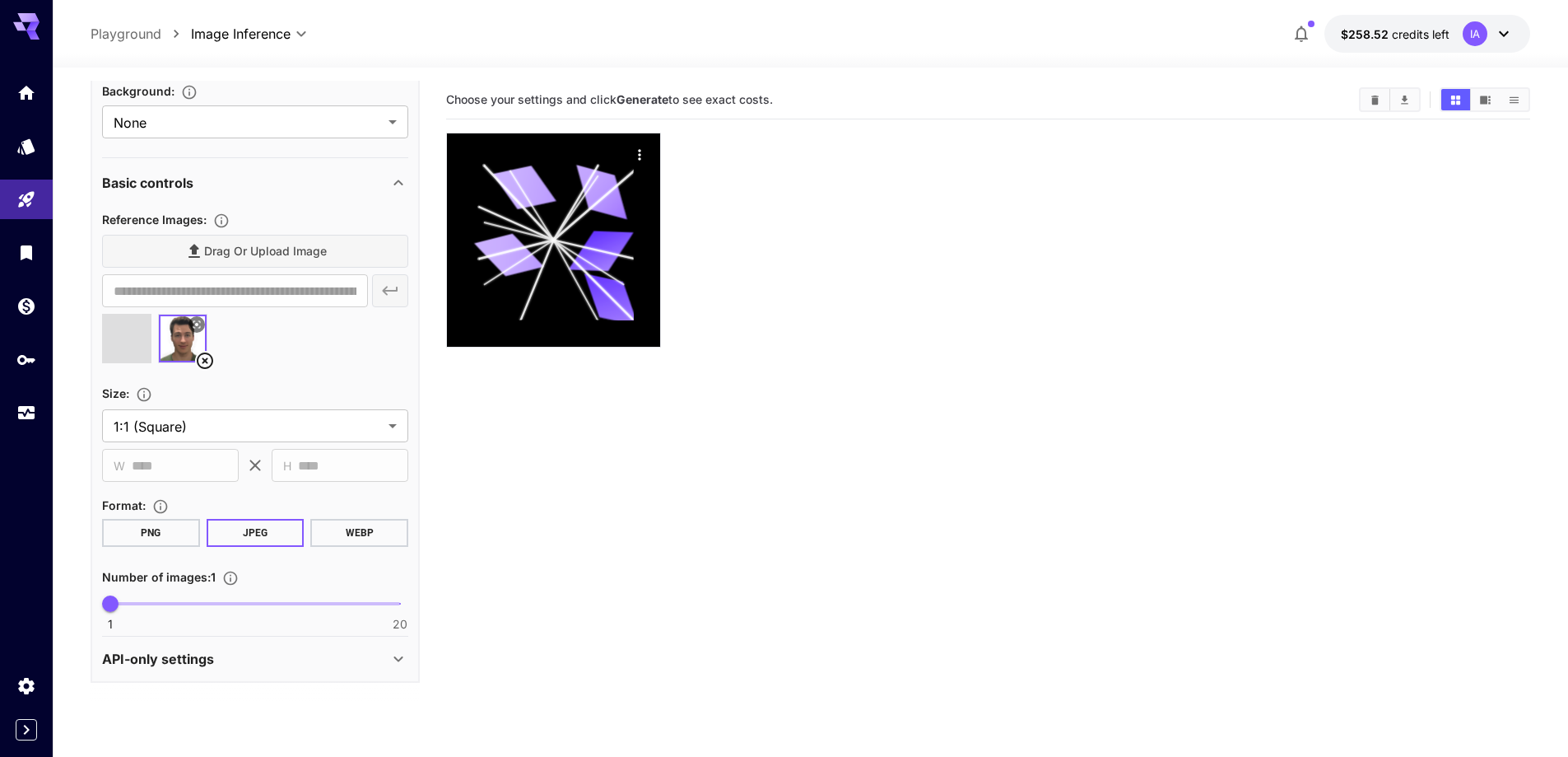
type input "**********"
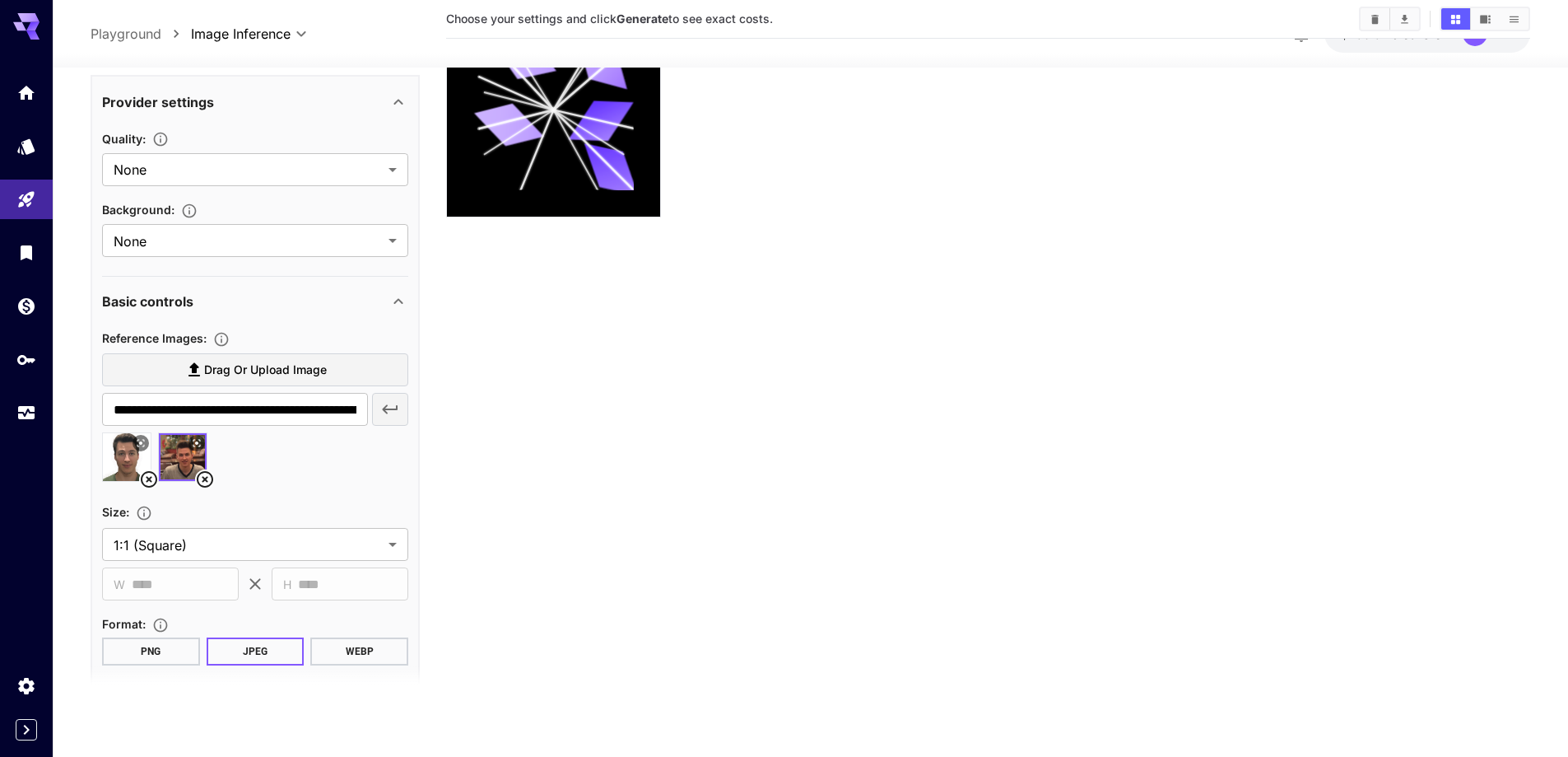
scroll to position [261, 0]
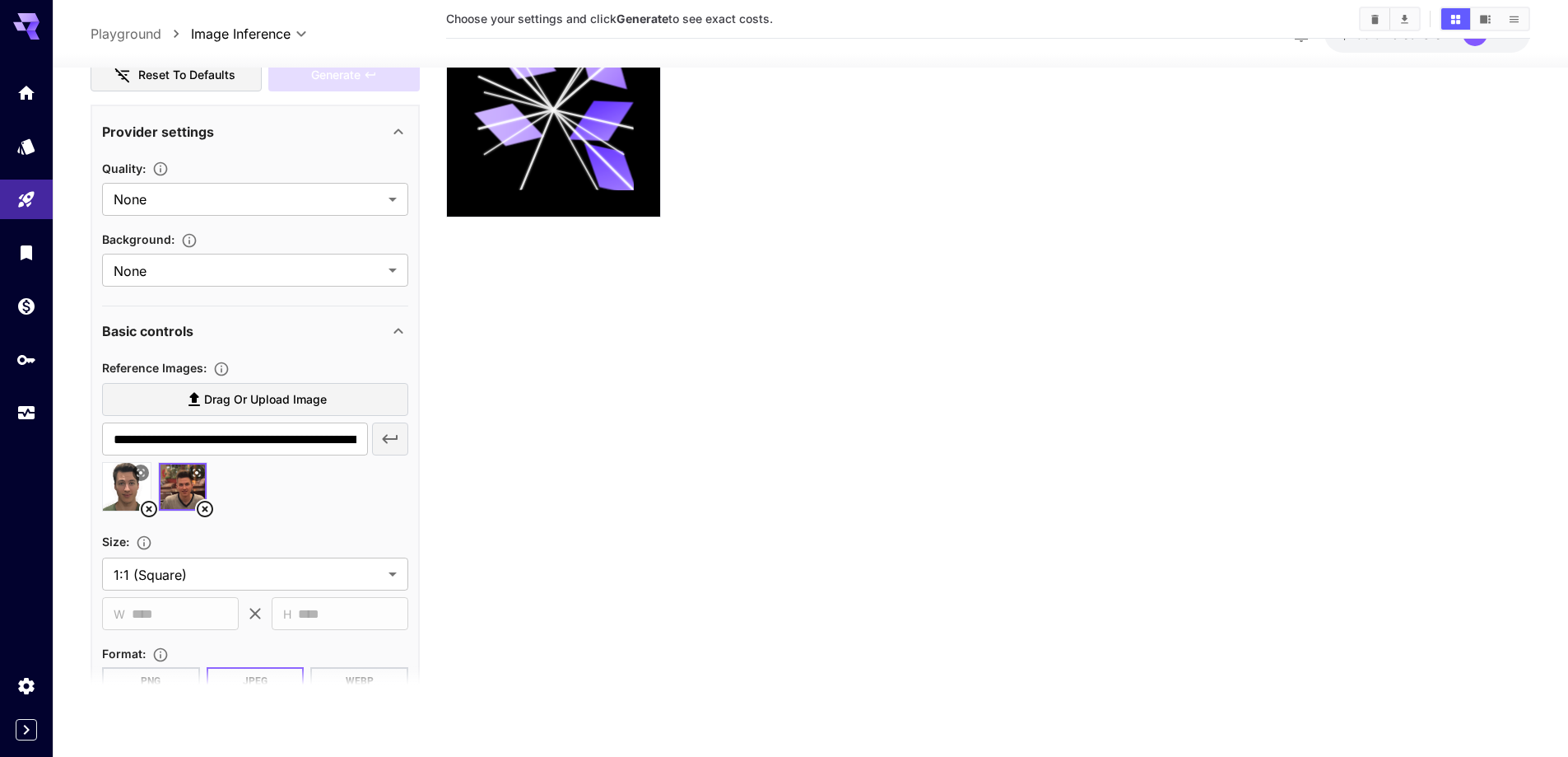
click at [147, 508] on icon at bounding box center [148, 508] width 17 height 17
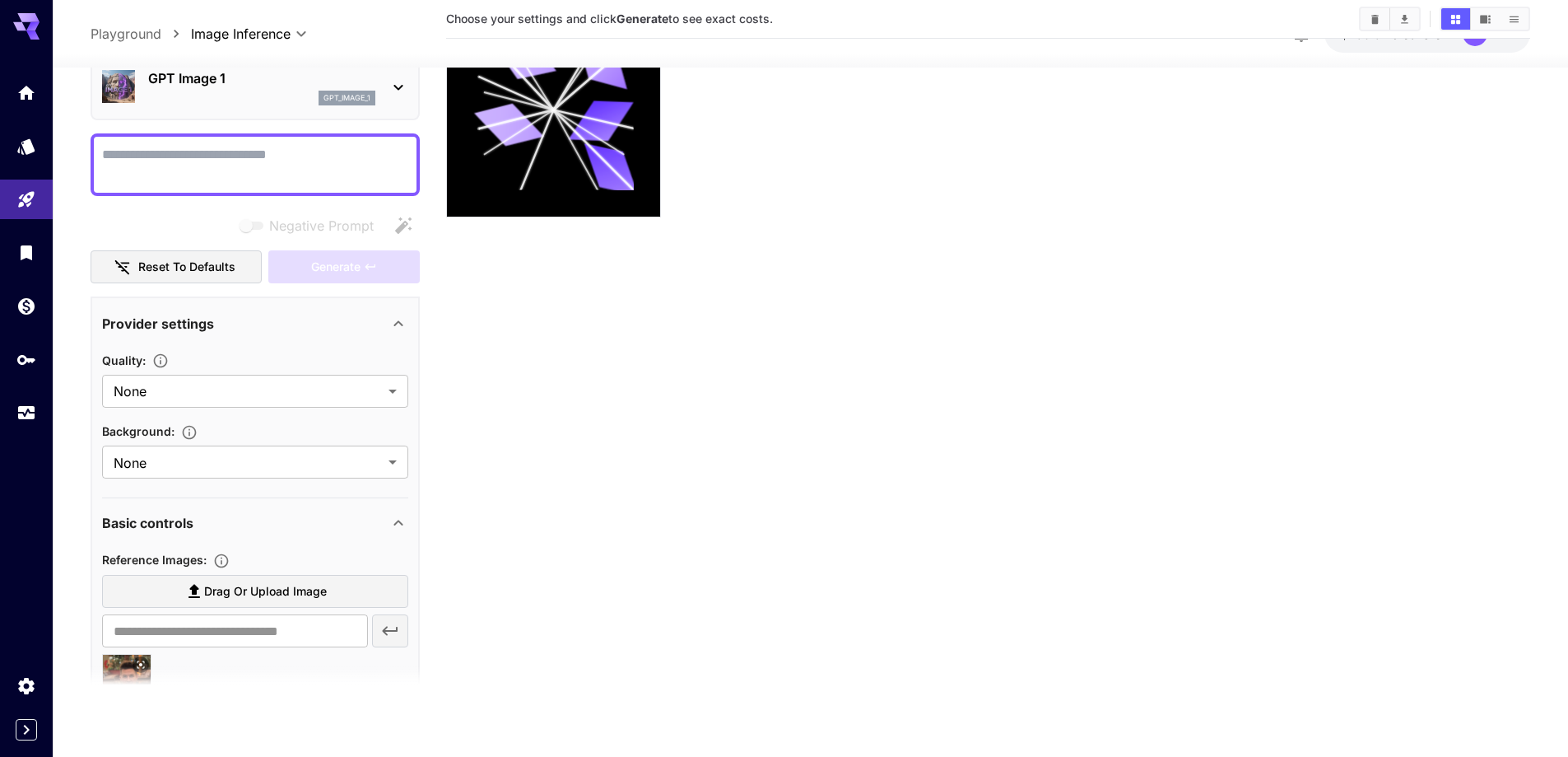
scroll to position [0, 0]
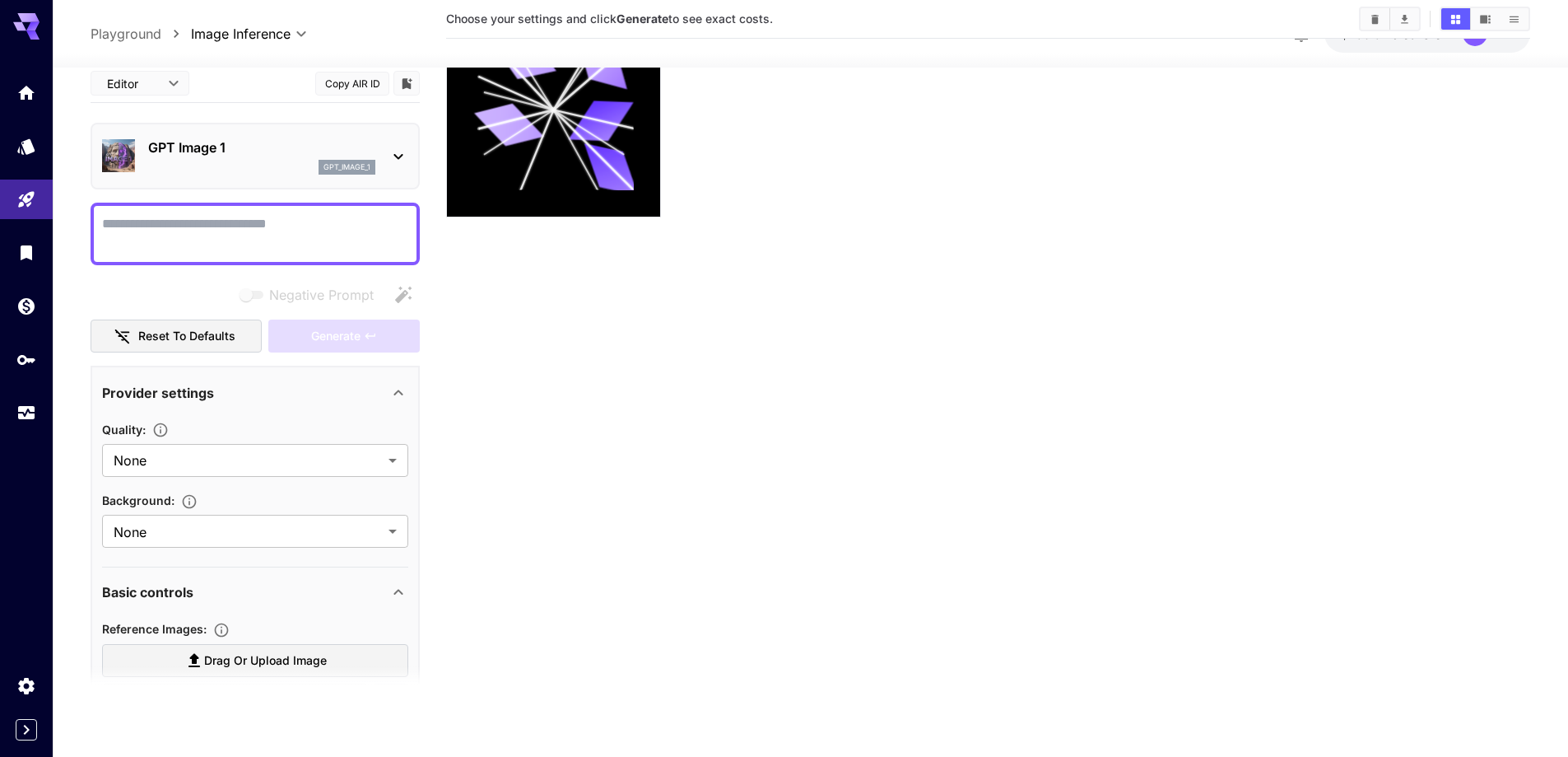
click at [199, 235] on textarea "Negative Prompt" at bounding box center [255, 234] width 306 height 39
paste textarea "**********"
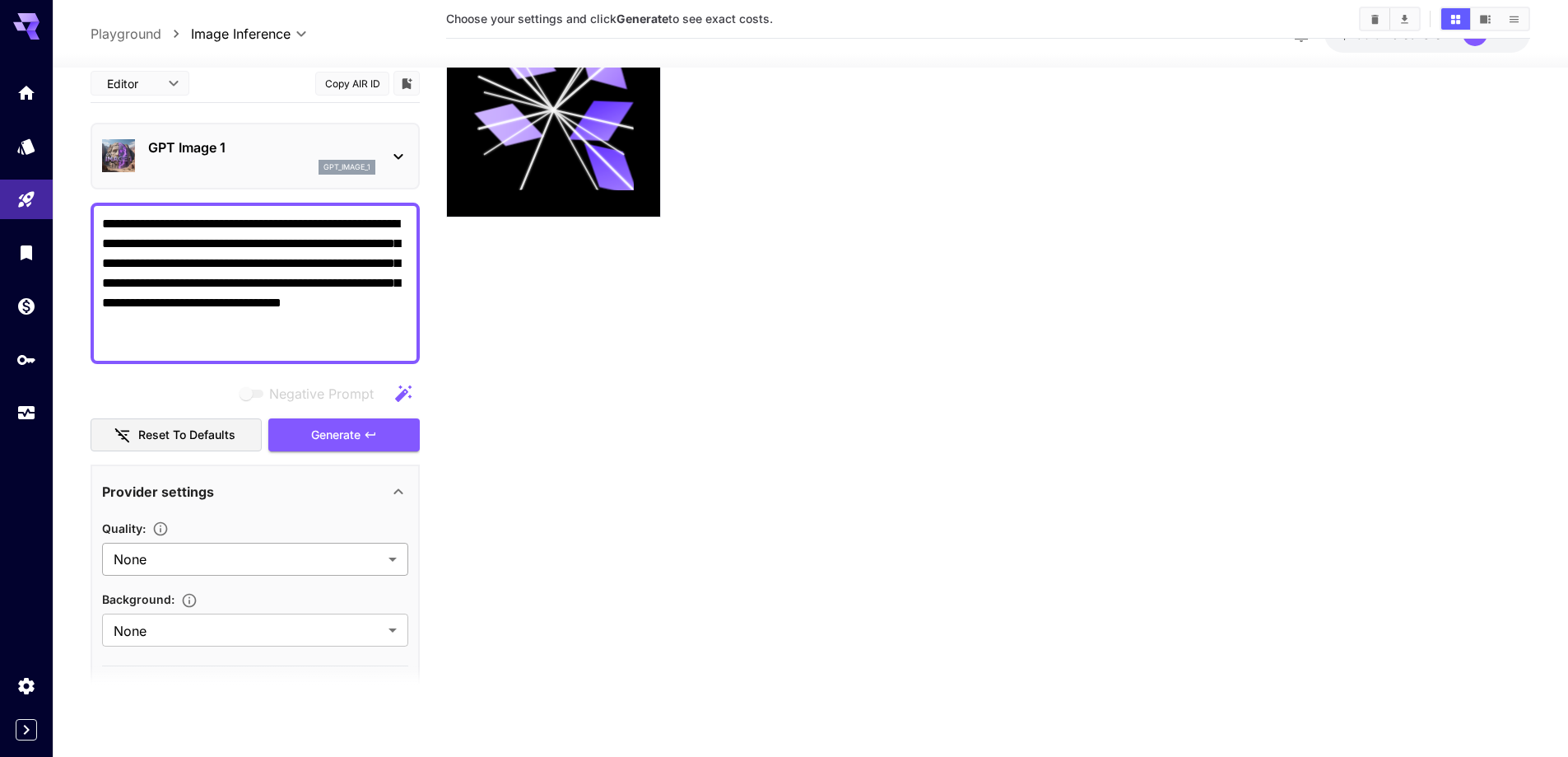
type textarea "**********"
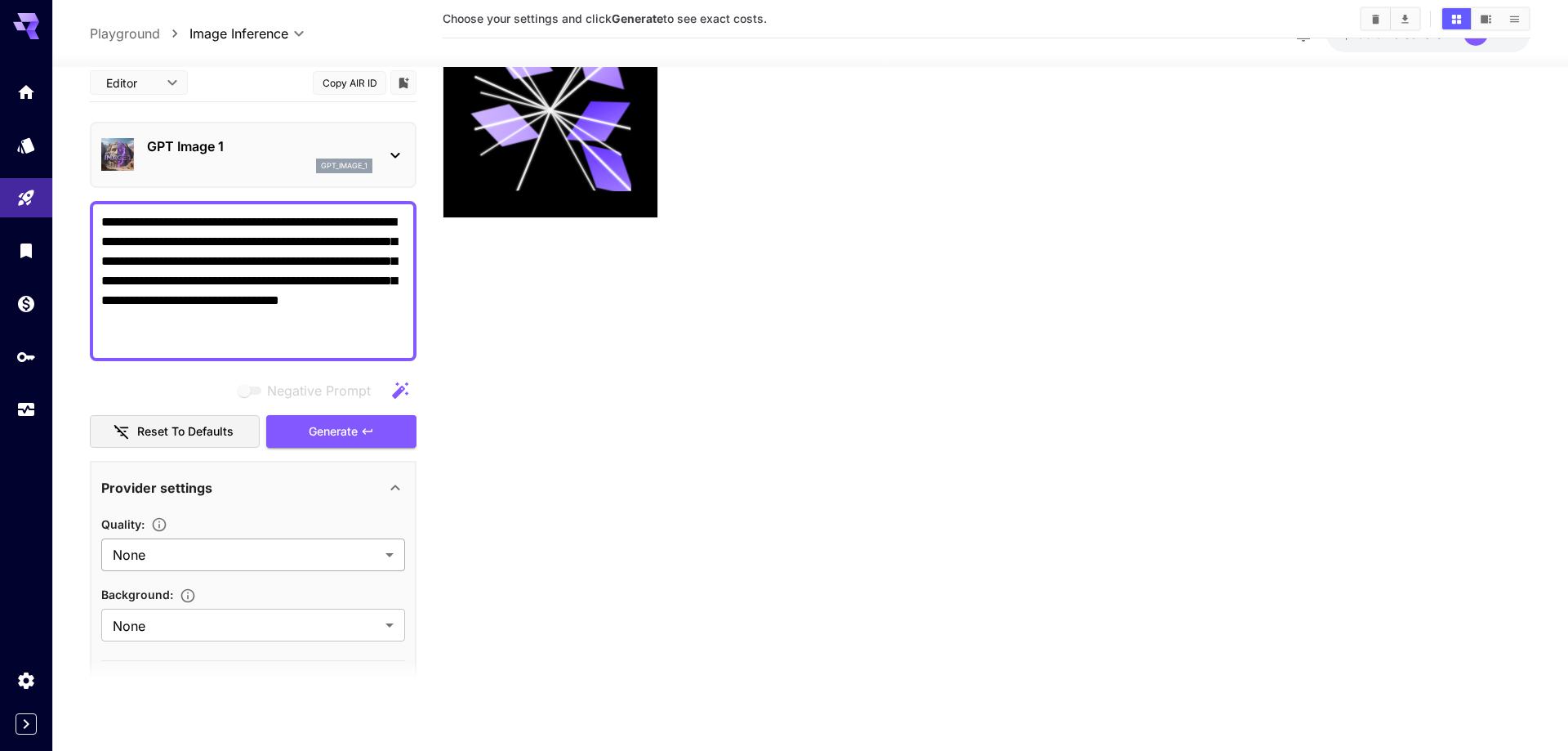
click at [197, 555] on body "**********" at bounding box center [784, 311] width 1568 height 880
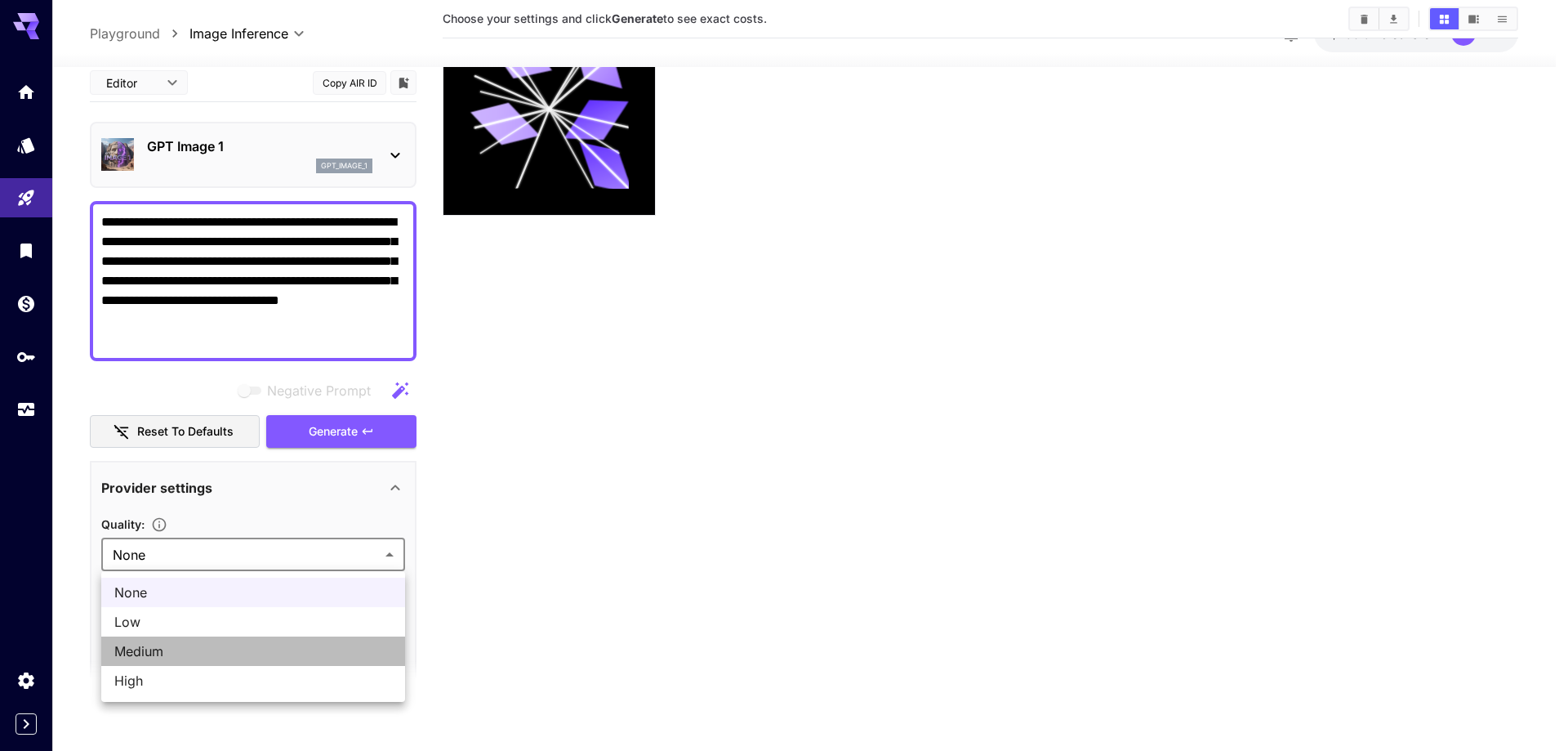
click at [209, 656] on span "Medium" at bounding box center [253, 651] width 278 height 19
type input "******"
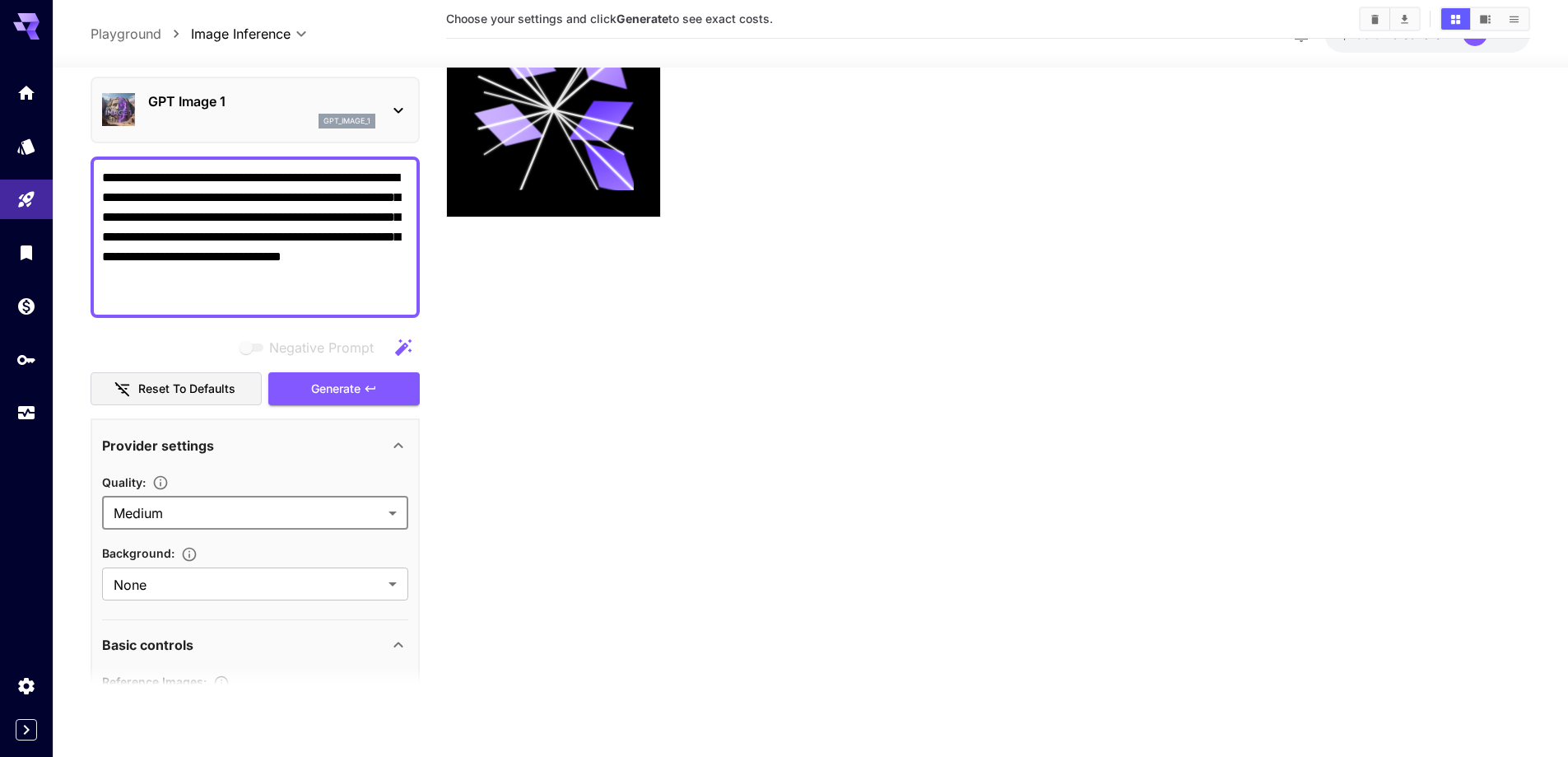
scroll to position [164, 0]
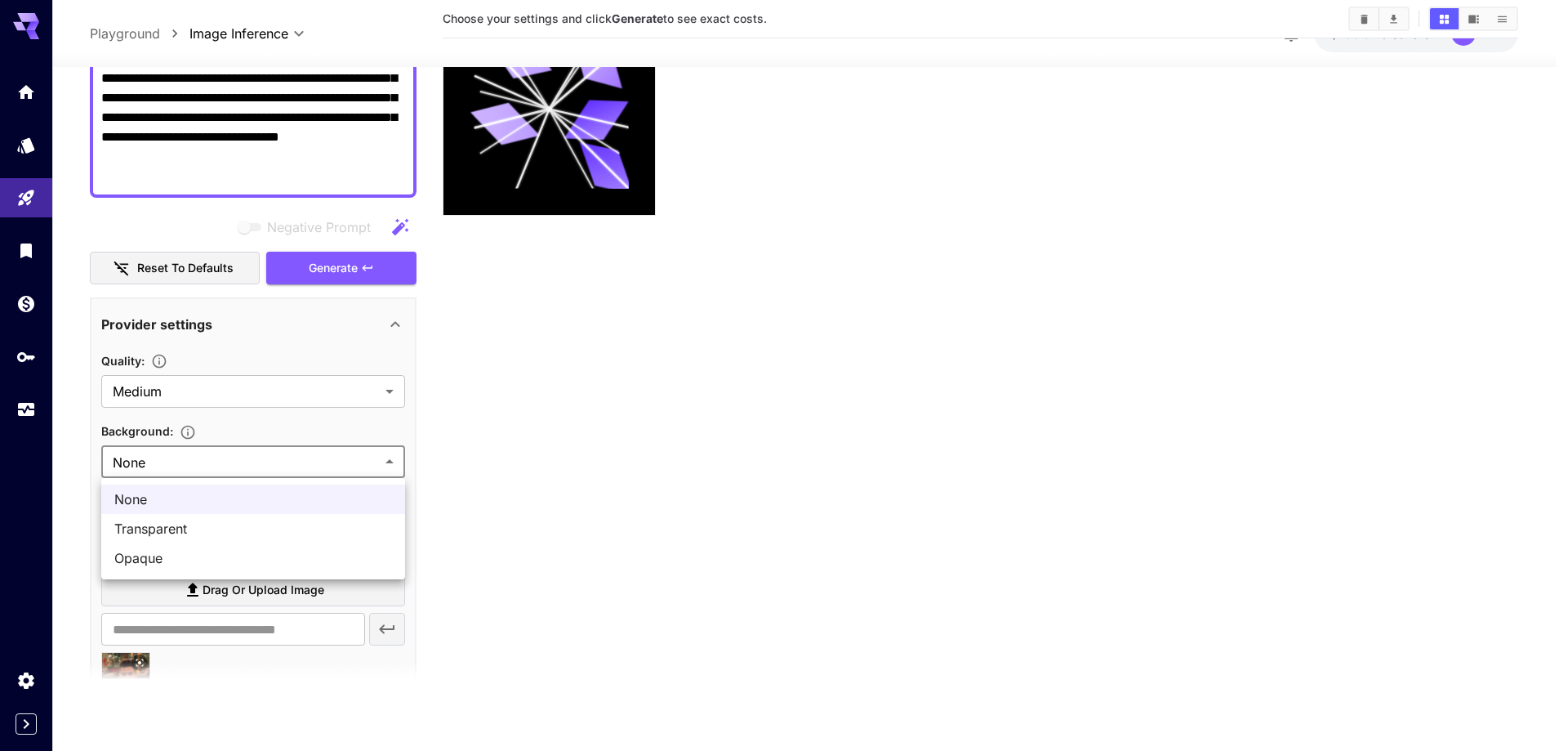
click at [247, 465] on body "**********" at bounding box center [784, 311] width 1568 height 880
click at [463, 459] on div at bounding box center [784, 376] width 1568 height 751
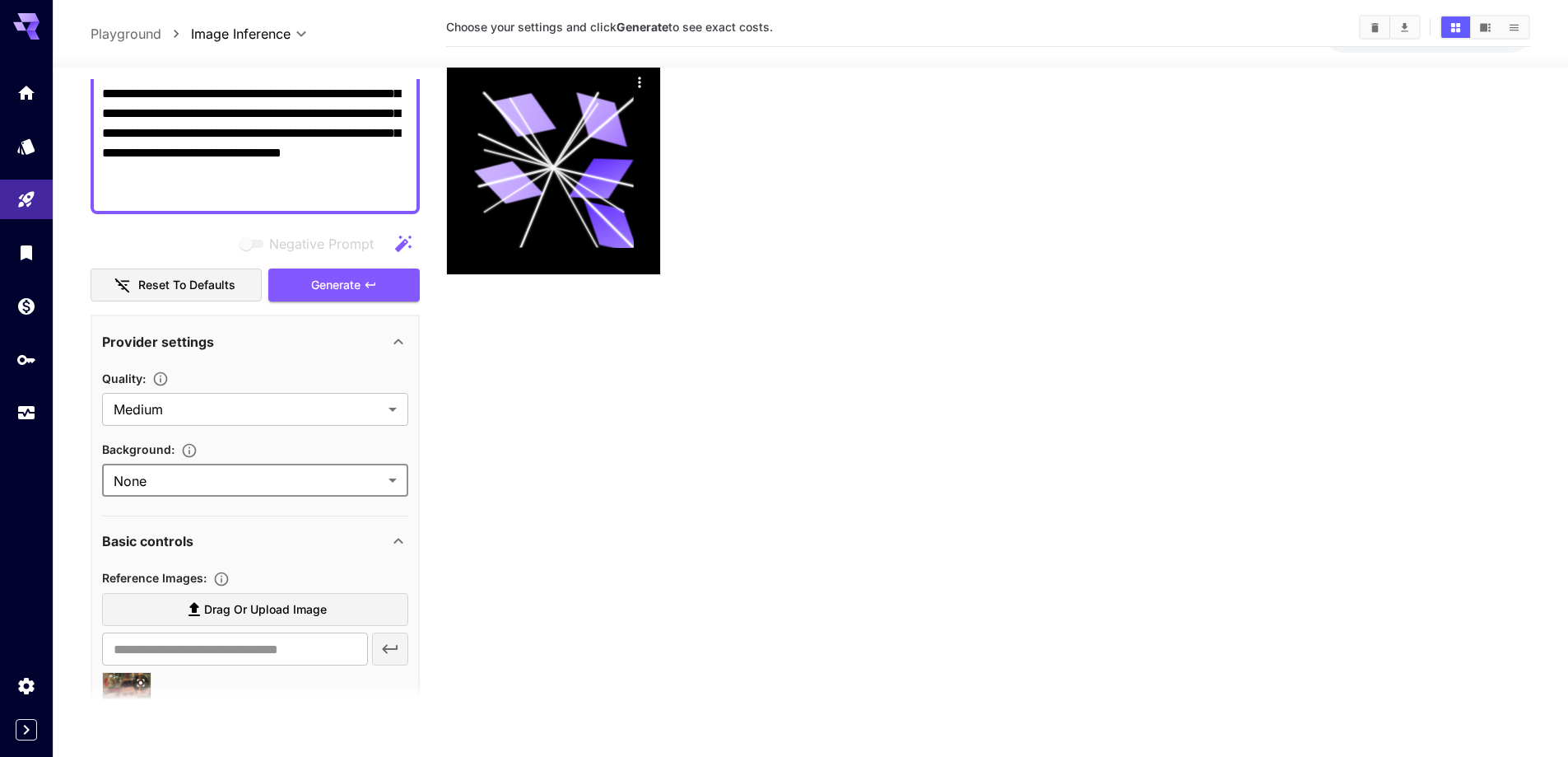
scroll to position [0, 0]
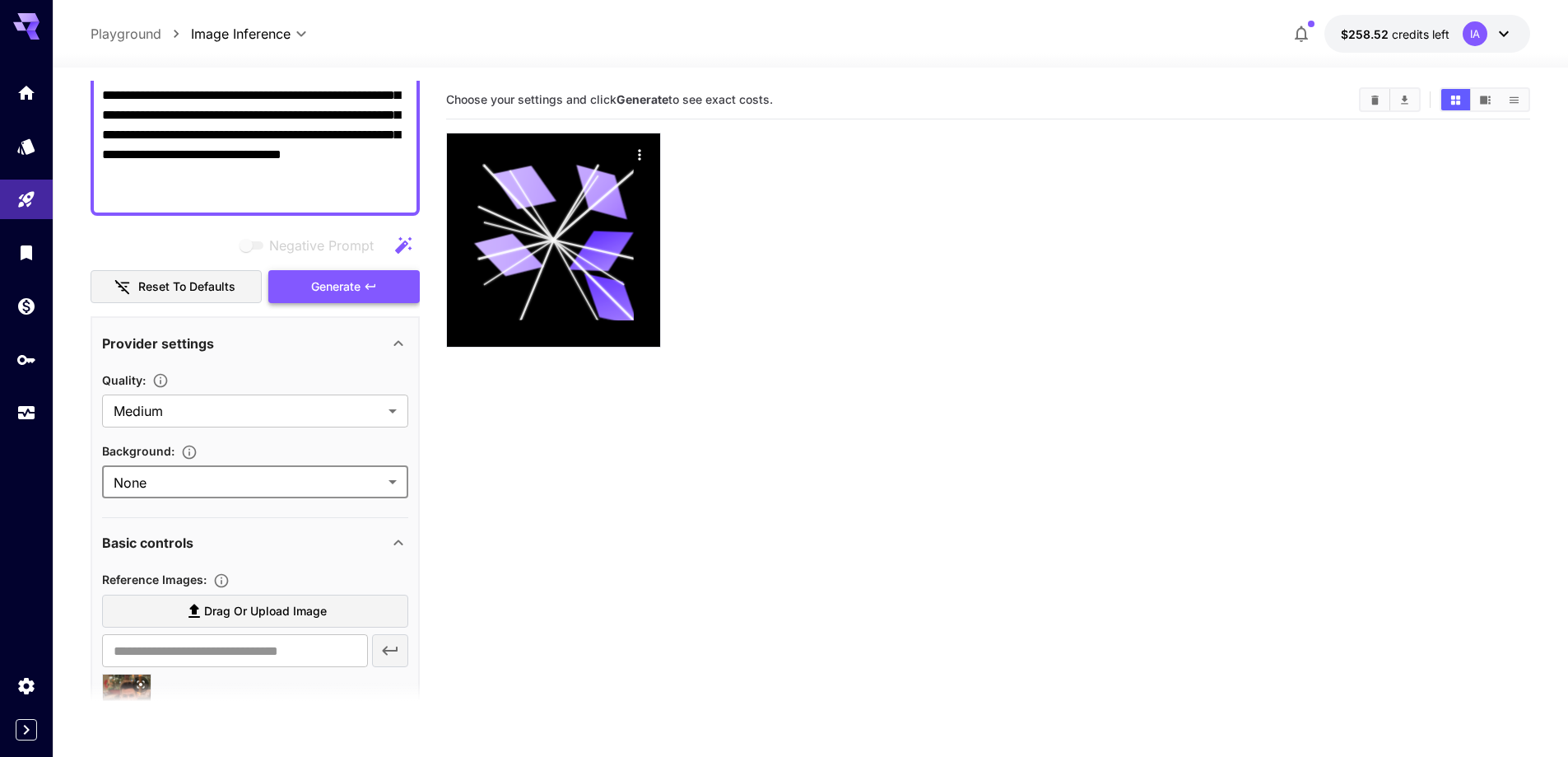
click at [357, 289] on span "Generate" at bounding box center [336, 286] width 50 height 20
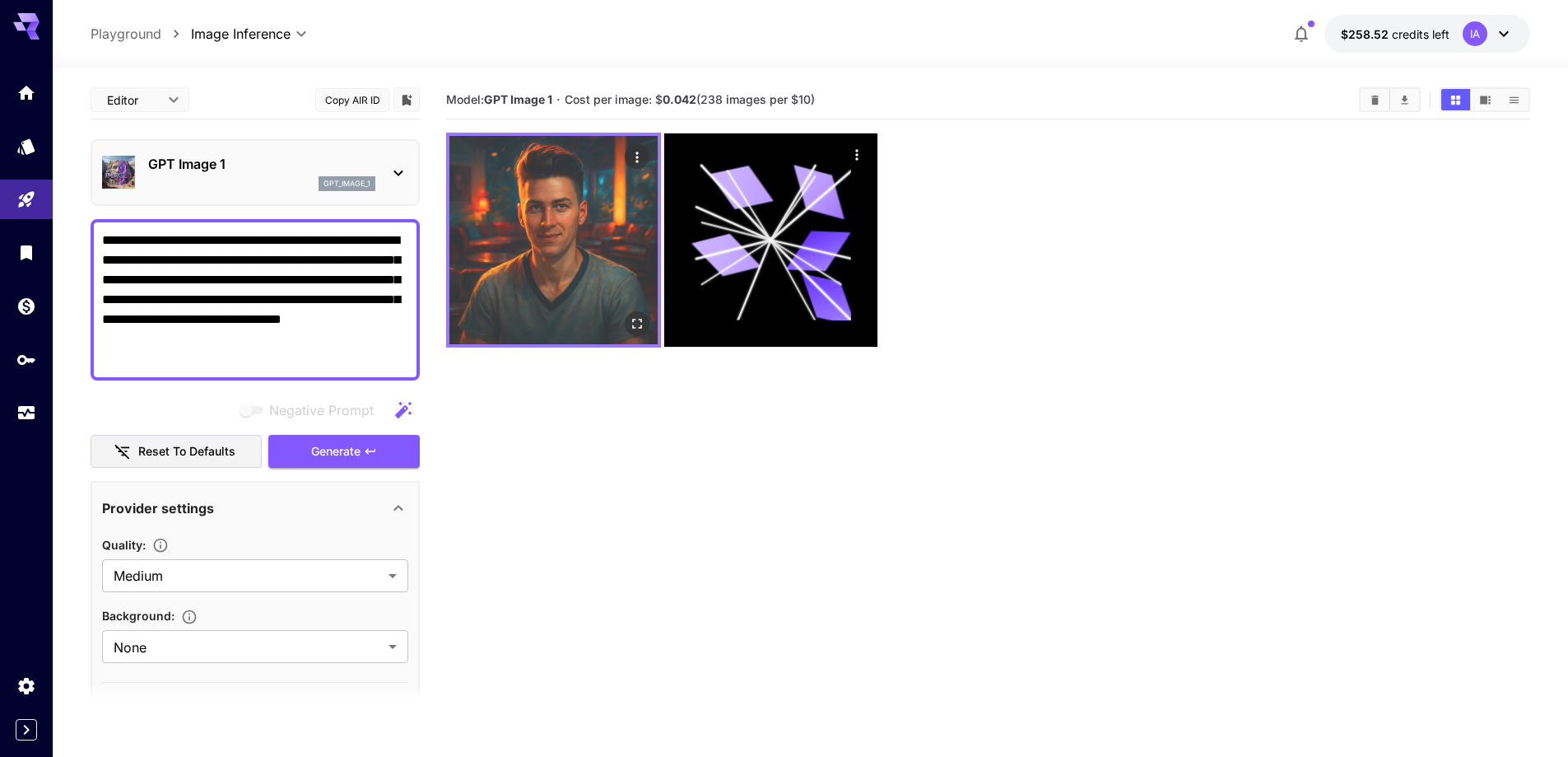
click at [582, 224] on img at bounding box center [553, 240] width 208 height 208
click at [641, 160] on icon "Actions" at bounding box center [637, 157] width 17 height 17
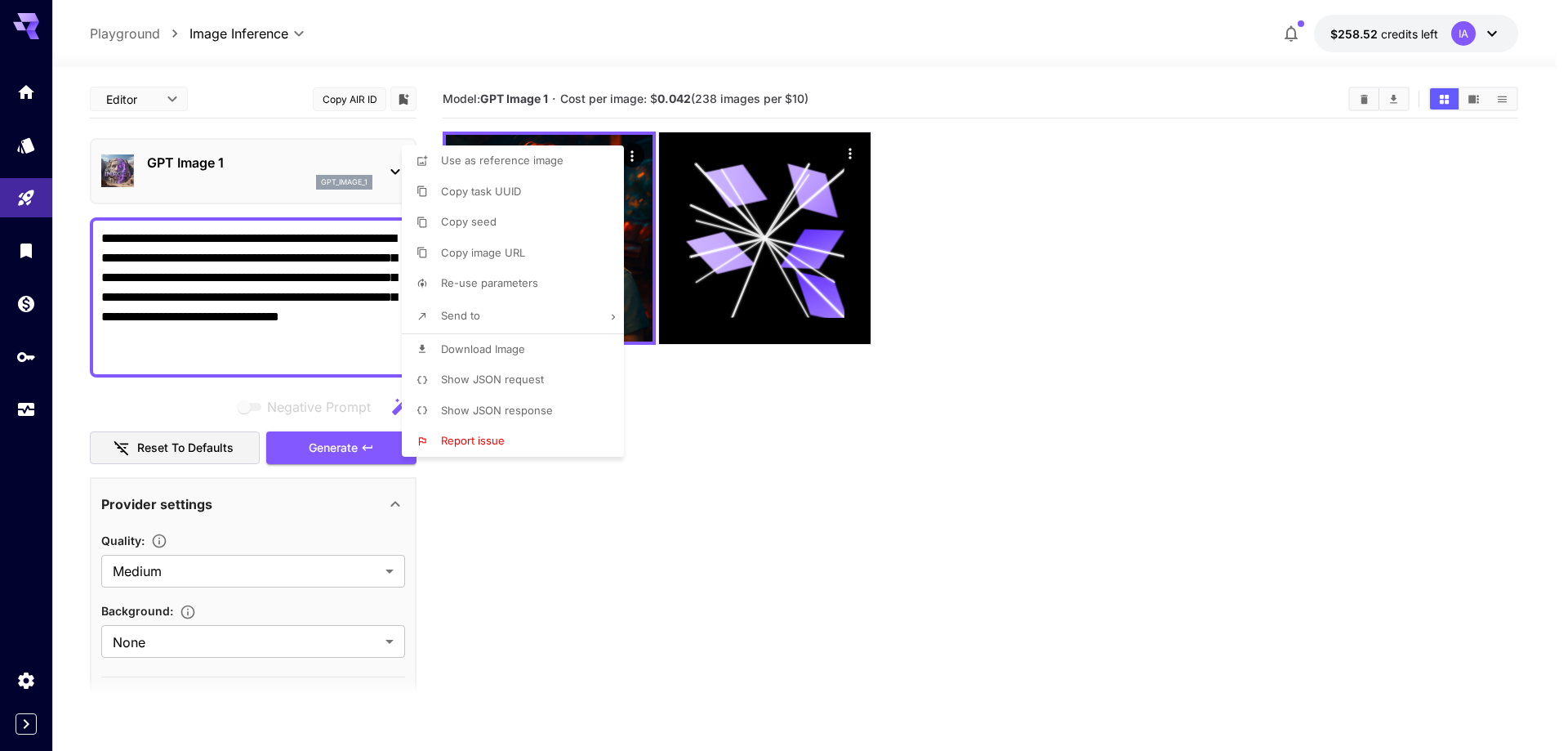
click at [799, 490] on div at bounding box center [784, 376] width 1568 height 751
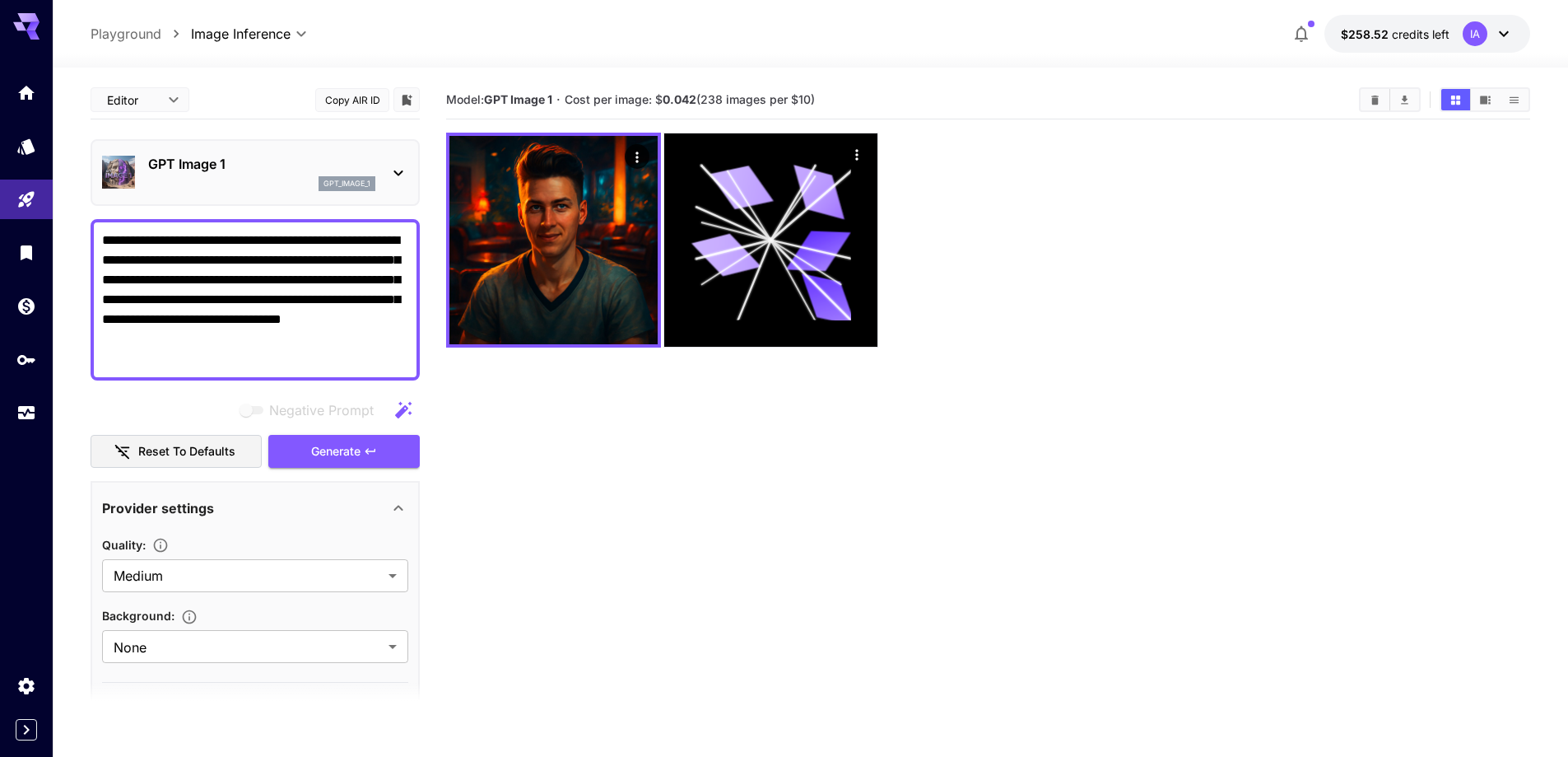
drag, startPoint x: 111, startPoint y: 239, endPoint x: 386, endPoint y: 251, distance: 275.3
click at [386, 251] on textarea "**********" at bounding box center [255, 299] width 306 height 139
click at [249, 272] on textarea "**********" at bounding box center [255, 299] width 306 height 139
drag, startPoint x: 173, startPoint y: 267, endPoint x: 146, endPoint y: 283, distance: 31.4
click at [146, 283] on textarea "**********" at bounding box center [255, 299] width 306 height 139
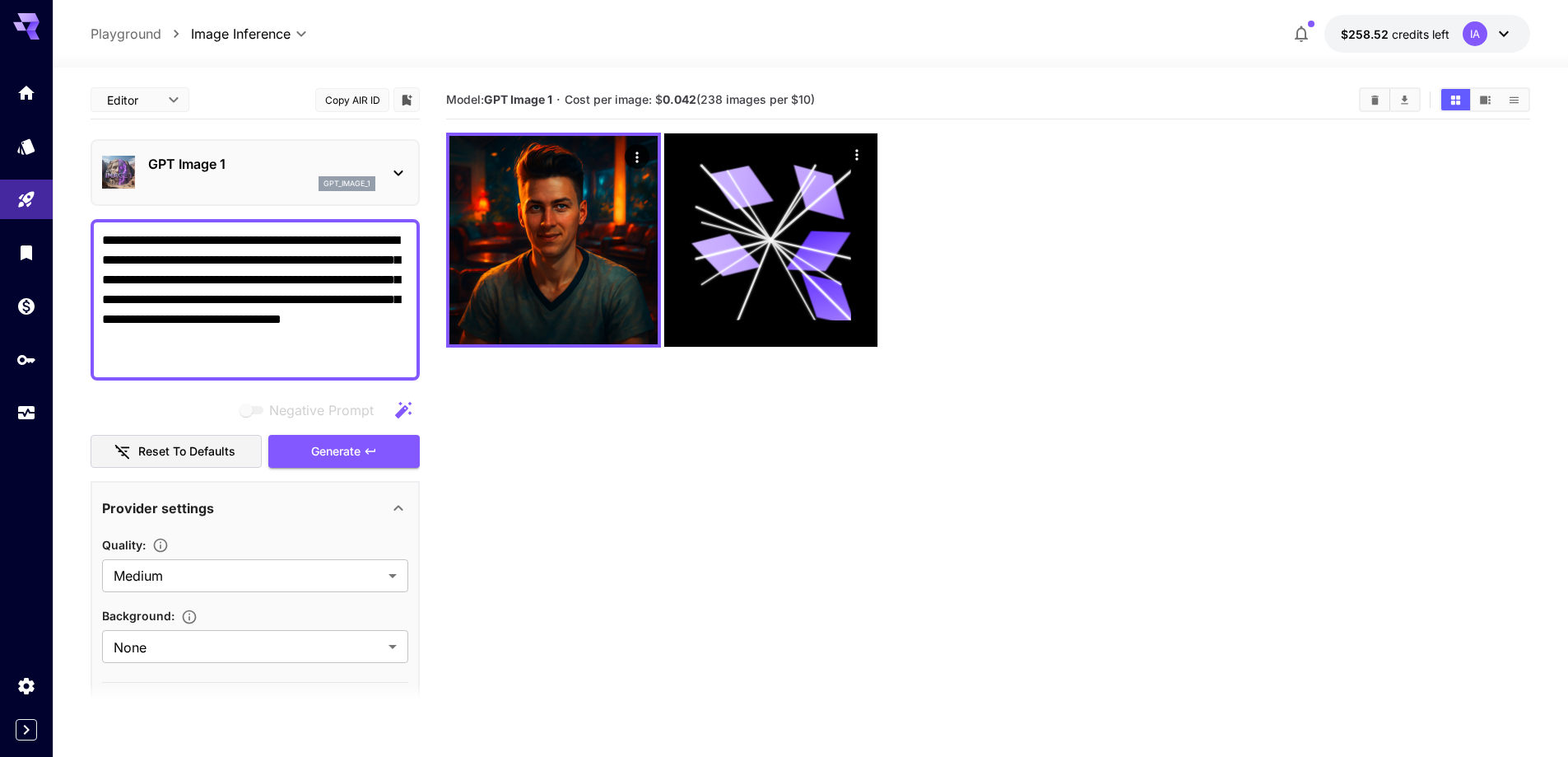
click at [148, 284] on textarea "**********" at bounding box center [255, 299] width 306 height 139
drag, startPoint x: 166, startPoint y: 298, endPoint x: 428, endPoint y: 287, distance: 262.2
click at [428, 287] on main "**********" at bounding box center [810, 466] width 1440 height 770
click at [310, 318] on textarea "**********" at bounding box center [255, 299] width 306 height 139
drag, startPoint x: 180, startPoint y: 320, endPoint x: 384, endPoint y: 312, distance: 204.2
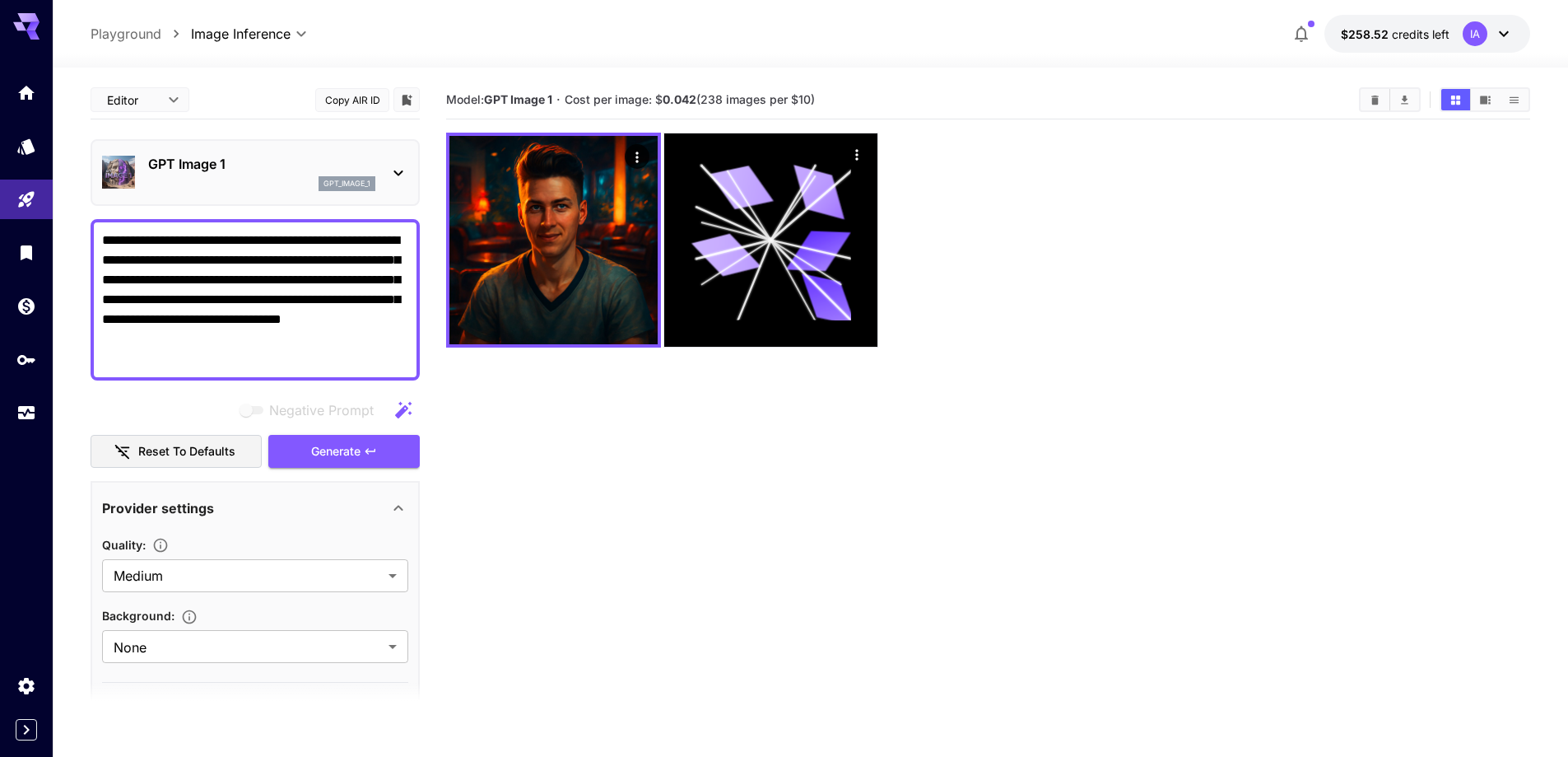
click at [384, 312] on textarea "**********" at bounding box center [255, 299] width 306 height 139
click at [308, 332] on textarea "**********" at bounding box center [255, 299] width 306 height 139
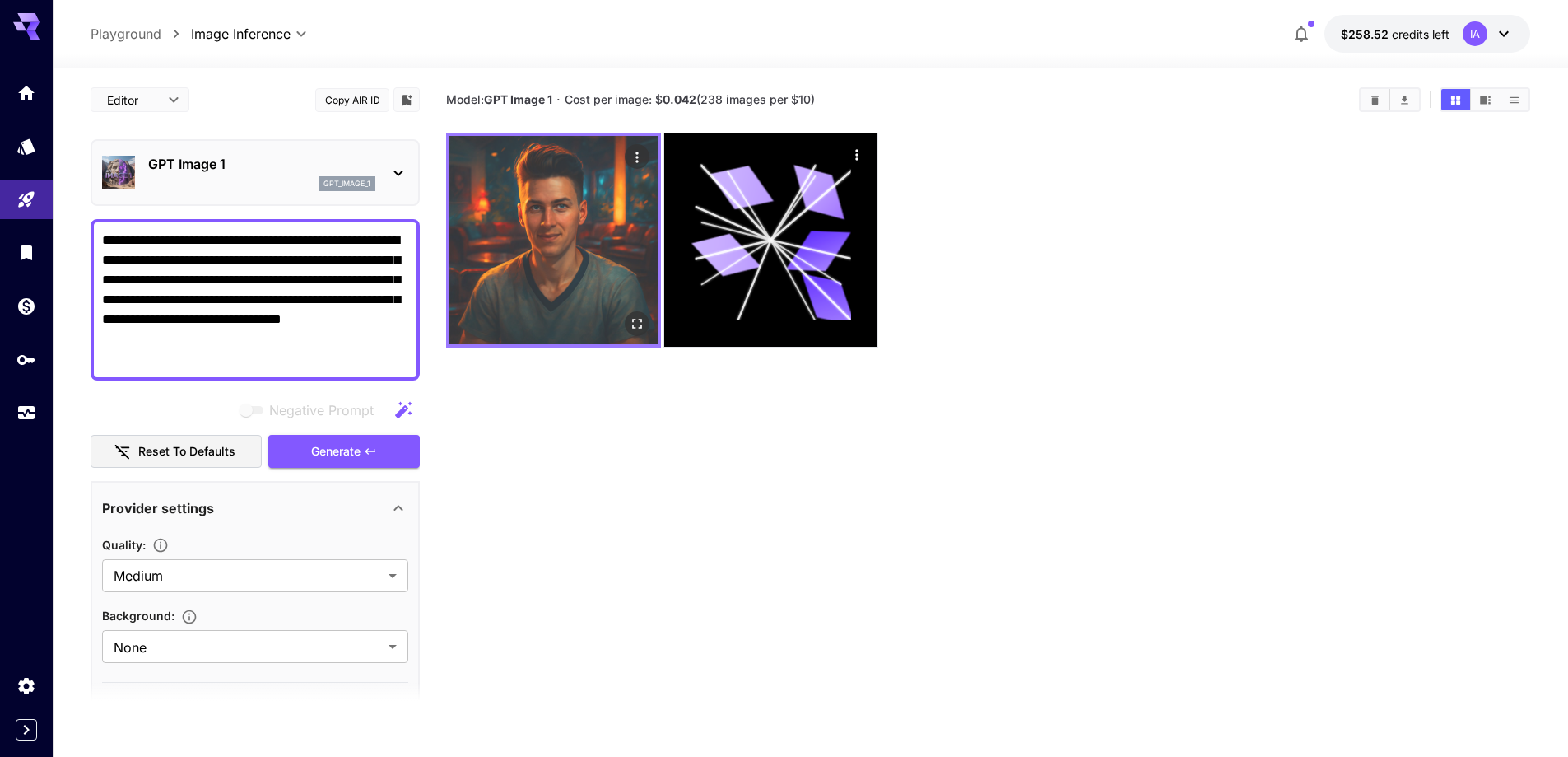
click at [568, 255] on img at bounding box center [553, 240] width 208 height 208
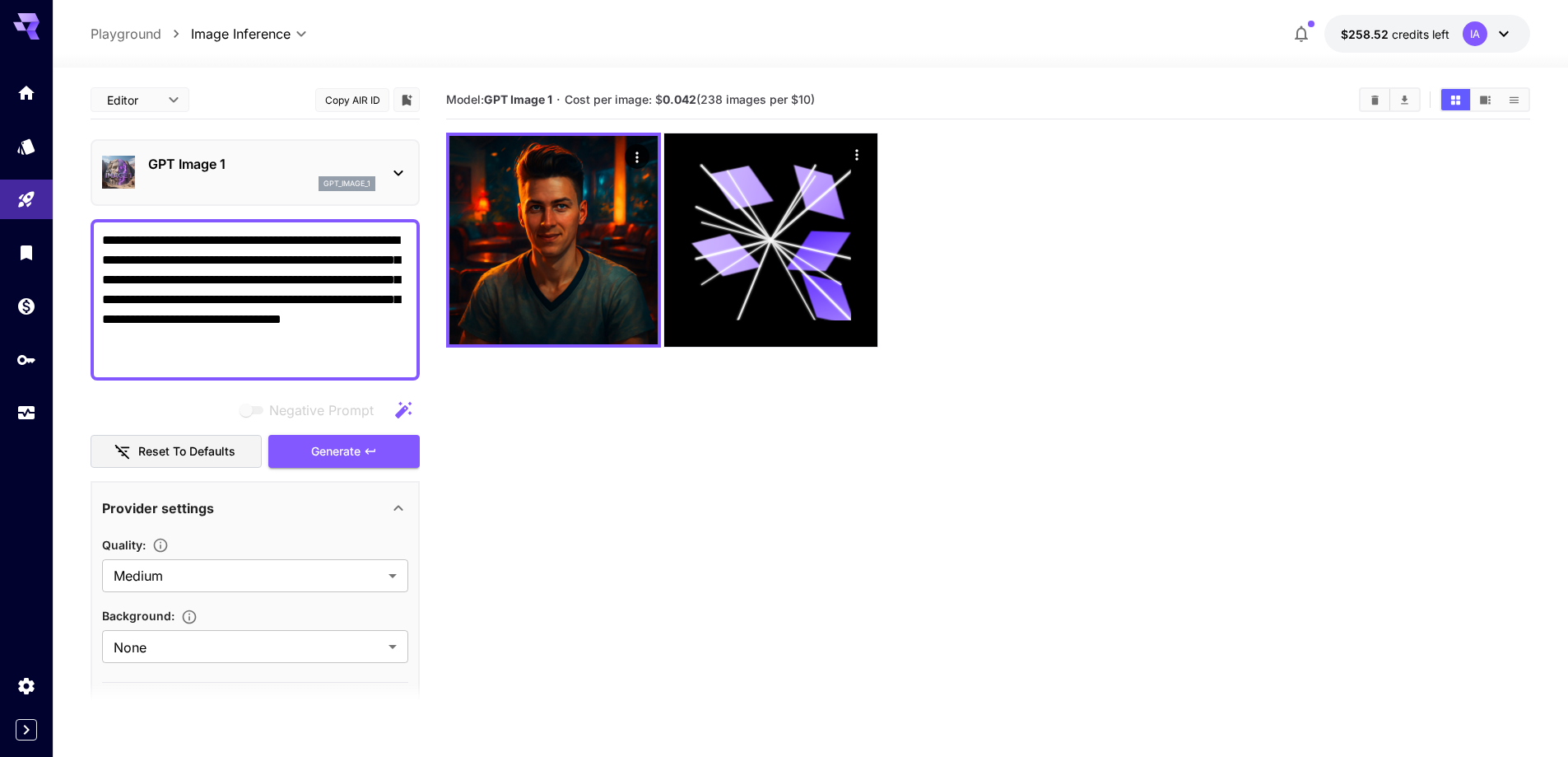
click at [254, 287] on textarea "**********" at bounding box center [255, 299] width 306 height 139
paste textarea "**********"
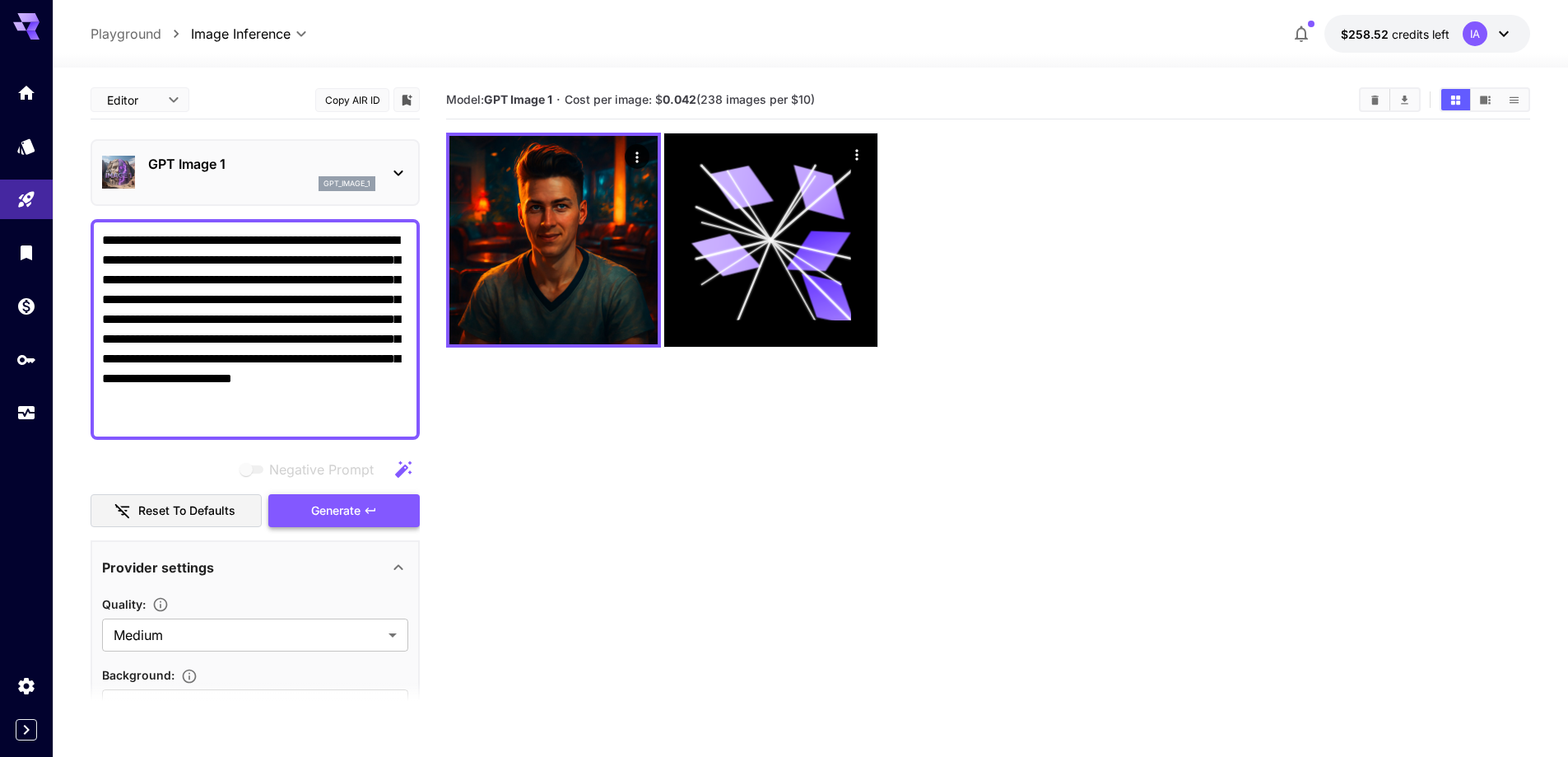
type textarea "**********"
click at [354, 502] on span "Generate" at bounding box center [336, 510] width 50 height 20
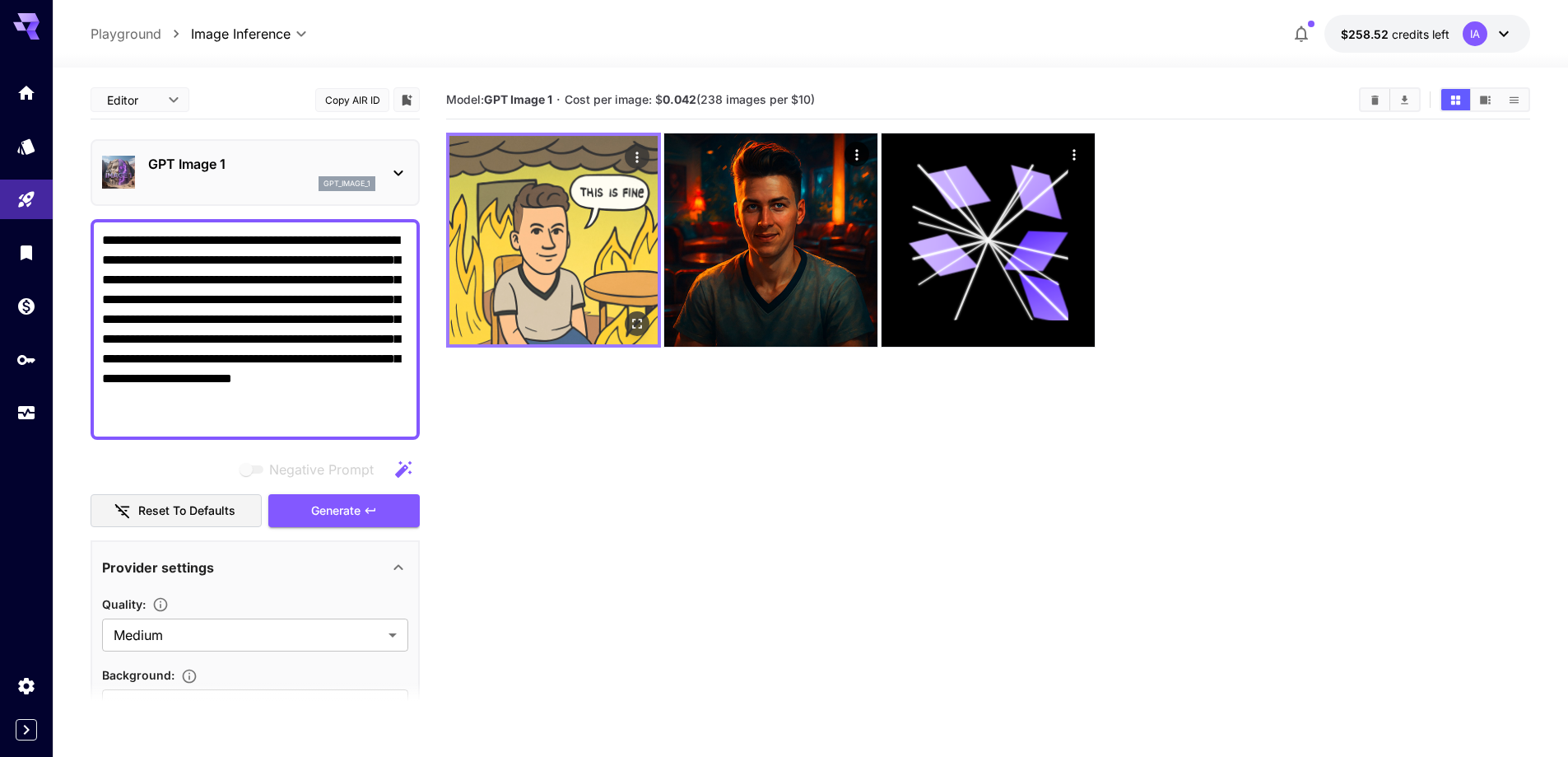
click at [568, 273] on img at bounding box center [553, 240] width 208 height 208
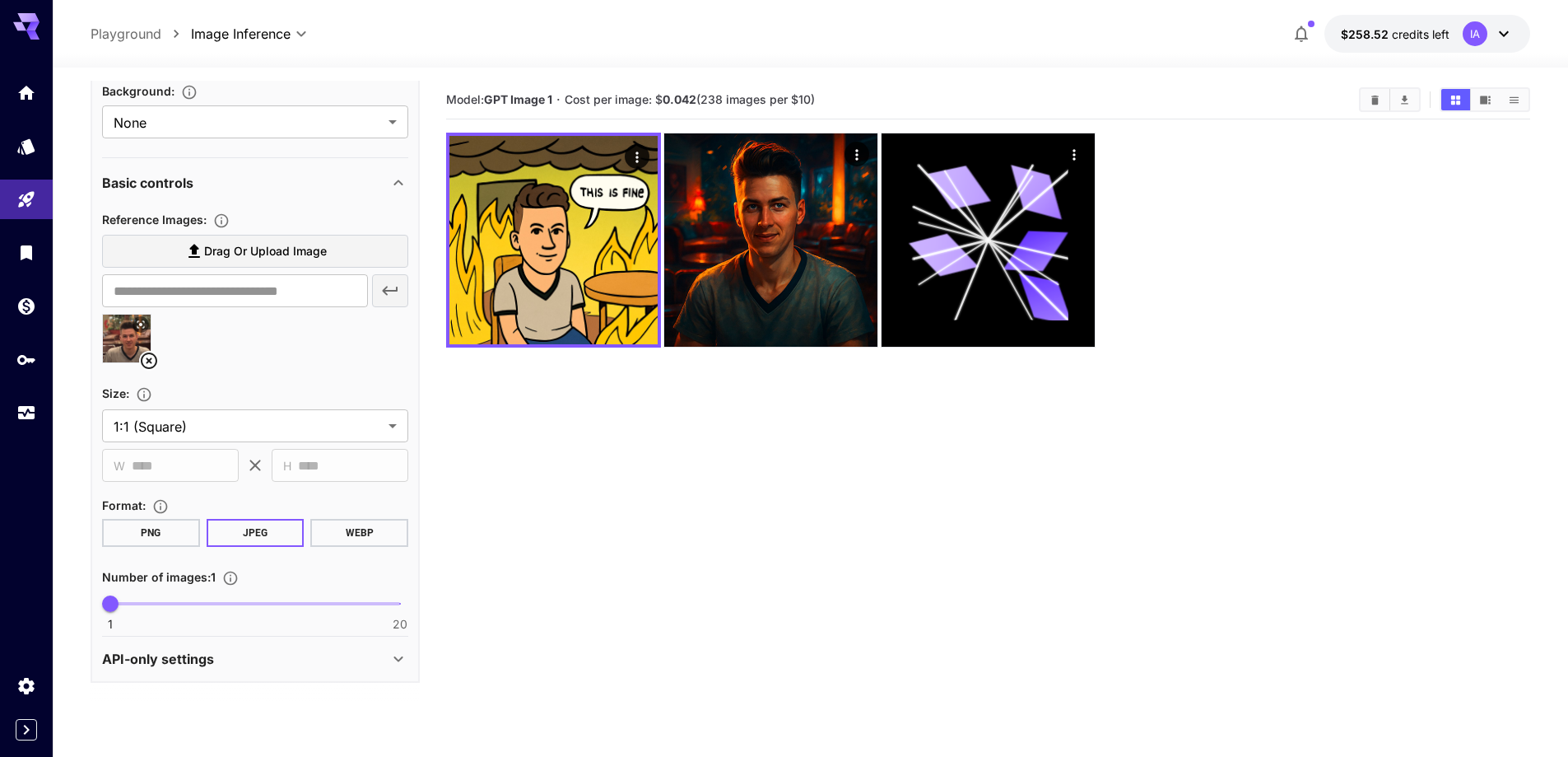
drag, startPoint x: 1040, startPoint y: 567, endPoint x: 941, endPoint y: 755, distance: 212.5
click at [1036, 568] on section "Model: GPT Image 1 · Cost per image: $ 0.042 (238 images per $10)" at bounding box center [988, 459] width 1085 height 757
click at [429, 299] on main "**********" at bounding box center [810, 466] width 1440 height 770
click at [157, 360] on icon at bounding box center [149, 361] width 20 height 20
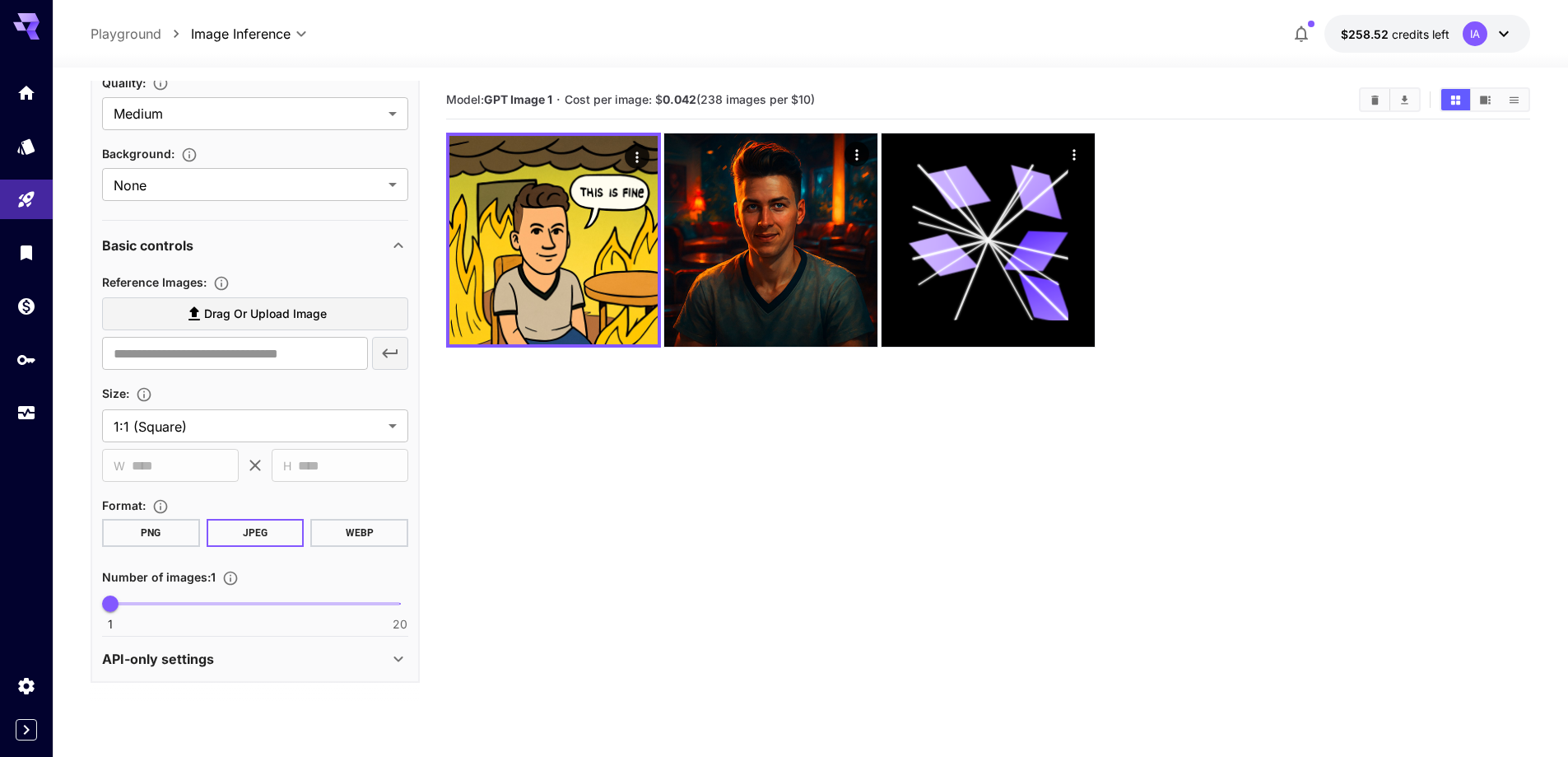
click at [670, 462] on section "Model: GPT Image 1 · Cost per image: $ 0.042 (238 images per $10)" at bounding box center [988, 459] width 1085 height 757
click at [252, 312] on span "Drag or upload image" at bounding box center [266, 314] width 123 height 20
click at [0, 0] on input "Drag or upload image" at bounding box center [0, 0] width 0 height 0
click at [669, 432] on section "Model: GPT Image 1 · Cost per image: $ 0.042 (238 images per $10)" at bounding box center [988, 459] width 1085 height 757
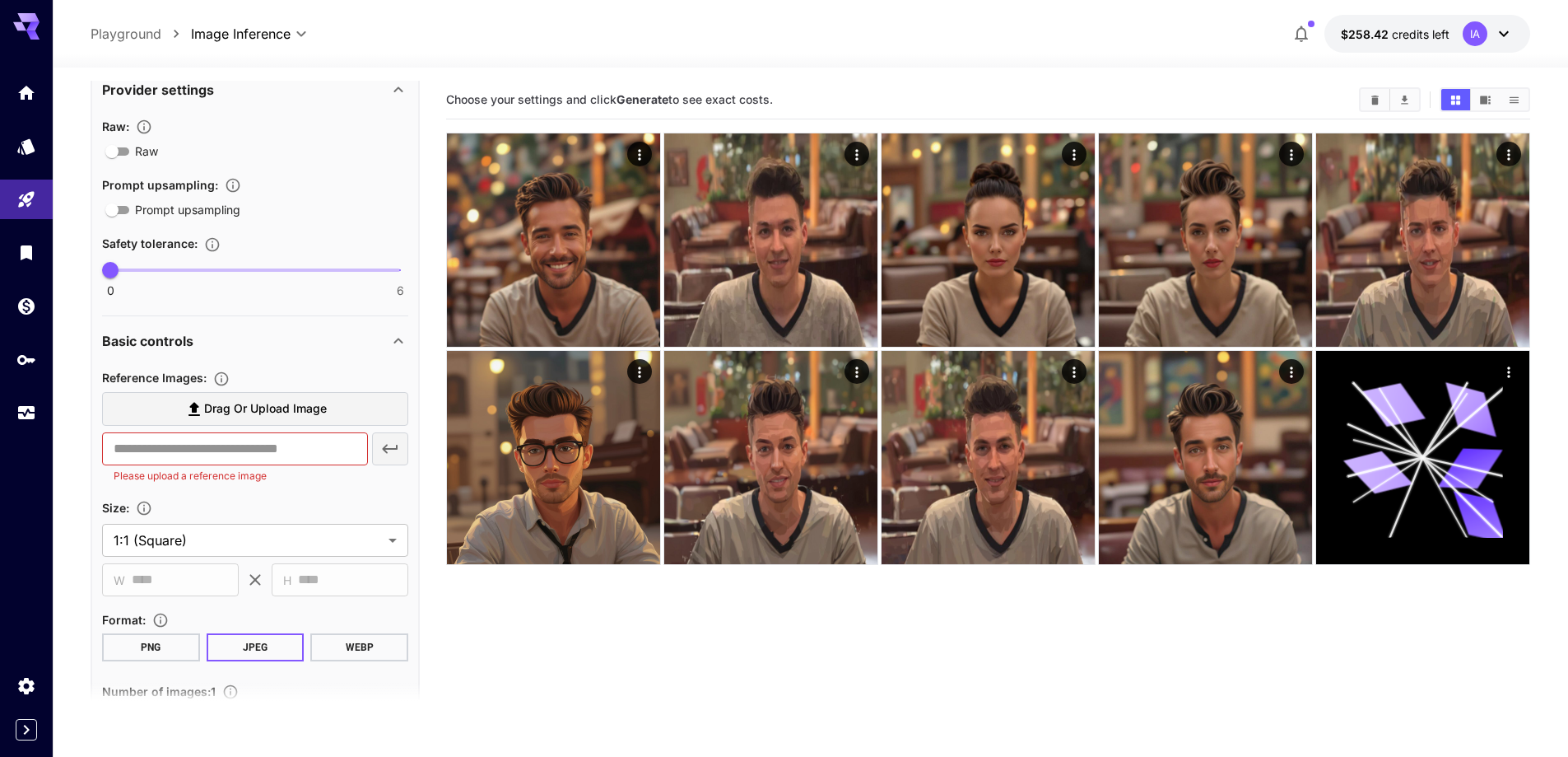
scroll to position [330, 0]
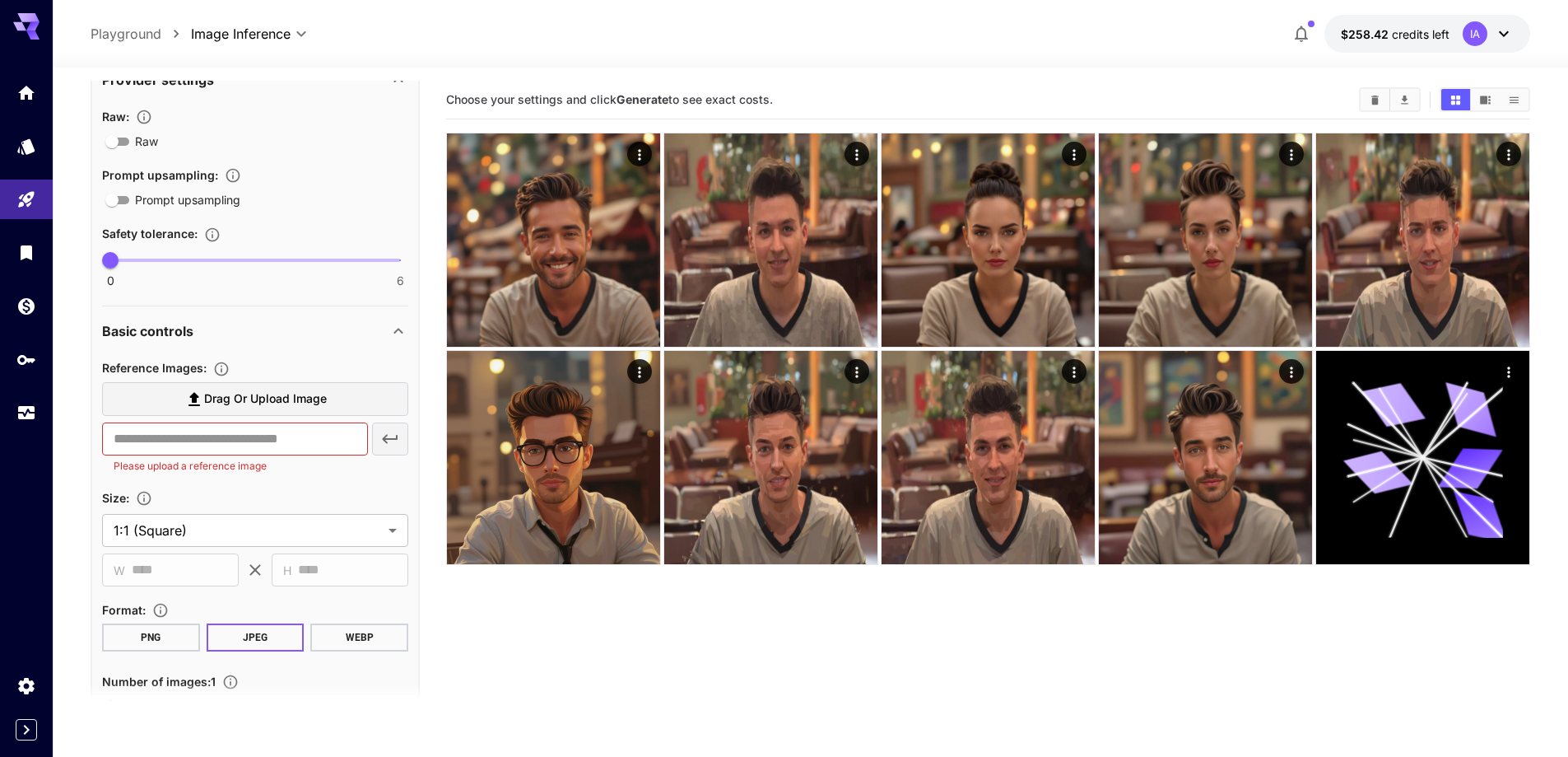
click at [257, 409] on span "Drag or upload image" at bounding box center [266, 398] width 123 height 20
click at [0, 0] on input "Drag or upload image" at bounding box center [0, 0] width 0 height 0
click at [435, 515] on main "**********" at bounding box center [810, 466] width 1440 height 770
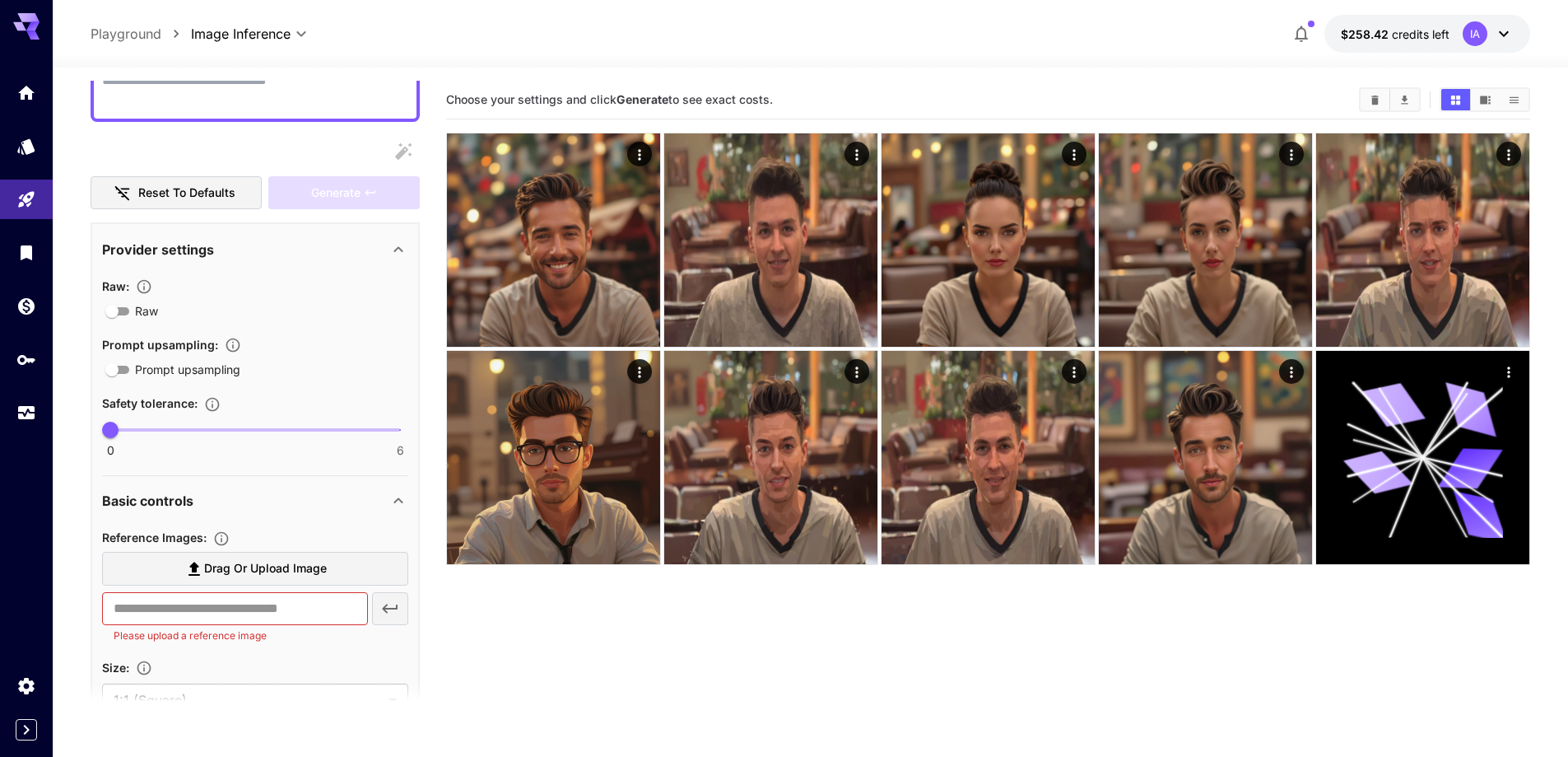
scroll to position [164, 0]
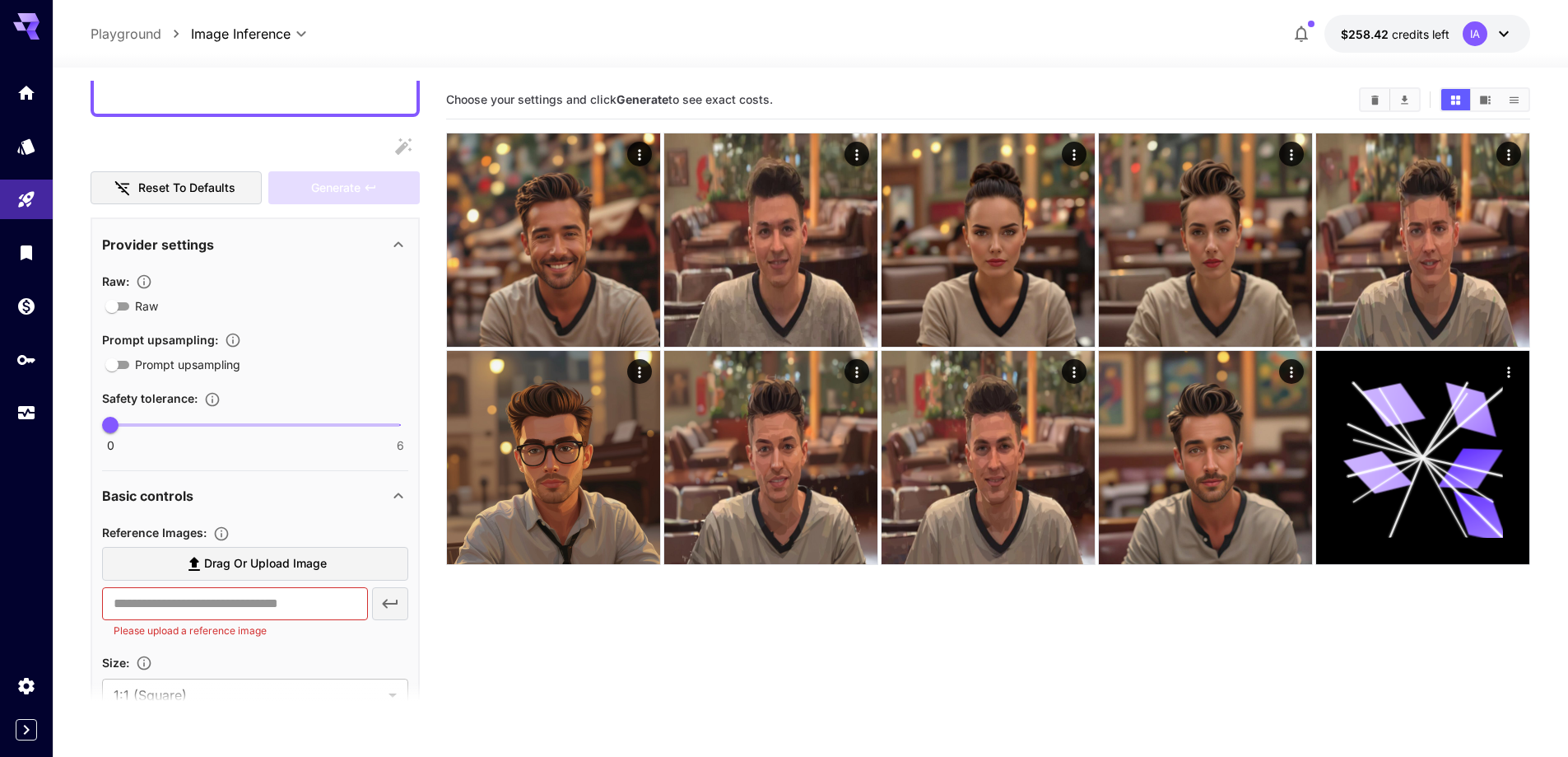
click at [309, 563] on span "Drag or upload image" at bounding box center [266, 563] width 123 height 20
click at [0, 0] on input "Drag or upload image" at bounding box center [0, 0] width 0 height 0
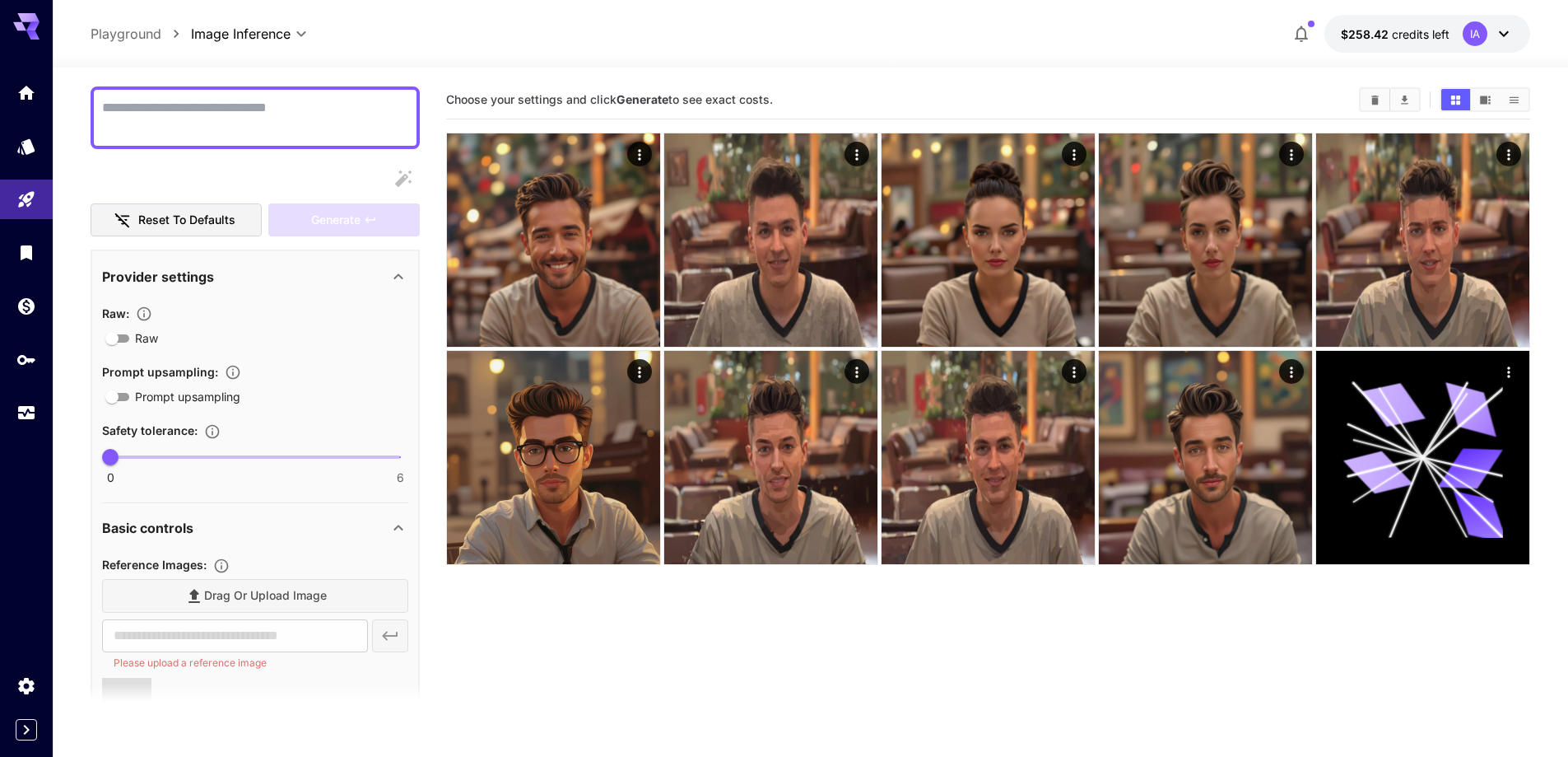
scroll to position [0, 0]
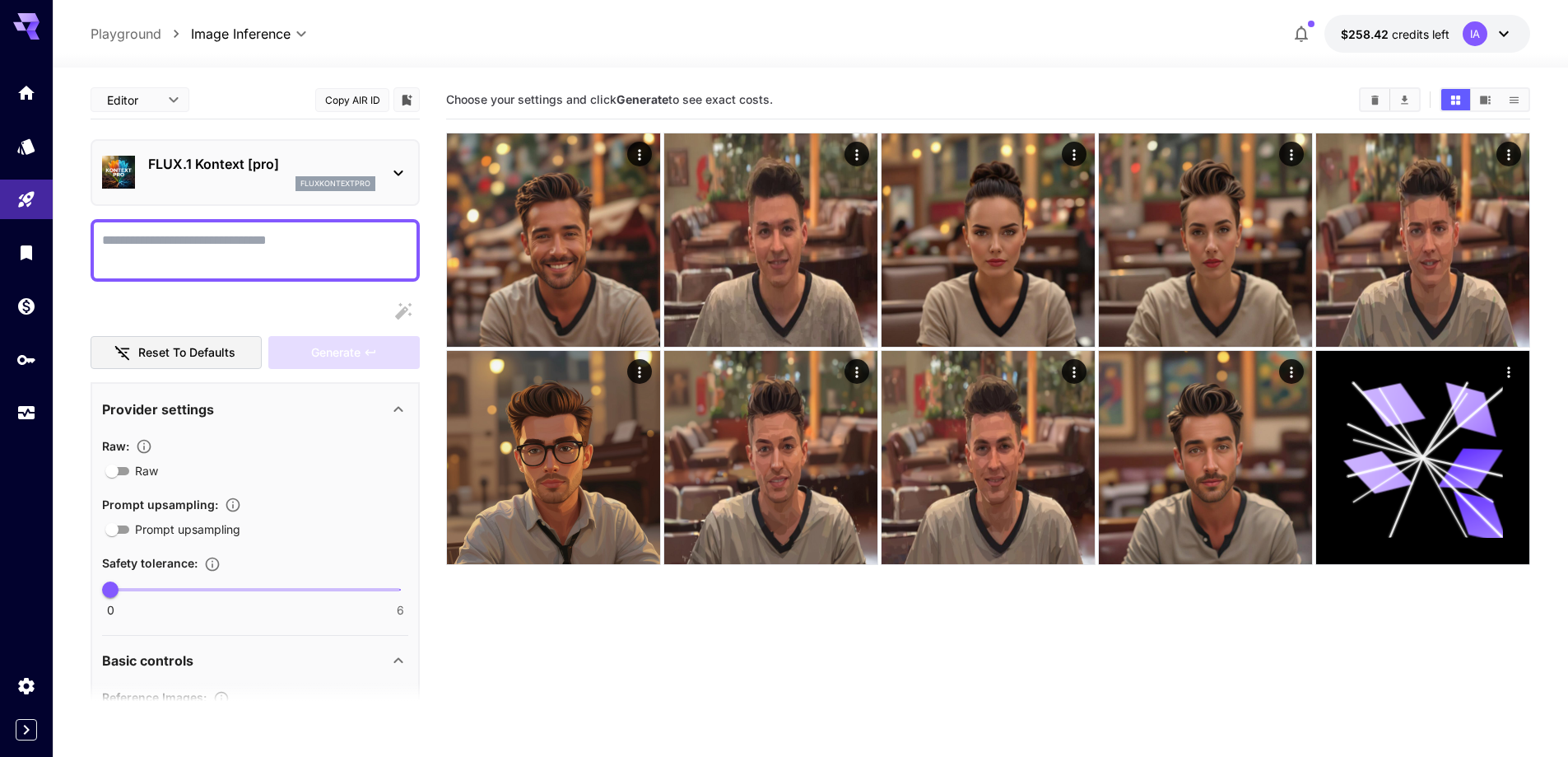
type input "**********"
click at [270, 250] on textarea "Raw" at bounding box center [255, 250] width 306 height 39
click at [192, 259] on textarea "Raw" at bounding box center [255, 250] width 306 height 39
paste textarea "**********"
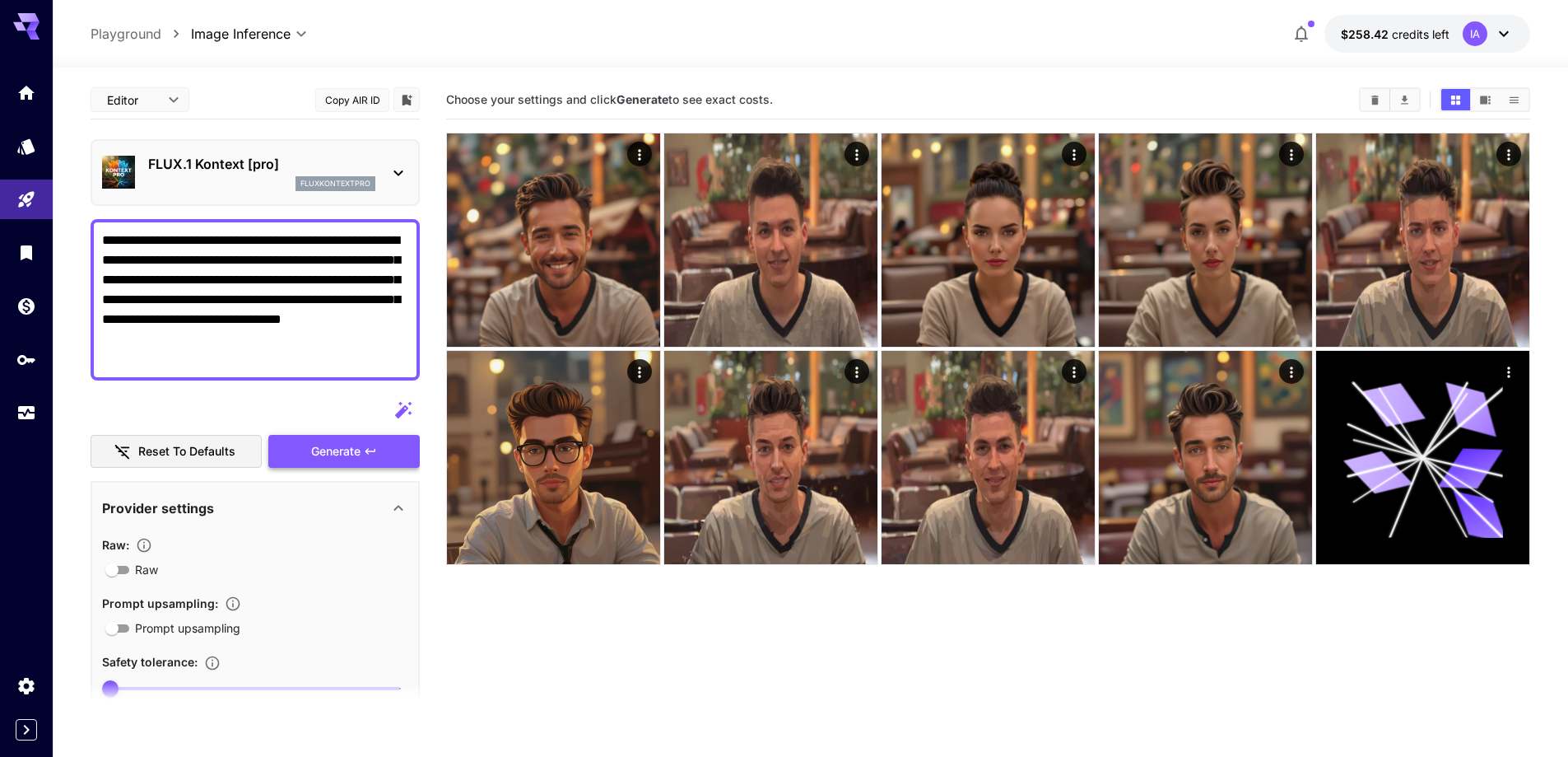
type textarea "**********"
drag, startPoint x: 353, startPoint y: 448, endPoint x: 375, endPoint y: 458, distance: 24.2
click at [353, 449] on span "Generate" at bounding box center [336, 451] width 50 height 20
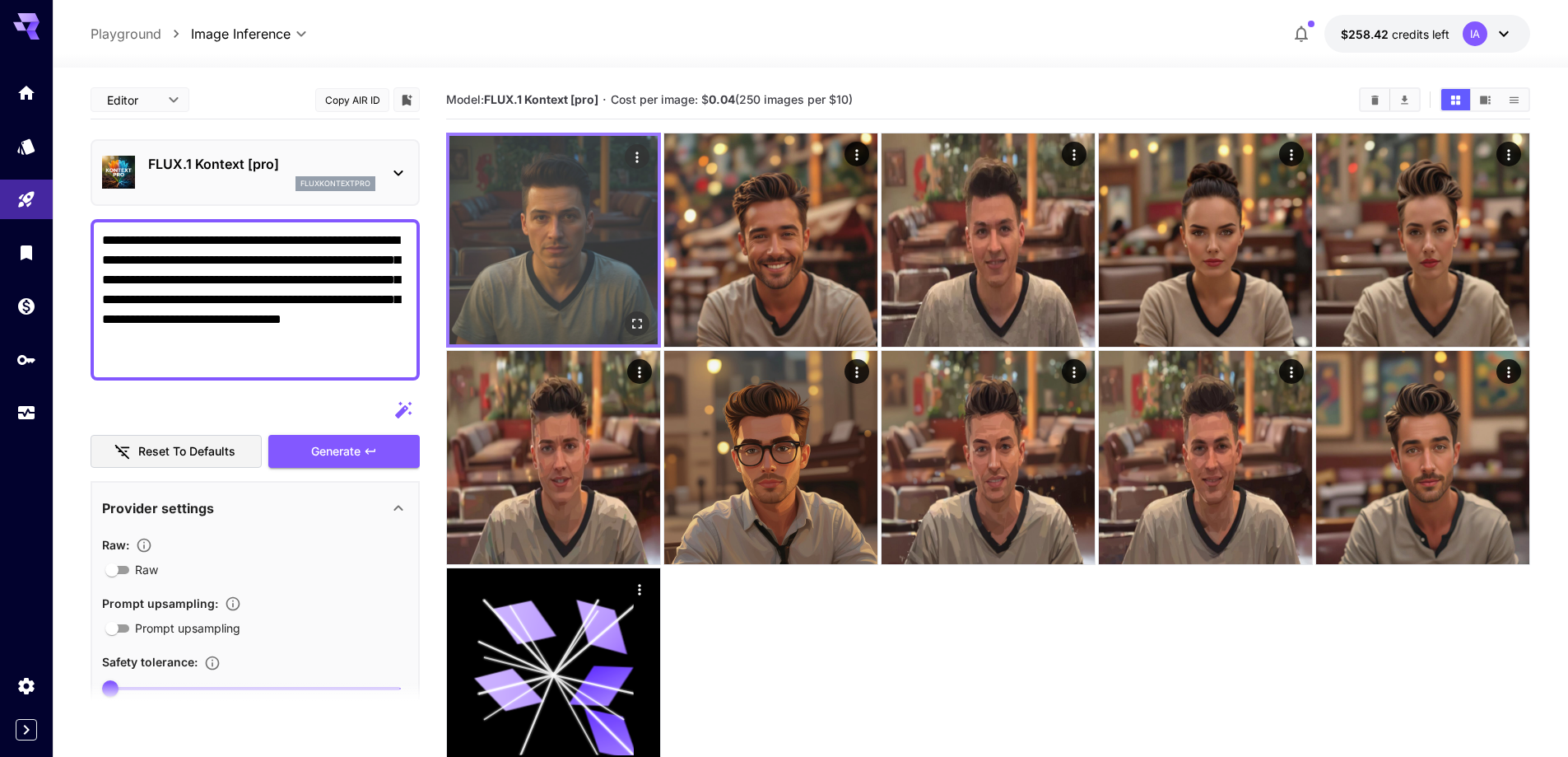
click at [588, 253] on img at bounding box center [553, 240] width 208 height 208
click at [570, 203] on img at bounding box center [553, 240] width 208 height 208
click at [527, 171] on img at bounding box center [553, 240] width 208 height 208
click at [636, 154] on icon "Actions" at bounding box center [636, 157] width 3 height 11
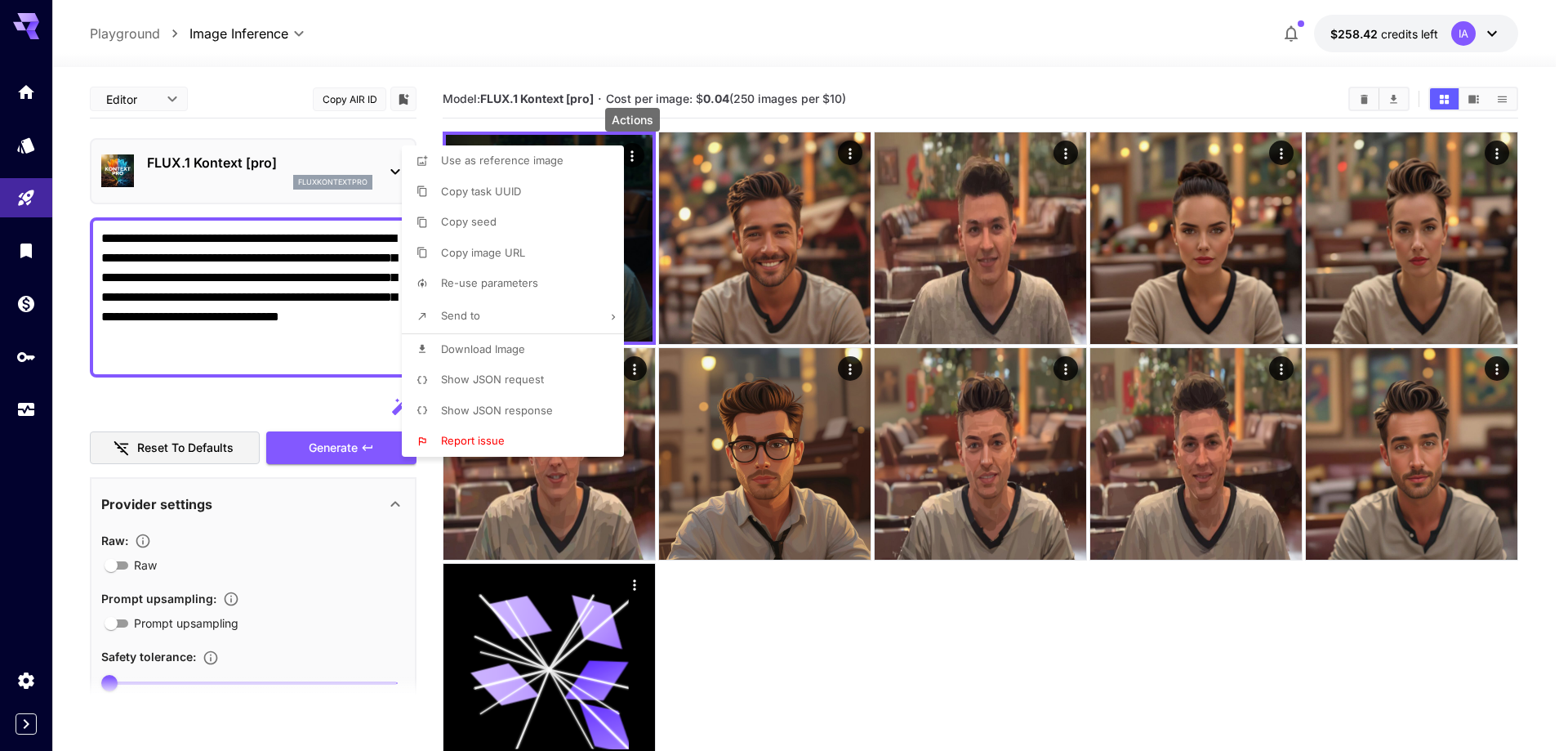
click at [606, 42] on div at bounding box center [784, 376] width 1568 height 751
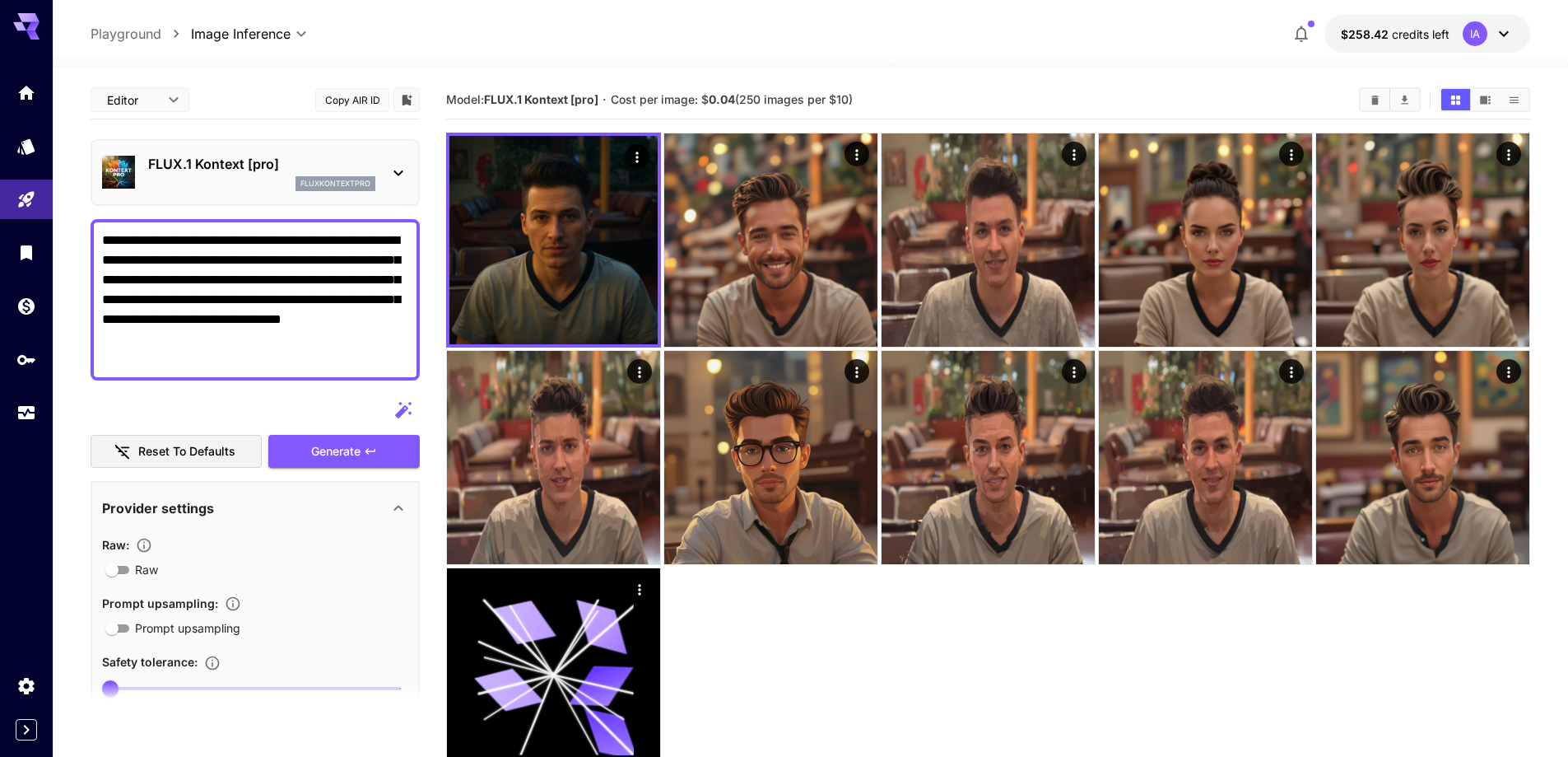
click at [237, 346] on textarea "**********" at bounding box center [255, 299] width 306 height 139
drag, startPoint x: 148, startPoint y: 163, endPoint x: 275, endPoint y: 168, distance: 127.1
click at [275, 168] on p "FLUX.1 Kontext [pro]" at bounding box center [262, 163] width 227 height 20
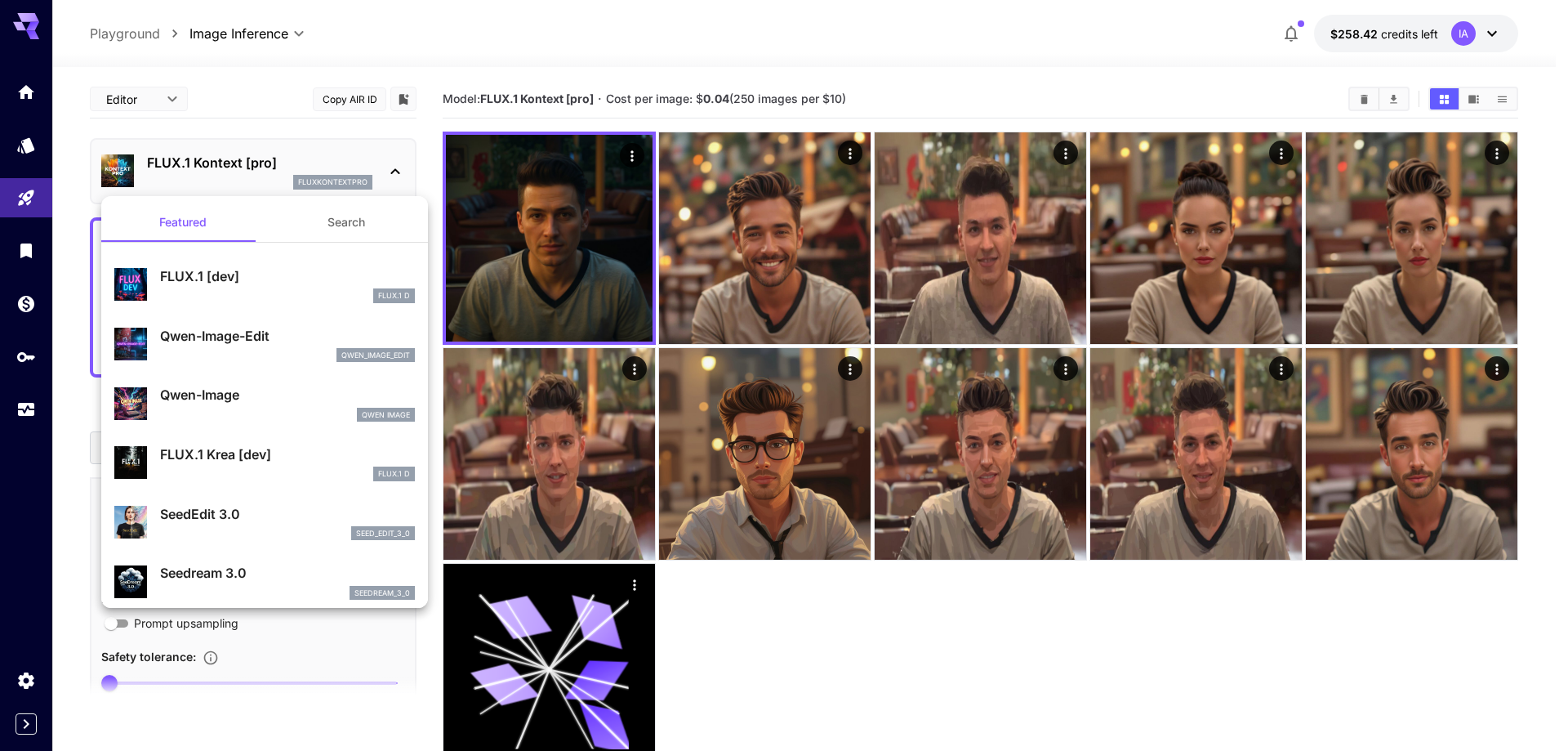
click at [273, 167] on div at bounding box center [784, 376] width 1568 height 751
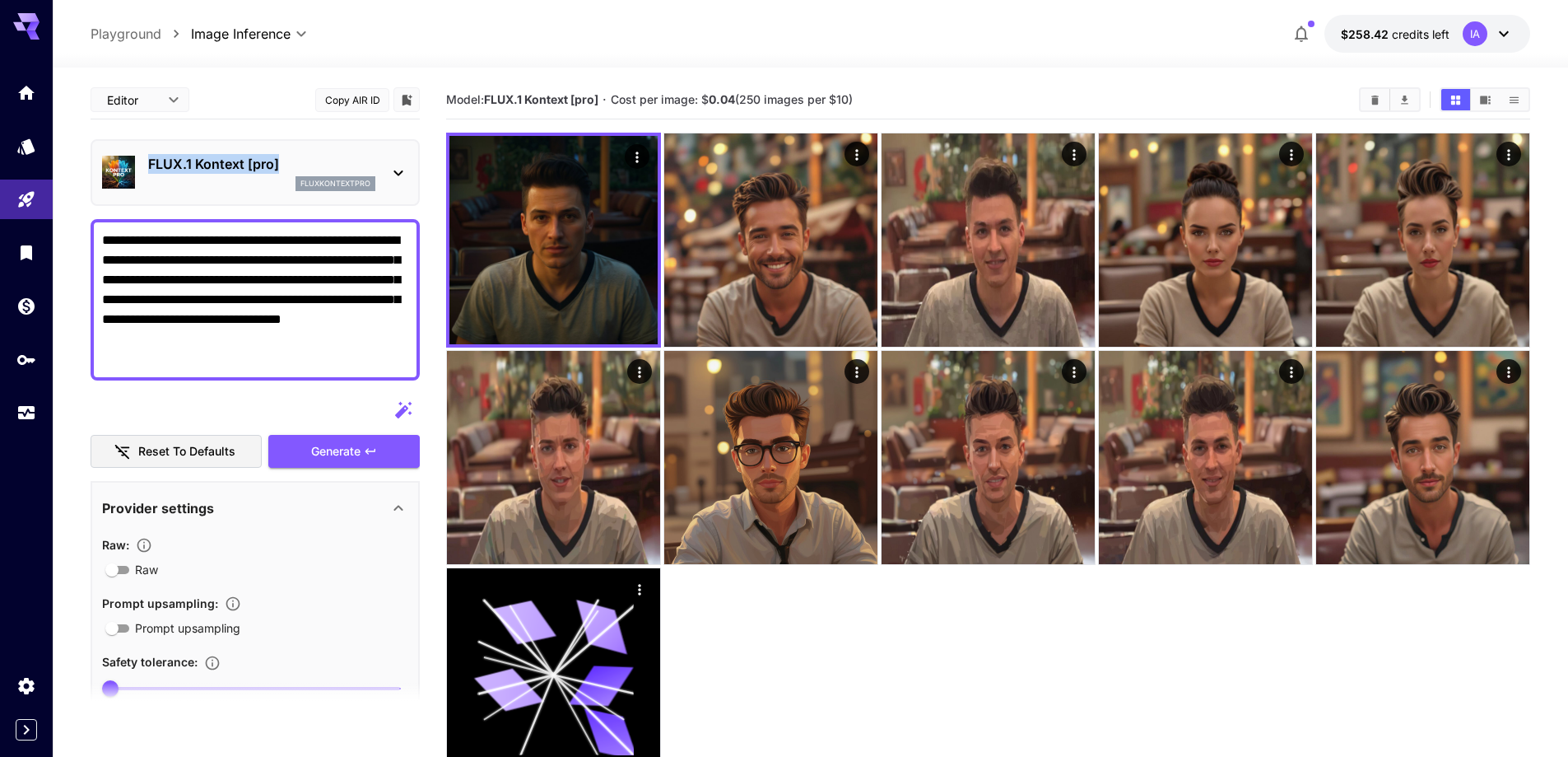
drag, startPoint x: 148, startPoint y: 160, endPoint x: 280, endPoint y: 169, distance: 132.3
click at [280, 169] on p "FLUX.1 Kontext [pro]" at bounding box center [262, 163] width 227 height 20
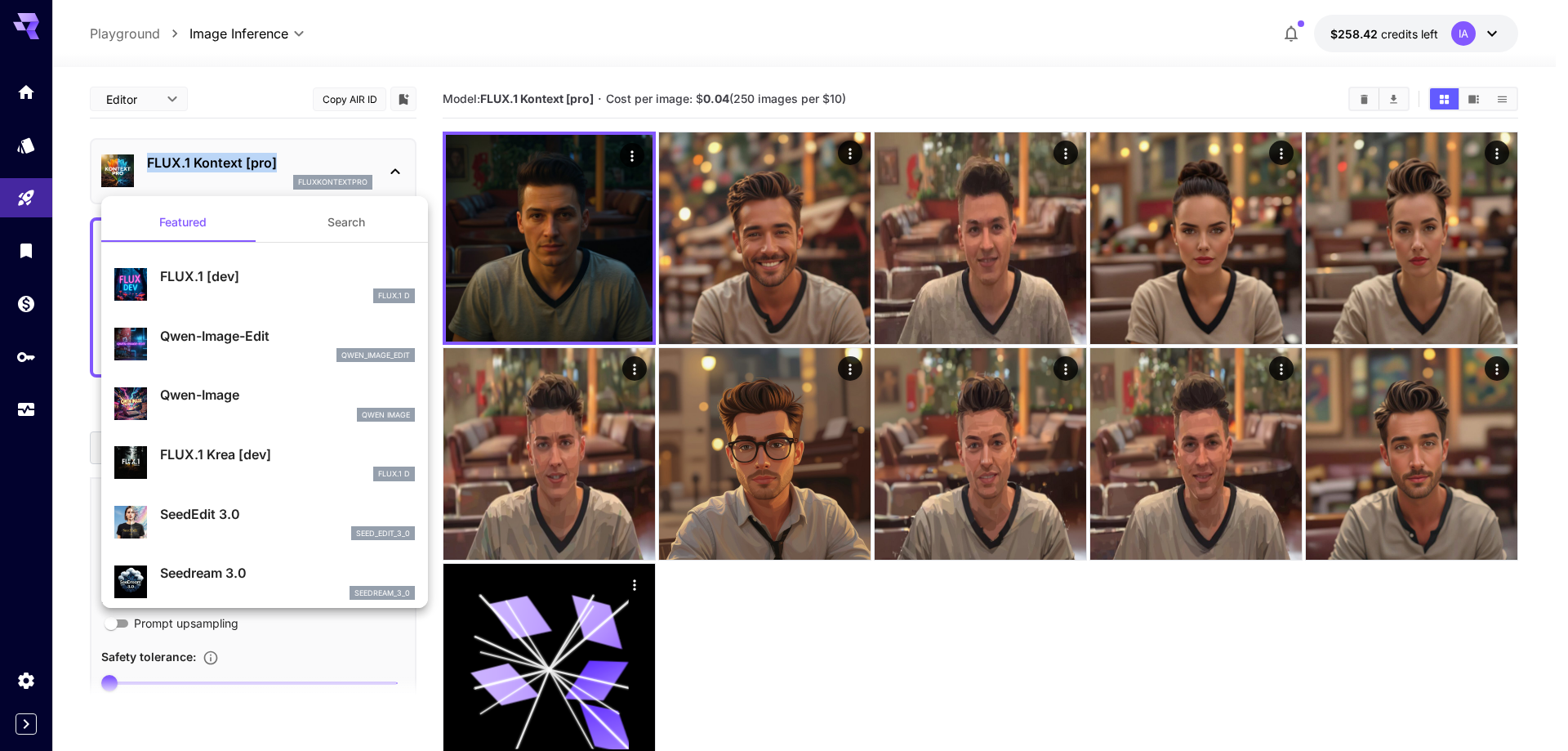
copy p "FLUX.1 Kontext [pro]"
click at [438, 52] on div at bounding box center [784, 376] width 1568 height 751
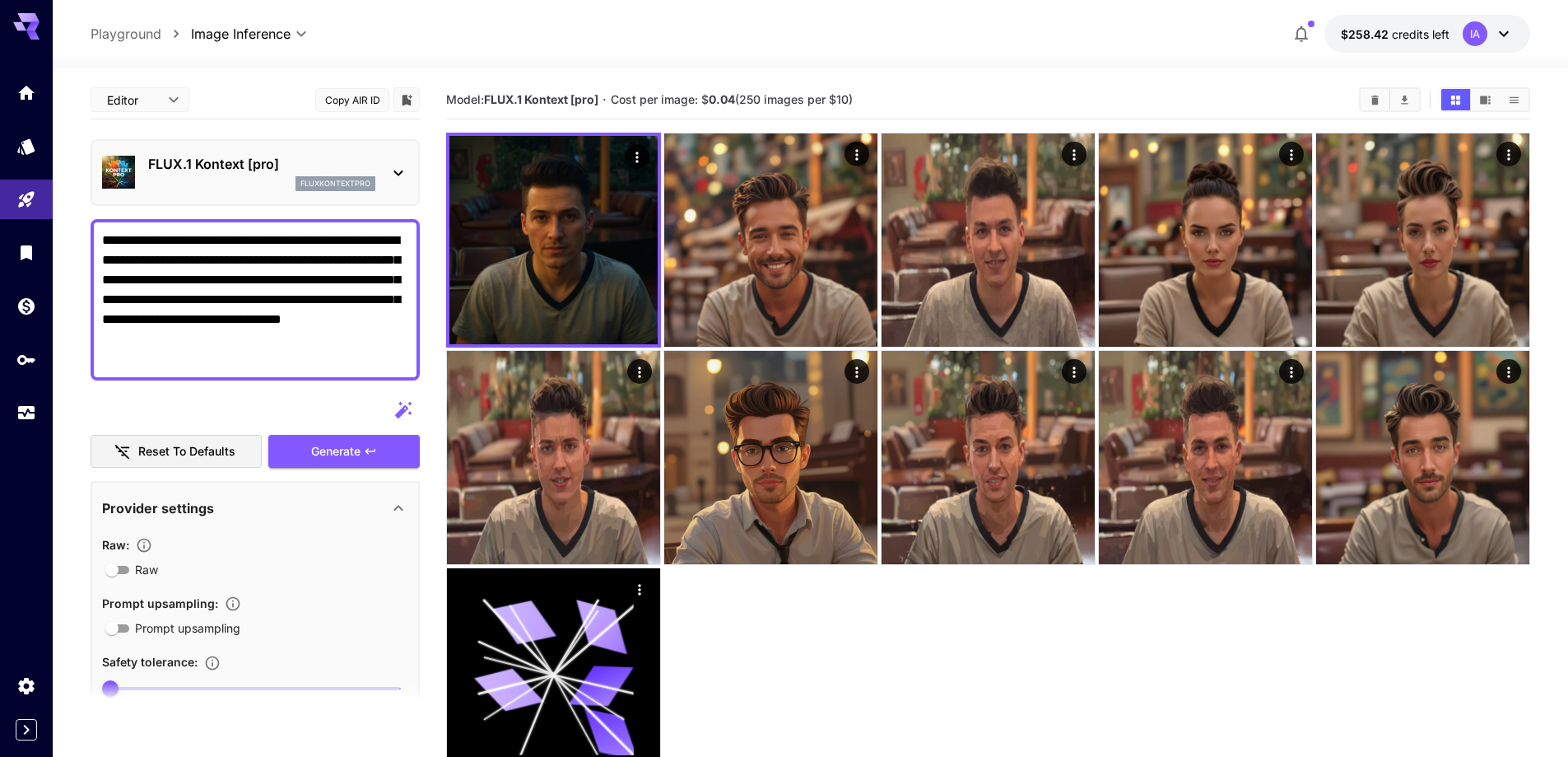
click at [399, 165] on icon at bounding box center [398, 172] width 20 height 20
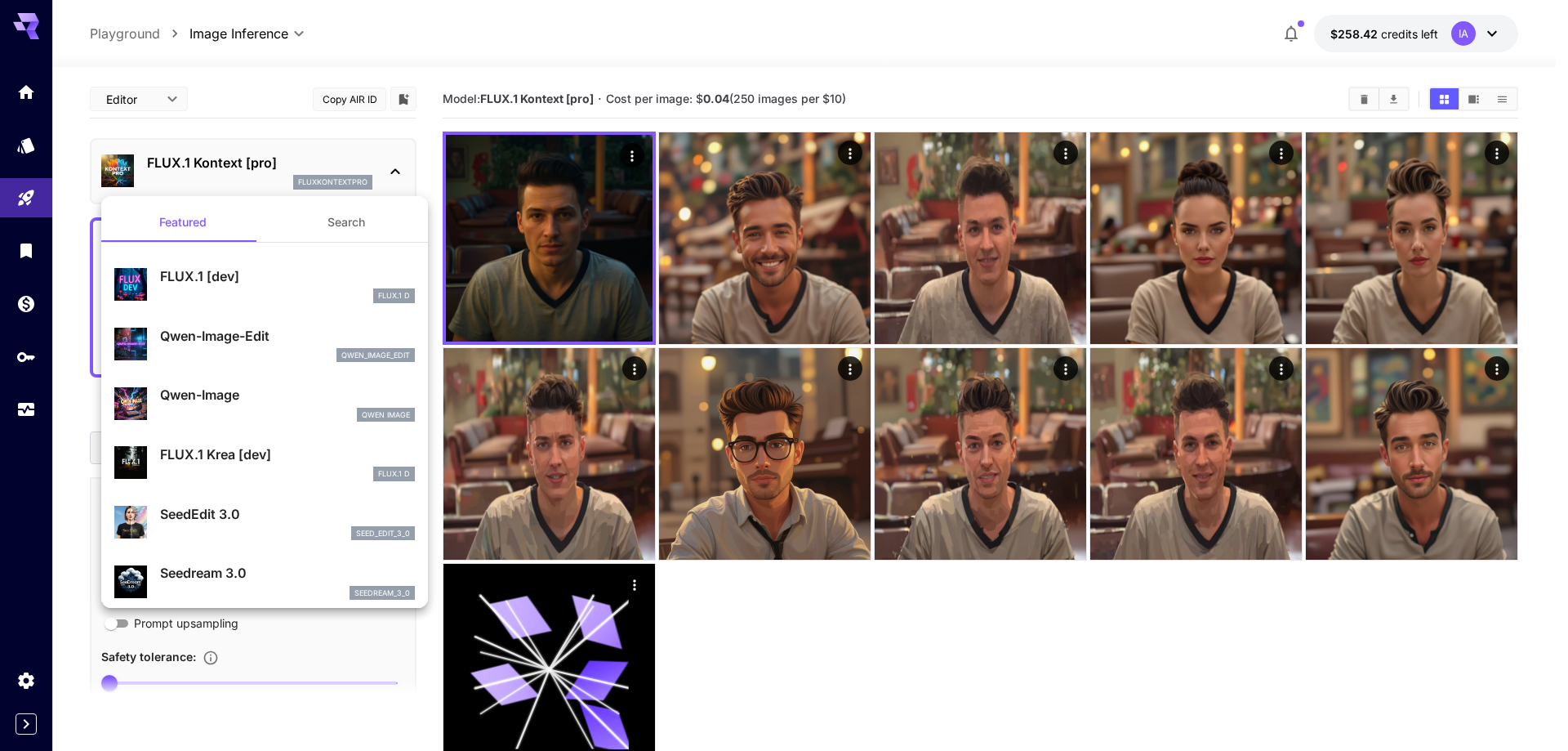
click at [398, 169] on div at bounding box center [784, 376] width 1568 height 751
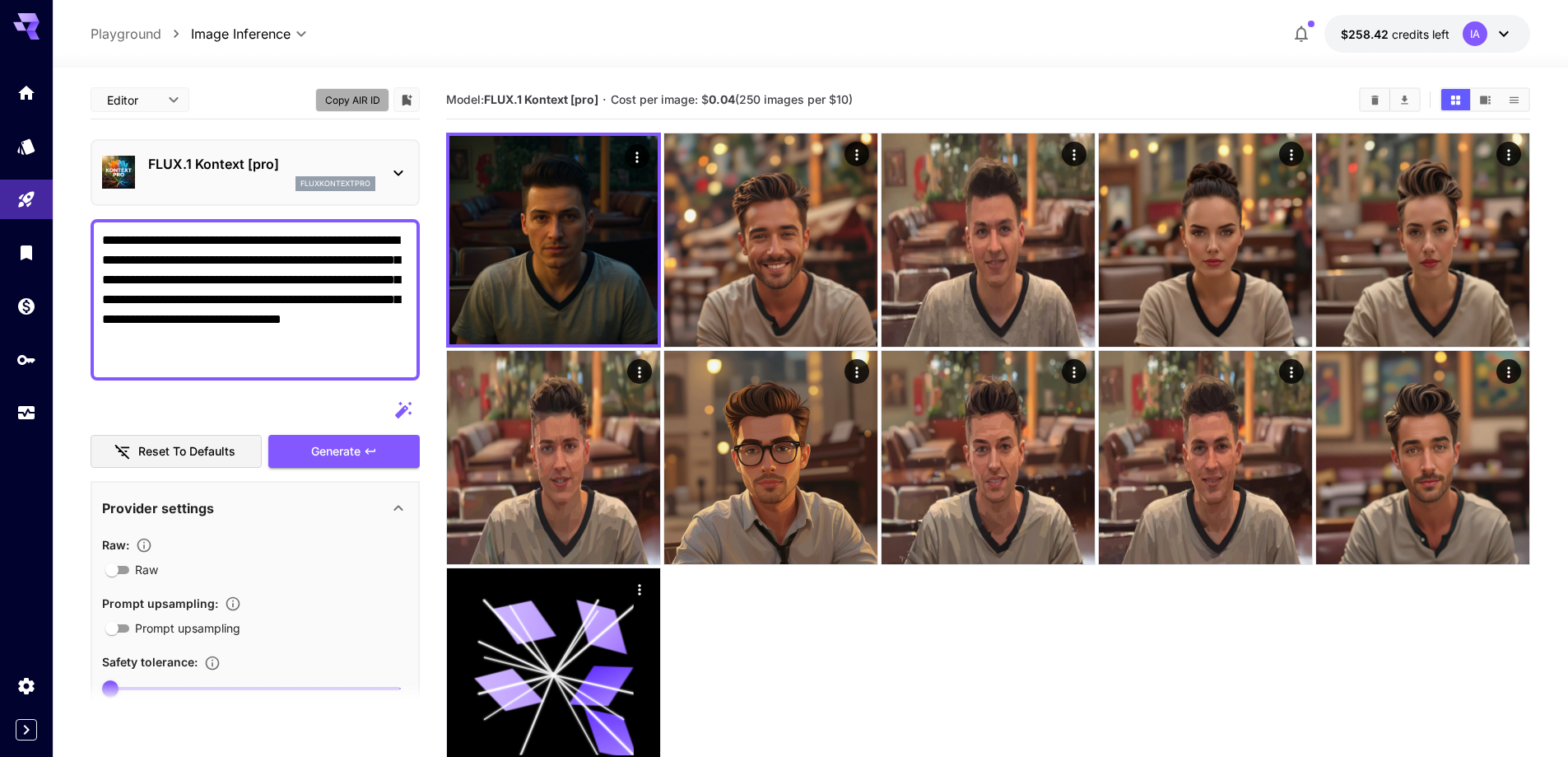
click at [375, 100] on button "Copy AIR ID" at bounding box center [352, 100] width 74 height 24
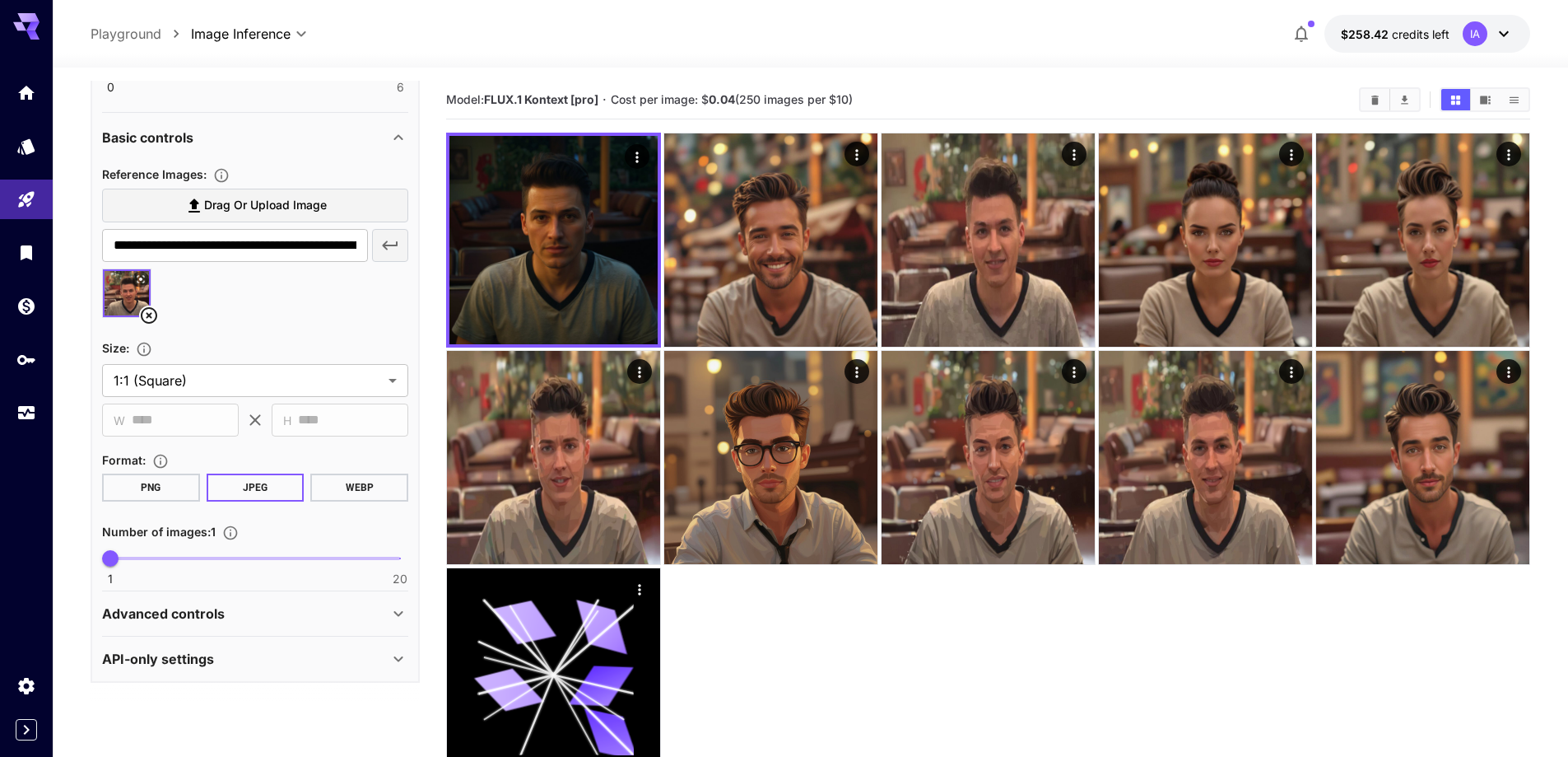
click at [259, 623] on div "Advanced controls" at bounding box center [245, 613] width 287 height 20
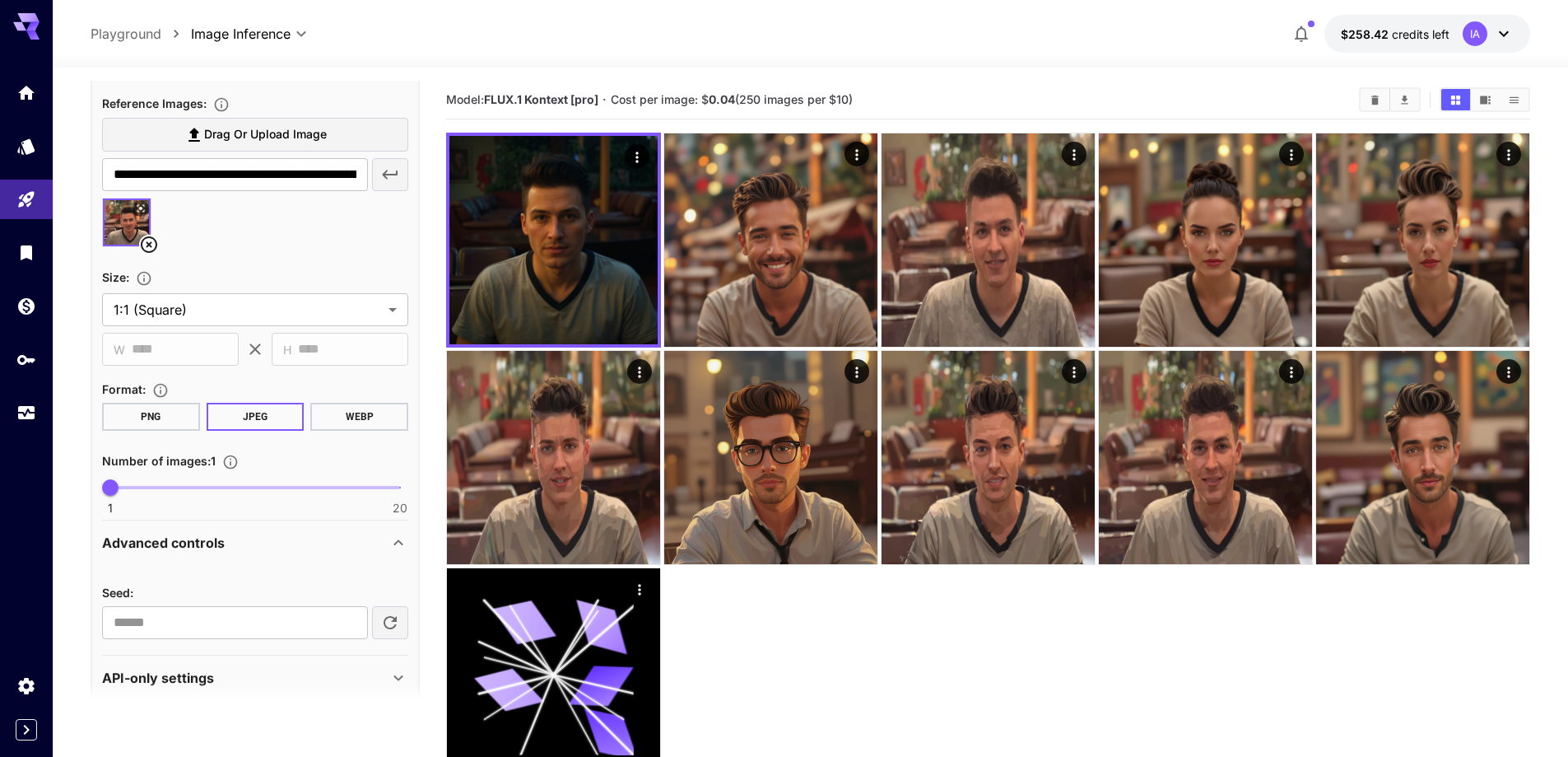
scroll to position [712, 0]
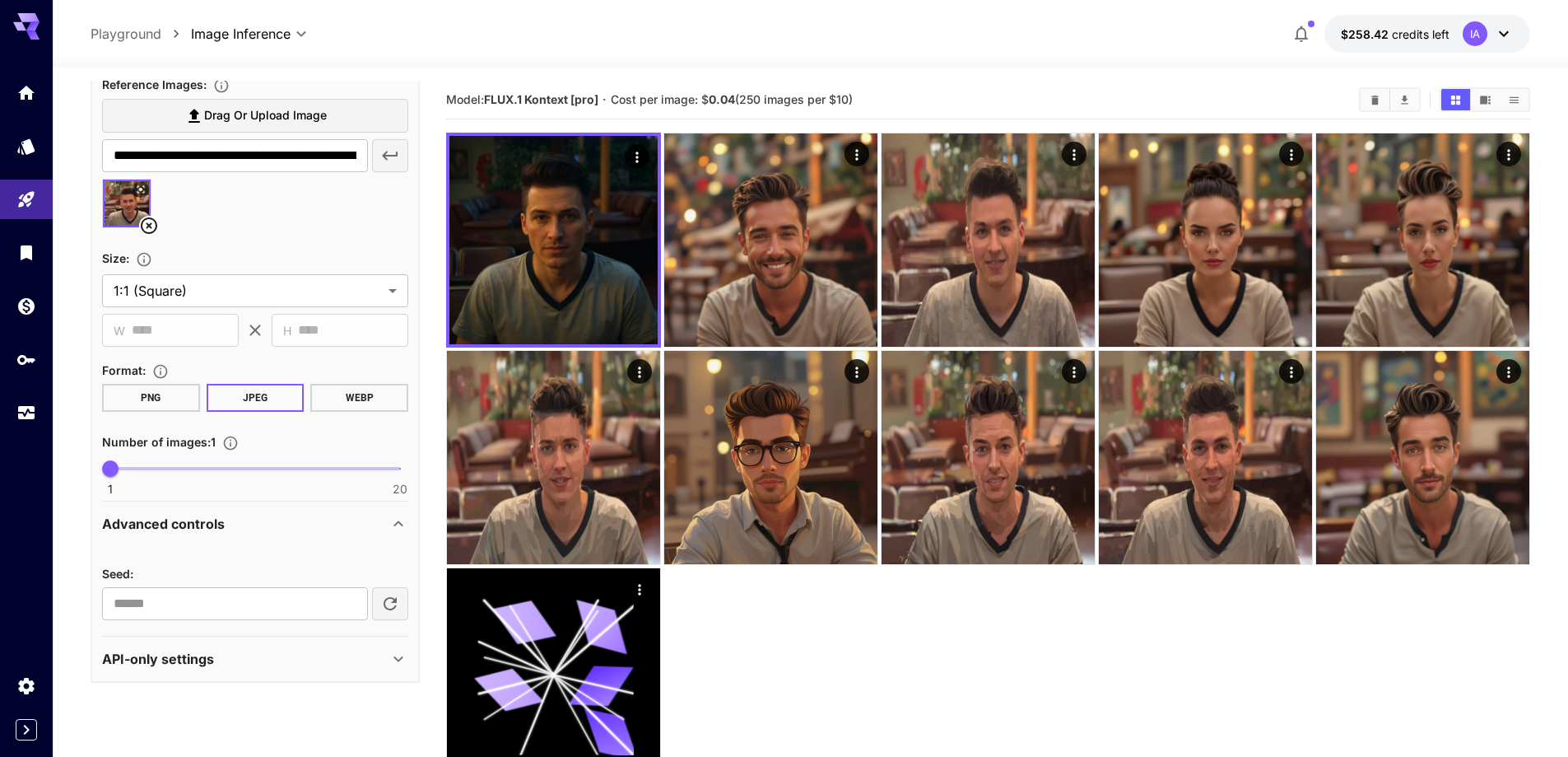
click at [242, 651] on div "API-only settings" at bounding box center [245, 658] width 287 height 20
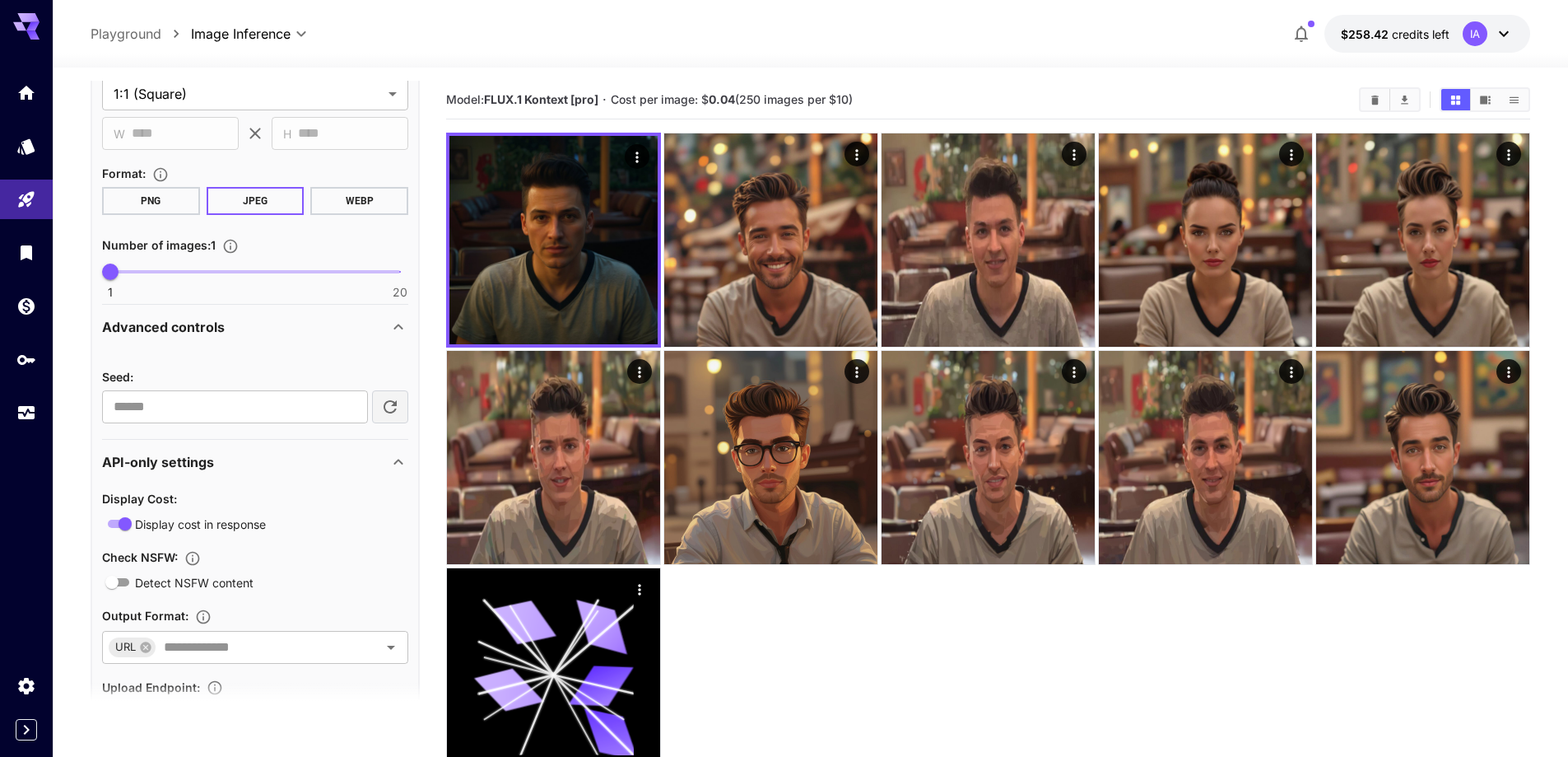
scroll to position [959, 0]
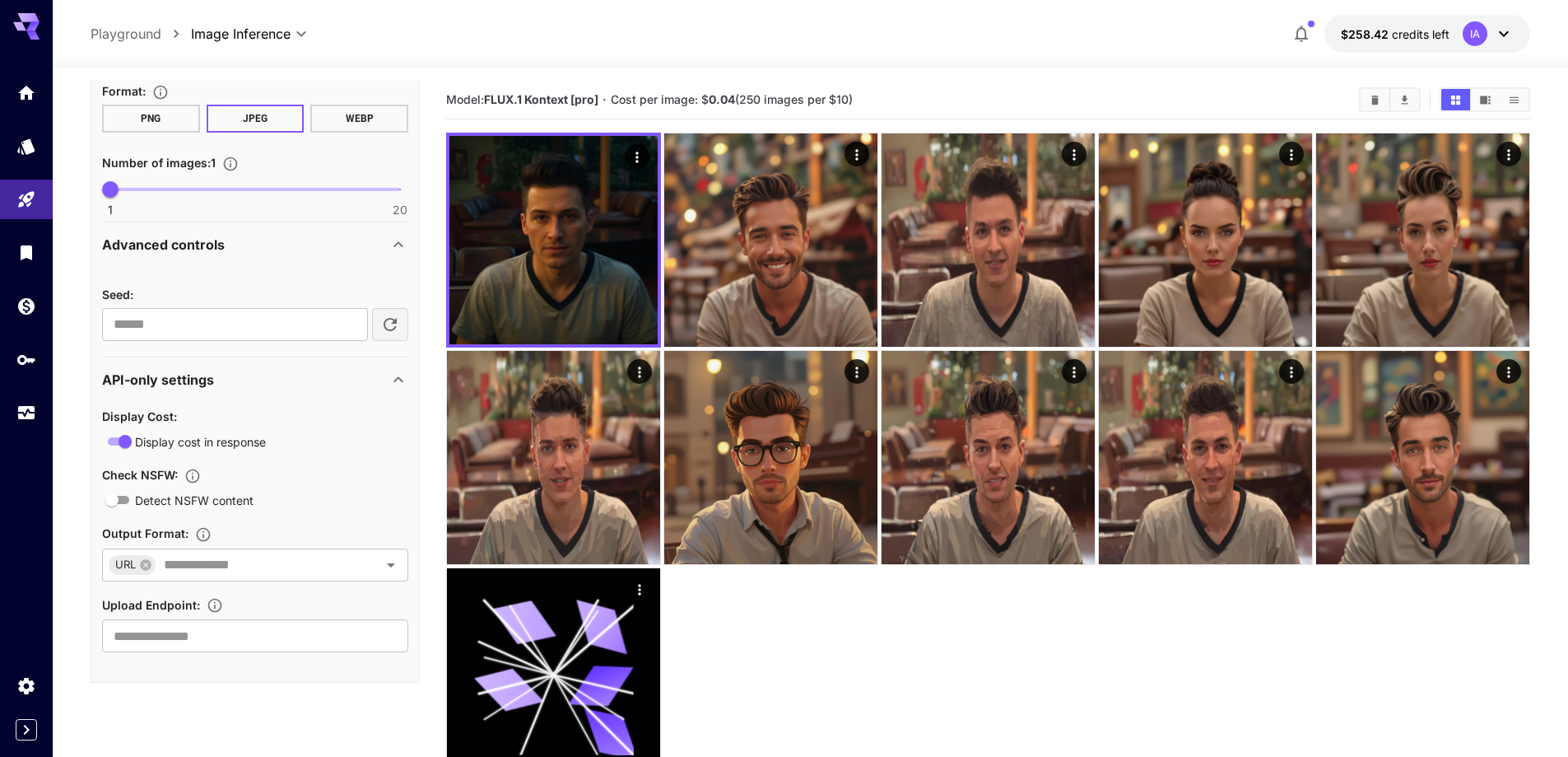
click at [227, 387] on div "API-only settings" at bounding box center [245, 379] width 287 height 20
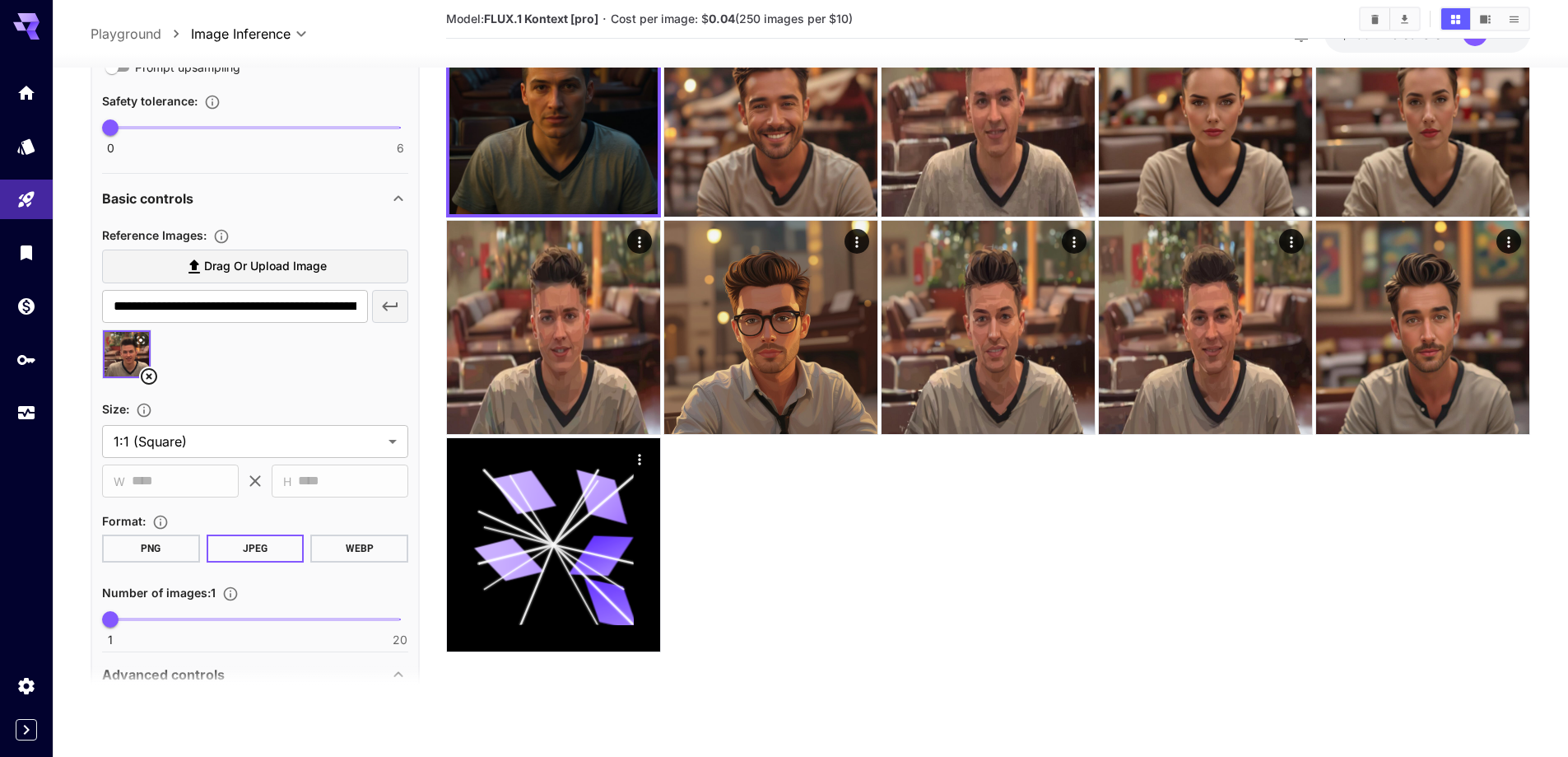
scroll to position [578, 0]
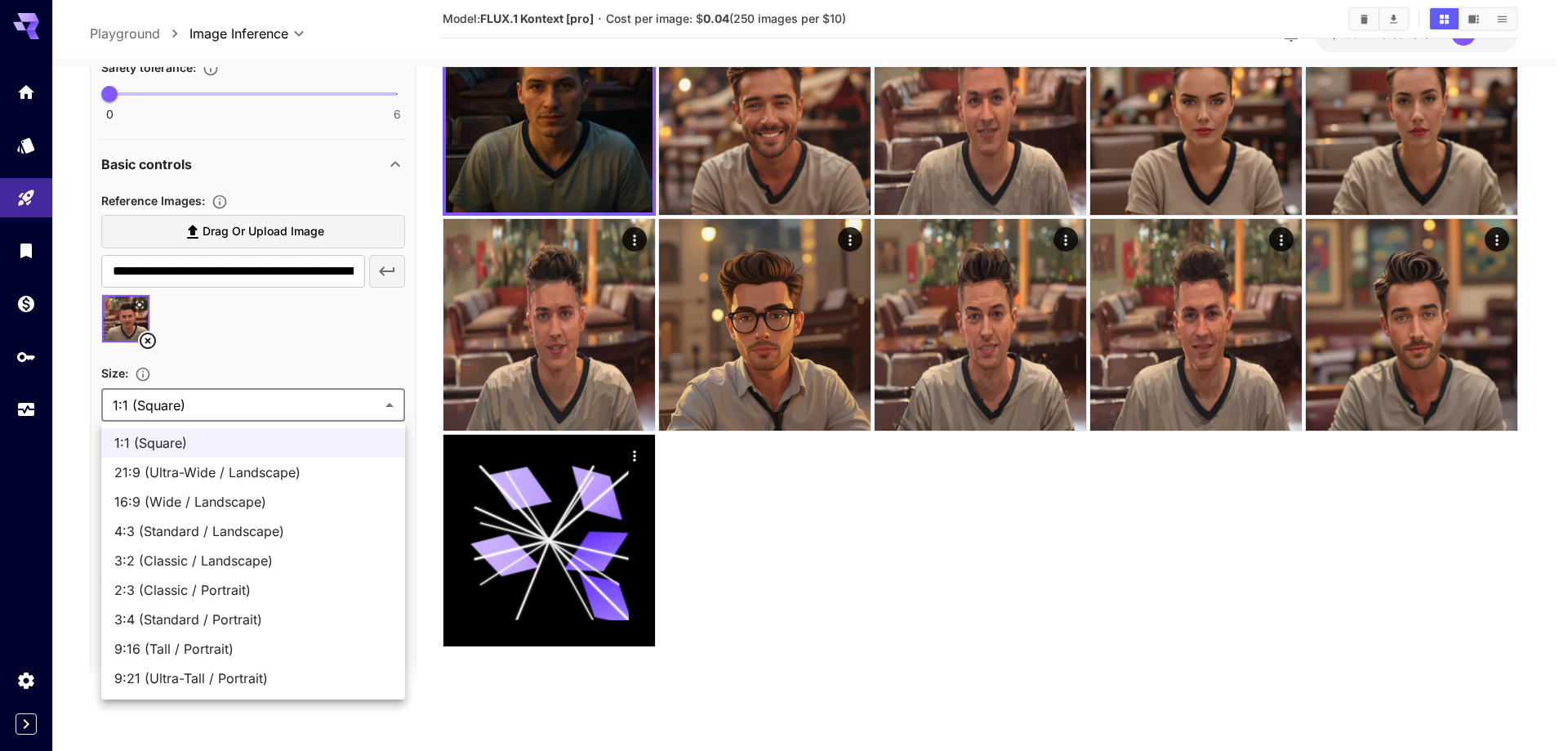
click at [299, 401] on body "**********" at bounding box center [784, 311] width 1568 height 880
click at [86, 409] on div at bounding box center [784, 376] width 1568 height 751
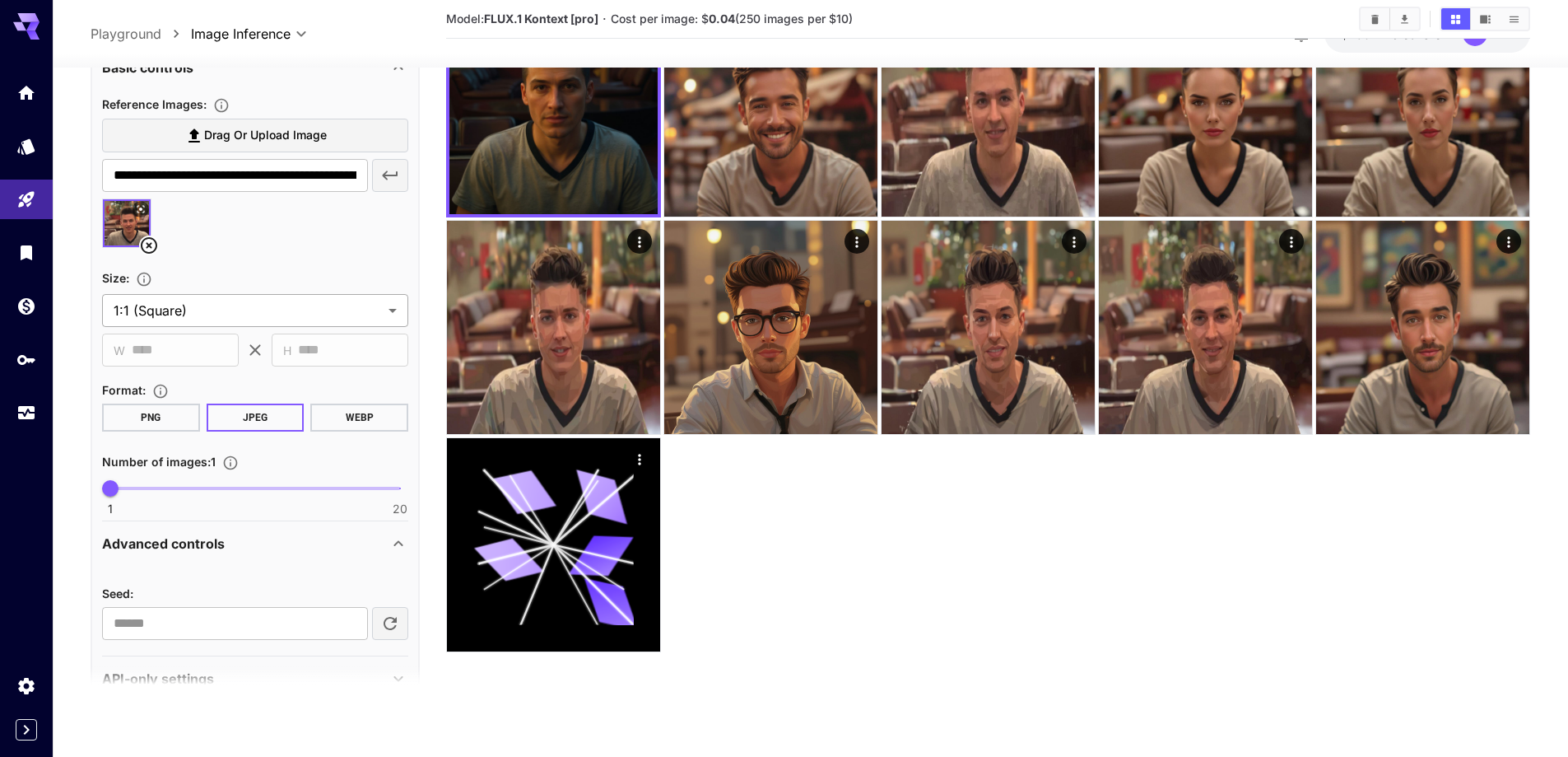
scroll to position [712, 0]
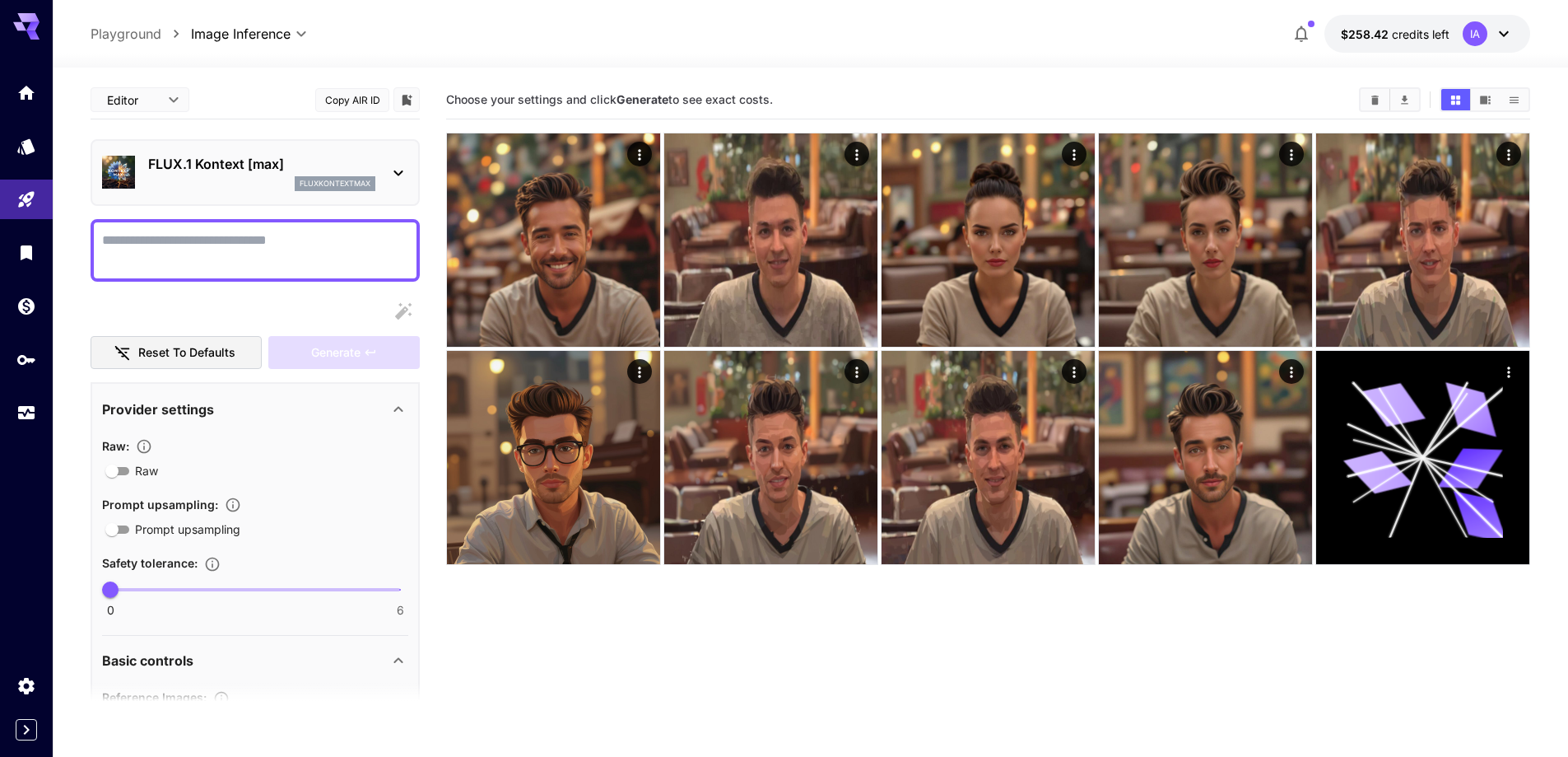
click at [283, 246] on textarea "Raw" at bounding box center [255, 250] width 306 height 39
paste textarea "**********"
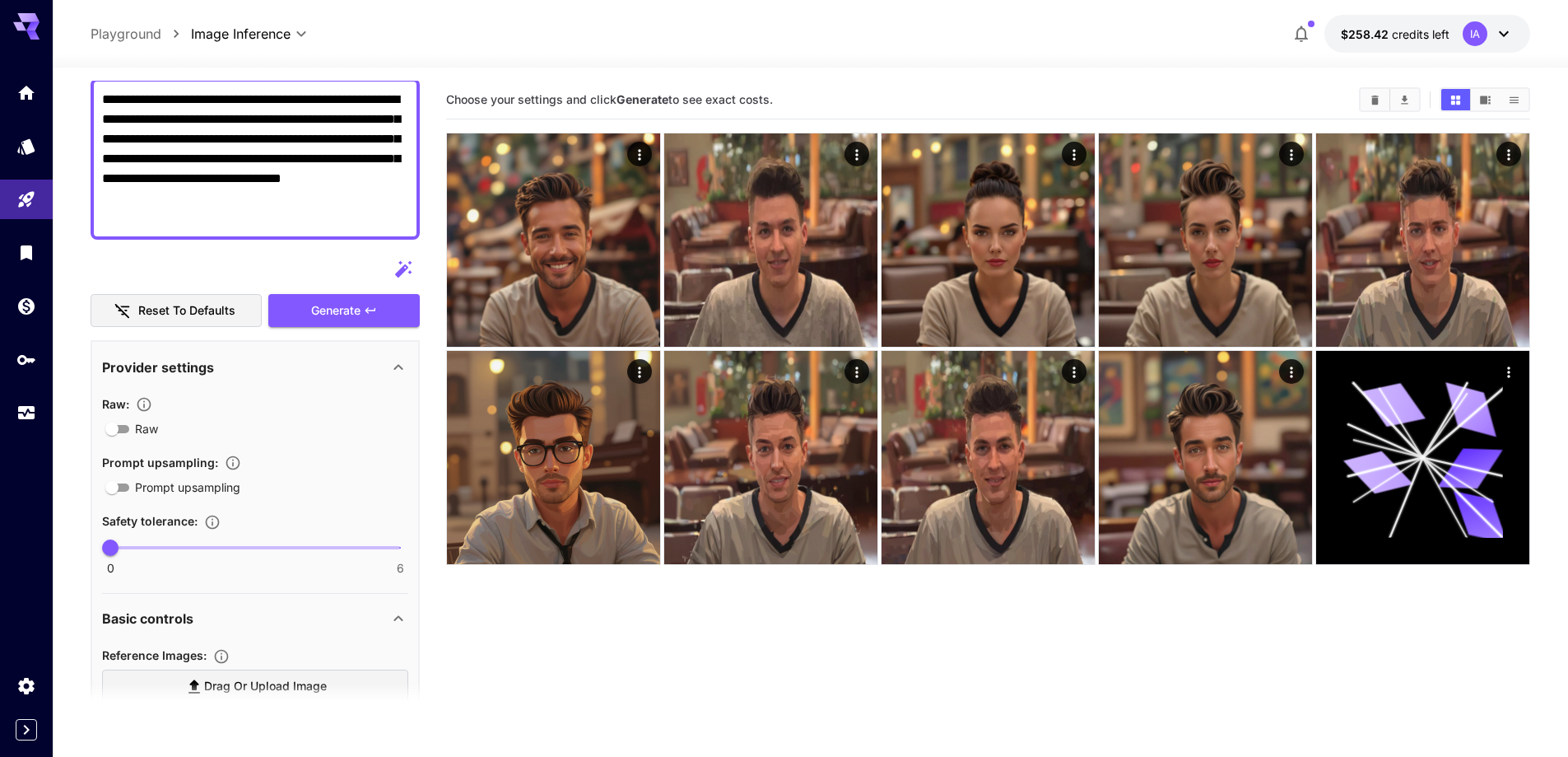
scroll to position [164, 0]
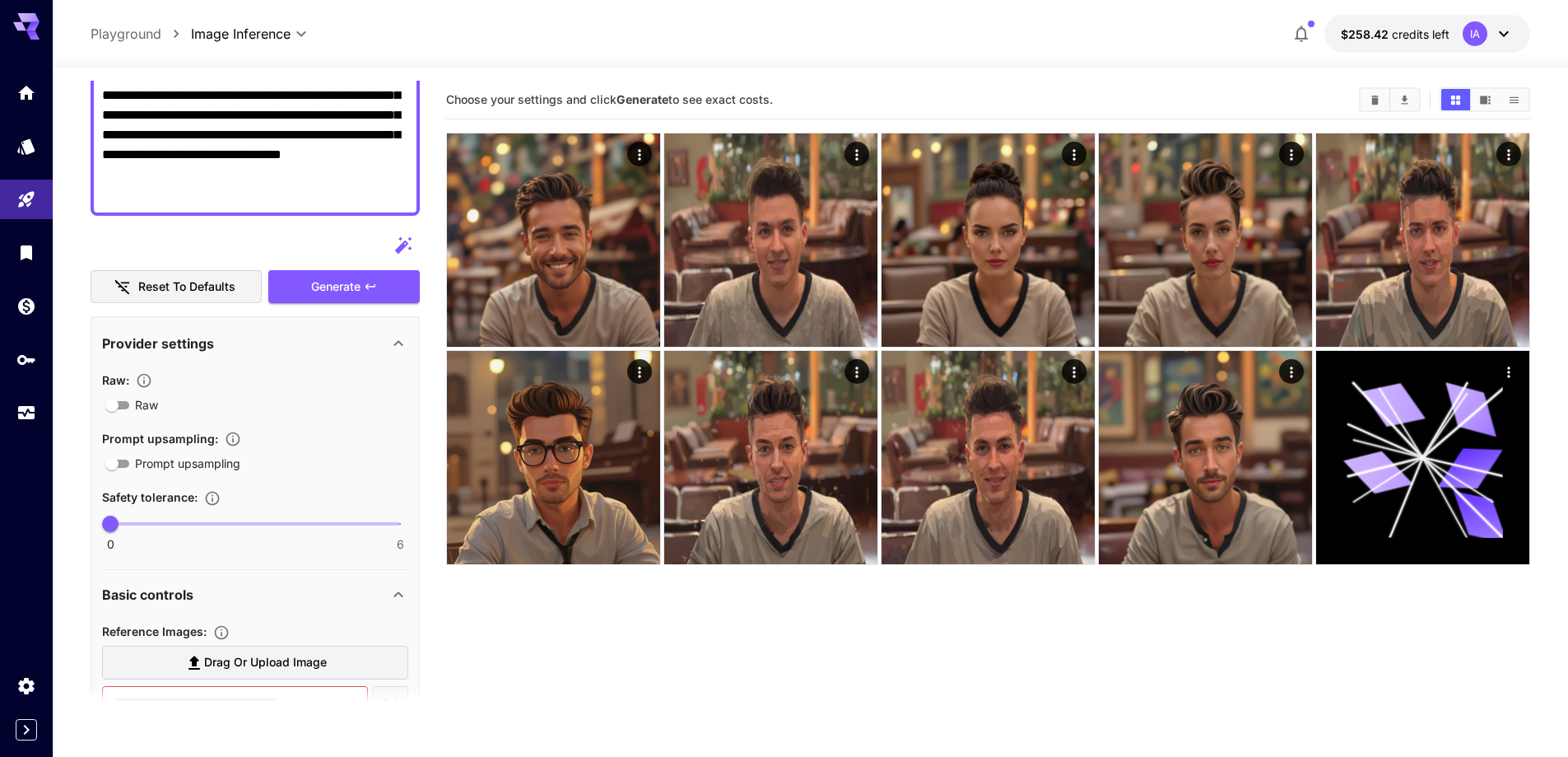
click at [190, 186] on textarea "**********" at bounding box center [255, 135] width 306 height 139
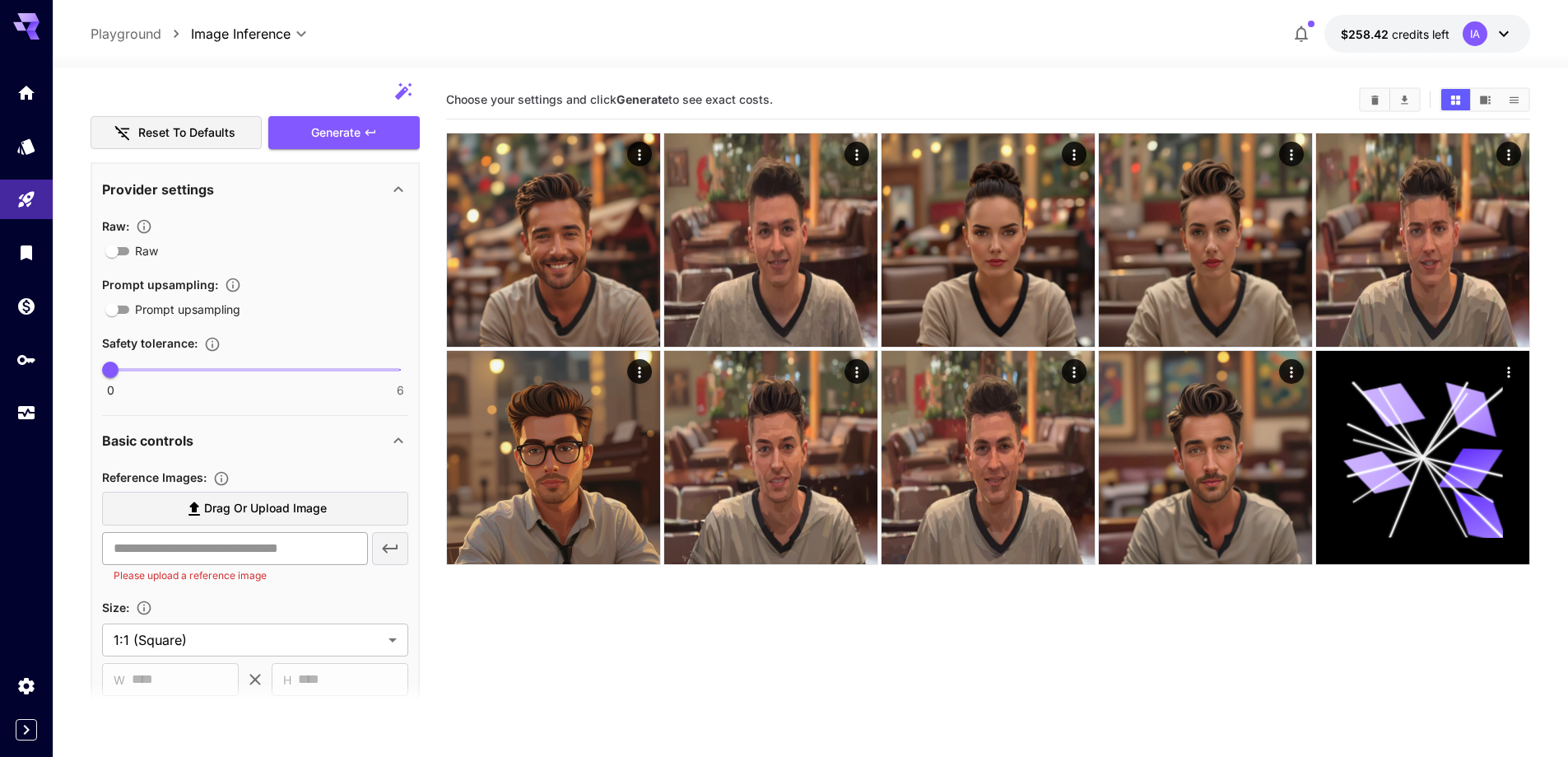
scroll to position [330, 0]
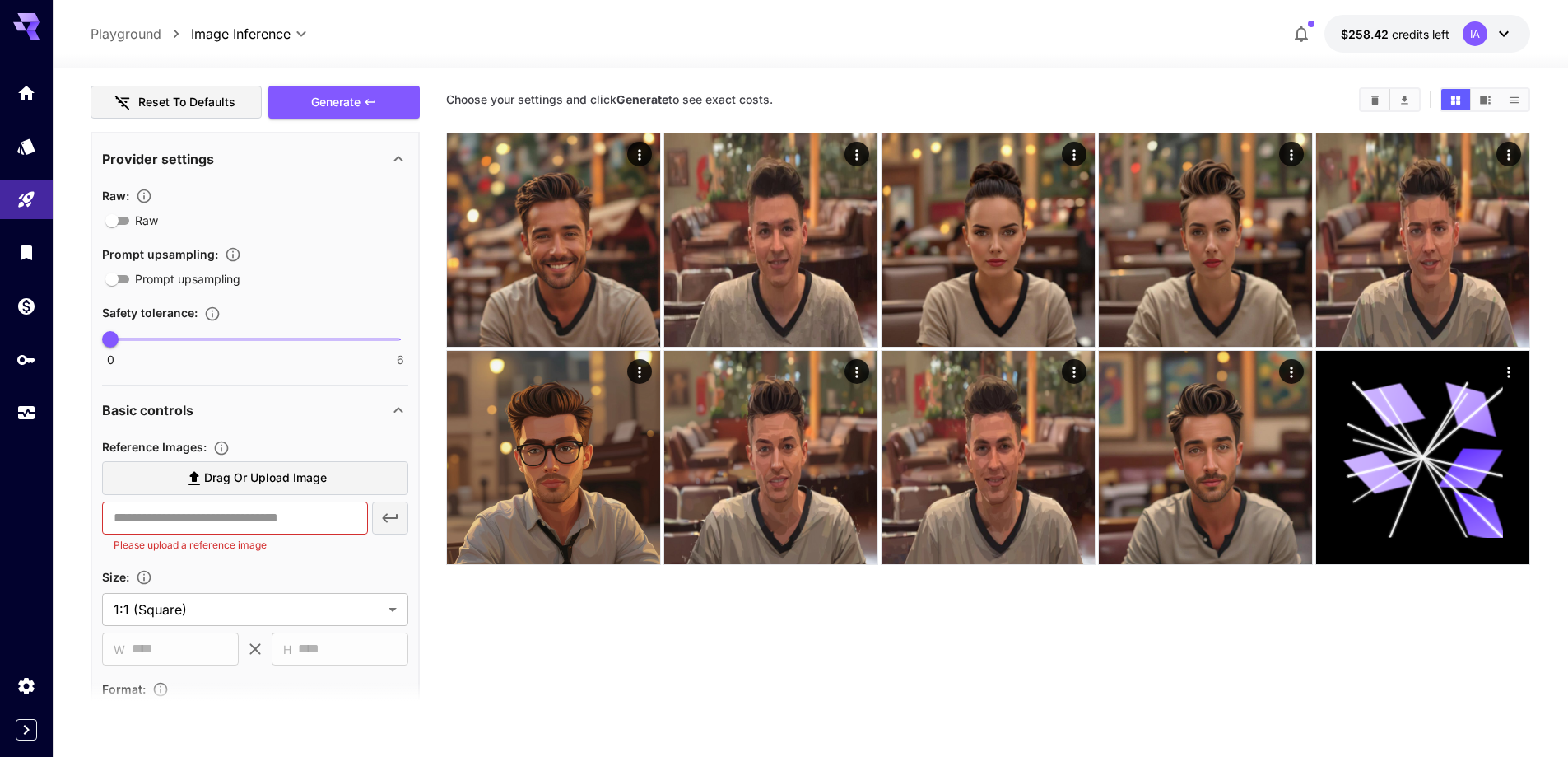
type textarea "**********"
click at [267, 469] on span "Drag or upload image" at bounding box center [266, 477] width 123 height 20
click at [0, 0] on input "Drag or upload image" at bounding box center [0, 0] width 0 height 0
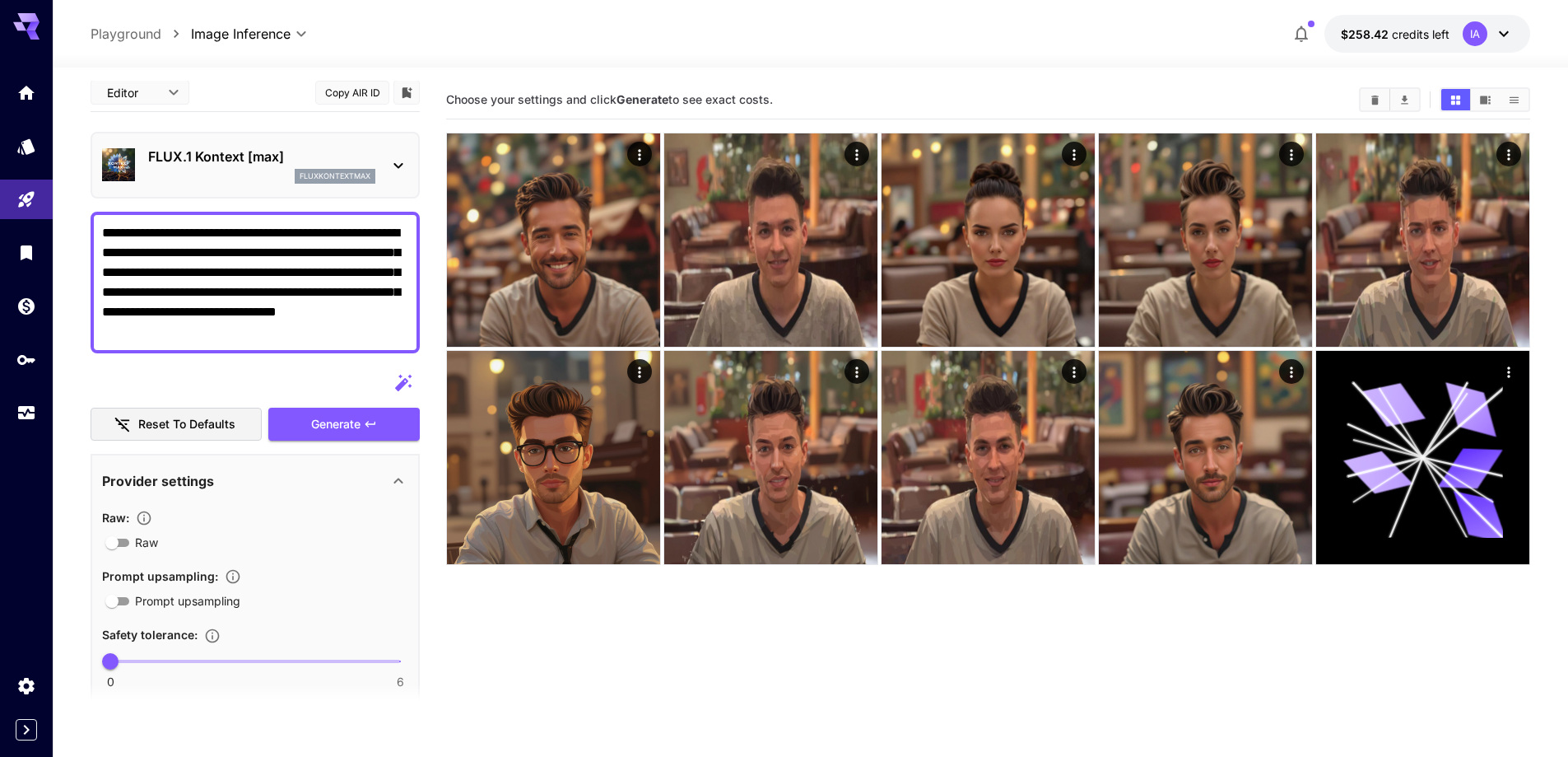
scroll to position [0, 0]
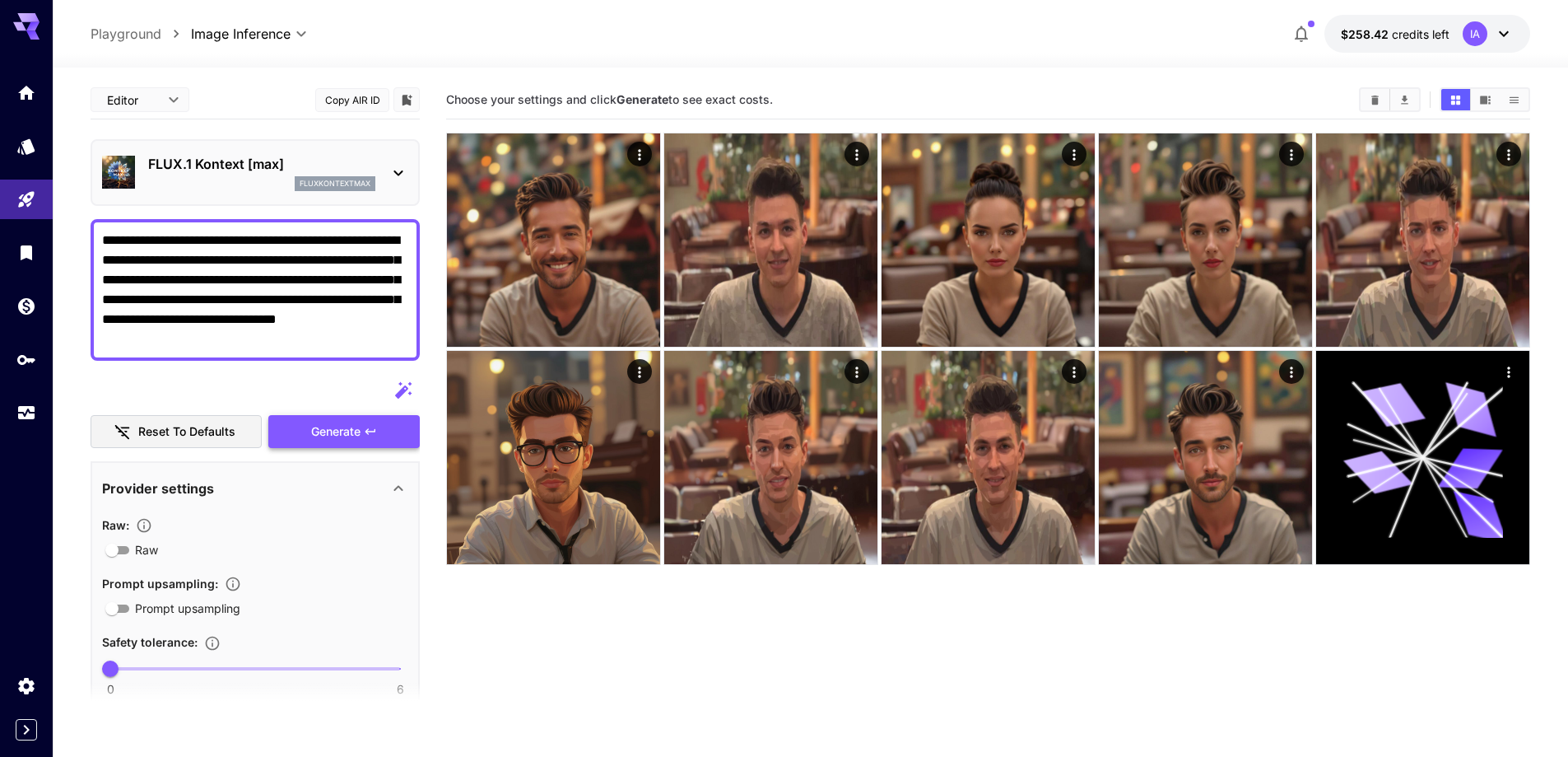
type input "**********"
drag, startPoint x: 343, startPoint y: 423, endPoint x: 401, endPoint y: 428, distance: 58.2
click at [341, 424] on span "Generate" at bounding box center [336, 431] width 50 height 20
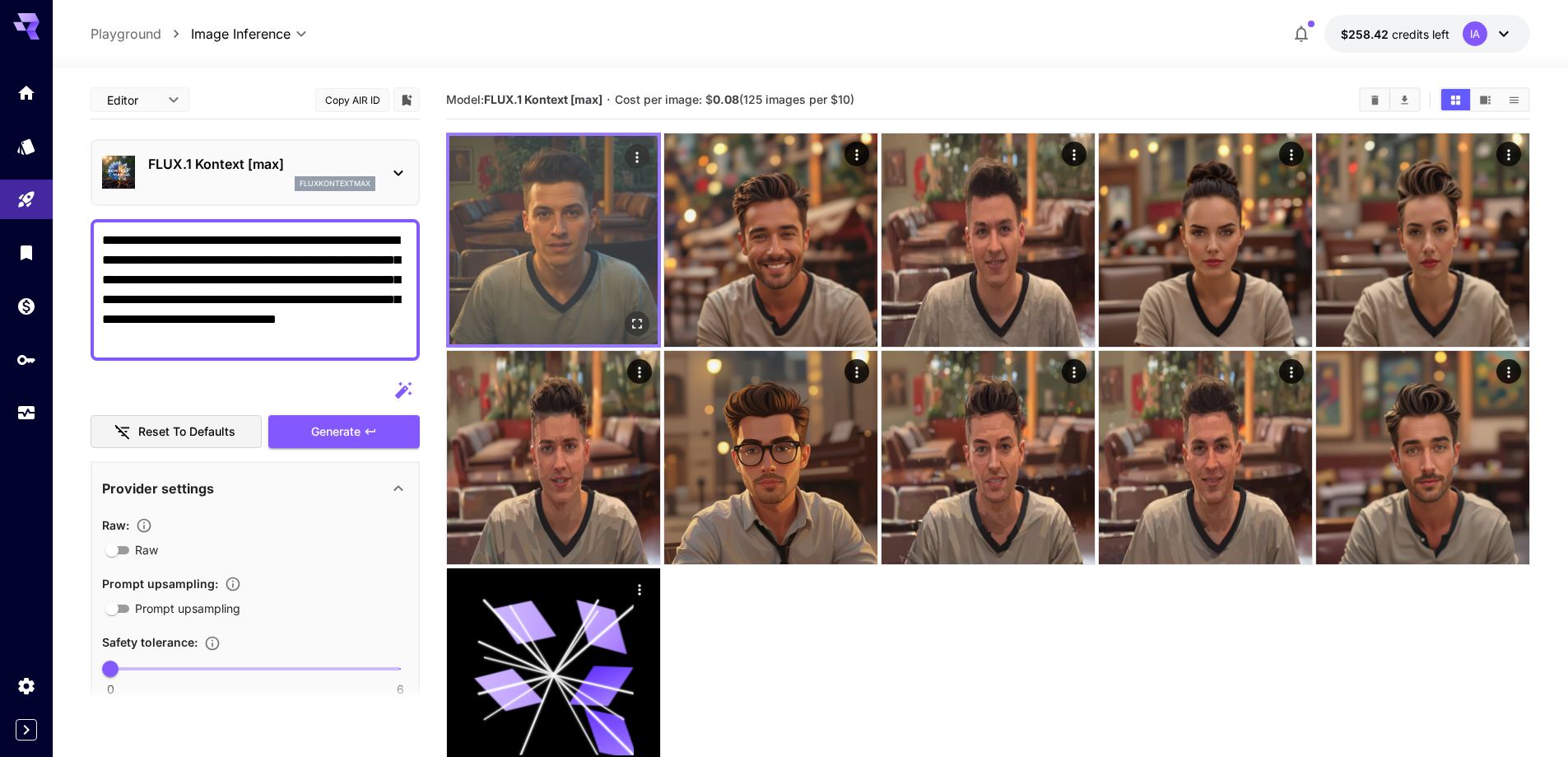
click at [579, 254] on img at bounding box center [553, 240] width 208 height 208
click at [565, 223] on img at bounding box center [553, 240] width 208 height 208
click at [629, 162] on icon "Actions" at bounding box center [637, 157] width 17 height 17
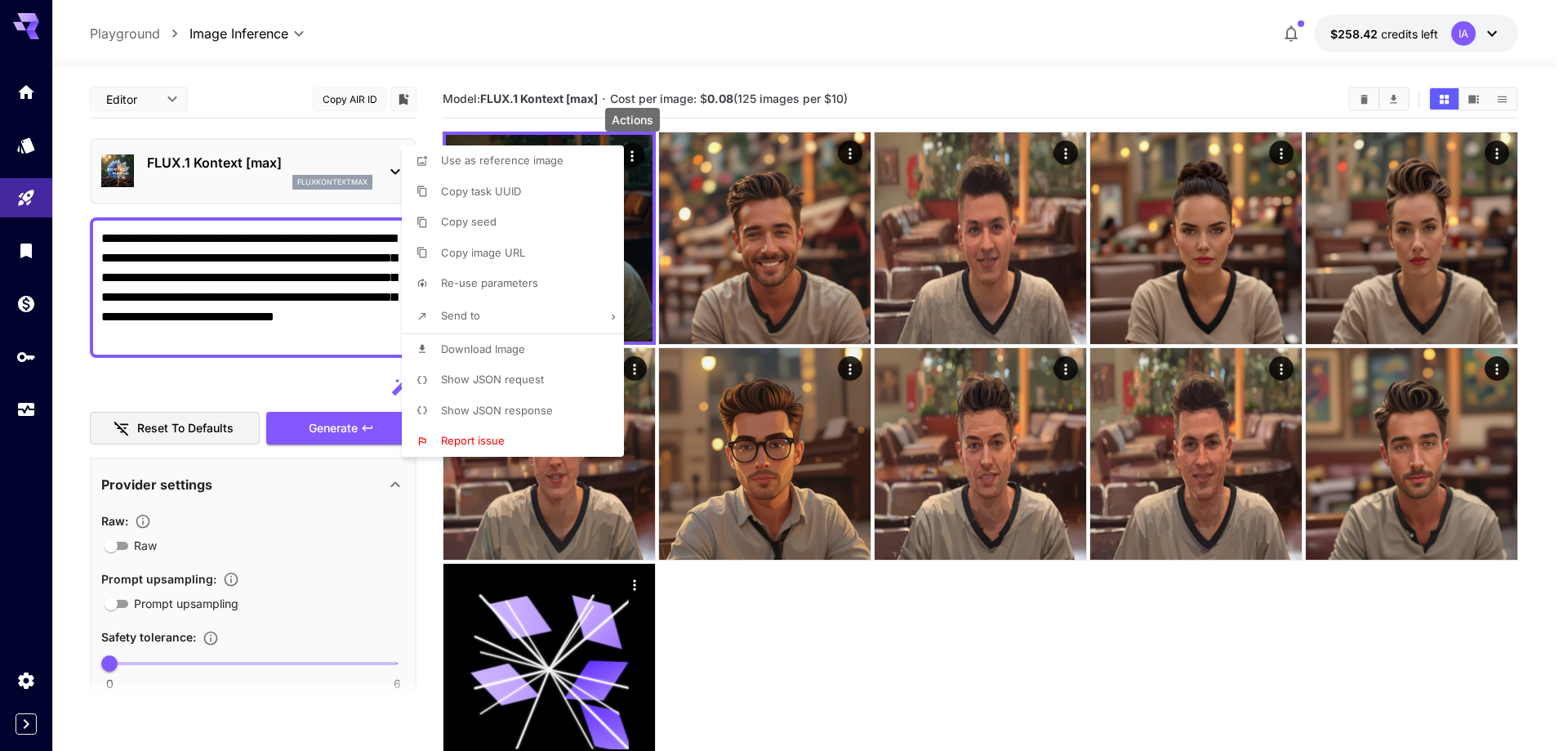
click at [733, 38] on div at bounding box center [784, 376] width 1568 height 751
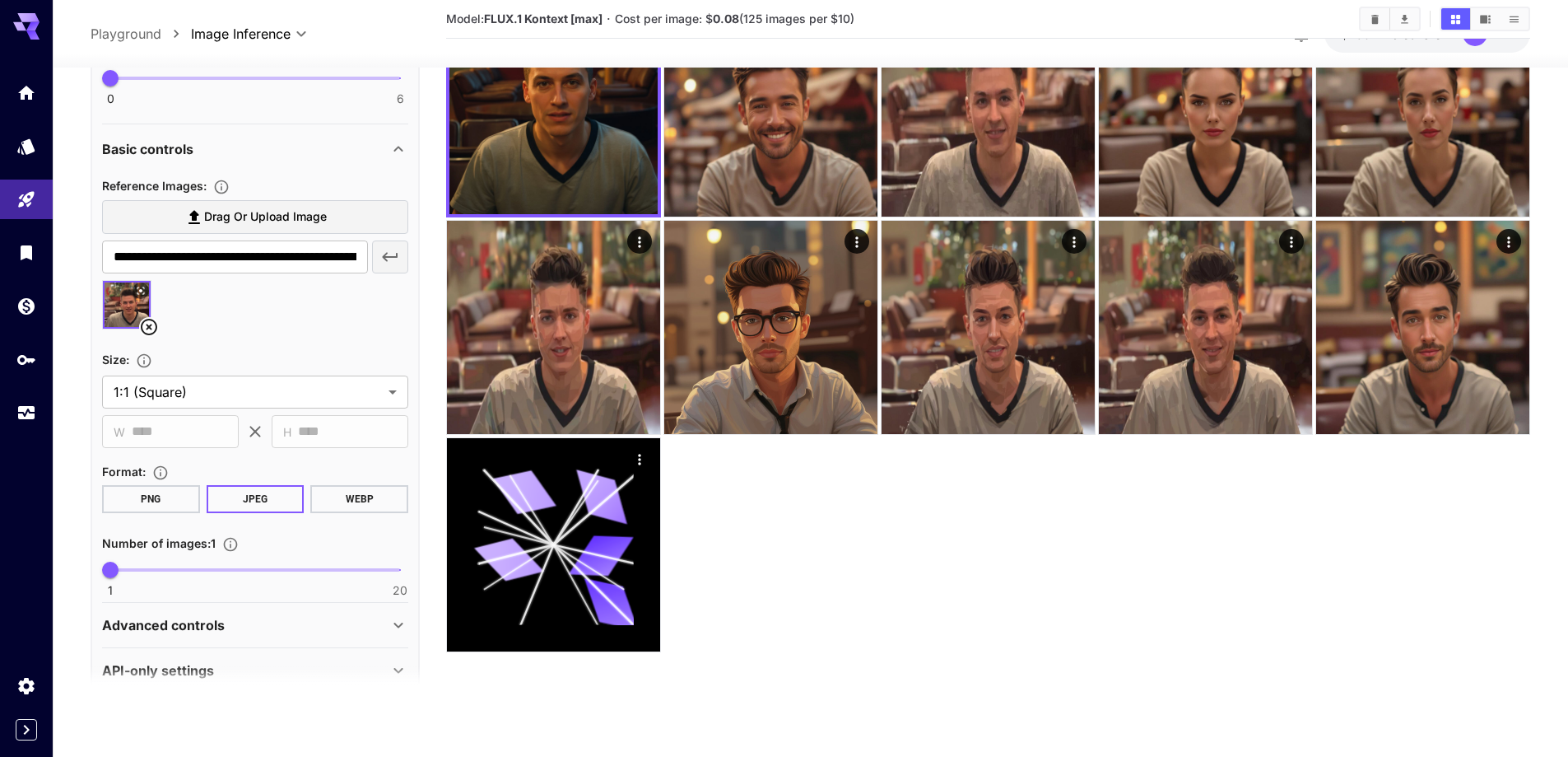
scroll to position [602, 0]
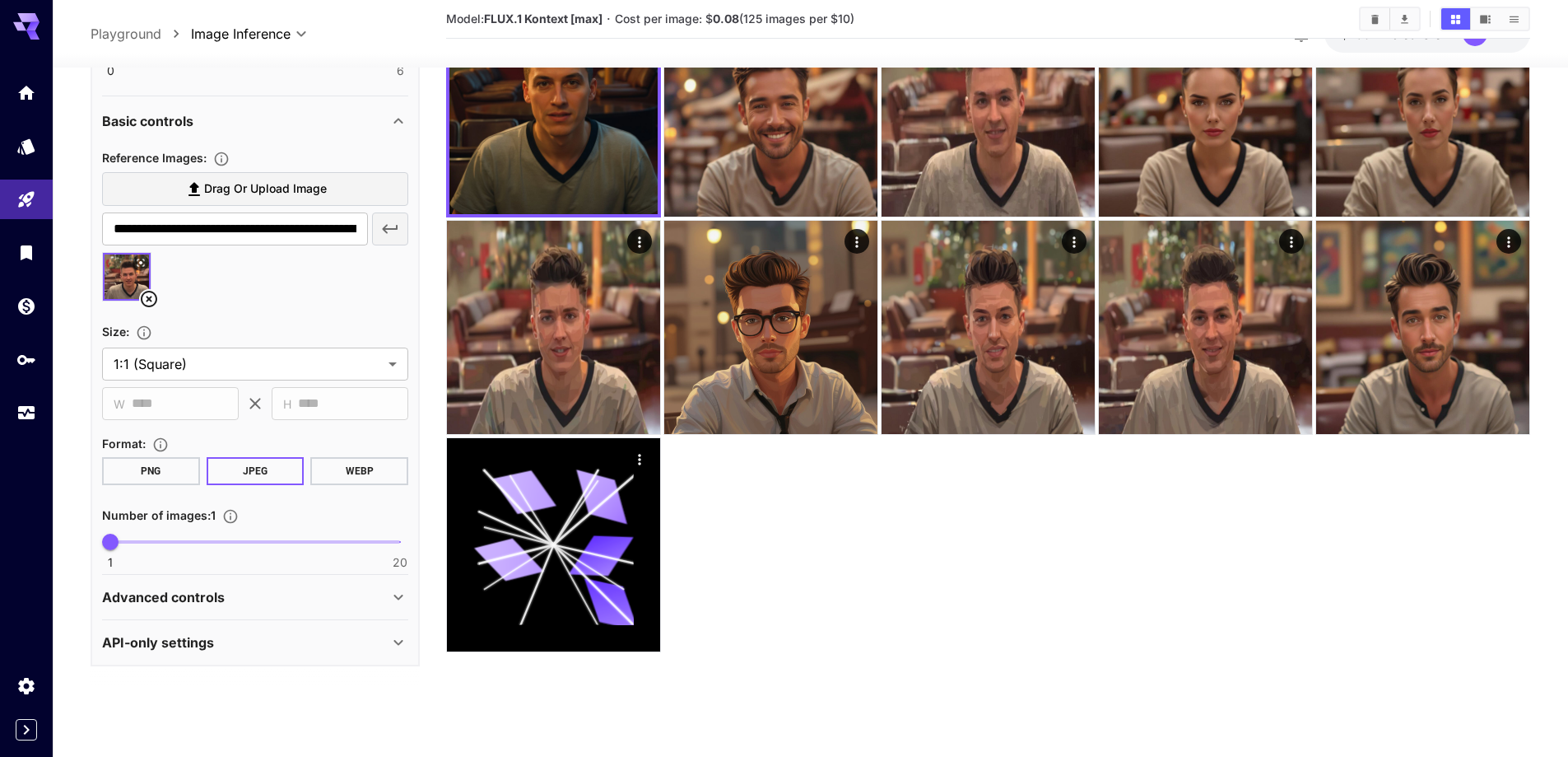
click at [232, 602] on div "Advanced controls" at bounding box center [245, 597] width 287 height 20
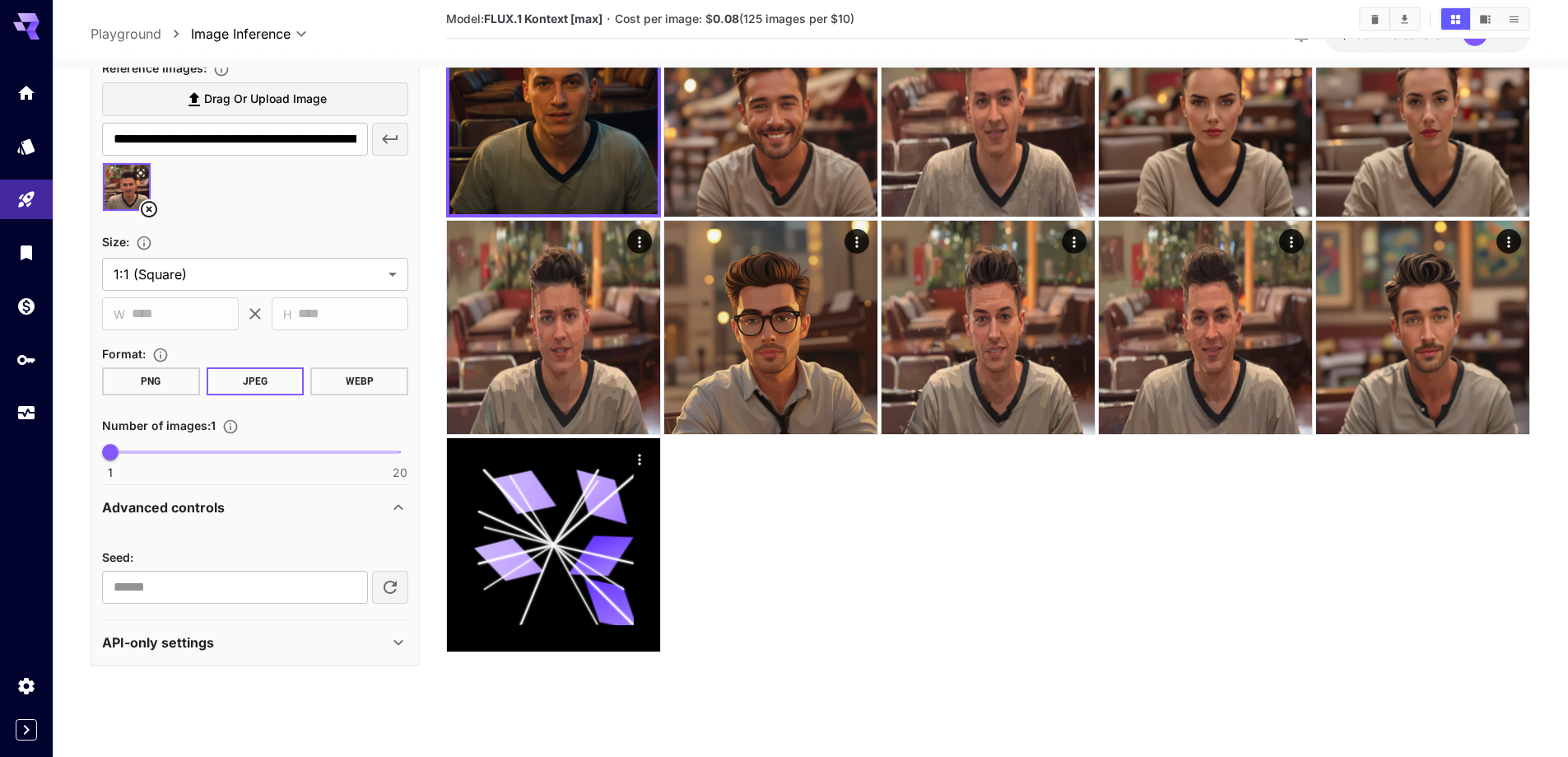
click at [218, 506] on p "Advanced controls" at bounding box center [163, 507] width 123 height 20
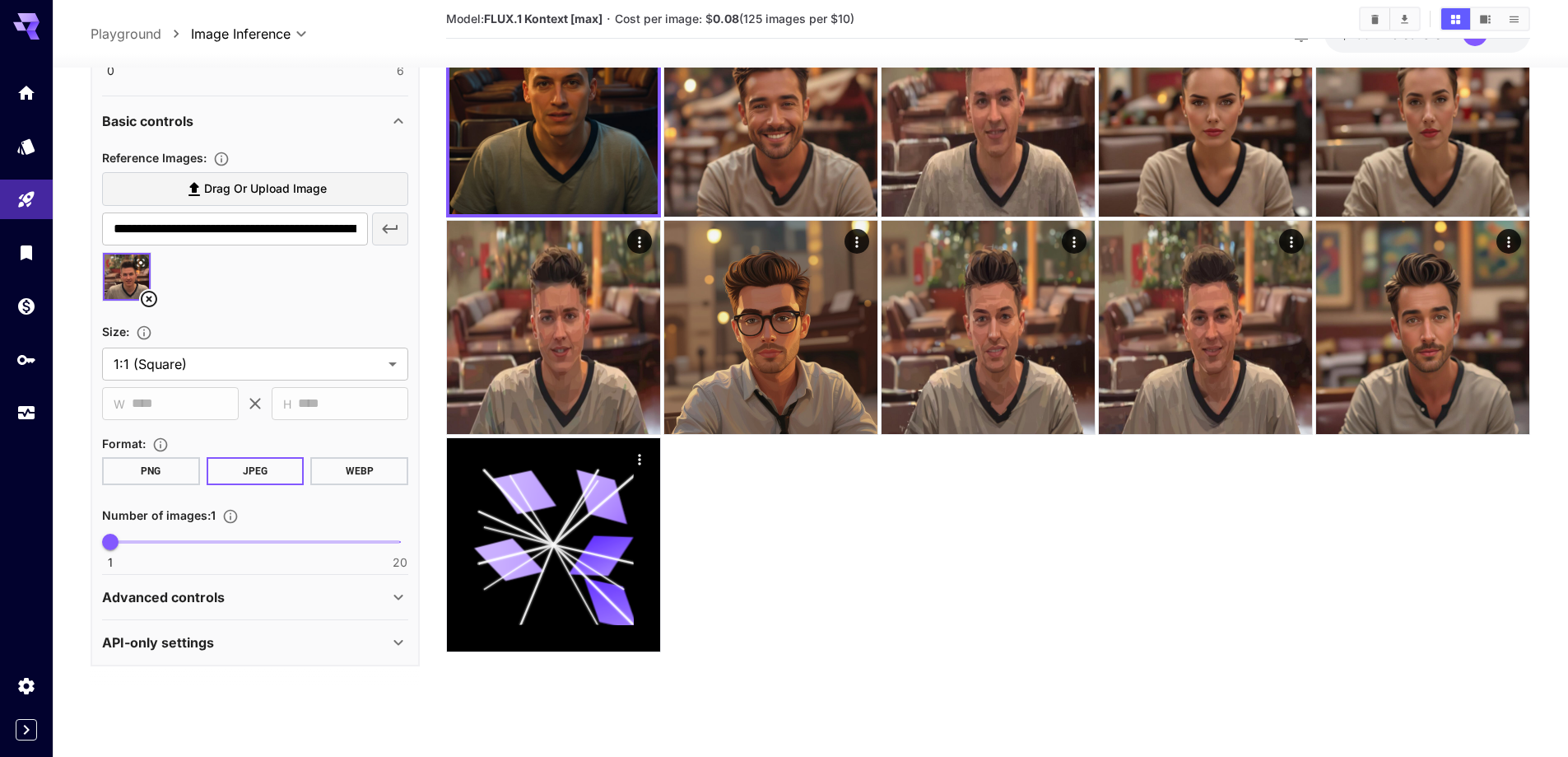
click at [219, 650] on div "API-only settings" at bounding box center [245, 642] width 287 height 20
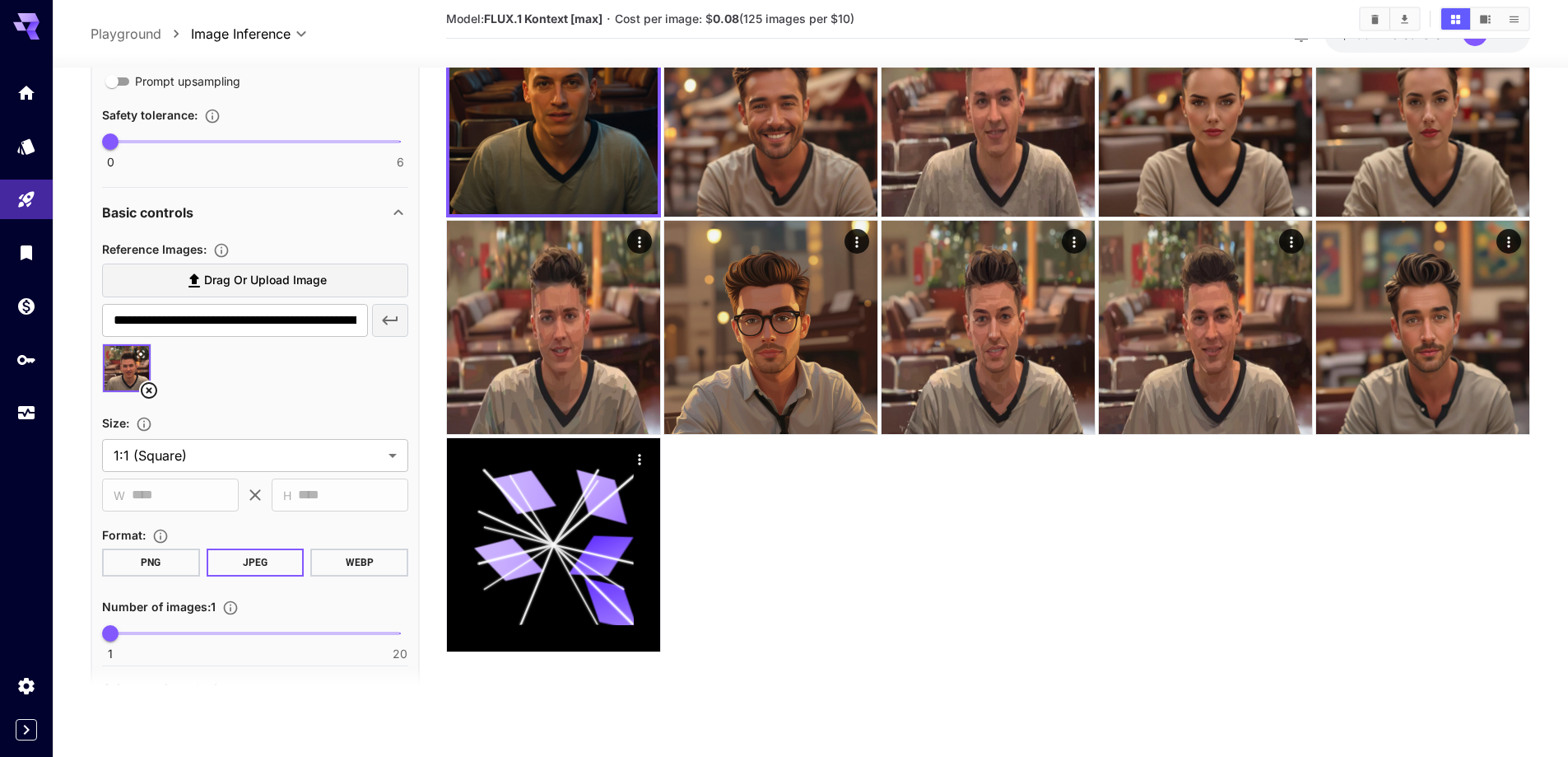
scroll to position [469, 0]
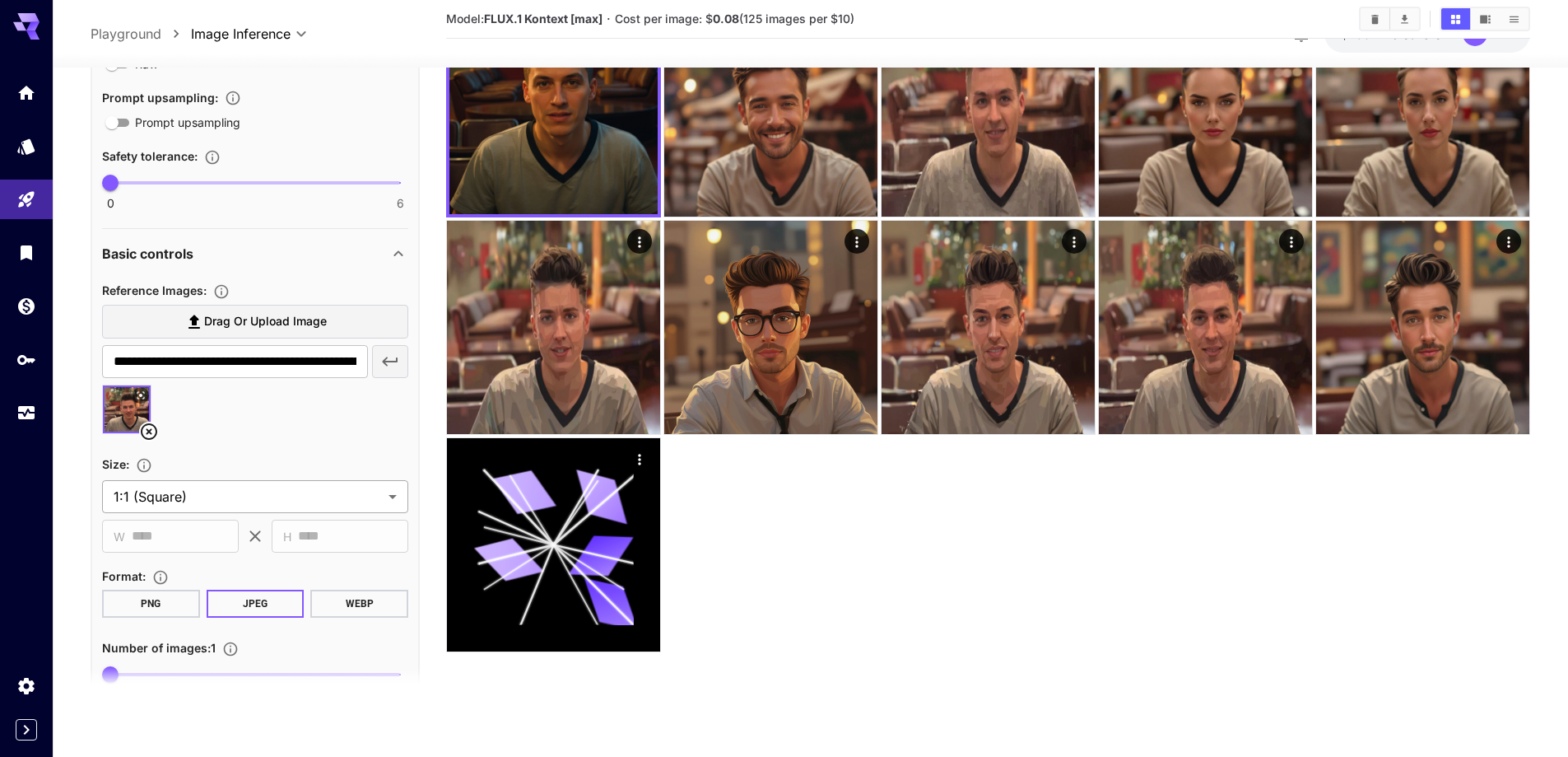
click at [179, 490] on body "**********" at bounding box center [784, 314] width 1568 height 887
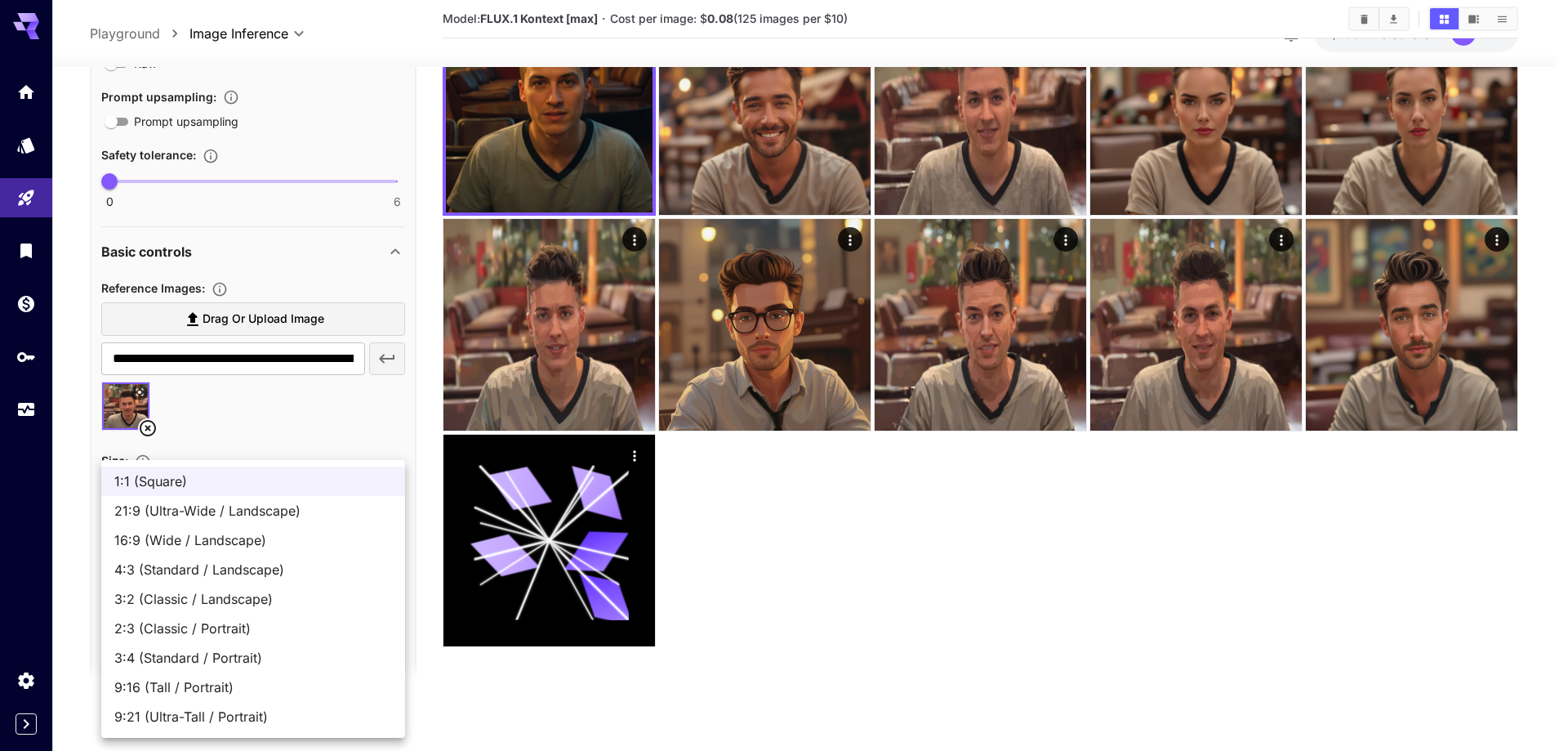
click at [78, 470] on div at bounding box center [784, 376] width 1568 height 751
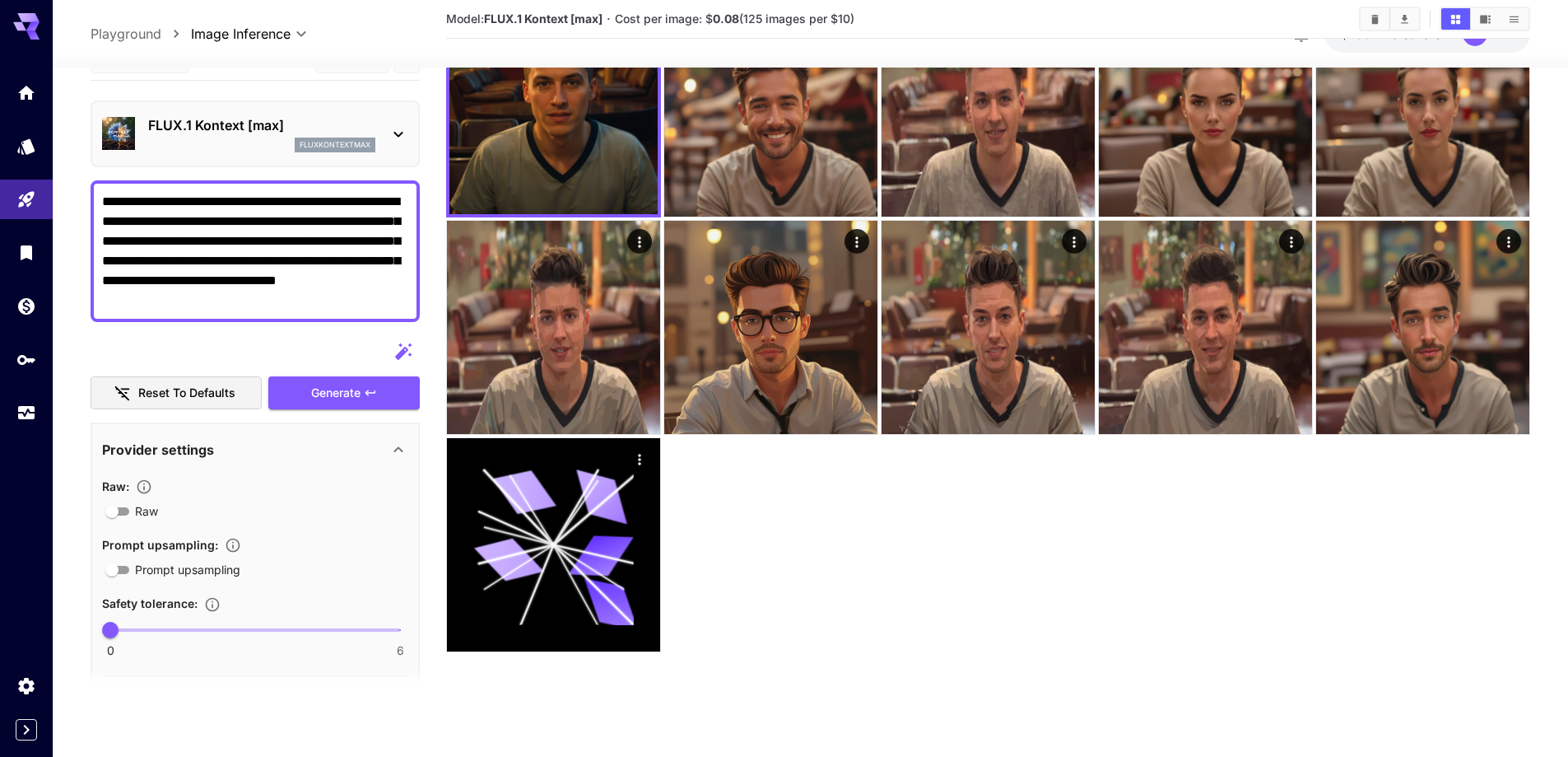
scroll to position [0, 0]
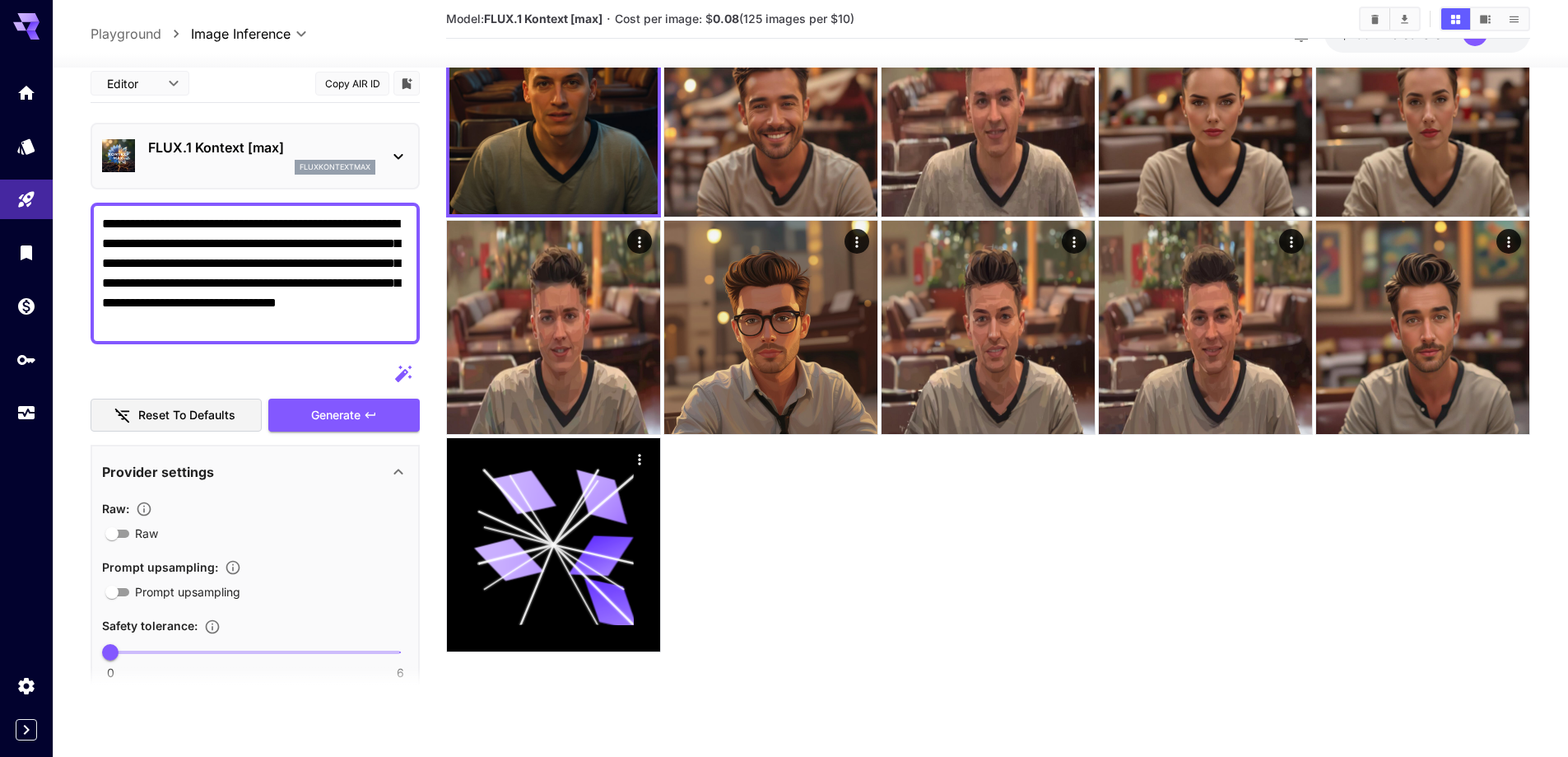
click at [258, 328] on textarea "**********" at bounding box center [255, 273] width 306 height 118
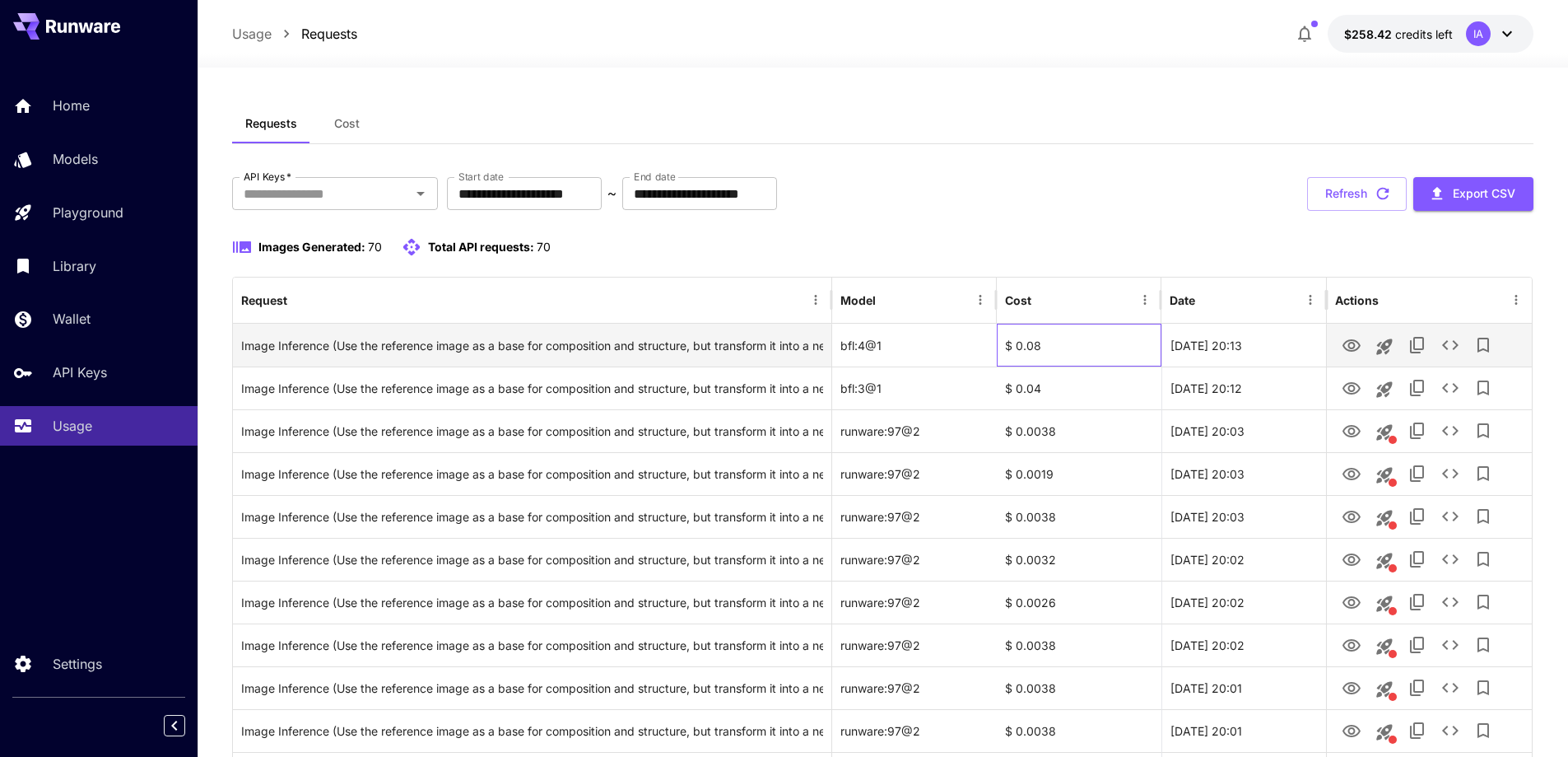
click at [1021, 343] on div "$ 0.08" at bounding box center [1078, 345] width 164 height 43
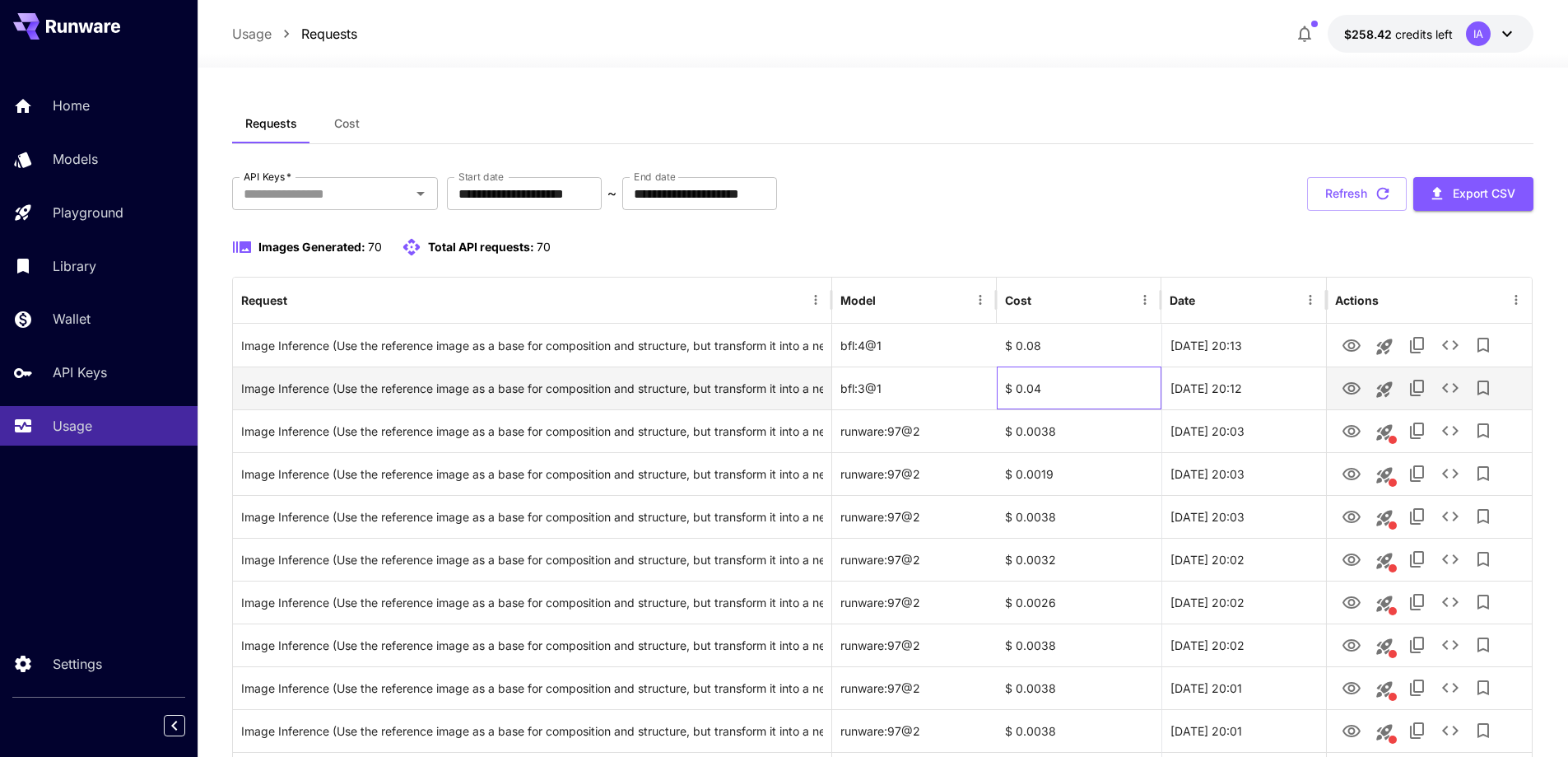
click at [1034, 386] on div "$ 0.04" at bounding box center [1078, 387] width 164 height 43
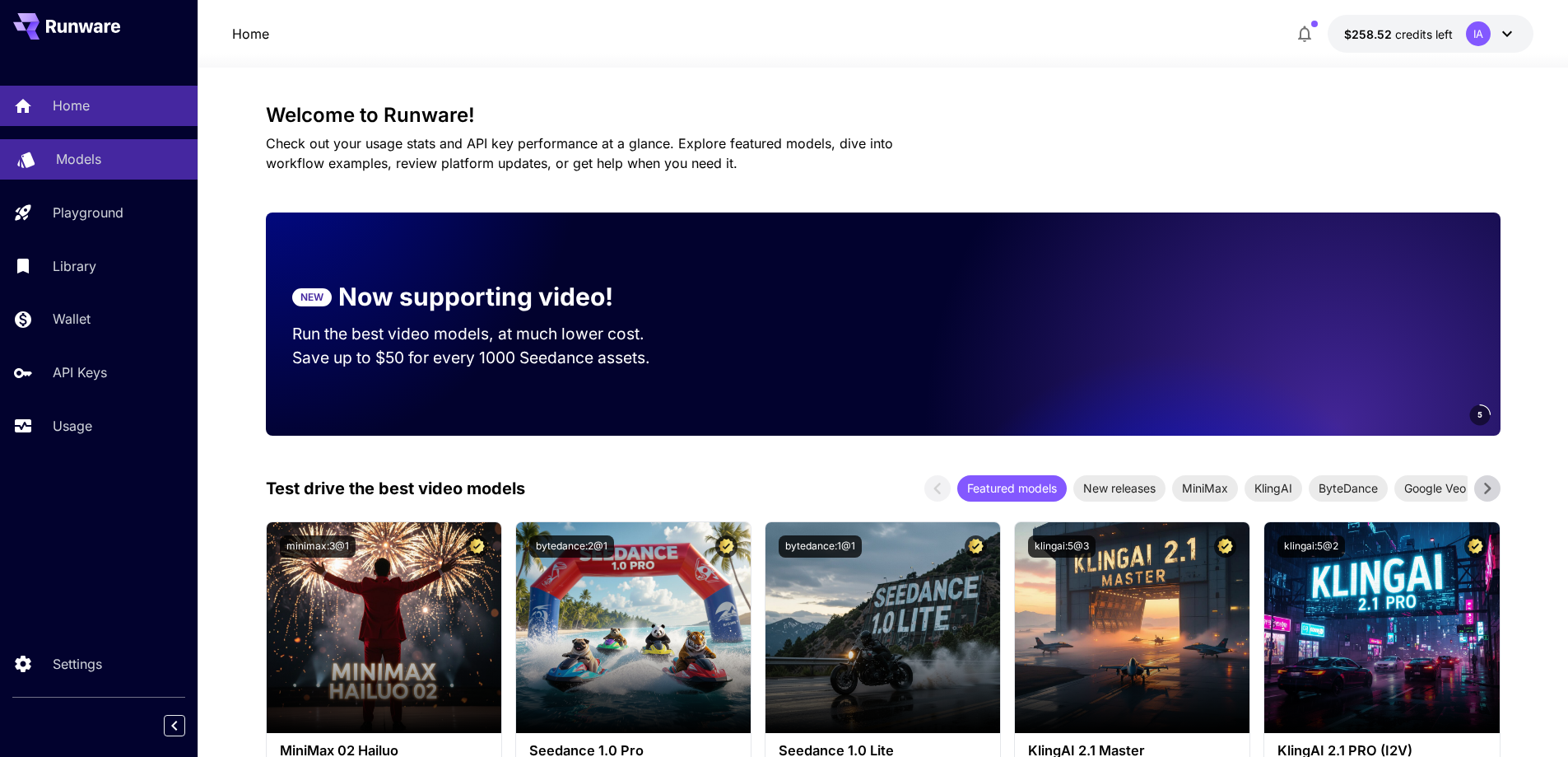
click at [118, 167] on div "Models" at bounding box center [120, 159] width 129 height 20
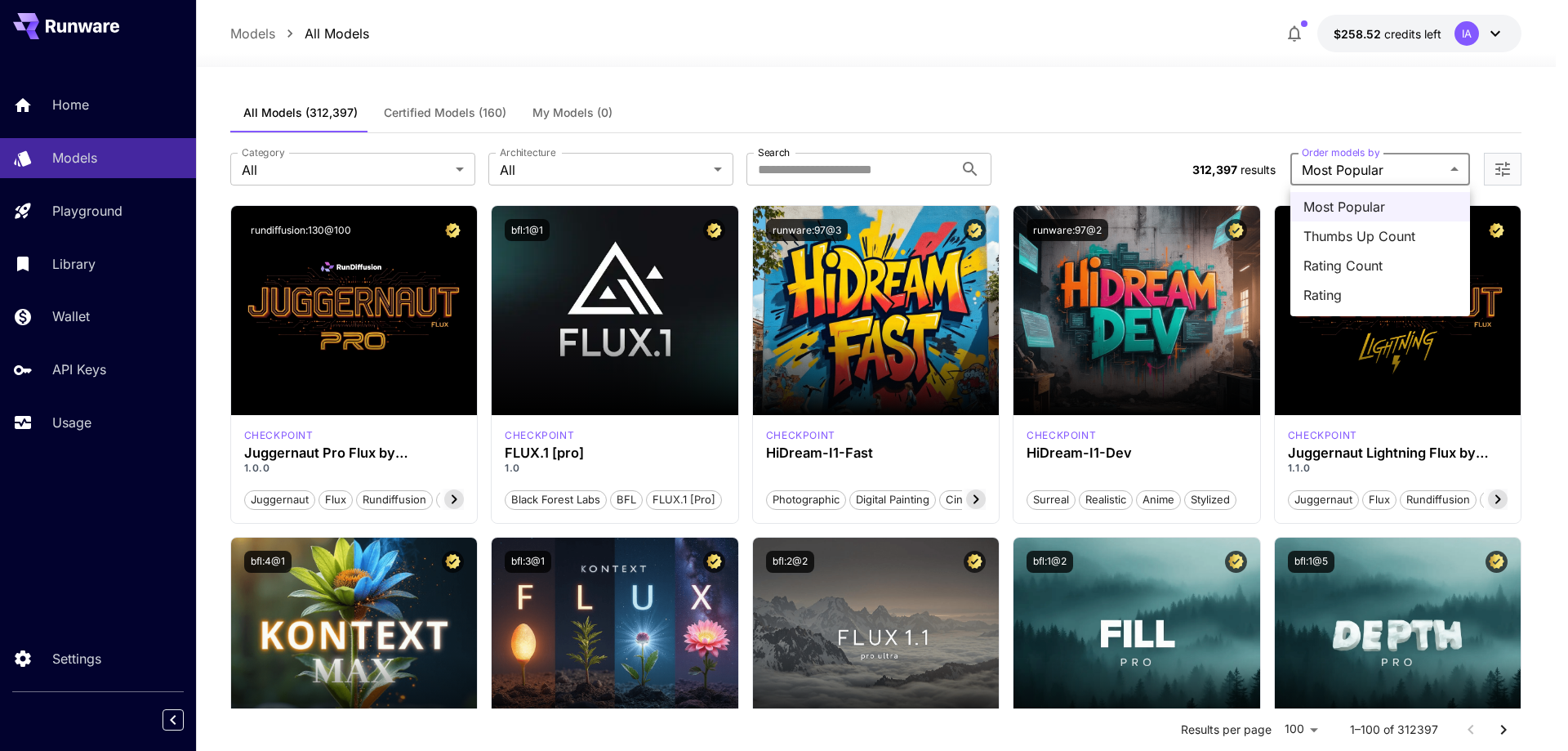
click at [1493, 173] on div at bounding box center [784, 376] width 1568 height 751
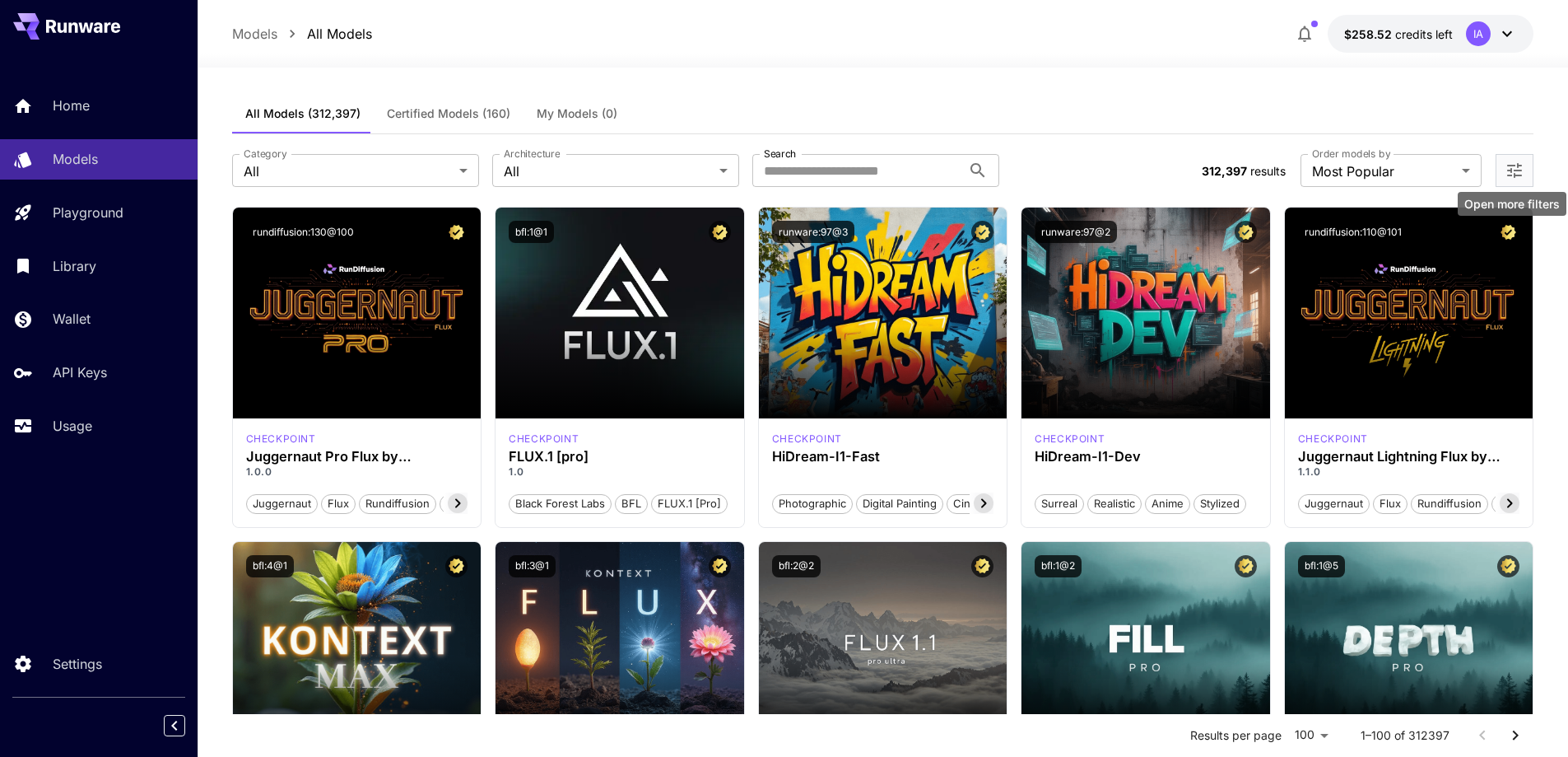
click at [1519, 169] on icon "Open more filters" at bounding box center [1515, 171] width 20 height 20
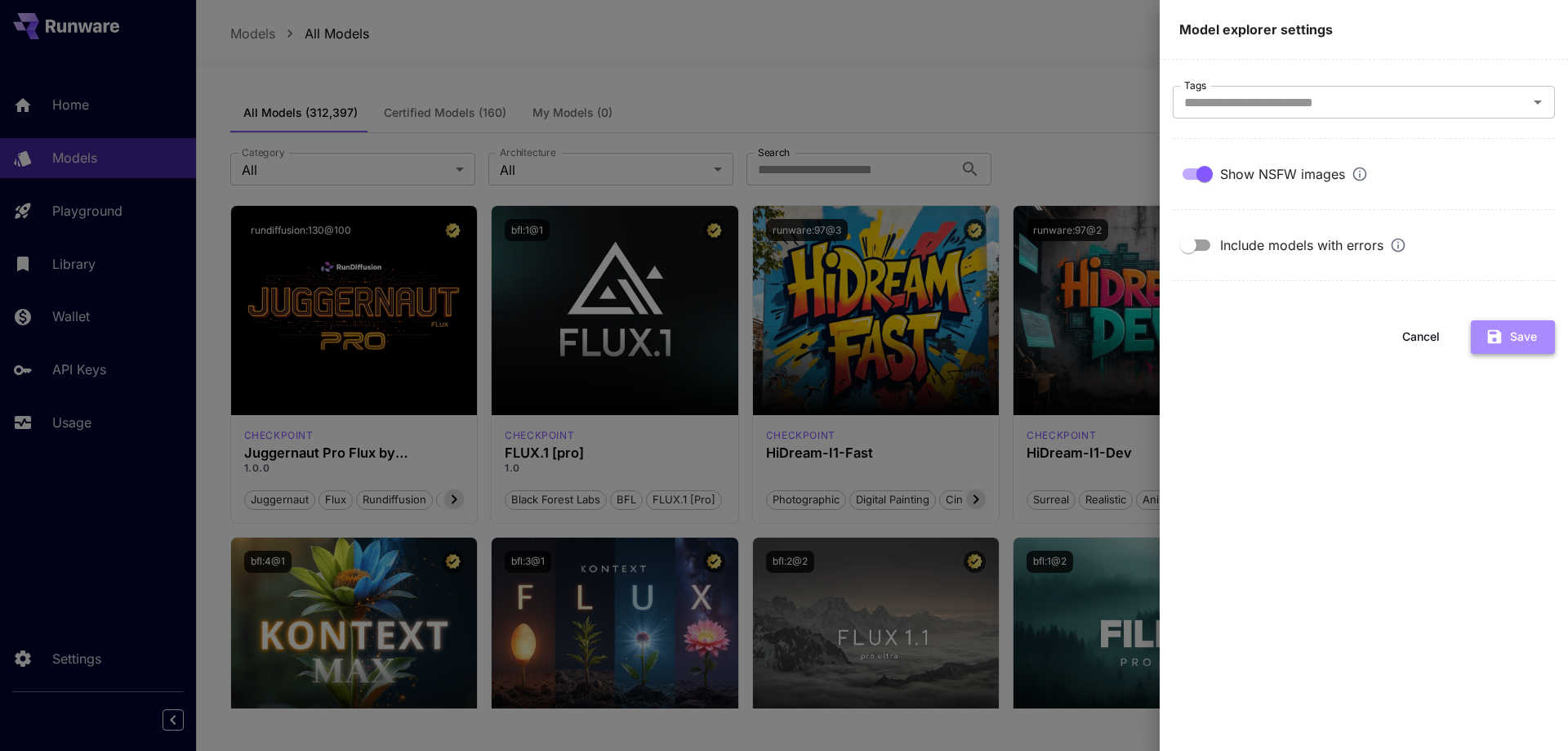
click at [1508, 338] on button "Save" at bounding box center [1512, 337] width 84 height 33
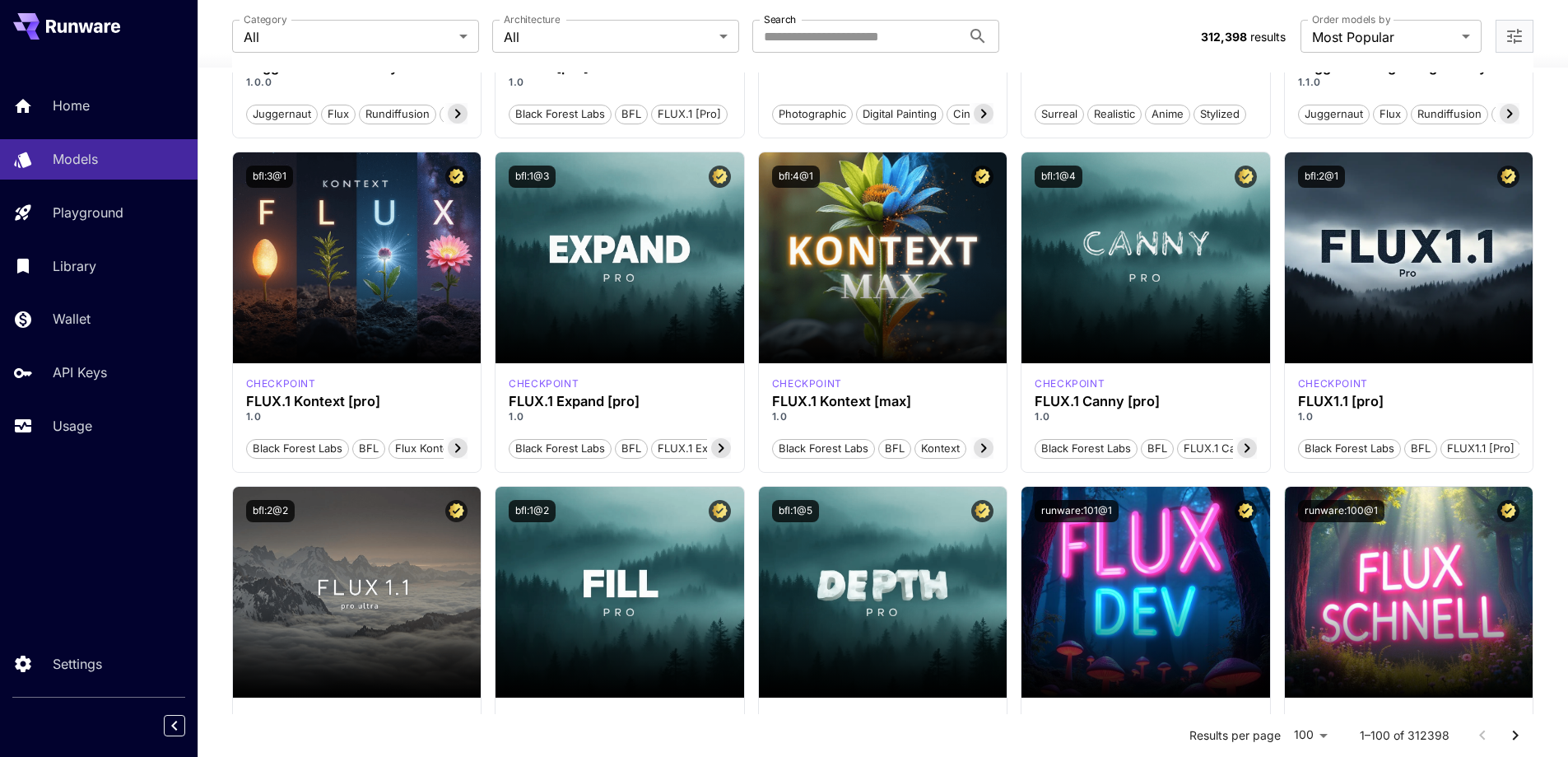
scroll to position [330, 0]
